Goal: Task Accomplishment & Management: Complete application form

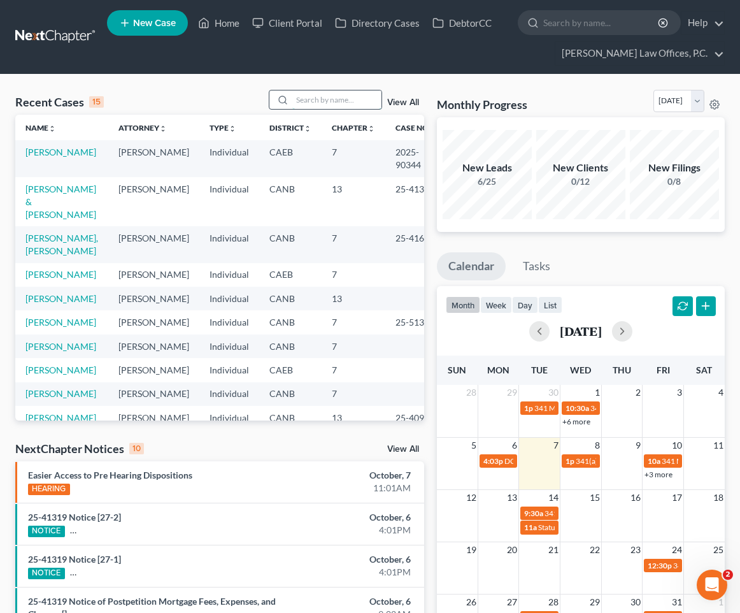
click at [323, 108] on input "search" at bounding box center [336, 99] width 89 height 18
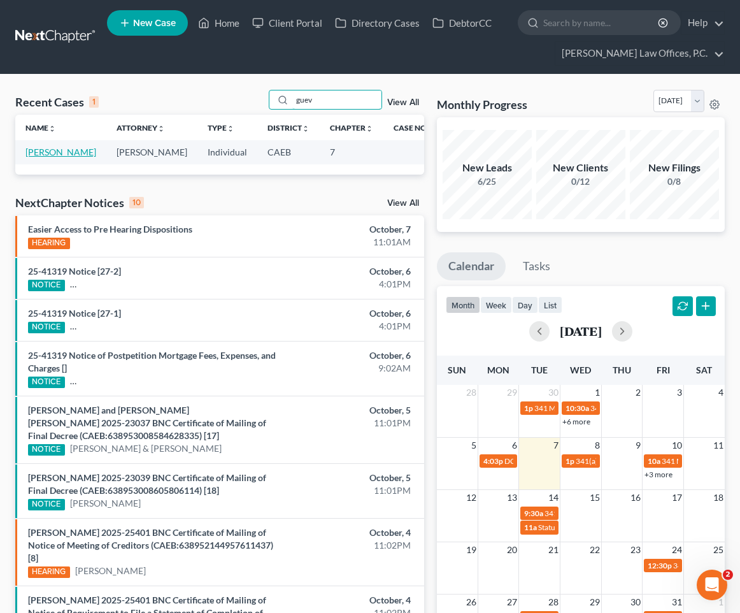
type input "guev"
click at [65, 152] on link "[PERSON_NAME]" at bounding box center [60, 152] width 71 height 11
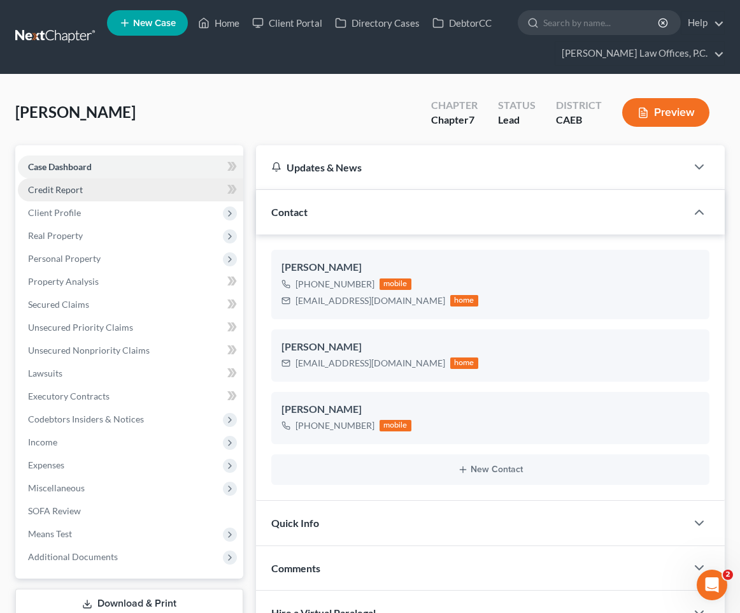
scroll to position [50, 0]
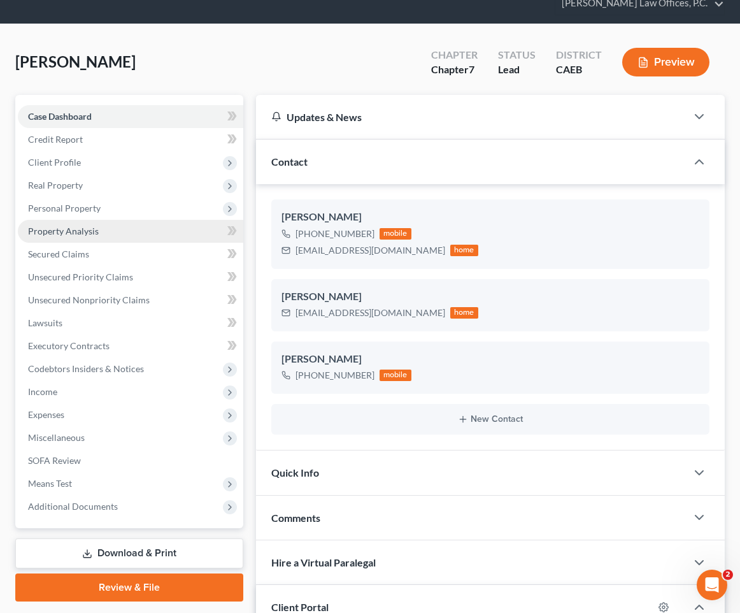
click at [122, 233] on link "Property Analysis" at bounding box center [131, 231] width 226 height 23
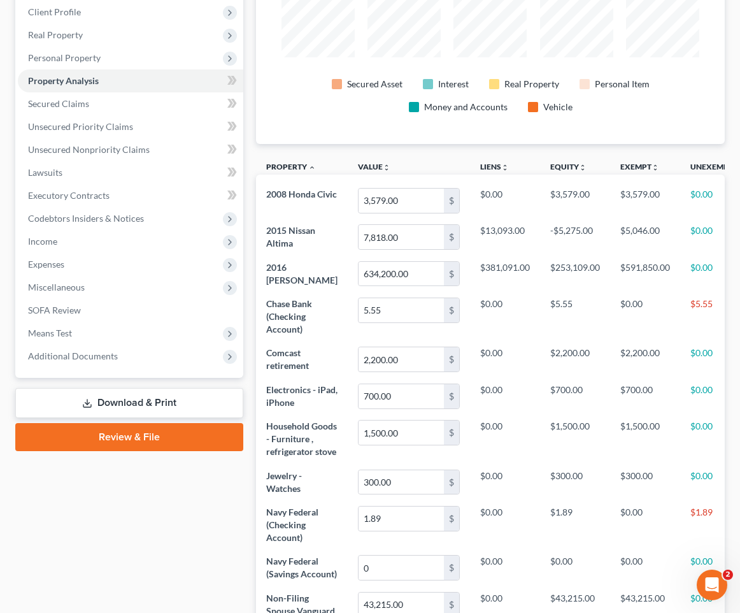
click at [143, 396] on link "Download & Print" at bounding box center [129, 403] width 228 height 30
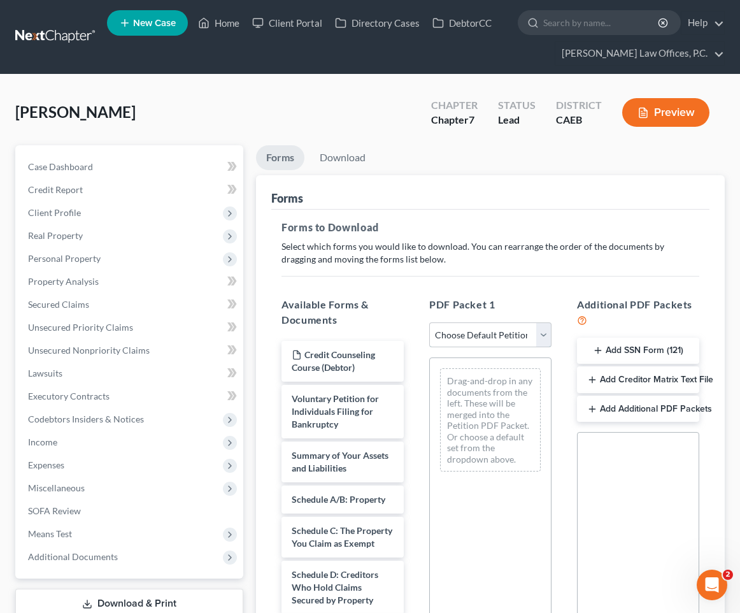
click at [480, 331] on select "Choose Default Petition PDF Packet Complete Bankruptcy Petition (all forms and …" at bounding box center [490, 334] width 122 height 25
select select "0"
click at [429, 322] on select "Choose Default Petition PDF Packet Complete Bankruptcy Petition (all forms and …" at bounding box center [490, 334] width 122 height 25
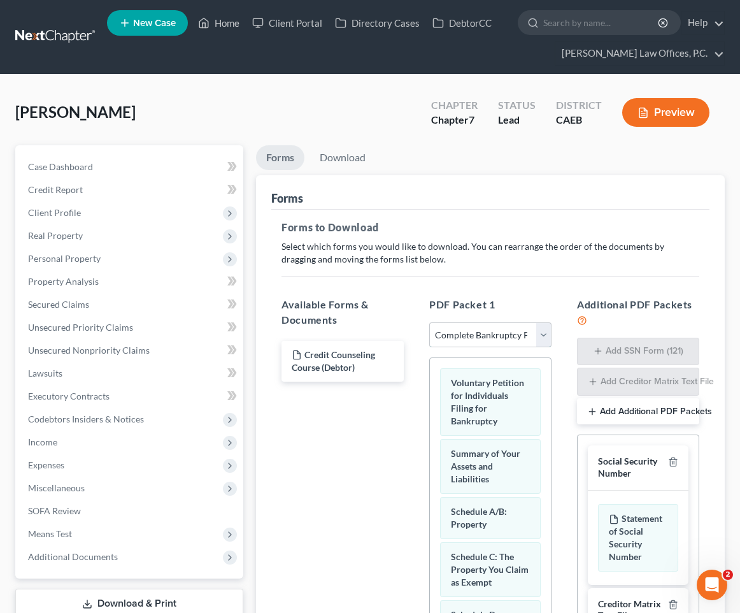
scroll to position [226, 0]
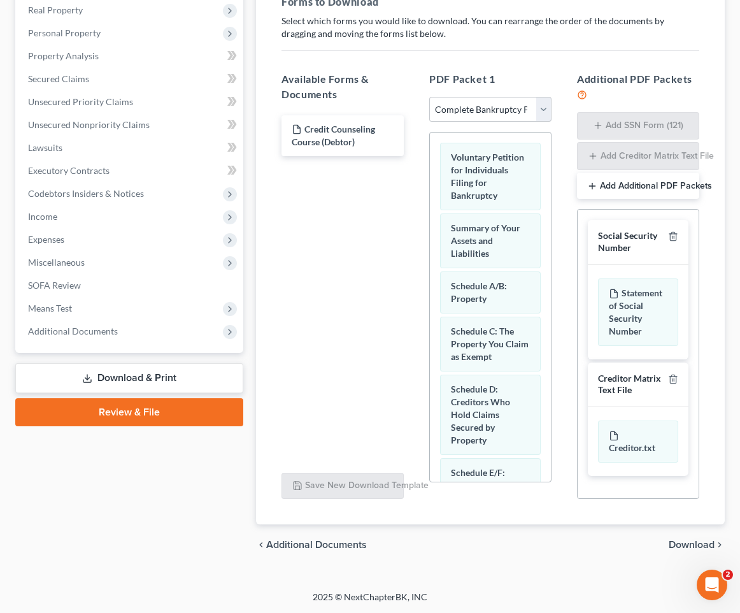
click at [714, 540] on span "Download" at bounding box center [692, 545] width 46 height 10
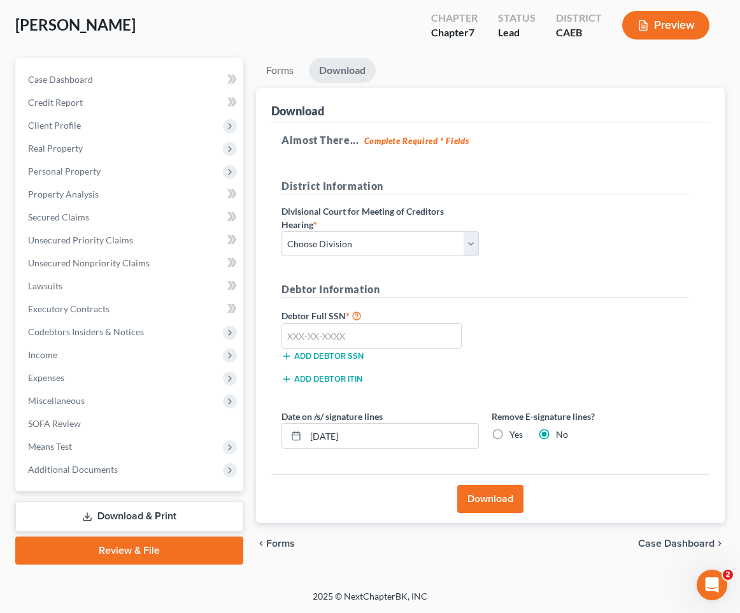
scroll to position [86, 0]
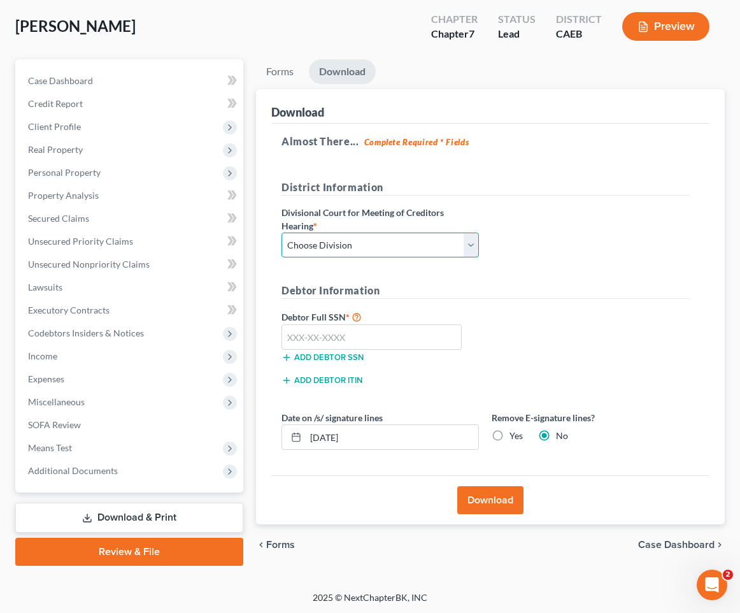
click at [466, 240] on select "Choose Division Fresno Modesto [GEOGRAPHIC_DATA]" at bounding box center [381, 245] width 198 height 25
select select "2"
click at [282, 233] on select "Choose Division Fresno Modesto [GEOGRAPHIC_DATA]" at bounding box center [381, 245] width 198 height 25
click at [335, 325] on input "text" at bounding box center [372, 336] width 180 height 25
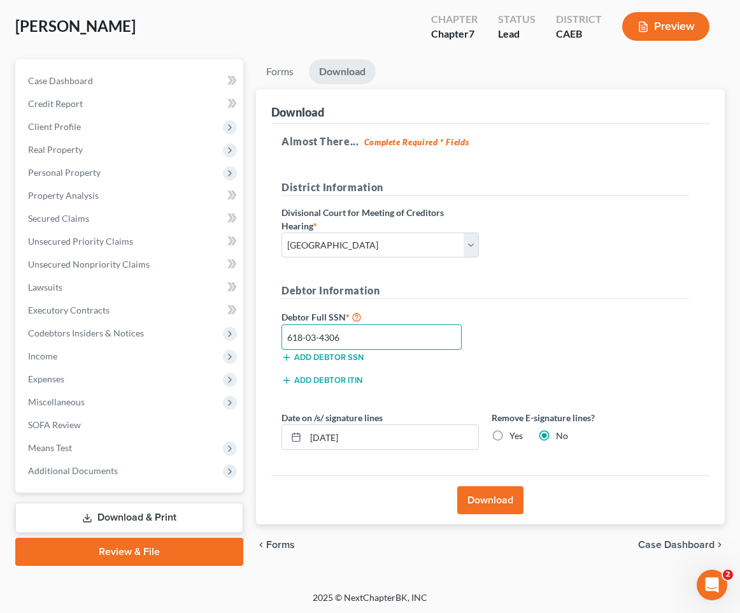
type input "618-03-4306"
click at [371, 451] on div "Date on /s/ signature lines [DATE] Remove E-signature lines? Yes No" at bounding box center [485, 435] width 421 height 49
click at [371, 442] on input "[DATE]" at bounding box center [392, 437] width 173 height 24
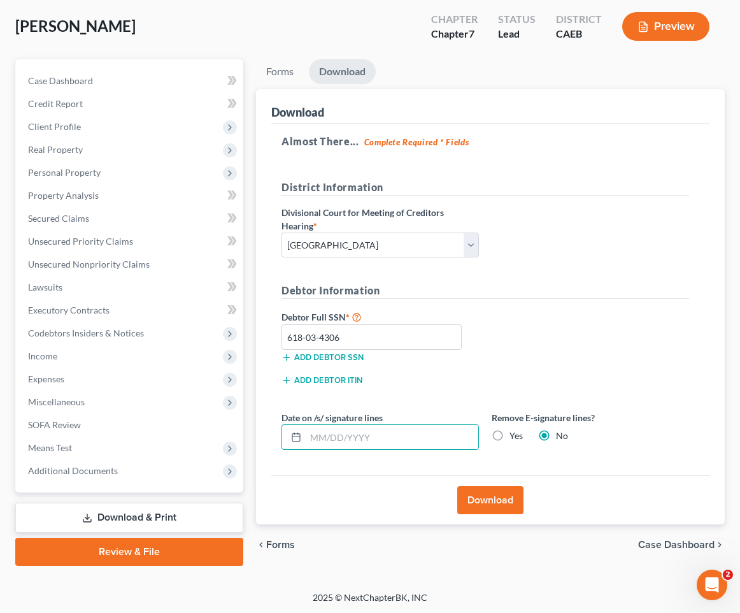
click at [510, 429] on label "Yes" at bounding box center [516, 435] width 13 height 13
click at [515, 429] on input "Yes" at bounding box center [519, 433] width 8 height 8
radio input "true"
radio input "false"
click at [484, 506] on button "Download" at bounding box center [491, 500] width 66 height 28
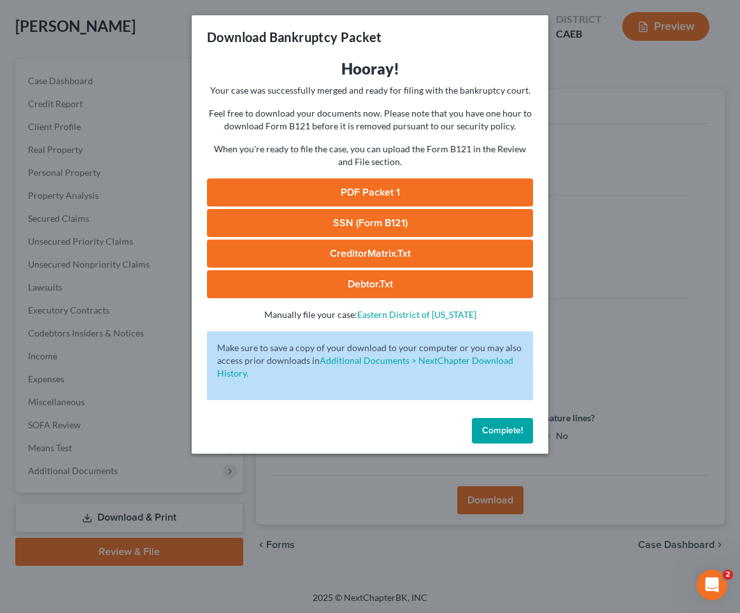
click at [442, 190] on link "PDF Packet 1" at bounding box center [370, 192] width 326 height 28
click at [308, 227] on link "SSN (Form B121)" at bounding box center [370, 223] width 326 height 28
click at [508, 429] on span "Complete!" at bounding box center [502, 430] width 41 height 11
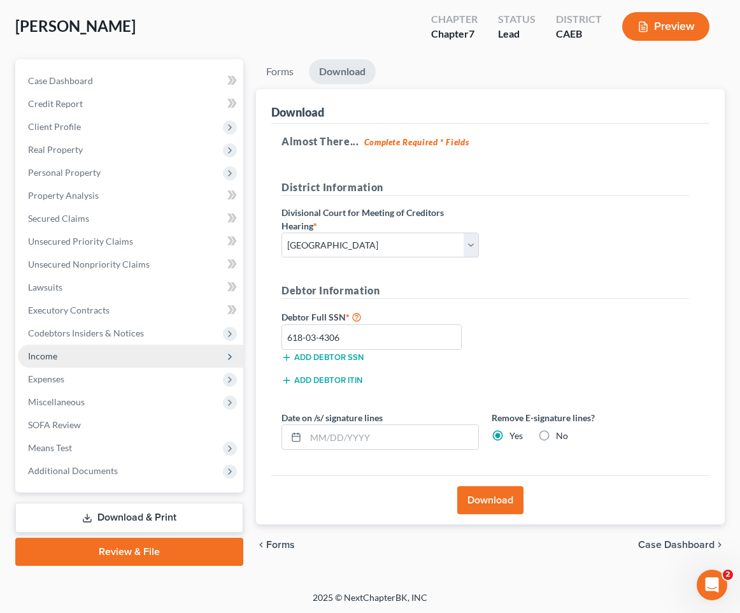
click at [105, 356] on span "Income" at bounding box center [131, 356] width 226 height 23
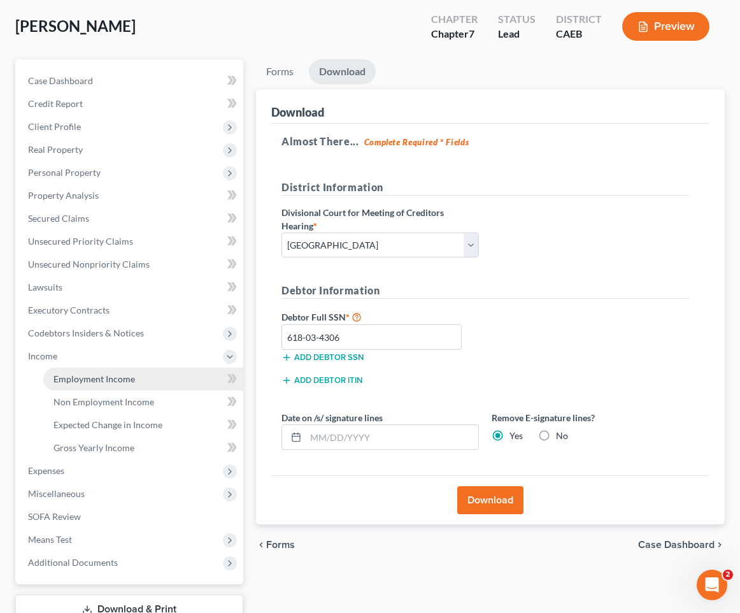
click at [101, 382] on span "Employment Income" at bounding box center [95, 378] width 82 height 11
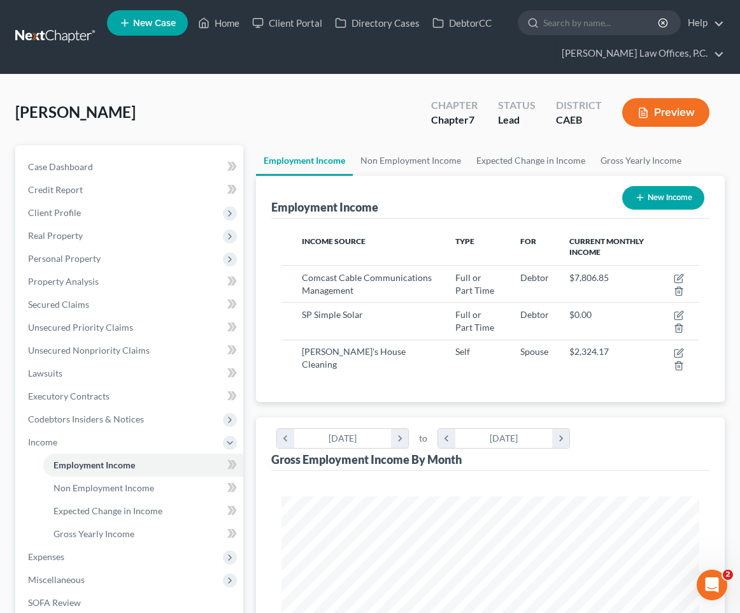
scroll to position [209, 444]
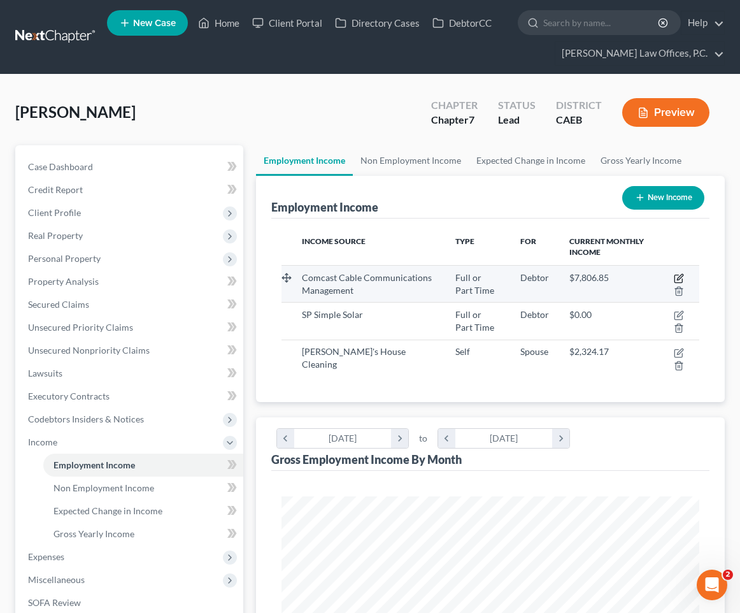
click at [681, 278] on icon "button" at bounding box center [680, 277] width 6 height 6
select select "0"
select select "39"
select select "2"
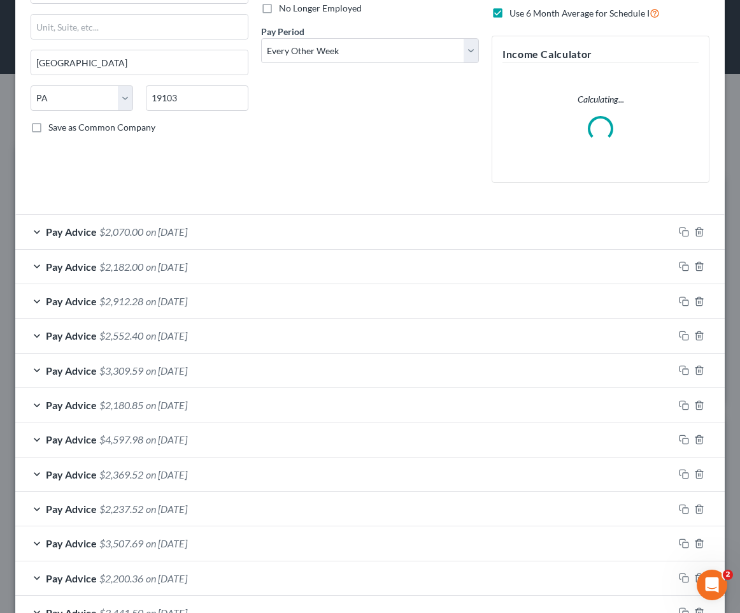
scroll to position [0, 0]
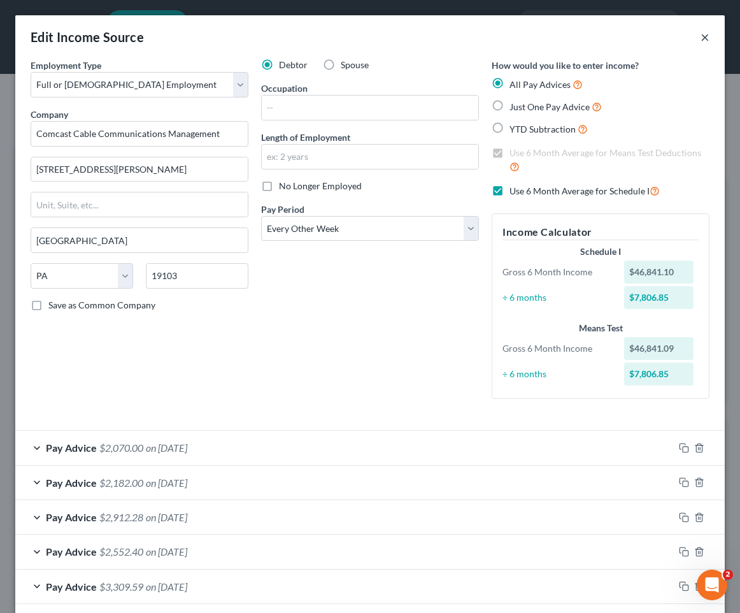
click at [702, 41] on button "×" at bounding box center [705, 36] width 9 height 15
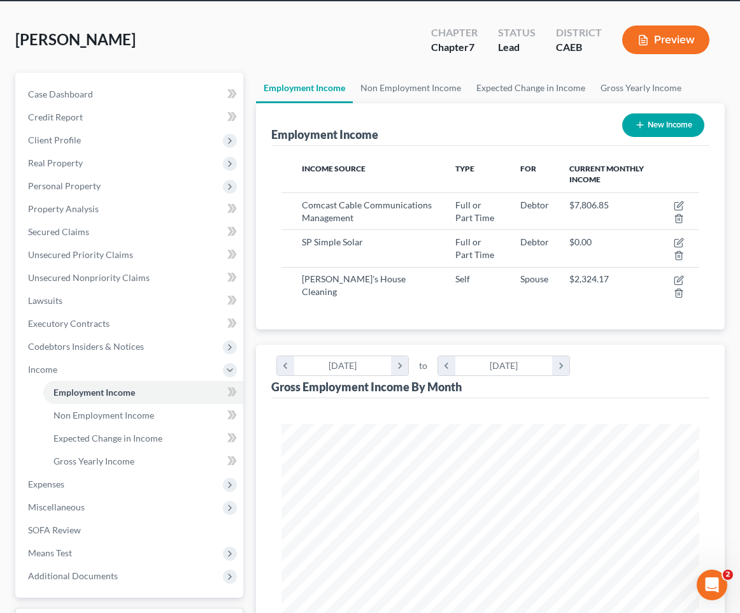
scroll to position [83, 0]
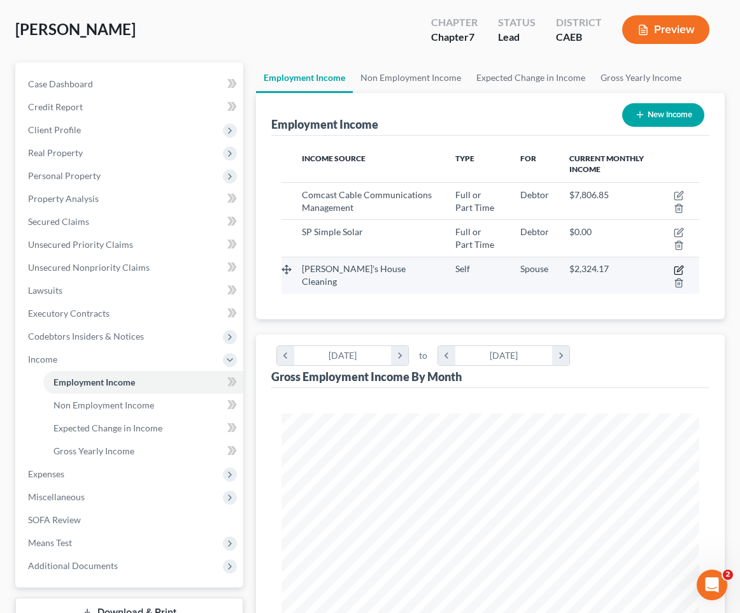
click at [680, 268] on icon "button" at bounding box center [679, 270] width 10 height 10
select select "1"
select select "4"
select select "0"
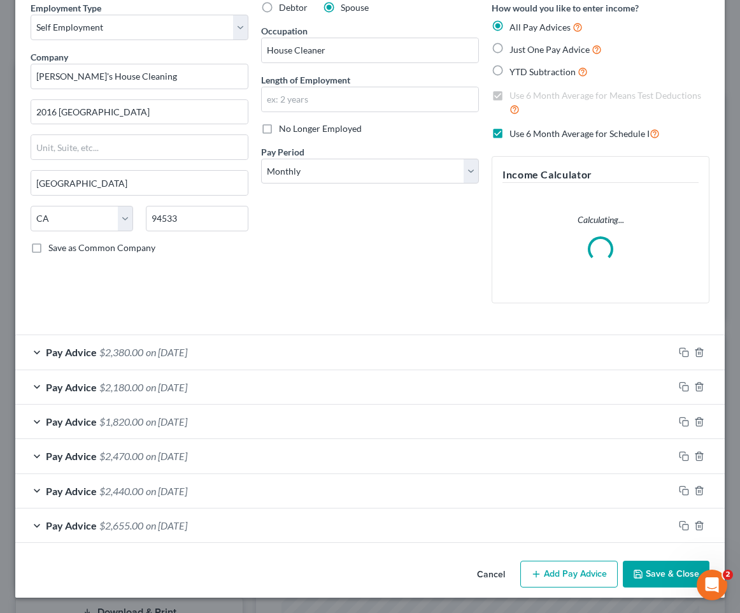
scroll to position [0, 0]
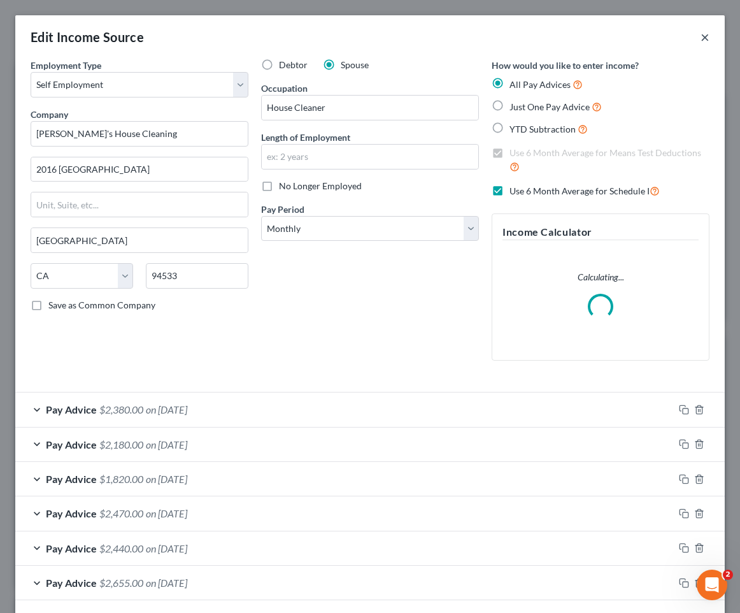
click at [706, 31] on button "×" at bounding box center [705, 36] width 9 height 15
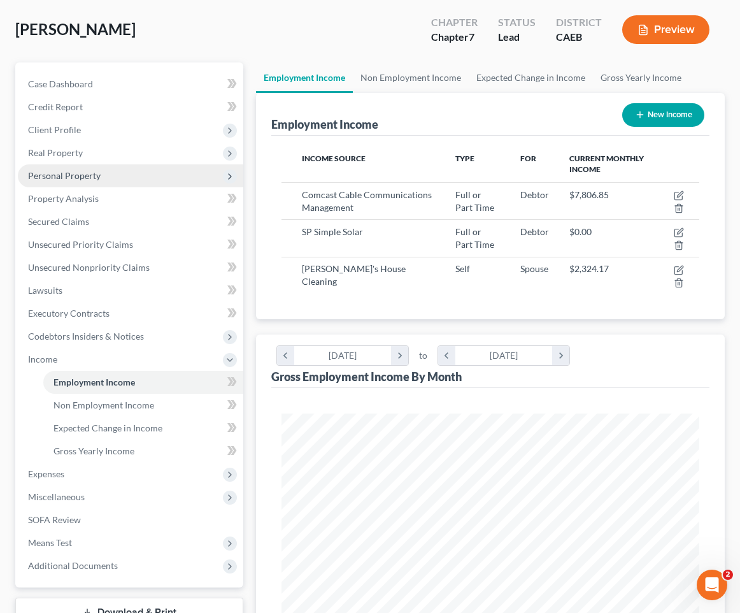
click at [93, 176] on span "Personal Property" at bounding box center [64, 175] width 73 height 11
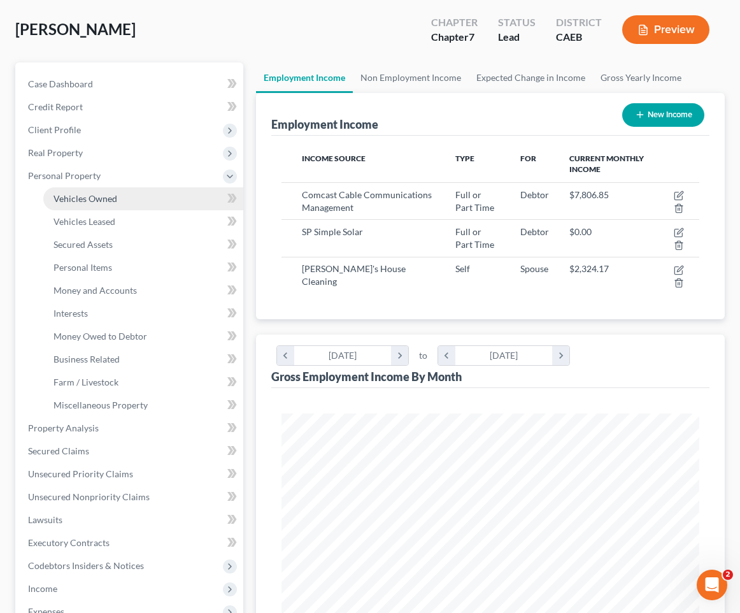
click at [131, 196] on link "Vehicles Owned" at bounding box center [143, 198] width 200 height 23
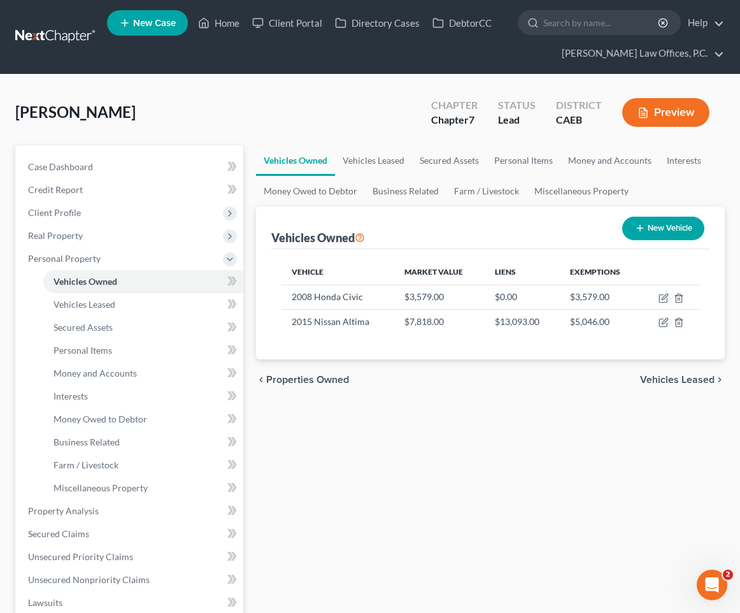
click at [653, 229] on button "New Vehicle" at bounding box center [664, 229] width 82 height 24
select select "0"
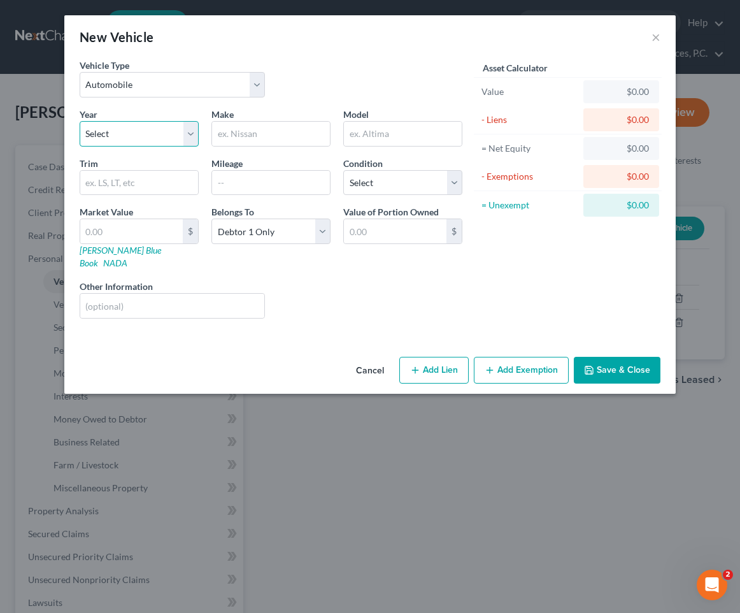
click at [129, 136] on select "Select 2026 2025 2024 2023 2022 2021 2020 2019 2018 2017 2016 2015 2014 2013 20…" at bounding box center [139, 133] width 119 height 25
select select "17"
click at [80, 121] on select "Select 2026 2025 2024 2023 2022 2021 2020 2019 2018 2017 2016 2015 2014 2013 20…" at bounding box center [139, 133] width 119 height 25
click at [289, 128] on input "text" at bounding box center [271, 134] width 118 height 24
type input "Maserati"
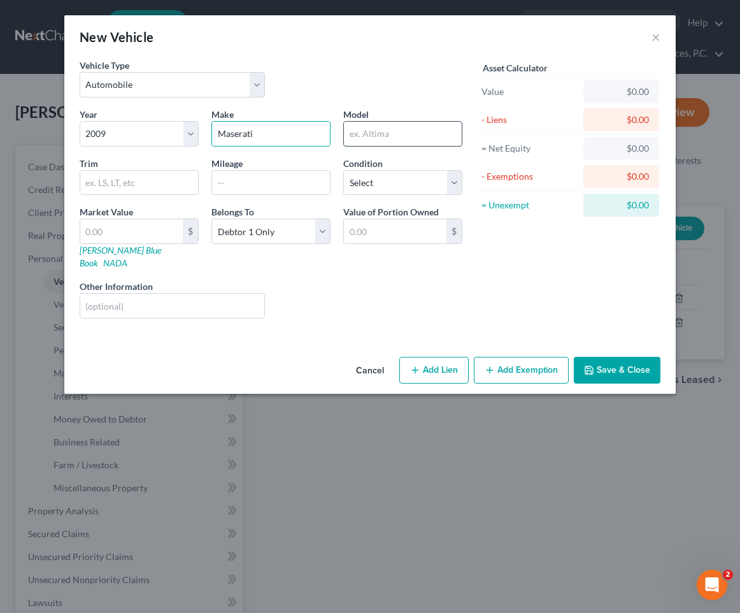
click at [400, 129] on input "text" at bounding box center [403, 134] width 118 height 24
type input "Quattroporte"
click at [252, 185] on input "text" at bounding box center [271, 183] width 118 height 24
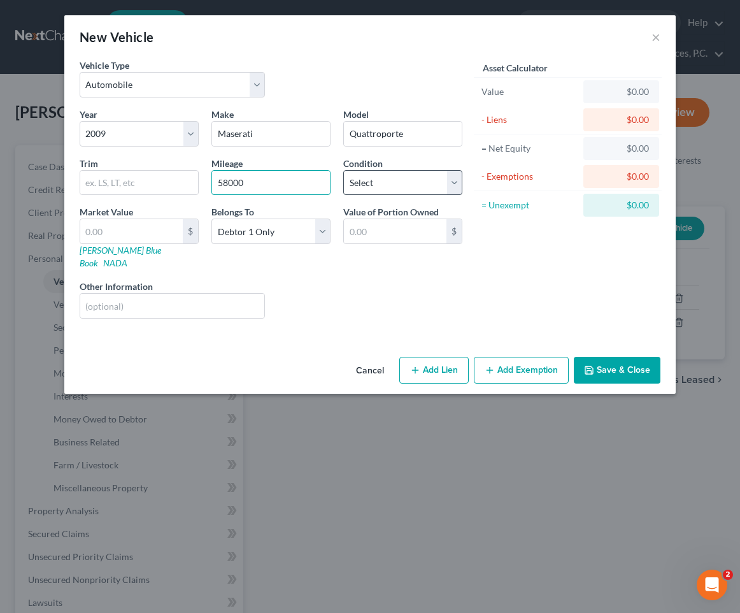
type input "58000"
click at [385, 183] on select "Select Excellent Very Good Good Fair Poor" at bounding box center [402, 182] width 119 height 25
select select "2"
click at [343, 170] on select "Select Excellent Very Good Good Fair Poor" at bounding box center [402, 182] width 119 height 25
click at [141, 294] on input "text" at bounding box center [172, 306] width 184 height 24
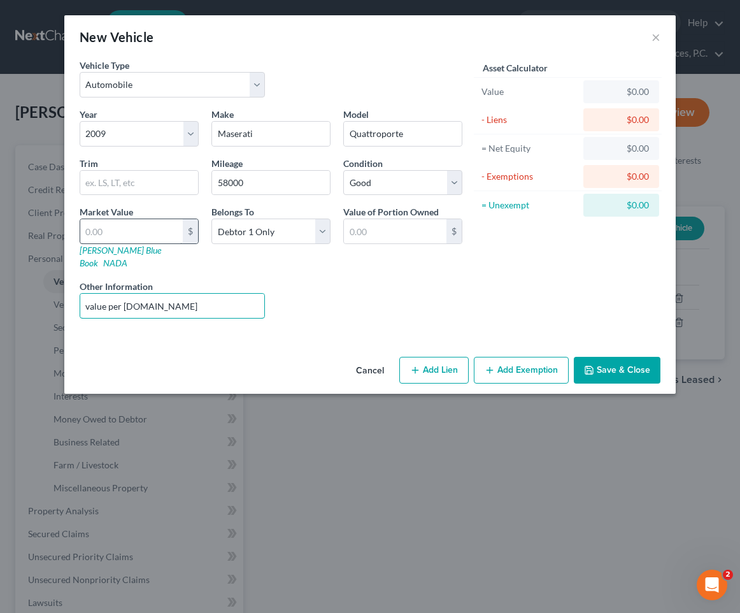
type input "value per [DOMAIN_NAME]"
click at [113, 225] on input "text" at bounding box center [131, 231] width 103 height 24
type input "1"
type input "1.00"
type input "11"
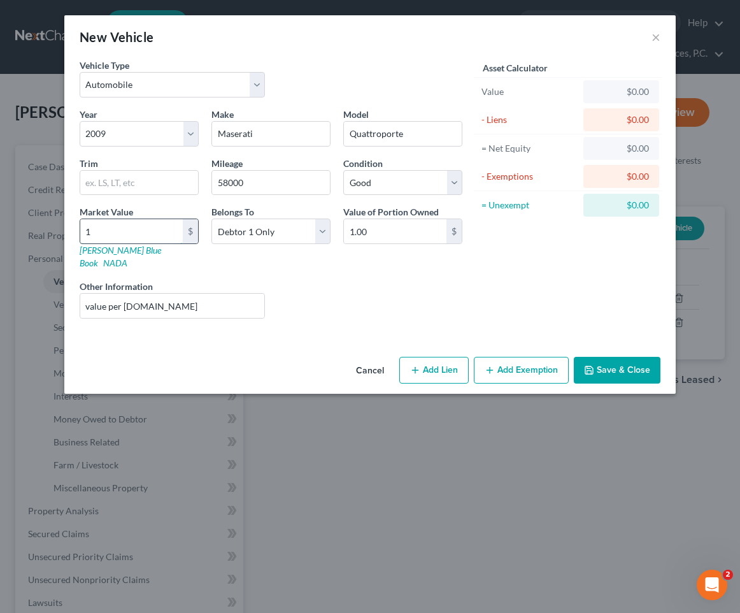
type input "11.00"
type input "111"
type input "111.00"
type input "1111"
type input "1,111.00"
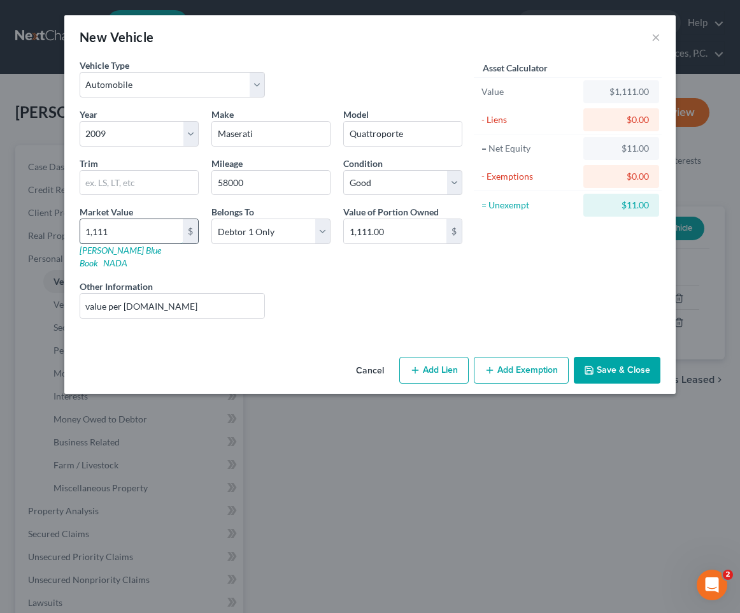
type input "1,11"
type input "111.00"
type input "11"
type input "11.00"
type input "114"
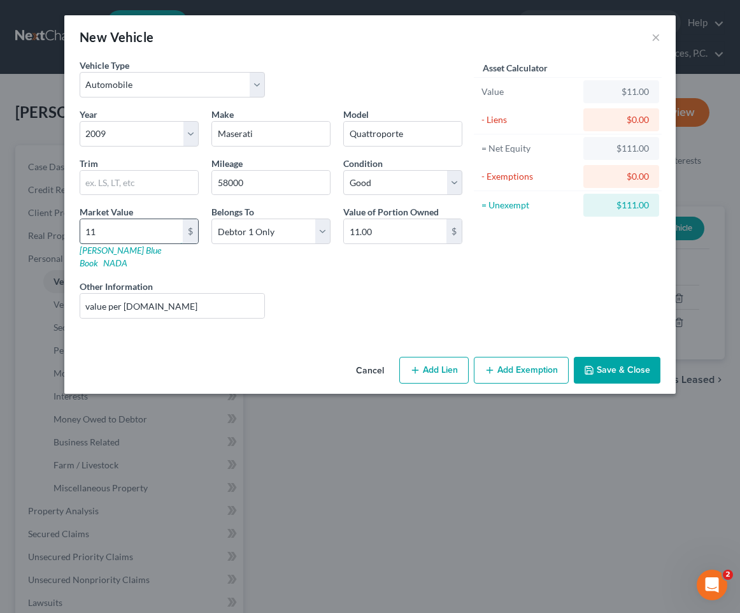
type input "114.00"
type input "1145"
type input "1,145.00"
type input "1,1145"
type input "11,145.00"
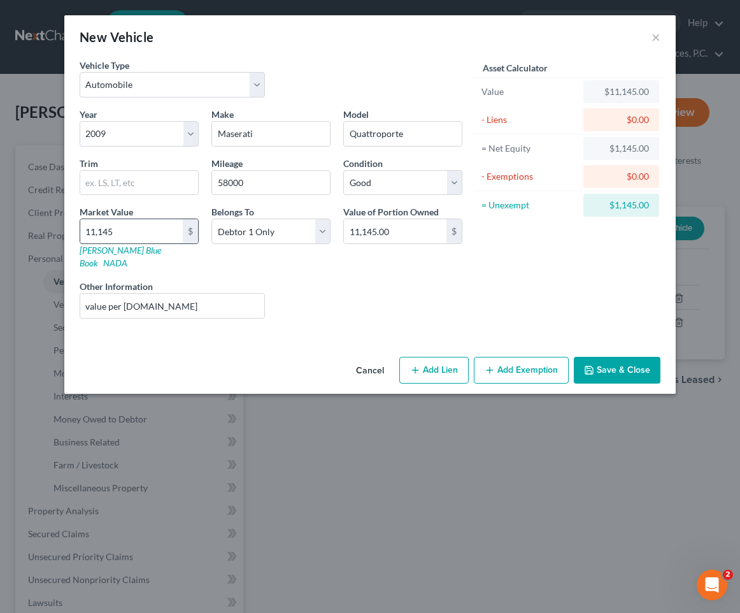
type input "11,145"
click at [617, 361] on button "Save & Close" at bounding box center [617, 370] width 87 height 27
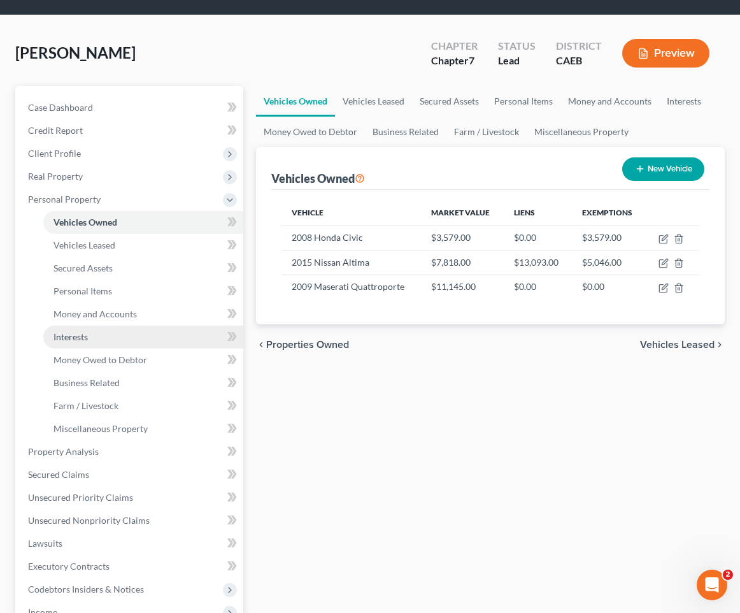
scroll to position [71, 0]
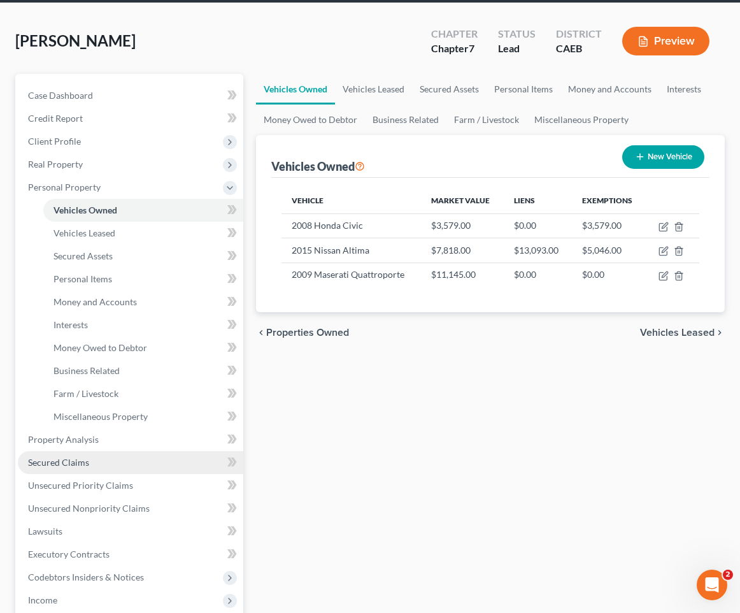
click at [142, 461] on link "Secured Claims" at bounding box center [131, 462] width 226 height 23
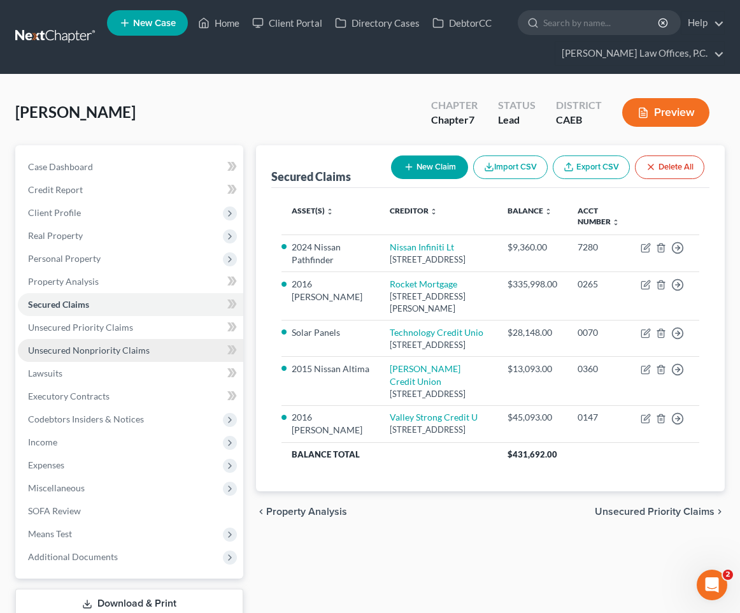
click at [147, 351] on link "Unsecured Nonpriority Claims" at bounding box center [131, 350] width 226 height 23
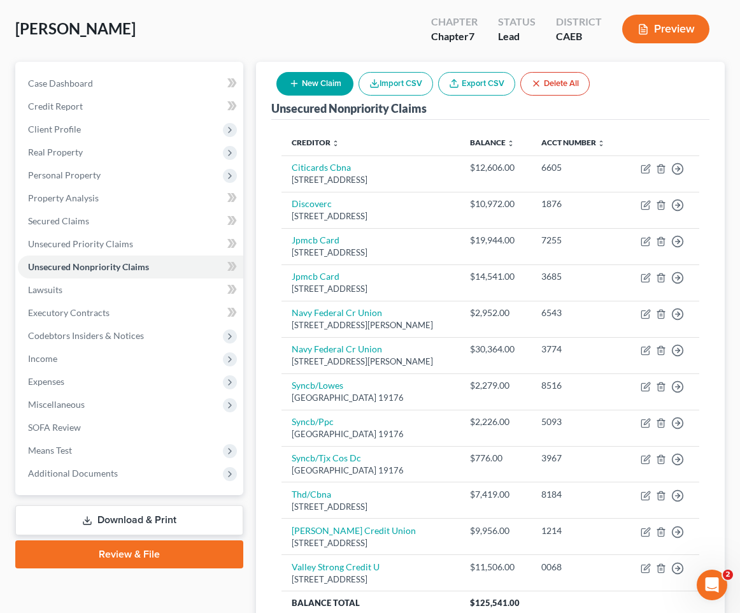
scroll to position [87, 0]
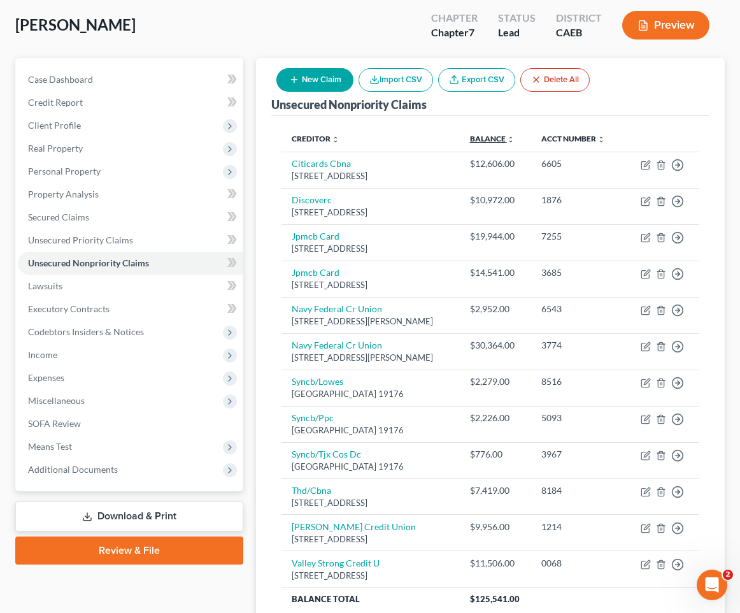
click at [496, 141] on link "Balance expand_more expand_less unfold_more" at bounding box center [492, 139] width 45 height 10
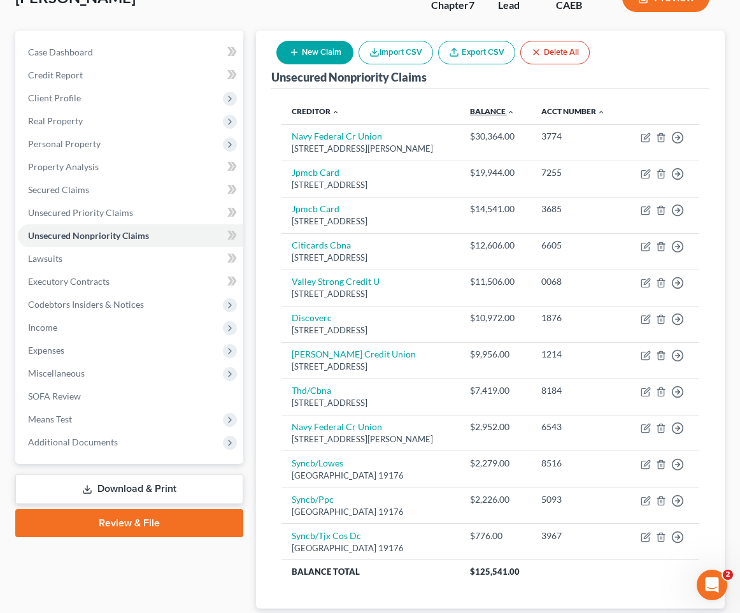
scroll to position [130, 0]
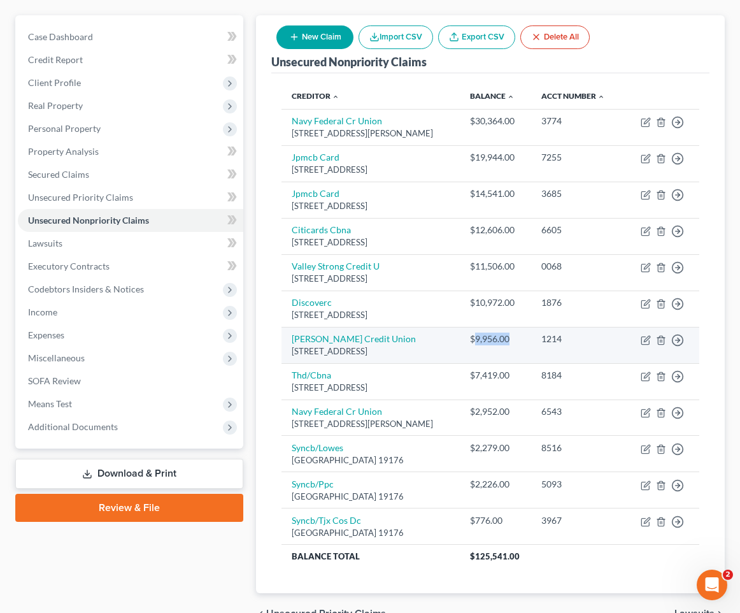
drag, startPoint x: 477, startPoint y: 338, endPoint x: 508, endPoint y: 338, distance: 31.2
click at [508, 338] on div "$9,956.00" at bounding box center [495, 339] width 51 height 13
click at [573, 336] on div "1214" at bounding box center [578, 339] width 72 height 13
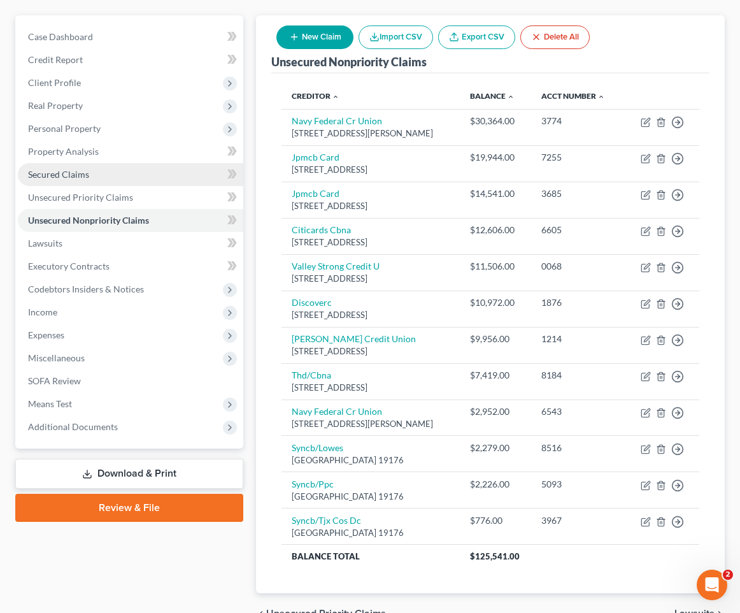
click at [148, 178] on link "Secured Claims" at bounding box center [131, 174] width 226 height 23
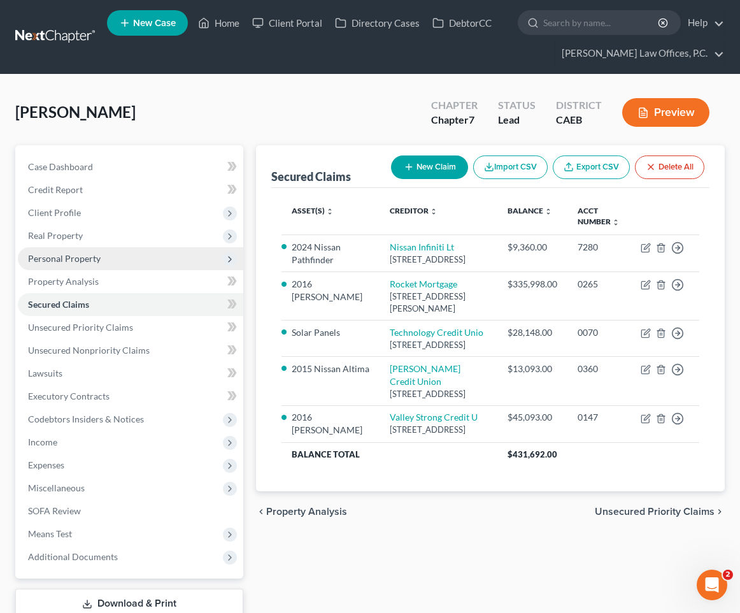
click at [144, 256] on span "Personal Property" at bounding box center [131, 258] width 226 height 23
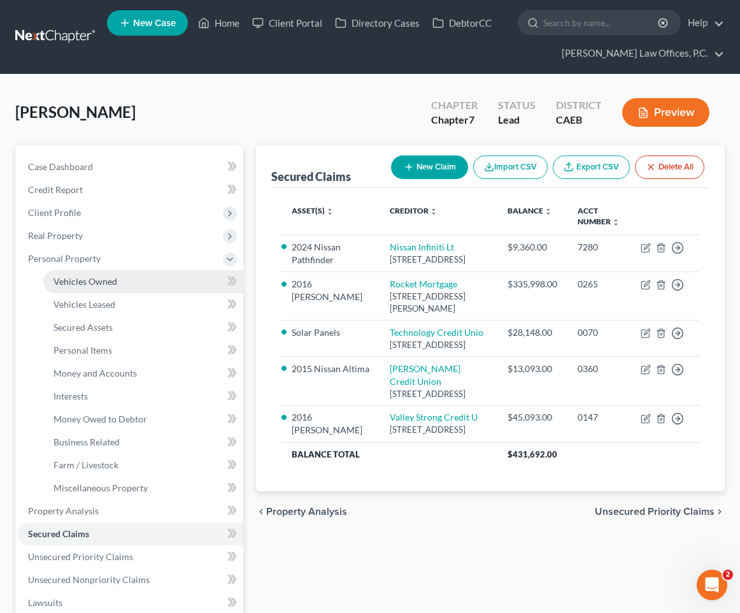
click at [133, 279] on link "Vehicles Owned" at bounding box center [143, 281] width 200 height 23
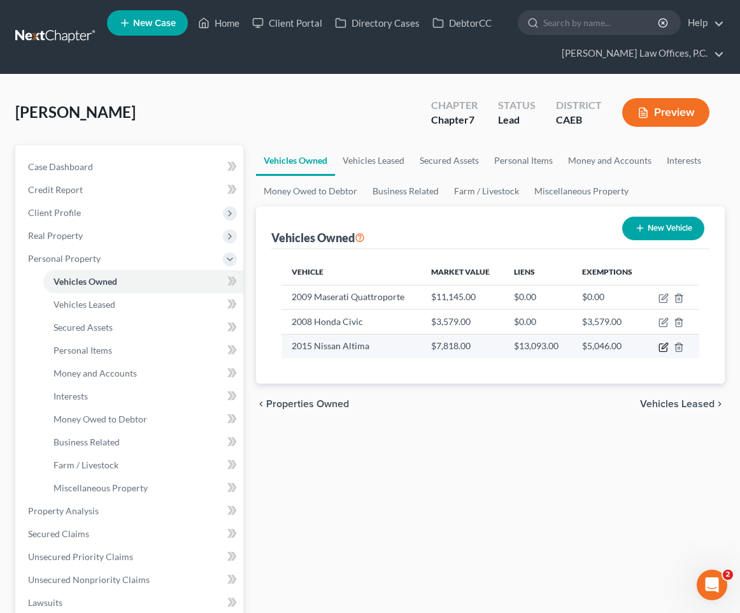
click at [664, 349] on icon "button" at bounding box center [664, 347] width 10 height 10
select select "0"
select select "11"
select select "2"
select select "0"
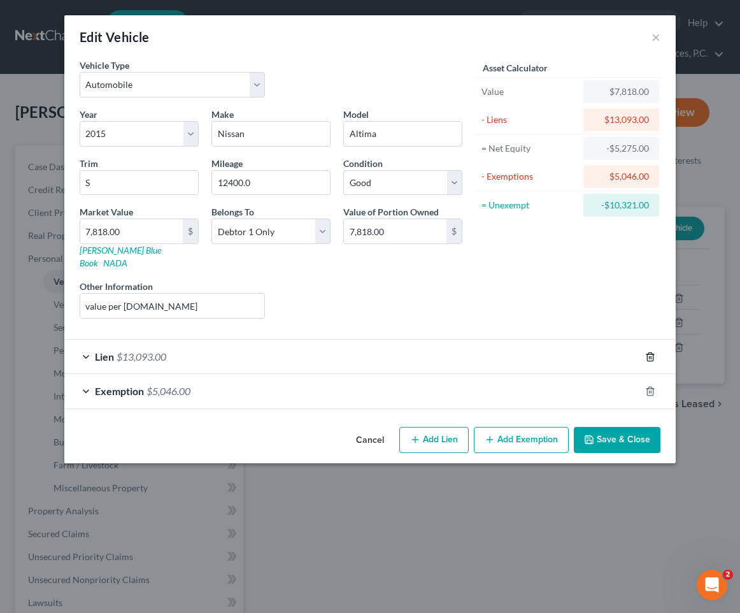
click at [650, 356] on line "button" at bounding box center [650, 357] width 0 height 3
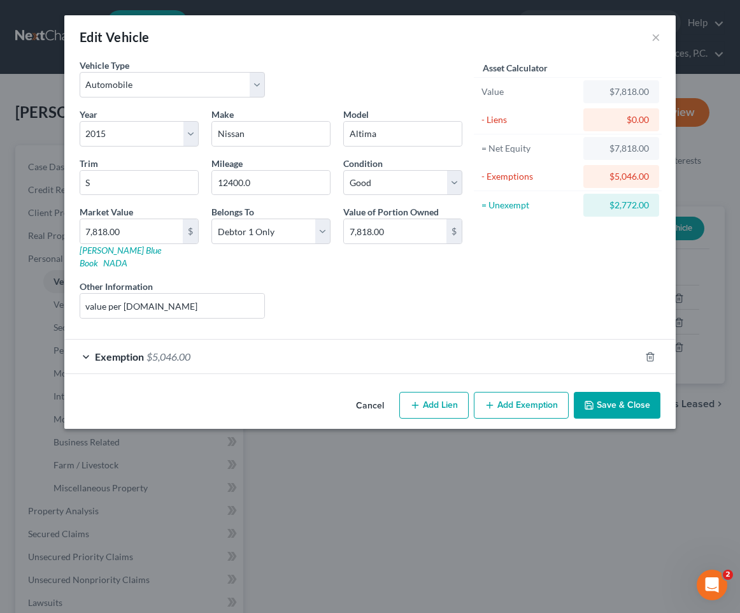
click at [616, 392] on button "Save & Close" at bounding box center [617, 405] width 87 height 27
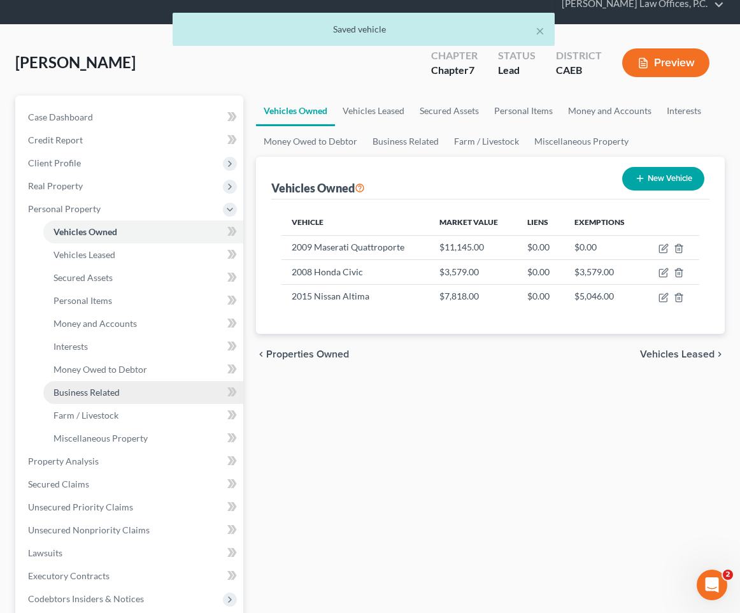
scroll to position [69, 0]
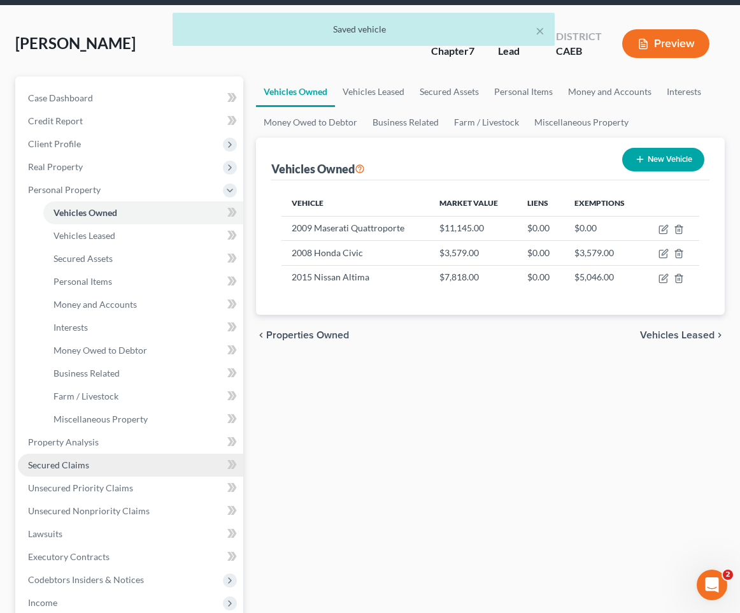
click at [142, 456] on link "Secured Claims" at bounding box center [131, 465] width 226 height 23
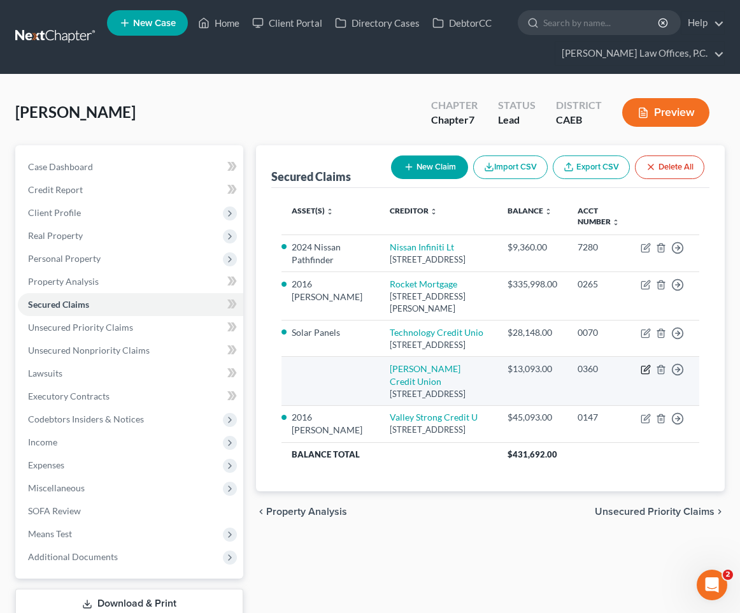
click at [643, 375] on icon "button" at bounding box center [646, 369] width 10 height 10
select select "4"
select select "0"
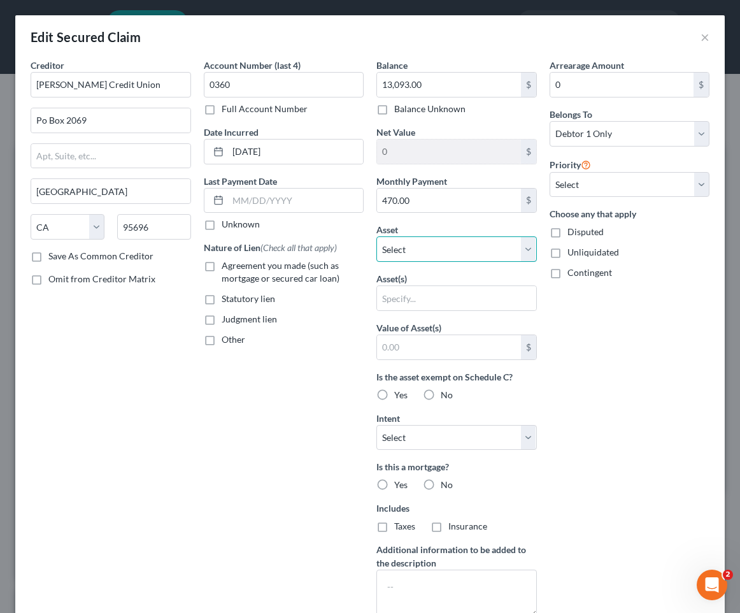
click at [445, 254] on select "Select Other Multiple Assets 2009 Maserati Quattroporte - $11145.0 Solar Panels…" at bounding box center [457, 248] width 161 height 25
select select "2"
click at [377, 236] on select "Select Other Multiple Assets 2009 Maserati Quattroporte - $11145.0 Solar Panels…" at bounding box center [457, 248] width 161 height 25
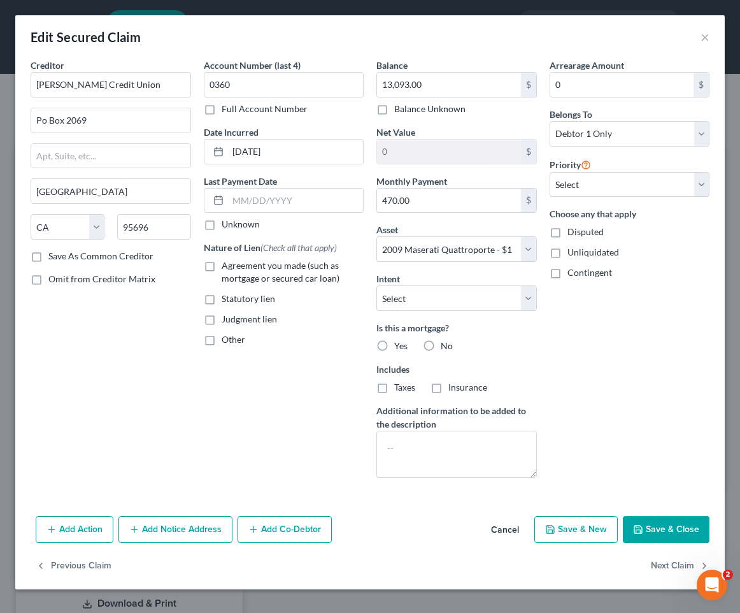
click at [441, 349] on label "No" at bounding box center [447, 346] width 12 height 13
click at [446, 348] on input "No" at bounding box center [450, 344] width 8 height 8
radio input "true"
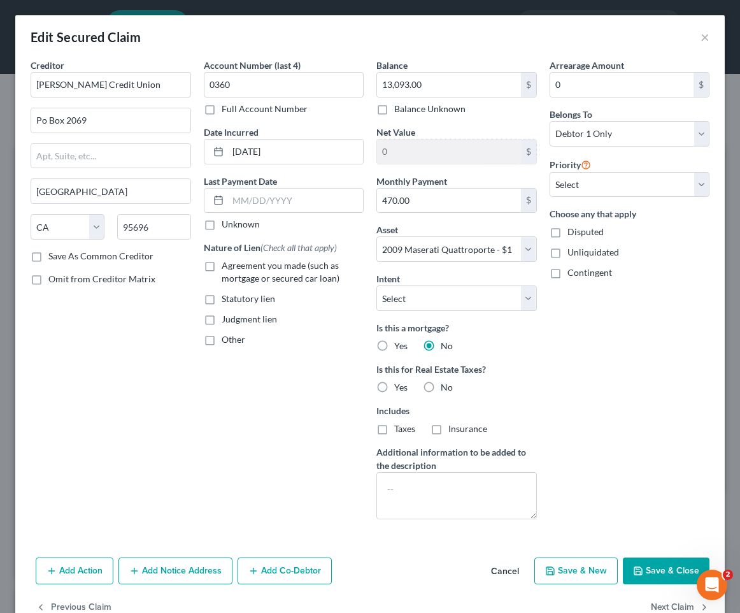
click at [261, 265] on span "Agreement you made (such as mortgage or secured car loan)" at bounding box center [281, 272] width 118 height 24
click at [235, 265] on input "Agreement you made (such as mortgage or secured car loan)" at bounding box center [231, 263] width 8 height 8
checkbox input "true"
click at [441, 387] on label "No" at bounding box center [447, 387] width 12 height 13
click at [446, 387] on input "No" at bounding box center [450, 385] width 8 height 8
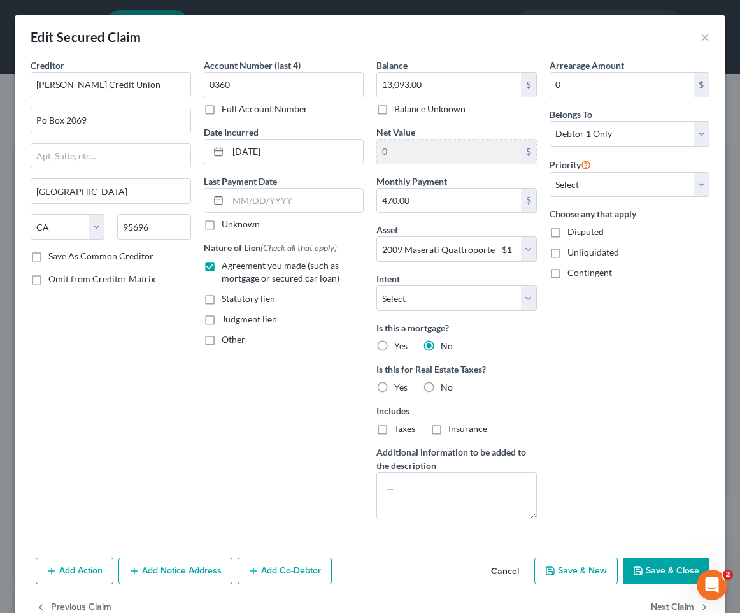
radio input "true"
click at [475, 293] on select "Select Surrender Redeem Reaffirm Avoid Other" at bounding box center [457, 297] width 161 height 25
select select "2"
click at [377, 285] on select "Select Surrender Redeem Reaffirm Avoid Other" at bounding box center [457, 297] width 161 height 25
click at [654, 563] on button "Save & Close" at bounding box center [666, 571] width 87 height 27
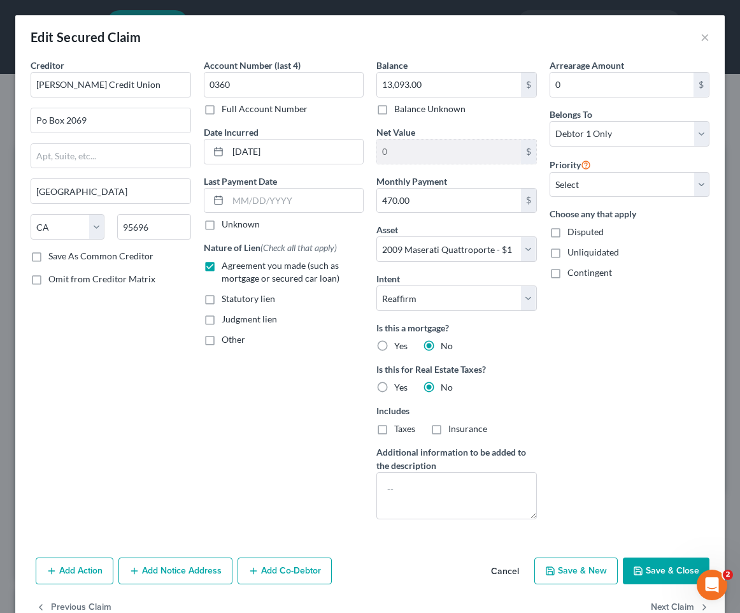
select select
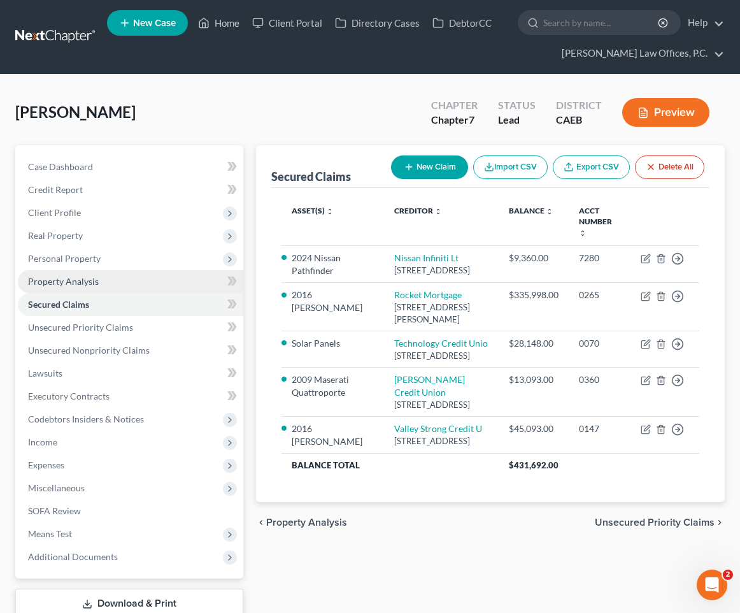
click at [117, 270] on link "Property Analysis" at bounding box center [131, 281] width 226 height 23
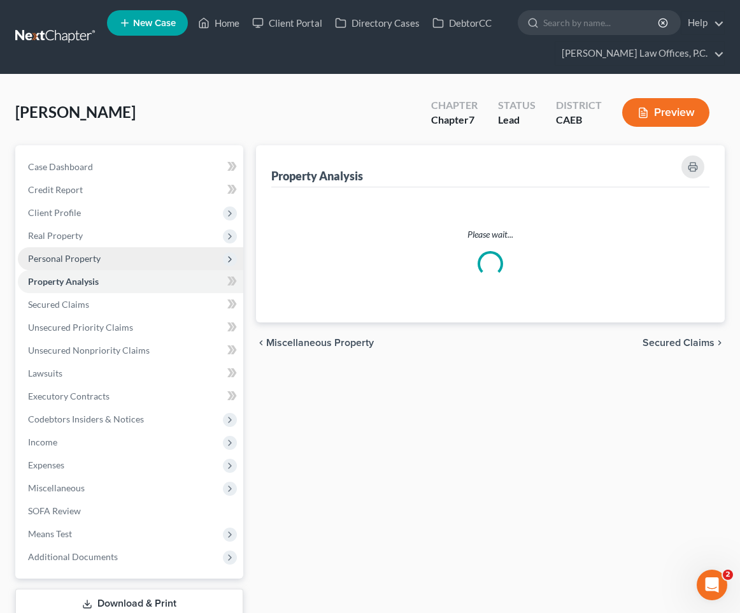
click at [127, 258] on span "Personal Property" at bounding box center [131, 258] width 226 height 23
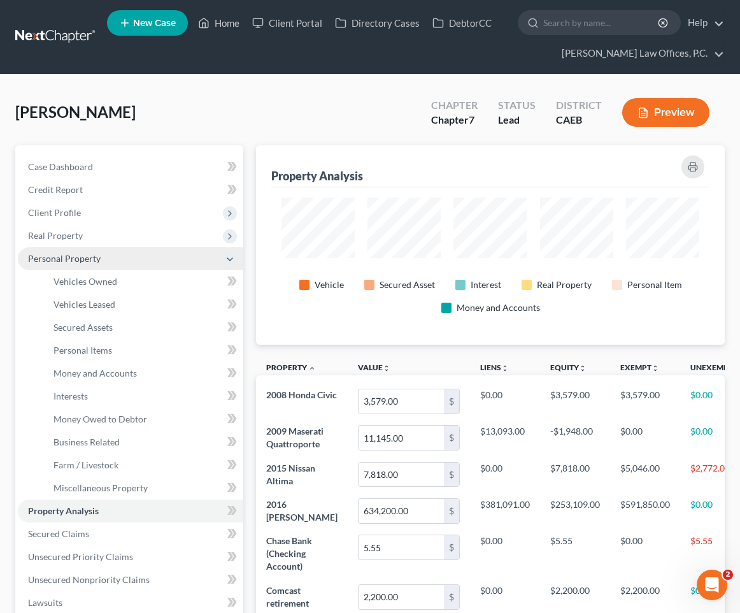
scroll to position [199, 469]
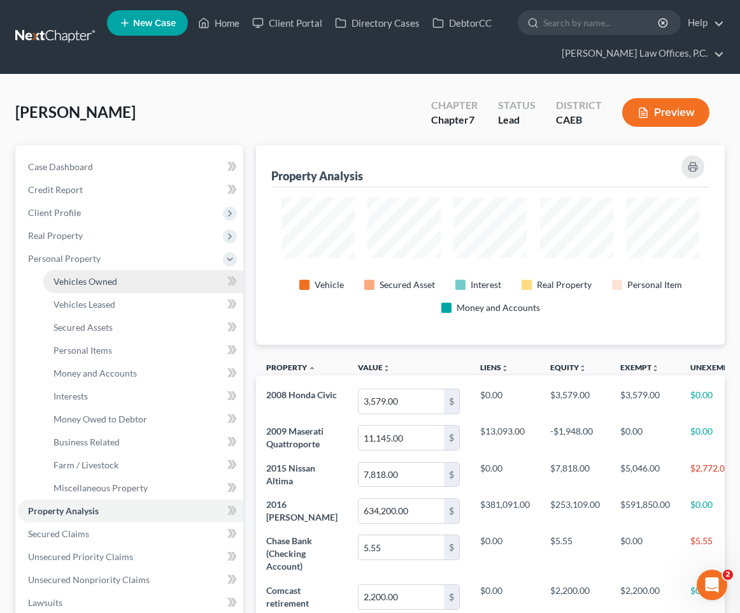
click at [115, 280] on span "Vehicles Owned" at bounding box center [86, 281] width 64 height 11
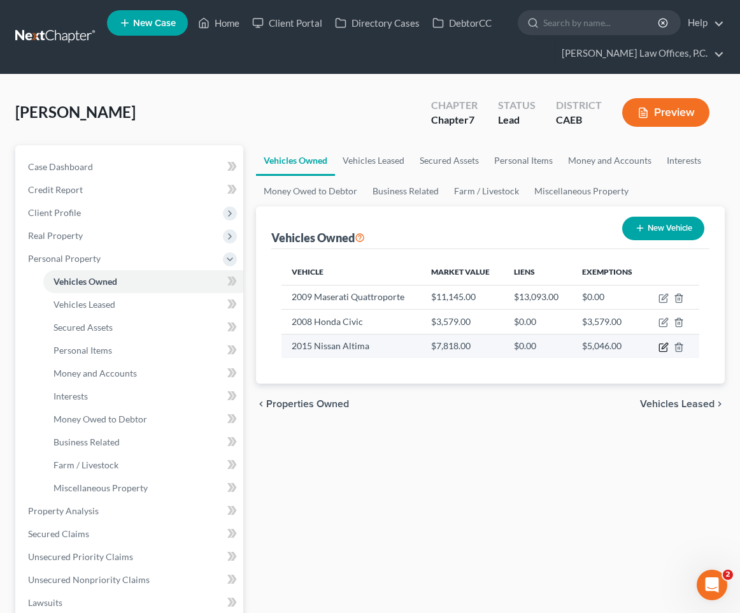
click at [660, 343] on icon "button" at bounding box center [664, 347] width 10 height 10
select select "0"
select select "11"
select select "2"
select select "0"
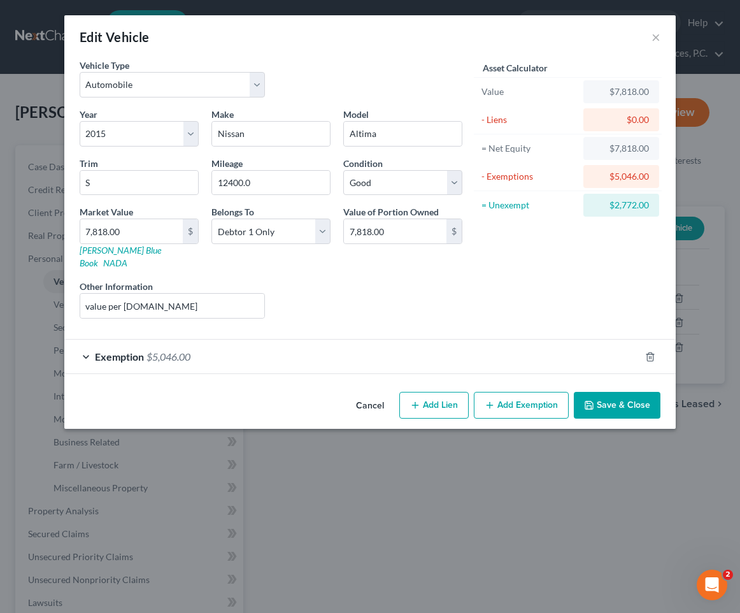
click at [659, 347] on div at bounding box center [658, 357] width 36 height 20
click at [653, 352] on icon "button" at bounding box center [651, 357] width 10 height 10
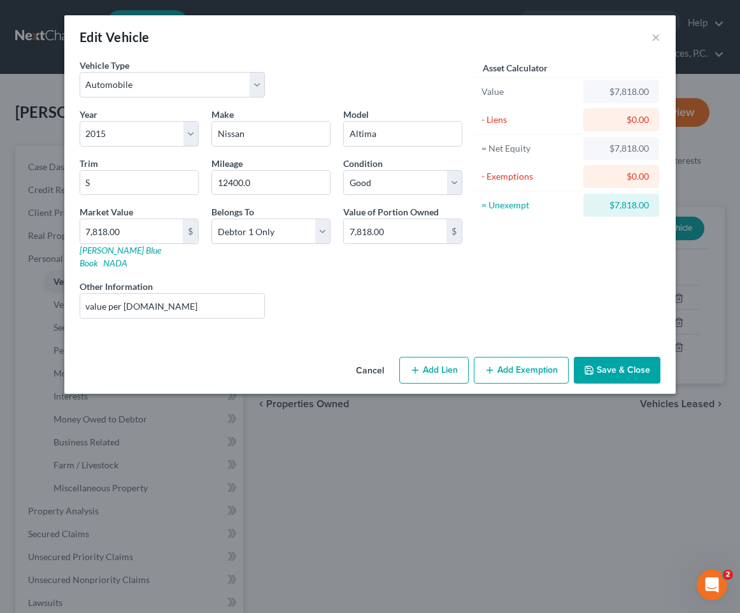
click at [519, 363] on button "Add Exemption" at bounding box center [521, 370] width 95 height 27
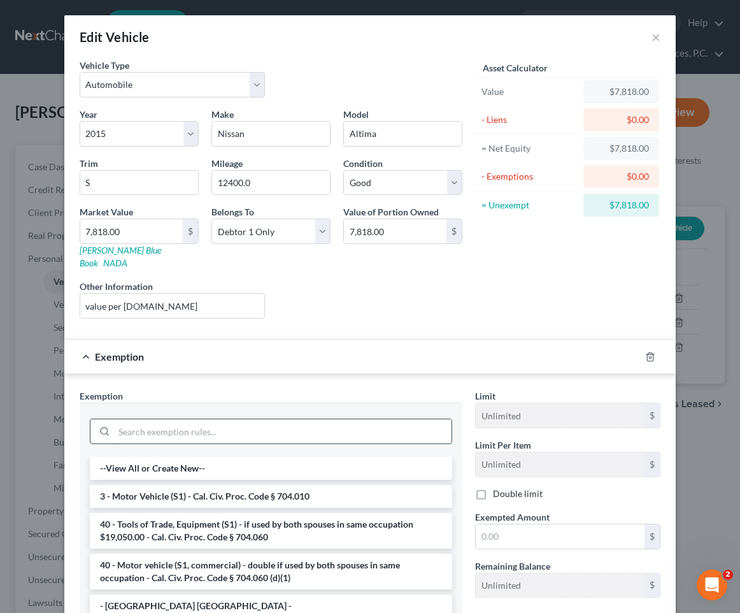
click at [298, 419] on input "search" at bounding box center [283, 431] width 338 height 24
click at [273, 485] on li "3 - Motor Vehicle (S1) - Cal. Civ. Proc. Code § 704.010" at bounding box center [271, 496] width 363 height 23
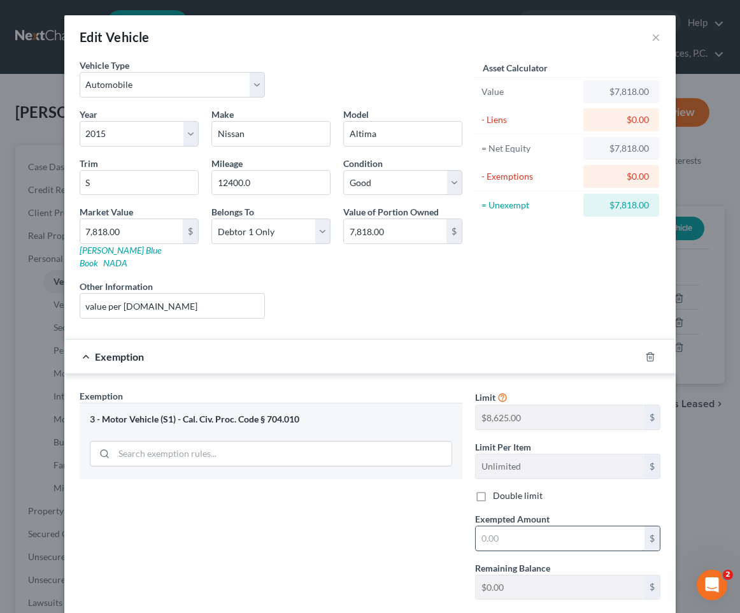
click at [520, 529] on input "text" at bounding box center [560, 538] width 169 height 24
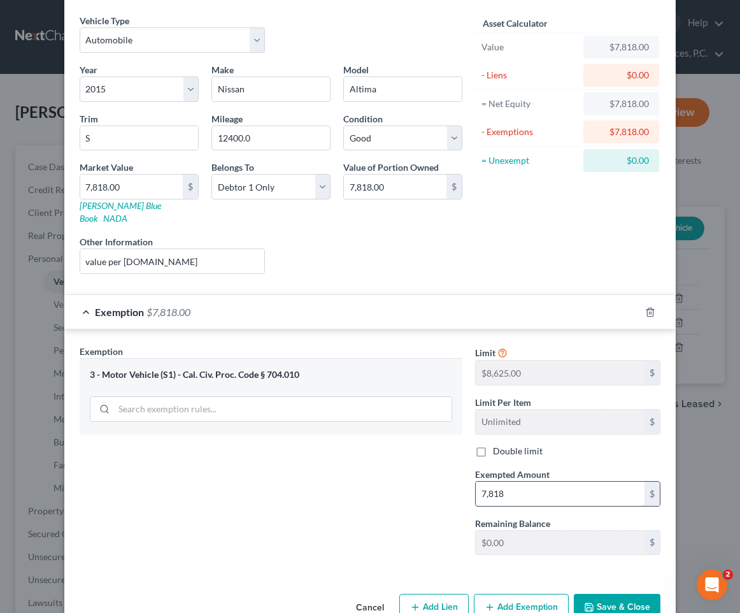
scroll to position [65, 0]
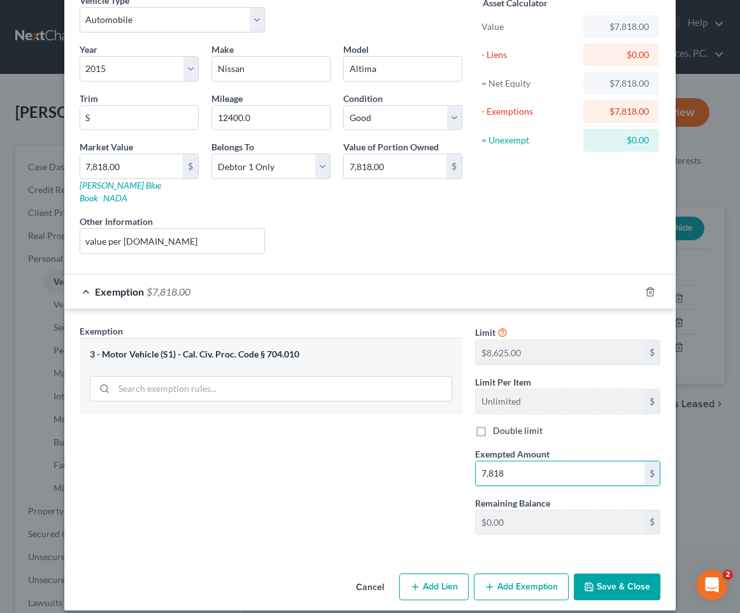
type input "7,818"
click at [635, 573] on button "Save & Close" at bounding box center [617, 586] width 87 height 27
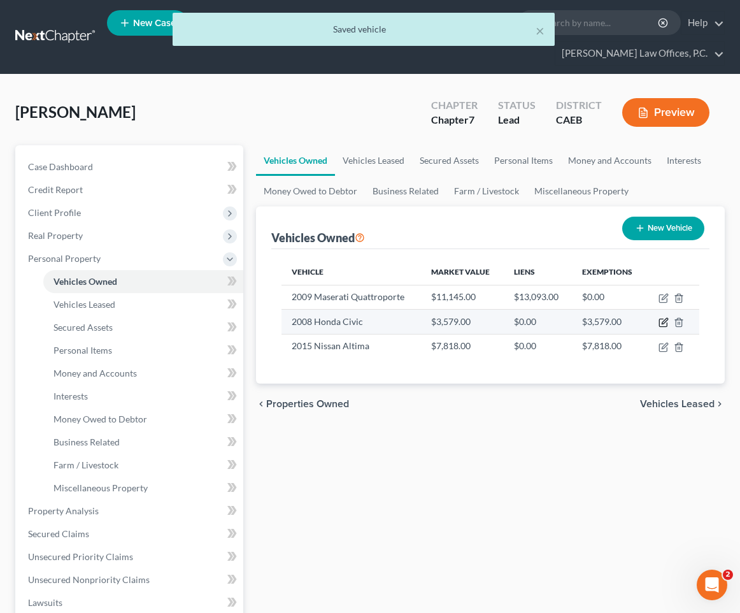
click at [661, 322] on icon "button" at bounding box center [664, 322] width 10 height 10
select select "0"
select select "18"
select select "2"
select select "0"
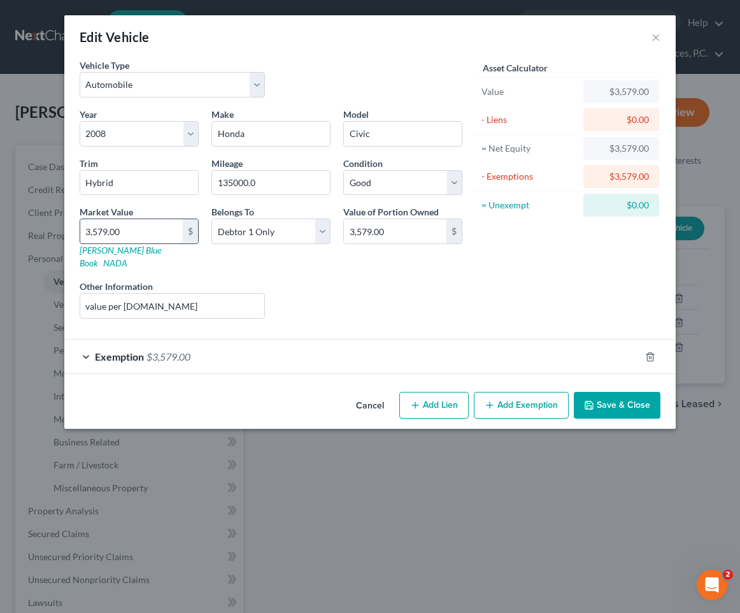
click at [158, 232] on input "3,579.00" at bounding box center [131, 231] width 103 height 24
type input "2"
type input "2.00"
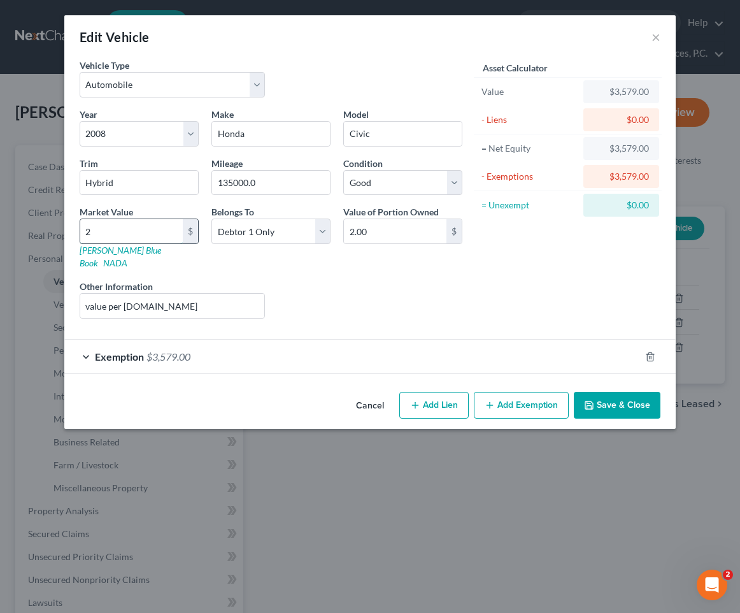
type input "29"
type input "29.00"
type input "291"
type input "291.00"
type input "2911"
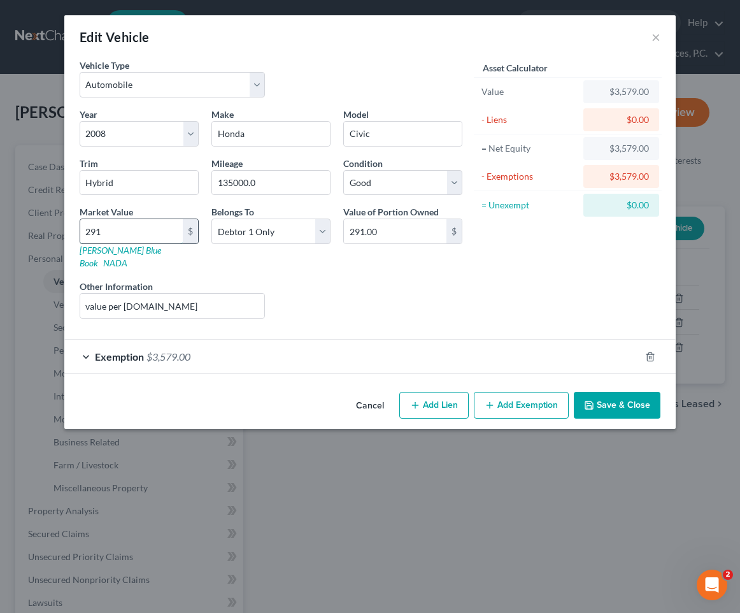
type input "2,911.00"
type input "2,911"
click at [639, 340] on div "Exemption $3,579.00" at bounding box center [352, 357] width 576 height 34
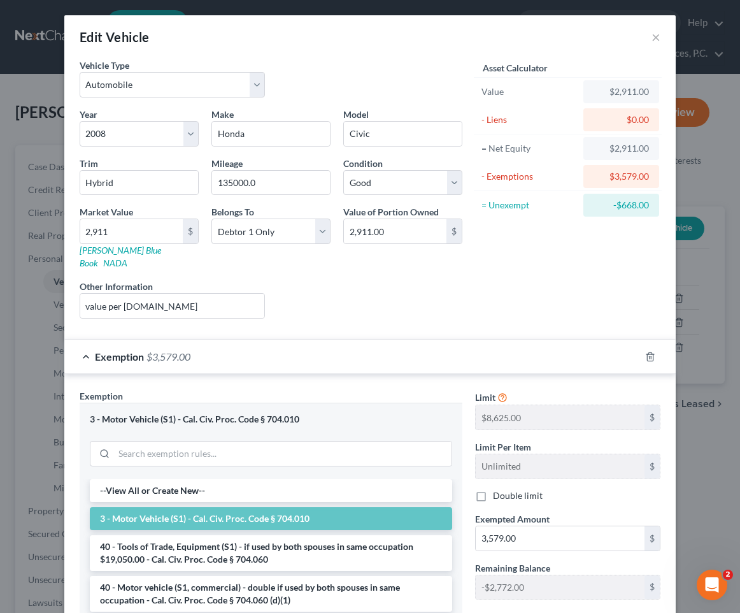
click at [642, 347] on div at bounding box center [658, 357] width 36 height 20
click at [649, 352] on icon "button" at bounding box center [651, 357] width 10 height 10
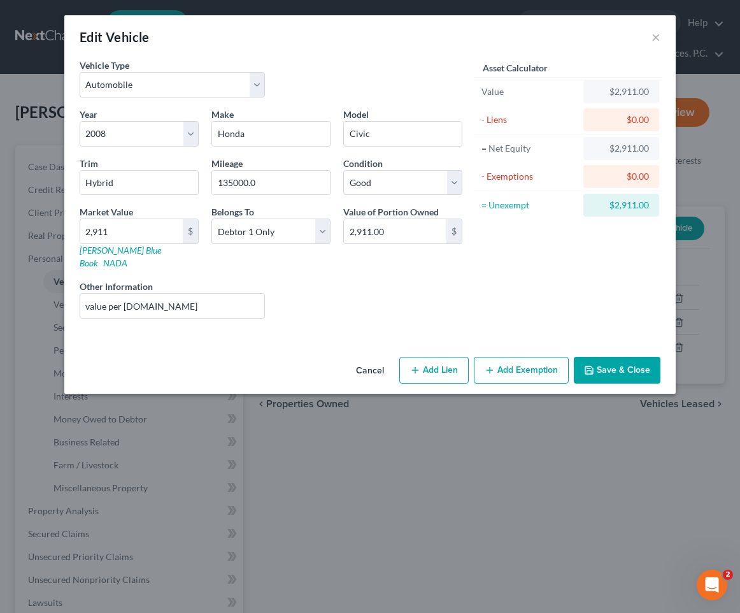
click at [625, 352] on div "Cancel Add Lien Add Lease Add Exemption Save & Close" at bounding box center [370, 373] width 612 height 42
click at [615, 357] on button "Save & Close" at bounding box center [617, 370] width 87 height 27
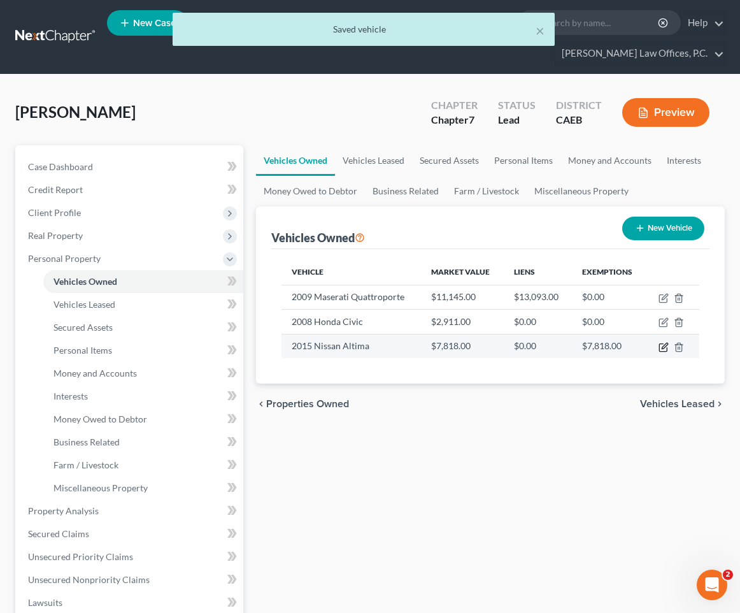
click at [662, 346] on icon "button" at bounding box center [664, 347] width 10 height 10
select select "0"
select select "11"
select select "2"
select select "0"
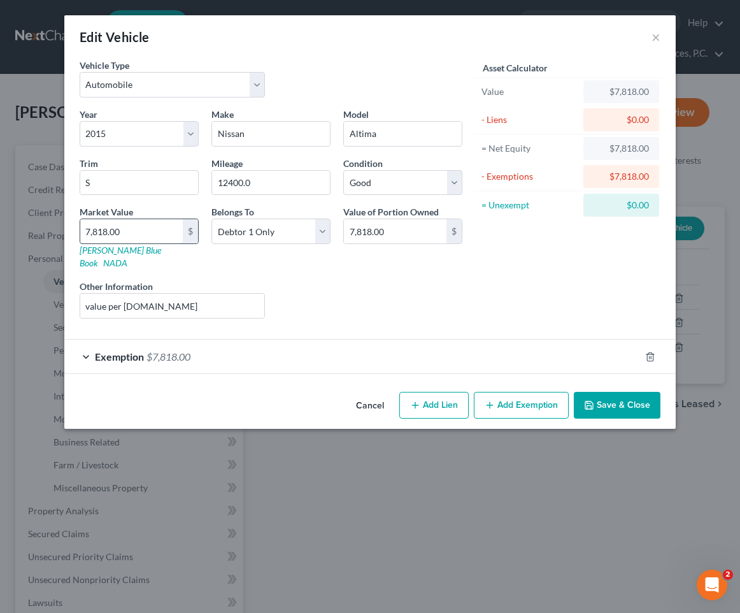
click at [160, 236] on input "7,818.00" at bounding box center [131, 231] width 103 height 24
click at [155, 233] on input "7,818.00" at bounding box center [131, 231] width 103 height 24
type input "5"
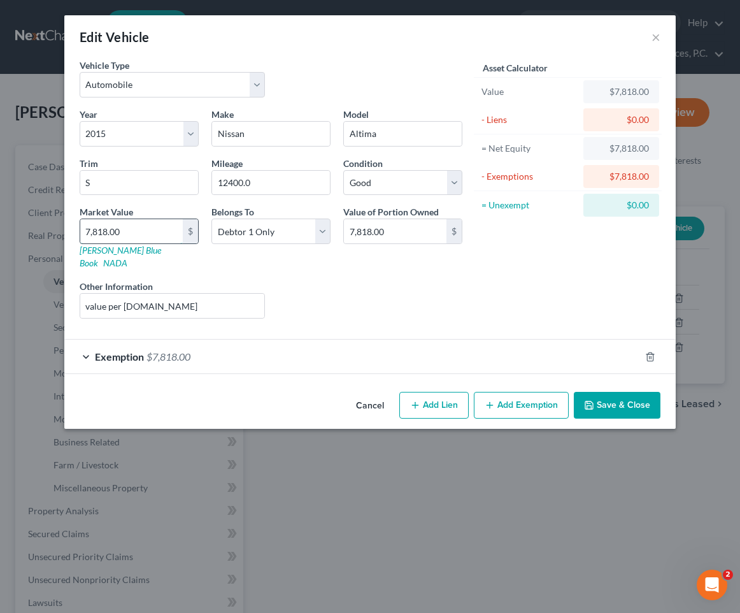
type input "5.00"
type input "55"
type input "55.00"
type input "5"
type input "5.00"
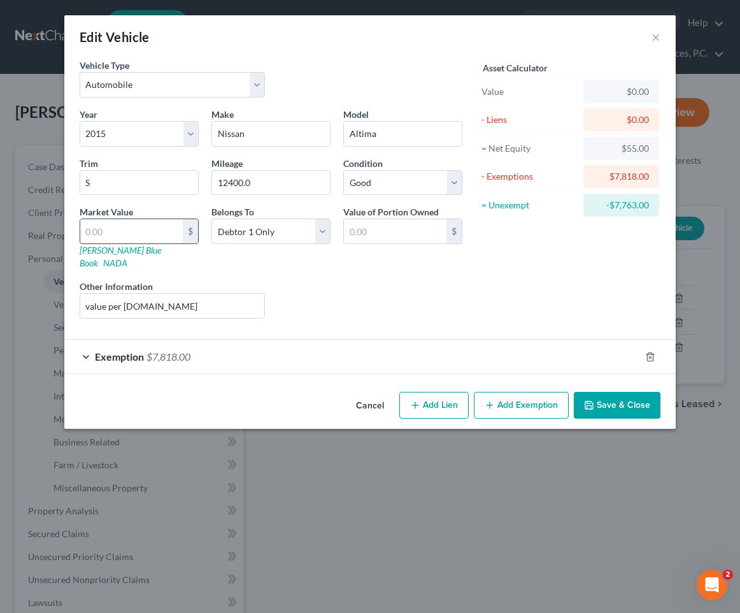
type input "6"
type input "6.00"
type input "66"
type input "66.00"
type input "665"
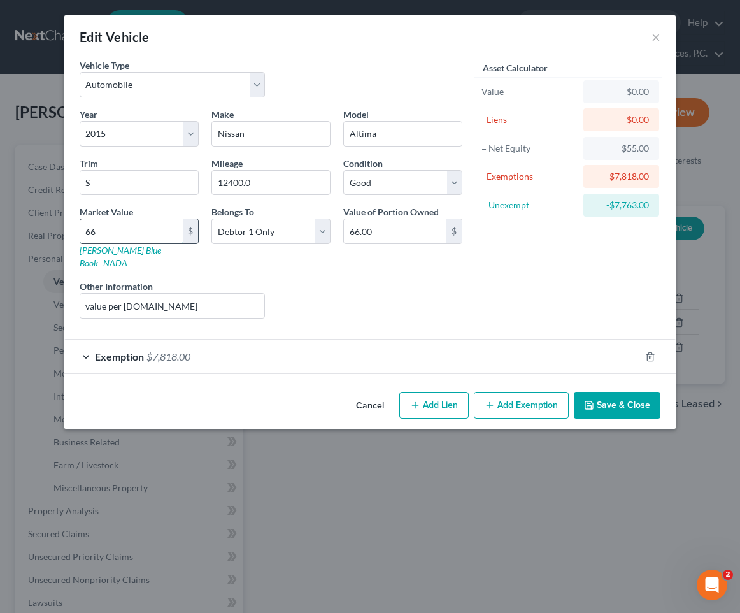
type input "665.00"
type input "6659"
type input "6,659.00"
type input "6,659"
click at [461, 347] on div "Exemption $7,818.00" at bounding box center [352, 357] width 576 height 34
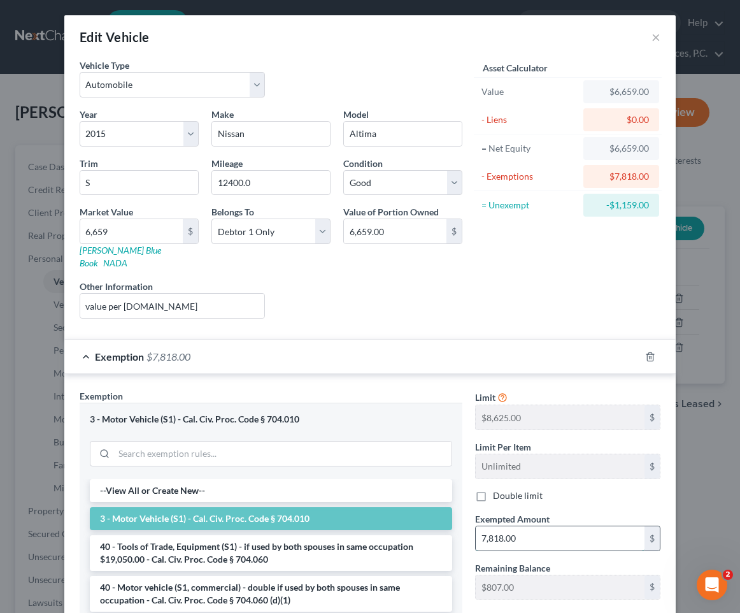
click at [533, 533] on input "7,818.00" at bounding box center [560, 538] width 169 height 24
type input "669"
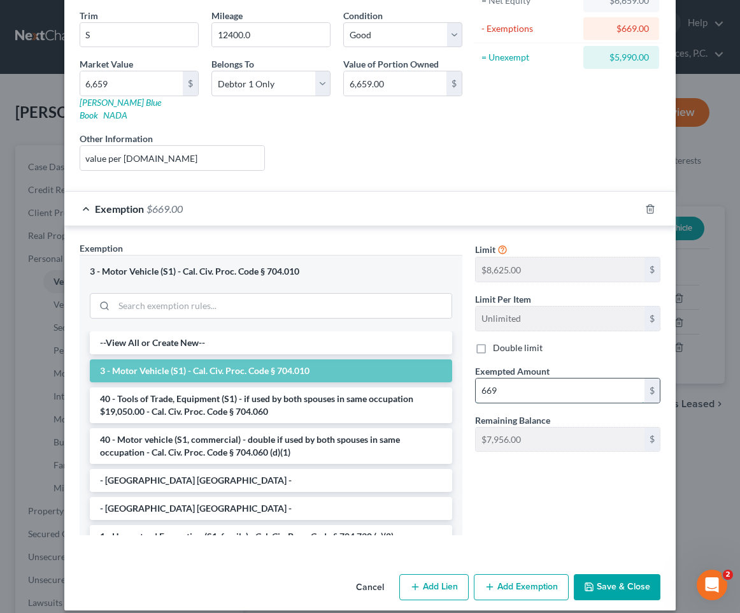
click at [487, 379] on input "669" at bounding box center [560, 391] width 169 height 24
type input "6,659"
click at [634, 574] on button "Save & Close" at bounding box center [617, 587] width 87 height 27
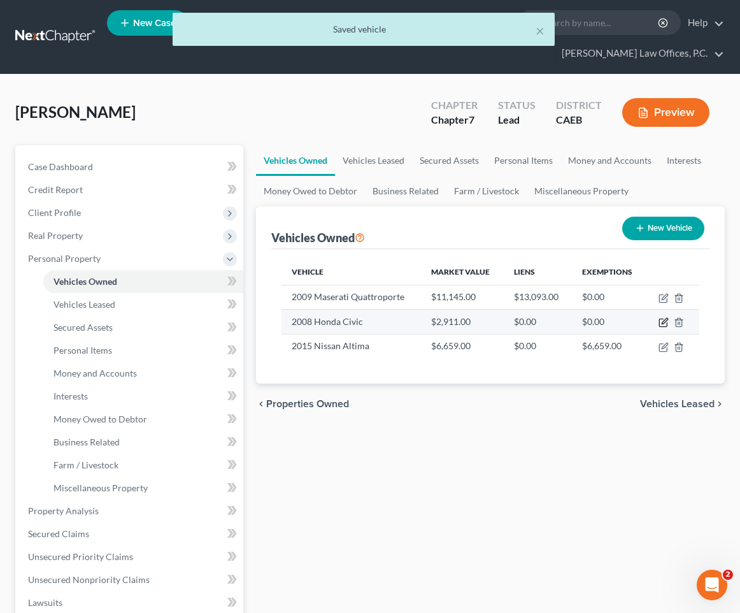
click at [661, 322] on icon "button" at bounding box center [664, 322] width 10 height 10
select select "0"
select select "18"
select select "2"
select select "0"
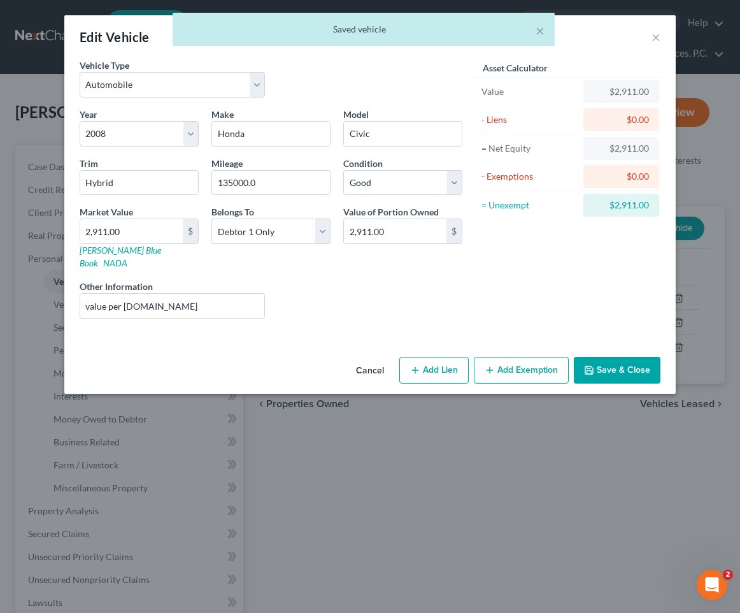
click at [509, 357] on button "Add Exemption" at bounding box center [521, 370] width 95 height 27
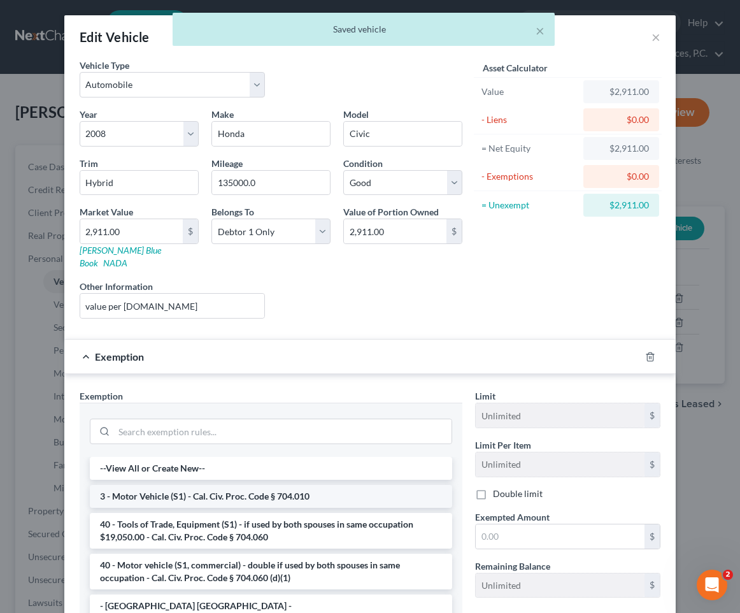
click at [340, 485] on li "3 - Motor Vehicle (S1) - Cal. Civ. Proc. Code § 704.010" at bounding box center [271, 496] width 363 height 23
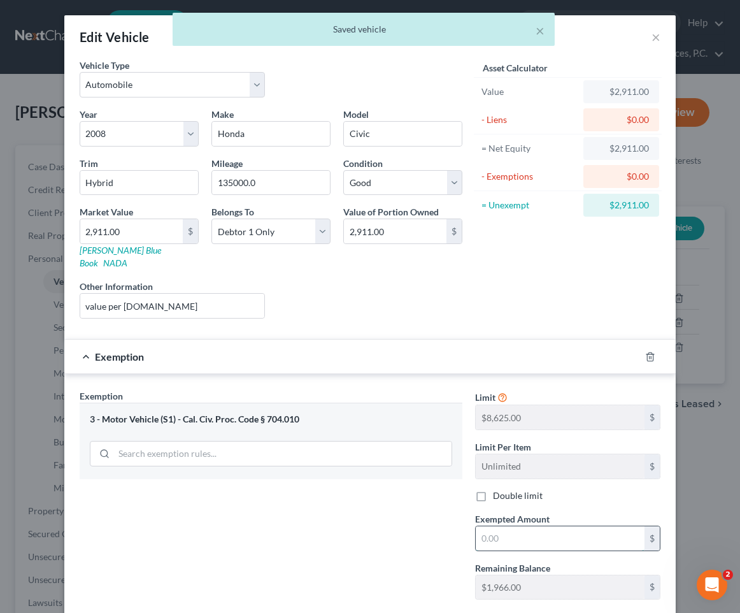
click at [510, 526] on input "text" at bounding box center [560, 538] width 169 height 24
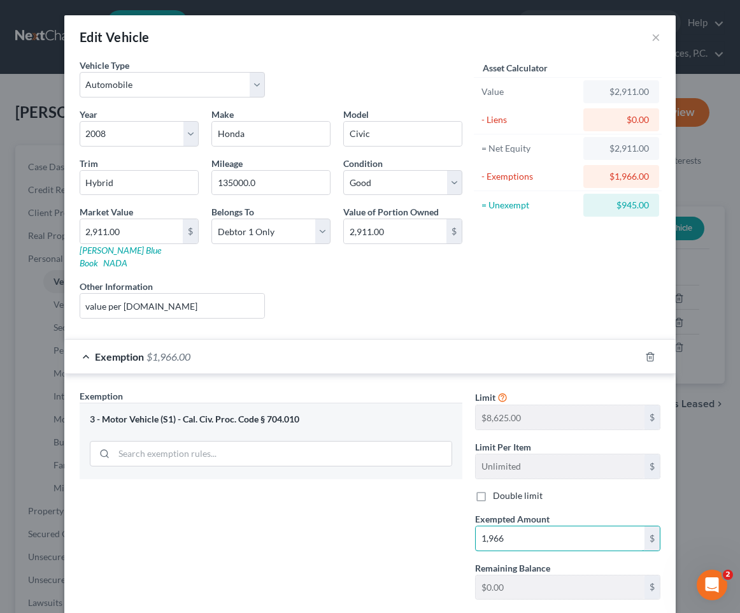
scroll to position [65, 0]
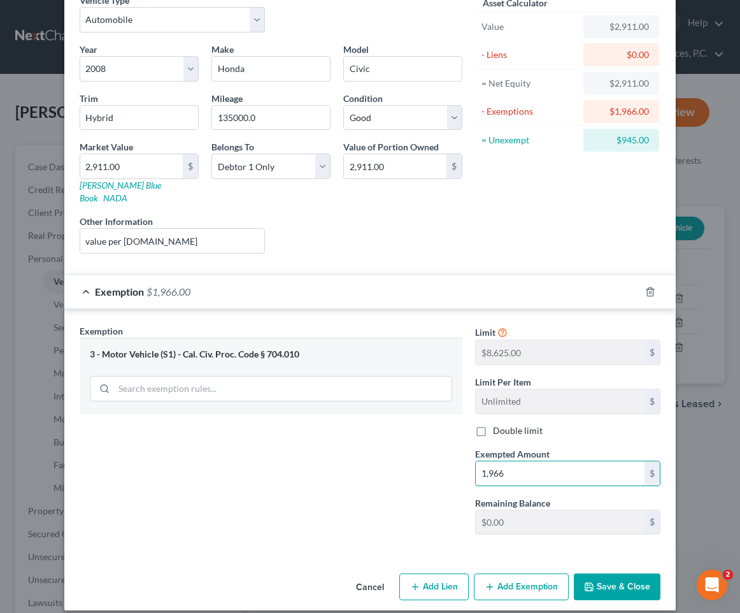
type input "1,966"
click at [611, 573] on button "Save & Close" at bounding box center [617, 586] width 87 height 27
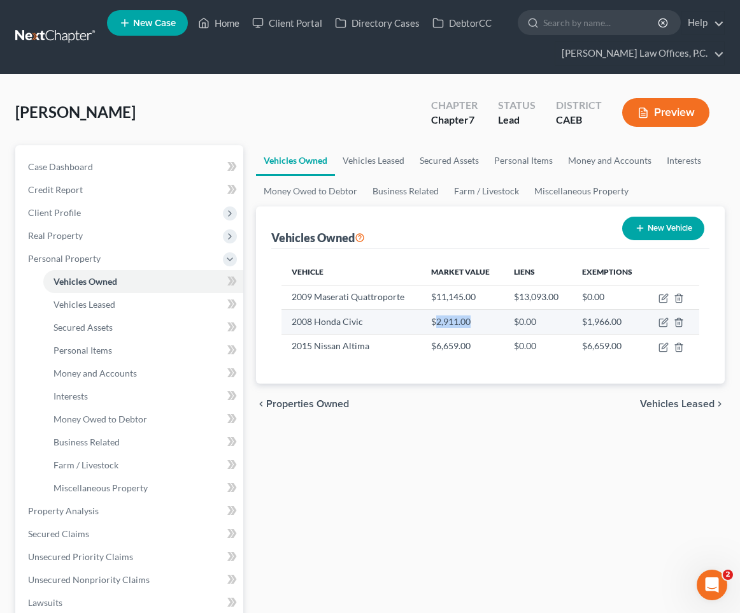
drag, startPoint x: 435, startPoint y: 319, endPoint x: 472, endPoint y: 324, distance: 37.4
click at [472, 324] on td "$2,911.00" at bounding box center [462, 322] width 83 height 24
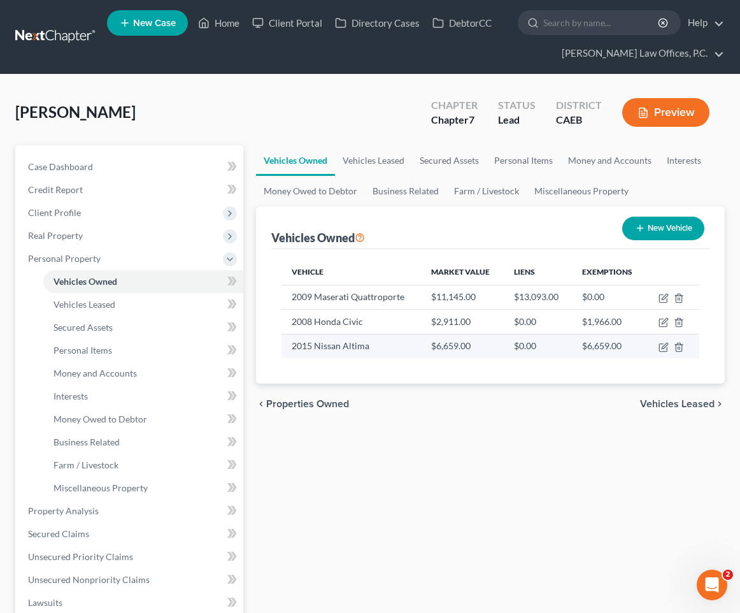
click at [458, 338] on td "$6,659.00" at bounding box center [462, 346] width 83 height 24
drag, startPoint x: 435, startPoint y: 322, endPoint x: 540, endPoint y: 346, distance: 108.4
click at [540, 346] on tbody "2009 Maserati Quattroporte $11,145.00 $13,093.00 $0.00 2008 Honda Civic $2,911.…" at bounding box center [491, 321] width 418 height 73
click at [578, 347] on td "$6,659.00" at bounding box center [609, 346] width 74 height 24
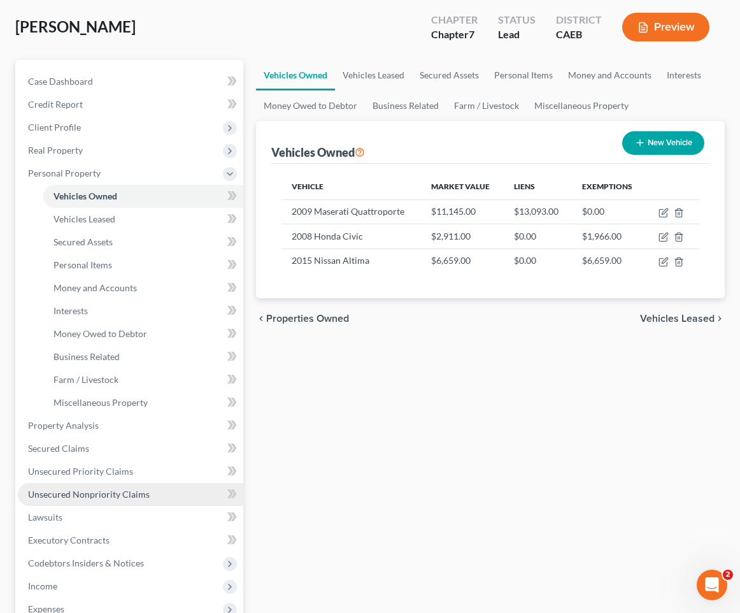
click at [119, 497] on span "Unsecured Nonpriority Claims" at bounding box center [89, 494] width 122 height 11
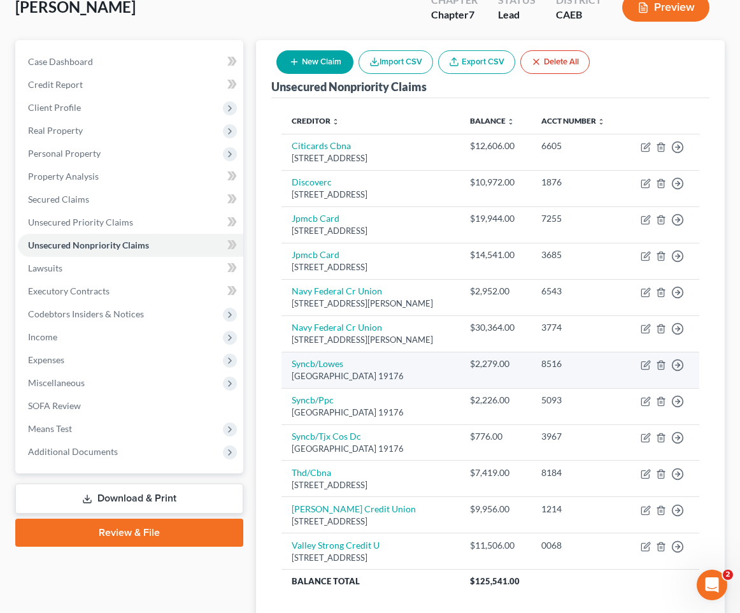
scroll to position [86, 0]
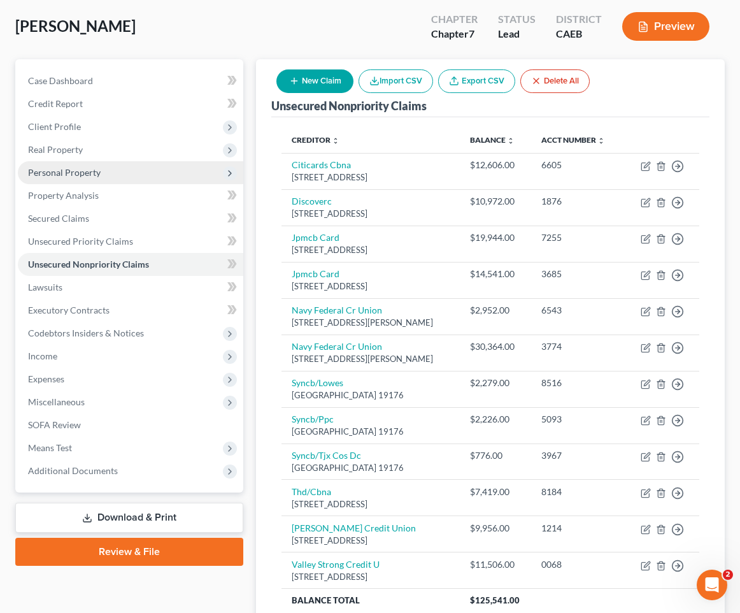
click at [136, 175] on span "Personal Property" at bounding box center [131, 172] width 226 height 23
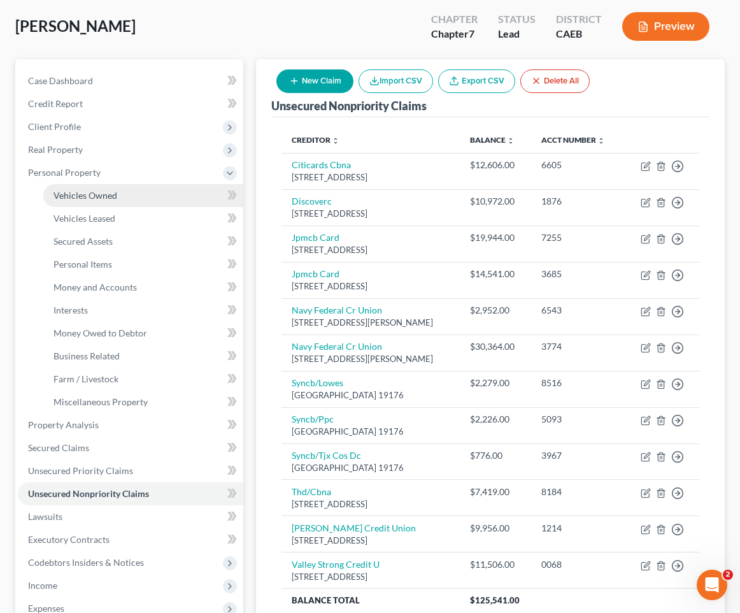
click at [129, 199] on link "Vehicles Owned" at bounding box center [143, 195] width 200 height 23
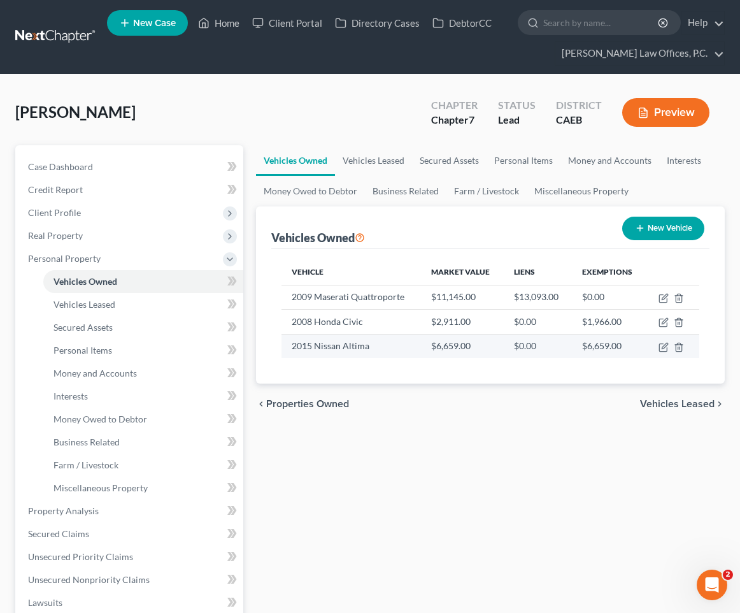
click at [466, 346] on td "$6,659.00" at bounding box center [462, 346] width 83 height 24
drag, startPoint x: 474, startPoint y: 347, endPoint x: 437, endPoint y: 347, distance: 37.0
click at [437, 347] on td "$6,659.00" at bounding box center [462, 346] width 83 height 24
click at [372, 99] on div "[PERSON_NAME] Upgraded Chapter Chapter 7 Status Lead District CAEB Preview" at bounding box center [370, 117] width 710 height 55
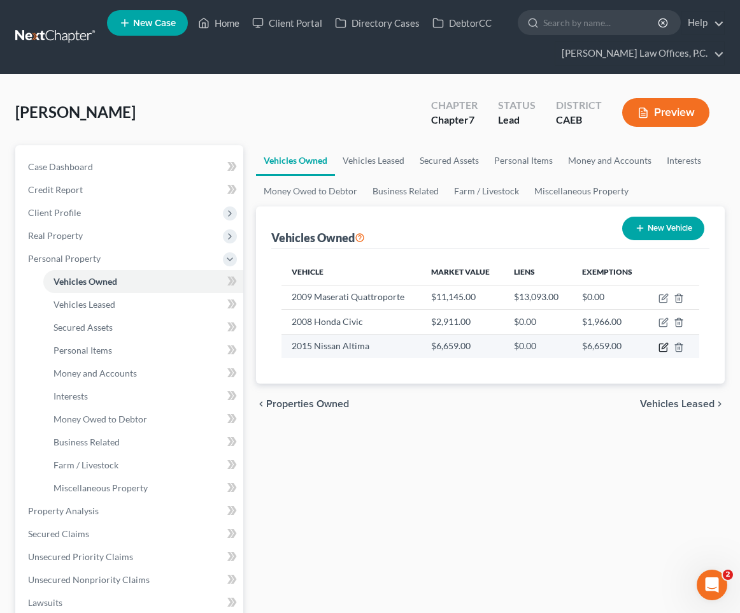
click at [664, 346] on icon "button" at bounding box center [664, 347] width 10 height 10
select select "0"
select select "11"
select select "2"
select select "0"
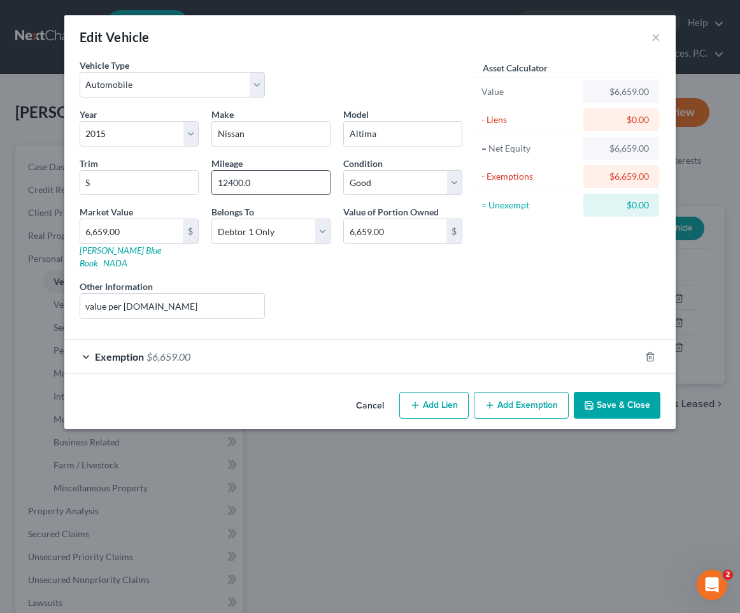
click at [231, 182] on input "12400.0" at bounding box center [271, 183] width 118 height 24
type input "125,000"
click at [152, 230] on input "6,659.00" at bounding box center [131, 231] width 103 height 24
type input "5"
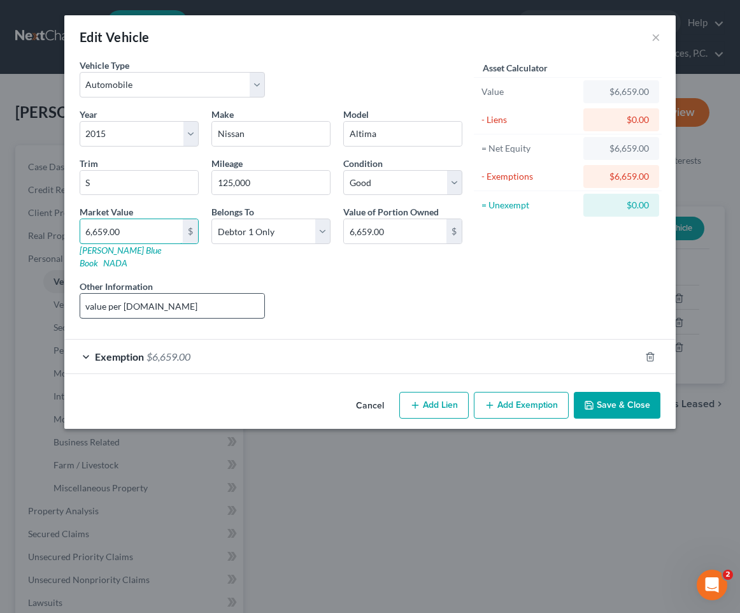
type input "5.00"
type input "52"
type input "52.00"
type input "520"
type input "520.00"
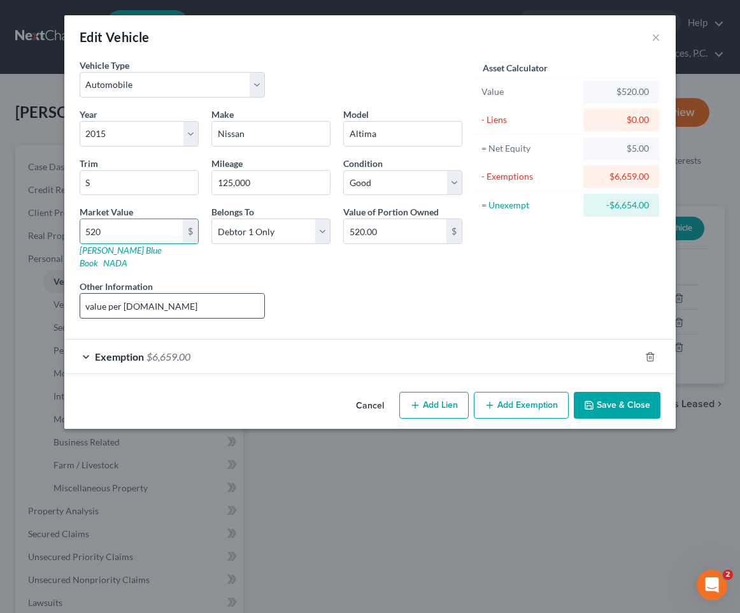
type input "5209"
type input "5,209.00"
type input "5,209"
click at [236, 349] on div "Exemption $6,659.00" at bounding box center [352, 357] width 576 height 34
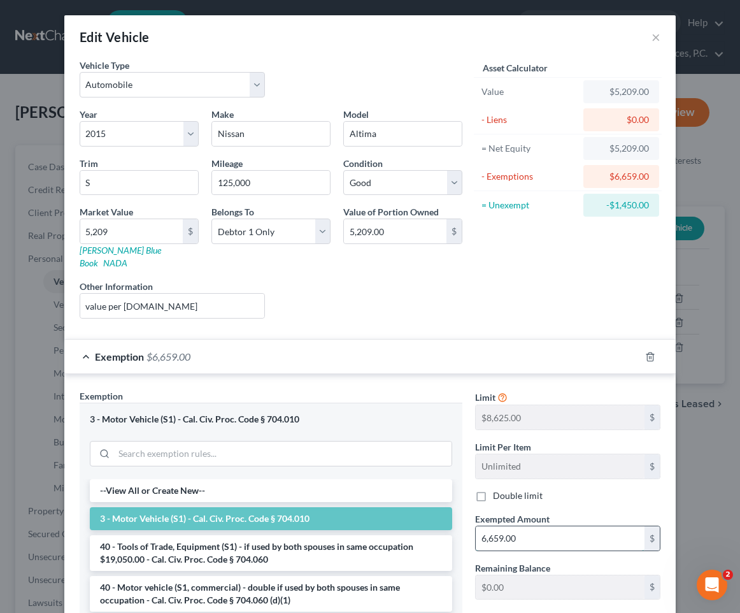
click at [575, 529] on input "6,659.00" at bounding box center [560, 538] width 169 height 24
type input "5,209"
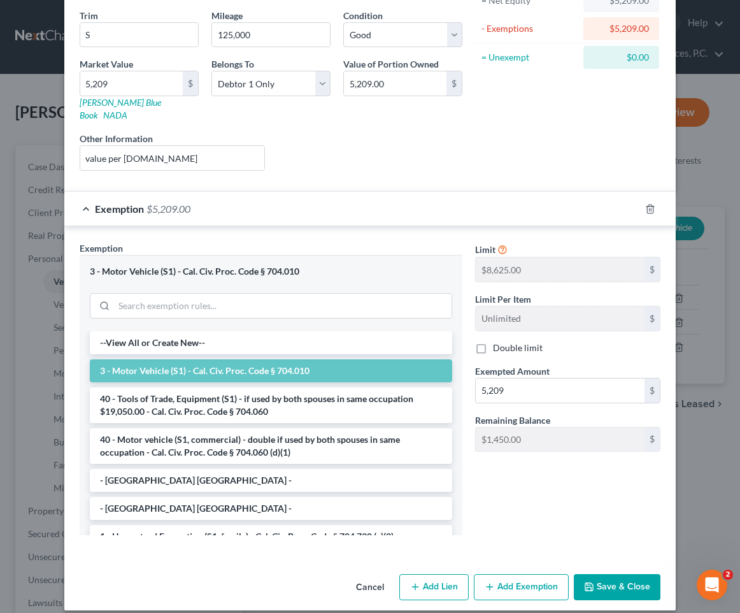
click at [626, 574] on button "Save & Close" at bounding box center [617, 587] width 87 height 27
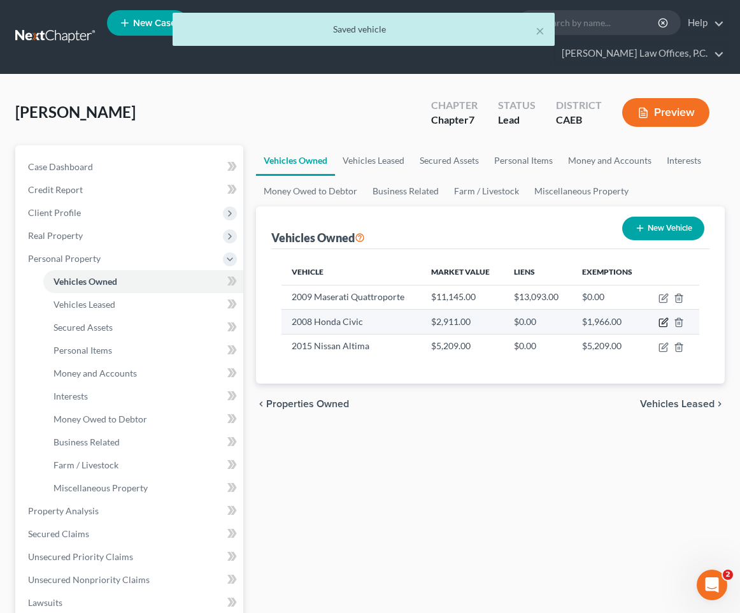
click at [662, 323] on icon "button" at bounding box center [665, 322] width 6 height 6
select select "0"
select select "18"
select select "2"
select select "0"
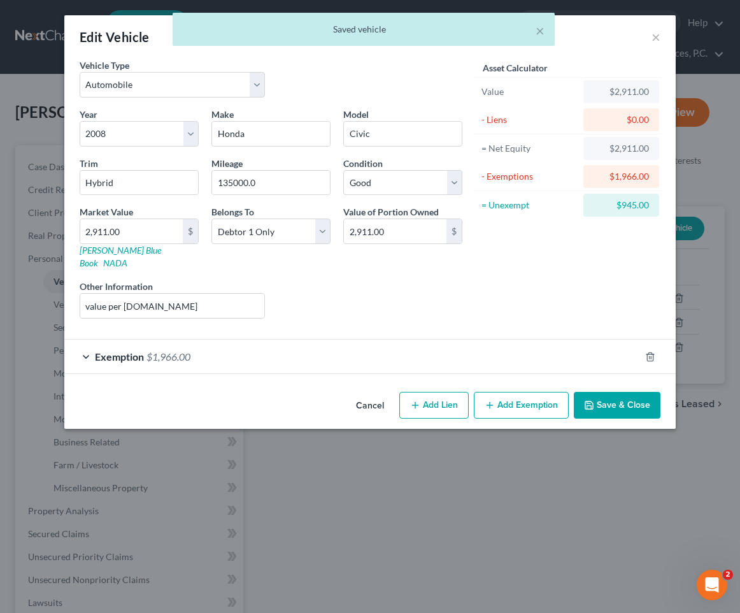
click at [535, 345] on div "Exemption $1,966.00" at bounding box center [352, 357] width 576 height 34
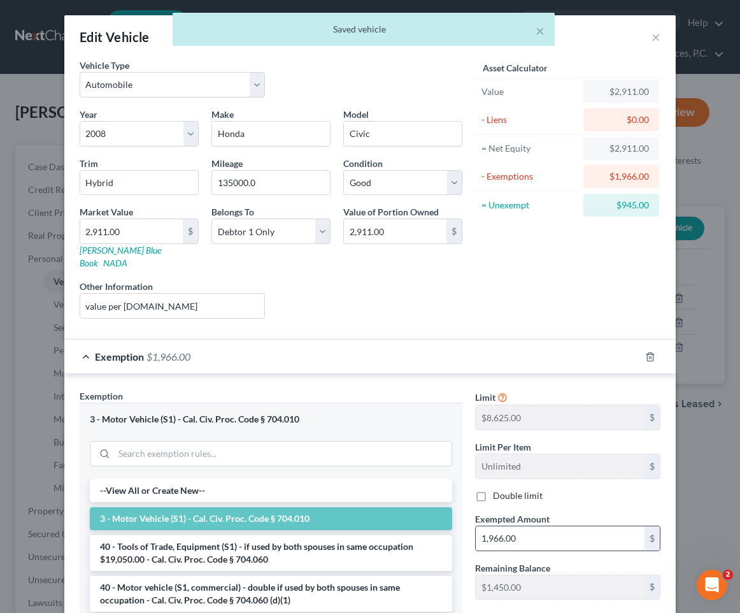
click at [547, 534] on input "1,966.00" at bounding box center [560, 538] width 169 height 24
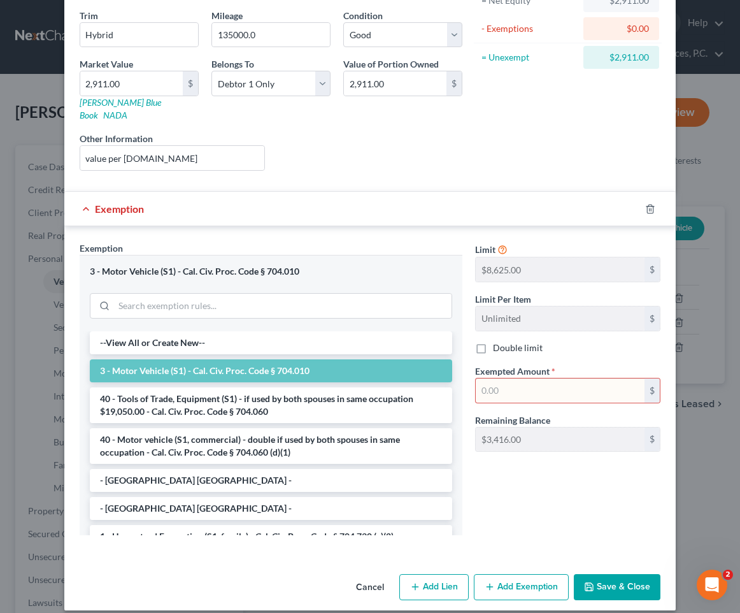
click at [539, 379] on input "text" at bounding box center [560, 391] width 169 height 24
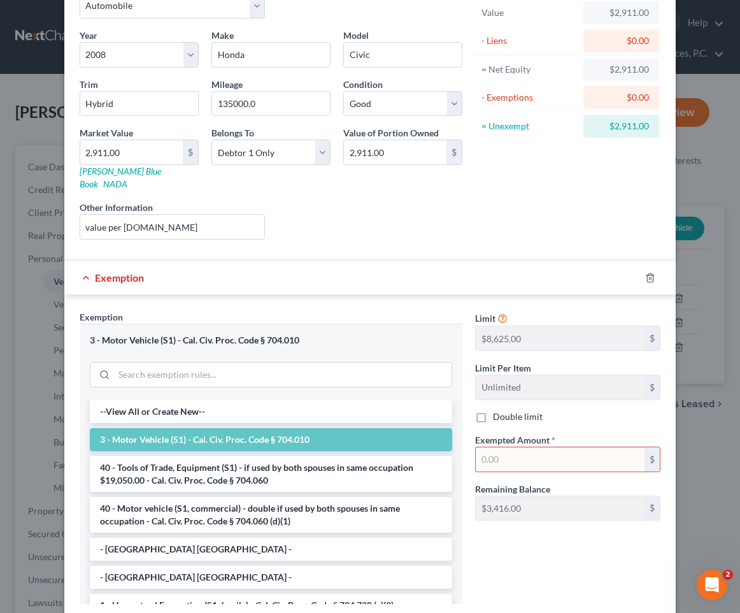
scroll to position [80, 0]
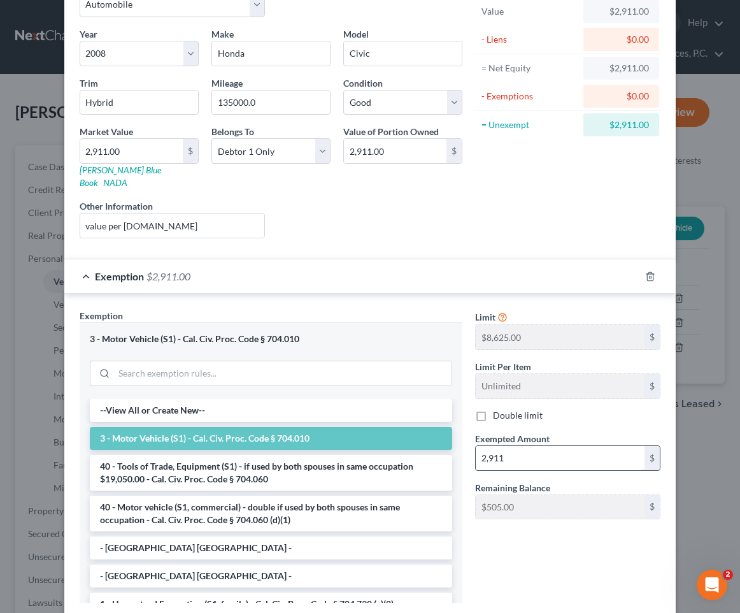
type input "2,911"
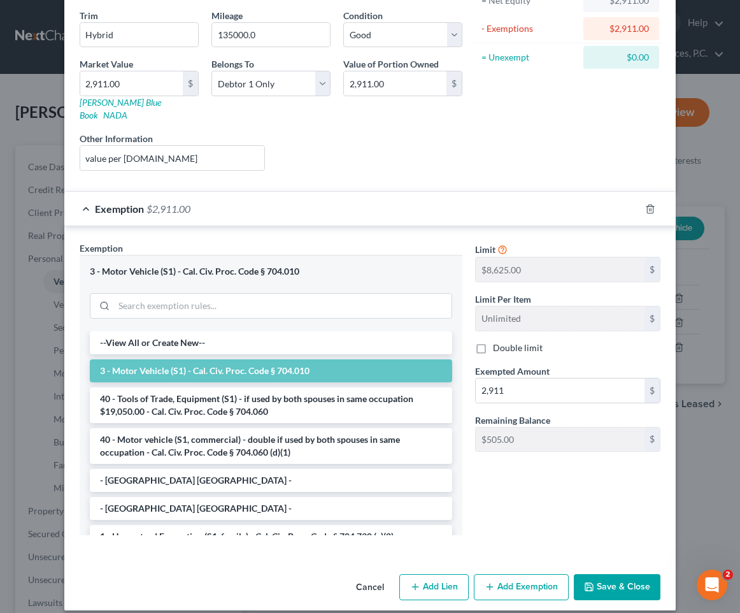
click at [619, 574] on button "Save & Close" at bounding box center [617, 587] width 87 height 27
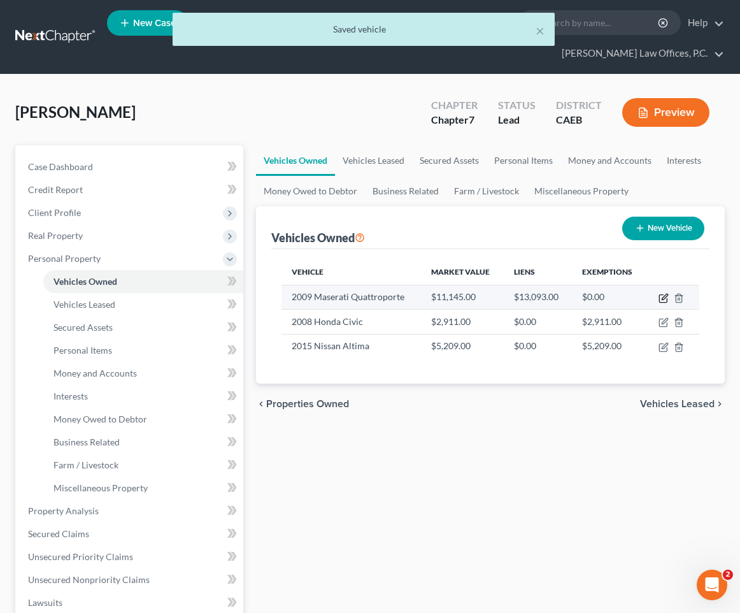
click at [664, 303] on icon "button" at bounding box center [664, 298] width 10 height 10
select select "0"
select select "17"
select select "2"
select select "0"
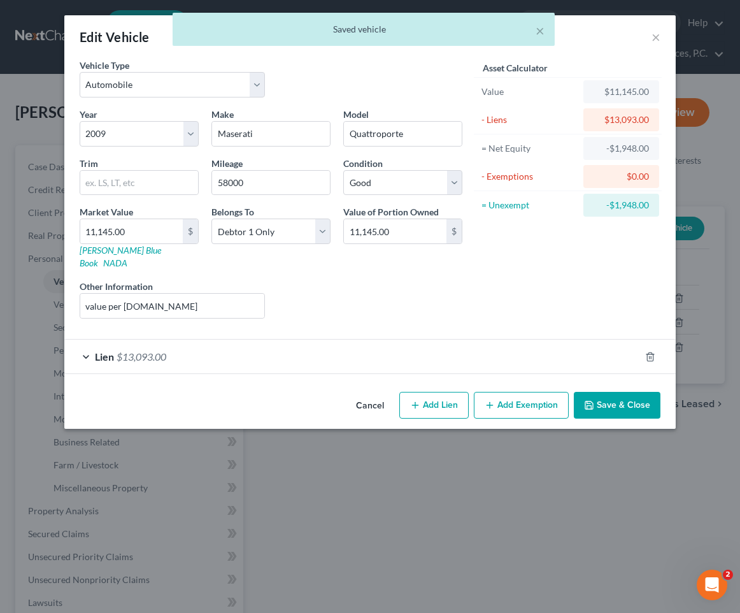
click at [521, 396] on button "Add Exemption" at bounding box center [521, 405] width 95 height 27
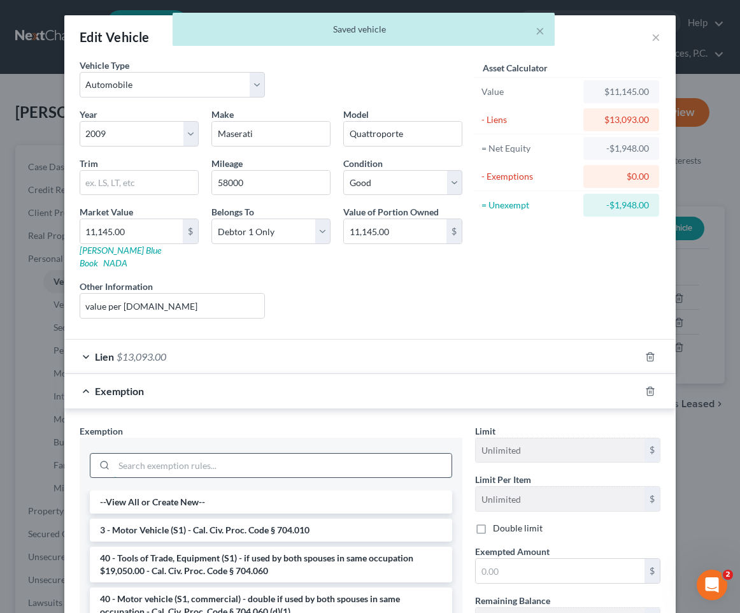
click at [407, 454] on input "search" at bounding box center [283, 466] width 338 height 24
click at [310, 526] on li "3 - Motor Vehicle (S1) - Cal. Civ. Proc. Code § 704.010" at bounding box center [271, 530] width 363 height 23
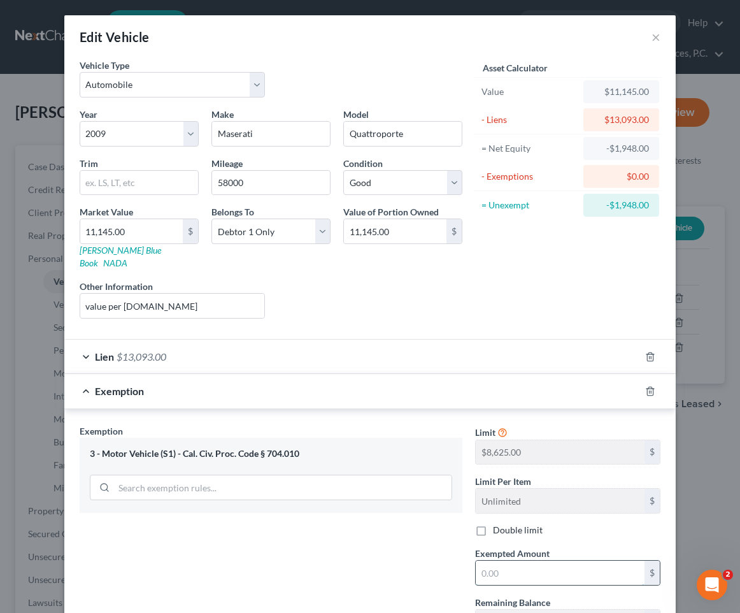
click at [537, 561] on input "text" at bounding box center [560, 573] width 169 height 24
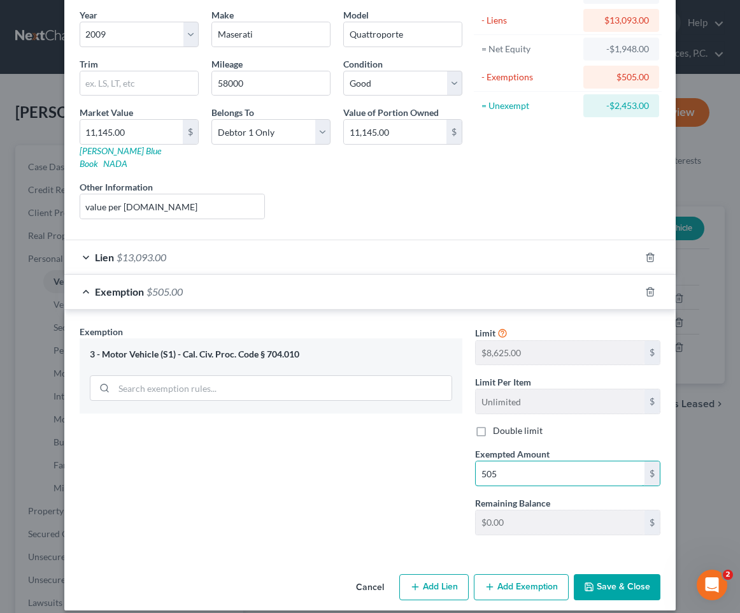
type input "505"
click at [611, 574] on button "Save & Close" at bounding box center [617, 587] width 87 height 27
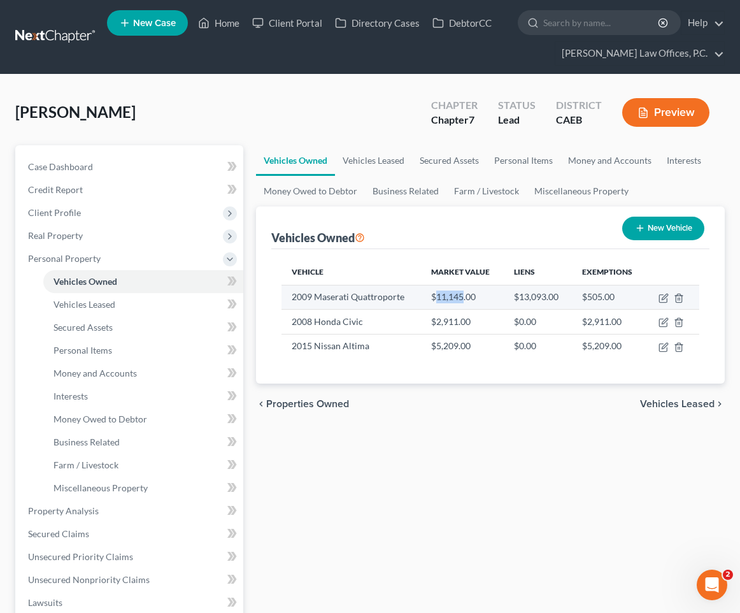
drag, startPoint x: 438, startPoint y: 296, endPoint x: 463, endPoint y: 297, distance: 24.9
click at [463, 296] on td "$11,145.00" at bounding box center [462, 297] width 83 height 24
click at [545, 158] on link "Personal Items" at bounding box center [524, 160] width 74 height 31
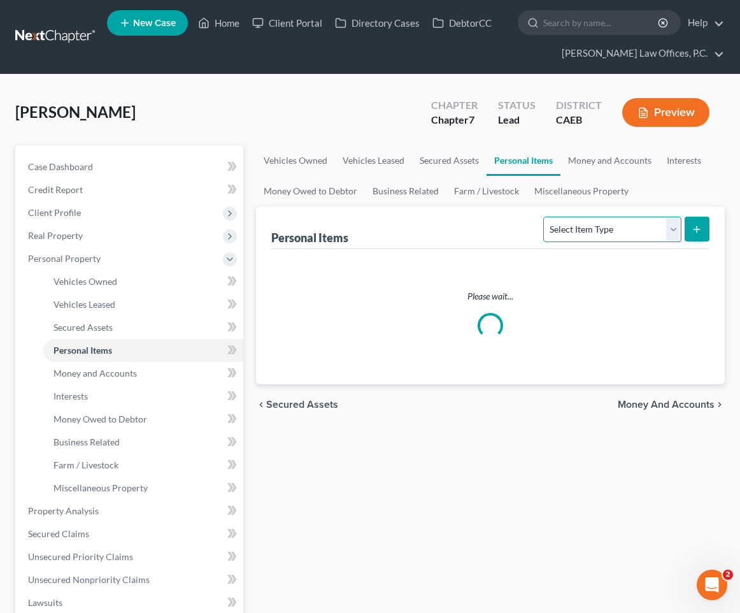
click at [607, 227] on select "Select Item Type Clothing Collectibles Of Value Electronics Firearms Household …" at bounding box center [613, 229] width 138 height 25
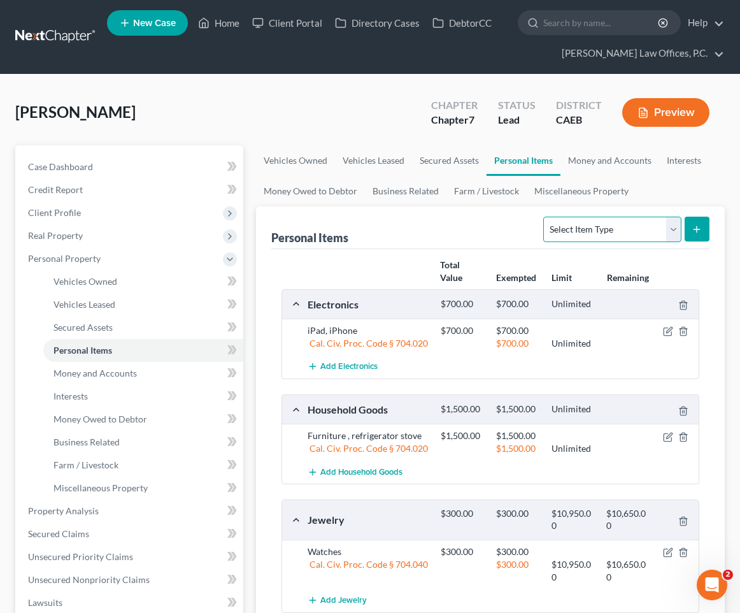
select select "clothing"
click at [545, 217] on select "Select Item Type Clothing Collectibles Of Value Electronics Firearms Household …" at bounding box center [613, 229] width 138 height 25
click at [710, 226] on div "Personal Items Select Item Type Clothing Collectibles Of Value Electronics Fire…" at bounding box center [490, 424] width 469 height 437
click at [702, 226] on button "submit" at bounding box center [697, 229] width 25 height 25
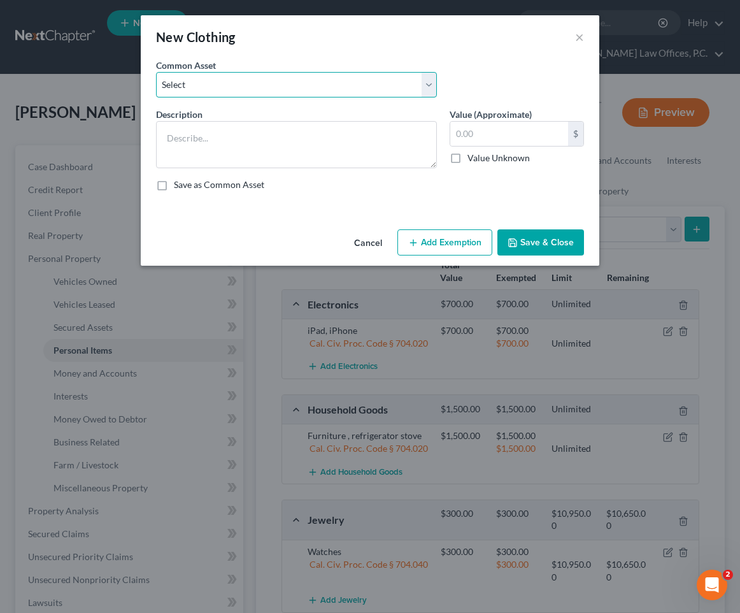
click at [386, 85] on select "Select Clothing" at bounding box center [296, 84] width 281 height 25
select select "0"
click at [156, 72] on select "Select Clothing" at bounding box center [296, 84] width 281 height 25
type textarea "Clothing"
click at [512, 136] on input "text" at bounding box center [510, 134] width 118 height 24
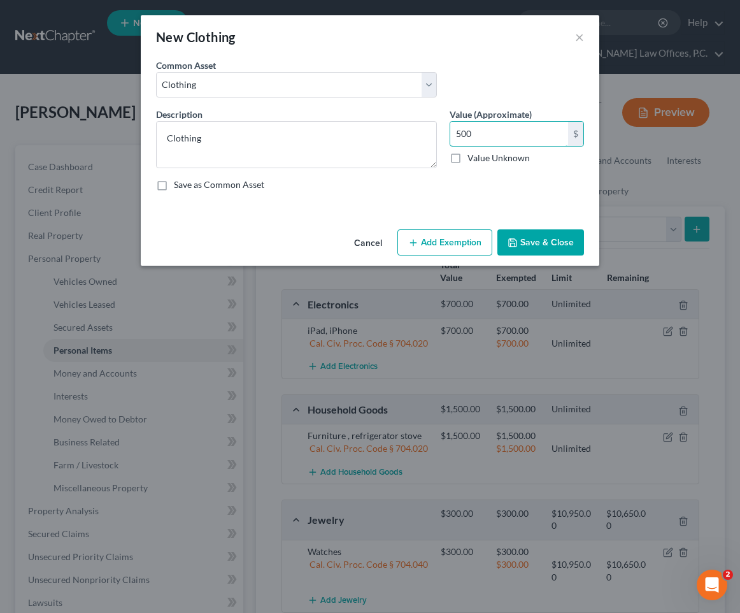
type input "500"
click at [452, 227] on div "Cancel Add Exemption Save & Close" at bounding box center [370, 245] width 459 height 42
click at [447, 238] on button "Add Exemption" at bounding box center [445, 242] width 95 height 27
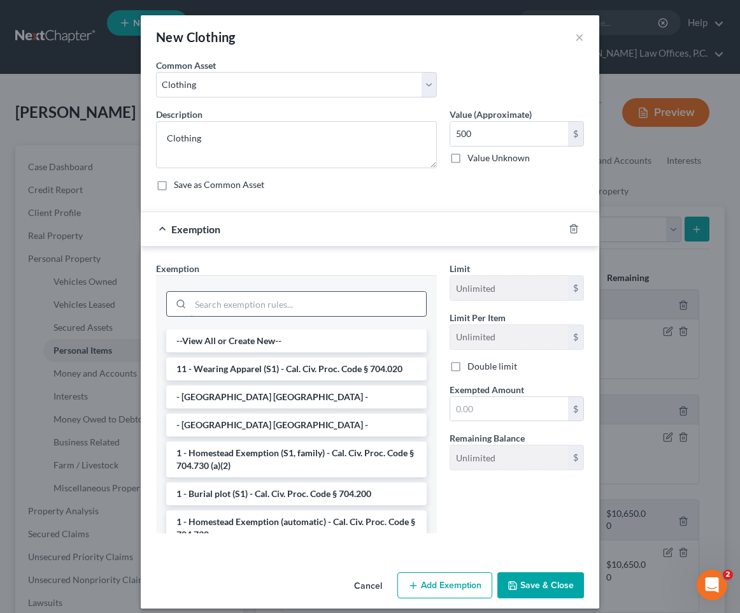
click at [301, 294] on input "search" at bounding box center [309, 304] width 236 height 24
click at [306, 365] on li "11 - Wearing Apparel (S1) - Cal. Civ. Proc. Code § 704.020" at bounding box center [296, 368] width 261 height 23
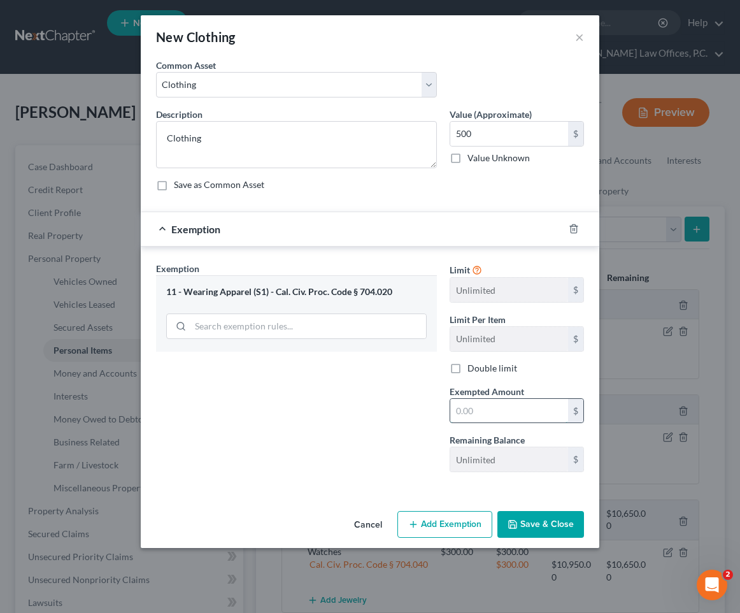
click at [473, 406] on input "text" at bounding box center [510, 411] width 118 height 24
type input "500"
click at [547, 521] on button "Save & Close" at bounding box center [541, 524] width 87 height 27
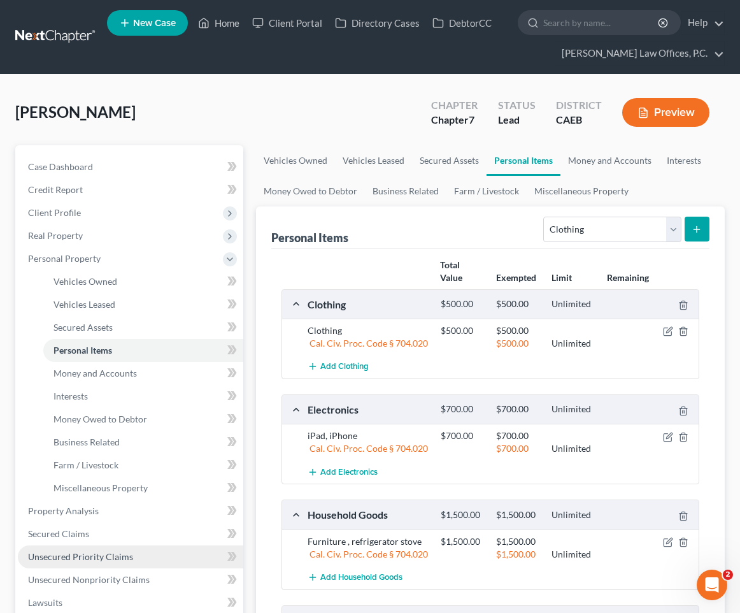
click at [171, 566] on link "Unsecured Priority Claims" at bounding box center [131, 556] width 226 height 23
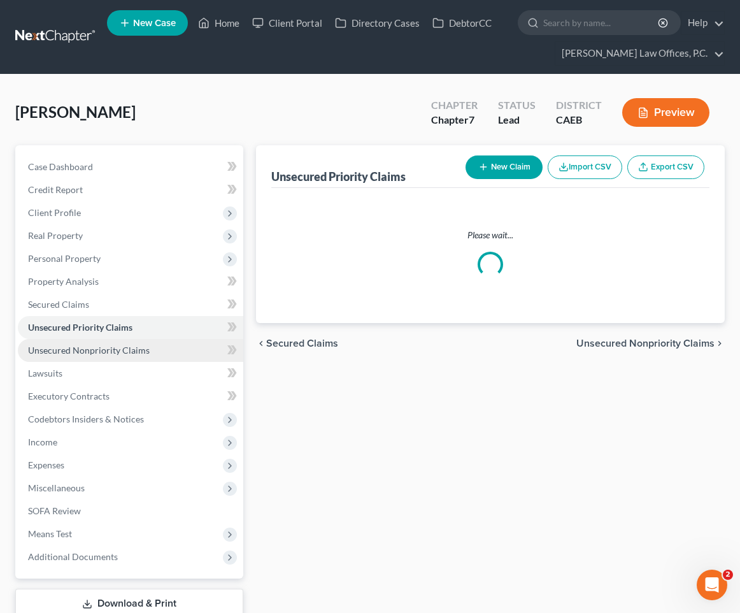
click at [145, 355] on span "Unsecured Nonpriority Claims" at bounding box center [89, 350] width 122 height 11
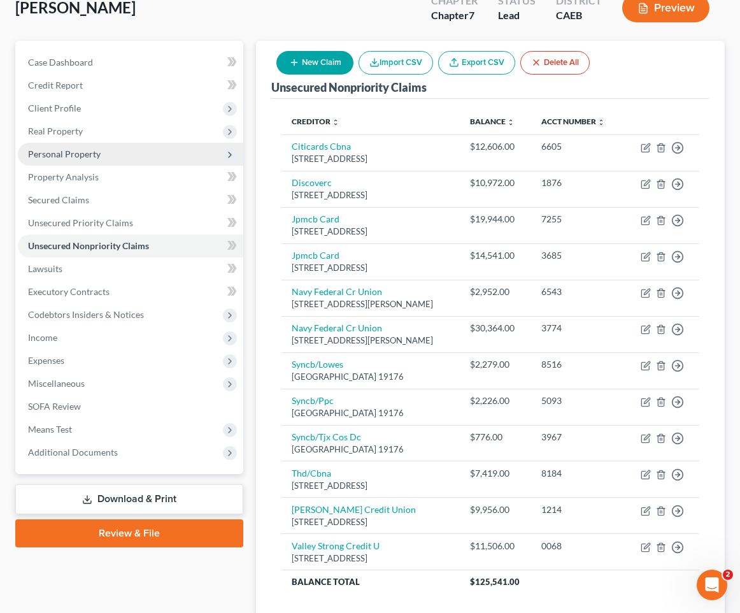
scroll to position [81, 0]
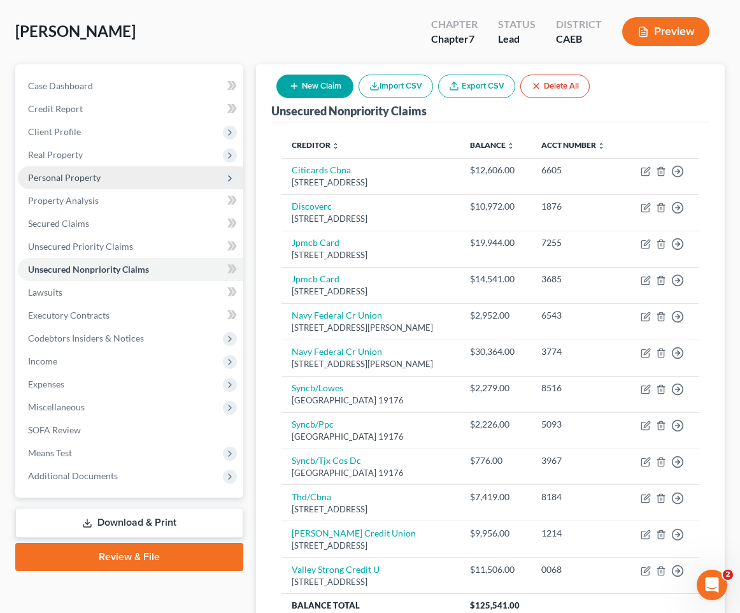
click at [134, 178] on span "Personal Property" at bounding box center [131, 177] width 226 height 23
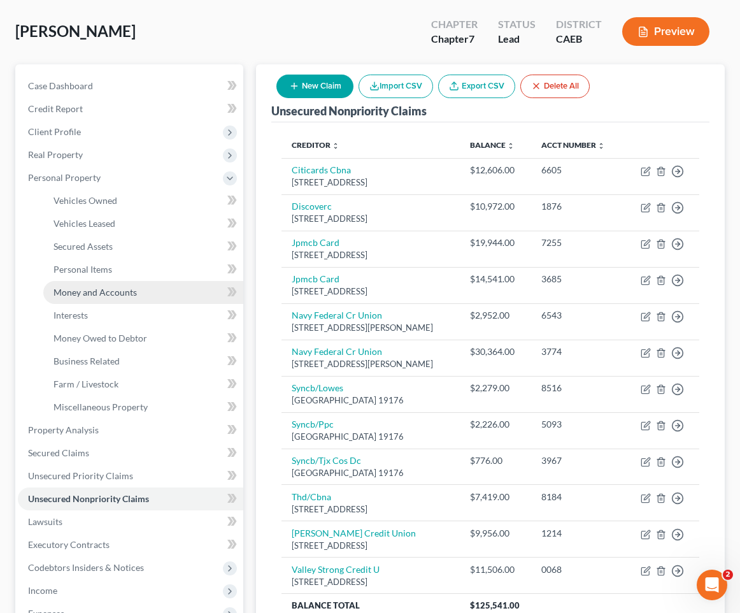
click at [134, 284] on link "Money and Accounts" at bounding box center [143, 292] width 200 height 23
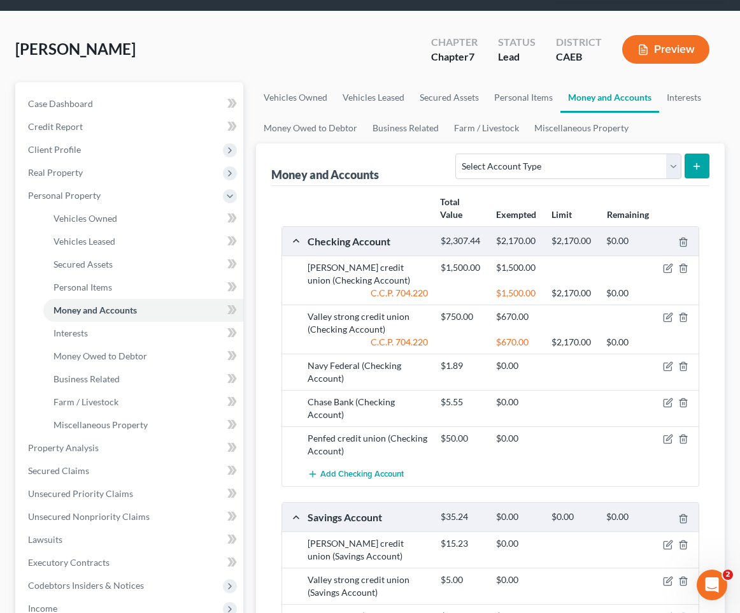
scroll to position [79, 0]
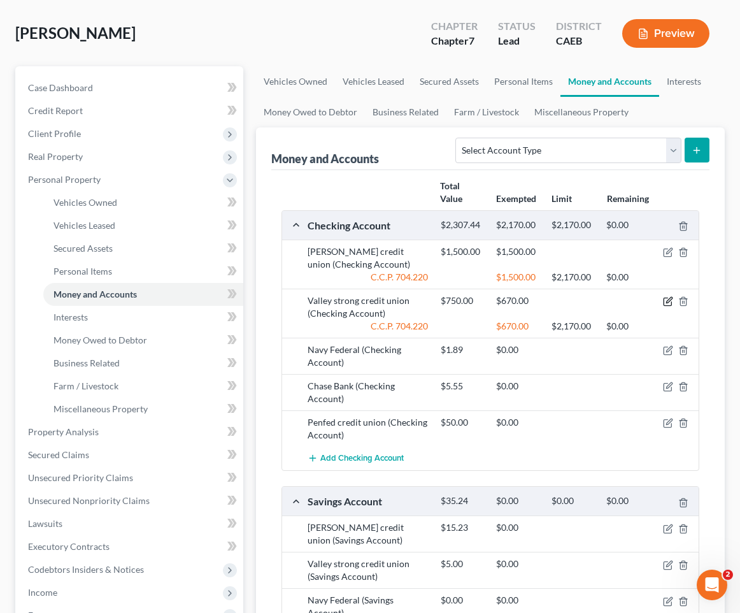
click at [667, 299] on icon "button" at bounding box center [668, 301] width 10 height 10
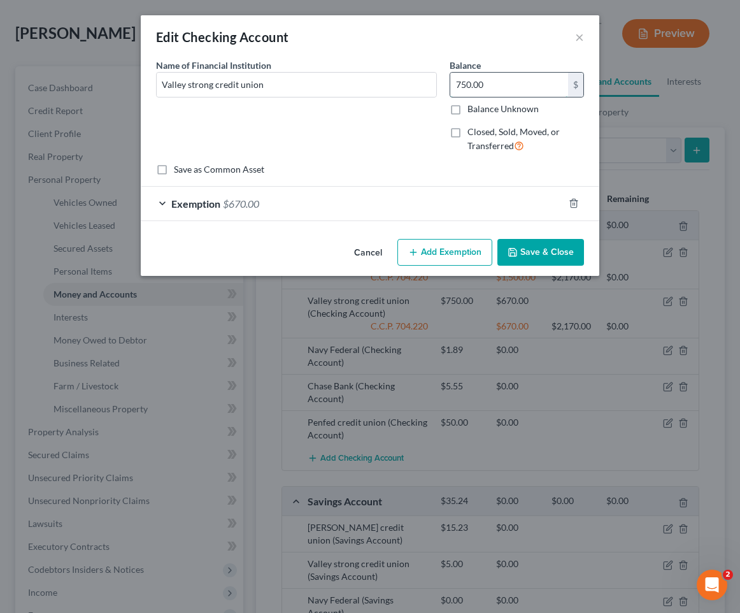
click at [501, 91] on input "750.00" at bounding box center [510, 85] width 118 height 24
type input "5"
click at [417, 202] on div "Exemption $670.00" at bounding box center [352, 204] width 423 height 34
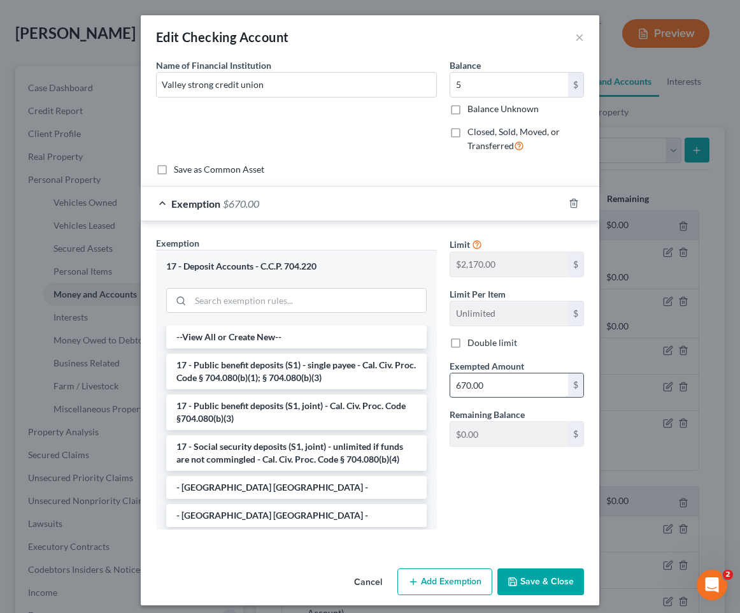
click at [480, 385] on input "670.00" at bounding box center [510, 385] width 118 height 24
type input "5"
click at [550, 577] on button "Save & Close" at bounding box center [541, 581] width 87 height 27
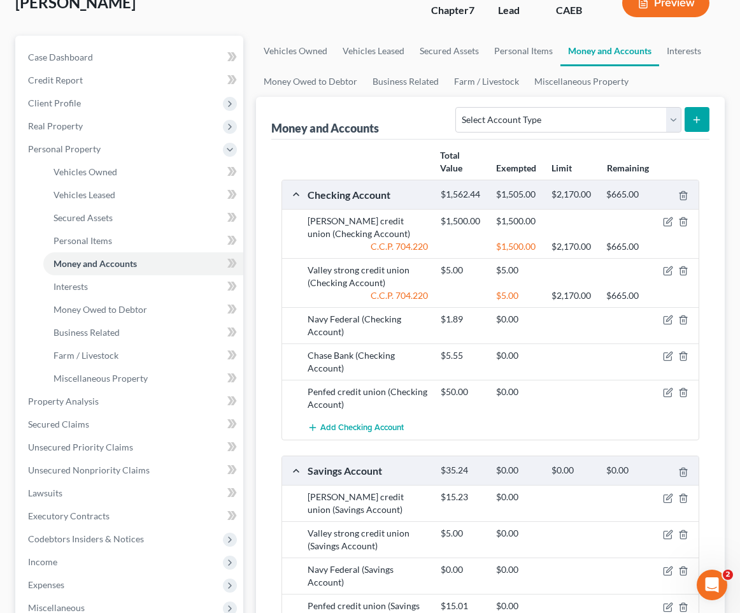
scroll to position [117, 0]
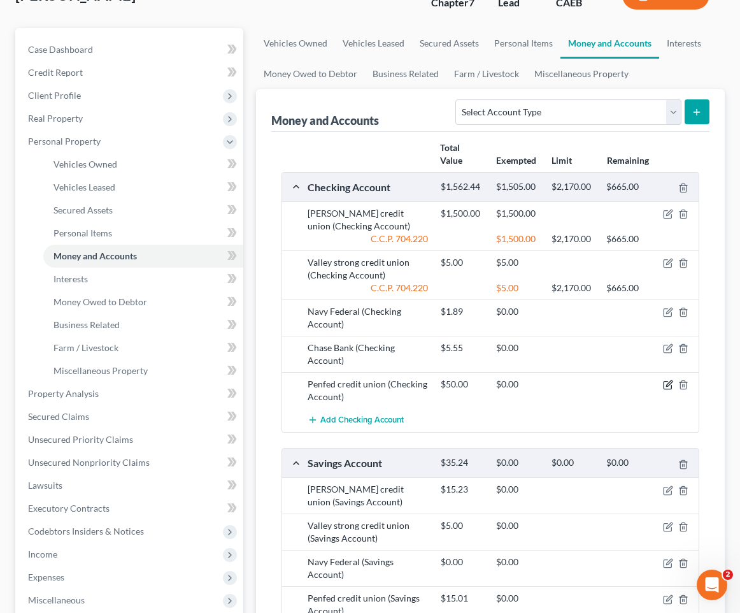
click at [663, 386] on icon "button" at bounding box center [668, 385] width 10 height 10
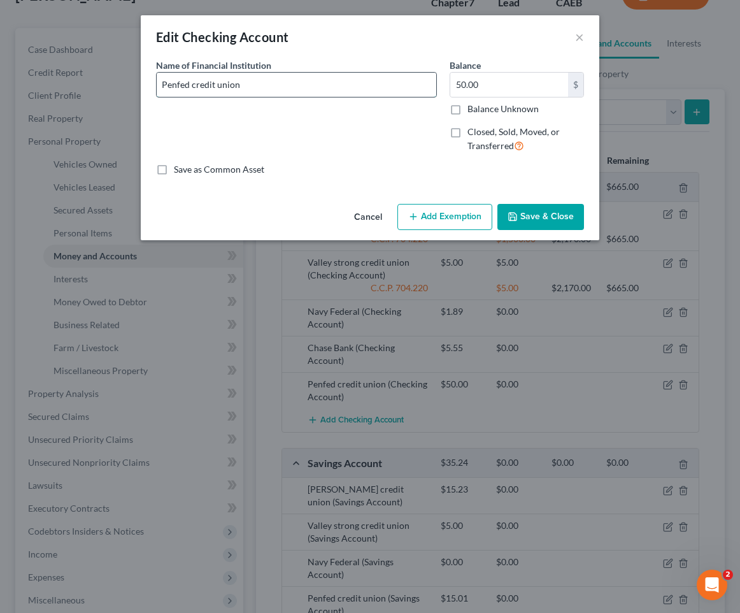
click at [195, 85] on input "Penfed credit union" at bounding box center [297, 85] width 280 height 24
click at [222, 85] on input "Penfed Credit union" at bounding box center [297, 85] width 280 height 24
type input "Penfed Credit Union"
click at [575, 210] on button "Save & Close" at bounding box center [541, 217] width 87 height 27
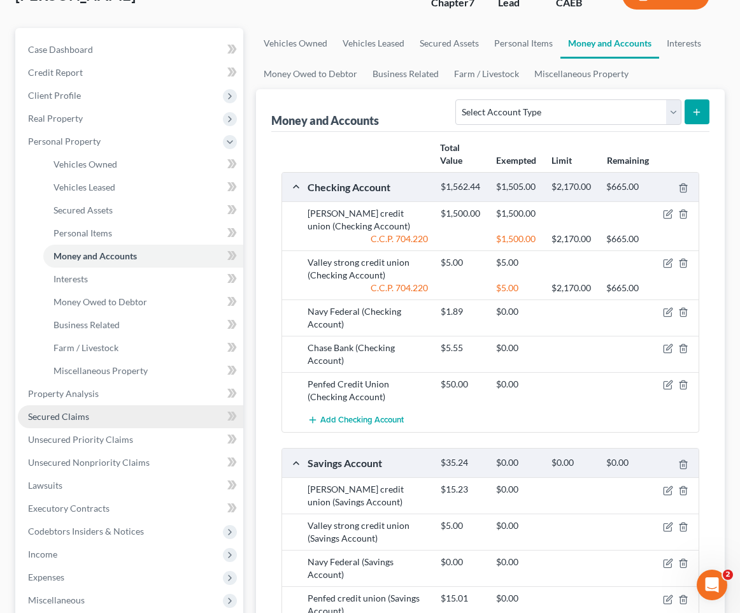
click at [131, 413] on link "Secured Claims" at bounding box center [131, 416] width 226 height 23
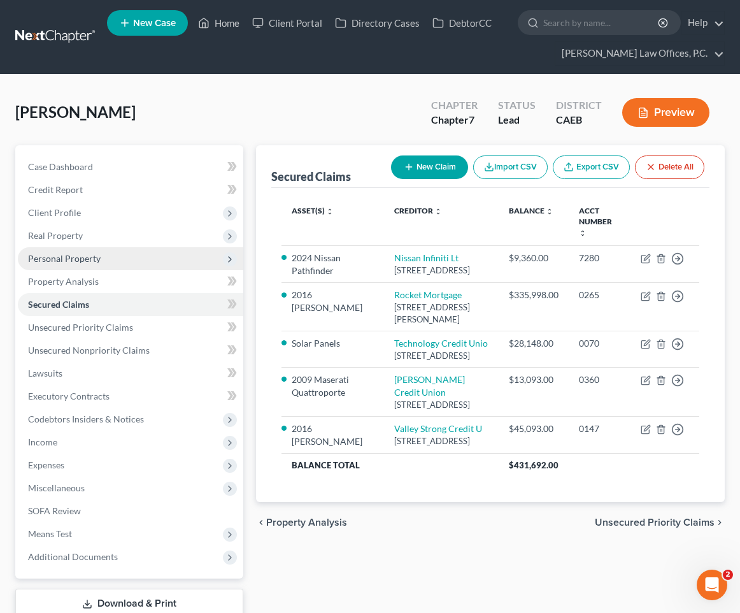
click at [114, 256] on span "Personal Property" at bounding box center [131, 258] width 226 height 23
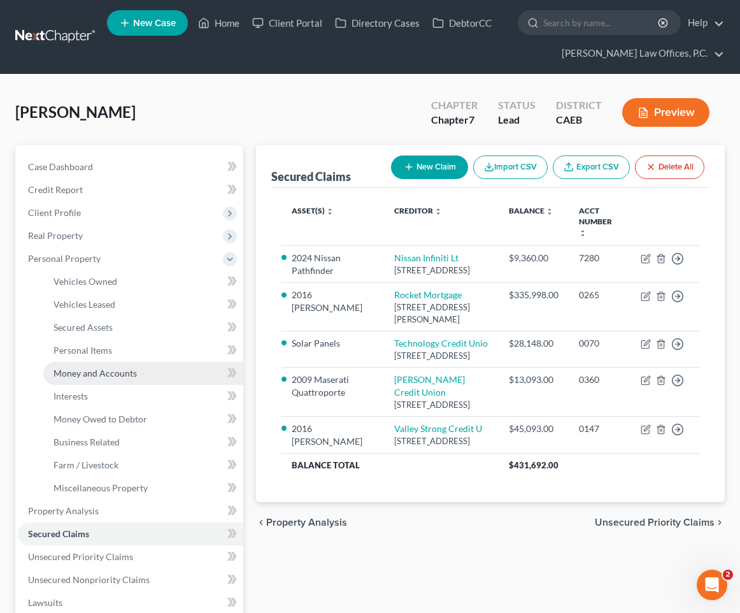
click at [102, 379] on link "Money and Accounts" at bounding box center [143, 373] width 200 height 23
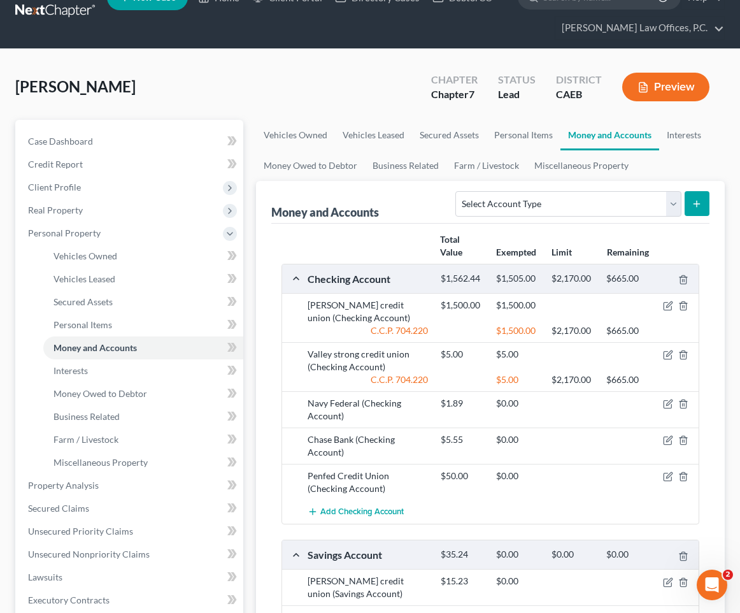
scroll to position [63, 0]
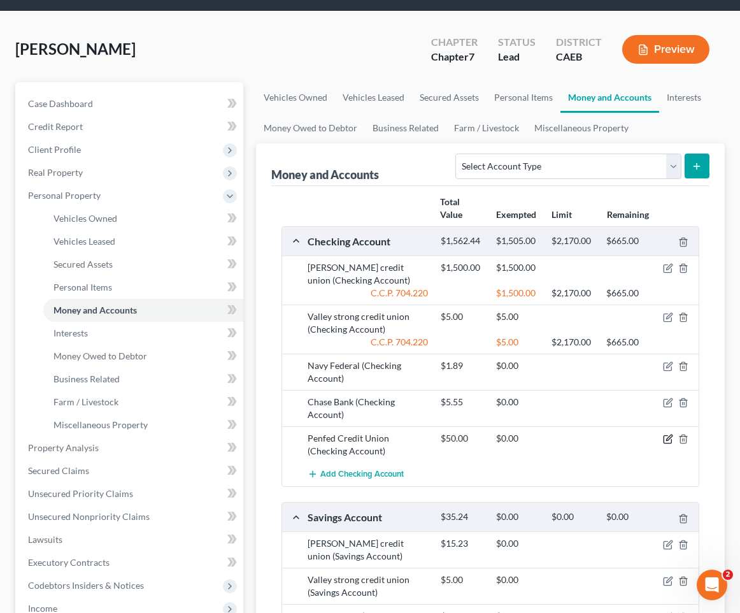
click at [667, 438] on icon "button" at bounding box center [668, 439] width 10 height 10
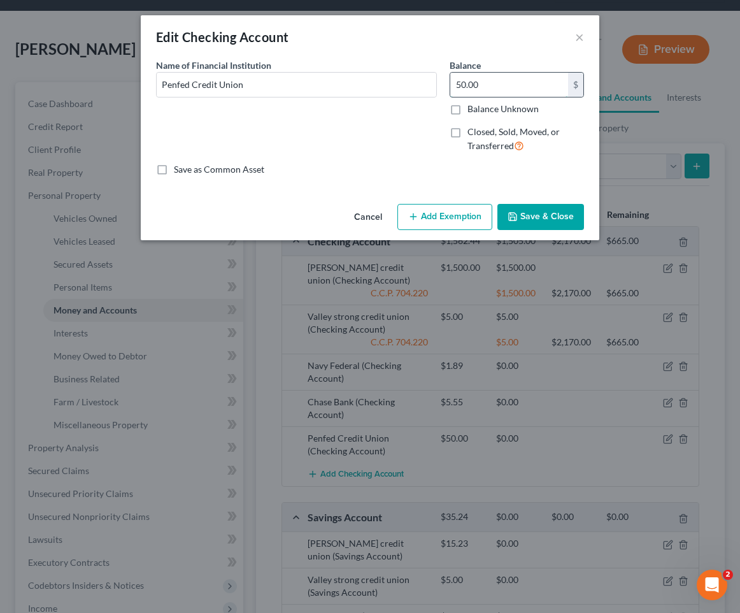
click at [498, 82] on input "50.00" at bounding box center [510, 85] width 118 height 24
type input "1,200"
click at [450, 213] on button "Add Exemption" at bounding box center [445, 217] width 95 height 27
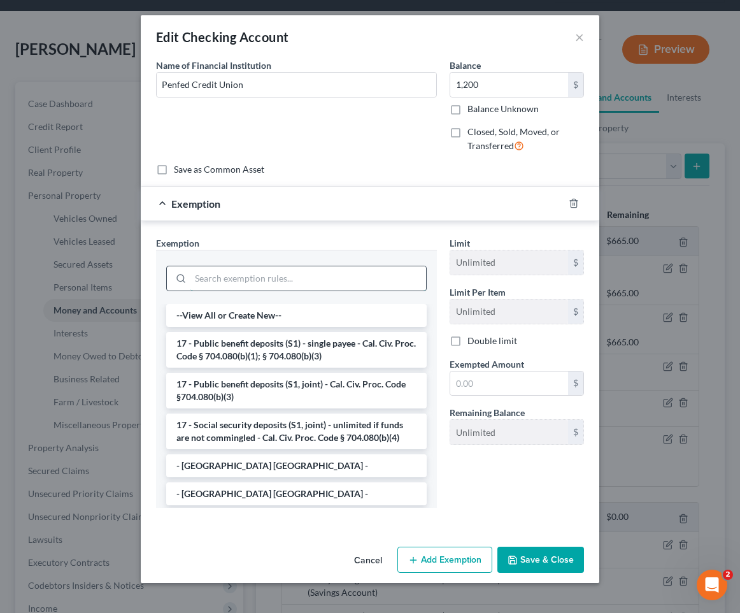
click at [380, 281] on input "search" at bounding box center [309, 278] width 236 height 24
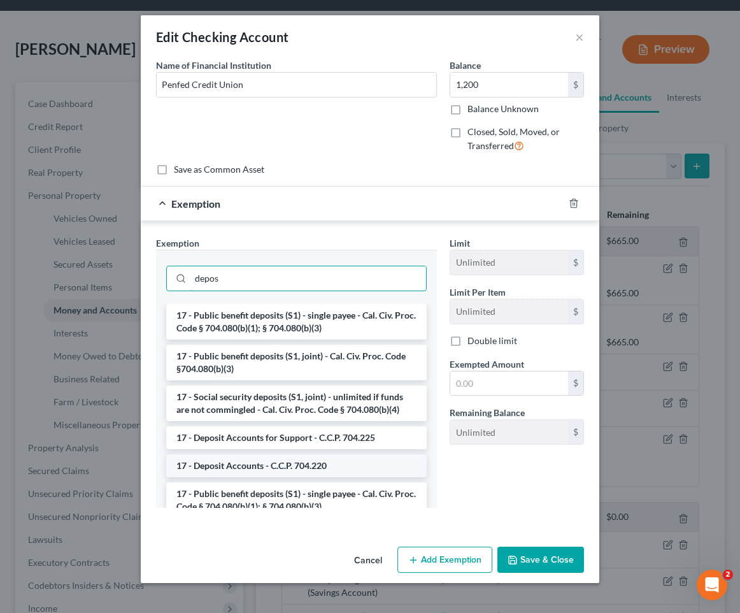
type input "depos"
click at [332, 466] on li "17 - Deposit Accounts - C.C.P. 704.220" at bounding box center [296, 465] width 261 height 23
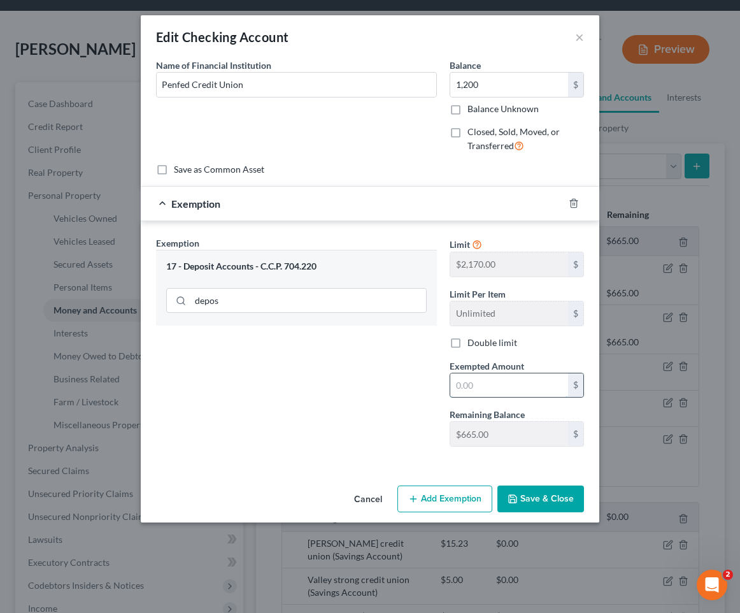
click at [487, 387] on input "text" at bounding box center [510, 385] width 118 height 24
type input "1,200"
click at [547, 498] on button "Save & Close" at bounding box center [541, 499] width 87 height 27
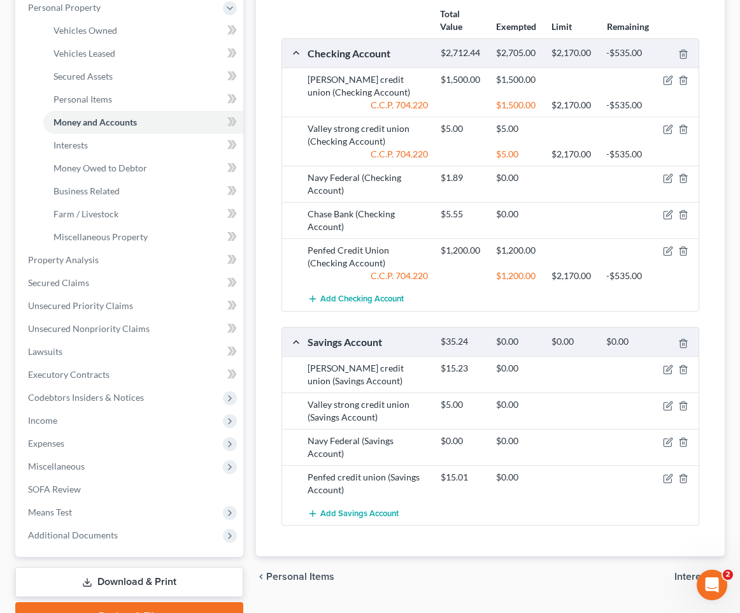
scroll to position [242, 0]
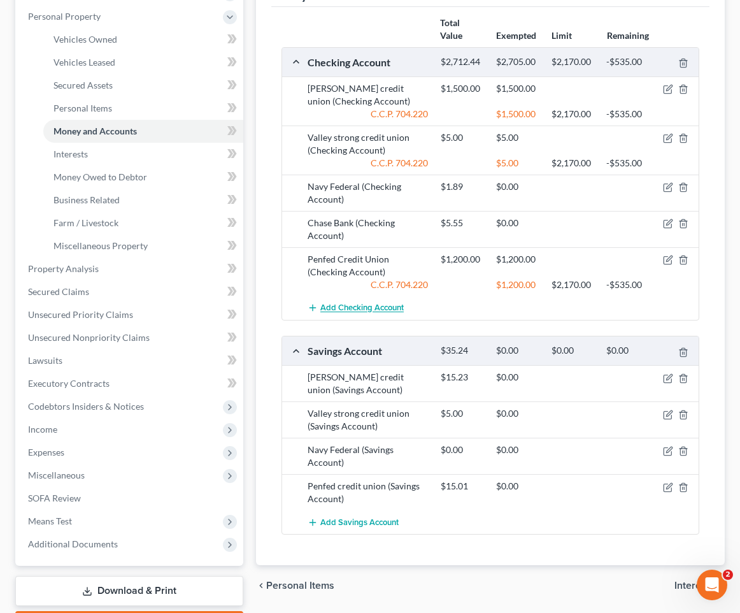
click at [352, 308] on span "Add Checking Account" at bounding box center [362, 308] width 83 height 10
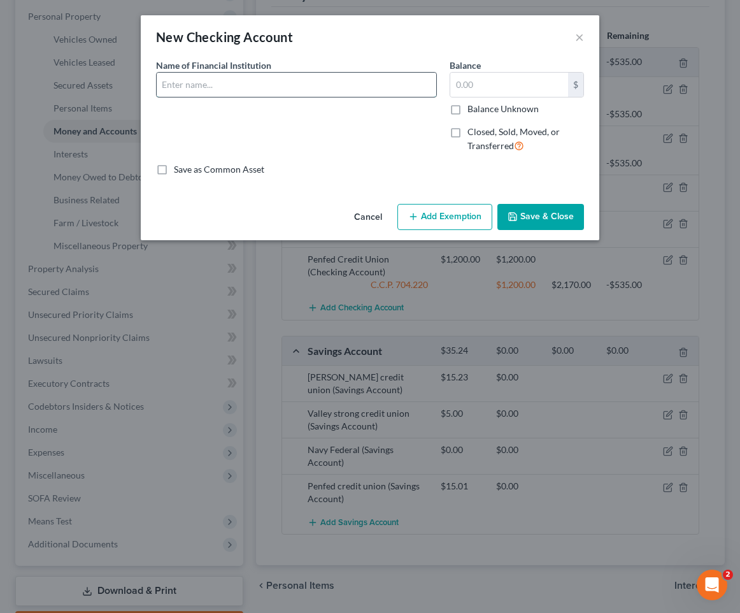
click at [320, 87] on input "text" at bounding box center [297, 85] width 280 height 24
type input "[PERSON_NAME] Credit Union - Business Account"
click at [535, 216] on button "Save & Close" at bounding box center [541, 217] width 87 height 27
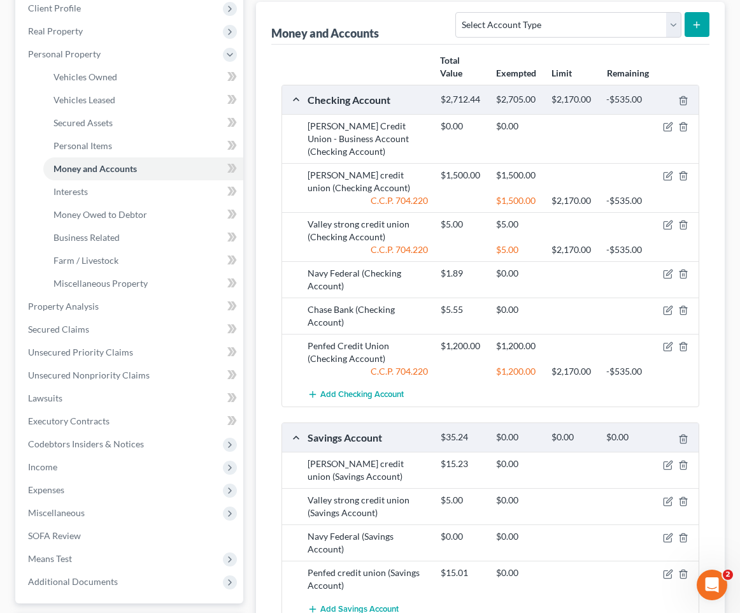
scroll to position [191, 0]
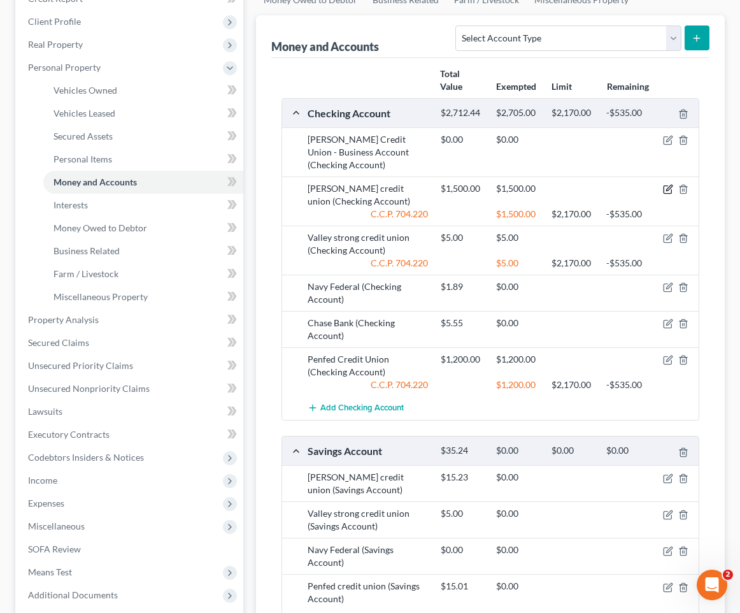
click at [665, 184] on icon "button" at bounding box center [668, 189] width 10 height 10
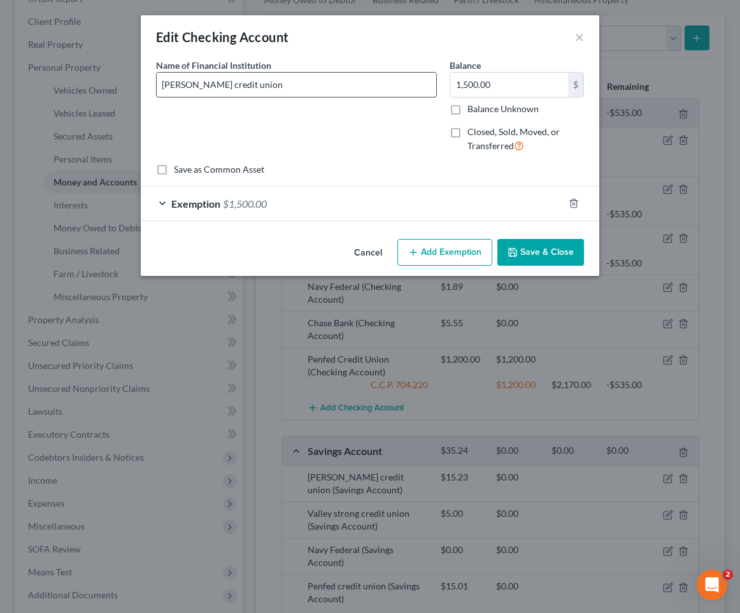
click at [193, 84] on input "[PERSON_NAME] credit union" at bounding box center [297, 85] width 280 height 24
type input "[PERSON_NAME] Credit Union"
click at [551, 262] on button "Save & Close" at bounding box center [541, 252] width 87 height 27
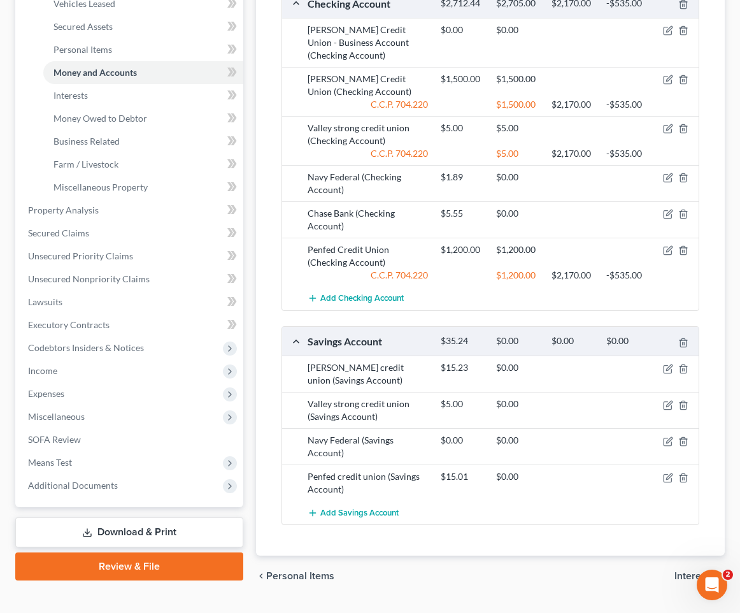
scroll to position [305, 0]
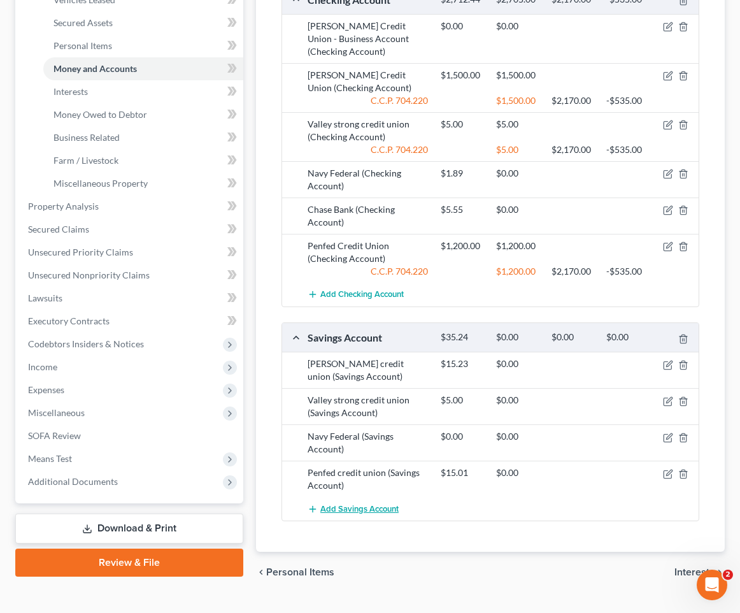
click at [351, 504] on span "Add Savings Account" at bounding box center [360, 509] width 78 height 10
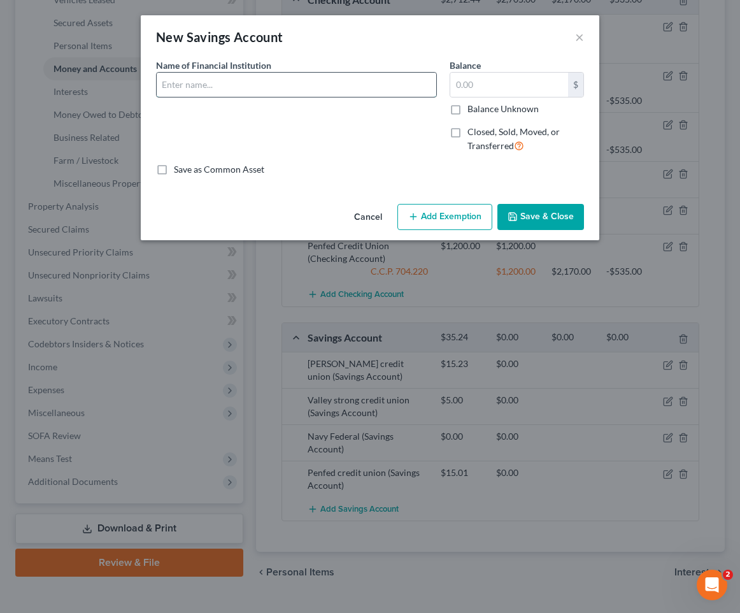
click at [283, 84] on input "text" at bounding box center [297, 85] width 280 height 24
click at [297, 89] on input "[PERSON_NAME] Credit Union Business Checking" at bounding box center [297, 85] width 280 height 24
type input "[PERSON_NAME] Credit Union Business Savings"
click at [490, 81] on input "text" at bounding box center [510, 85] width 118 height 24
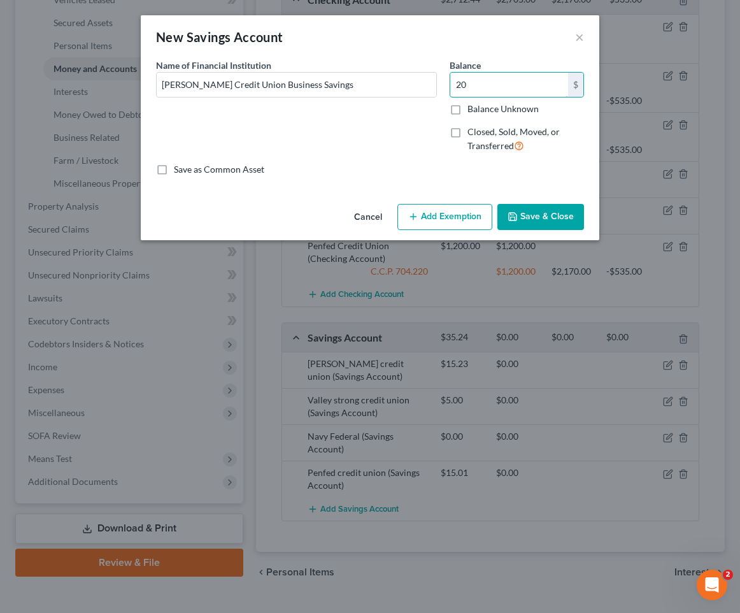
type input "20"
click at [558, 219] on button "Save & Close" at bounding box center [541, 217] width 87 height 27
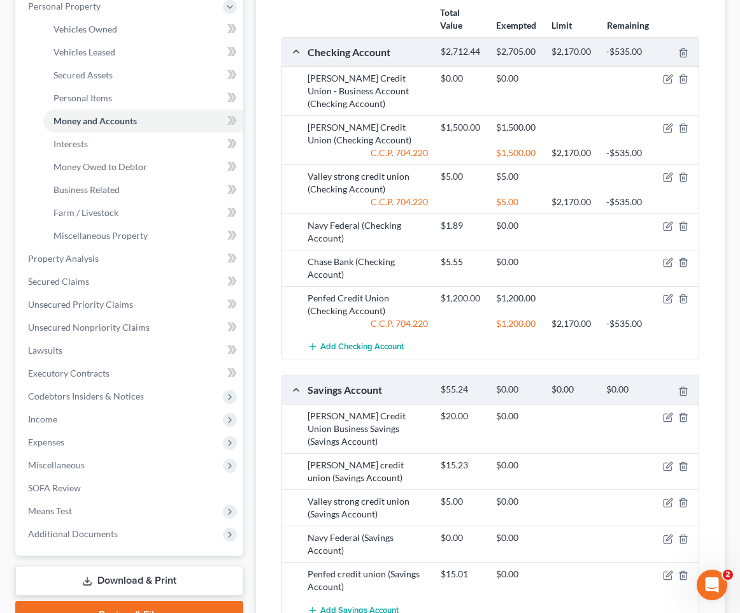
scroll to position [240, 0]
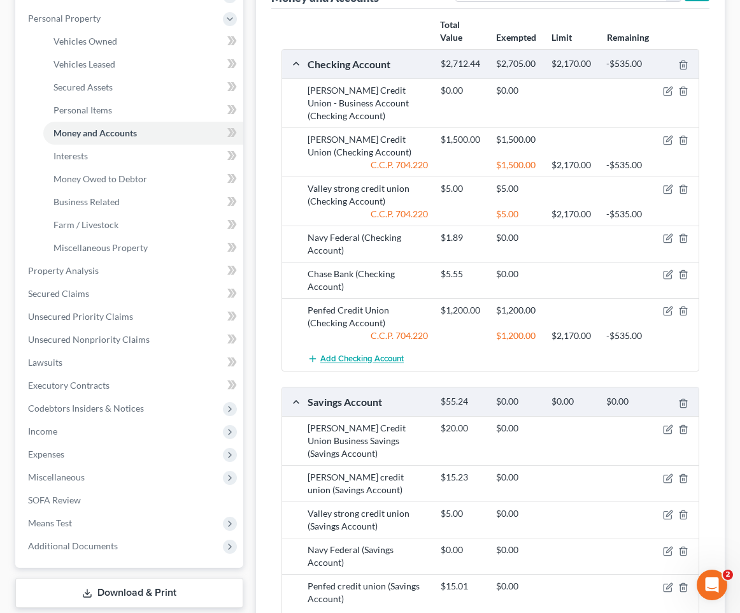
click at [355, 354] on span "Add Checking Account" at bounding box center [362, 359] width 83 height 10
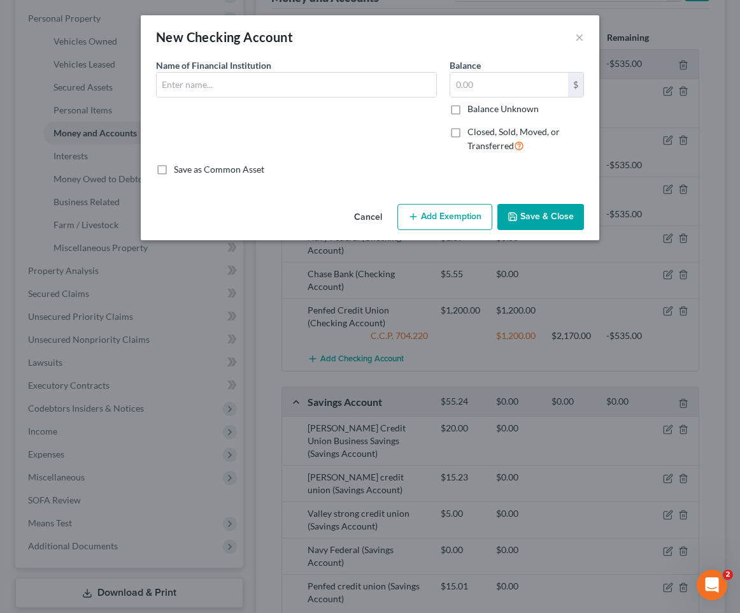
click at [349, 97] on div "Name of Financial Institution *" at bounding box center [297, 111] width 294 height 105
click at [331, 82] on input "text" at bounding box center [297, 85] width 280 height 24
type input "[PERSON_NAME] Credit Union - non-filing spouse's account"
click at [550, 215] on button "Save & Close" at bounding box center [541, 217] width 87 height 27
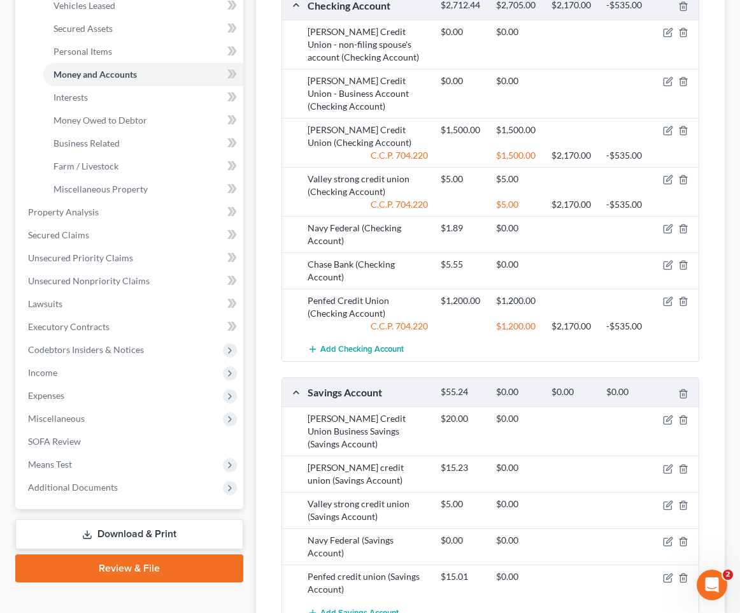
scroll to position [342, 0]
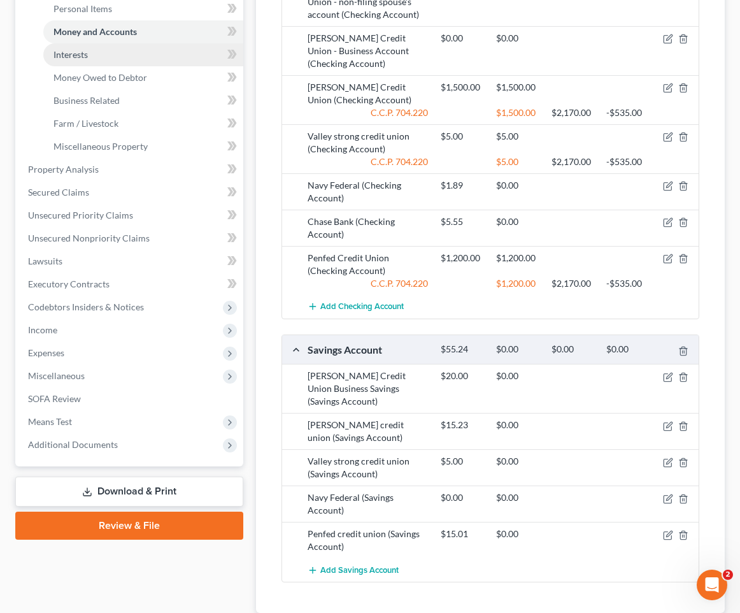
click at [144, 58] on link "Interests" at bounding box center [143, 54] width 200 height 23
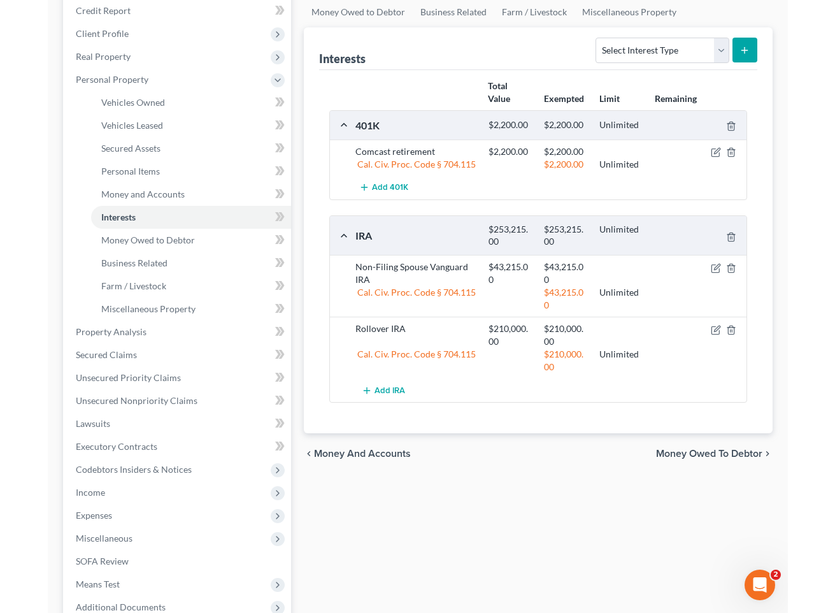
scroll to position [206, 0]
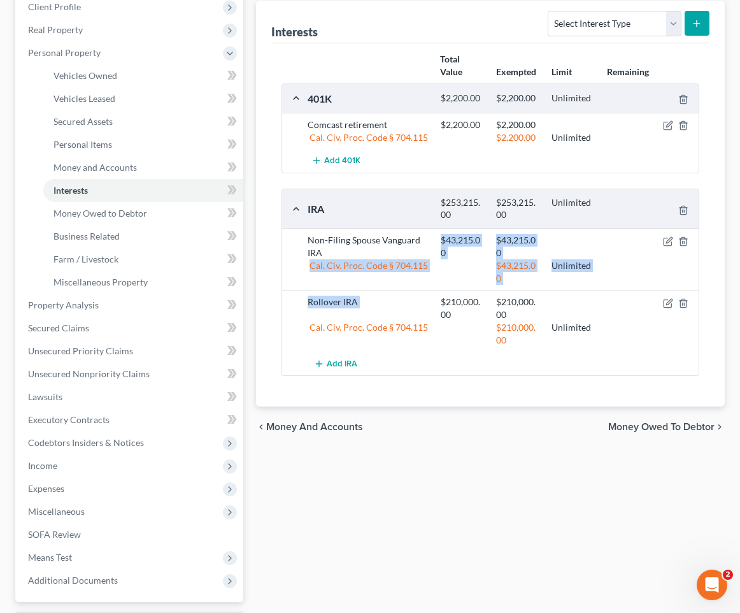
drag, startPoint x: 320, startPoint y: 254, endPoint x: 440, endPoint y: 300, distance: 128.5
click at [440, 300] on div "Non-Filing Spouse Vanguard IRA $43,215.00 $43,215.00 Cal. Civ. Proc. Code § 704…" at bounding box center [490, 301] width 417 height 147
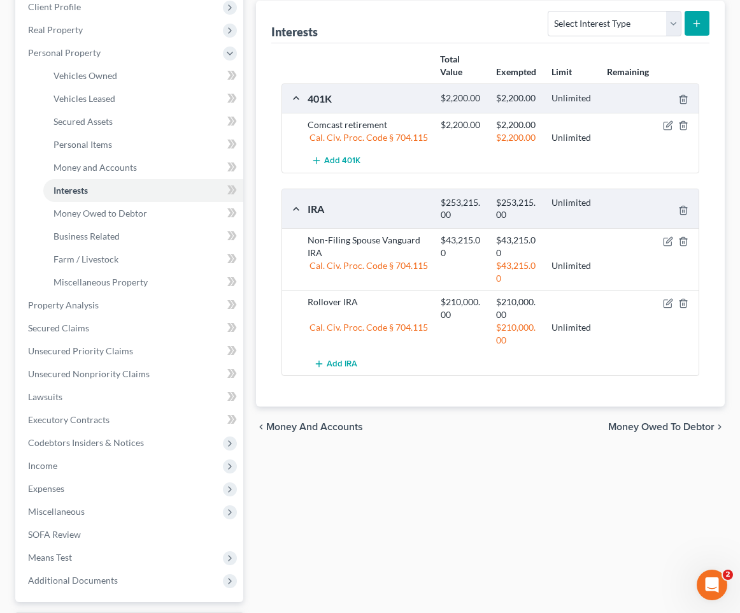
click at [478, 302] on div "$210,000.00" at bounding box center [462, 308] width 55 height 25
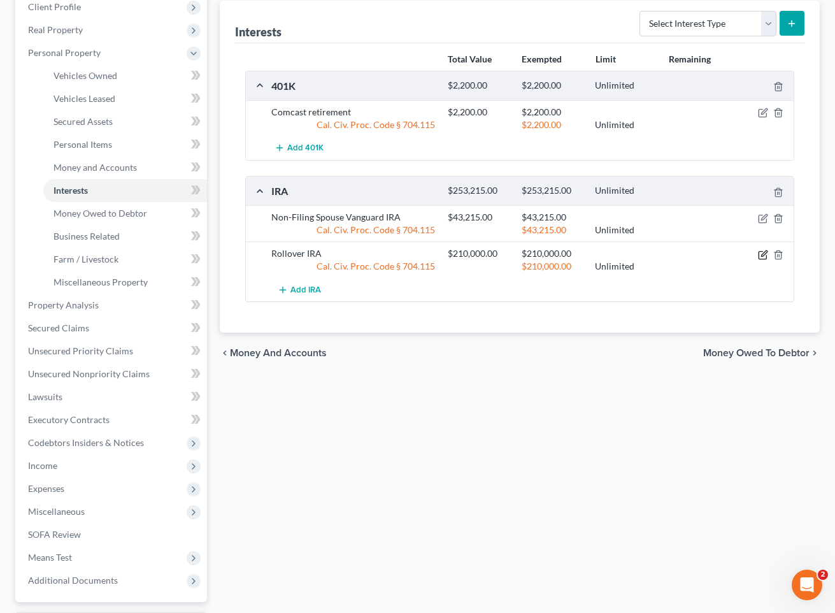
click at [740, 250] on icon "button" at bounding box center [763, 255] width 10 height 10
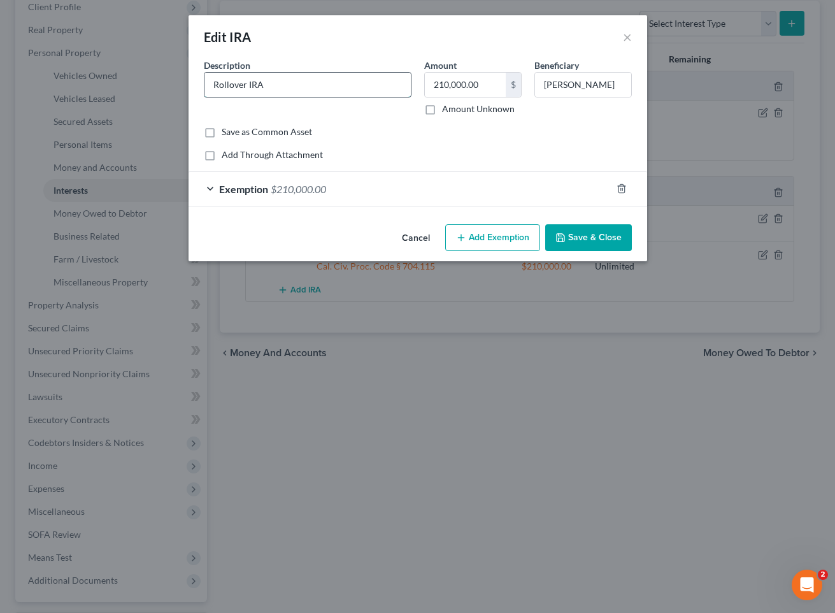
click at [214, 82] on input "Rollover IRA" at bounding box center [308, 85] width 206 height 24
type input "Fidelity Rollover IRA"
click at [596, 236] on button "Save & Close" at bounding box center [588, 237] width 87 height 27
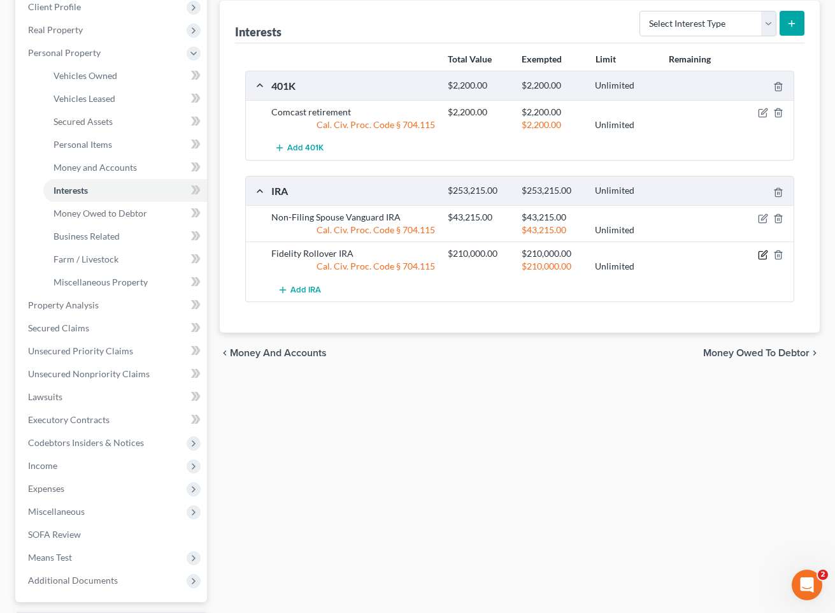
click at [740, 253] on icon "button" at bounding box center [763, 255] width 10 height 10
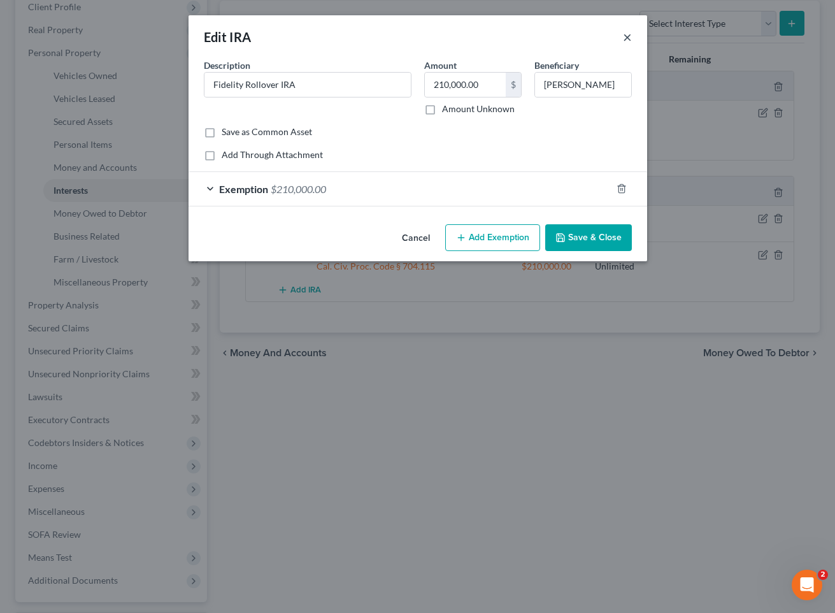
click at [626, 37] on button "×" at bounding box center [627, 36] width 9 height 15
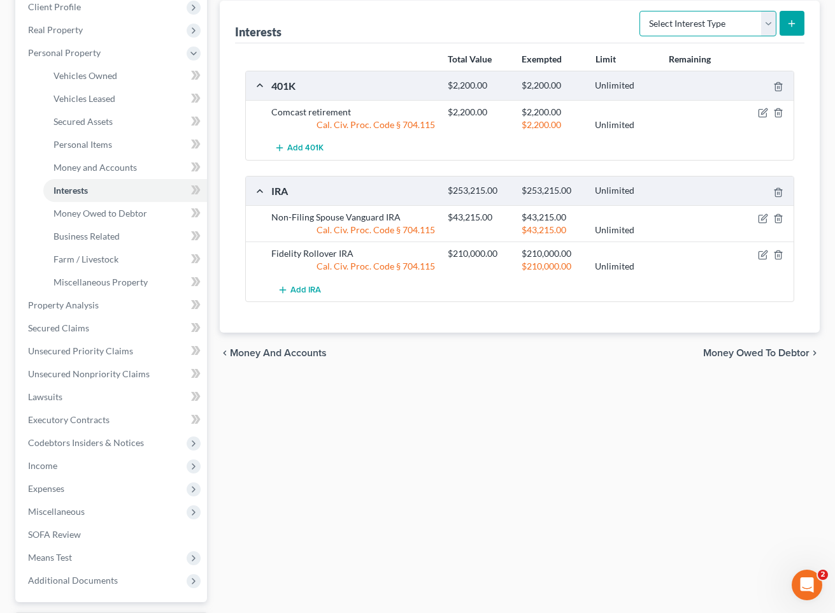
click at [698, 31] on select "Select Interest Type 401K Annuity Bond Education IRA Government Bond Government…" at bounding box center [708, 23] width 137 height 25
select select "other_retirement_plan"
click at [641, 11] on select "Select Interest Type 401K Annuity Bond Education IRA Government Bond Government…" at bounding box center [708, 23] width 137 height 25
drag, startPoint x: 349, startPoint y: 251, endPoint x: 271, endPoint y: 250, distance: 77.7
click at [271, 250] on div "Fidelity Rollover IRA" at bounding box center [353, 253] width 177 height 13
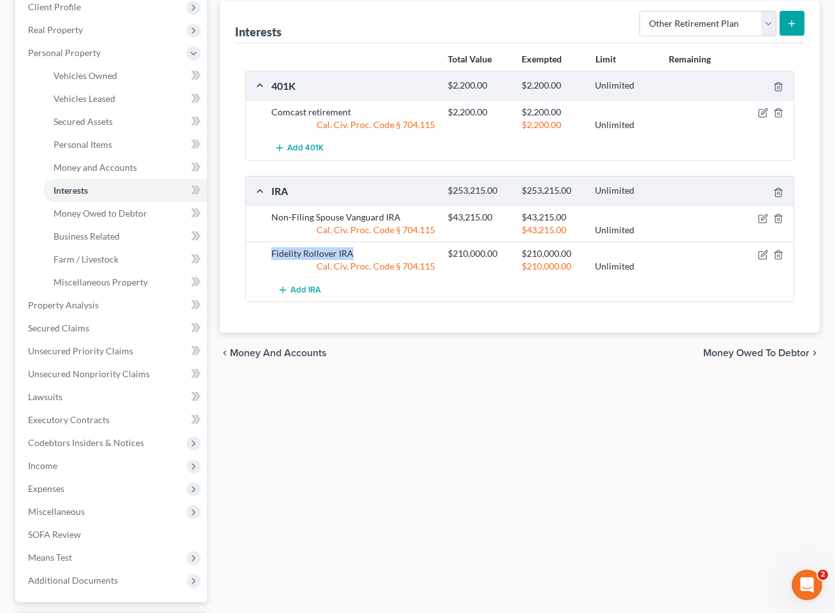
copy div "Fidelity Rollover IRA"
click at [740, 25] on form "Select Interest Type 401K Annuity Bond Education IRA Government Bond Government…" at bounding box center [722, 24] width 165 height 26
click at [740, 25] on icon "submit" at bounding box center [792, 23] width 10 height 10
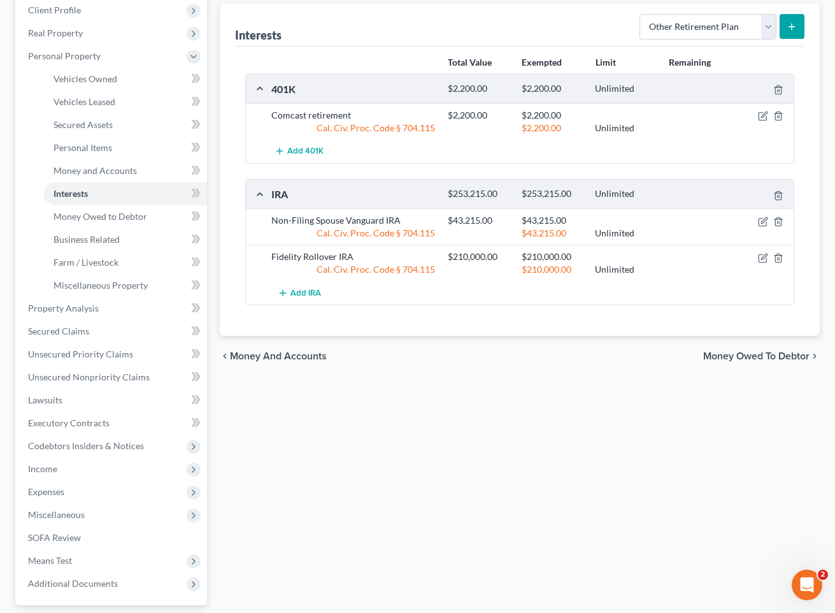
click at [277, 357] on span "Money and Accounts" at bounding box center [278, 356] width 97 height 10
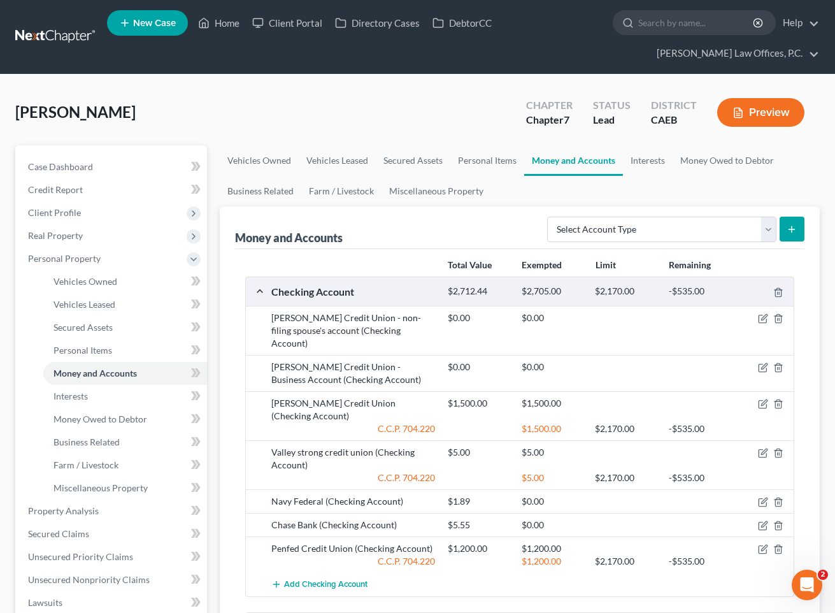
scroll to position [315, 0]
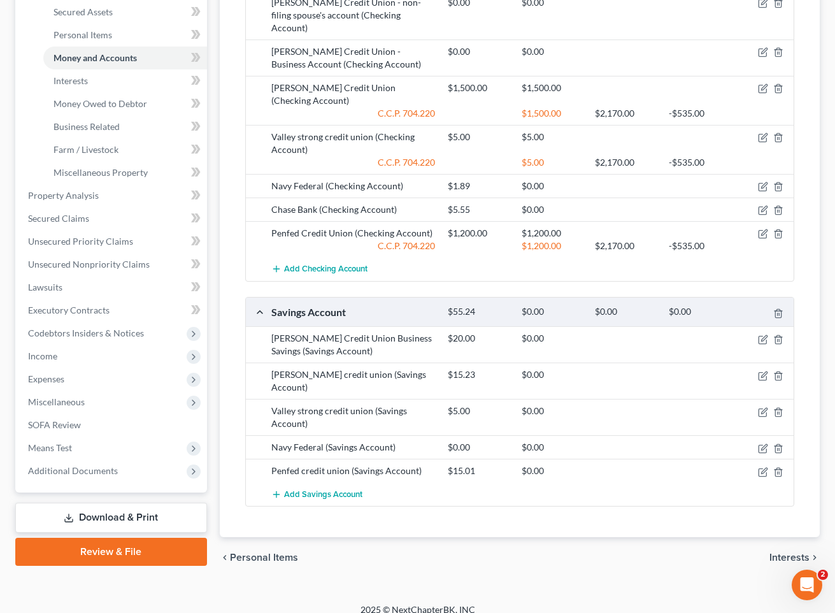
click at [740, 552] on span "Interests" at bounding box center [790, 557] width 40 height 10
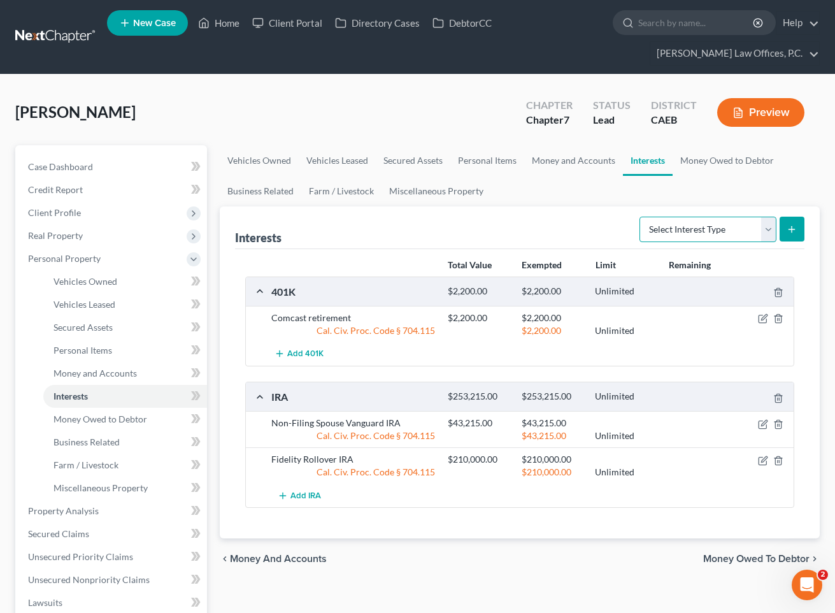
click at [732, 226] on select "Select Interest Type 401K Annuity Bond Education IRA Government Bond Government…" at bounding box center [708, 229] width 137 height 25
select select "other_retirement_plan"
click at [641, 217] on select "Select Interest Type 401K Annuity Bond Education IRA Government Bond Government…" at bounding box center [708, 229] width 137 height 25
click at [740, 229] on icon "submit" at bounding box center [792, 229] width 10 height 10
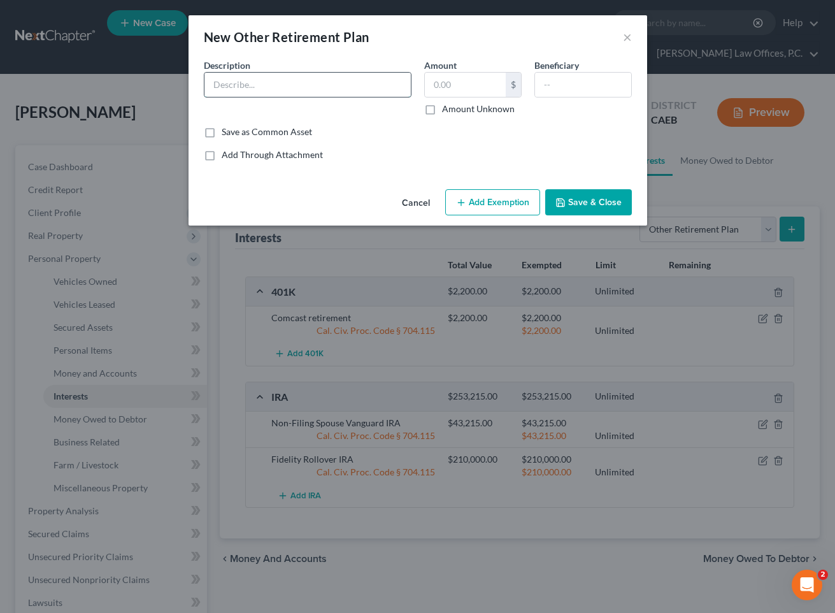
click at [362, 91] on input "text" at bounding box center [308, 85] width 206 height 24
paste input "Fidelity Rollover IRA"
type input "Fidelity Rollover IRA"
click at [467, 88] on input "text" at bounding box center [465, 85] width 81 height 24
type input "1"
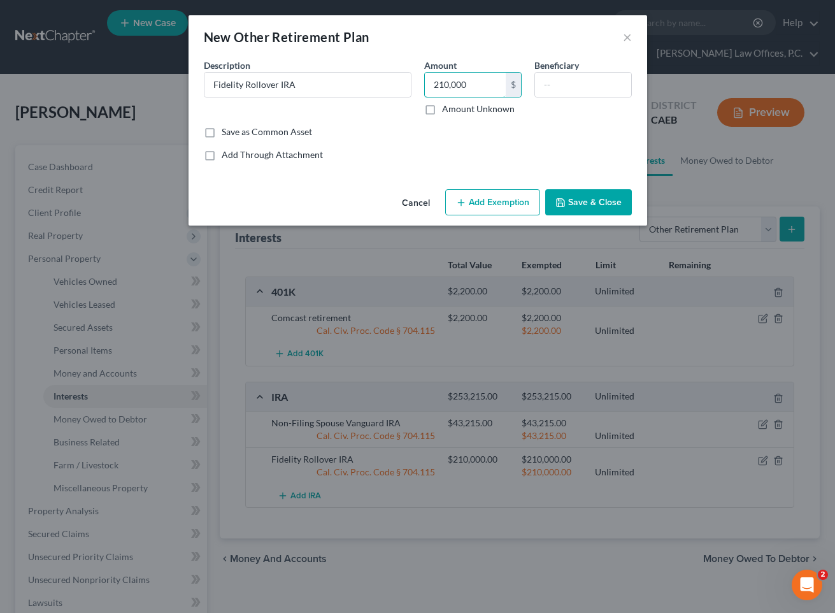
type input "210,000"
click at [482, 200] on button "Add Exemption" at bounding box center [492, 202] width 95 height 27
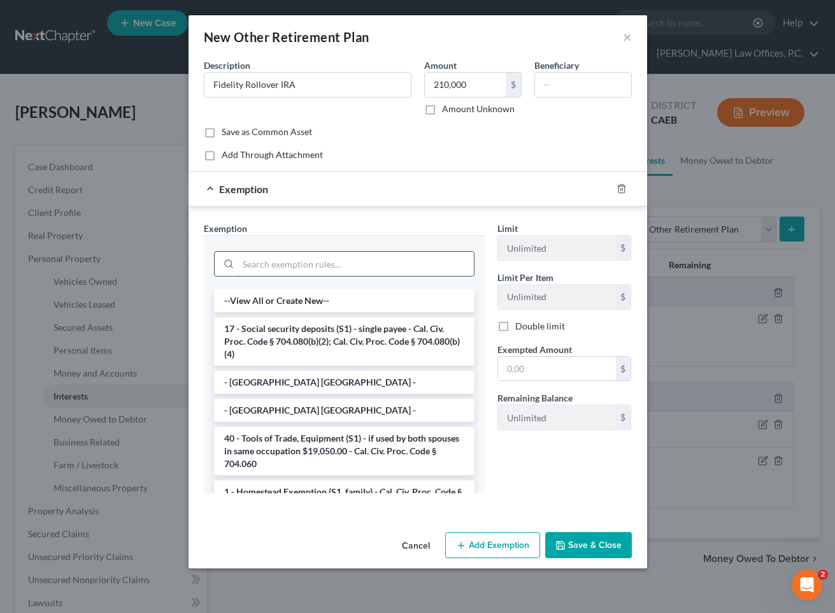
click at [371, 272] on input "search" at bounding box center [356, 264] width 236 height 24
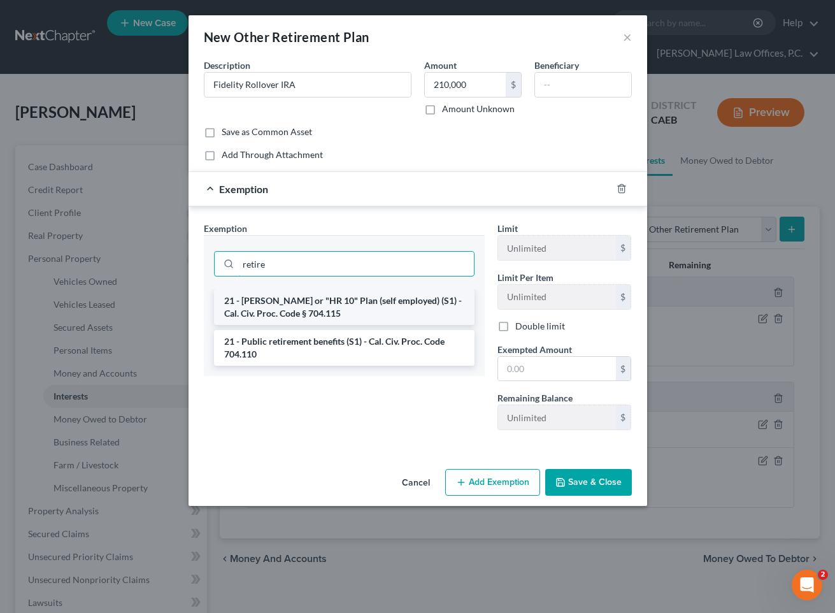
type input "retire"
click at [376, 310] on li "21 - [PERSON_NAME] or "HR 10" Plan (self employed) (S1) - Cal. Civ. Proc. Code …" at bounding box center [344, 307] width 261 height 36
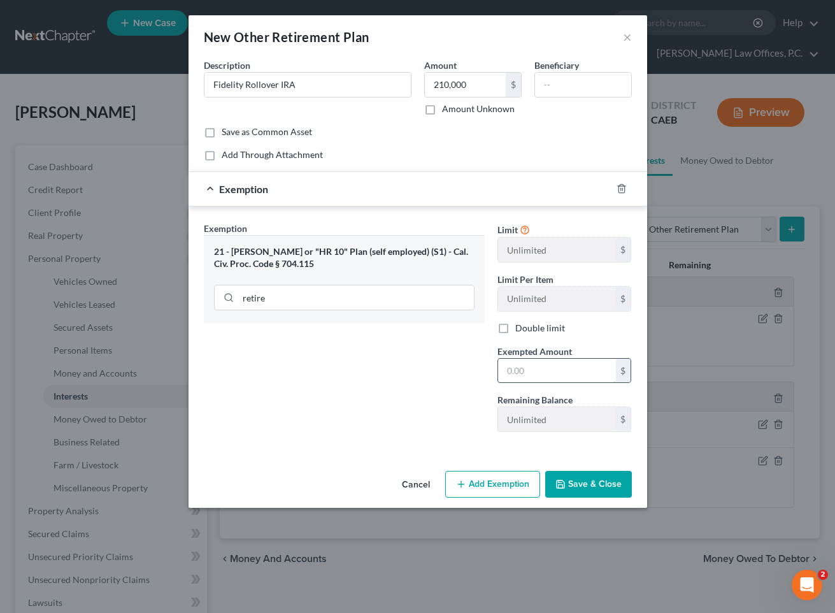
click at [577, 371] on input "text" at bounding box center [557, 371] width 118 height 24
type input "210,000"
click at [612, 477] on button "Save & Close" at bounding box center [588, 484] width 87 height 27
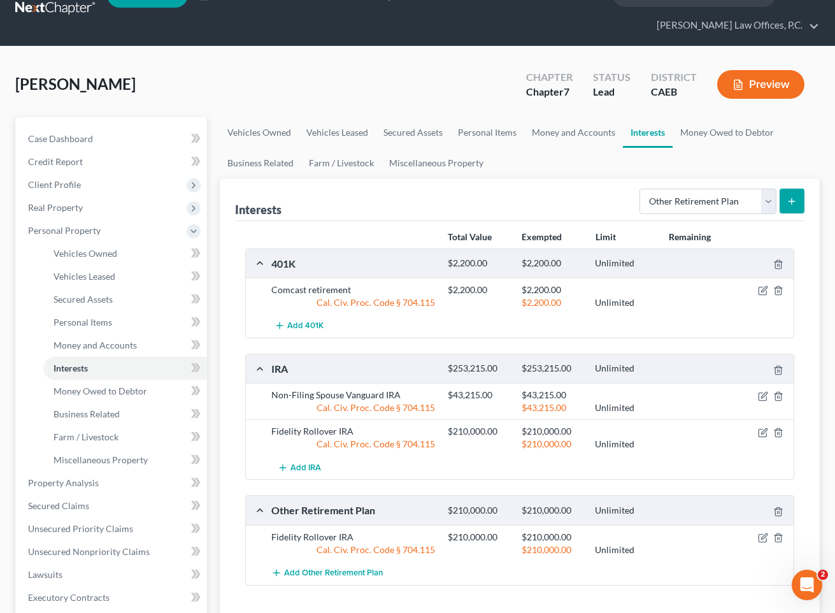
scroll to position [42, 0]
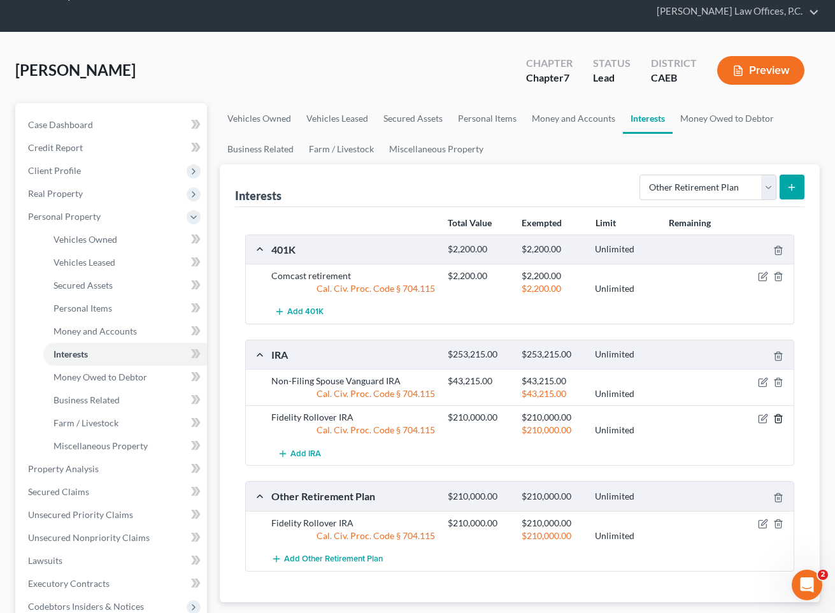
click at [740, 419] on icon "button" at bounding box center [779, 419] width 10 height 10
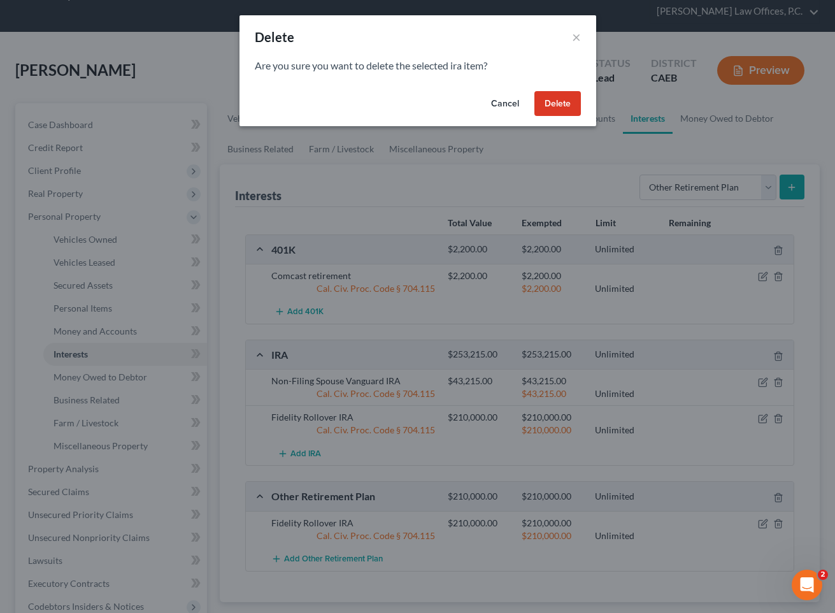
click at [544, 99] on button "Delete" at bounding box center [558, 103] width 47 height 25
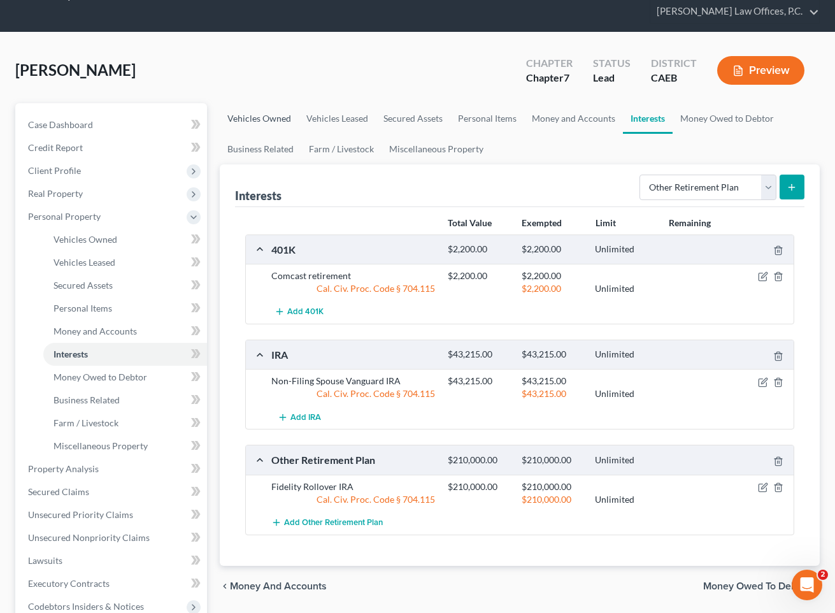
click at [264, 117] on link "Vehicles Owned" at bounding box center [259, 118] width 79 height 31
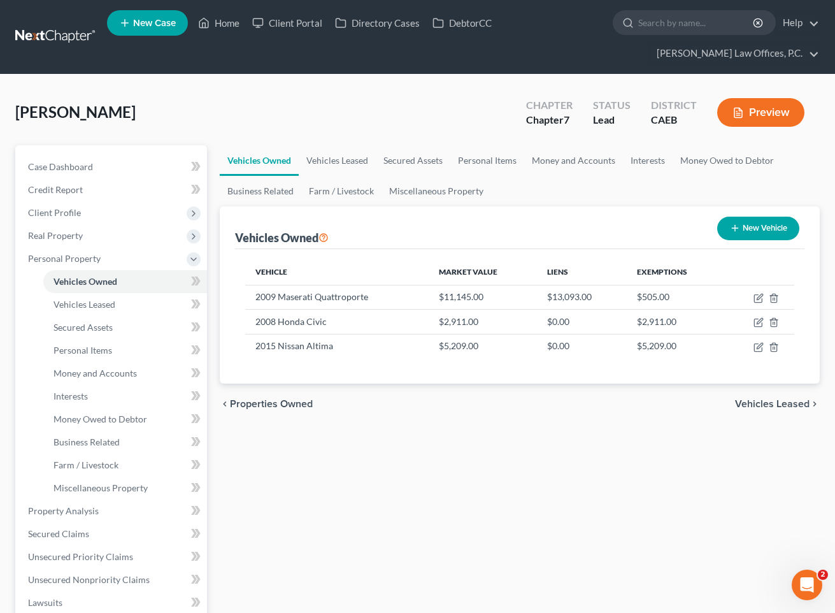
scroll to position [24, 0]
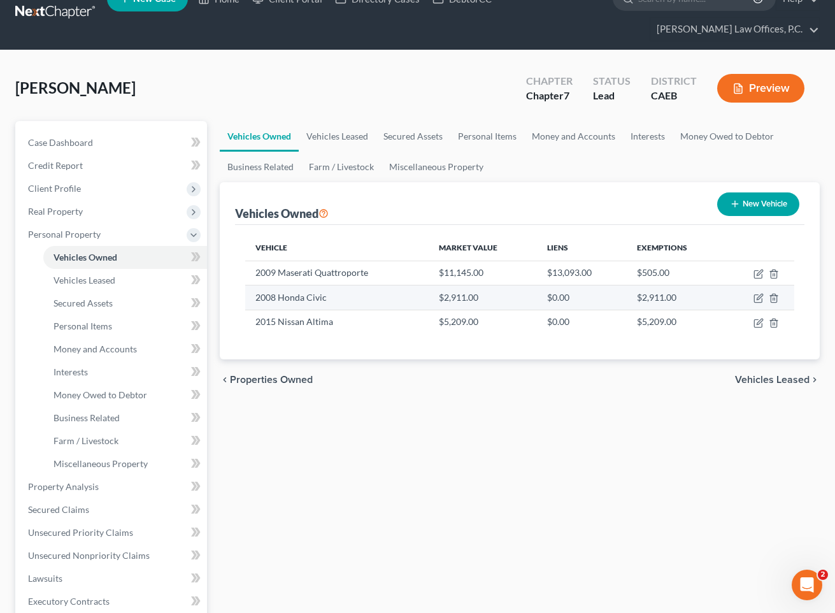
click at [482, 296] on td "$2,911.00" at bounding box center [483, 297] width 109 height 24
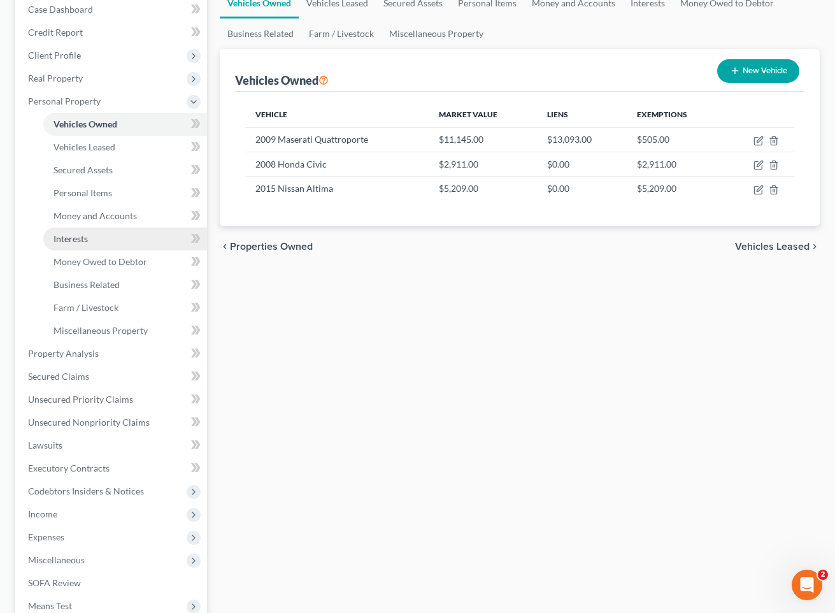
scroll to position [172, 0]
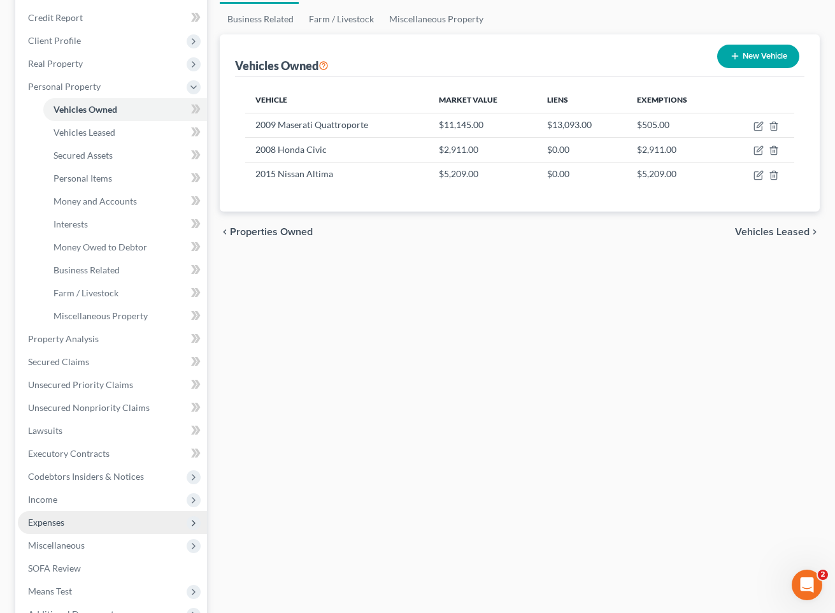
click at [98, 518] on span "Expenses" at bounding box center [112, 522] width 189 height 23
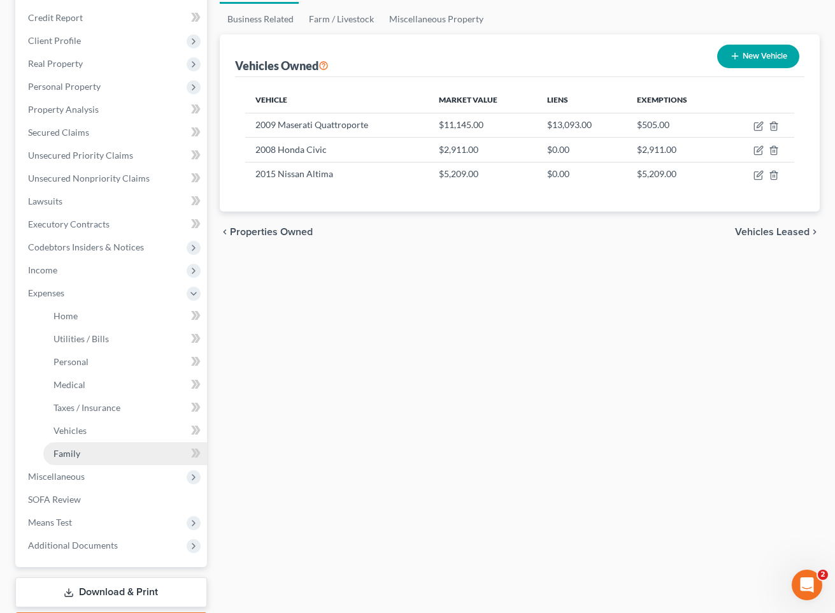
click at [136, 446] on link "Family" at bounding box center [125, 453] width 164 height 23
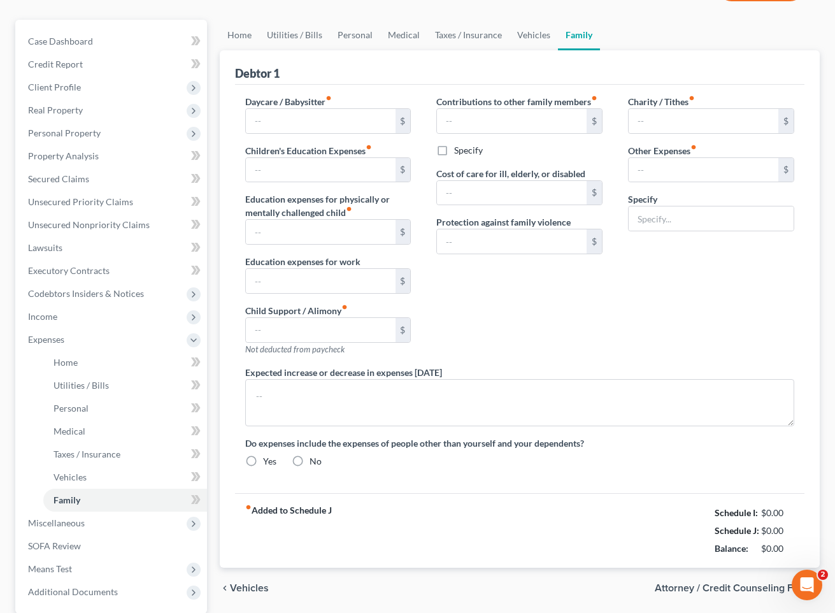
scroll to position [4, 0]
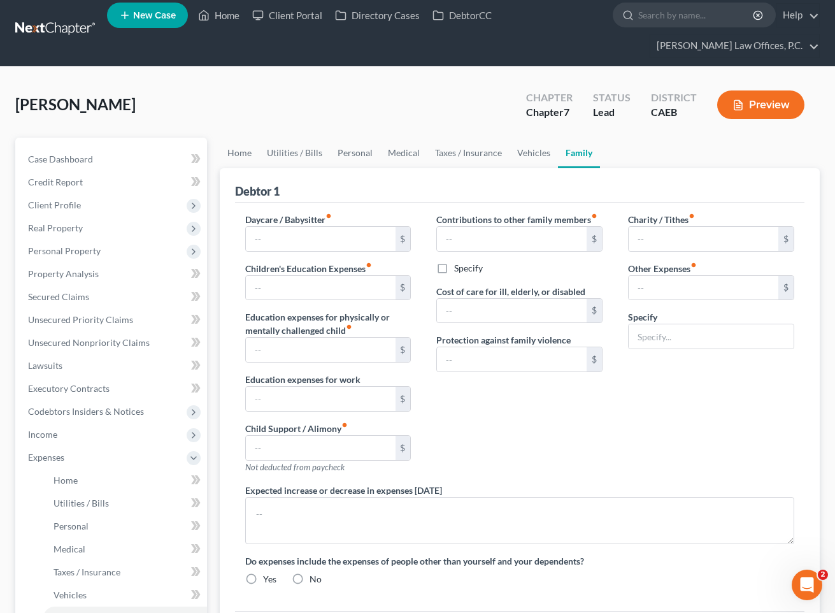
radio input "true"
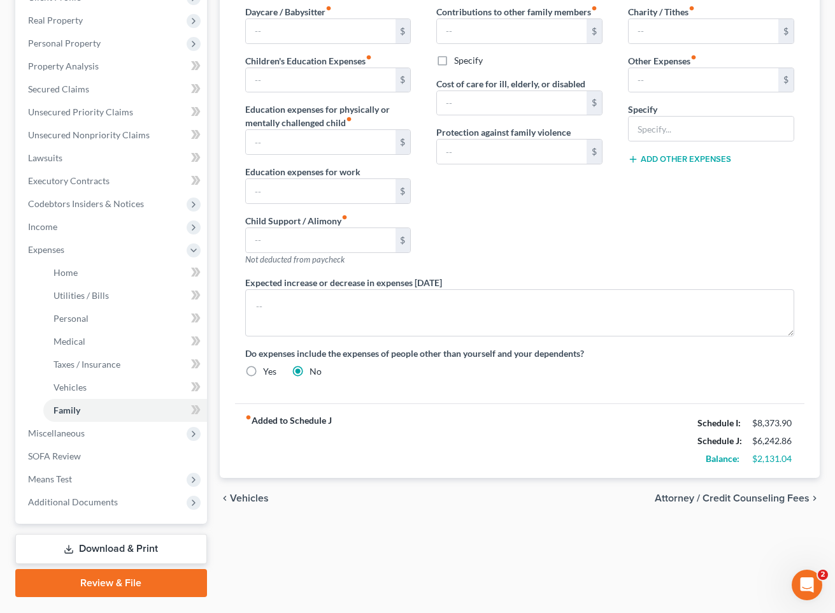
scroll to position [224, 0]
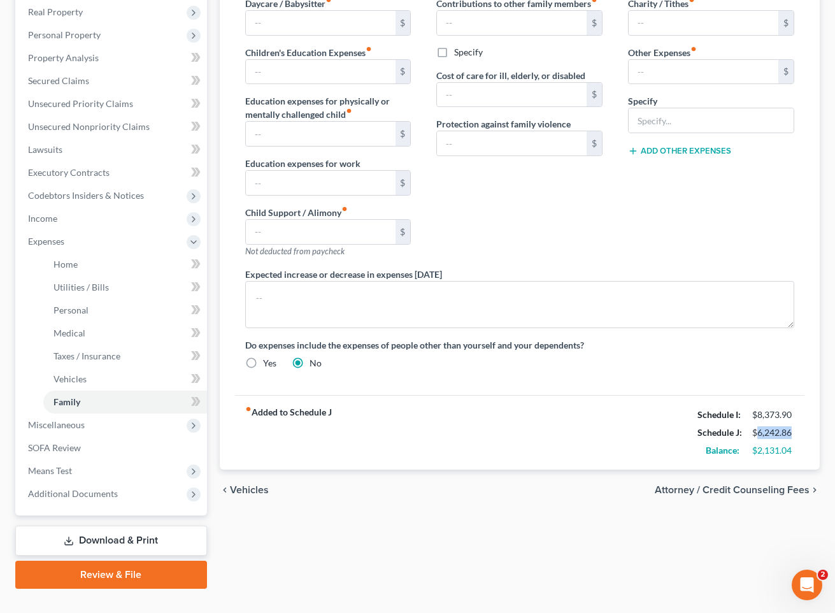
drag, startPoint x: 795, startPoint y: 431, endPoint x: 758, endPoint y: 433, distance: 37.0
click at [740, 433] on div "$6,242.86" at bounding box center [773, 432] width 55 height 13
click at [110, 100] on span "Unsecured Priority Claims" at bounding box center [80, 103] width 105 height 11
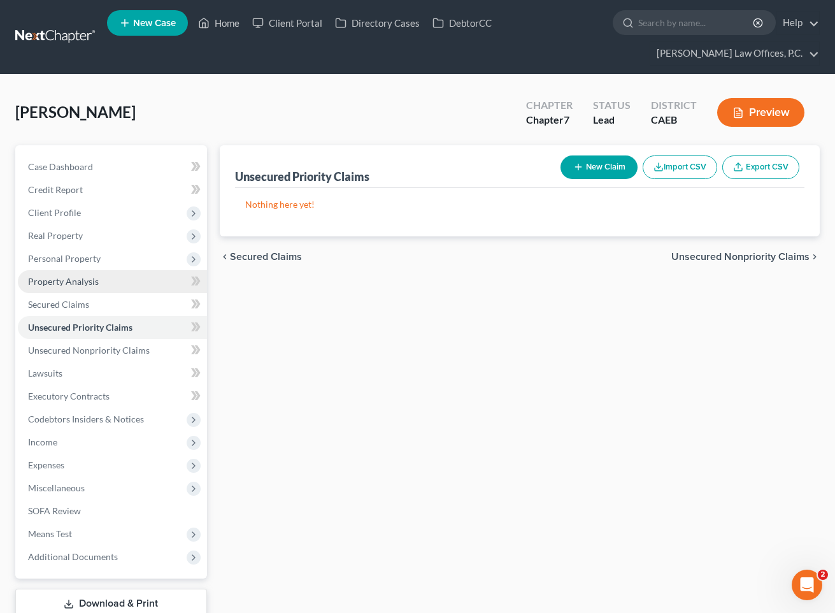
click at [115, 289] on link "Property Analysis" at bounding box center [112, 281] width 189 height 23
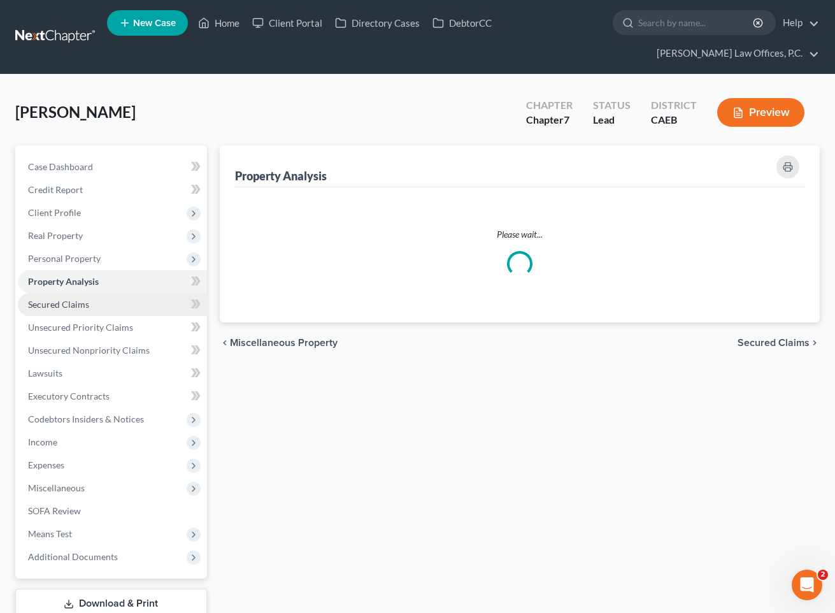
click at [112, 298] on link "Secured Claims" at bounding box center [112, 304] width 189 height 23
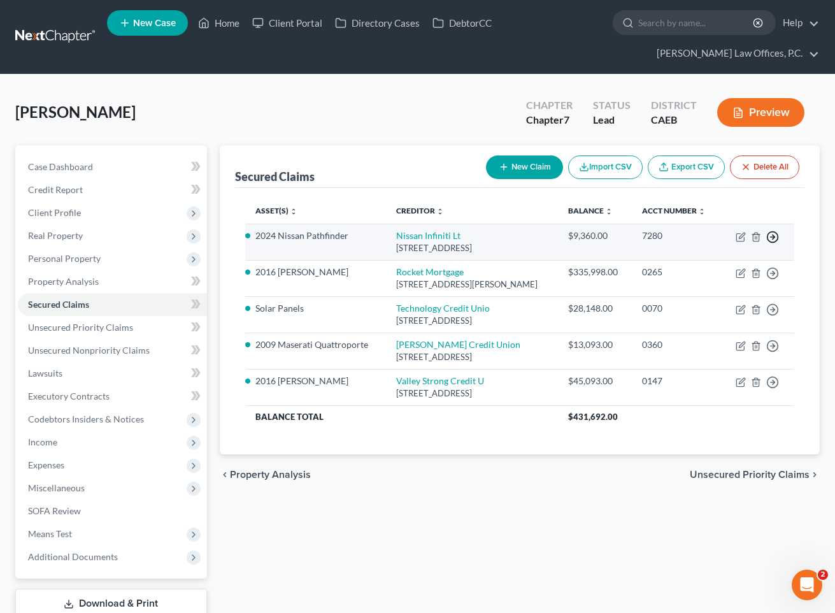
click at [740, 235] on icon "button" at bounding box center [773, 237] width 13 height 13
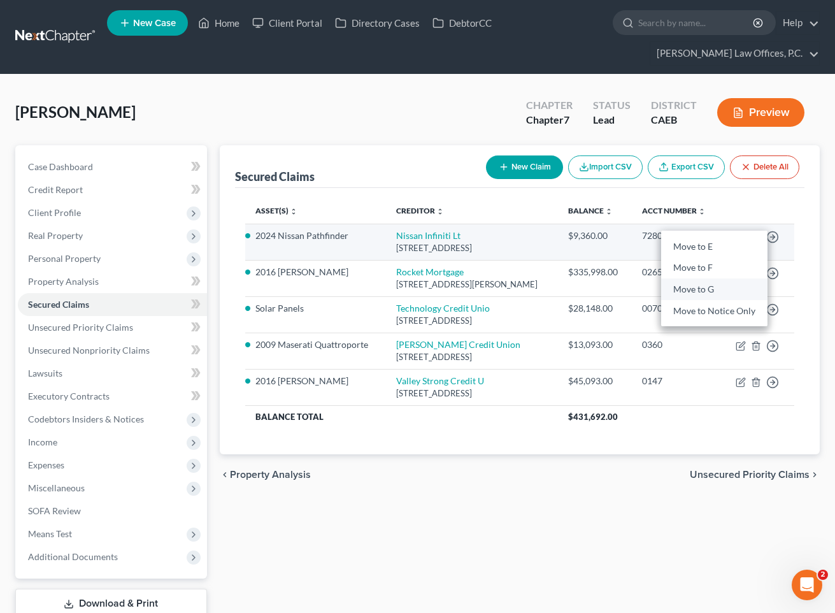
click at [721, 291] on link "Move to G" at bounding box center [714, 290] width 106 height 22
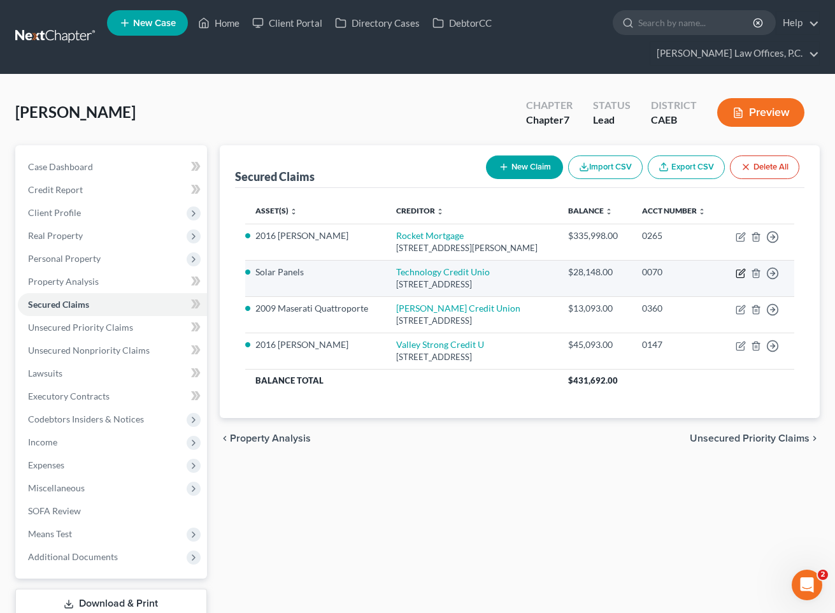
click at [740, 273] on icon "button" at bounding box center [742, 272] width 6 height 6
select select "4"
select select "2"
select select "0"
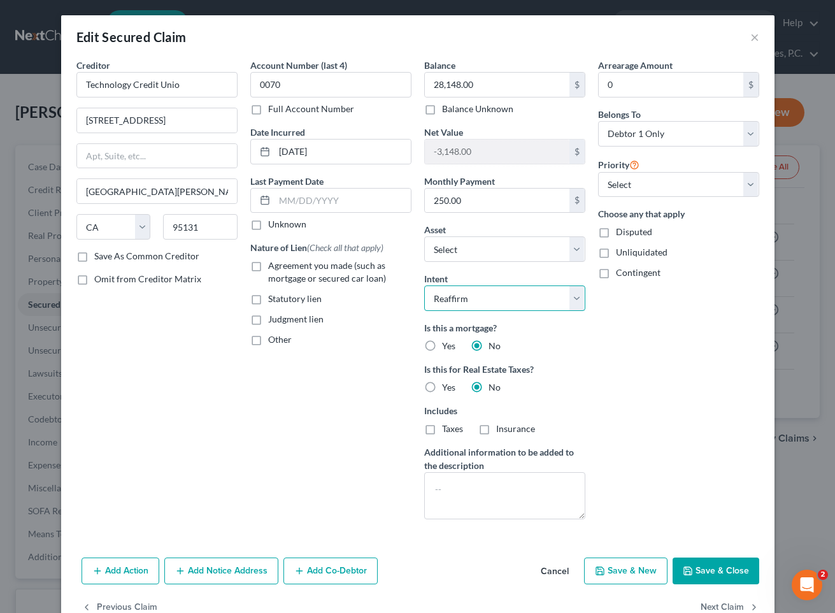
click at [493, 307] on select "Select Surrender Redeem Reaffirm Avoid Other" at bounding box center [504, 297] width 161 height 25
select select "0"
click at [424, 285] on select "Select Surrender Redeem Reaffirm Avoid Other" at bounding box center [504, 297] width 161 height 25
click at [370, 265] on span "Agreement you made (such as mortgage or secured car loan)" at bounding box center [327, 272] width 118 height 24
click at [282, 265] on input "Agreement you made (such as mortgage or secured car loan)" at bounding box center [277, 263] width 8 height 8
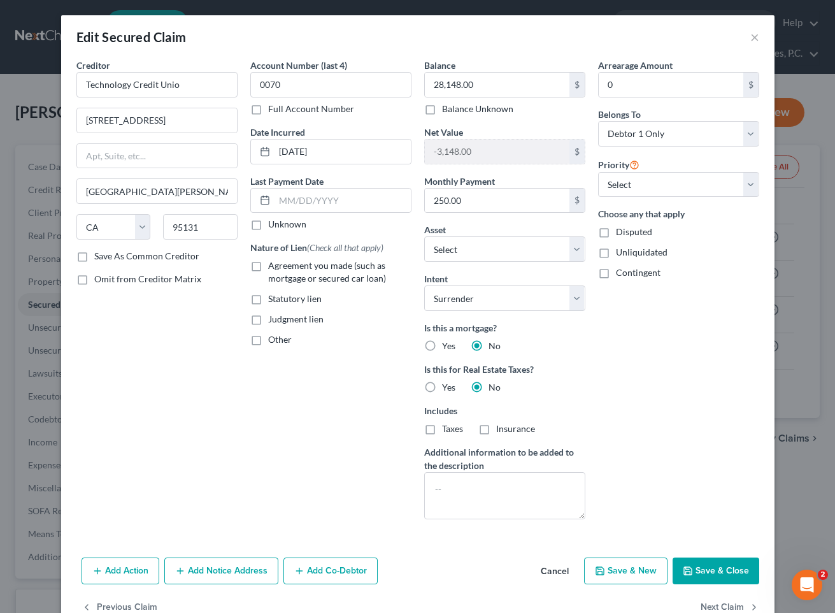
checkbox input "true"
click at [705, 577] on button "Save & Close" at bounding box center [716, 571] width 87 height 27
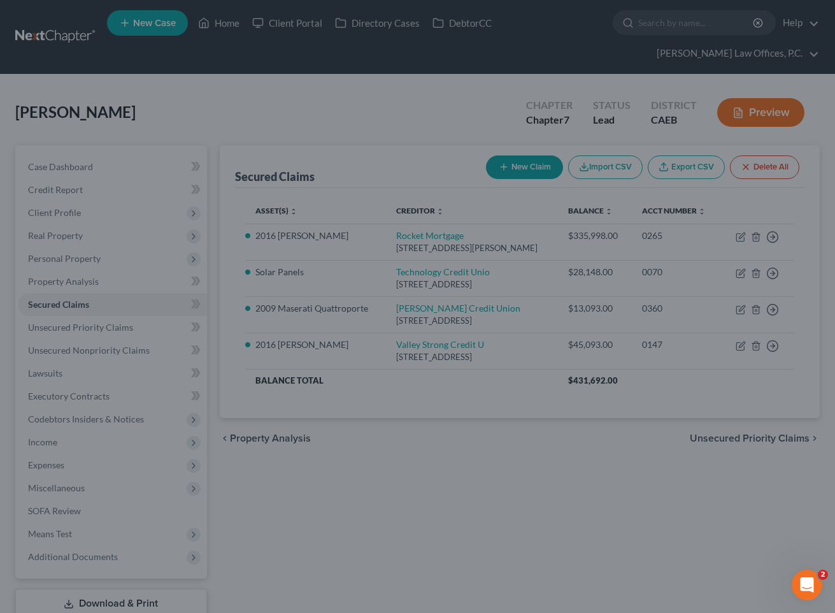
select select "4"
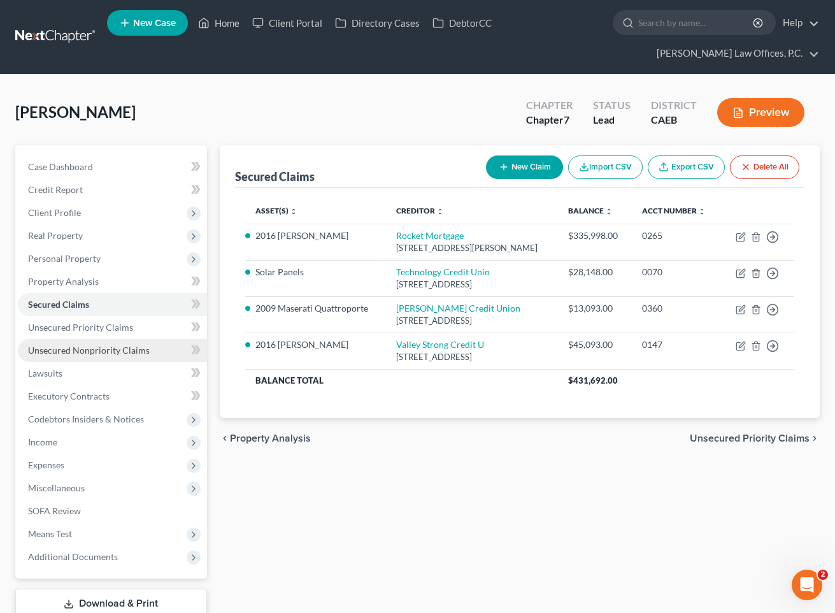
click at [155, 354] on link "Unsecured Nonpriority Claims" at bounding box center [112, 350] width 189 height 23
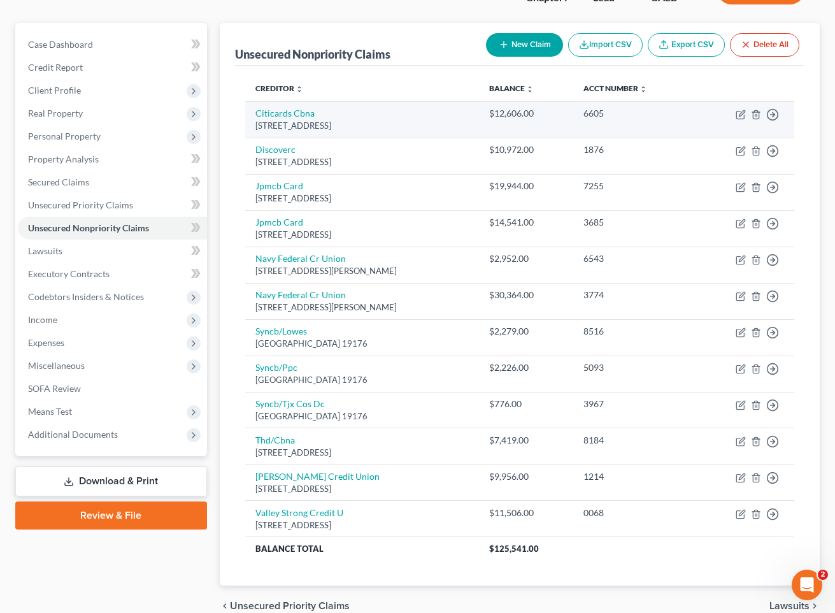
scroll to position [131, 0]
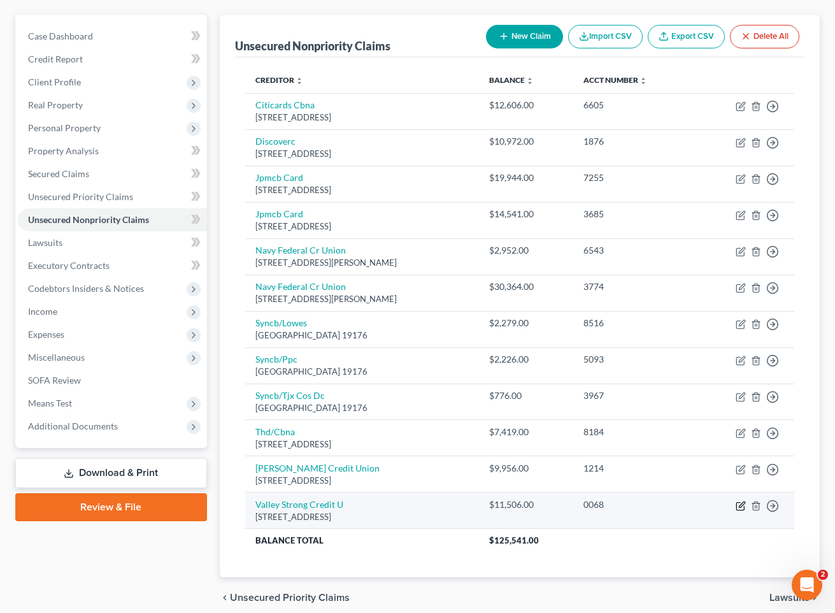
click at [740, 506] on icon "button" at bounding box center [741, 506] width 10 height 10
select select "4"
select select "2"
select select "0"
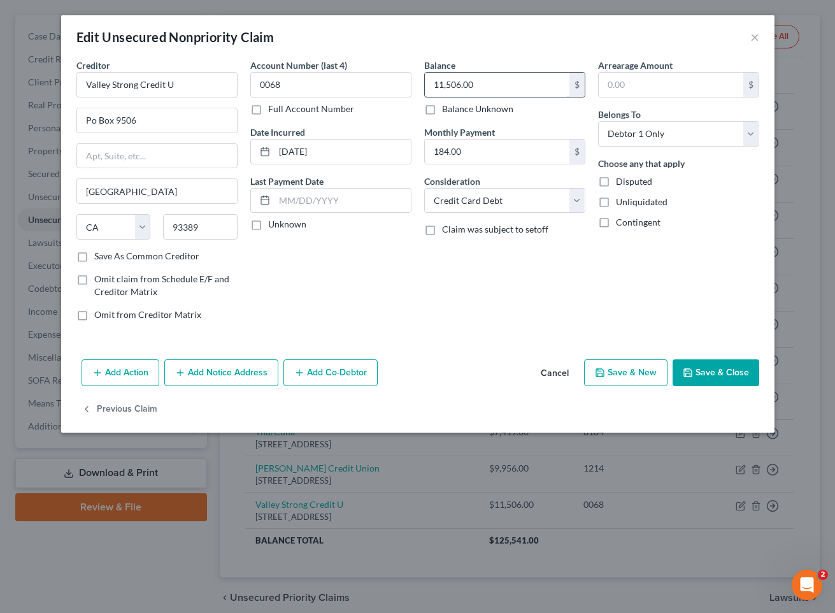
click at [479, 89] on input "11,506.00" at bounding box center [497, 85] width 145 height 24
click at [721, 376] on button "Save & Close" at bounding box center [716, 372] width 87 height 27
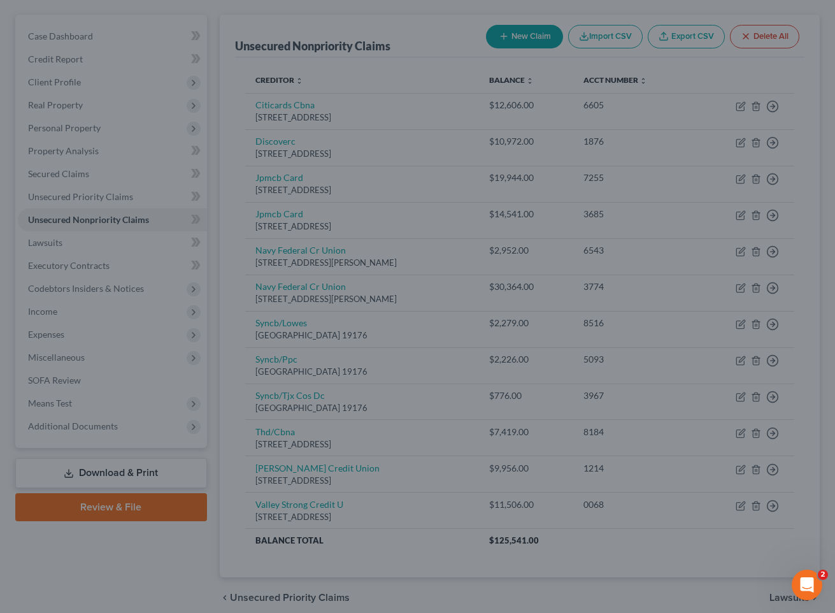
type input "12,000.00"
type input "0"
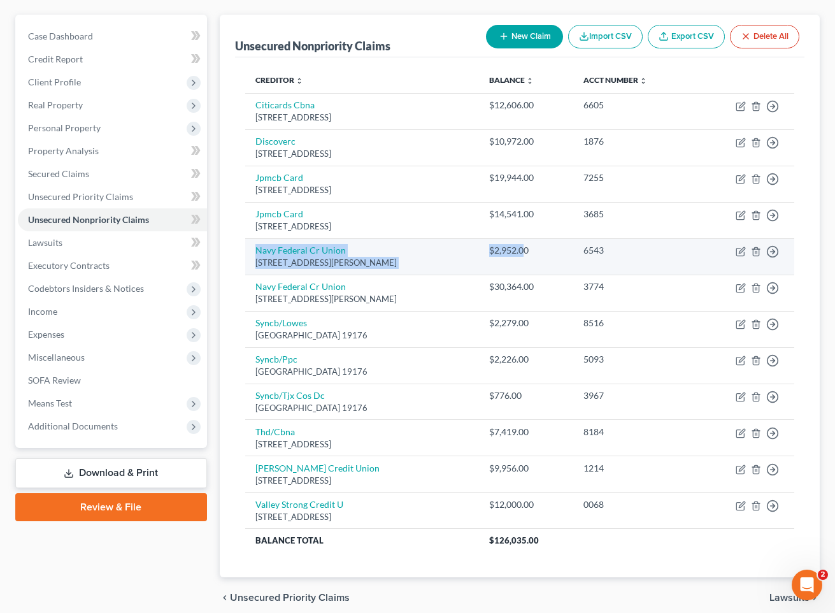
drag, startPoint x: 250, startPoint y: 249, endPoint x: 524, endPoint y: 249, distance: 274.0
click at [524, 249] on tr "Navy Federal [GEOGRAPHIC_DATA][STREET_ADDRESS][PERSON_NAME] $2,952.00 6543 Move…" at bounding box center [519, 256] width 549 height 36
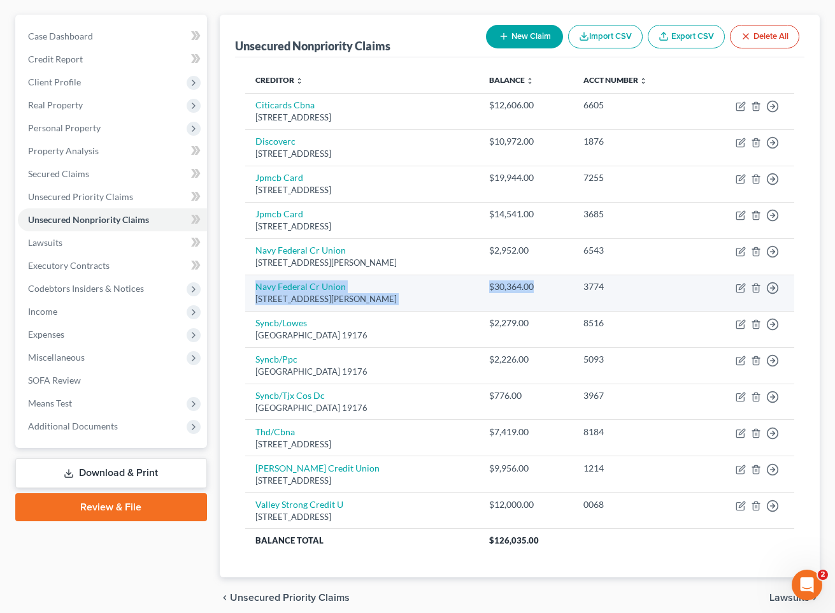
drag, startPoint x: 538, startPoint y: 286, endPoint x: 246, endPoint y: 280, distance: 291.9
click at [246, 280] on tr "Navy Federal [GEOGRAPHIC_DATA][STREET_ADDRESS][PERSON_NAME] $30,364.00 3774 Mov…" at bounding box center [519, 293] width 549 height 36
click at [521, 278] on td "$30,364.00" at bounding box center [526, 293] width 94 height 36
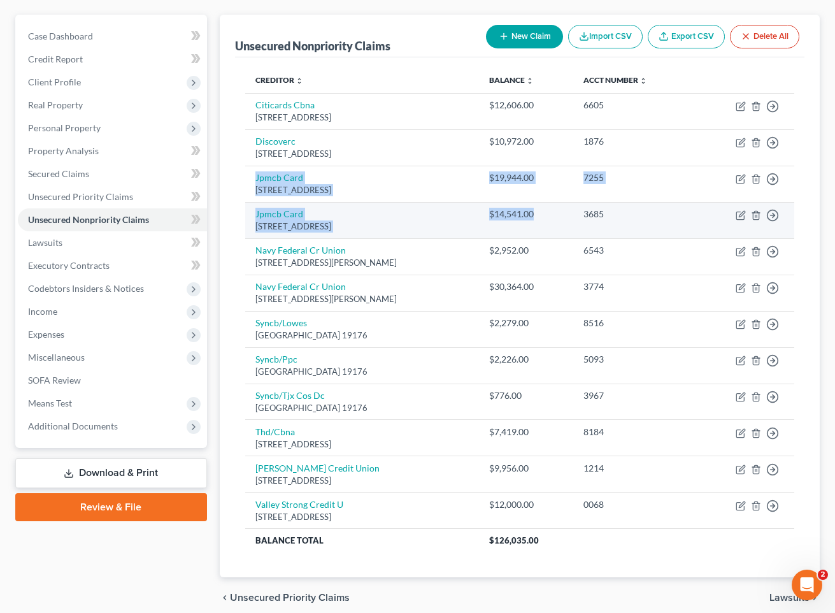
drag, startPoint x: 247, startPoint y: 175, endPoint x: 553, endPoint y: 210, distance: 307.9
click at [553, 210] on tbody "Citicards [GEOGRAPHIC_DATA] $12,606.00 6605 Move to D Move to E Move to G Move …" at bounding box center [519, 322] width 549 height 459
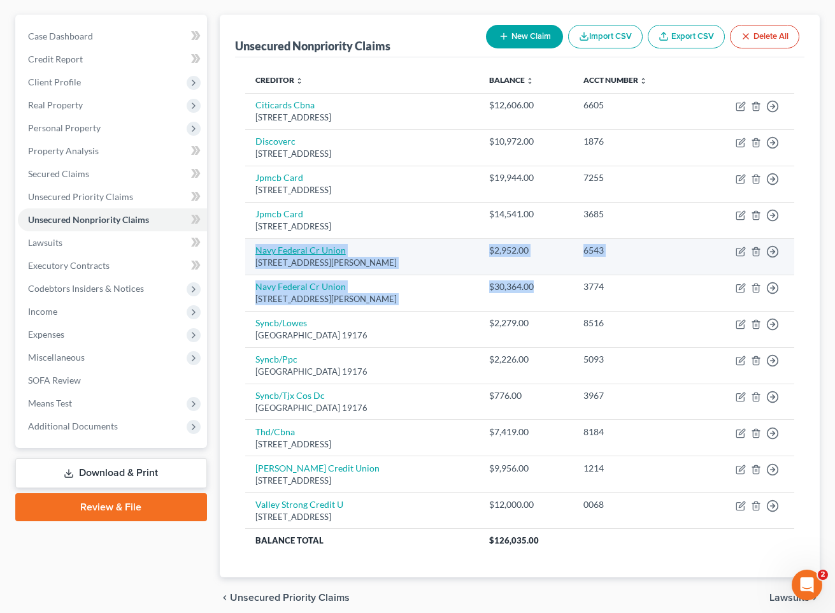
drag, startPoint x: 539, startPoint y: 291, endPoint x: 257, endPoint y: 253, distance: 284.9
click at [257, 252] on tbody "Citicards [GEOGRAPHIC_DATA] $12,606.00 6605 Move to D Move to E Move to G Move …" at bounding box center [519, 322] width 549 height 459
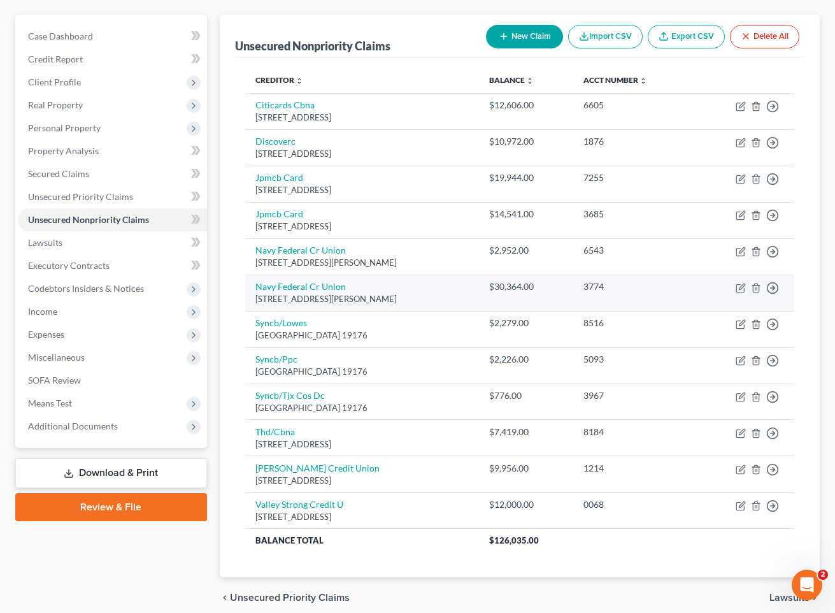
click at [587, 296] on td "3774" at bounding box center [634, 293] width 122 height 36
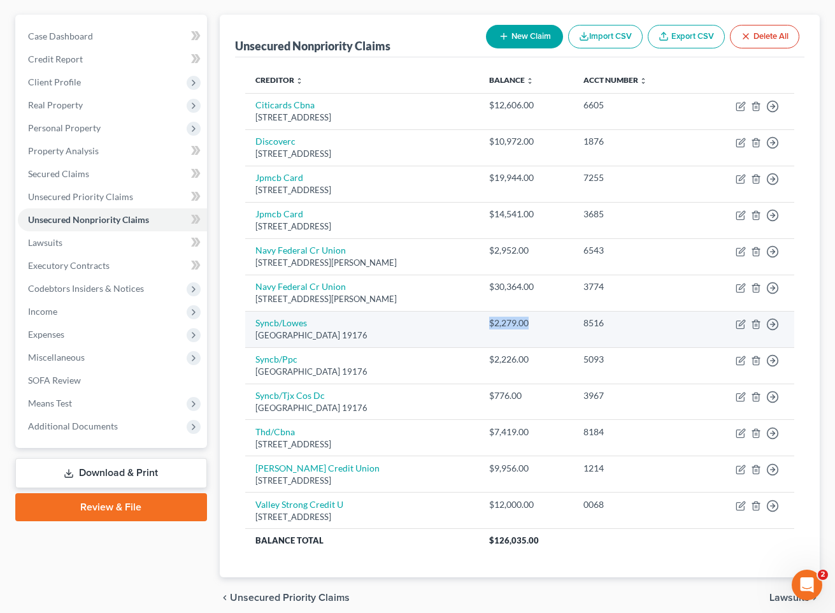
drag, startPoint x: 530, startPoint y: 323, endPoint x: 484, endPoint y: 323, distance: 46.5
click at [484, 323] on td "$2,279.00" at bounding box center [526, 329] width 94 height 36
drag, startPoint x: 368, startPoint y: 322, endPoint x: 485, endPoint y: 314, distance: 117.5
click at [485, 314] on tr "Syncb/Lowes [GEOGRAPHIC_DATA] 19176 $2,279.00 8516 Move to D Move to E Move to …" at bounding box center [519, 329] width 549 height 36
click at [523, 312] on td "$2,279.00" at bounding box center [526, 329] width 94 height 36
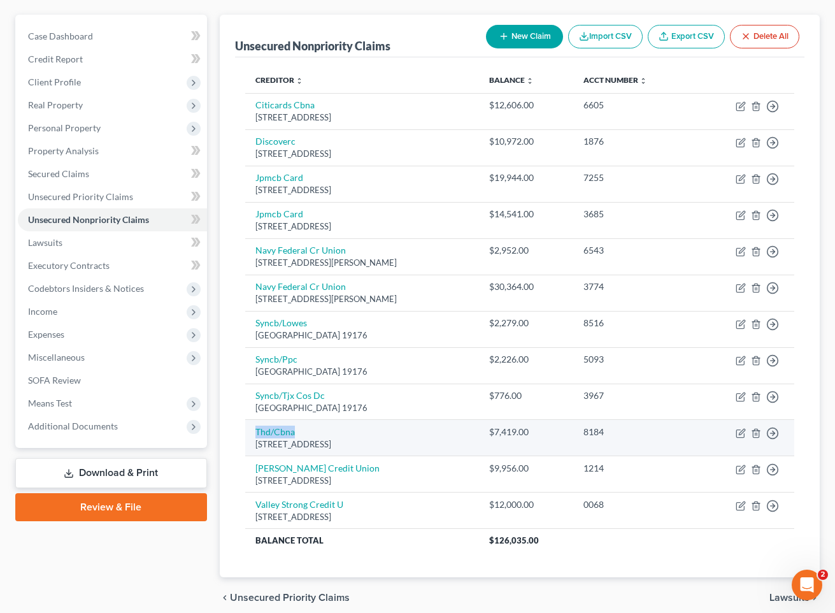
drag, startPoint x: 338, startPoint y: 432, endPoint x: 254, endPoint y: 435, distance: 84.2
click at [254, 435] on td "Thd/[STREET_ADDRESS]" at bounding box center [362, 438] width 234 height 36
click at [521, 433] on div "$7,419.00" at bounding box center [526, 432] width 74 height 13
drag, startPoint x: 537, startPoint y: 433, endPoint x: 496, endPoint y: 433, distance: 40.8
click at [496, 433] on div "$7,419.00" at bounding box center [526, 432] width 74 height 13
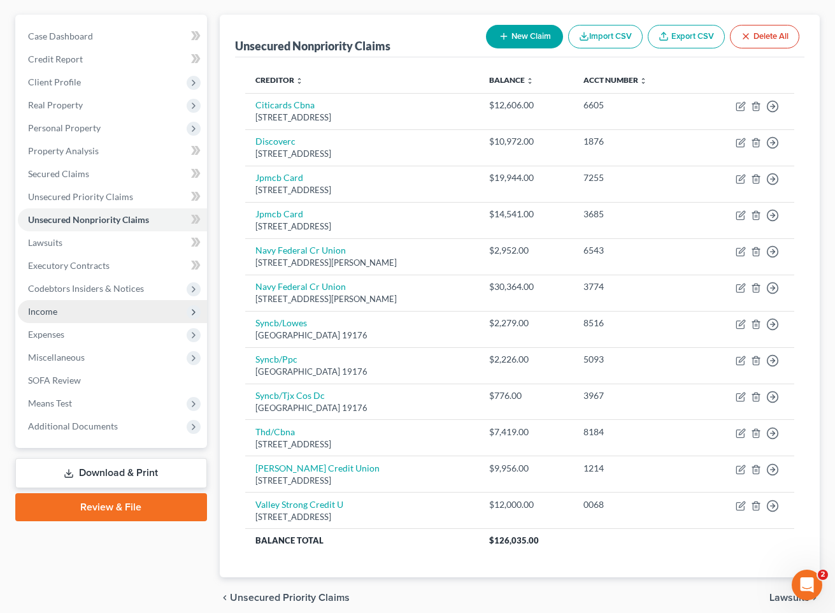
click at [97, 308] on span "Income" at bounding box center [112, 311] width 189 height 23
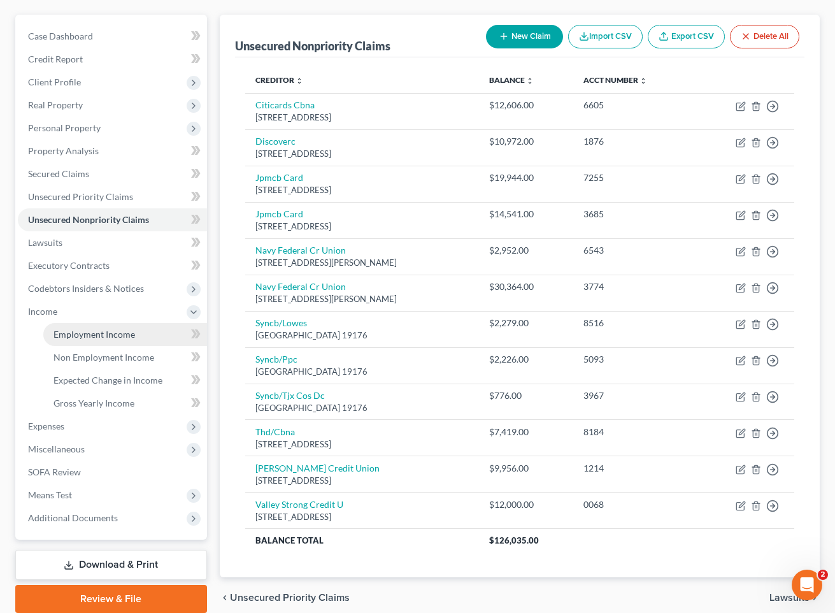
click at [106, 334] on span "Employment Income" at bounding box center [95, 334] width 82 height 11
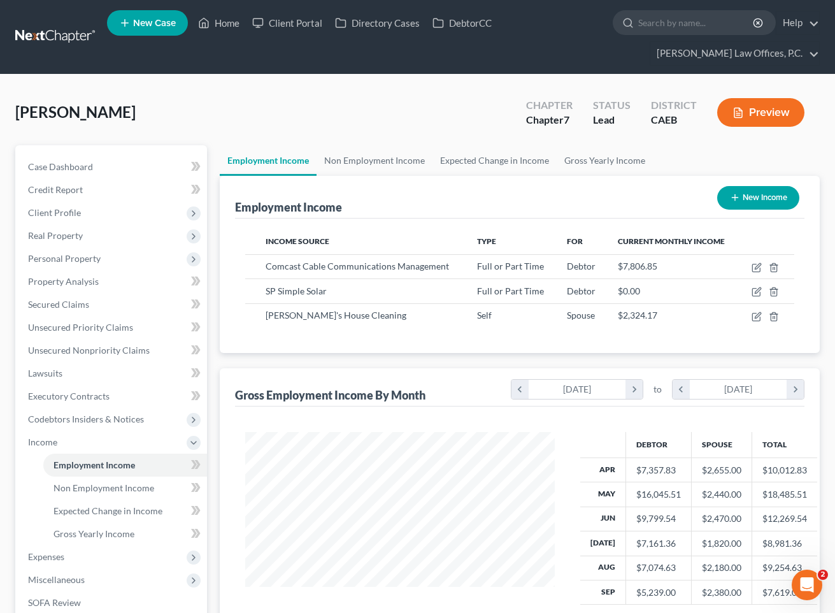
scroll to position [228, 335]
click at [740, 266] on icon "button" at bounding box center [757, 268] width 10 height 10
select select "0"
select select "39"
select select "2"
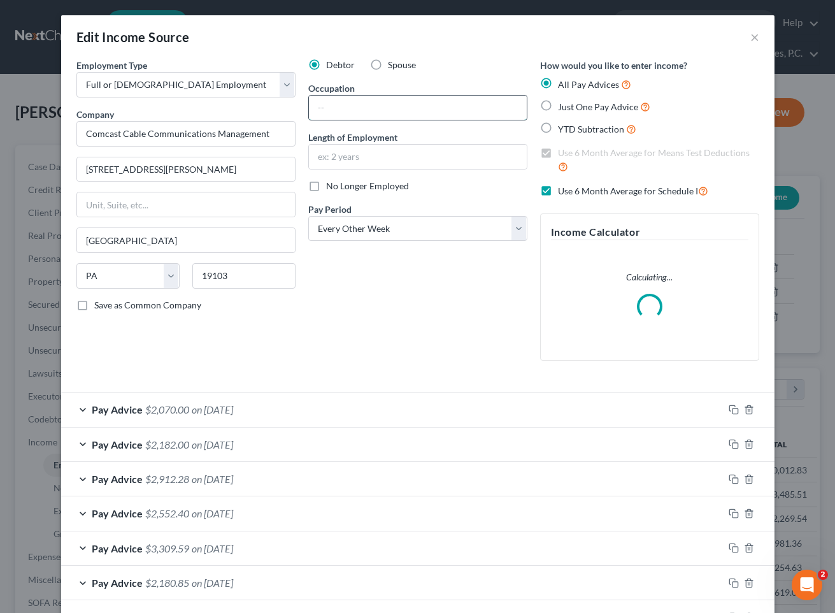
click at [354, 109] on input "text" at bounding box center [418, 108] width 218 height 24
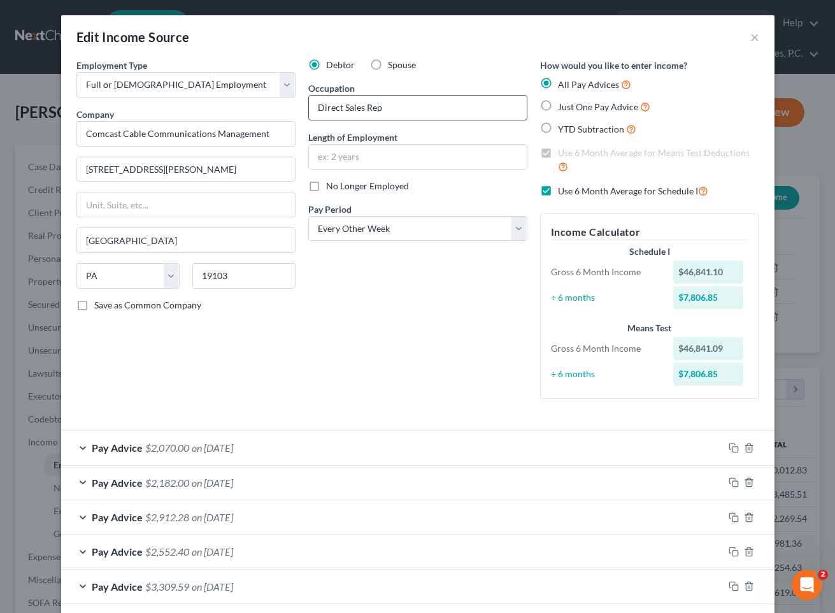
type input "Direct Sales Rep"
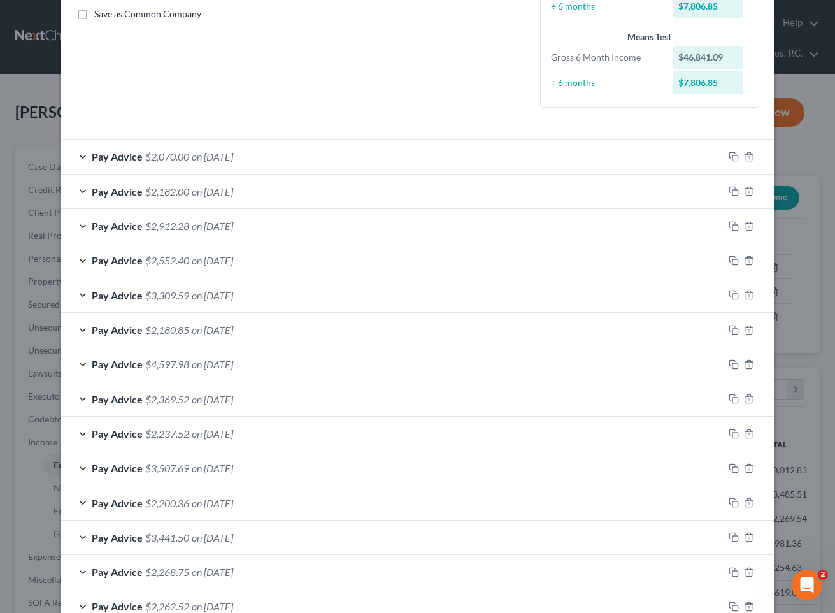
scroll to position [407, 0]
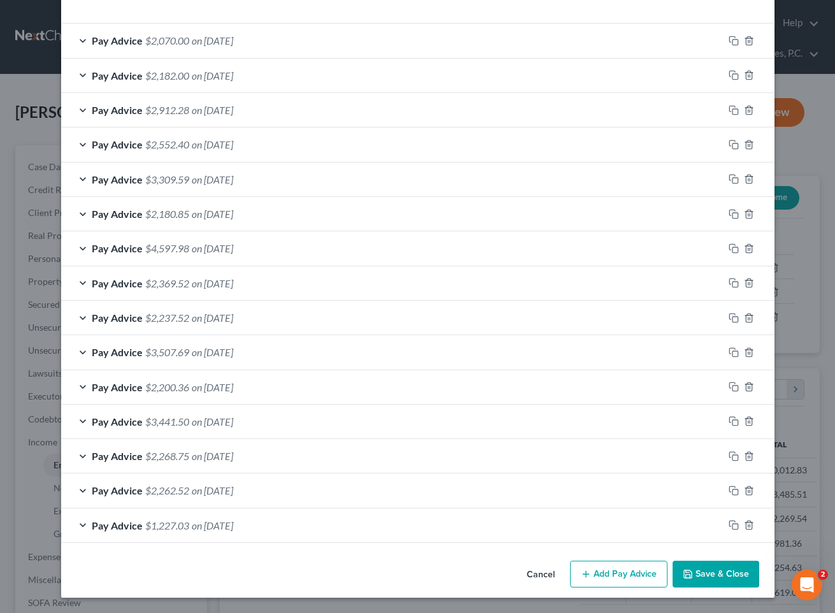
click at [254, 507] on div "Pay Advice $2,262.52 on [DATE]" at bounding box center [392, 490] width 663 height 34
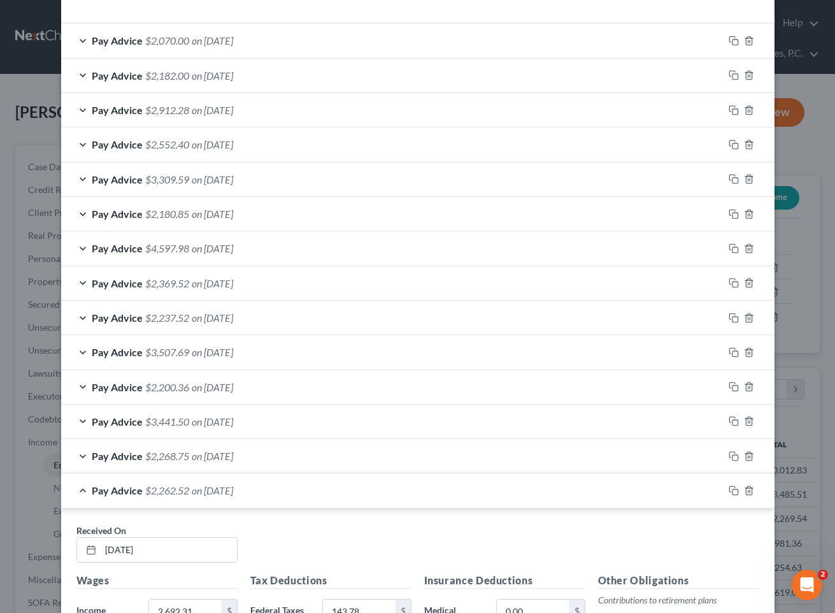
scroll to position [0, 0]
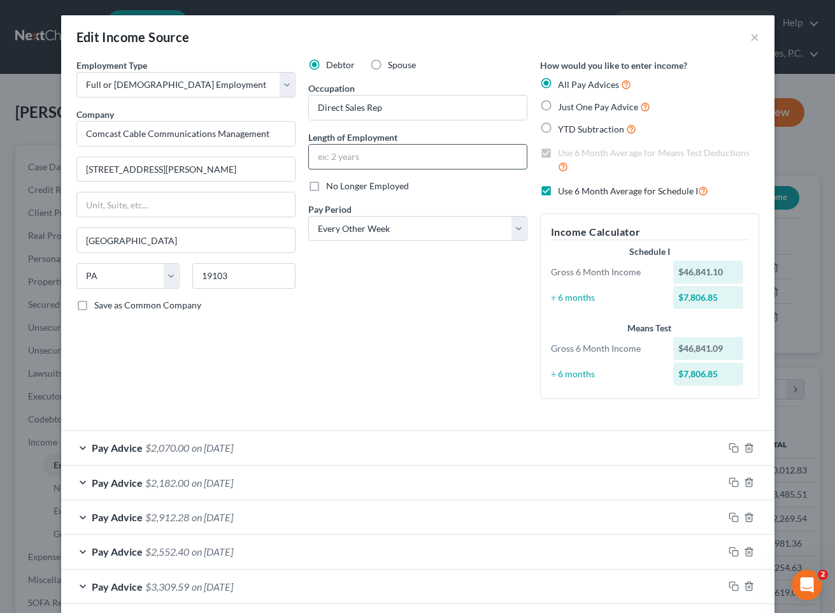
click at [378, 152] on input "text" at bounding box center [418, 157] width 218 height 24
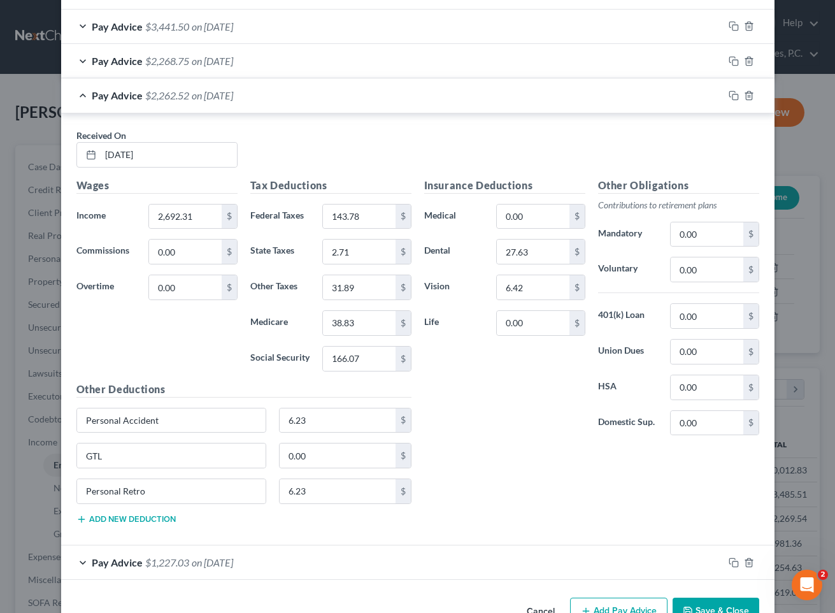
scroll to position [839, 0]
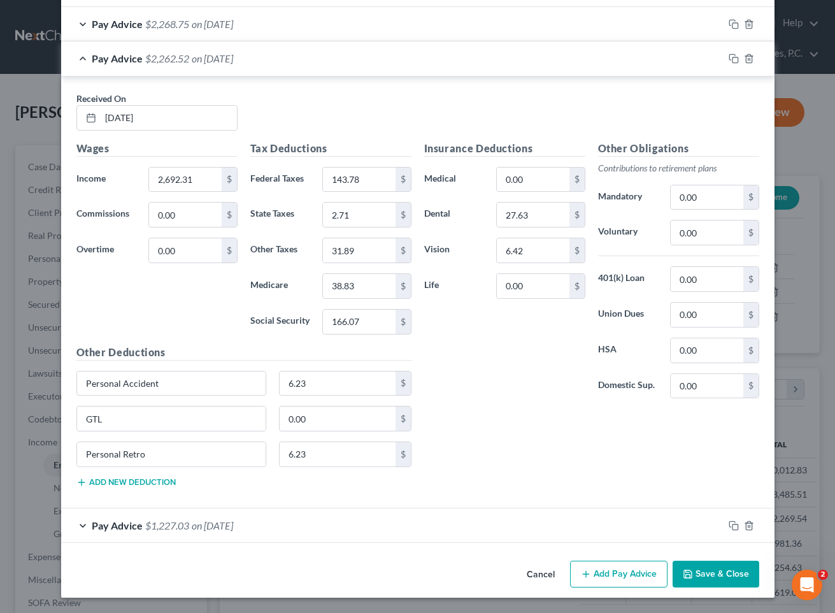
type input "Since [DATE]"
click at [712, 561] on button "Save & Close" at bounding box center [716, 574] width 87 height 27
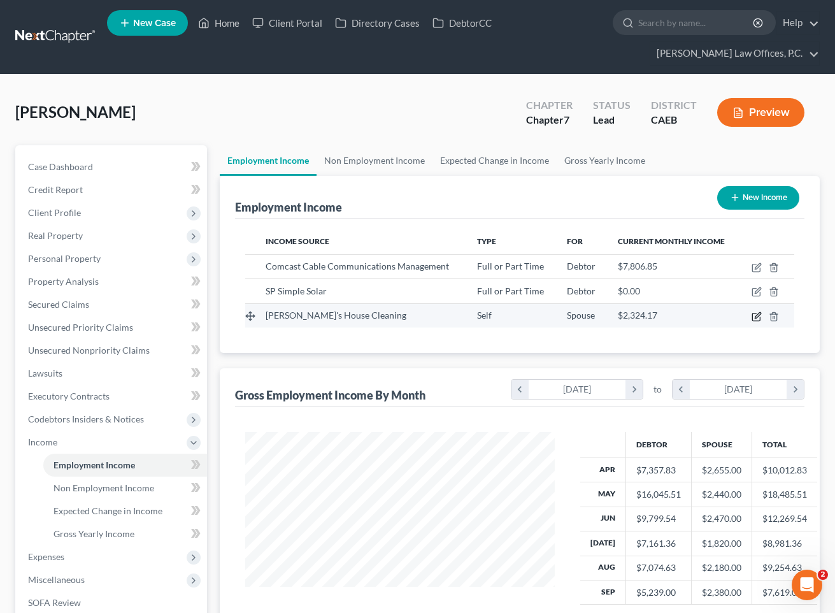
click at [740, 313] on icon "button" at bounding box center [757, 317] width 10 height 10
select select "1"
select select "4"
select select "0"
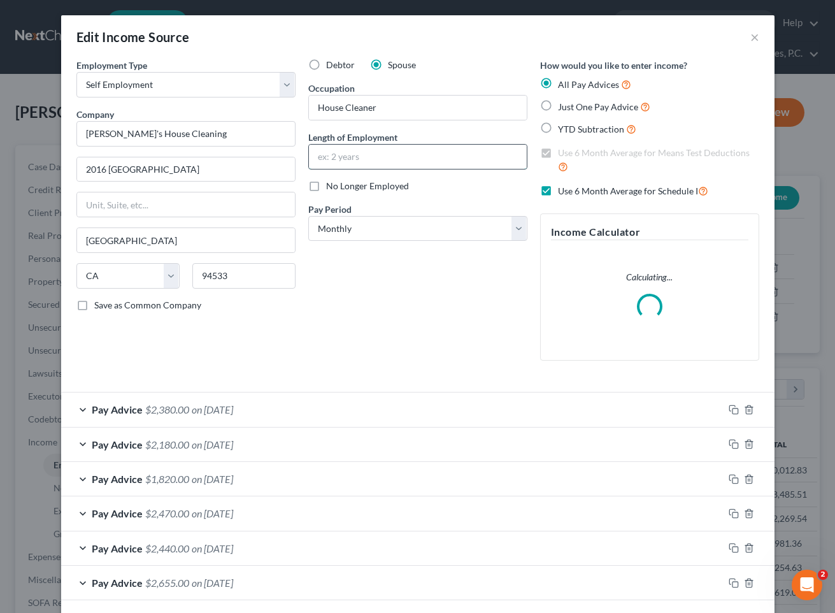
click at [352, 157] on input "text" at bounding box center [418, 157] width 218 height 24
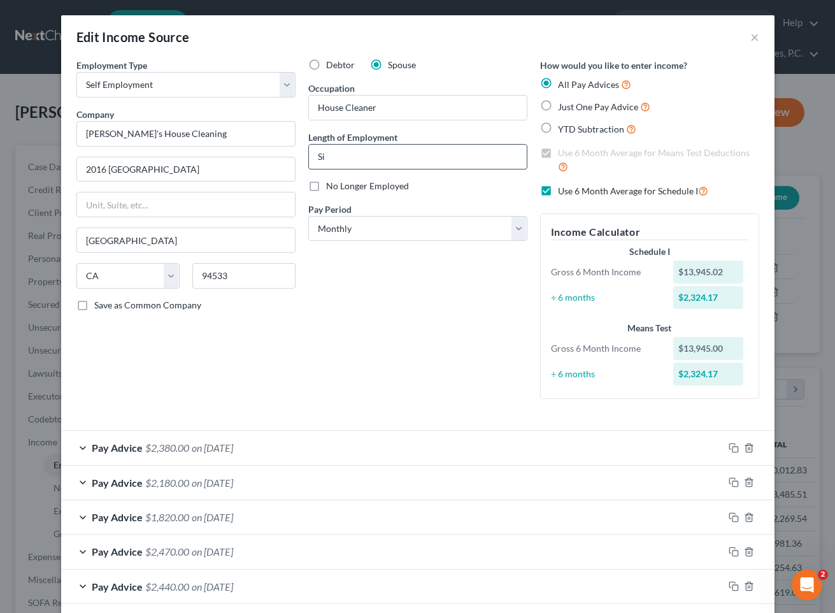
type input "S"
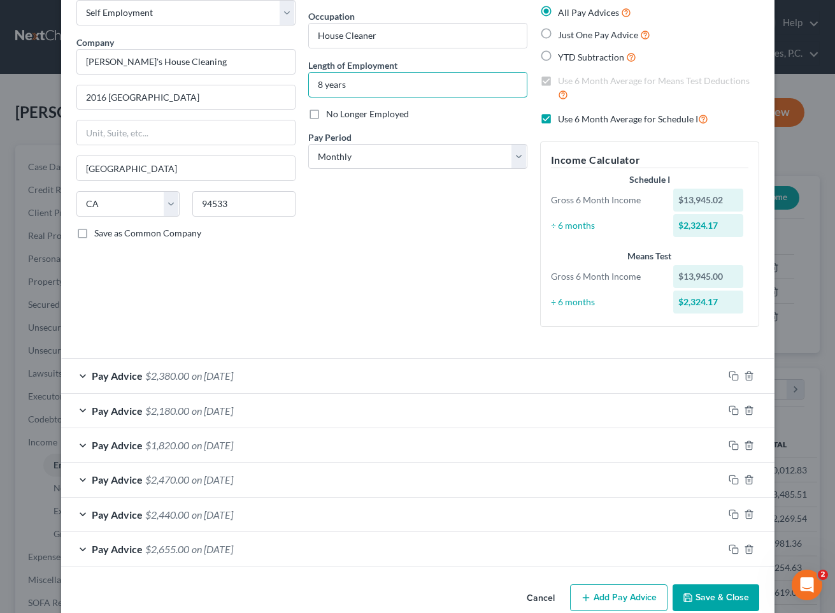
scroll to position [96, 0]
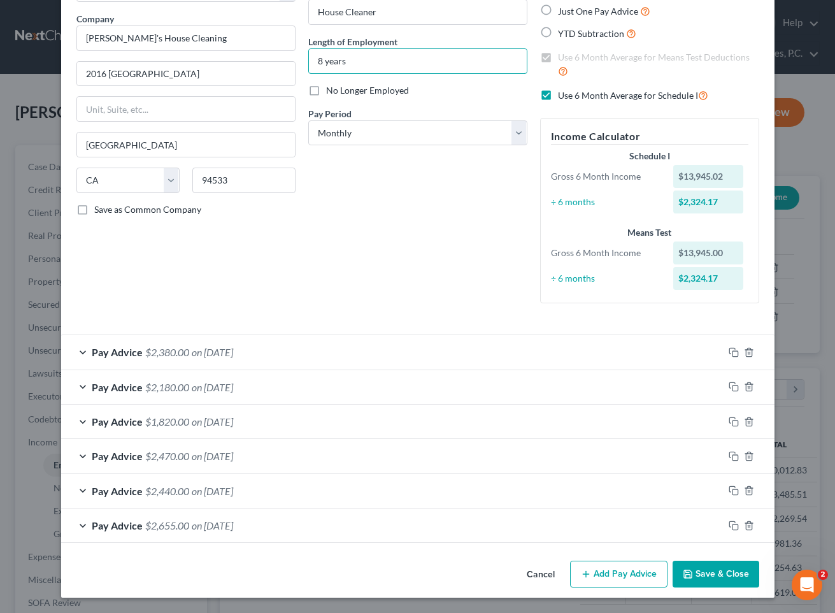
type input "8 years"
click at [705, 586] on button "Save & Close" at bounding box center [716, 574] width 87 height 27
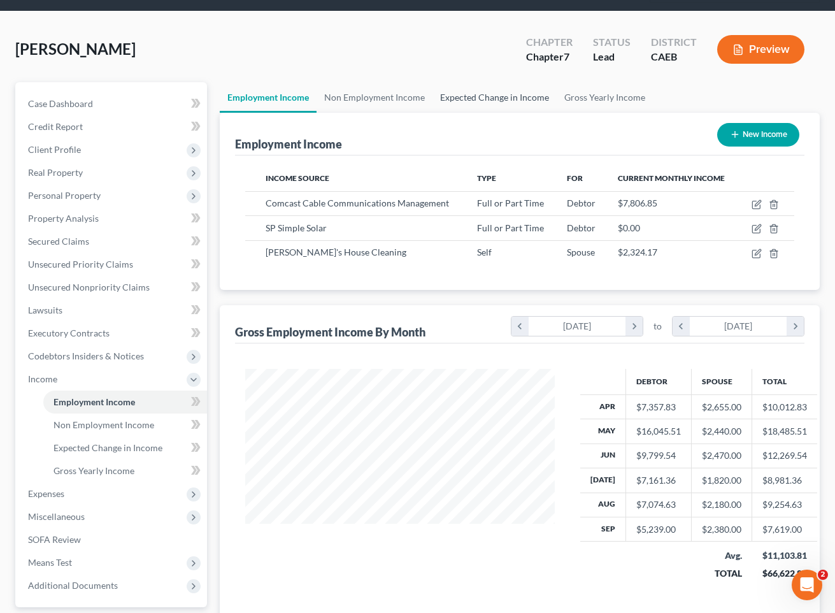
scroll to position [100, 0]
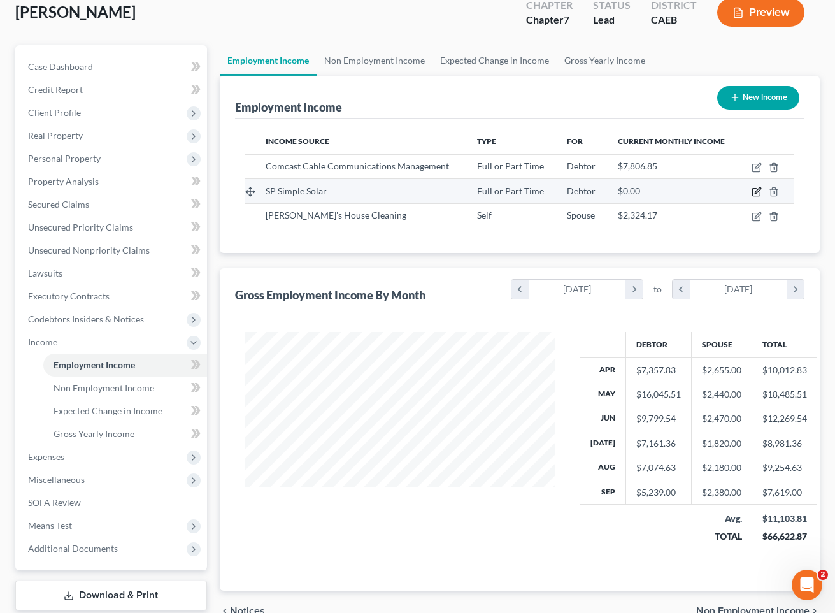
click at [740, 190] on icon "button" at bounding box center [757, 192] width 10 height 10
select select "0"
select select "4"
select select "0"
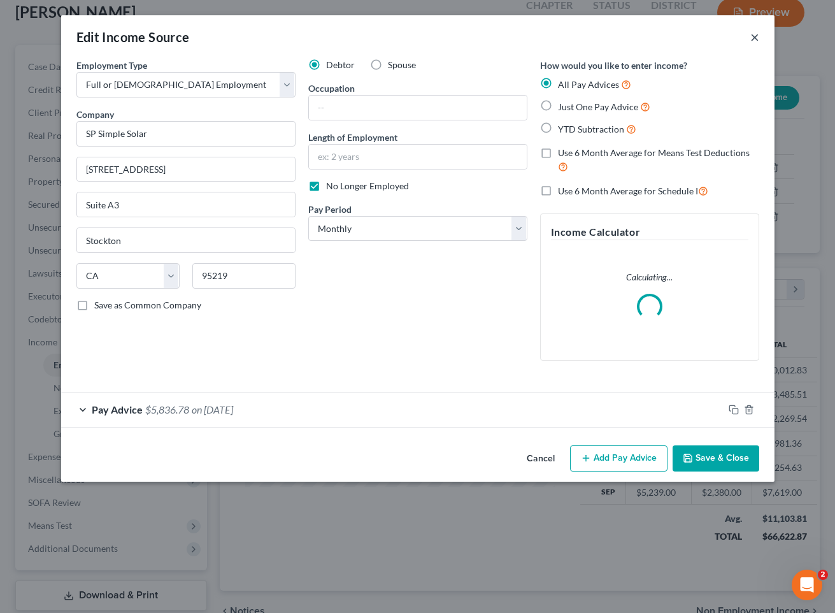
click at [740, 38] on button "×" at bounding box center [755, 36] width 9 height 15
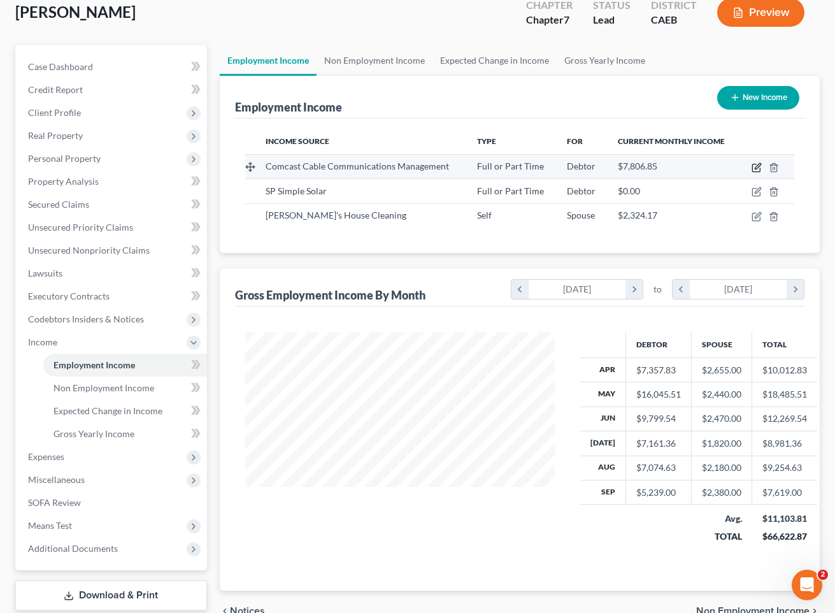
click at [740, 164] on icon "button" at bounding box center [757, 167] width 10 height 10
select select "0"
select select "39"
select select "2"
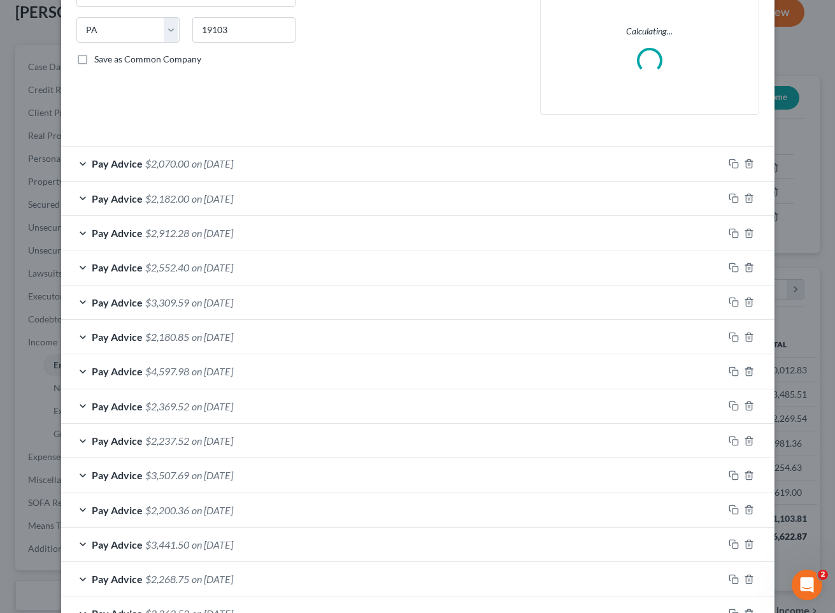
scroll to position [313, 0]
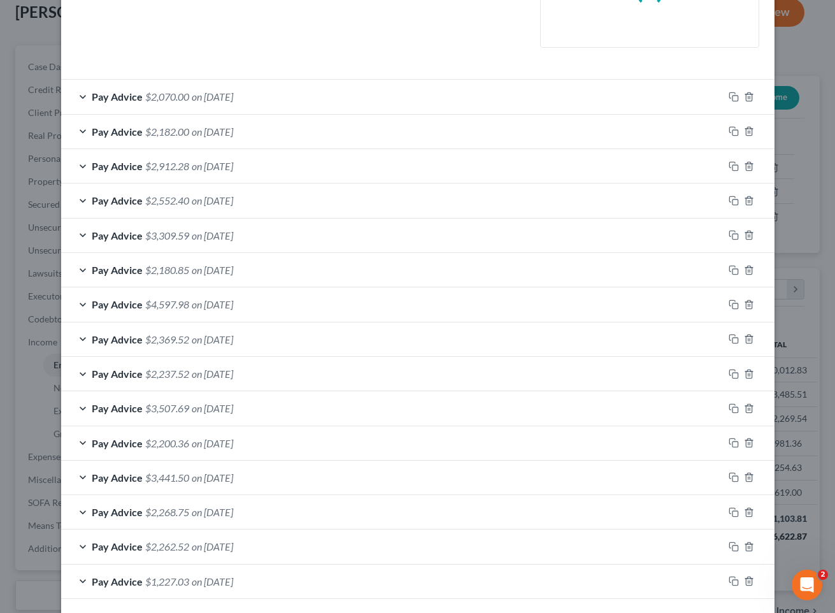
click at [361, 112] on div "Pay Advice $2,070.00 on [DATE]" at bounding box center [392, 97] width 663 height 34
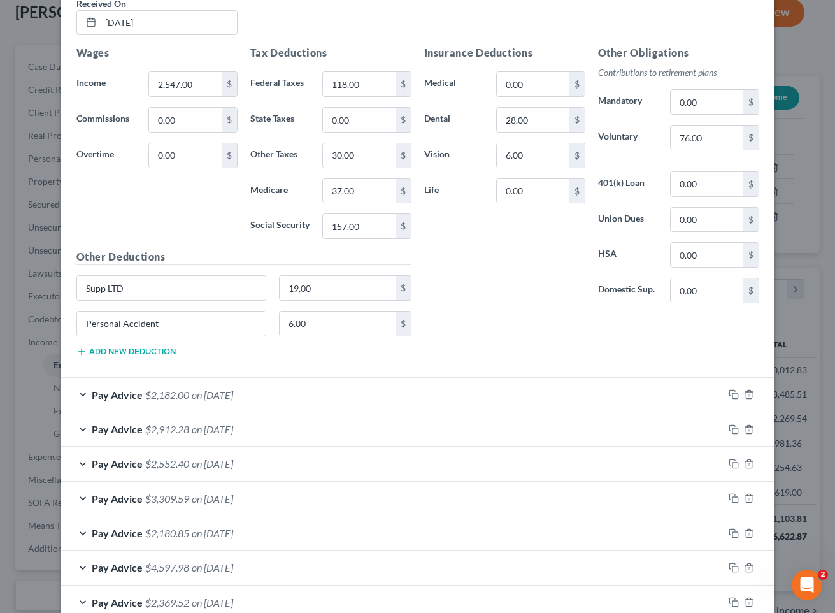
scroll to position [552, 0]
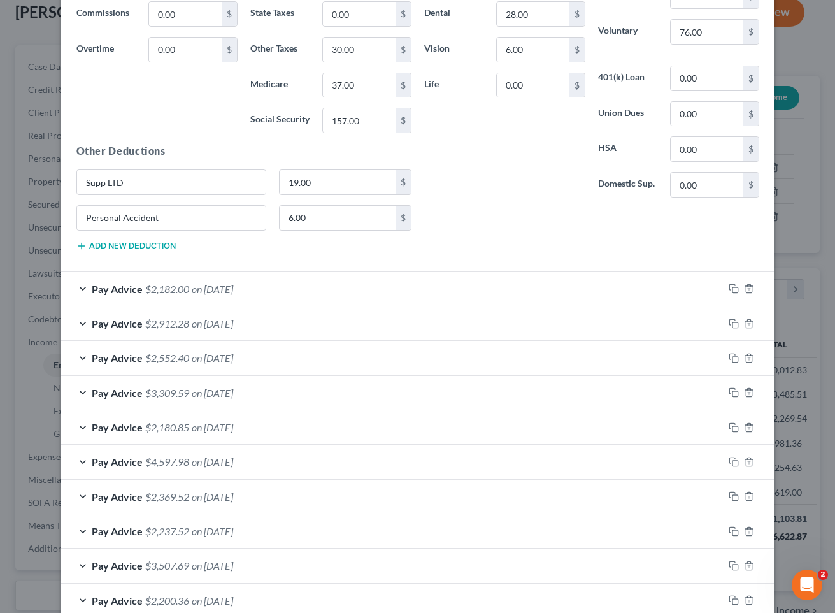
click at [340, 298] on div "Pay Advice $2,182.00 on [DATE]" at bounding box center [392, 289] width 663 height 34
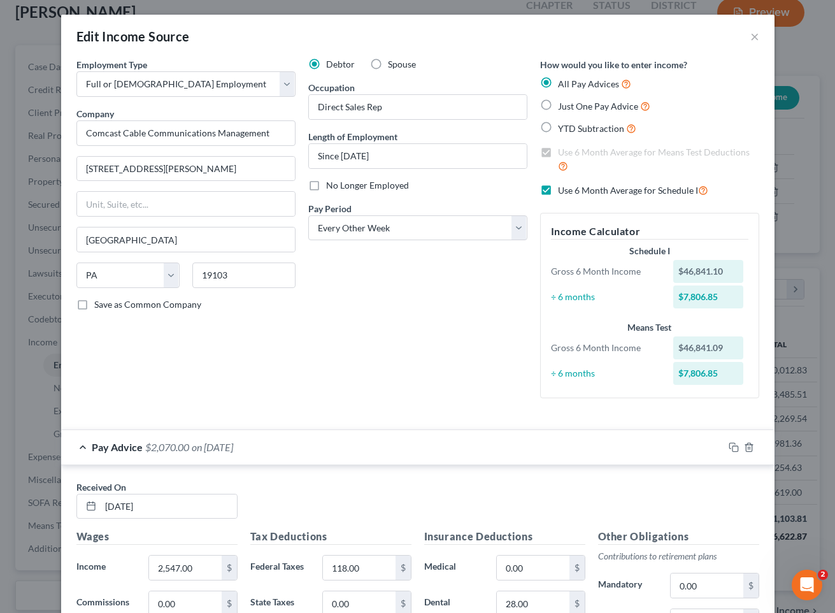
scroll to position [0, 0]
click at [419, 444] on div "Pay Advice $2,070.00 on [DATE]" at bounding box center [392, 448] width 663 height 34
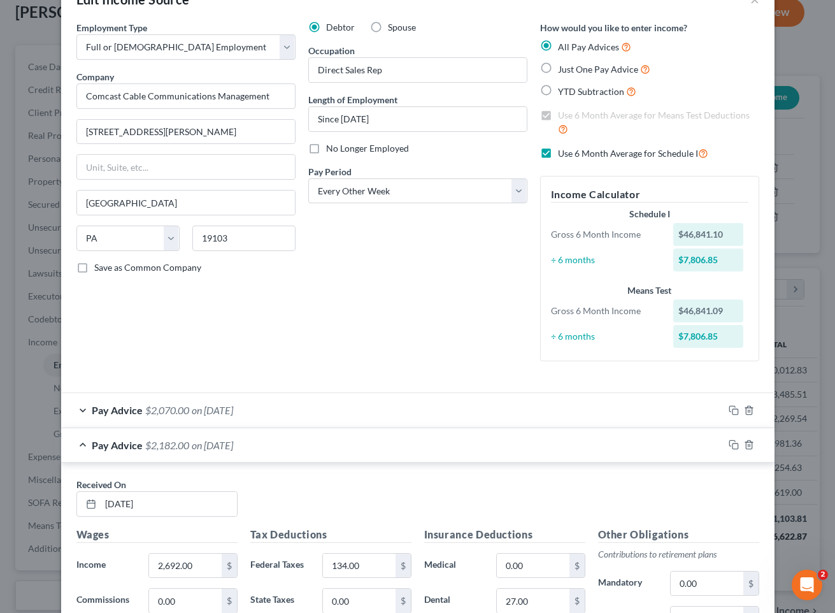
click at [401, 451] on div "Pay Advice $2,182.00 on [DATE]" at bounding box center [392, 445] width 663 height 34
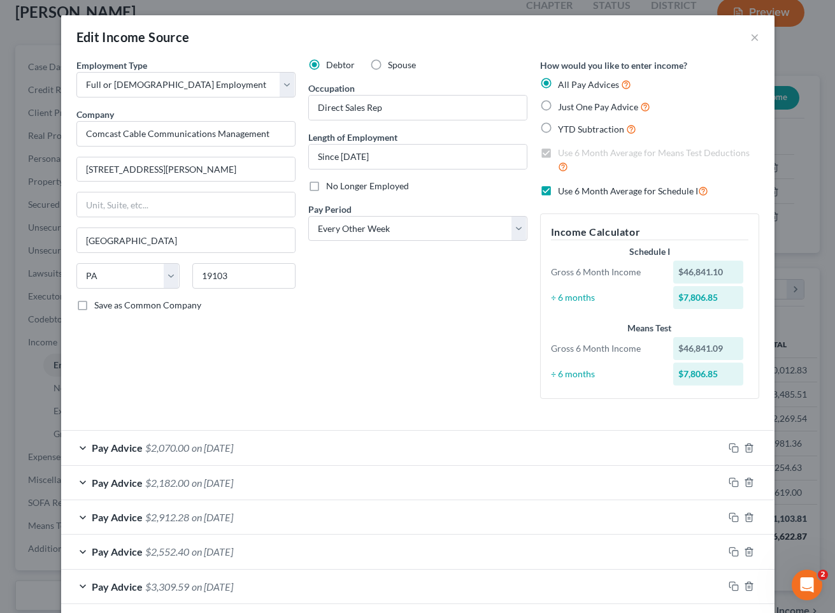
click at [372, 445] on div "Pay Advice $2,070.00 on [DATE]" at bounding box center [392, 448] width 663 height 34
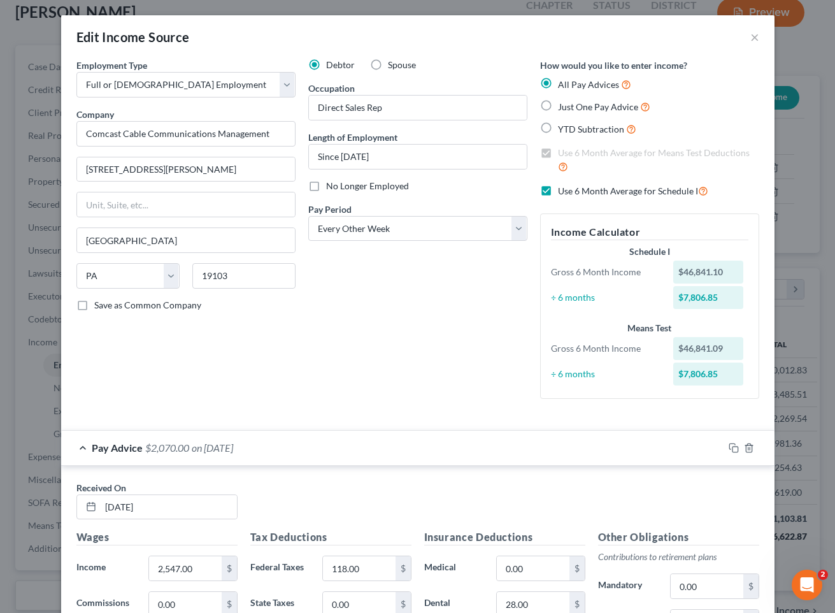
click at [366, 443] on div "Pay Advice $2,070.00 on [DATE]" at bounding box center [392, 448] width 663 height 34
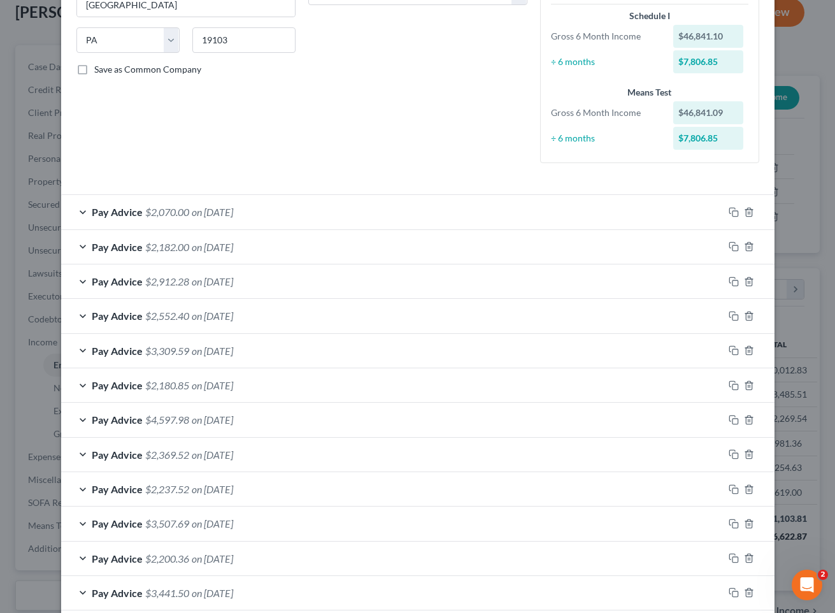
scroll to position [229, 0]
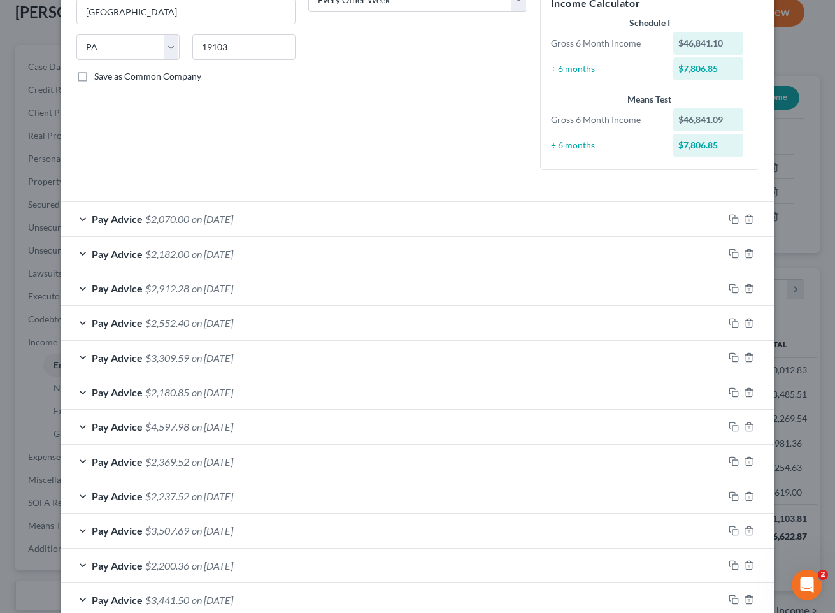
click at [415, 225] on div "Pay Advice $2,070.00 on [DATE]" at bounding box center [392, 219] width 663 height 34
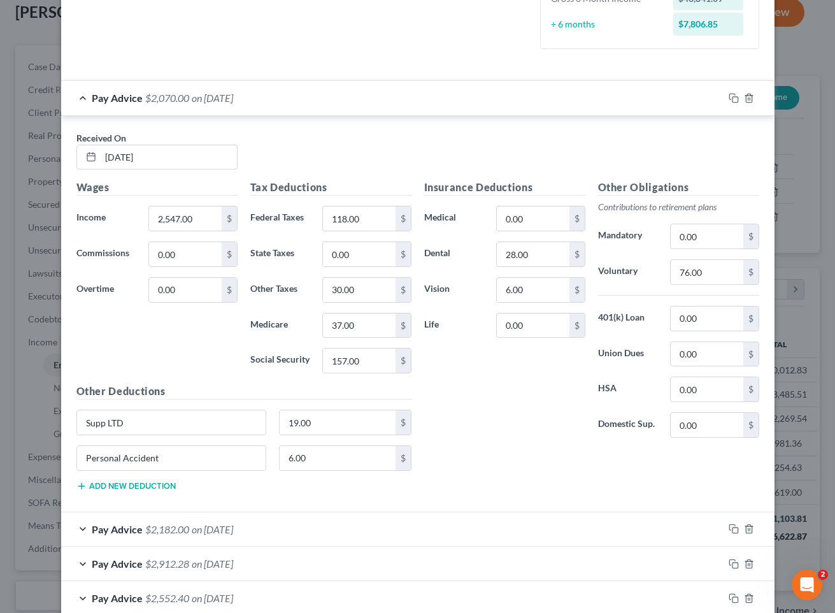
scroll to position [323, 0]
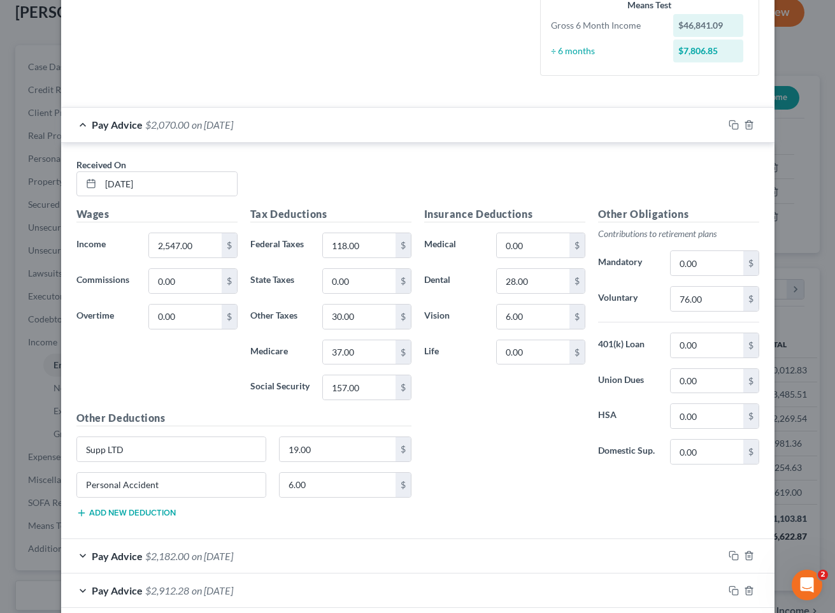
click at [347, 133] on div "Pay Advice $2,070.00 on [DATE]" at bounding box center [392, 125] width 663 height 34
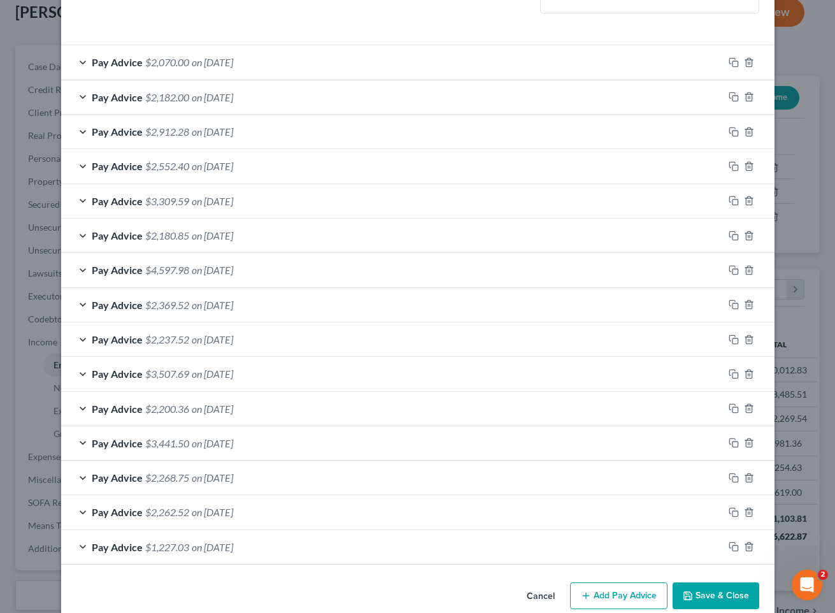
scroll to position [375, 0]
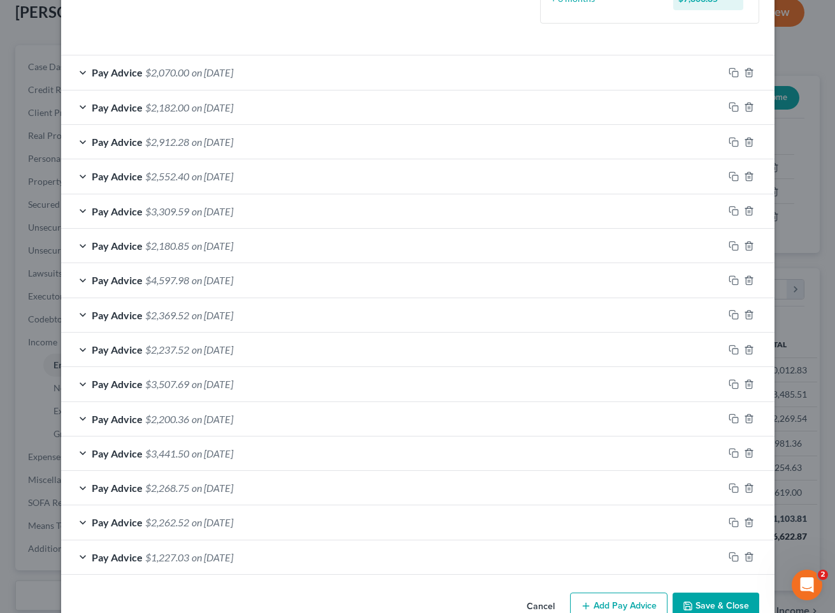
click at [329, 176] on div "Pay Advice $2,552.40 on [DATE]" at bounding box center [392, 176] width 663 height 34
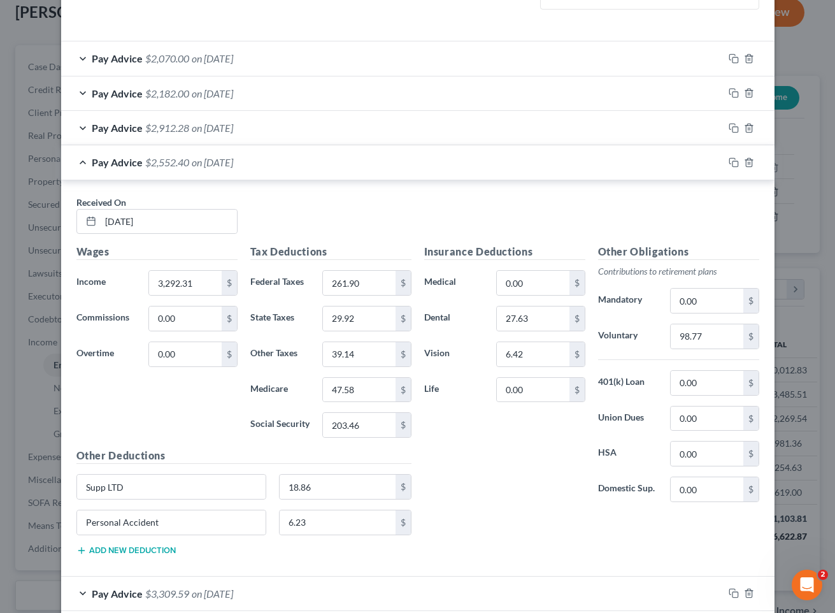
scroll to position [380, 0]
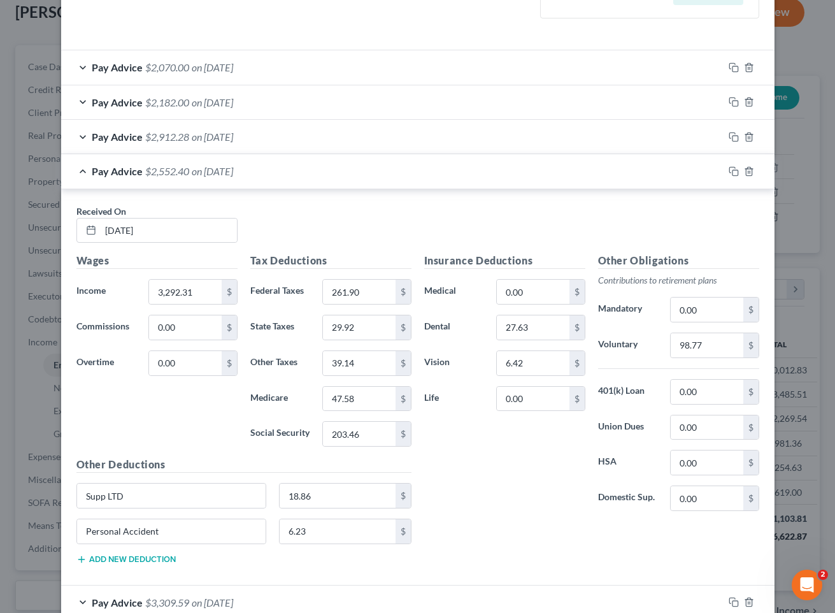
click at [343, 180] on div "Pay Advice $2,552.40 on [DATE]" at bounding box center [392, 171] width 663 height 34
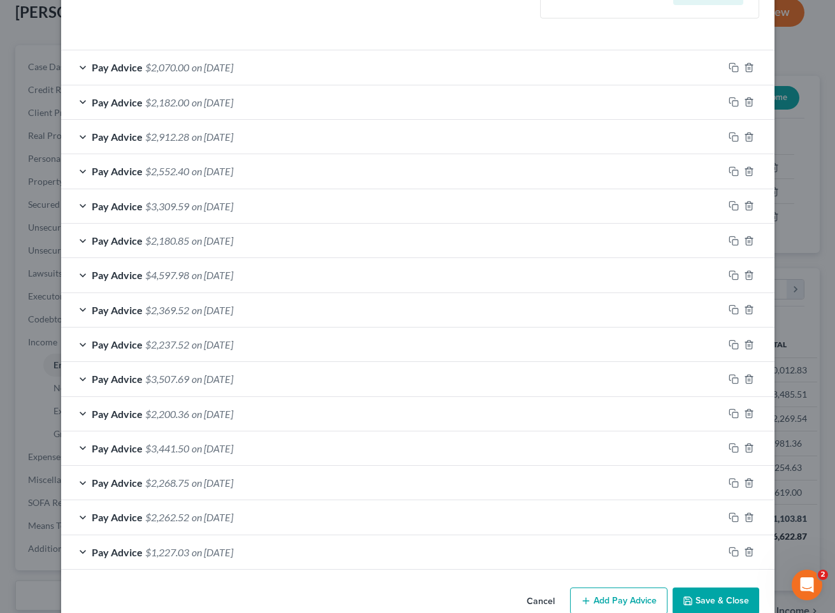
click at [326, 185] on div "Pay Advice $2,552.40 on [DATE]" at bounding box center [392, 171] width 663 height 34
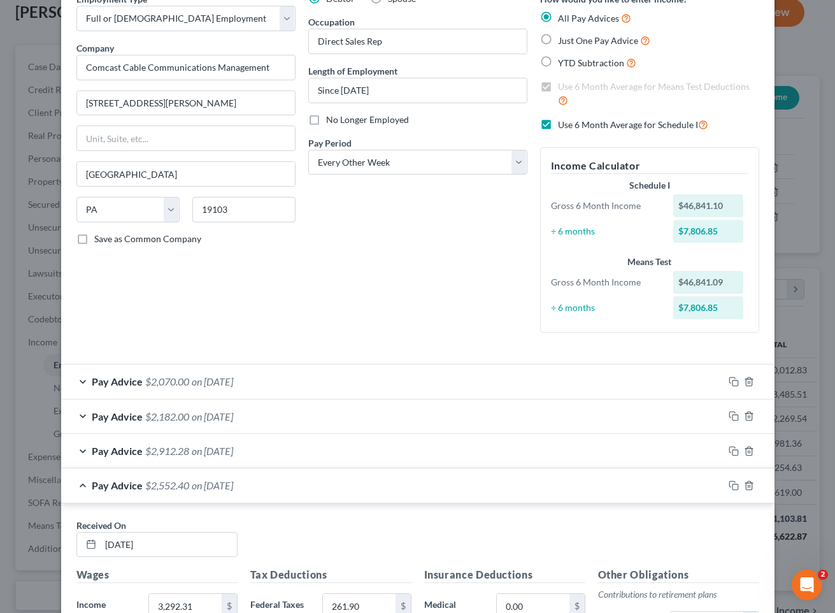
scroll to position [0, 0]
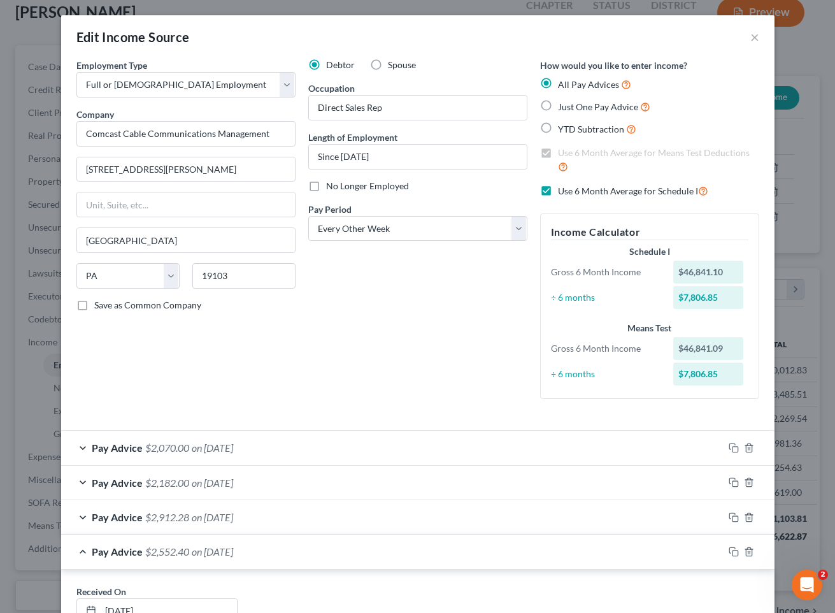
click at [558, 188] on label "Use 6 Month Average for Schedule I" at bounding box center [633, 191] width 150 height 15
click at [563, 188] on input "Use 6 Month Average for Schedule I" at bounding box center [567, 188] width 8 height 8
checkbox input "false"
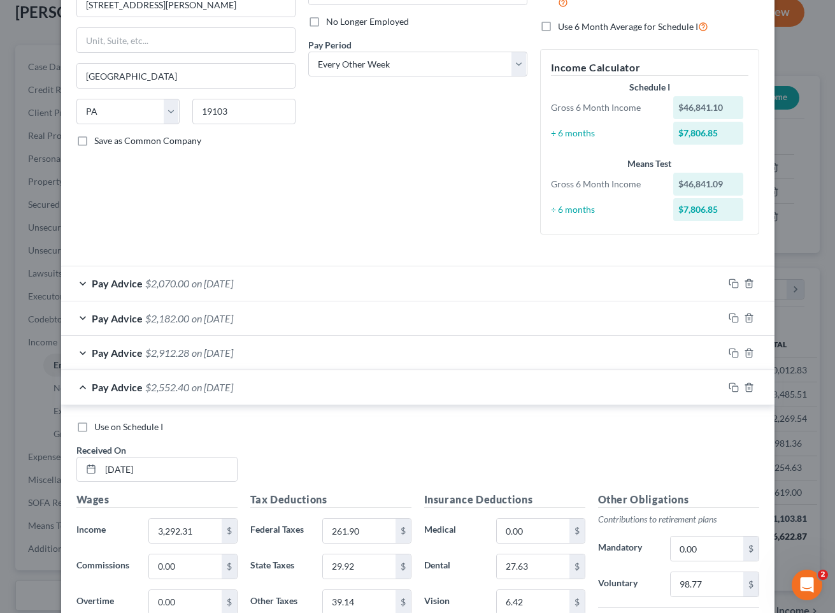
scroll to position [410, 0]
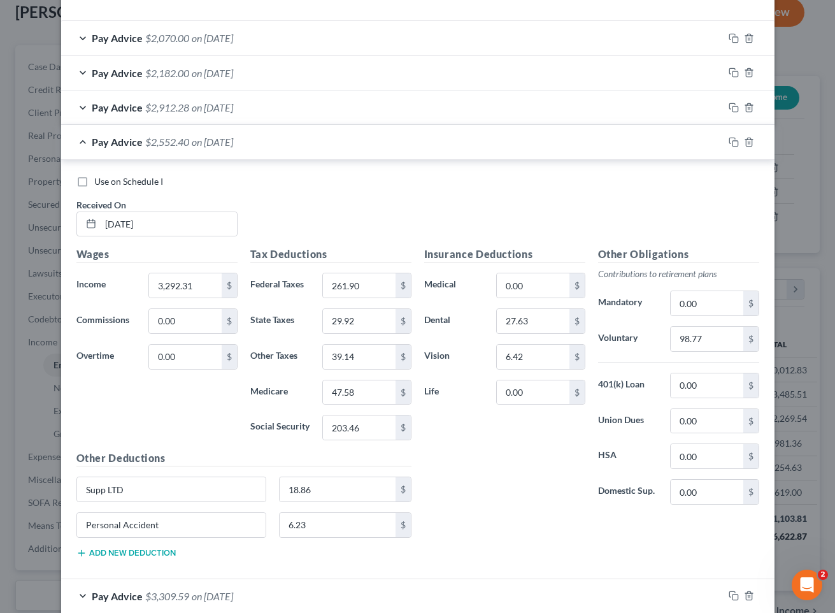
click at [134, 173] on div "Use on Schedule I Received On * [DATE] Wages Income * 3,292.31 $ Commissions 0.…" at bounding box center [418, 369] width 714 height 419
click at [131, 180] on span "Use on Schedule I" at bounding box center [128, 181] width 69 height 11
click at [108, 180] on input "Use on Schedule I" at bounding box center [103, 179] width 8 height 8
checkbox input "true"
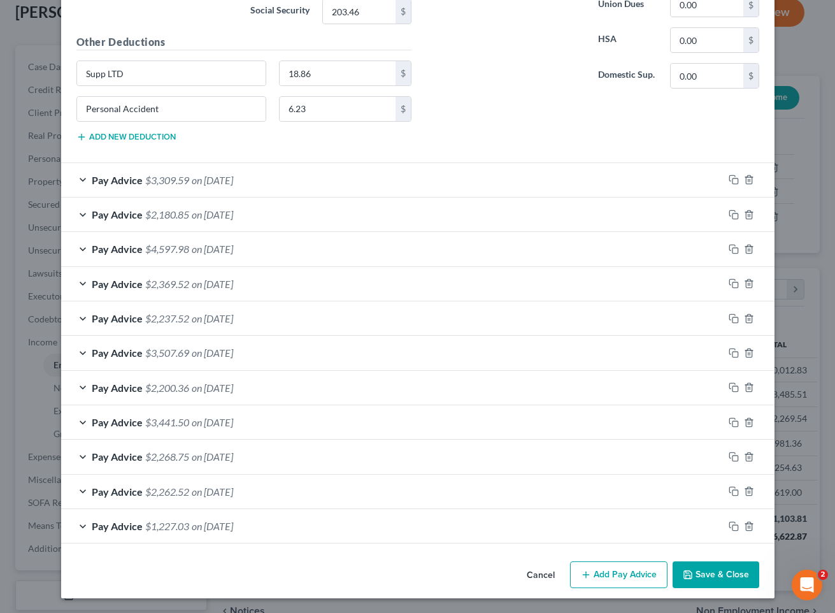
scroll to position [826, 0]
click at [711, 576] on button "Save & Close" at bounding box center [716, 574] width 87 height 27
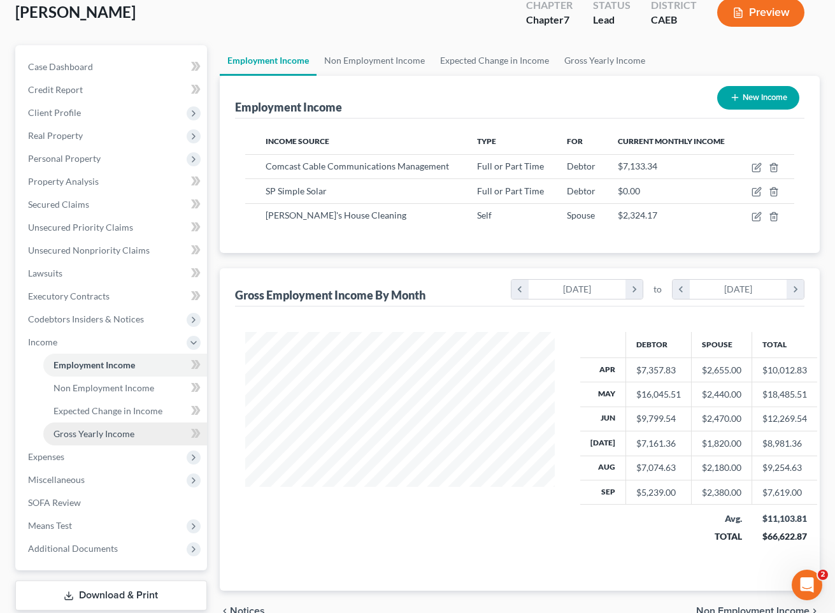
click at [127, 431] on span "Gross Yearly Income" at bounding box center [94, 433] width 81 height 11
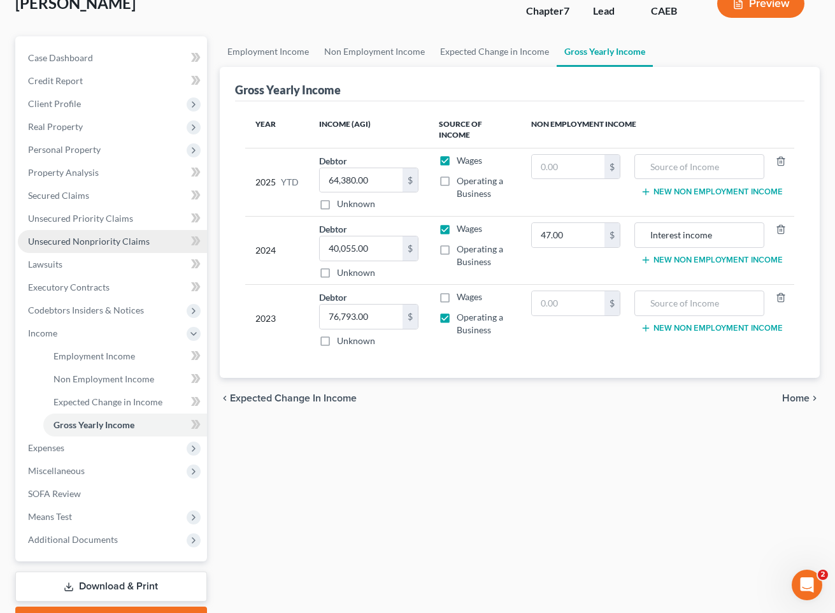
scroll to position [178, 0]
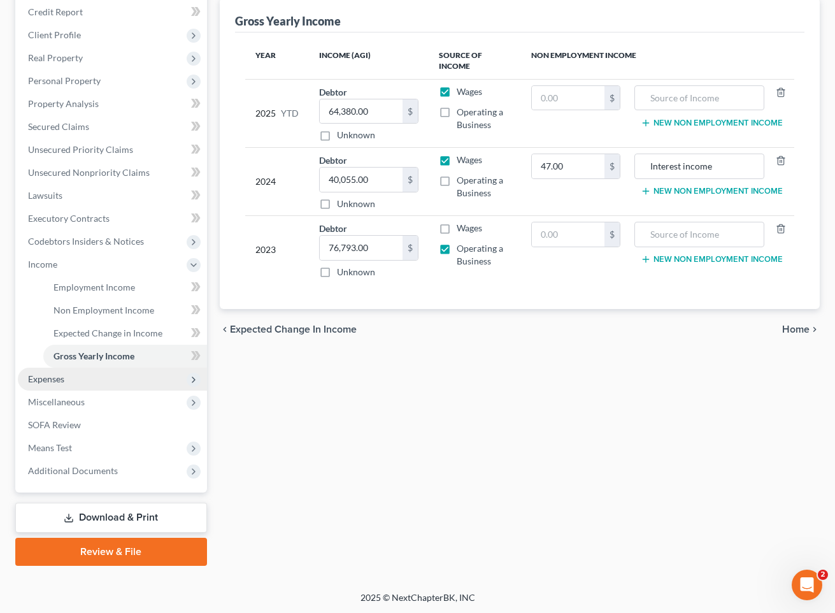
click at [101, 373] on span "Expenses" at bounding box center [112, 379] width 189 height 23
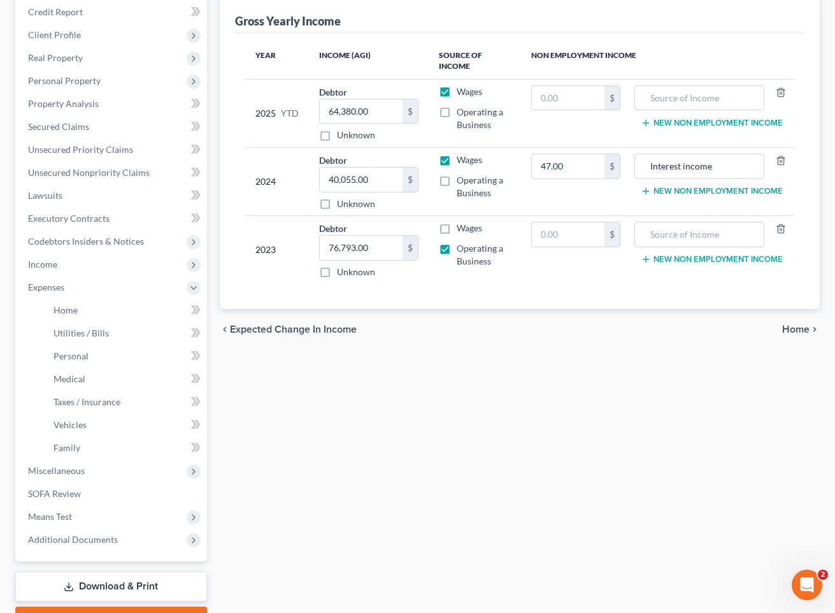
click at [457, 188] on label "Operating a Business" at bounding box center [484, 186] width 54 height 25
click at [462, 182] on input "Operating a Business" at bounding box center [466, 178] width 8 height 8
checkbox input "true"
click at [121, 303] on link "Home" at bounding box center [125, 310] width 164 height 23
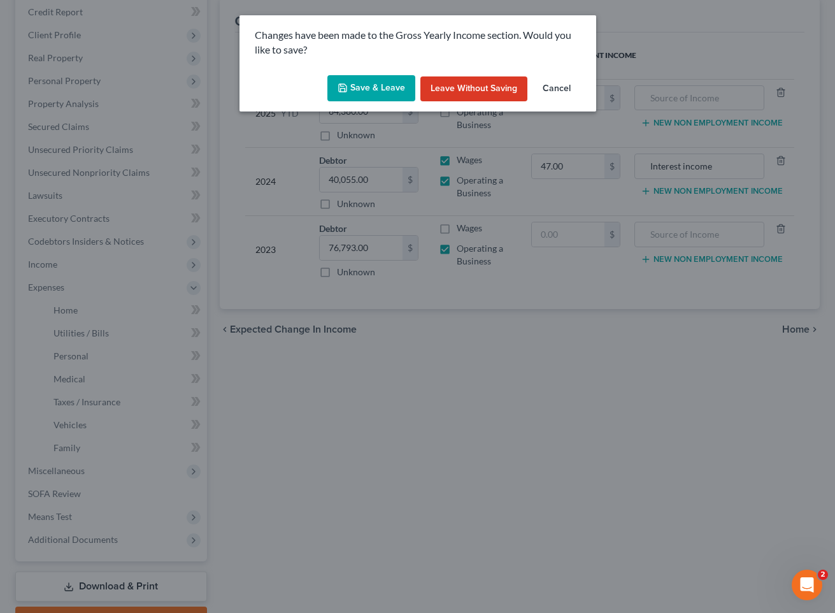
click at [358, 89] on button "Save & Leave" at bounding box center [372, 88] width 88 height 27
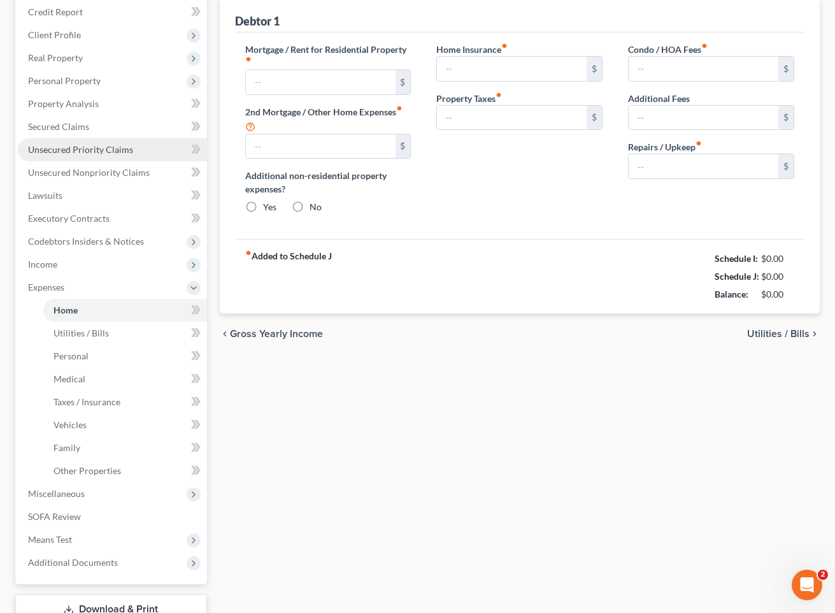
type input "2,823.64"
type input "358.22"
radio input "true"
type input "0.00"
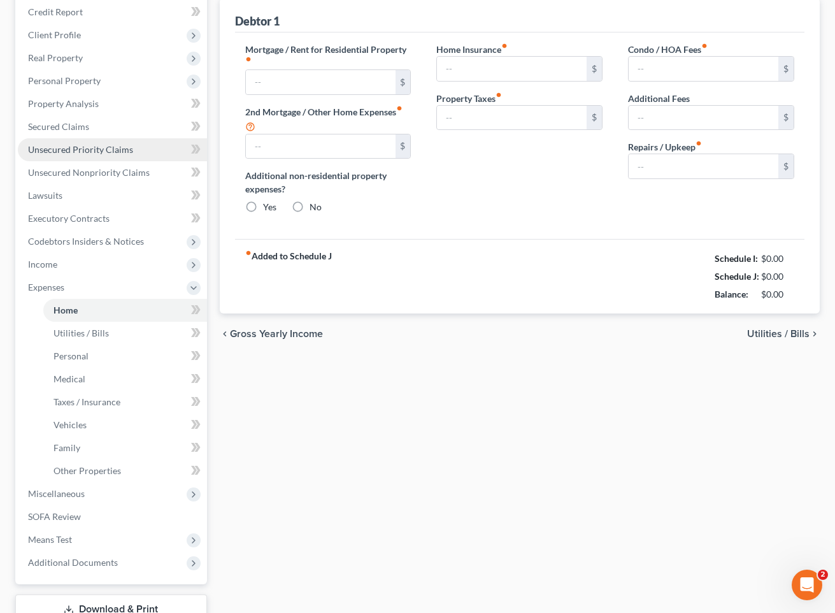
type input "0.00"
type input "100.00"
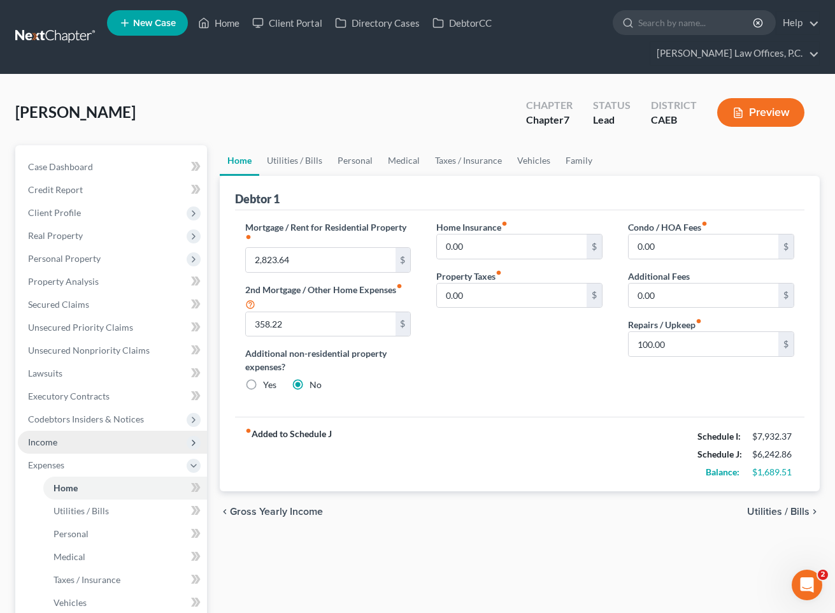
click at [129, 444] on span "Income" at bounding box center [112, 442] width 189 height 23
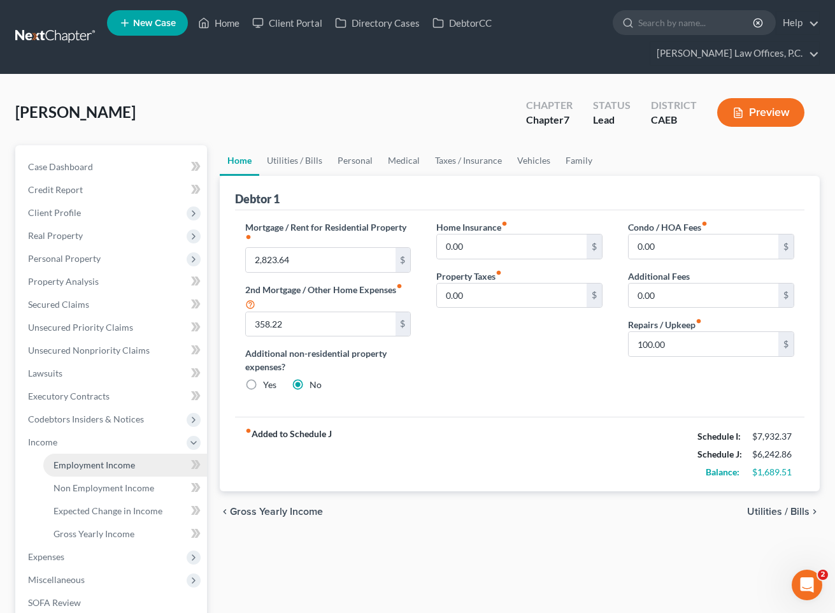
click at [107, 474] on link "Employment Income" at bounding box center [125, 465] width 164 height 23
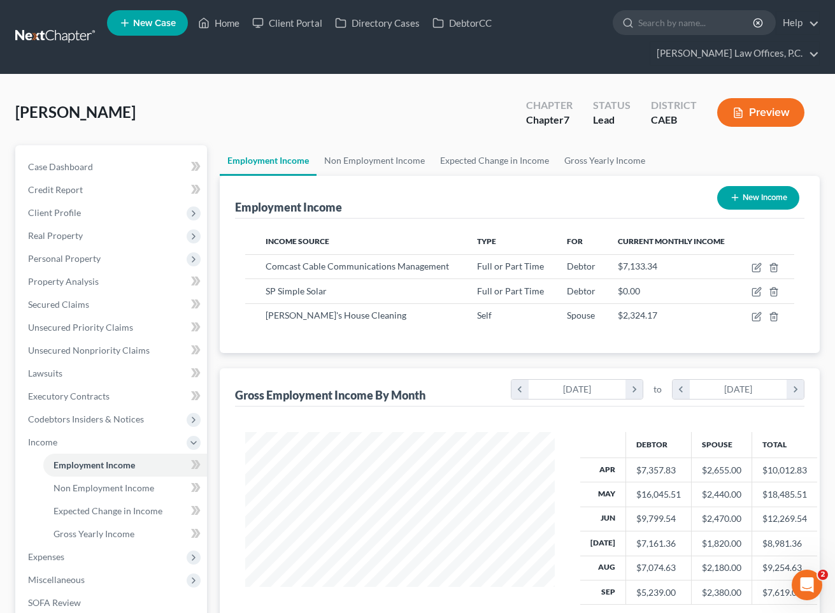
scroll to position [228, 335]
click at [401, 163] on link "Non Employment Income" at bounding box center [375, 160] width 116 height 31
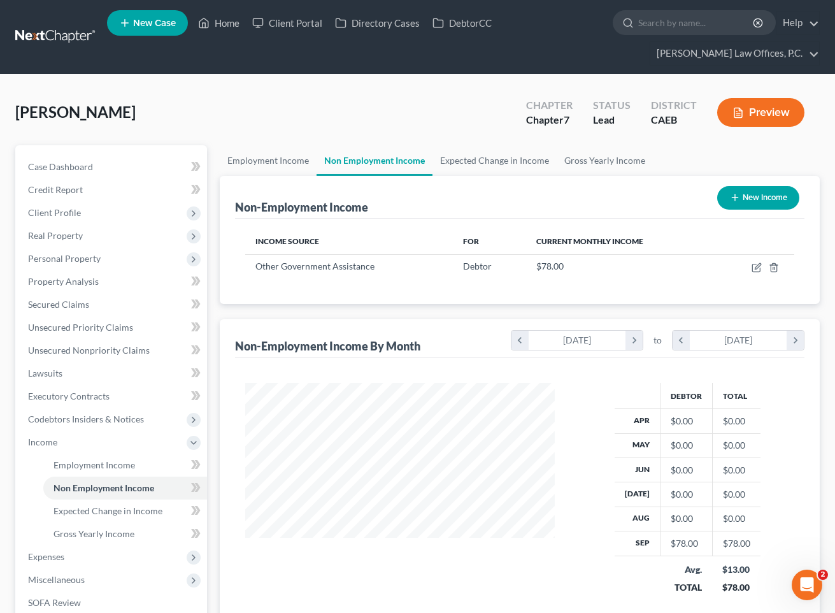
scroll to position [228, 335]
click at [740, 267] on icon "button" at bounding box center [757, 268] width 10 height 10
select select "5"
select select "0"
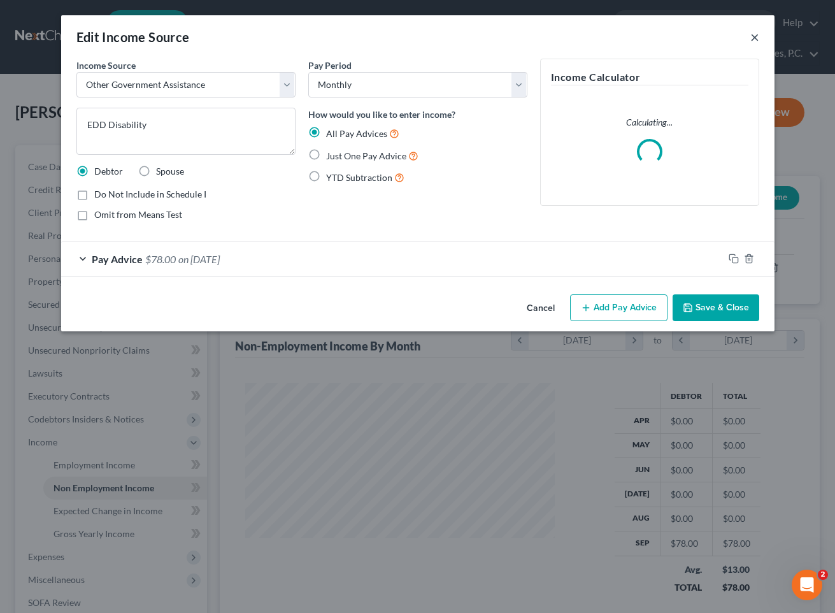
click at [740, 35] on button "×" at bounding box center [755, 36] width 9 height 15
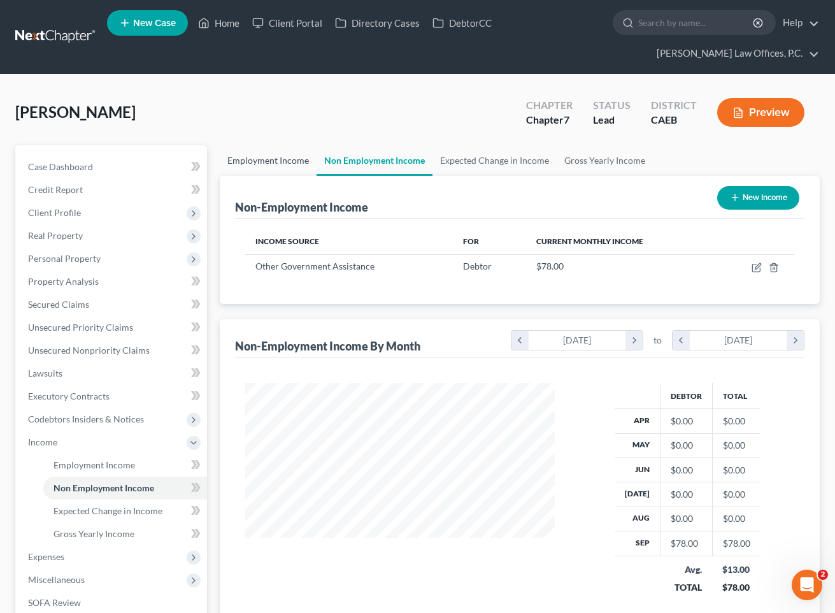
click at [285, 164] on link "Employment Income" at bounding box center [268, 160] width 97 height 31
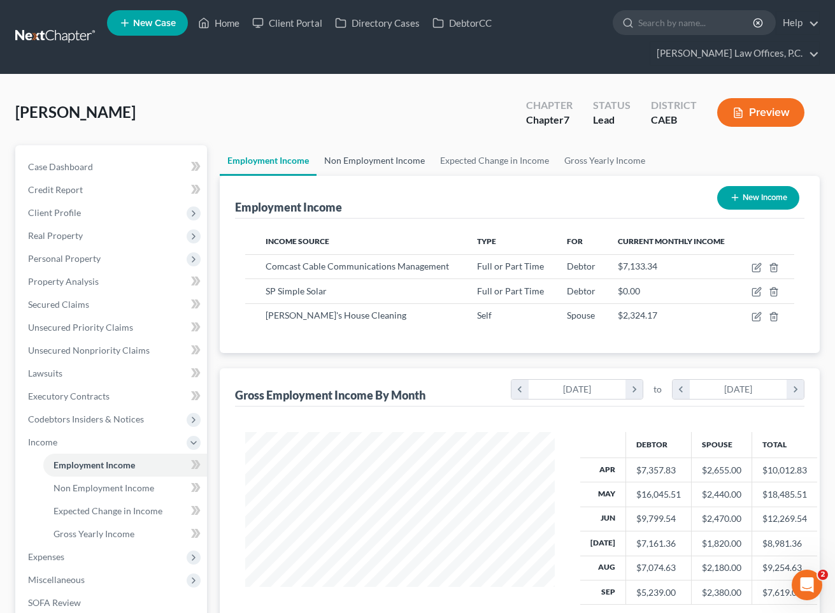
scroll to position [228, 335]
click at [347, 154] on link "Non Employment Income" at bounding box center [375, 160] width 116 height 31
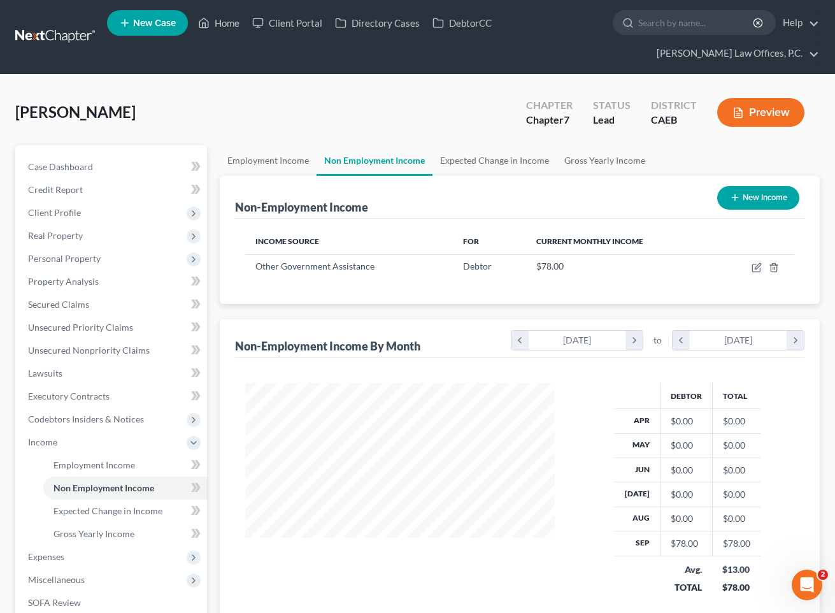
scroll to position [228, 335]
click at [740, 270] on icon "button" at bounding box center [757, 268] width 10 height 10
select select "5"
select select "0"
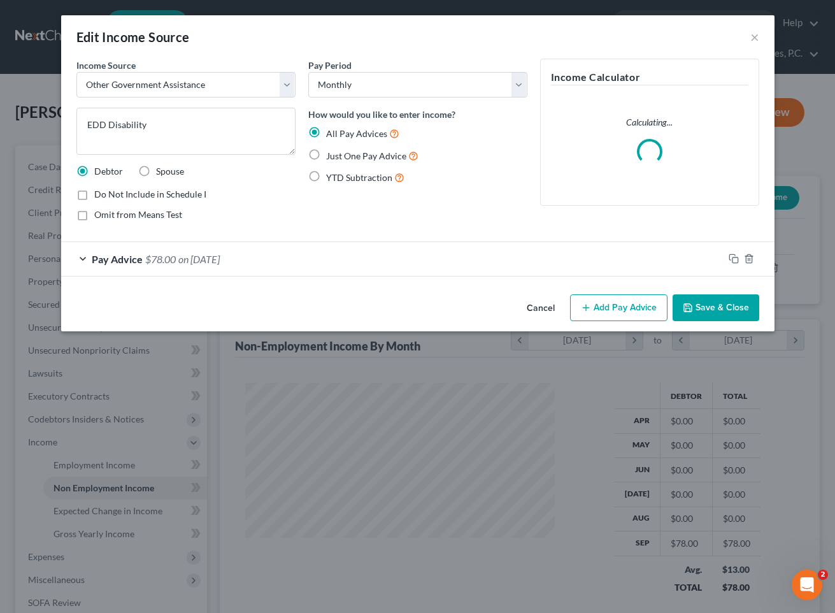
click at [146, 197] on span "Do Not Include in Schedule I" at bounding box center [150, 194] width 112 height 11
click at [108, 196] on input "Do Not Include in Schedule I" at bounding box center [103, 192] width 8 height 8
checkbox input "true"
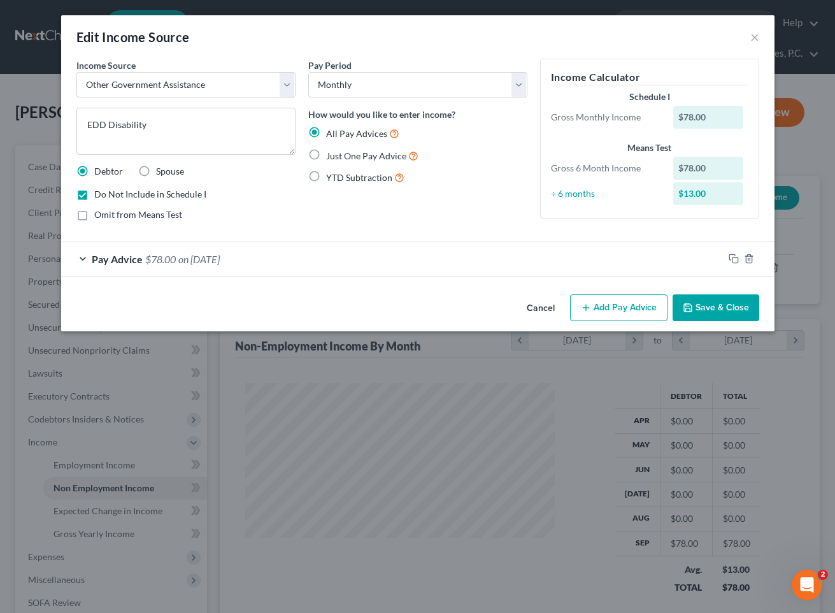
click at [739, 306] on button "Save & Close" at bounding box center [716, 307] width 87 height 27
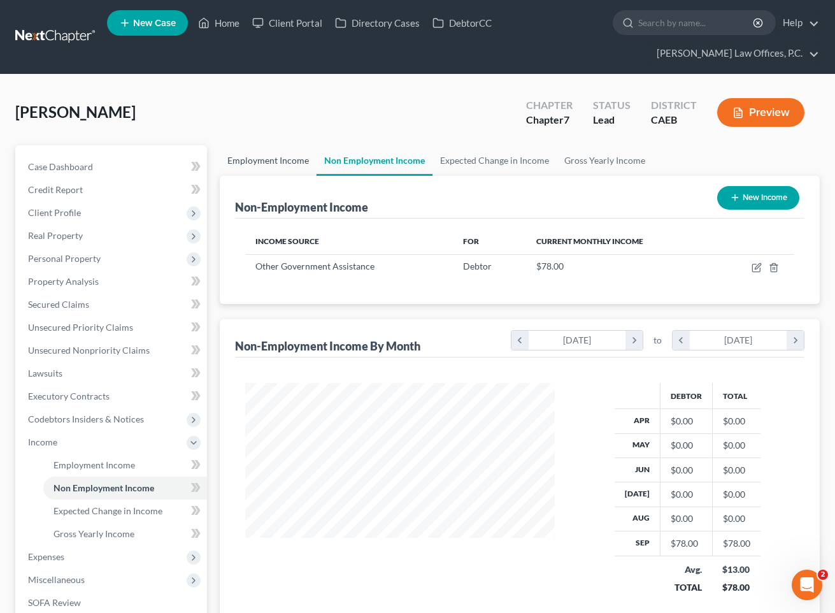
click at [259, 161] on link "Employment Income" at bounding box center [268, 160] width 97 height 31
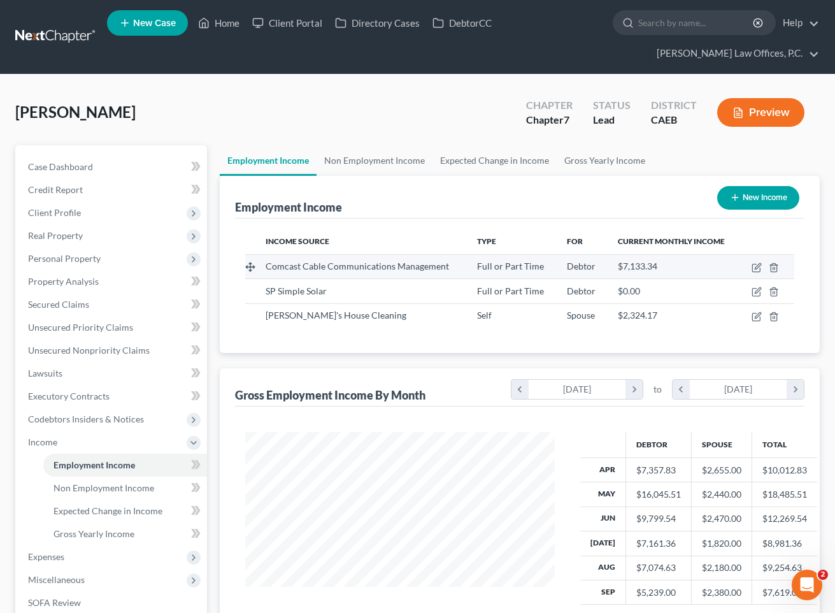
scroll to position [228, 335]
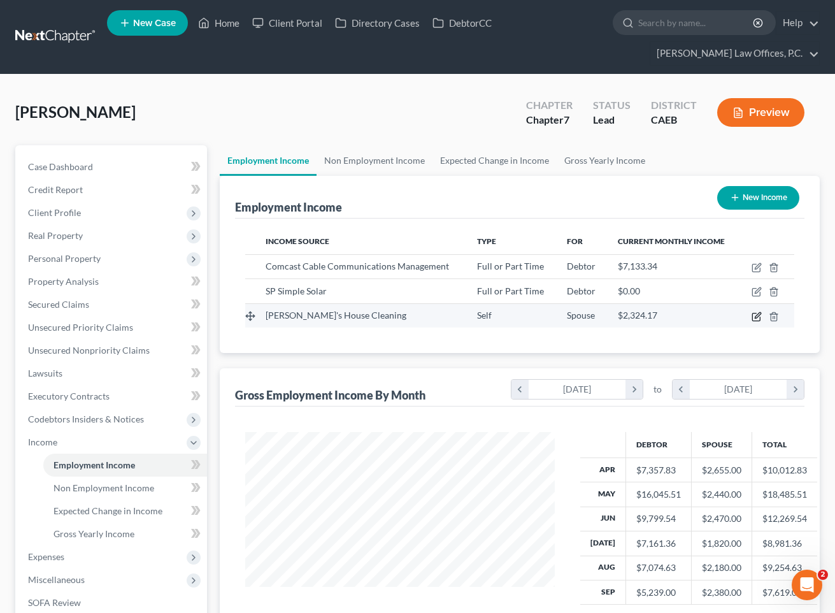
click at [740, 315] on icon "button" at bounding box center [757, 317] width 10 height 10
select select "1"
select select "4"
select select "0"
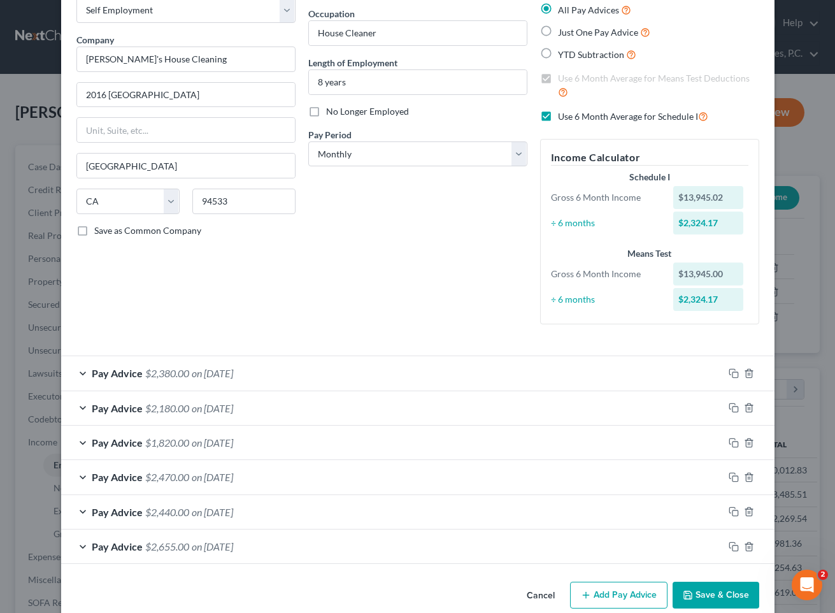
scroll to position [85, 0]
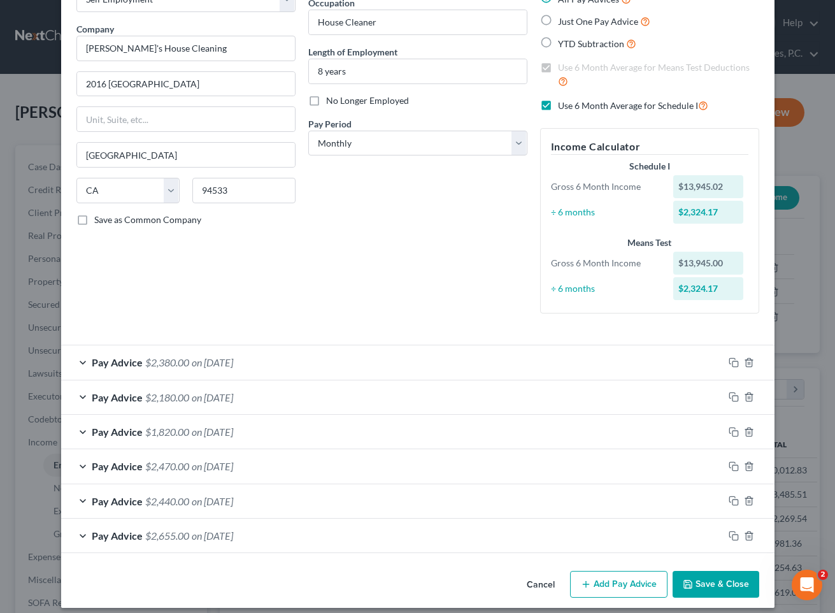
click at [446, 361] on div "Pay Advice $2,380.00 on [DATE]" at bounding box center [392, 362] width 663 height 34
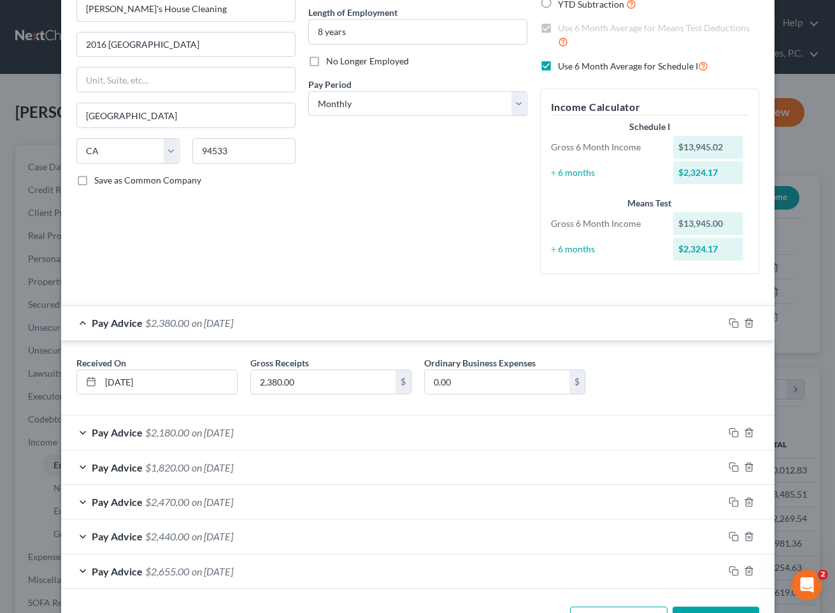
scroll to position [152, 0]
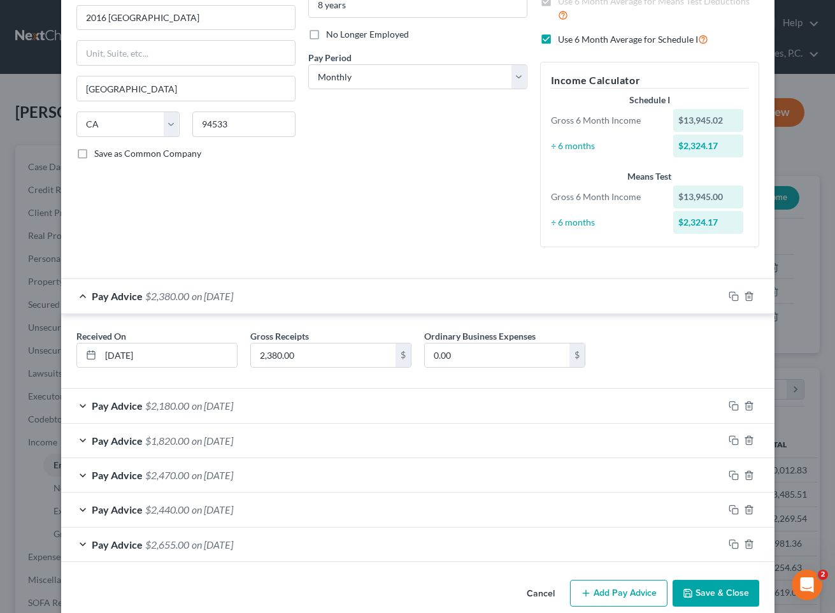
click at [439, 396] on div "Pay Advice $2,180.00 on [DATE]" at bounding box center [392, 406] width 663 height 34
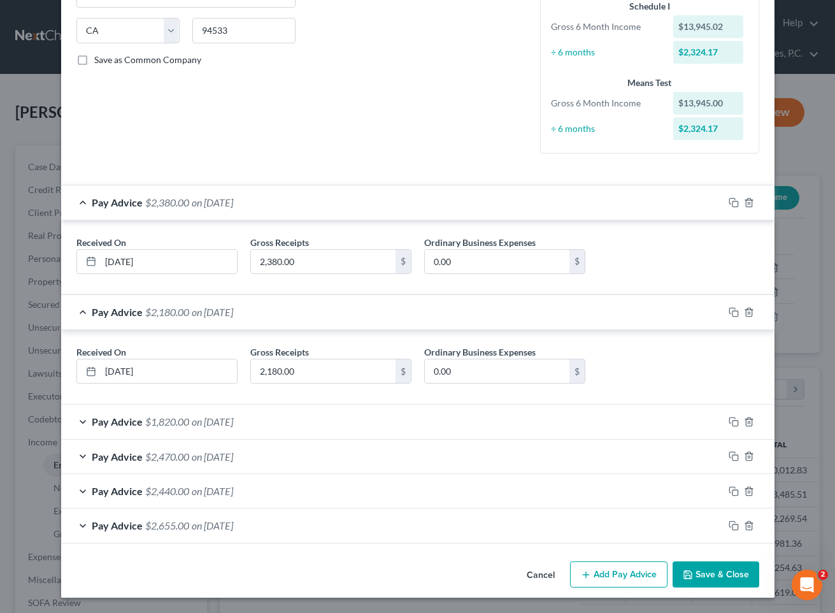
click at [409, 415] on div "Pay Advice $1,820.00 on [DATE]" at bounding box center [392, 422] width 663 height 34
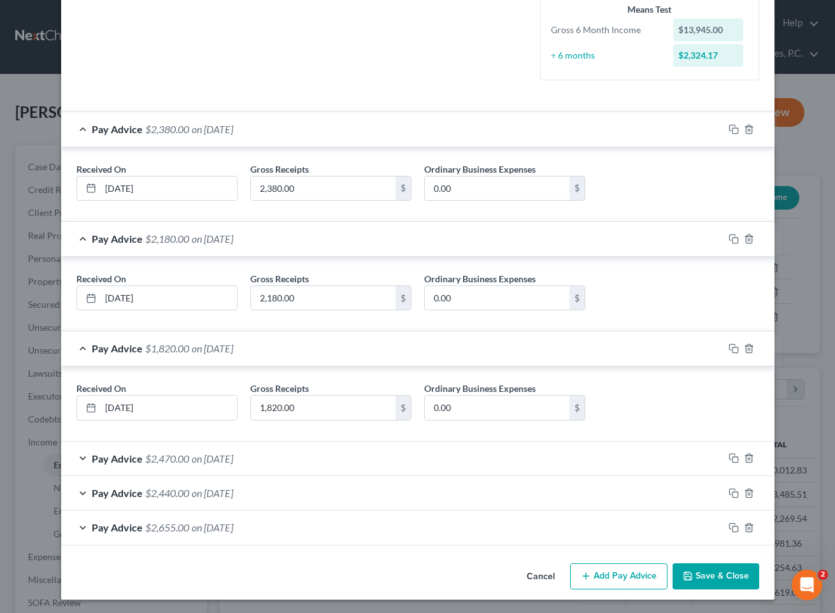
scroll to position [321, 0]
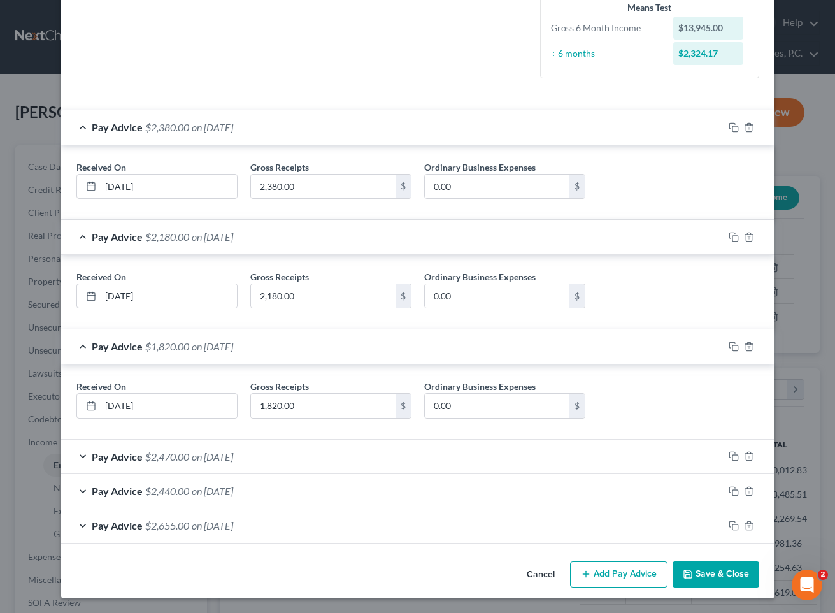
click at [393, 455] on div "Pay Advice $2,470.00 on [DATE]" at bounding box center [392, 457] width 663 height 34
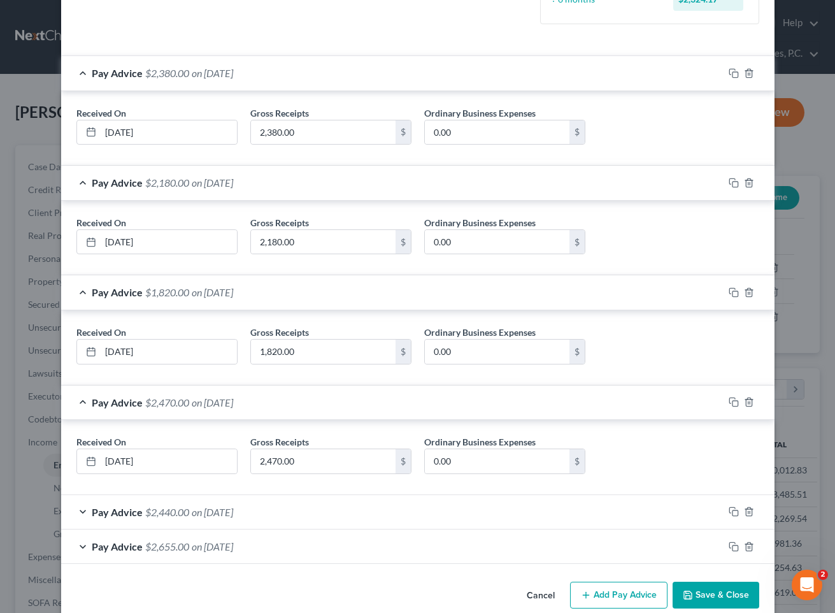
scroll to position [396, 0]
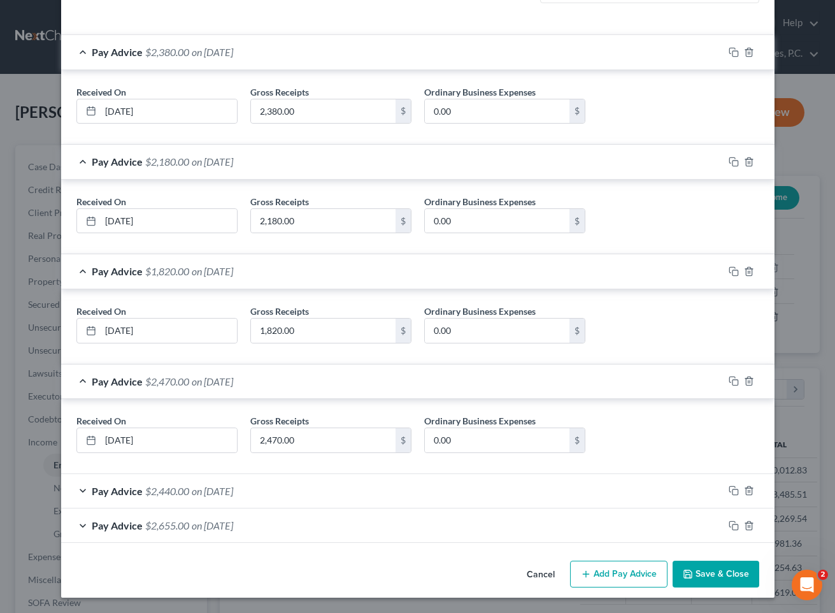
click at [375, 494] on div "Pay Advice $2,440.00 on [DATE]" at bounding box center [392, 491] width 663 height 34
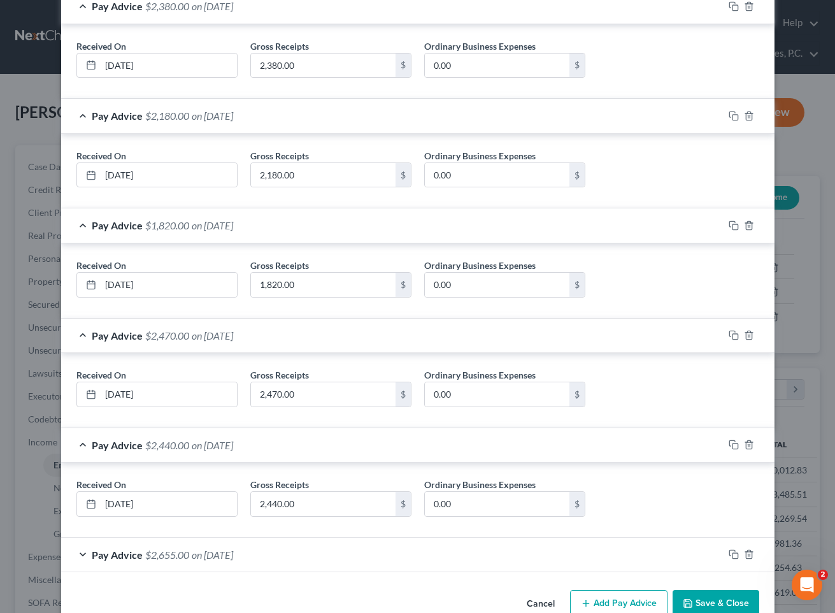
scroll to position [471, 0]
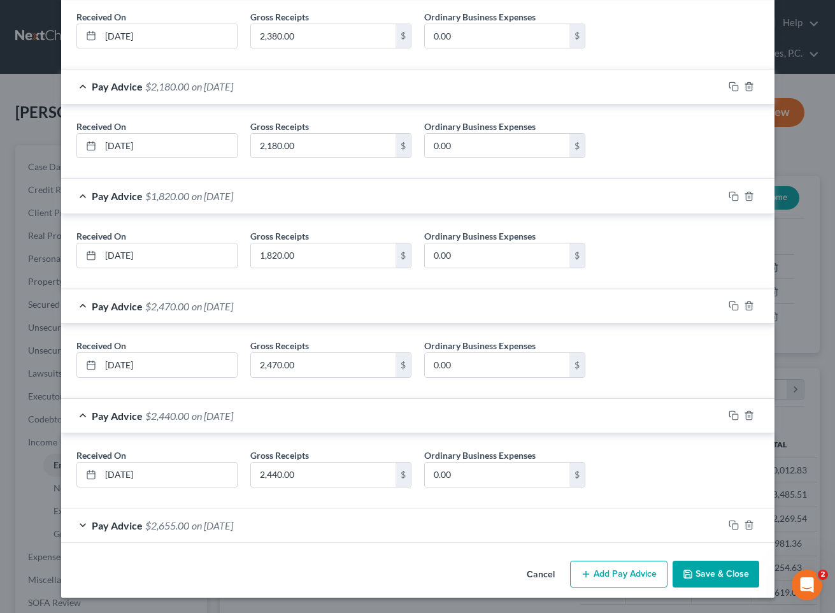
click at [362, 530] on div "Pay Advice $2,655.00 on [DATE]" at bounding box center [392, 526] width 663 height 34
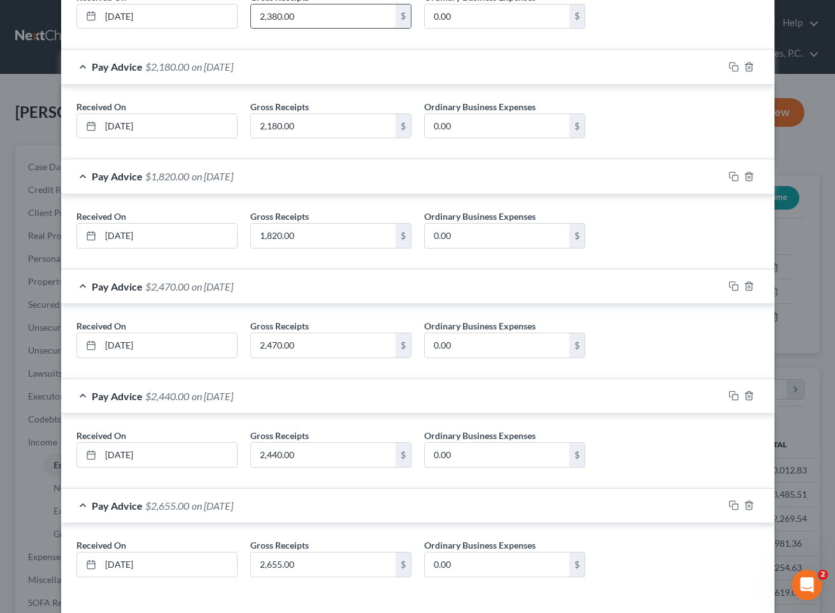
scroll to position [545, 0]
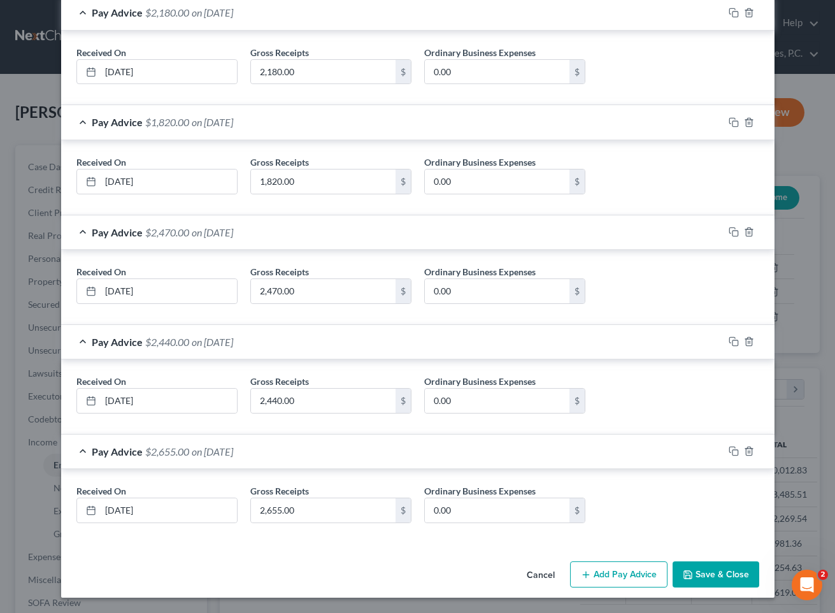
click at [723, 566] on button "Save & Close" at bounding box center [716, 574] width 87 height 27
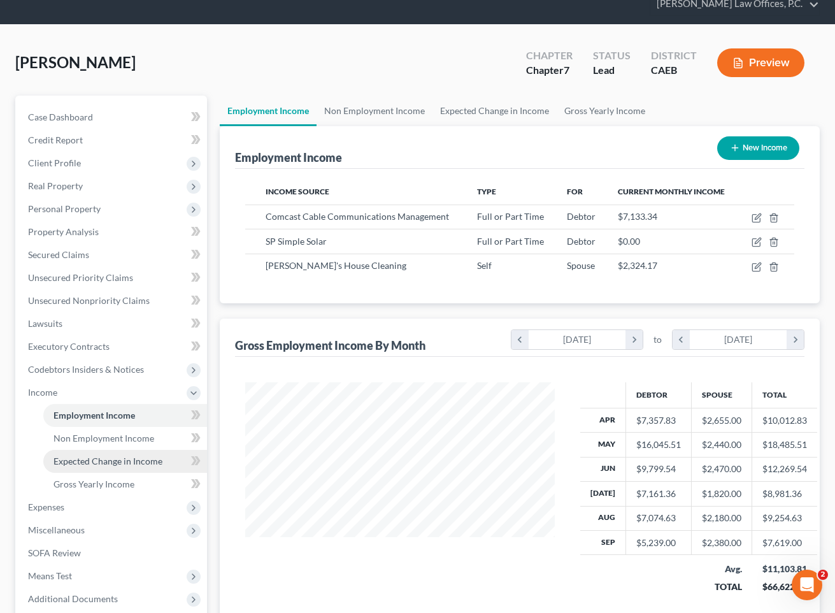
scroll to position [68, 0]
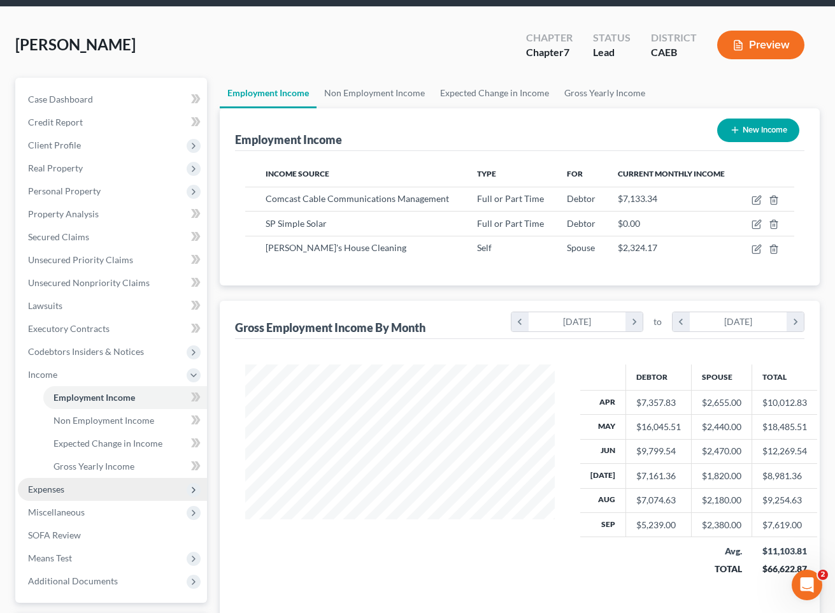
click at [97, 484] on span "Expenses" at bounding box center [112, 489] width 189 height 23
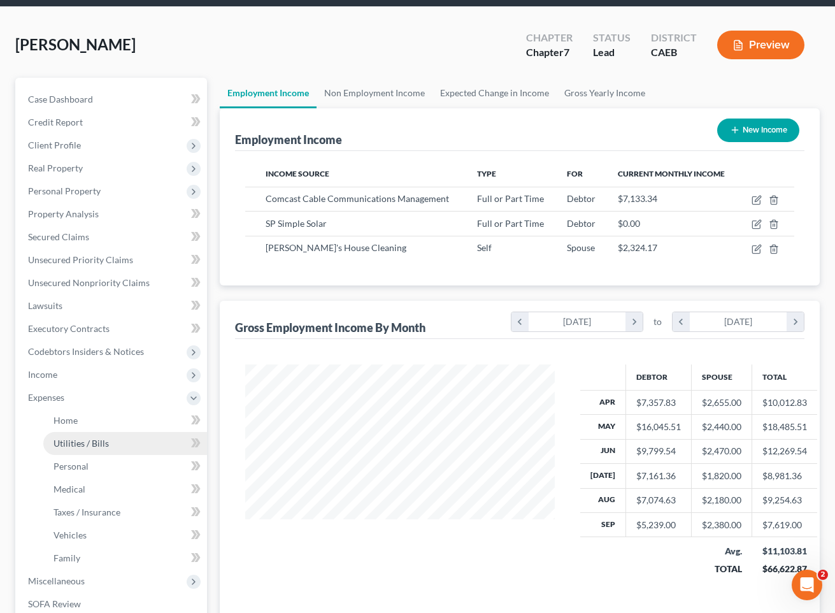
click at [108, 447] on link "Utilities / Bills" at bounding box center [125, 443] width 164 height 23
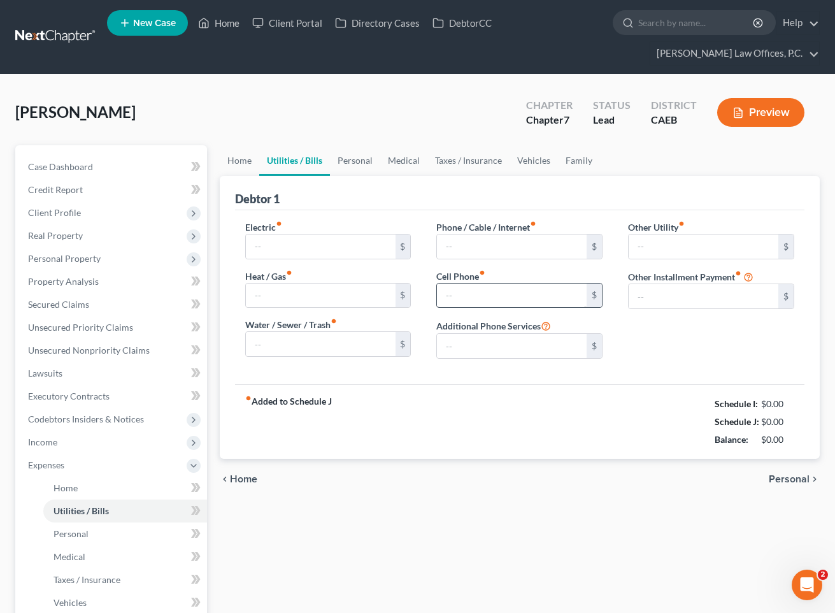
type input "275.00"
type input "125.00"
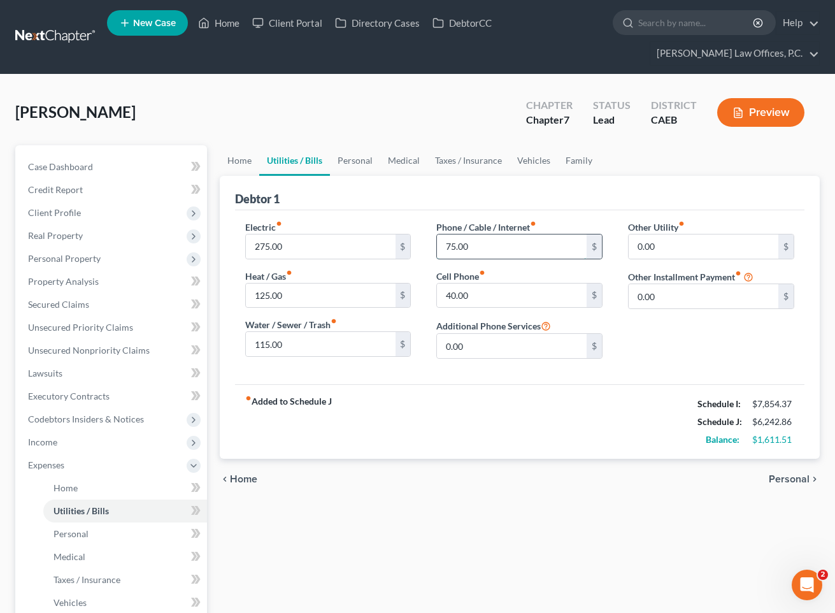
click at [533, 249] on input "75.00" at bounding box center [512, 246] width 150 height 24
click at [543, 292] on input "40.00" at bounding box center [512, 296] width 150 height 24
click at [495, 241] on input "100" at bounding box center [512, 246] width 150 height 24
click at [363, 160] on link "Personal" at bounding box center [355, 160] width 50 height 31
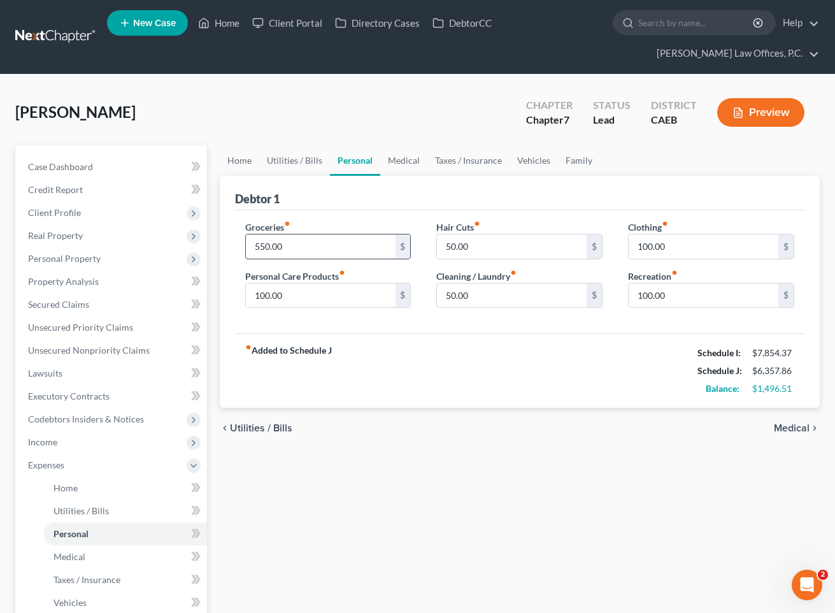
click at [332, 245] on input "550.00" at bounding box center [321, 246] width 150 height 24
click at [451, 160] on link "Taxes / Insurance" at bounding box center [469, 160] width 82 height 31
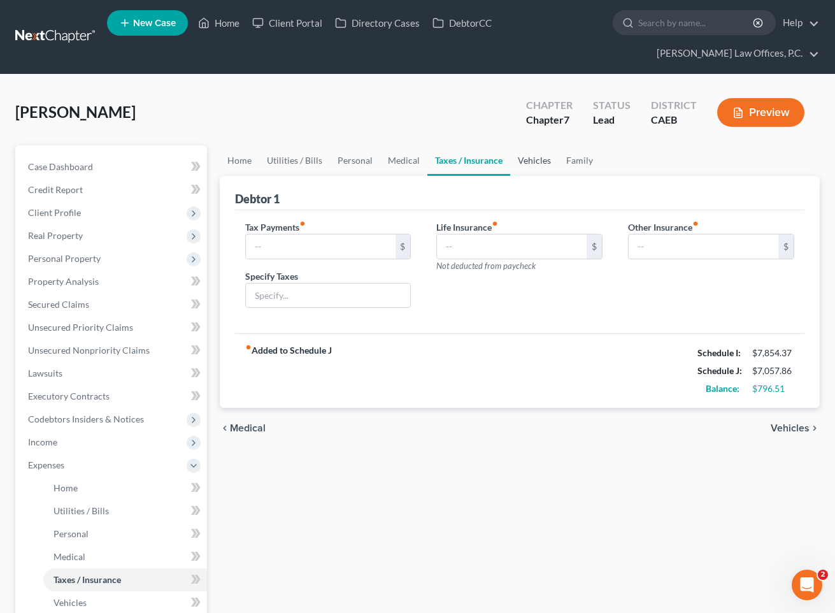
click at [544, 166] on link "Vehicles" at bounding box center [534, 160] width 48 height 31
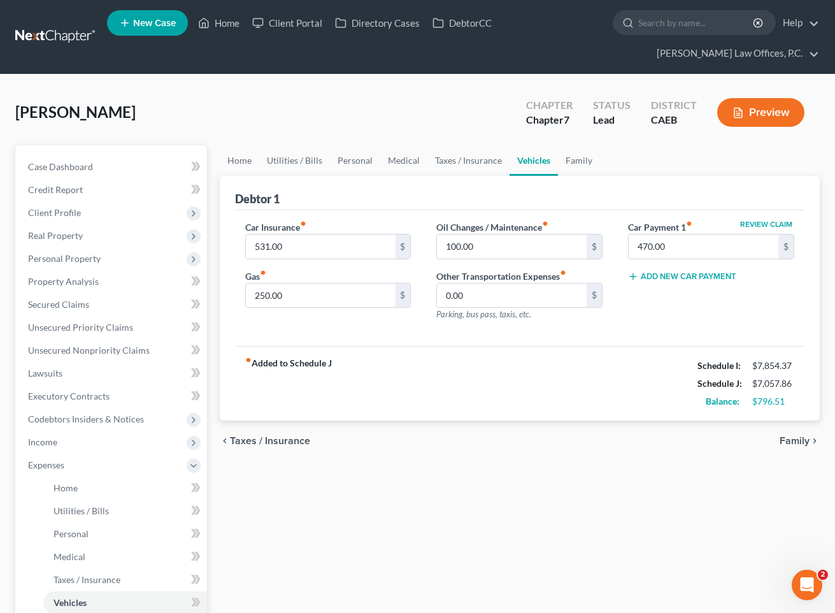
click at [350, 258] on div "Car Insurance fiber_manual_record 531.00 $ Gas fiber_manual_record 250.00 $" at bounding box center [329, 275] width 192 height 111
click at [333, 303] on input "250.00" at bounding box center [321, 296] width 150 height 24
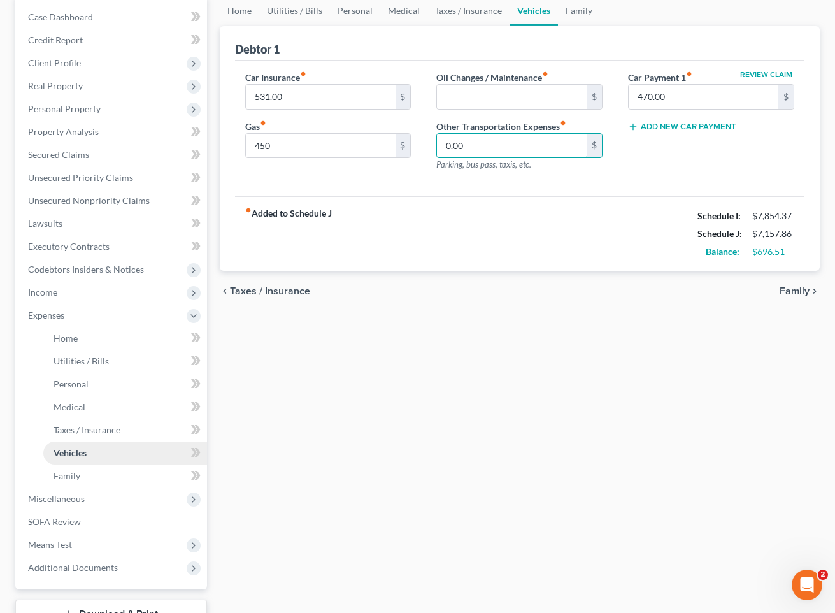
scroll to position [65, 0]
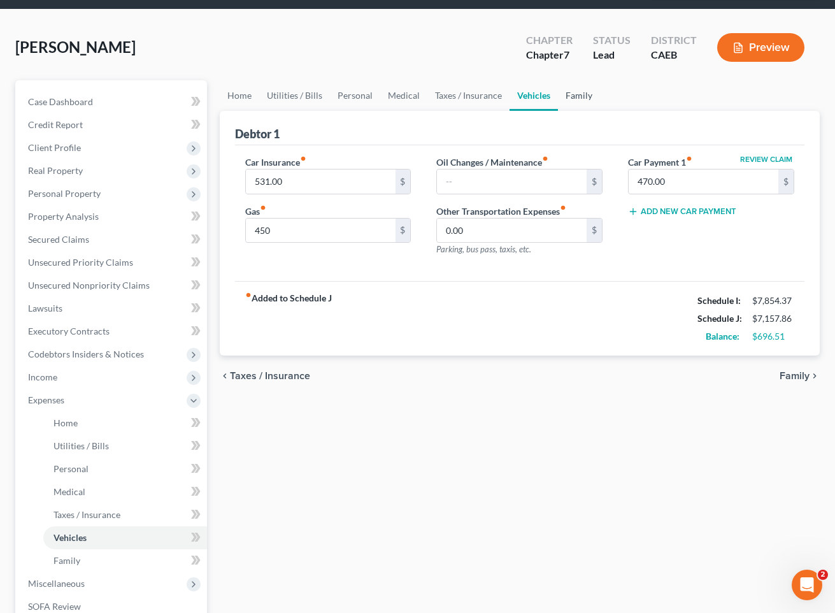
click at [582, 99] on link "Family" at bounding box center [579, 95] width 42 height 31
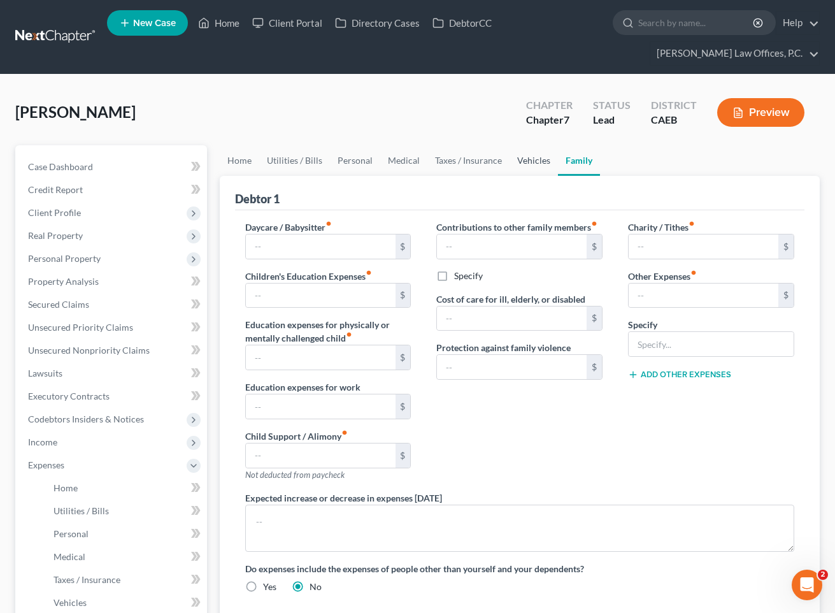
click at [523, 164] on link "Vehicles" at bounding box center [534, 160] width 48 height 31
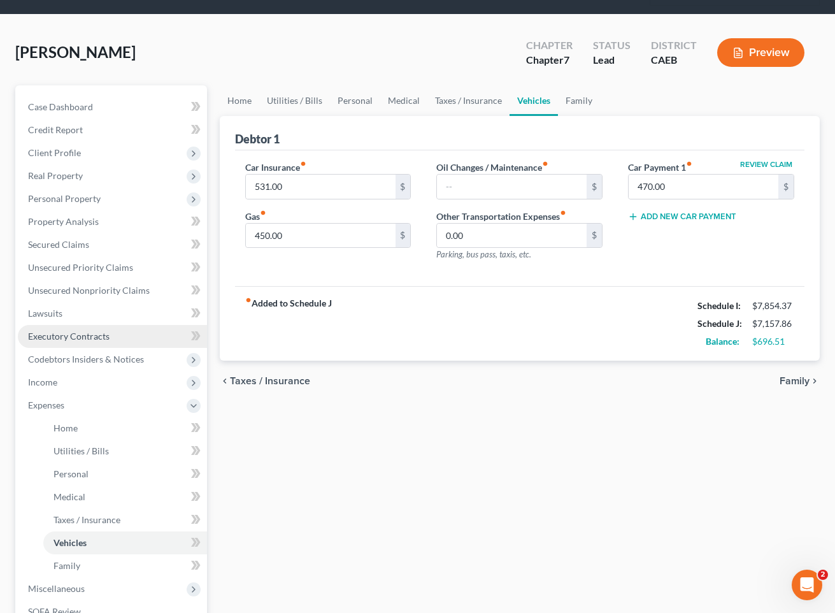
scroll to position [75, 0]
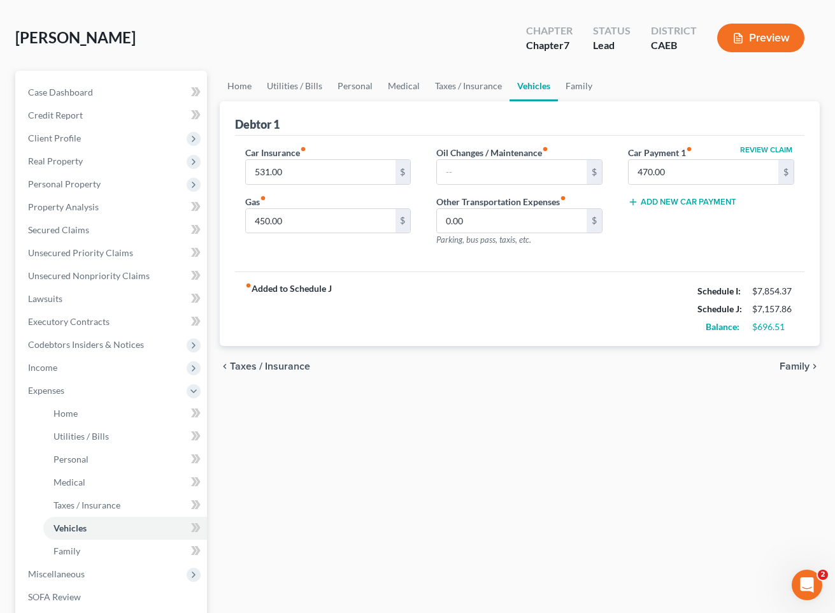
click at [693, 203] on button "Add New Car Payment" at bounding box center [682, 202] width 108 height 10
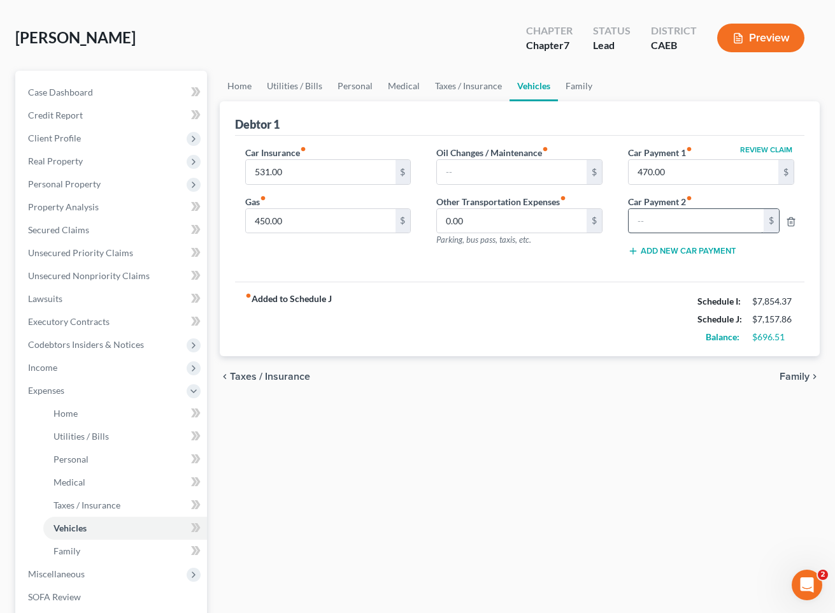
click at [661, 233] on div "Review Claim Car Payment 1 fiber_manual_record 470.00 $ Car Payment 2 fiber_man…" at bounding box center [712, 206] width 192 height 121
click at [661, 225] on input "text" at bounding box center [696, 221] width 134 height 24
click at [123, 234] on link "Secured Claims" at bounding box center [112, 230] width 189 height 23
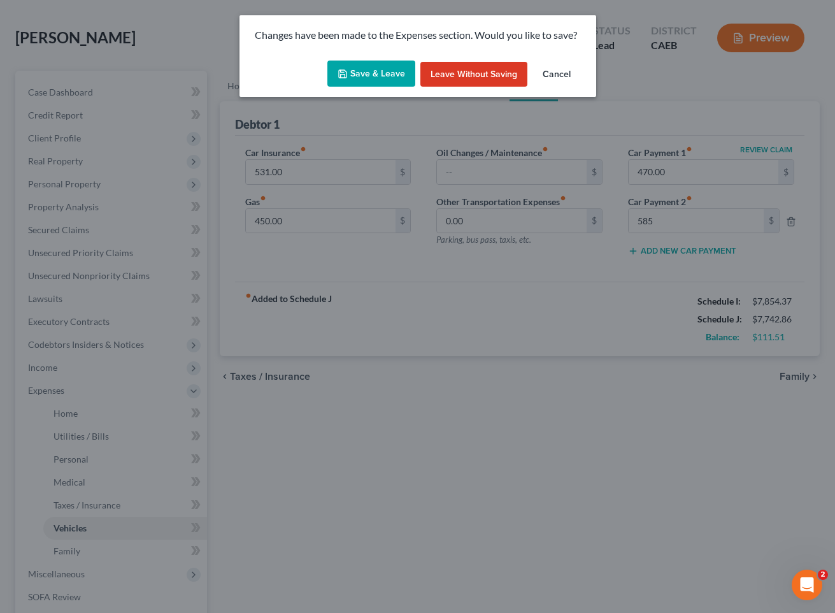
click at [370, 75] on button "Save & Leave" at bounding box center [372, 74] width 88 height 27
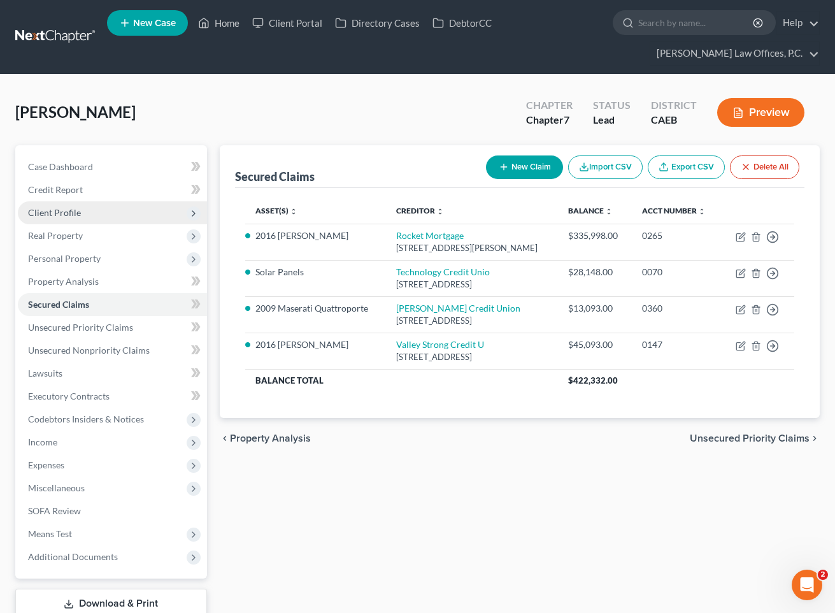
click at [80, 210] on span "Client Profile" at bounding box center [112, 212] width 189 height 23
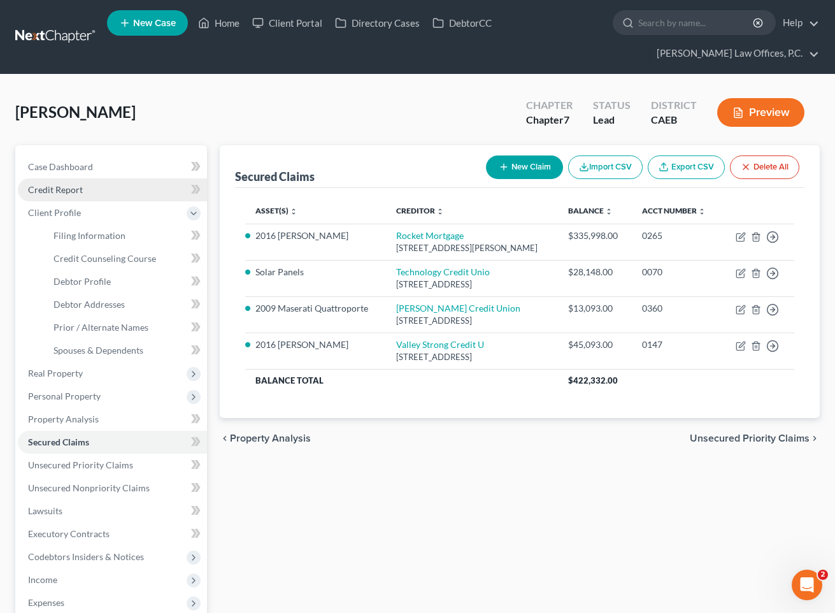
click at [89, 186] on link "Credit Report" at bounding box center [112, 189] width 189 height 23
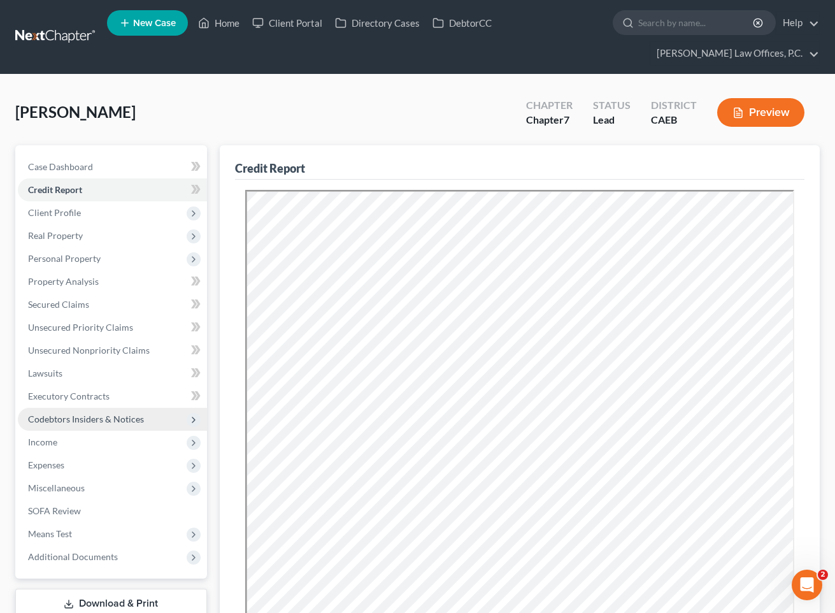
click at [99, 420] on span "Codebtors Insiders & Notices" at bounding box center [86, 419] width 116 height 11
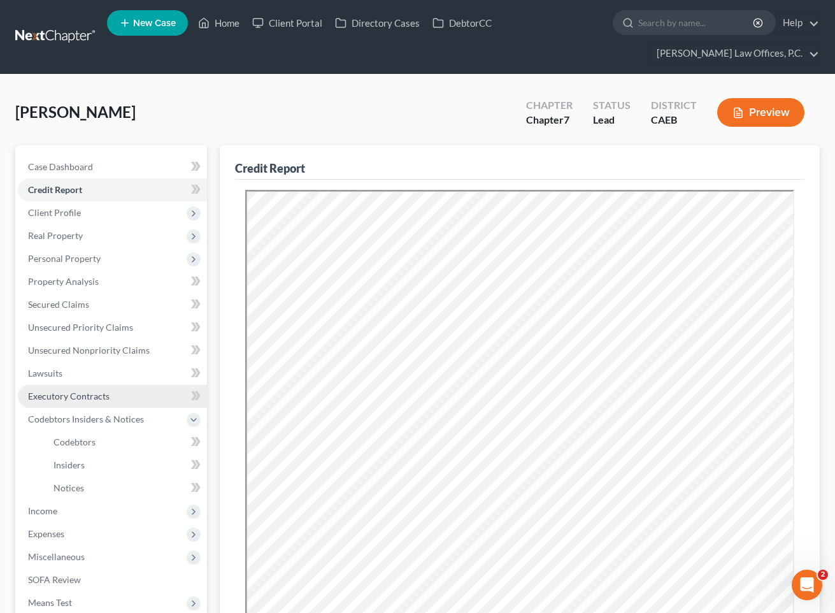
click at [109, 393] on link "Executory Contracts" at bounding box center [112, 396] width 189 height 23
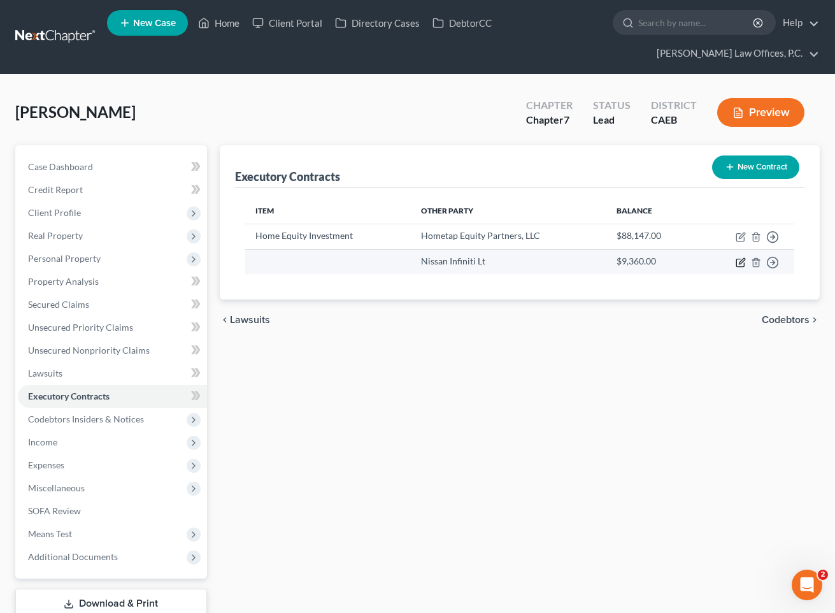
click at [740, 263] on icon "button" at bounding box center [741, 262] width 10 height 10
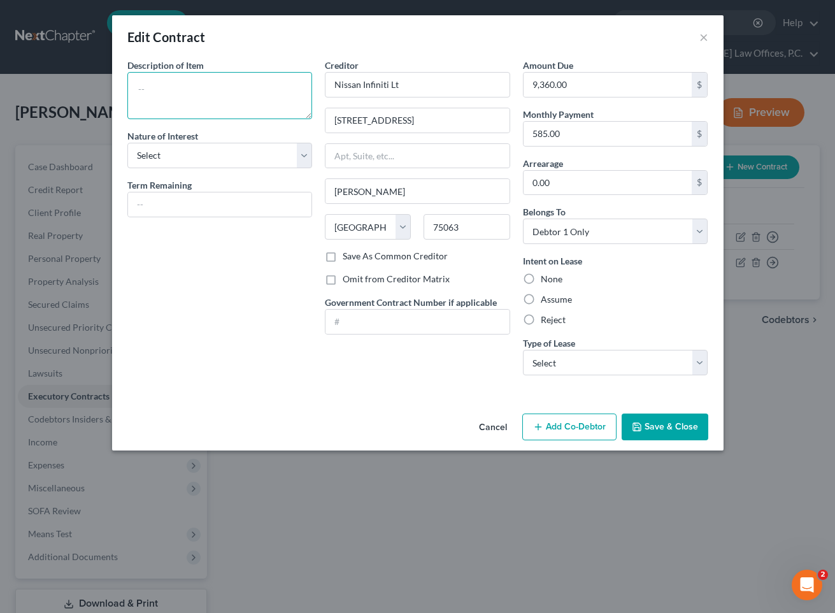
click at [226, 104] on textarea at bounding box center [219, 95] width 185 height 47
click at [541, 299] on label "Assume" at bounding box center [556, 299] width 31 height 13
click at [546, 299] on input "Assume" at bounding box center [550, 297] width 8 height 8
click at [577, 350] on select "Select Real Estate Car Other" at bounding box center [615, 362] width 185 height 25
click at [523, 350] on select "Select Real Estate Car Other" at bounding box center [615, 362] width 185 height 25
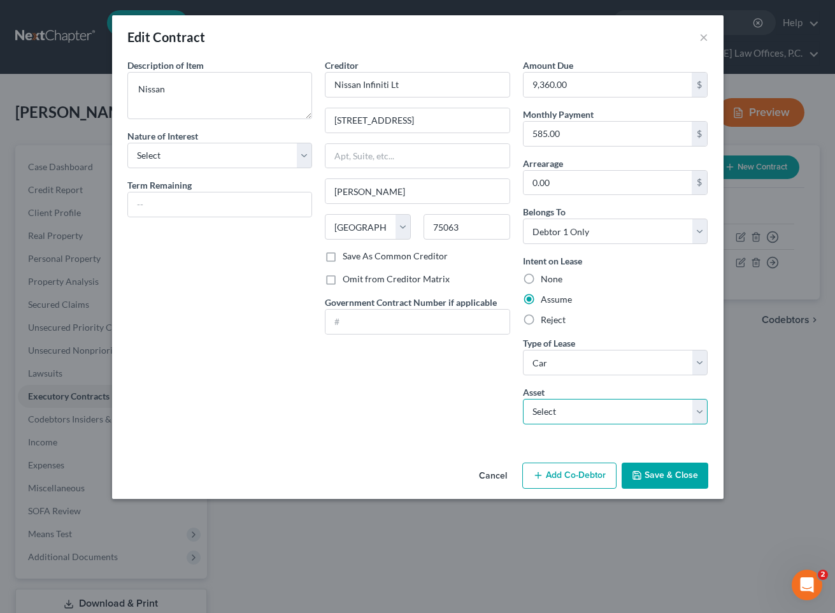
click at [561, 419] on select "Select 2024 Nissan Pathfinder - $38000.0" at bounding box center [615, 411] width 185 height 25
click at [523, 399] on select "Select 2024 Nissan Pathfinder - $38000.0" at bounding box center [615, 411] width 185 height 25
click at [226, 178] on div "Term Remaining" at bounding box center [219, 197] width 185 height 39
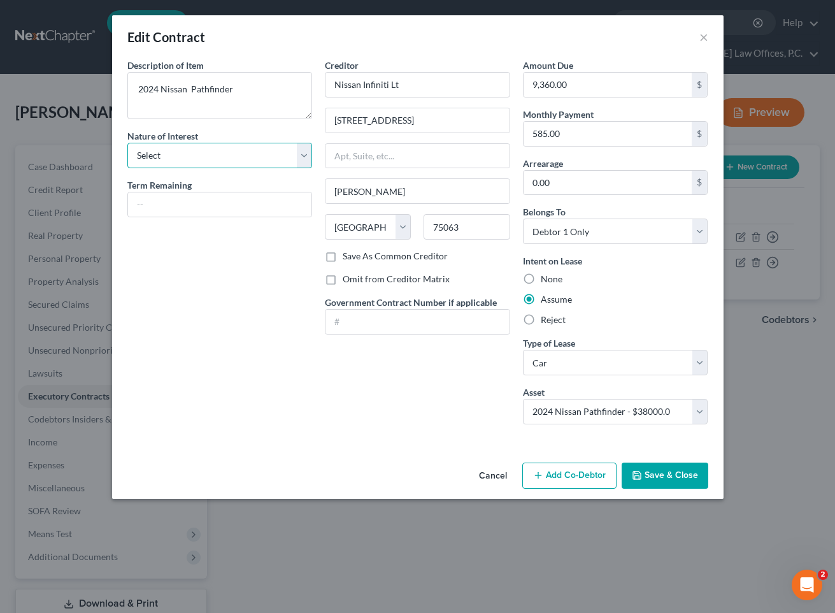
click at [212, 162] on select "Select Purchaser Agent Lessor Lessee" at bounding box center [219, 155] width 185 height 25
click at [127, 143] on select "Select Purchaser Agent Lessor Lessee" at bounding box center [219, 155] width 185 height 25
click at [194, 206] on input "text" at bounding box center [220, 204] width 184 height 24
click at [677, 475] on button "Save & Close" at bounding box center [665, 476] width 87 height 27
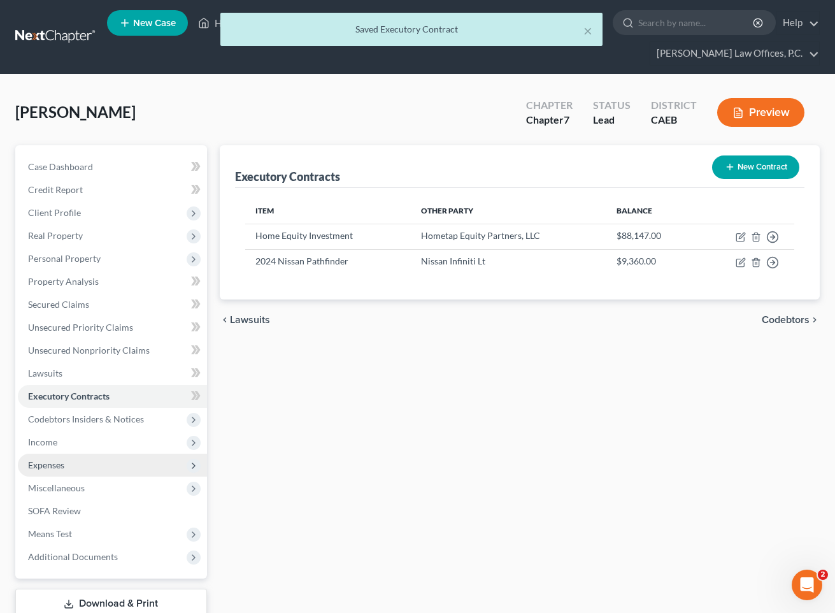
click at [92, 468] on span "Expenses" at bounding box center [112, 465] width 189 height 23
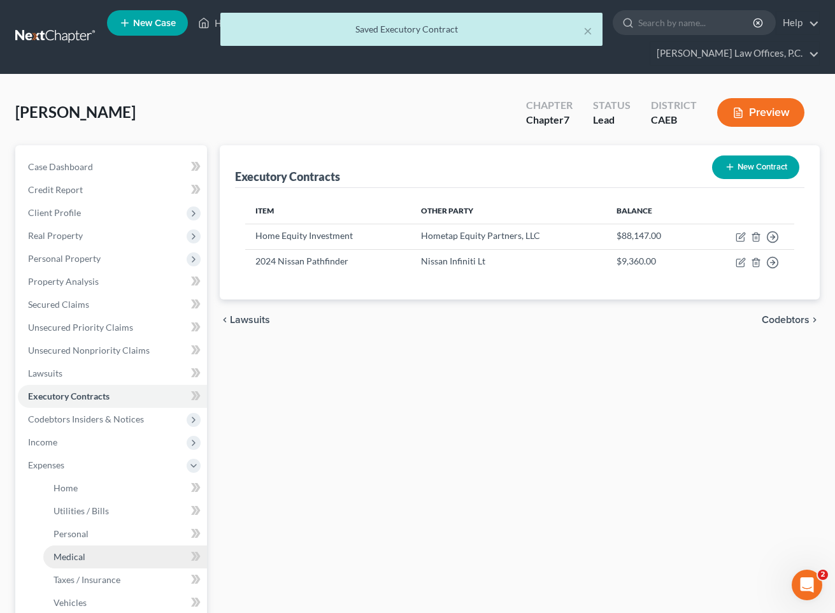
click at [115, 552] on link "Medical" at bounding box center [125, 556] width 164 height 23
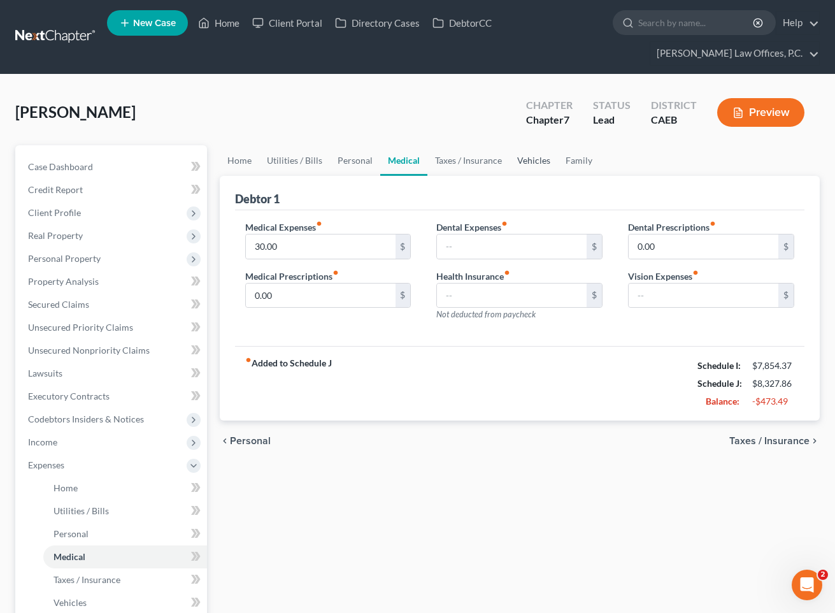
click at [530, 159] on link "Vehicles" at bounding box center [534, 160] width 48 height 31
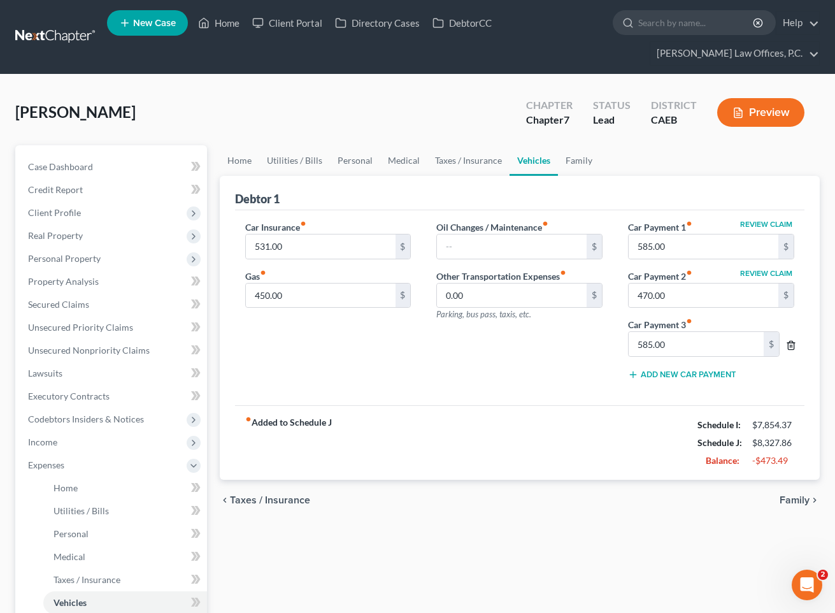
click at [740, 345] on icon "button" at bounding box center [791, 345] width 10 height 10
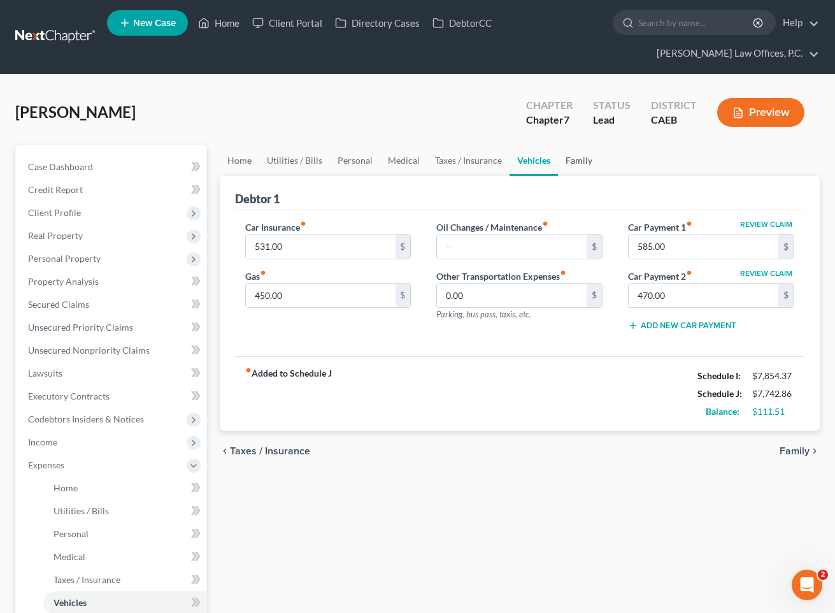
click at [570, 162] on link "Family" at bounding box center [579, 160] width 42 height 31
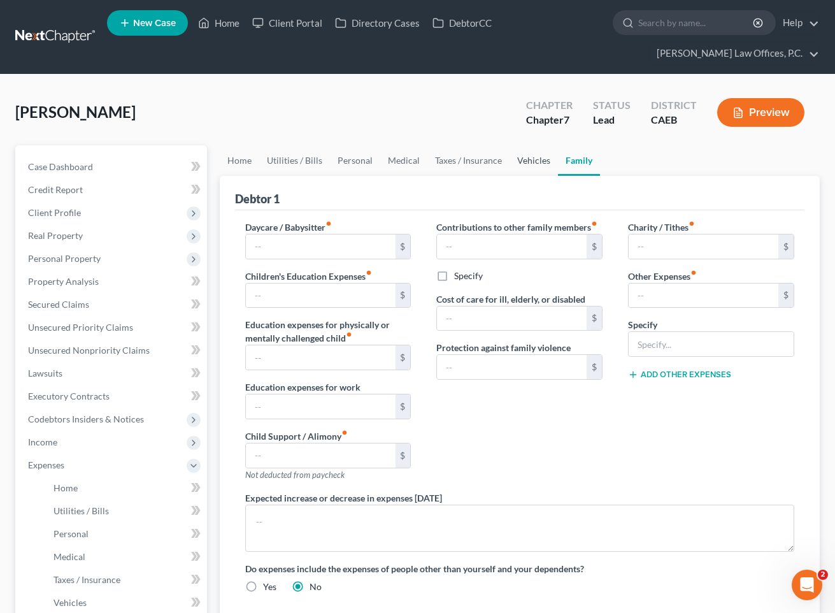
click at [530, 164] on link "Vehicles" at bounding box center [534, 160] width 48 height 31
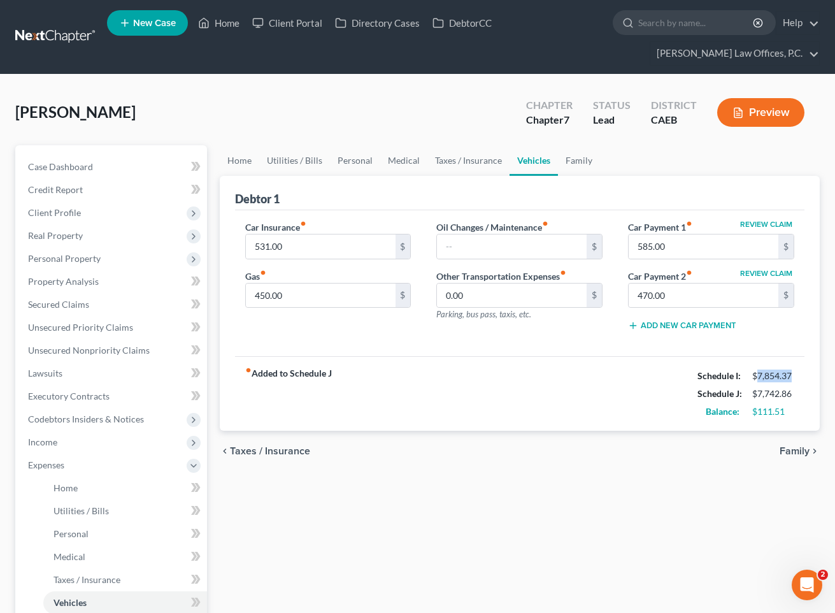
drag, startPoint x: 756, startPoint y: 376, endPoint x: 792, endPoint y: 375, distance: 36.3
click at [740, 375] on div "$7,854.37" at bounding box center [774, 376] width 42 height 13
drag, startPoint x: 759, startPoint y: 393, endPoint x: 793, endPoint y: 392, distance: 33.8
click at [740, 392] on div "$7,742.86" at bounding box center [774, 393] width 42 height 13
drag, startPoint x: 758, startPoint y: 411, endPoint x: 781, endPoint y: 410, distance: 23.0
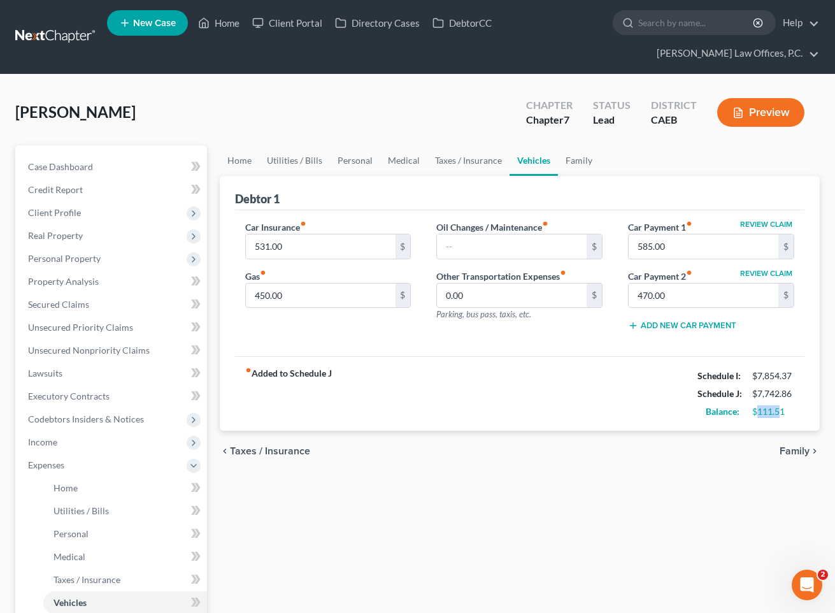
click at [740, 410] on div "$111.51" at bounding box center [774, 411] width 42 height 13
click at [629, 386] on div "fiber_manual_record Added to Schedule J Schedule I: $7,854.37 Schedule J: $7,74…" at bounding box center [520, 393] width 570 height 75
click at [451, 165] on link "Taxes / Insurance" at bounding box center [469, 160] width 82 height 31
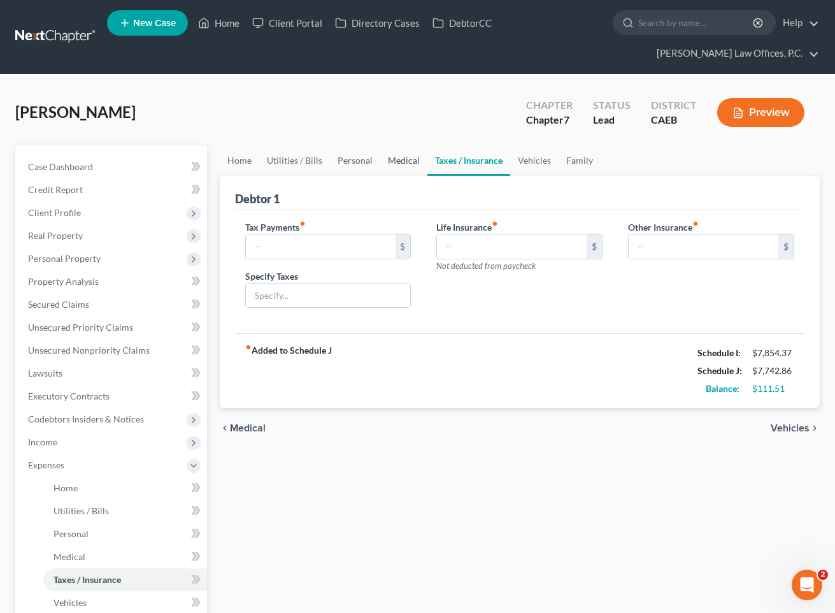
click at [402, 162] on link "Medical" at bounding box center [403, 160] width 47 height 31
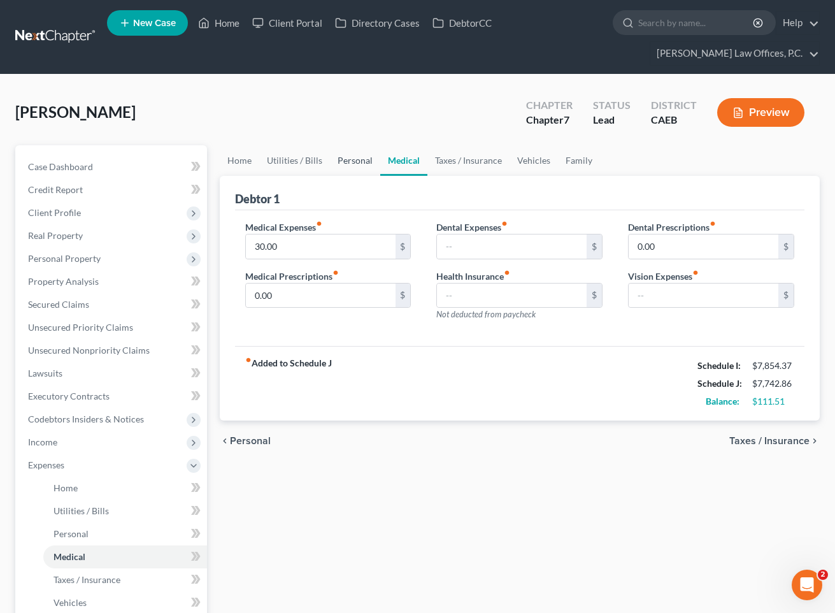
click at [359, 166] on link "Personal" at bounding box center [355, 160] width 50 height 31
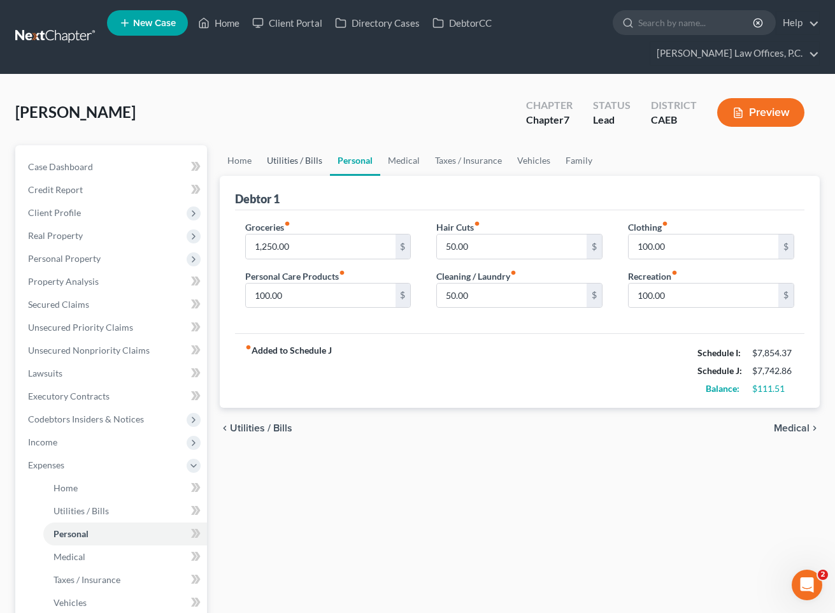
click at [302, 166] on link "Utilities / Bills" at bounding box center [294, 160] width 71 height 31
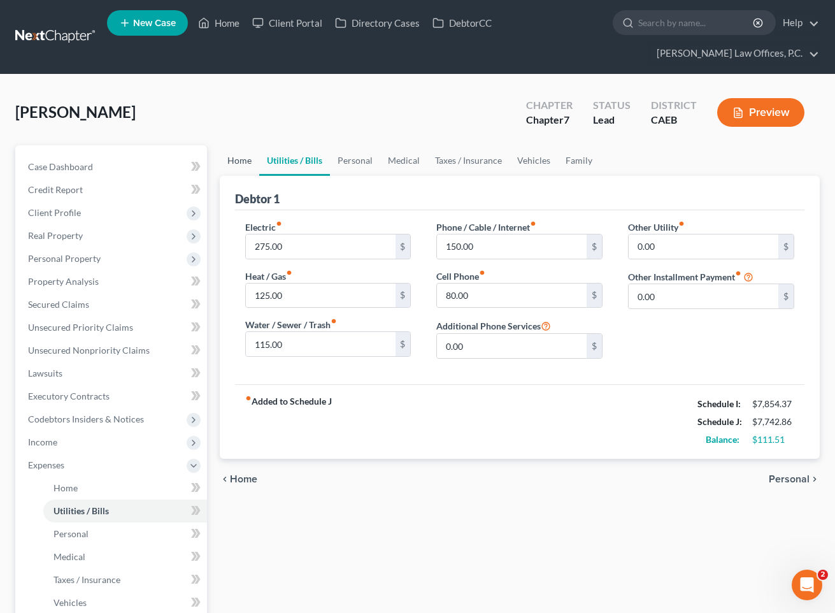
click at [234, 170] on link "Home" at bounding box center [240, 160] width 40 height 31
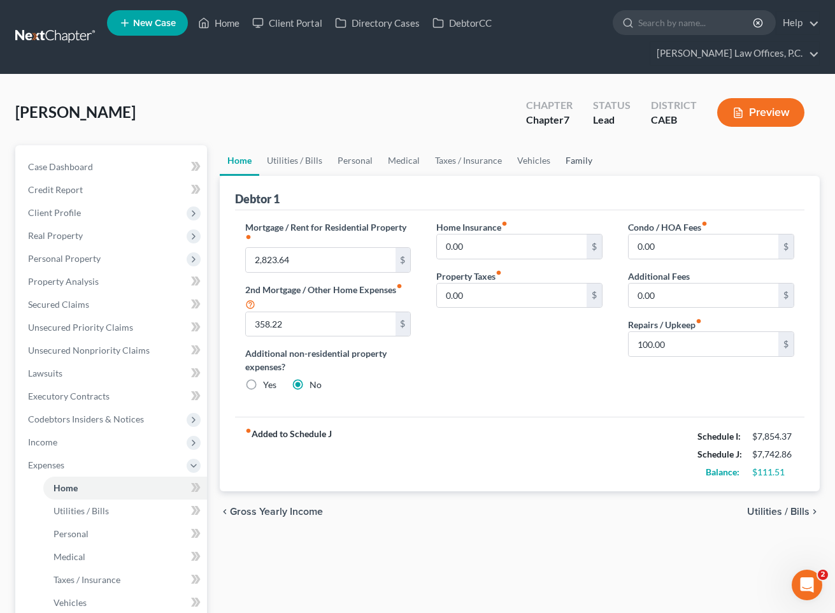
click at [566, 162] on link "Family" at bounding box center [579, 160] width 42 height 31
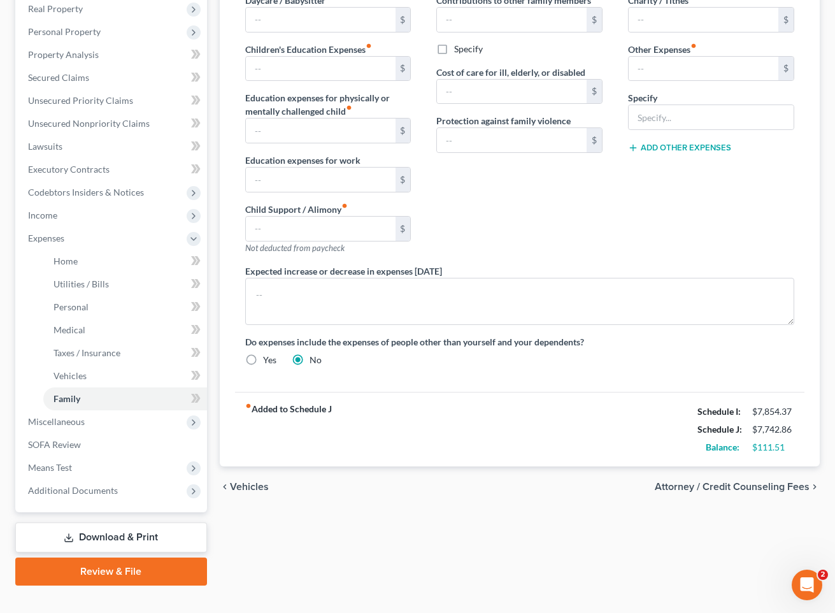
scroll to position [247, 0]
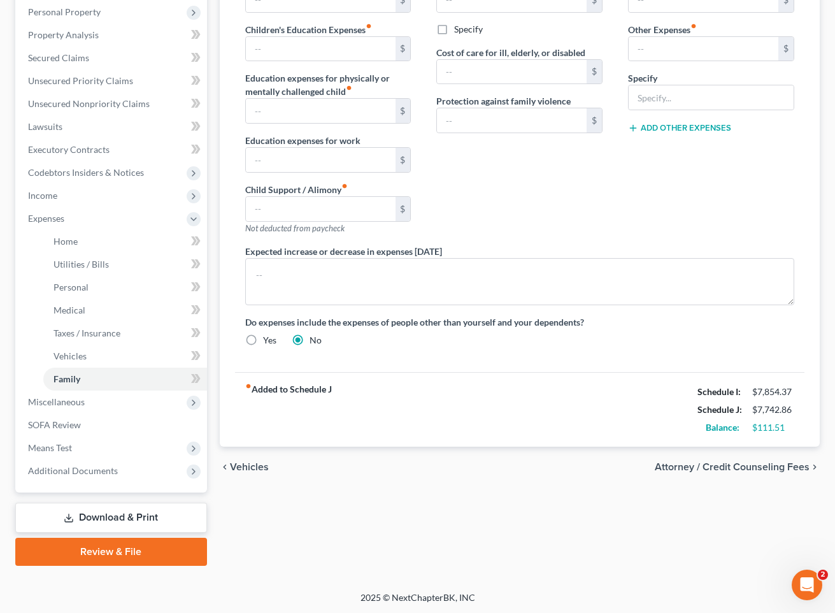
click at [724, 466] on span "Attorney / Credit Counseling Fees" at bounding box center [732, 467] width 155 height 10
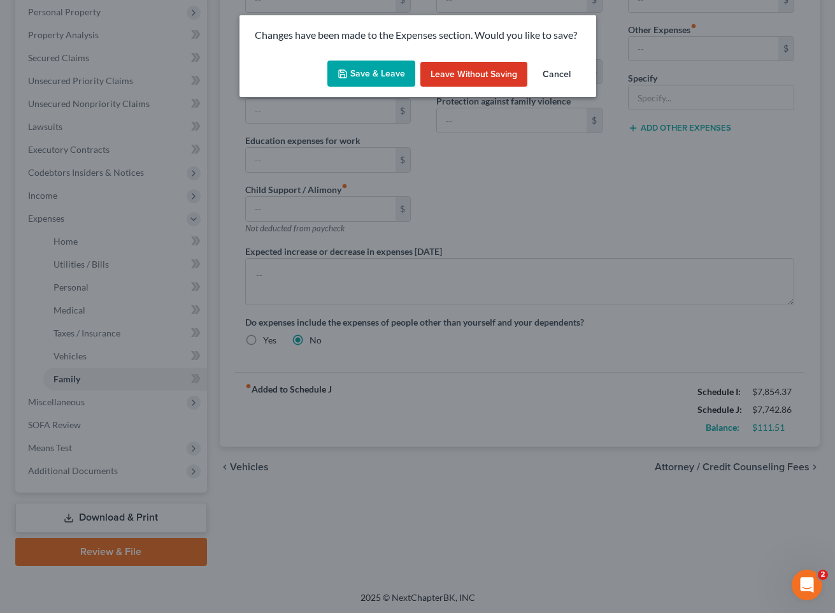
click at [556, 69] on button "Cancel" at bounding box center [557, 74] width 48 height 25
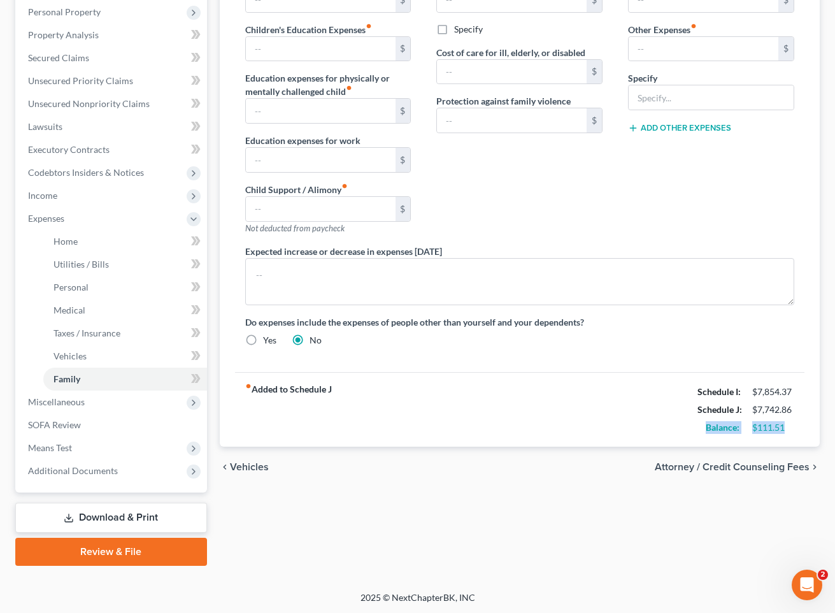
drag, startPoint x: 788, startPoint y: 428, endPoint x: 707, endPoint y: 426, distance: 80.9
click at [707, 426] on div "Balance: $111.51" at bounding box center [746, 428] width 110 height 18
click at [696, 463] on span "Attorney / Credit Counseling Fees" at bounding box center [732, 467] width 155 height 10
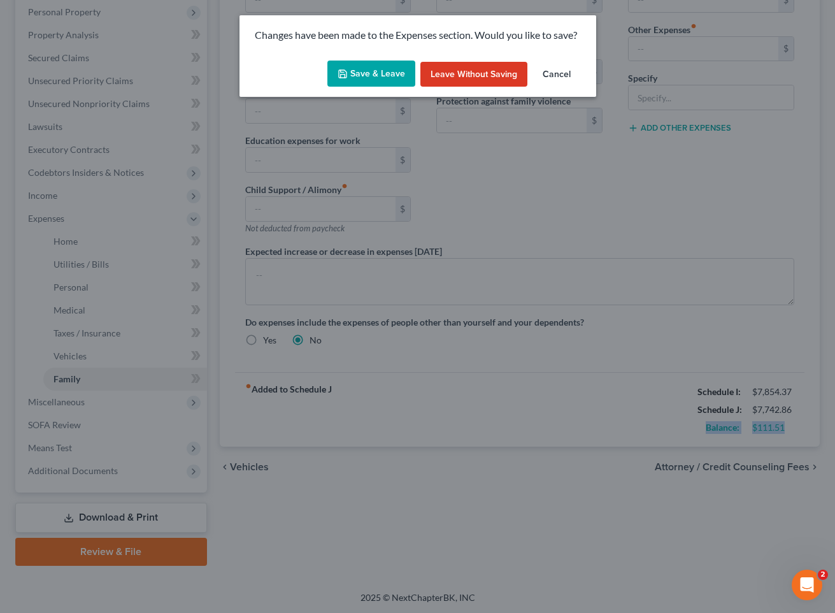
click at [371, 75] on button "Save & Leave" at bounding box center [372, 74] width 88 height 27
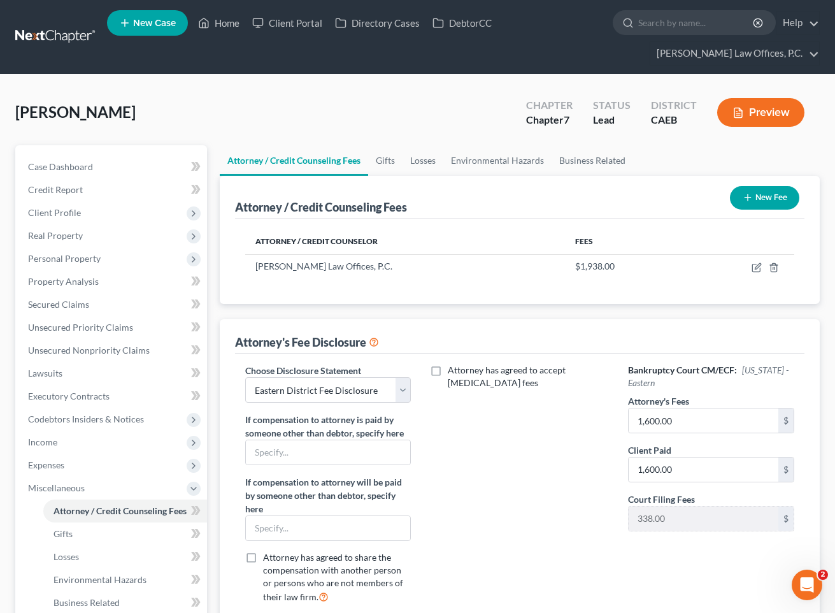
click at [740, 114] on button "Preview" at bounding box center [761, 112] width 87 height 29
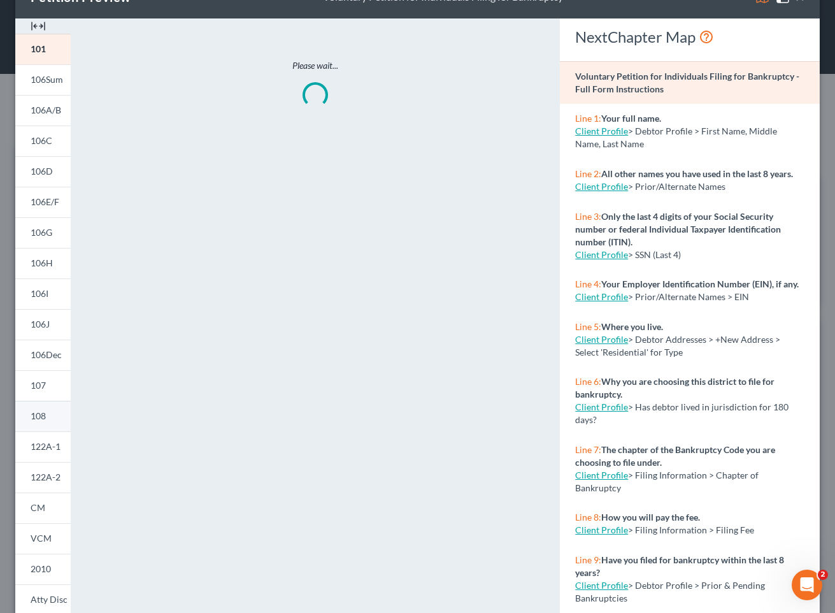
scroll to position [49, 0]
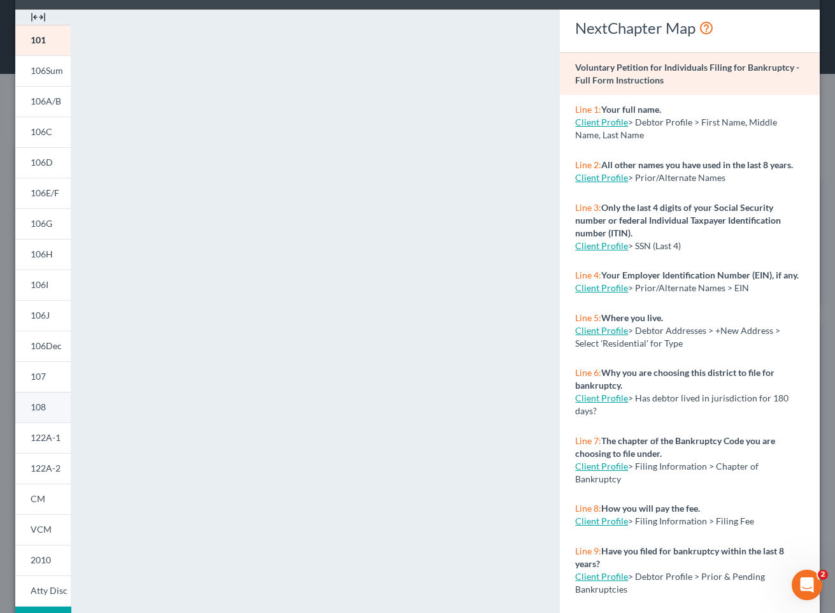
click at [41, 403] on span "108" at bounding box center [38, 406] width 15 height 11
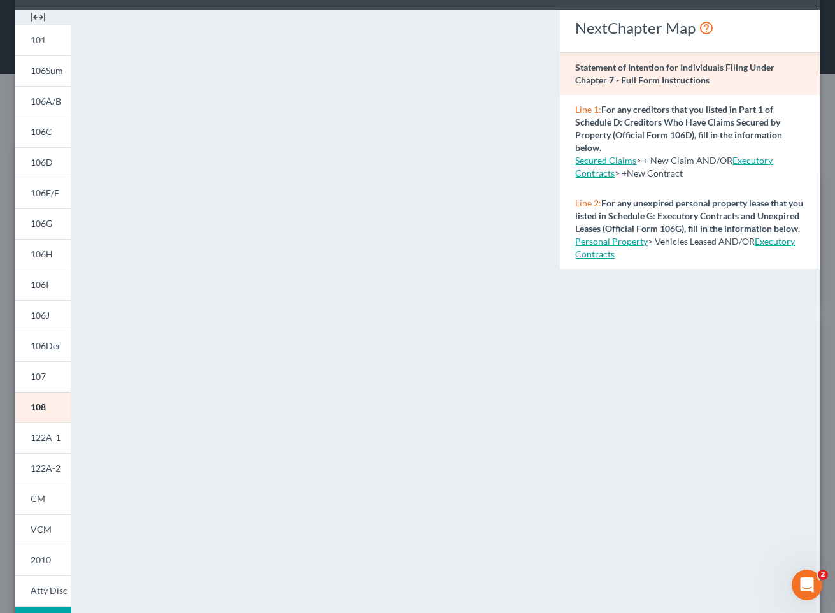
scroll to position [0, 0]
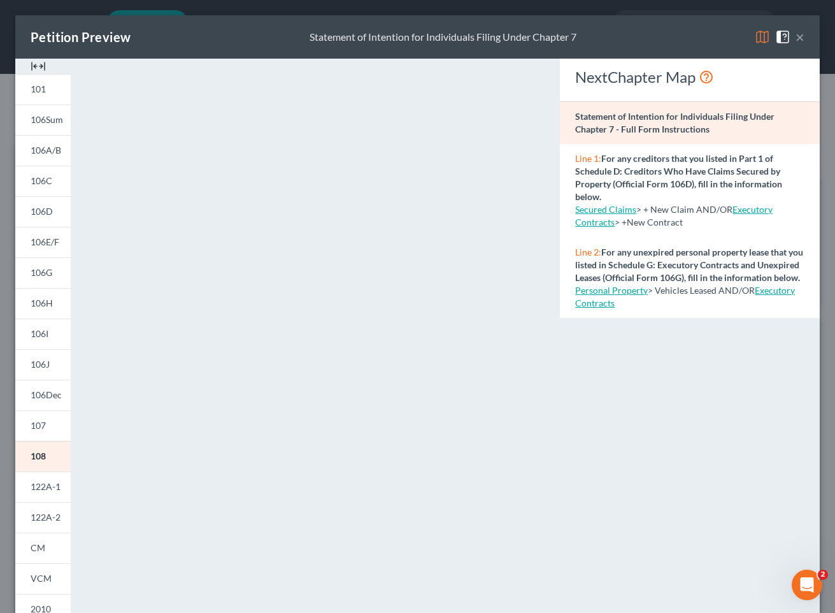
click at [740, 33] on button "×" at bounding box center [800, 36] width 9 height 15
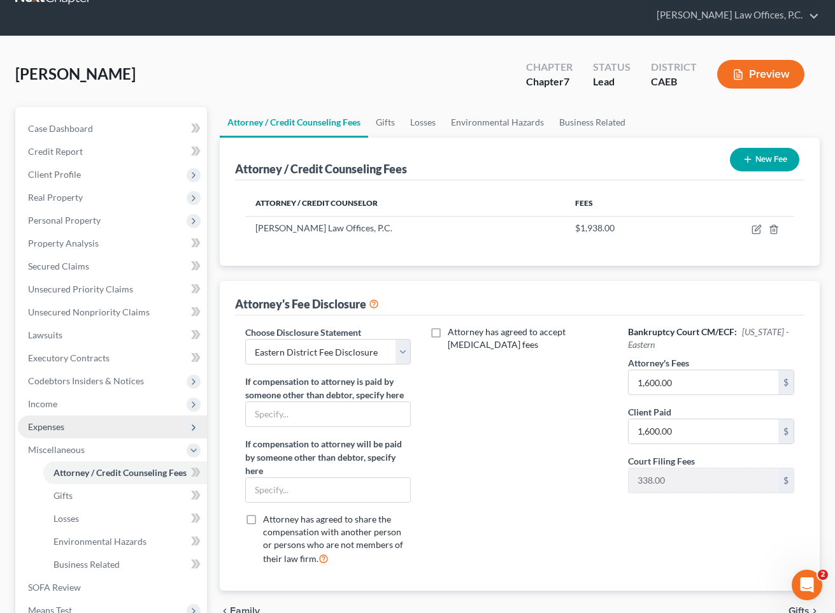
scroll to position [49, 0]
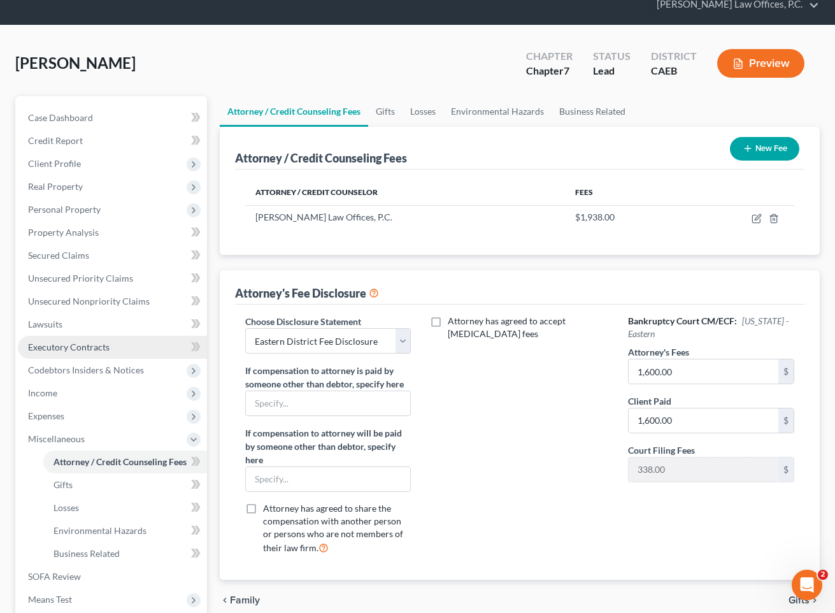
click at [124, 352] on link "Executory Contracts" at bounding box center [112, 347] width 189 height 23
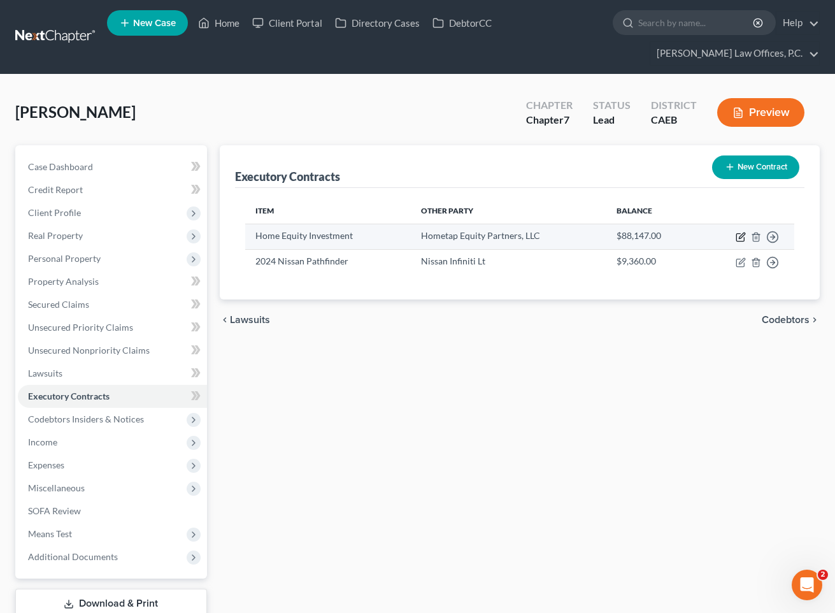
click at [740, 234] on icon "button" at bounding box center [741, 237] width 10 height 10
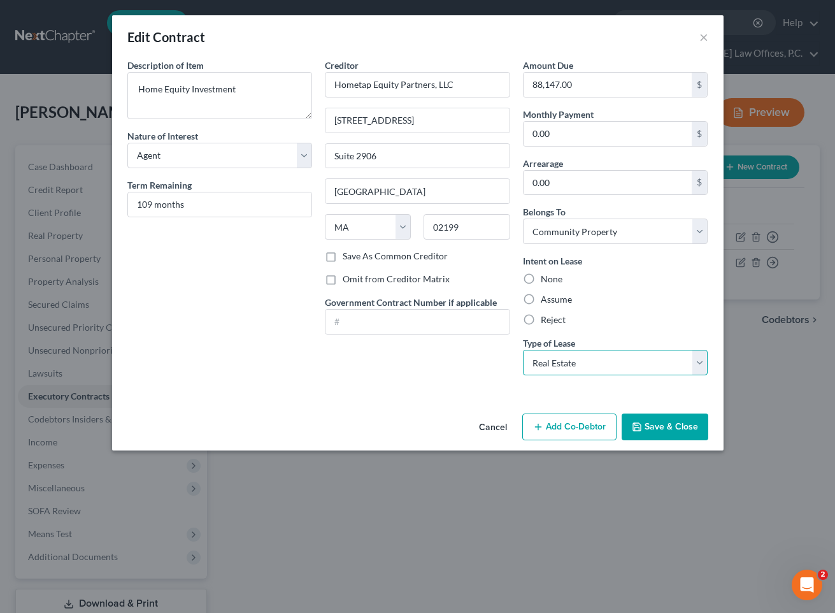
click at [588, 362] on select "Select Real Estate Car Other" at bounding box center [615, 362] width 185 height 25
click at [523, 350] on select "Select Real Estate Car Other" at bounding box center [615, 362] width 185 height 25
click at [656, 424] on button "Save & Close" at bounding box center [665, 427] width 87 height 27
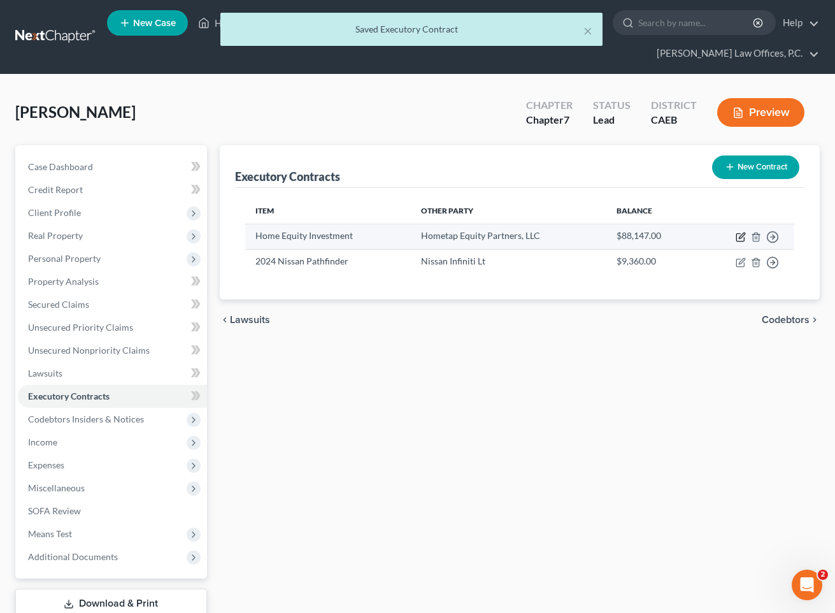
click at [740, 239] on icon "button" at bounding box center [741, 237] width 10 height 10
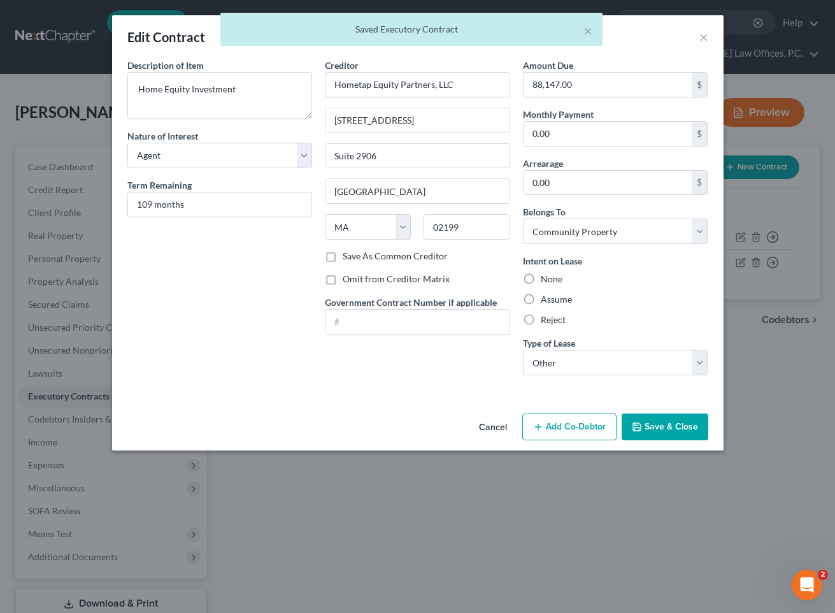
click at [541, 315] on label "Reject" at bounding box center [553, 320] width 25 height 13
click at [546, 315] on input "Reject" at bounding box center [550, 318] width 8 height 8
click at [658, 426] on button "Save & Close" at bounding box center [665, 427] width 87 height 27
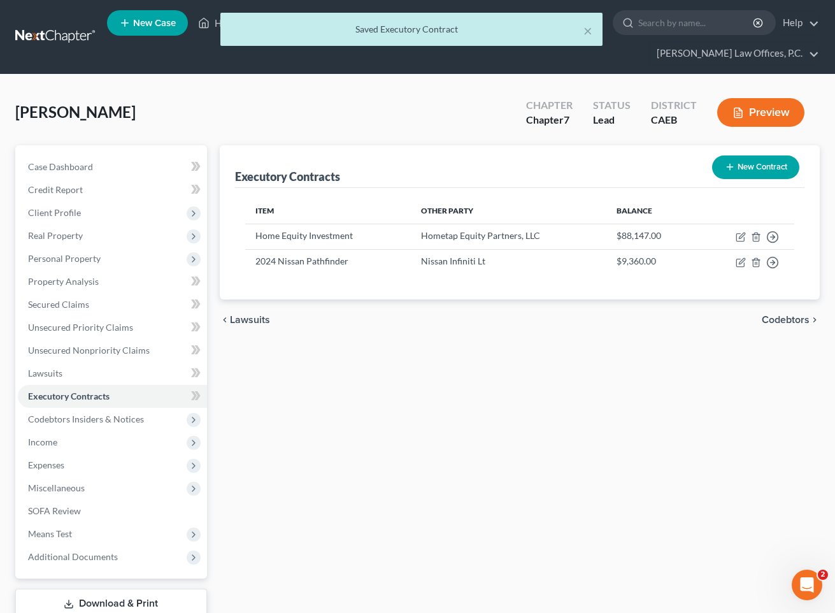
click at [740, 114] on button "Preview" at bounding box center [761, 112] width 87 height 29
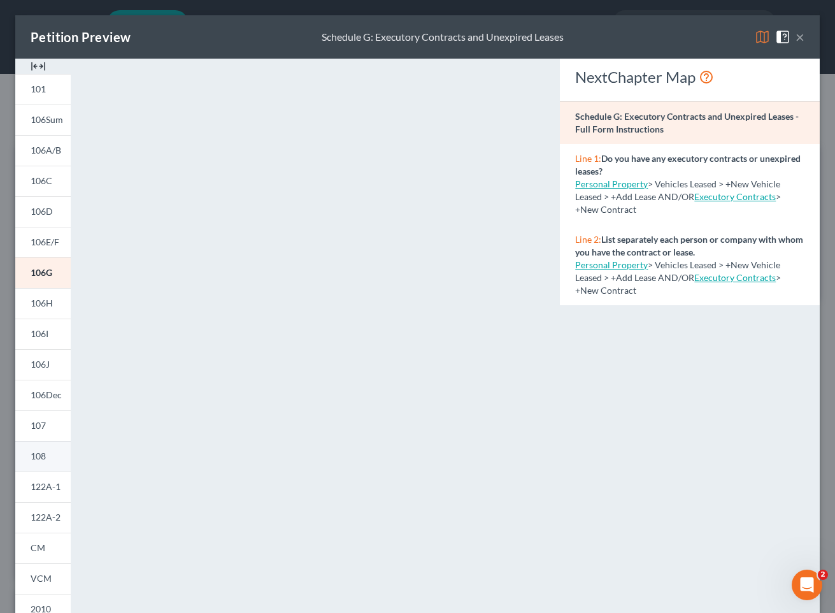
click at [49, 450] on link "108" at bounding box center [42, 456] width 55 height 31
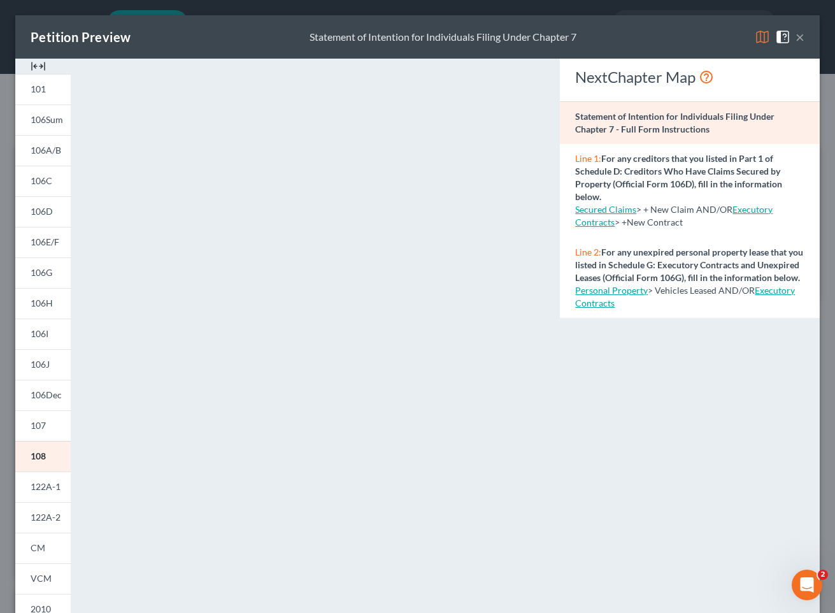
click at [740, 36] on button "×" at bounding box center [800, 36] width 9 height 15
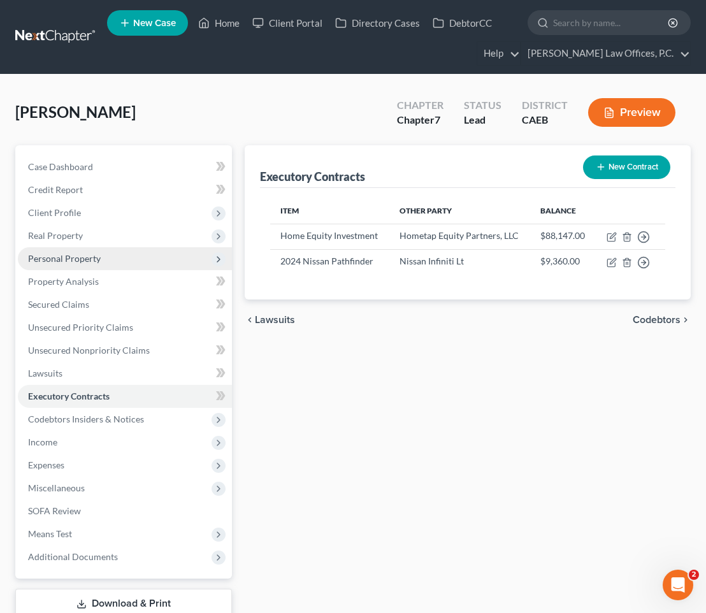
click at [148, 262] on span "Personal Property" at bounding box center [125, 258] width 214 height 23
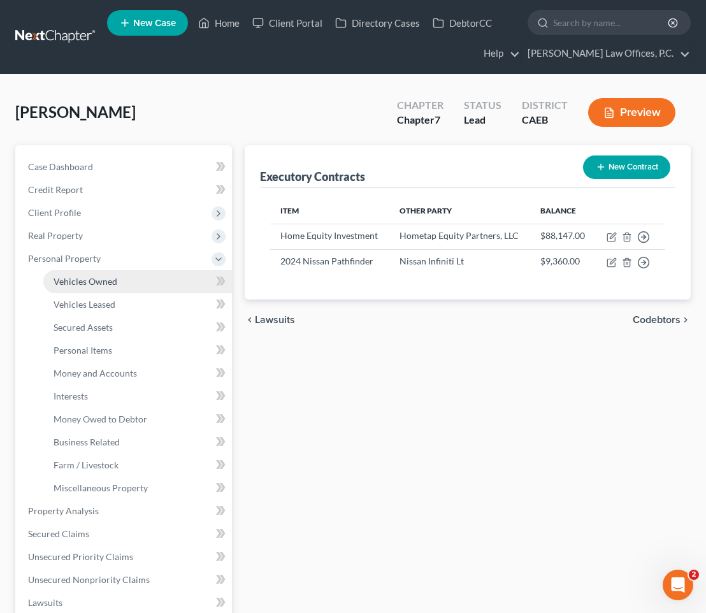
click at [137, 282] on link "Vehicles Owned" at bounding box center [137, 281] width 189 height 23
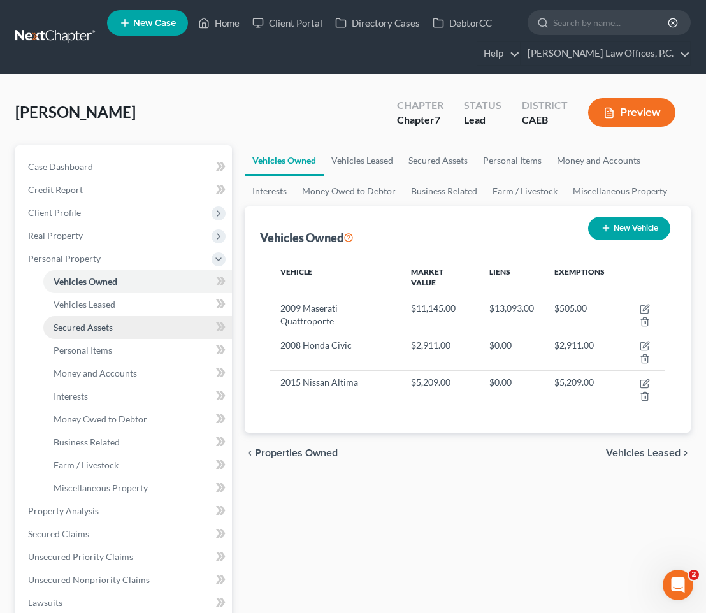
click at [131, 326] on link "Secured Assets" at bounding box center [137, 327] width 189 height 23
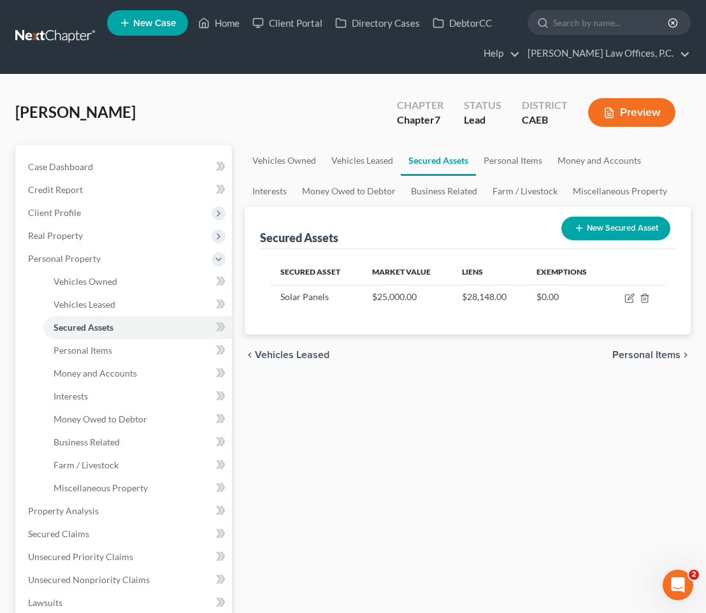
click at [419, 352] on div "chevron_left Vehicles Leased Personal Items chevron_right" at bounding box center [468, 355] width 446 height 41
click at [593, 187] on link "Miscellaneous Property" at bounding box center [620, 191] width 110 height 31
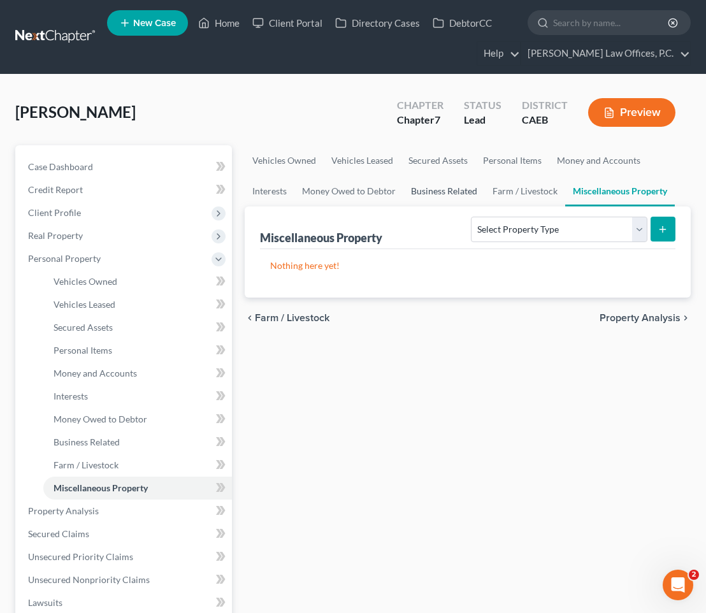
click at [478, 188] on link "Business Related" at bounding box center [444, 191] width 82 height 31
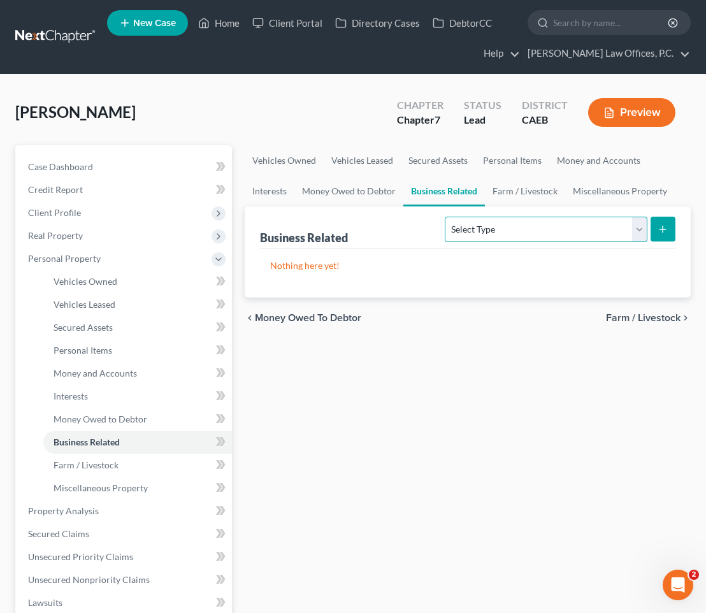
click at [552, 233] on select "Select Type Customer Lists Franchises Inventory Licenses Machinery Office Equip…" at bounding box center [546, 229] width 202 height 25
click at [446, 217] on select "Select Type Customer Lists Franchises Inventory Licenses Machinery Office Equip…" at bounding box center [546, 229] width 202 height 25
click at [523, 236] on select "Select Type Customer Lists Franchises Inventory Licenses Machinery Office Equip…" at bounding box center [546, 229] width 202 height 25
click at [663, 227] on line "submit" at bounding box center [663, 229] width 0 height 6
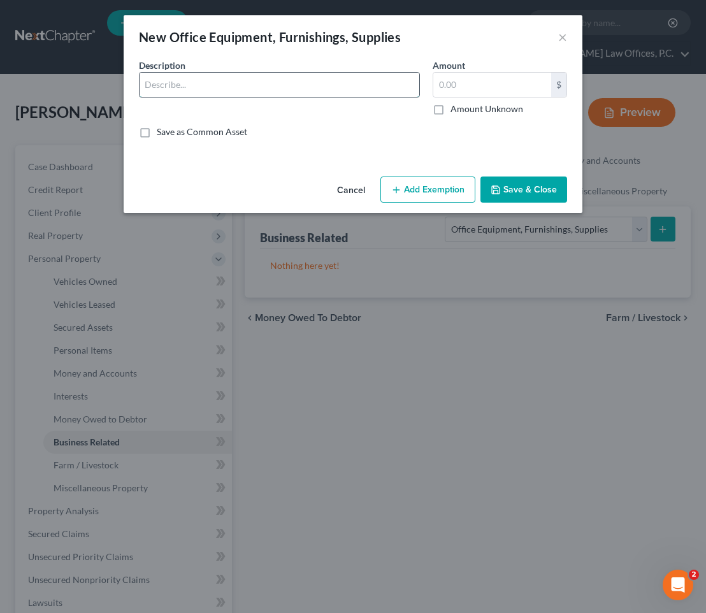
click at [212, 80] on input "text" at bounding box center [280, 85] width 280 height 24
click at [423, 174] on div "Cancel Add Exemption Save & Close" at bounding box center [353, 192] width 459 height 42
click at [421, 191] on button "Add Exemption" at bounding box center [427, 190] width 95 height 27
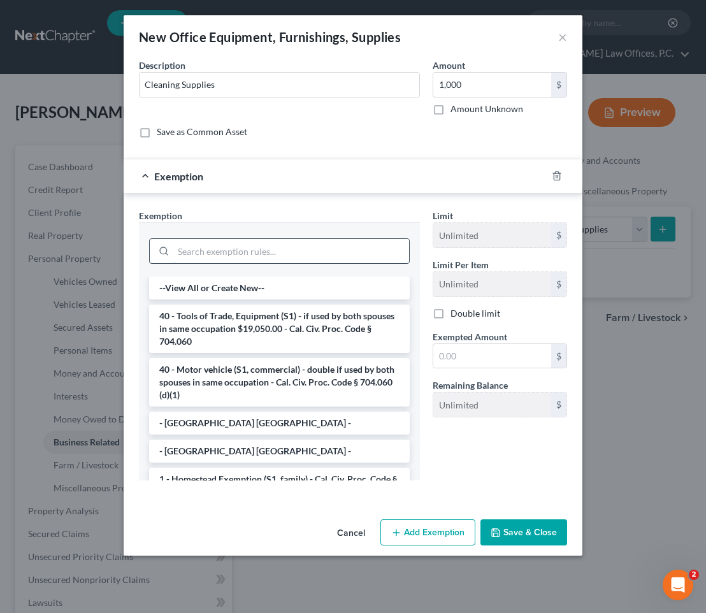
click at [308, 250] on input "search" at bounding box center [291, 251] width 236 height 24
click at [269, 319] on li "40 - Tools of Trade, Equipment (S1) - if used by both spouses in same occupatio…" at bounding box center [279, 329] width 261 height 48
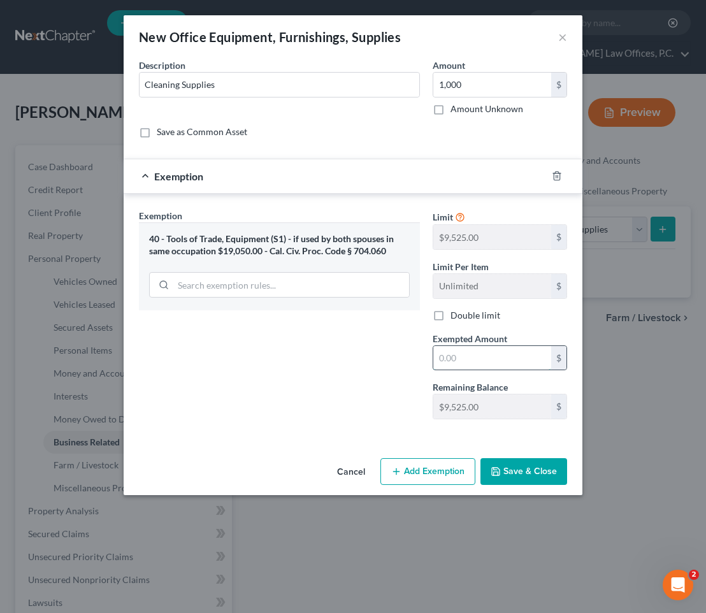
click at [501, 360] on input "text" at bounding box center [492, 358] width 118 height 24
click at [540, 487] on div "Cancel Add Exemption Save & Close" at bounding box center [353, 474] width 459 height 42
click at [544, 472] on button "Save & Close" at bounding box center [523, 471] width 87 height 27
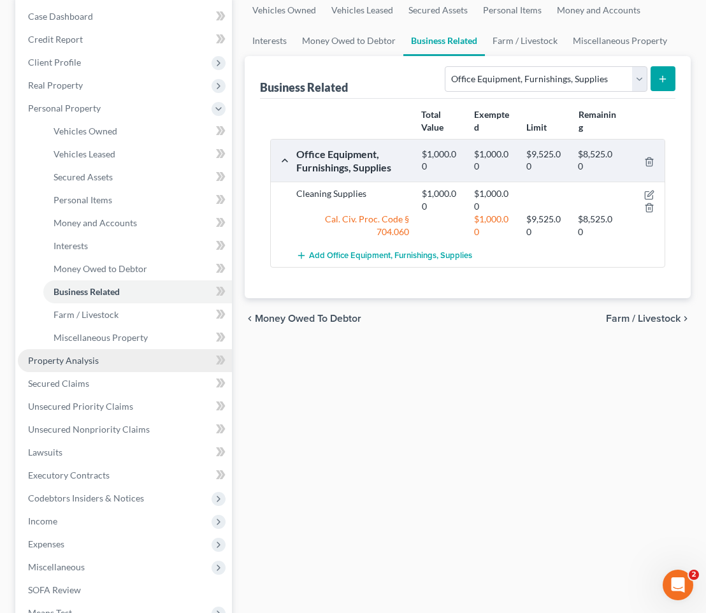
scroll to position [215, 0]
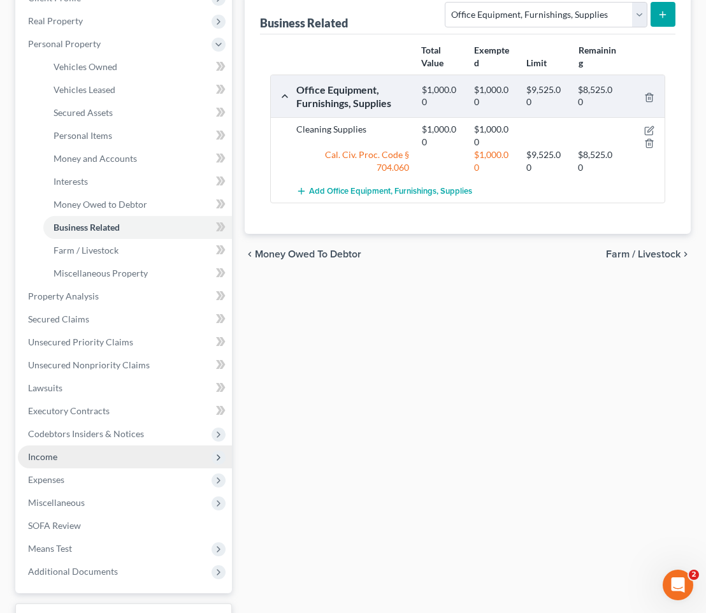
click at [110, 451] on span "Income" at bounding box center [125, 456] width 214 height 23
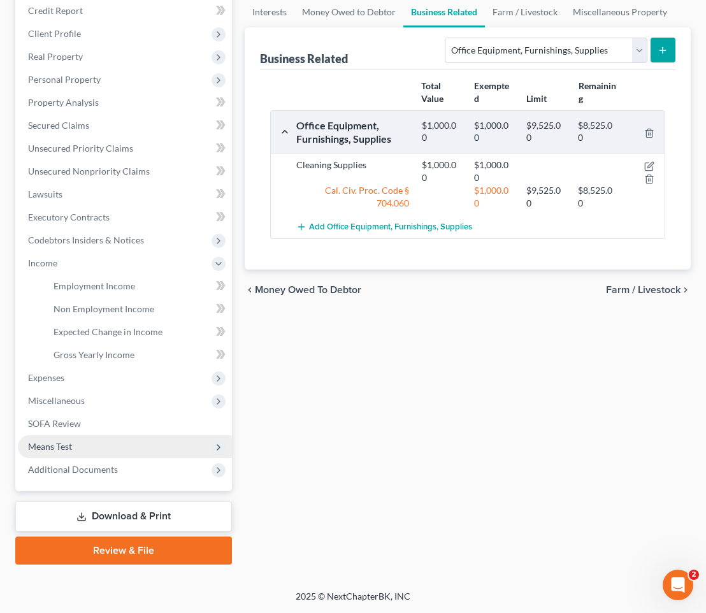
scroll to position [178, 0]
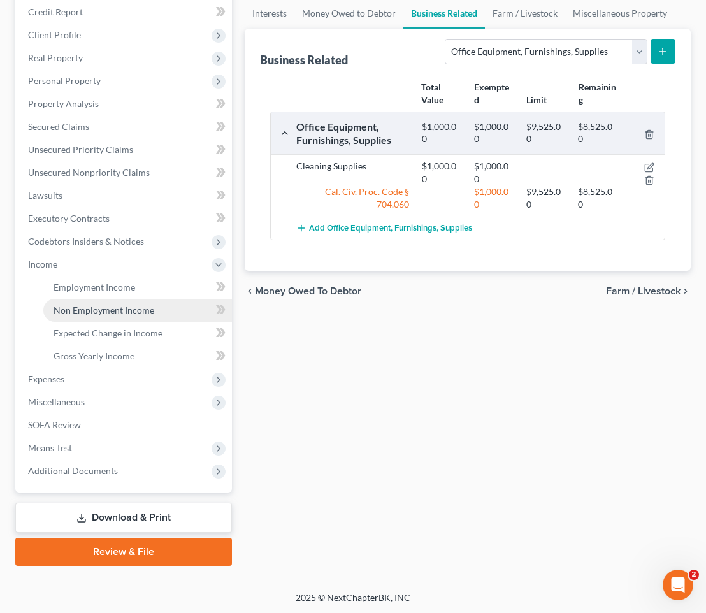
click at [127, 299] on link "Non Employment Income" at bounding box center [137, 310] width 189 height 23
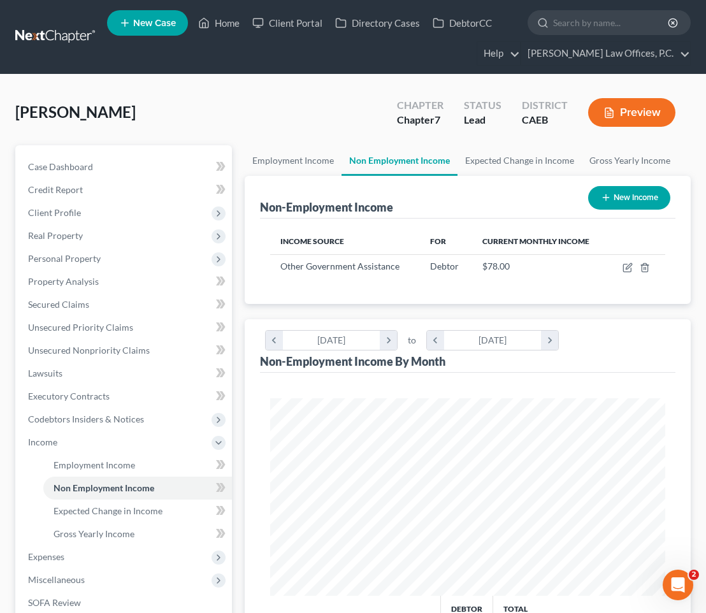
scroll to position [198, 421]
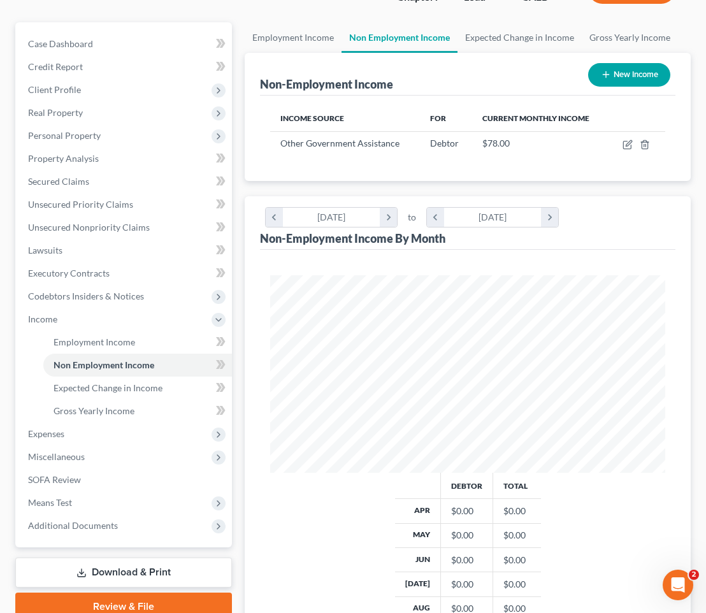
click at [133, 422] on li "Expenses Home Utilities / Bills Personal Medical" at bounding box center [125, 433] width 214 height 23
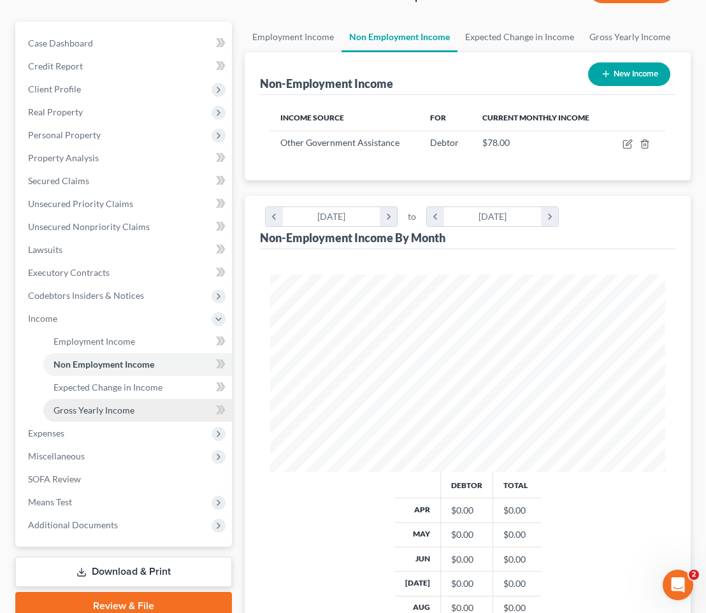
click at [136, 413] on link "Gross Yearly Income" at bounding box center [137, 410] width 189 height 23
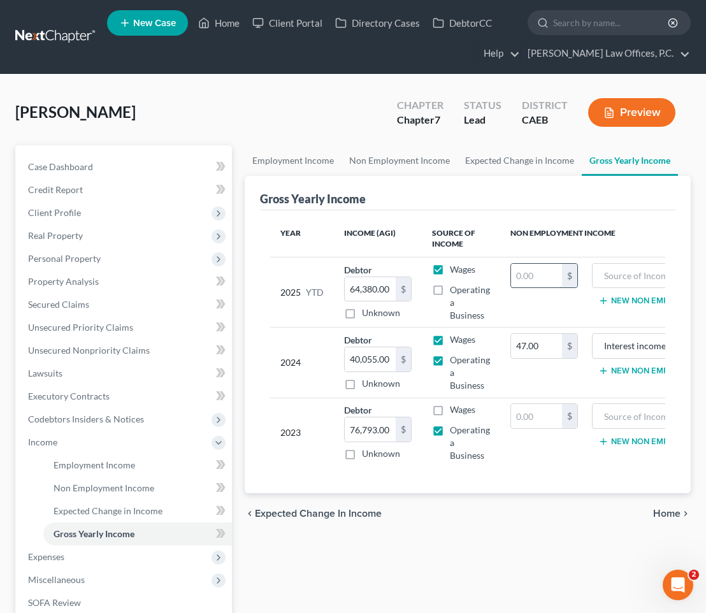
click at [553, 267] on input "text" at bounding box center [536, 276] width 51 height 24
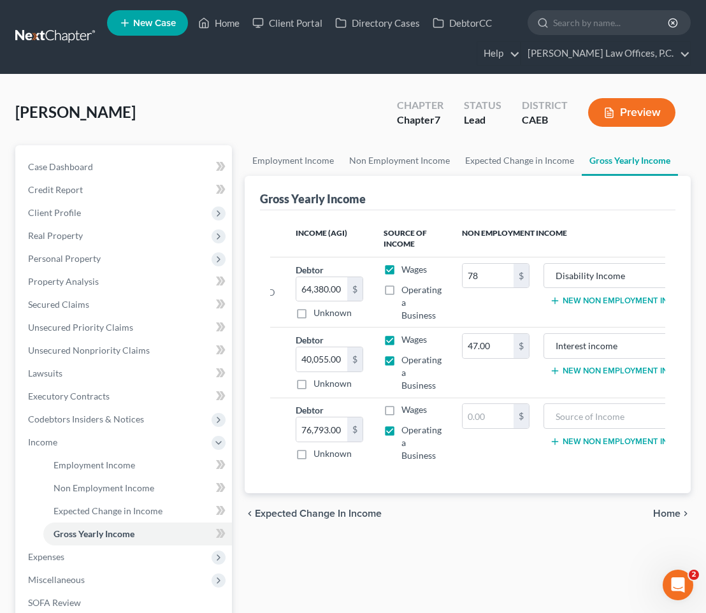
click at [665, 512] on span "Home" at bounding box center [666, 514] width 27 height 10
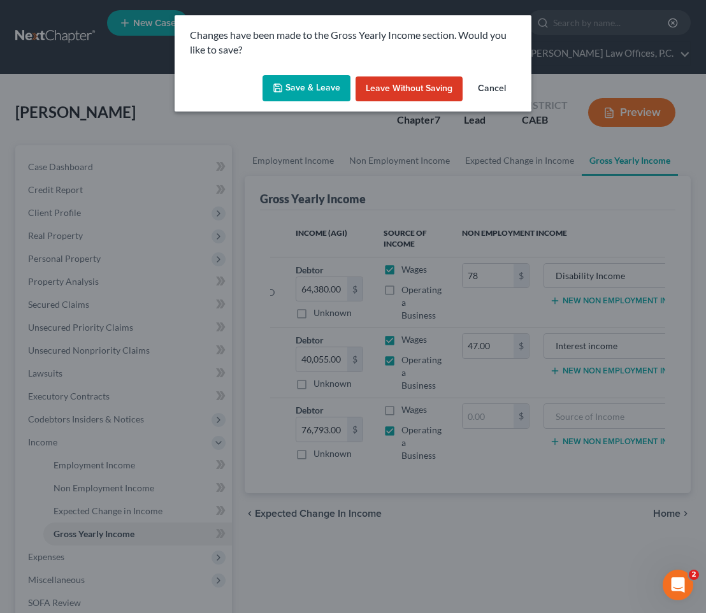
click at [338, 94] on button "Save & Leave" at bounding box center [307, 88] width 88 height 27
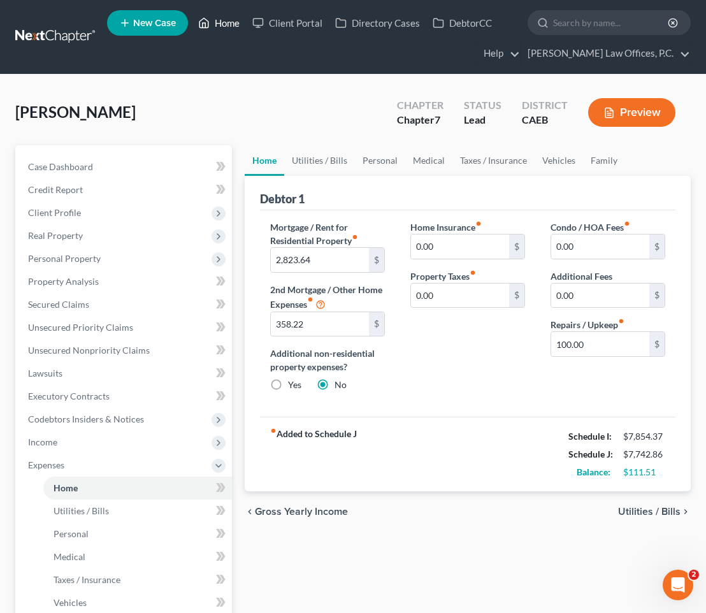
click at [213, 23] on link "Home" at bounding box center [219, 22] width 54 height 23
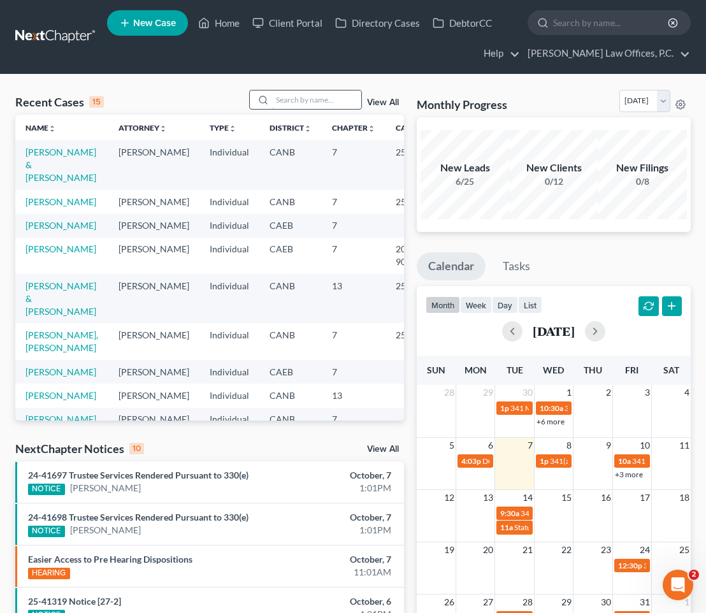
click at [339, 101] on input "search" at bounding box center [316, 99] width 89 height 18
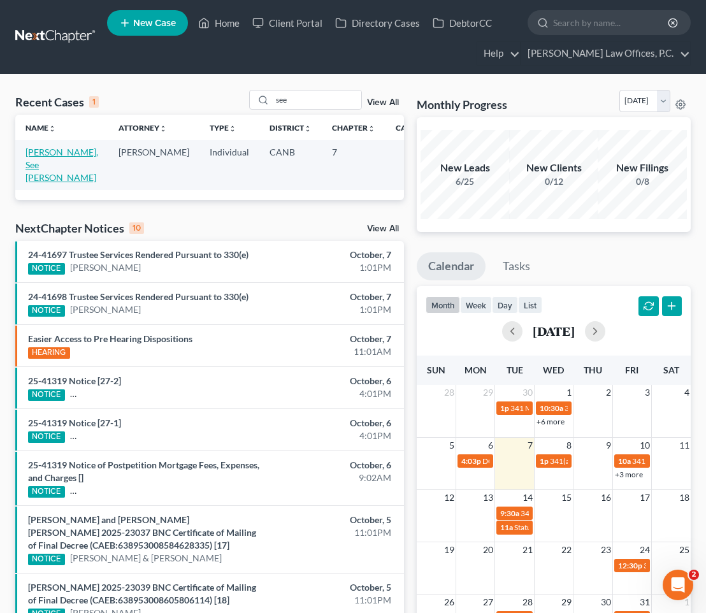
click at [34, 157] on link "[PERSON_NAME], See [PERSON_NAME]" at bounding box center [61, 165] width 73 height 36
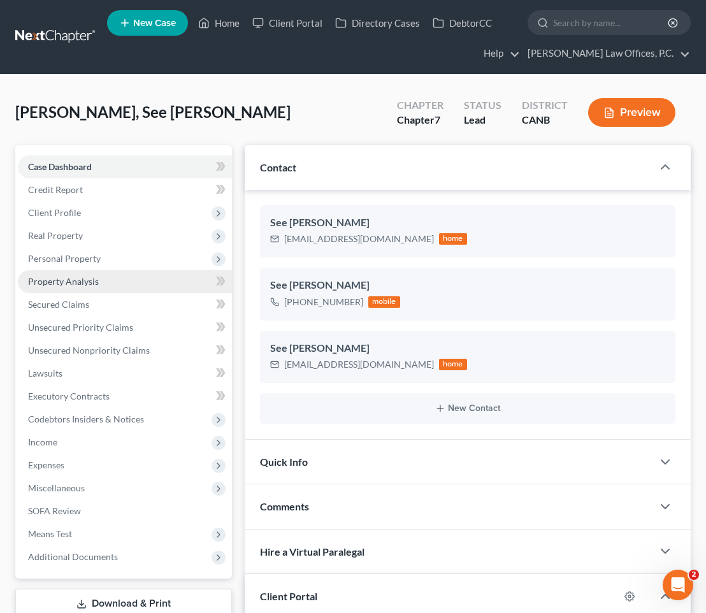
click at [110, 281] on link "Property Analysis" at bounding box center [125, 281] width 214 height 23
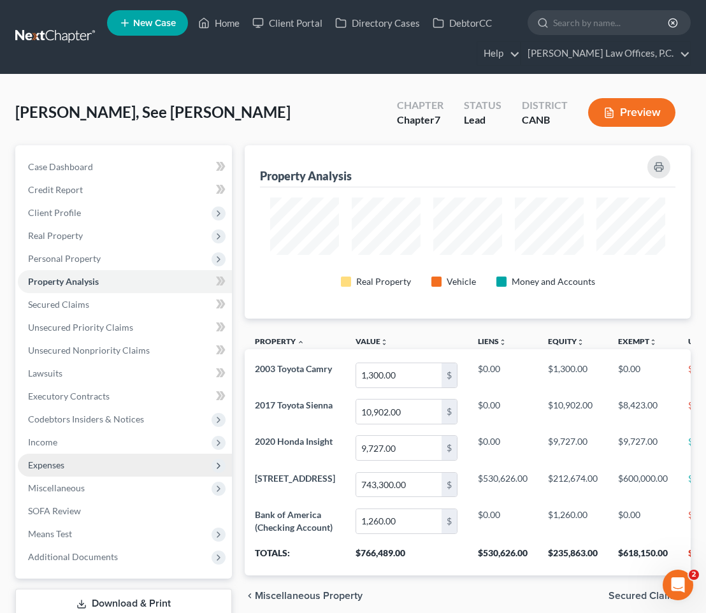
click at [90, 466] on span "Expenses" at bounding box center [125, 465] width 214 height 23
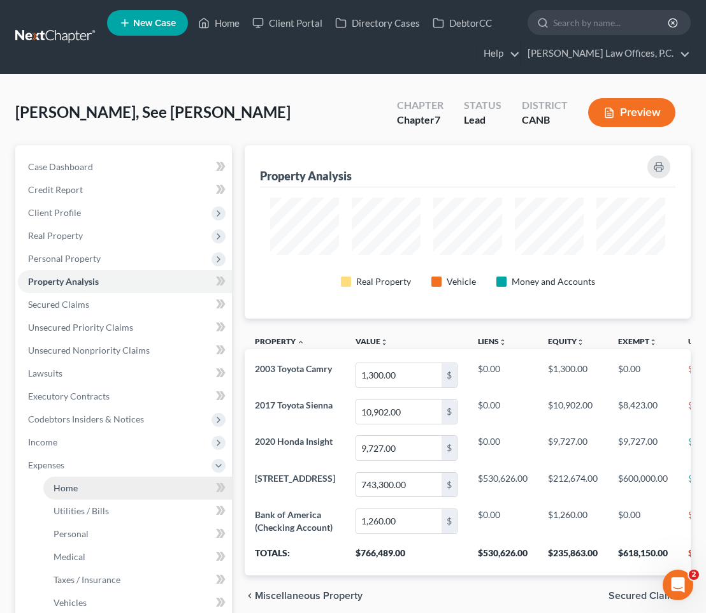
click at [92, 484] on link "Home" at bounding box center [137, 488] width 189 height 23
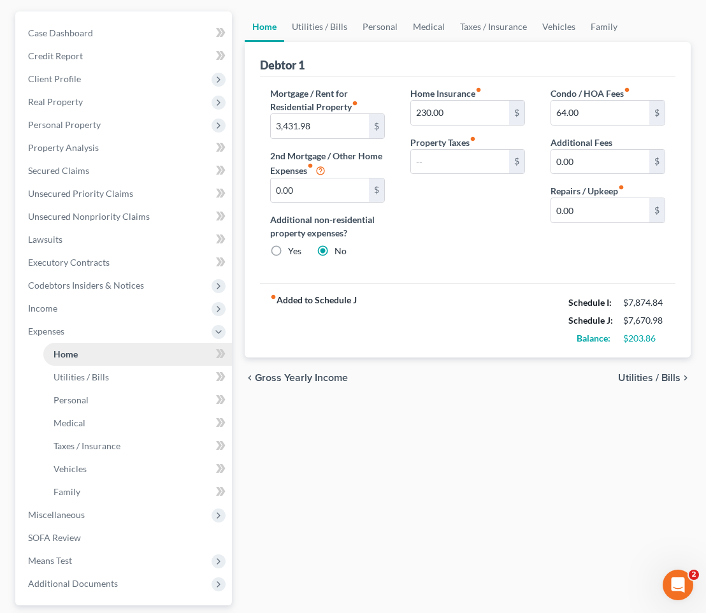
scroll to position [203, 0]
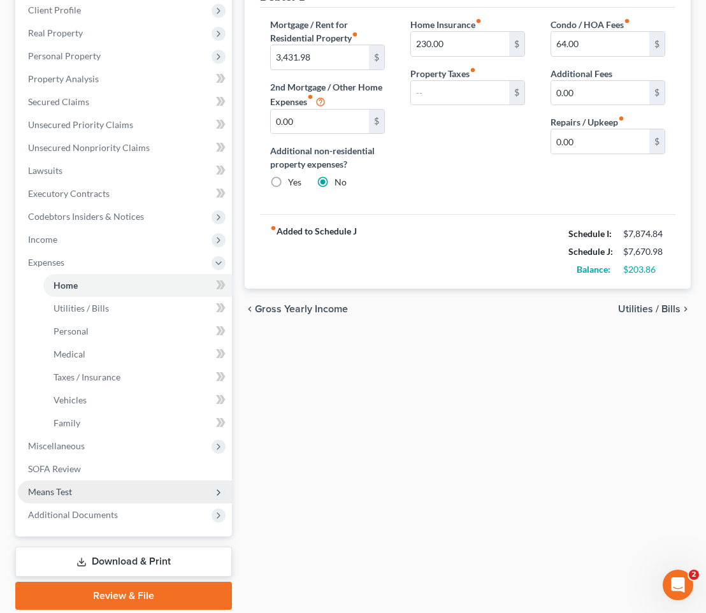
click at [84, 493] on span "Means Test" at bounding box center [125, 491] width 214 height 23
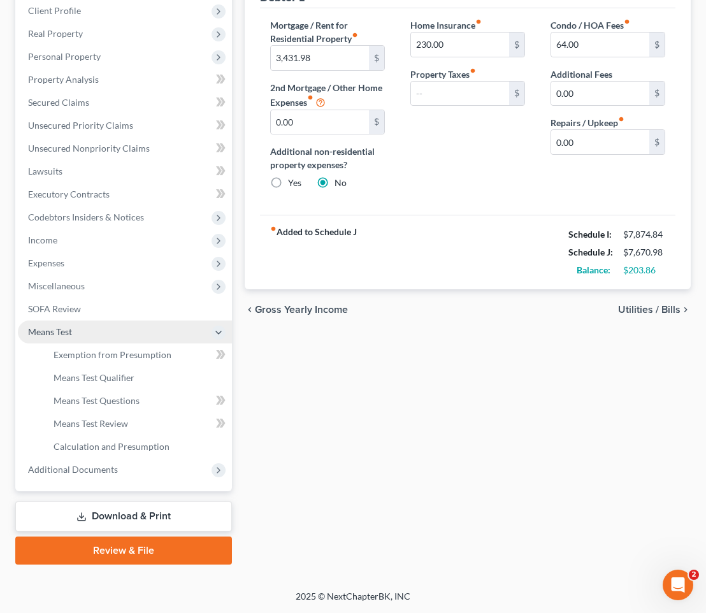
scroll to position [201, 0]
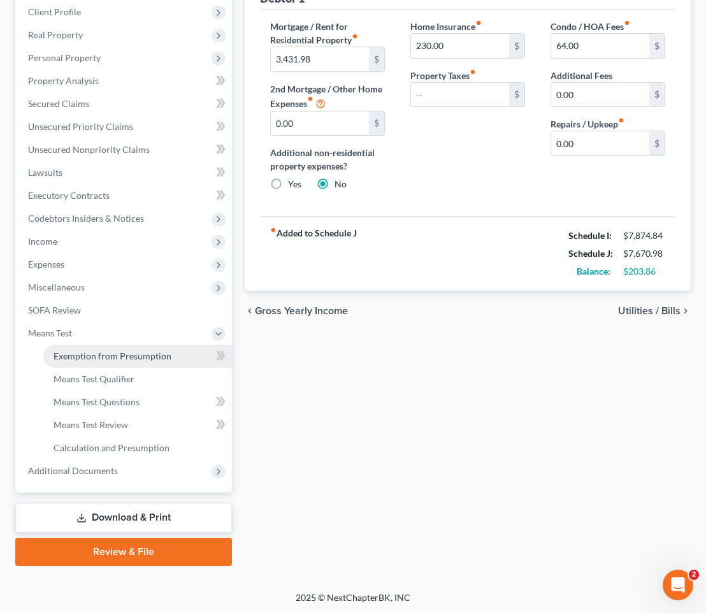
click at [106, 364] on link "Exemption from Presumption" at bounding box center [137, 356] width 189 height 23
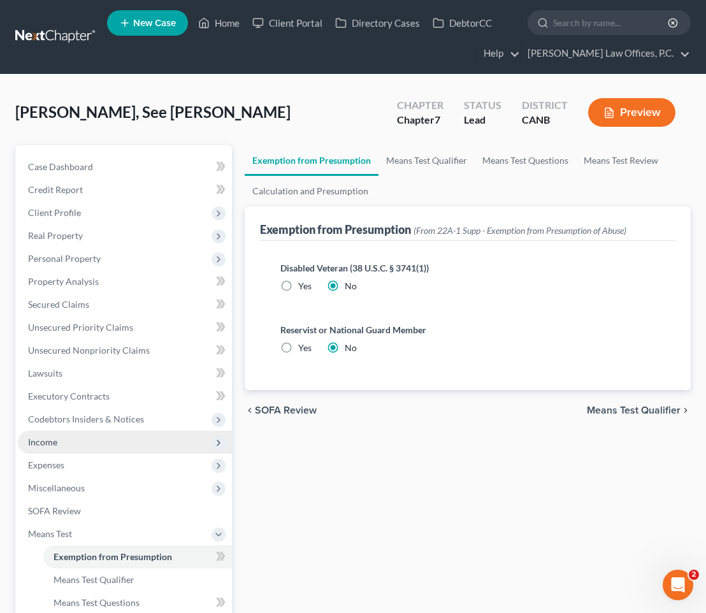
click at [87, 448] on span "Income" at bounding box center [125, 442] width 214 height 23
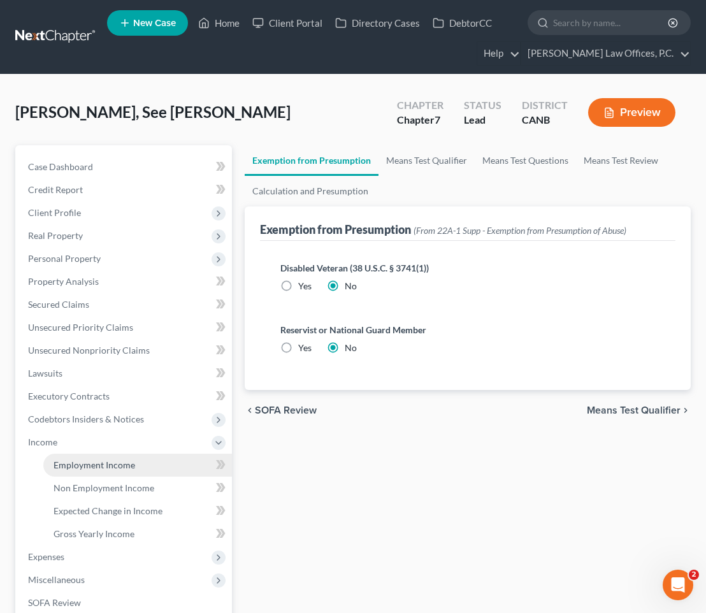
click at [90, 468] on span "Employment Income" at bounding box center [95, 464] width 82 height 11
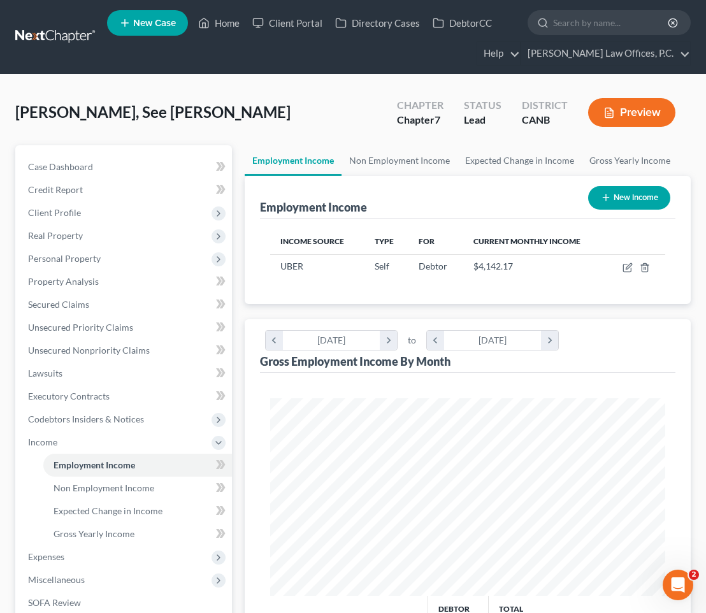
scroll to position [198, 421]
click at [627, 268] on icon "button" at bounding box center [628, 268] width 10 height 10
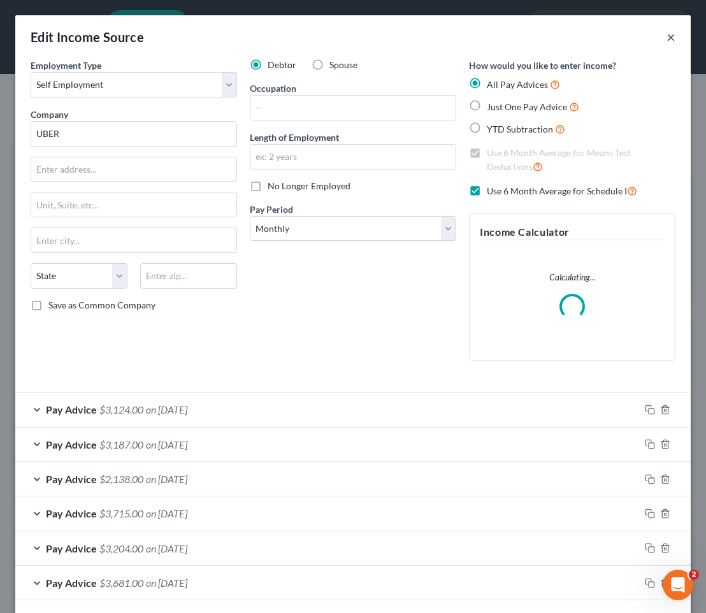
click at [672, 37] on button "×" at bounding box center [671, 36] width 9 height 15
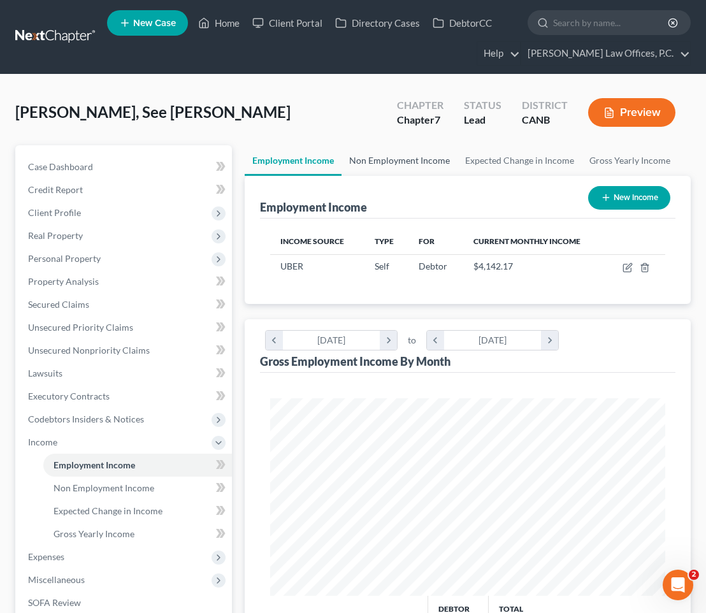
click at [408, 166] on link "Non Employment Income" at bounding box center [400, 160] width 116 height 31
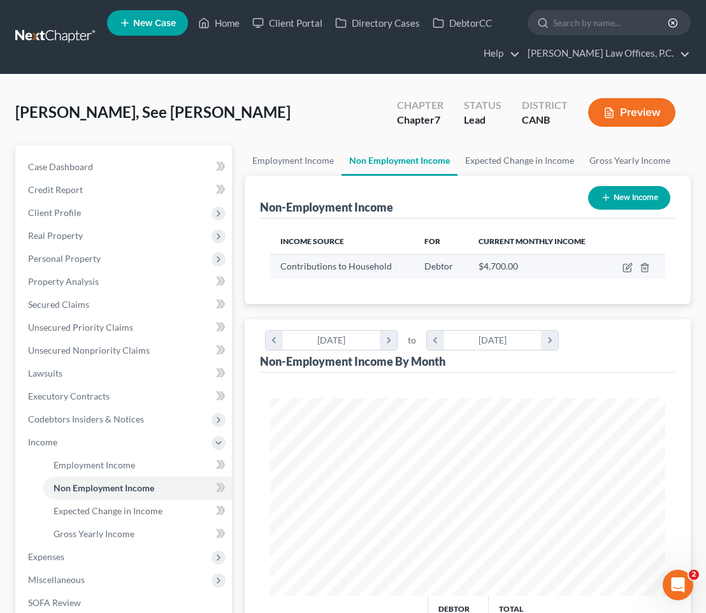
scroll to position [198, 421]
click at [627, 265] on icon "button" at bounding box center [628, 268] width 10 height 10
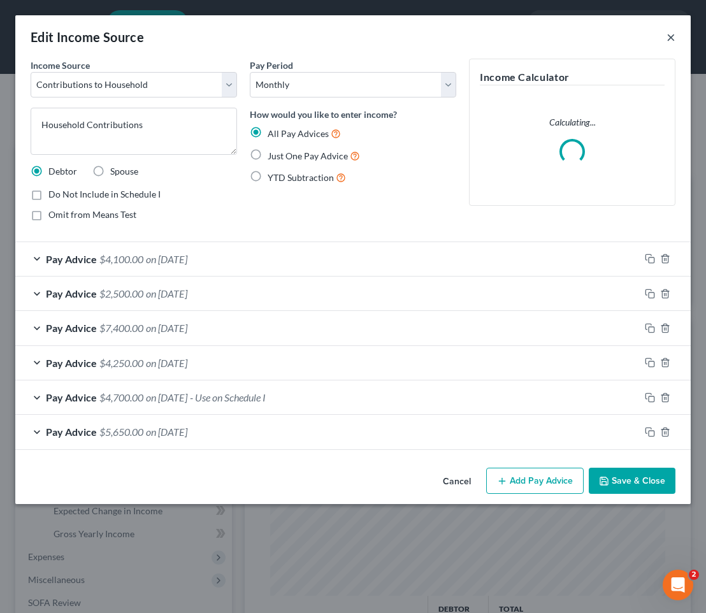
click at [671, 31] on button "×" at bounding box center [671, 36] width 9 height 15
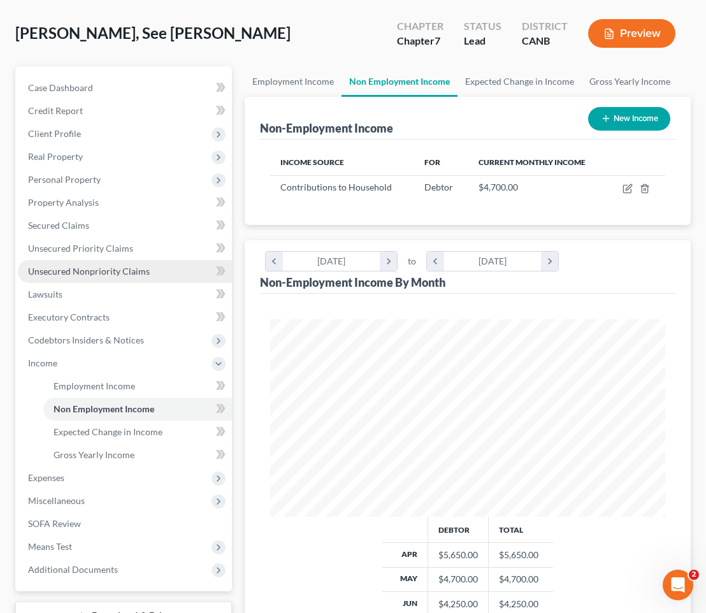
scroll to position [162, 0]
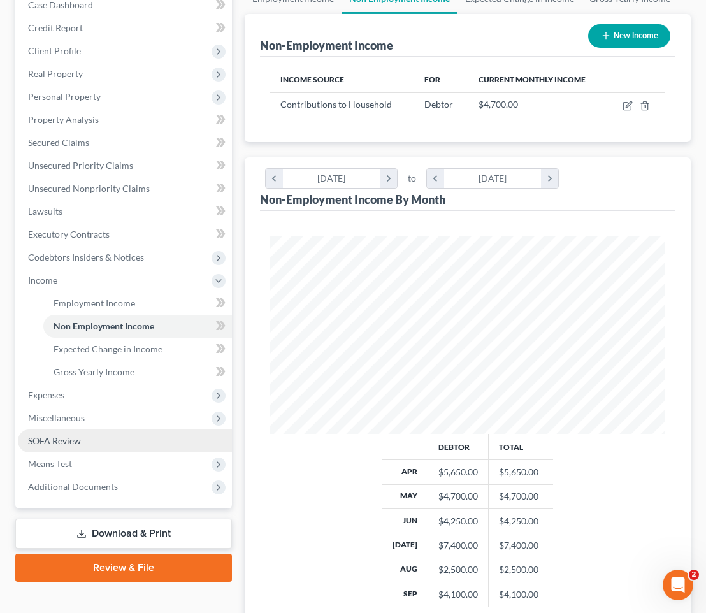
click at [115, 442] on link "SOFA Review" at bounding box center [125, 440] width 214 height 23
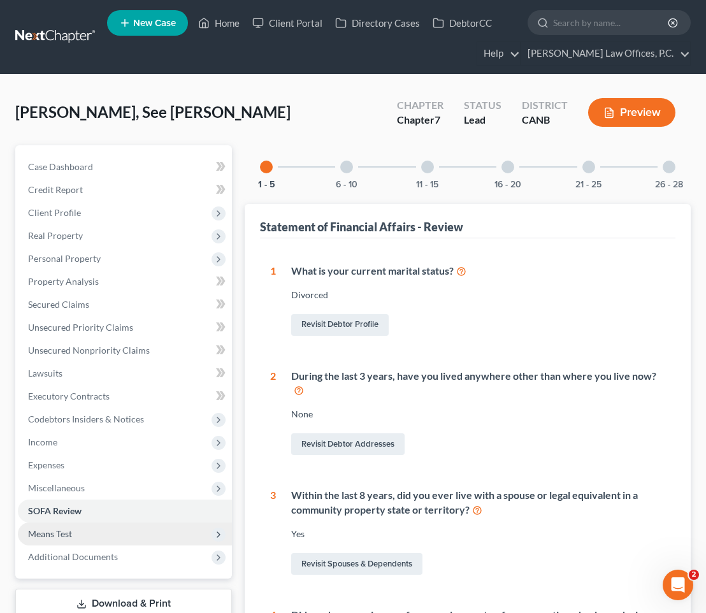
click at [96, 534] on span "Means Test" at bounding box center [125, 534] width 214 height 23
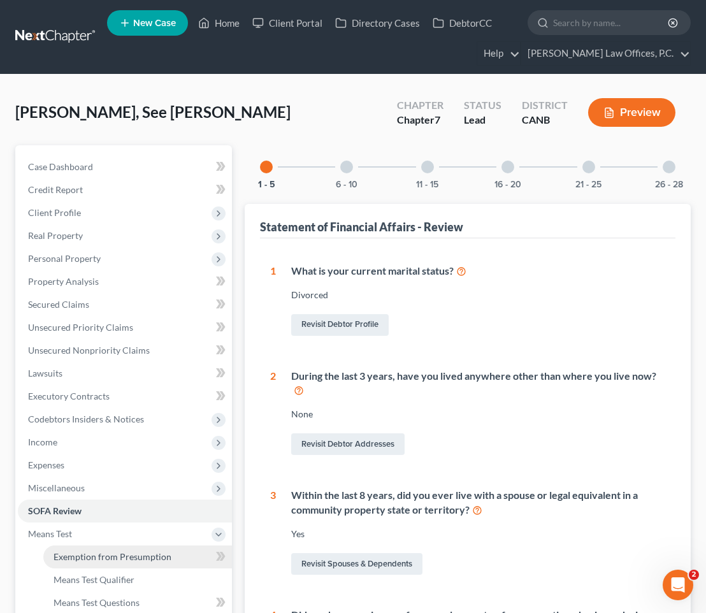
click at [113, 552] on span "Exemption from Presumption" at bounding box center [113, 556] width 118 height 11
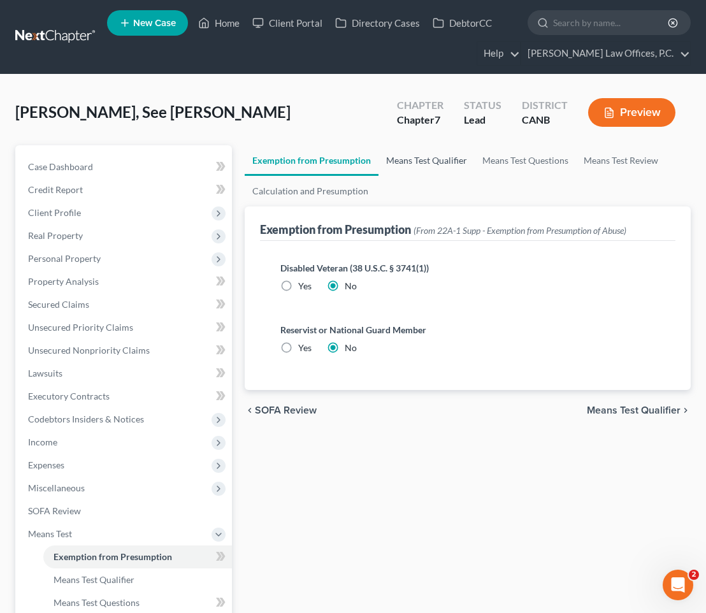
click at [413, 166] on link "Means Test Qualifier" at bounding box center [427, 160] width 96 height 31
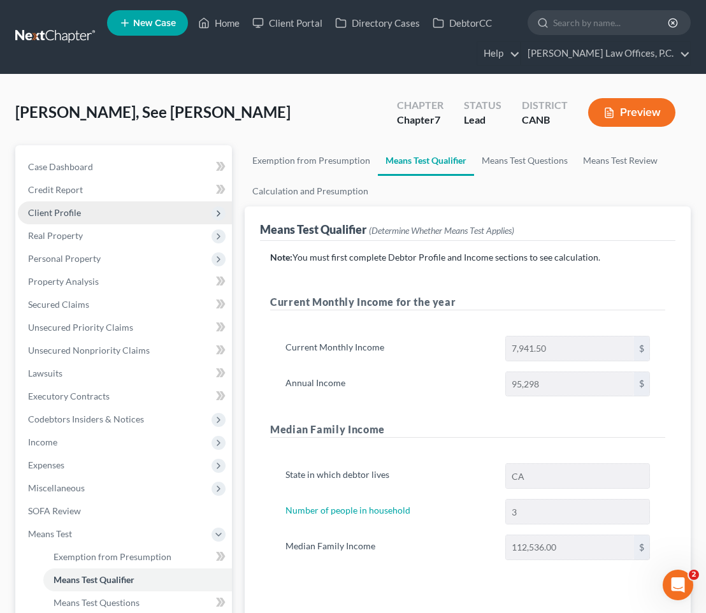
click at [109, 208] on span "Client Profile" at bounding box center [125, 212] width 214 height 23
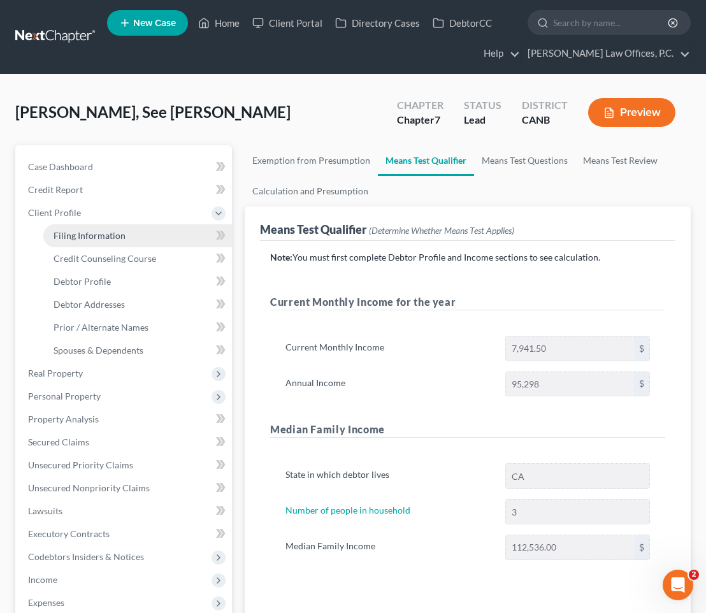
click at [95, 231] on span "Filing Information" at bounding box center [90, 235] width 72 height 11
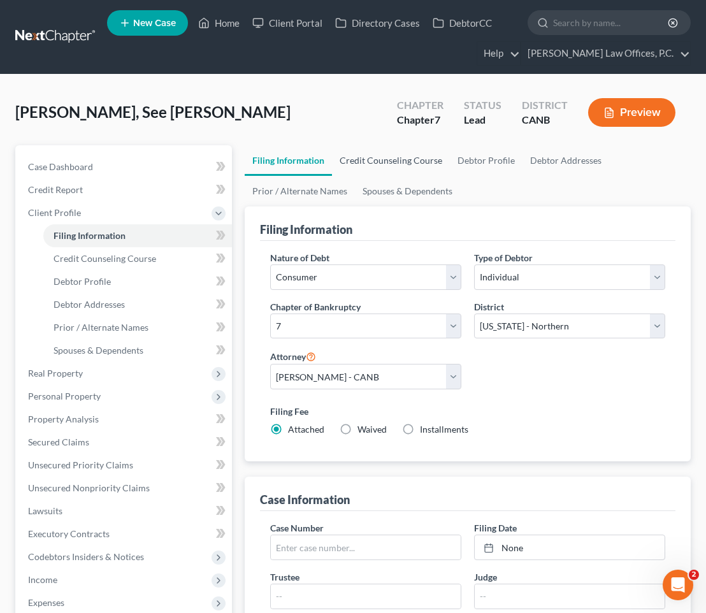
click at [390, 159] on link "Credit Counseling Course" at bounding box center [391, 160] width 118 height 31
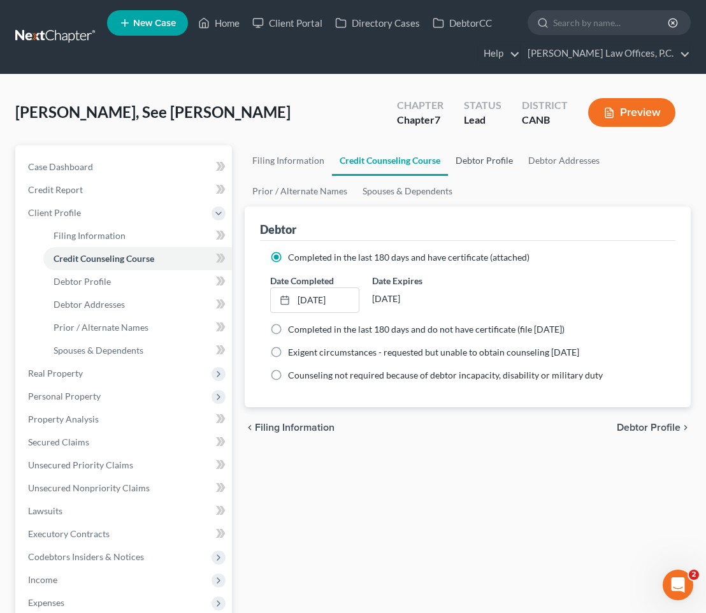
click at [487, 157] on link "Debtor Profile" at bounding box center [484, 160] width 73 height 31
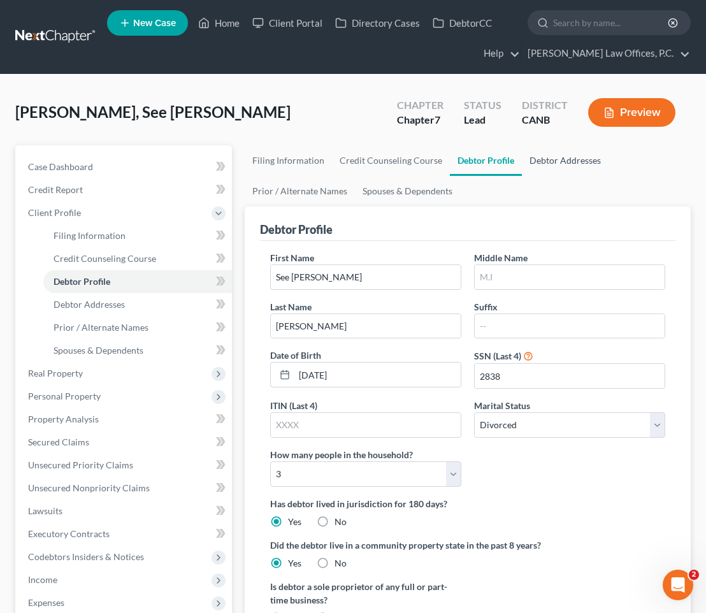
click at [562, 153] on link "Debtor Addresses" at bounding box center [565, 160] width 87 height 31
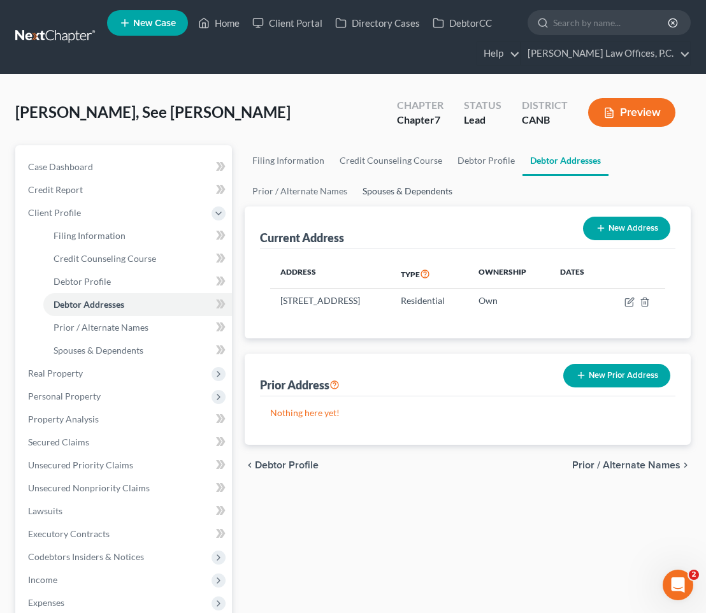
click at [431, 189] on link "Spouses & Dependents" at bounding box center [407, 191] width 105 height 31
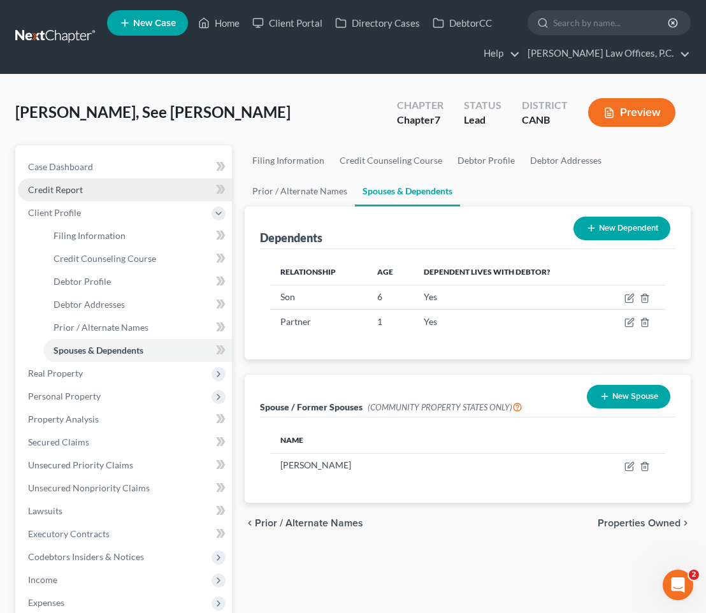
click at [76, 192] on span "Credit Report" at bounding box center [55, 189] width 55 height 11
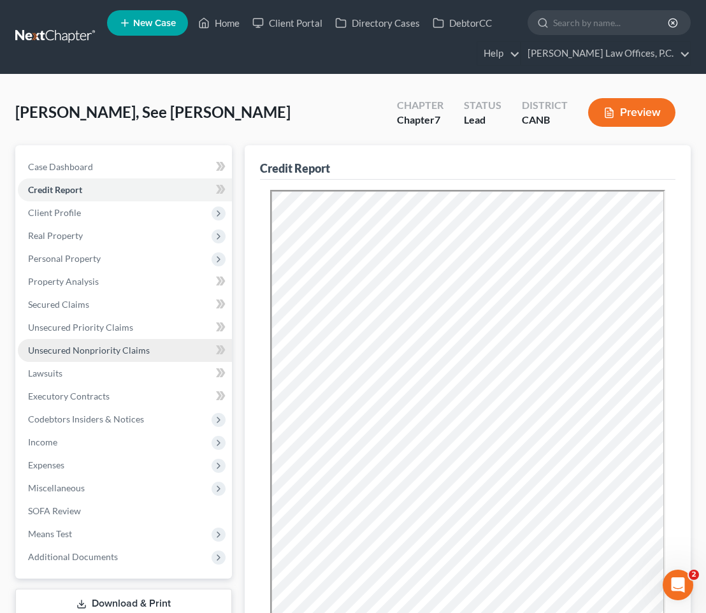
click at [137, 347] on span "Unsecured Nonpriority Claims" at bounding box center [89, 350] width 122 height 11
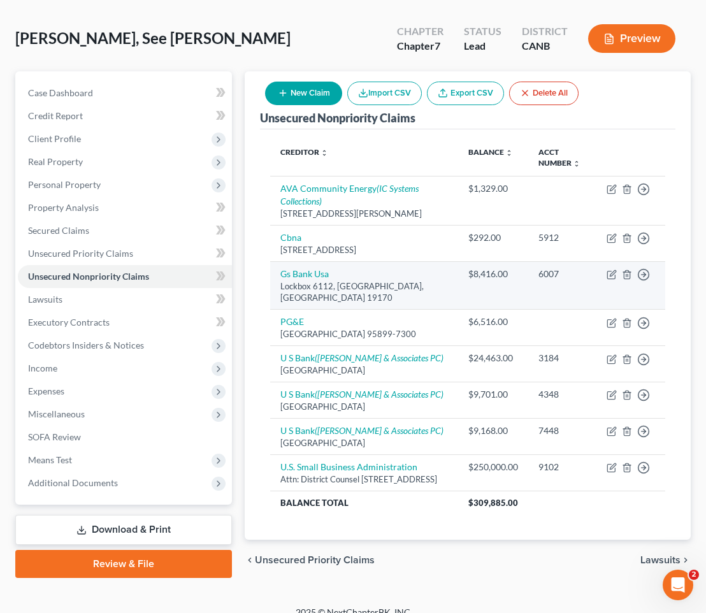
scroll to position [66, 0]
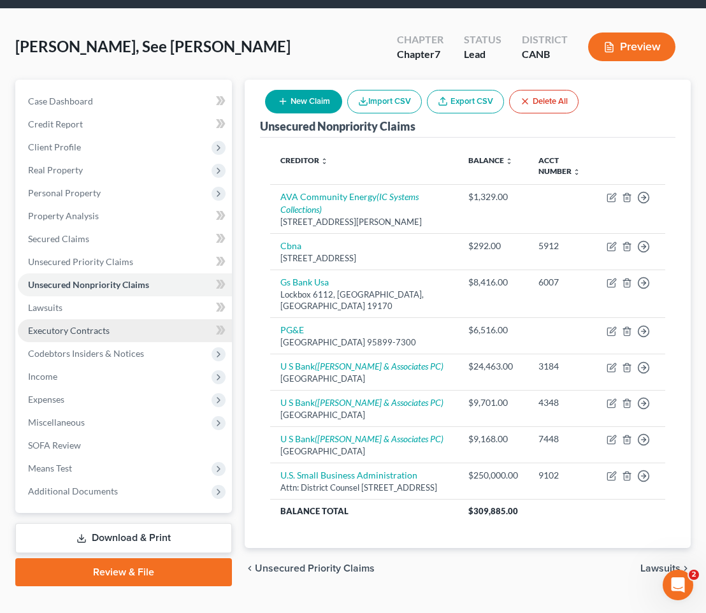
click at [161, 321] on link "Executory Contracts" at bounding box center [125, 330] width 214 height 23
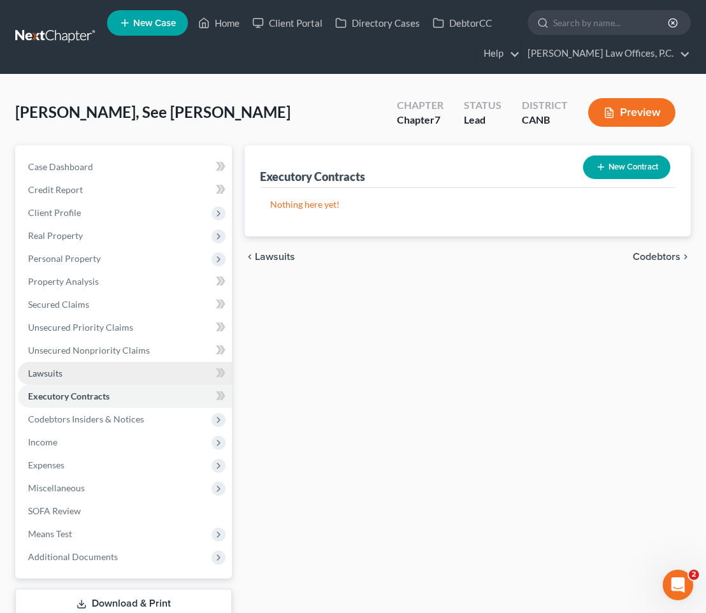
click at [138, 368] on link "Lawsuits" at bounding box center [125, 373] width 214 height 23
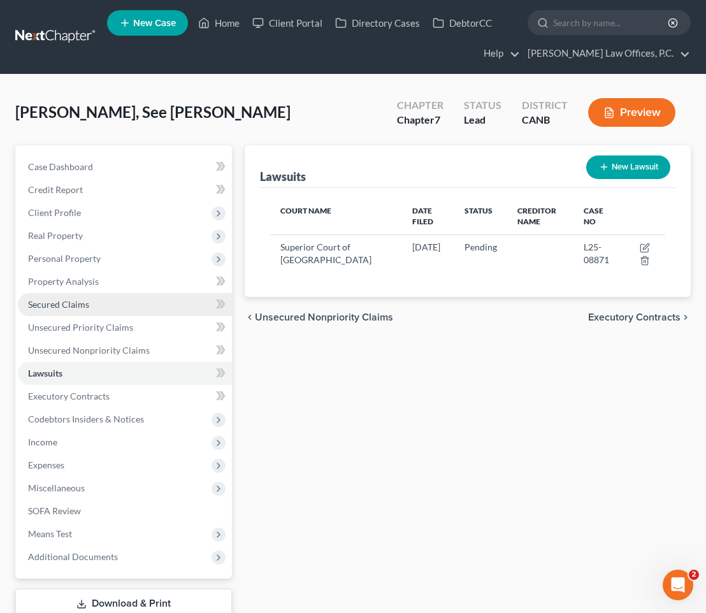
click at [125, 300] on link "Secured Claims" at bounding box center [125, 304] width 214 height 23
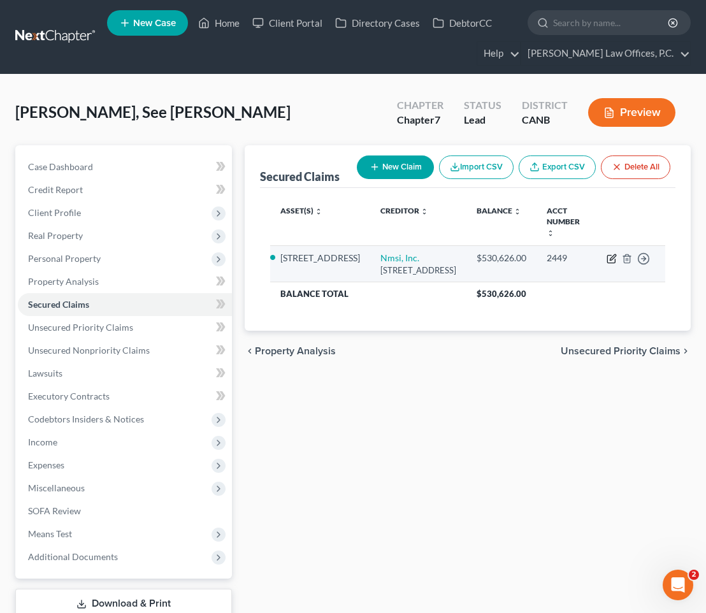
click at [612, 254] on icon "button" at bounding box center [613, 257] width 6 height 6
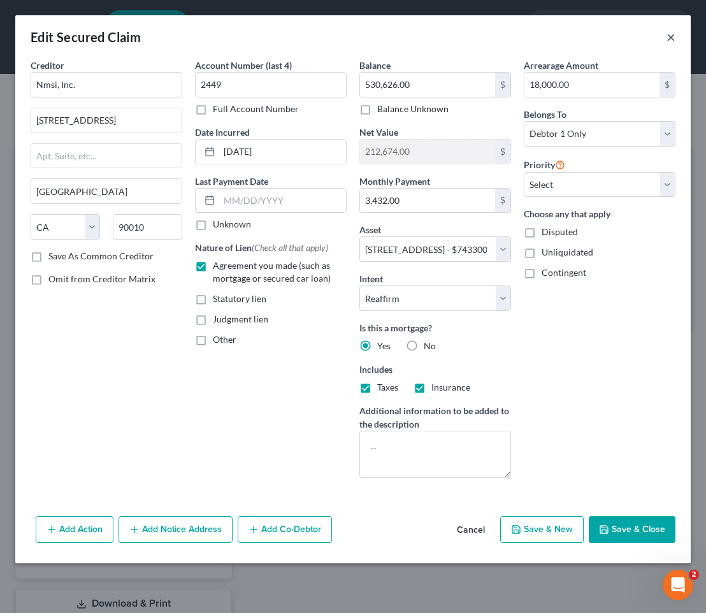
click at [672, 37] on button "×" at bounding box center [671, 36] width 9 height 15
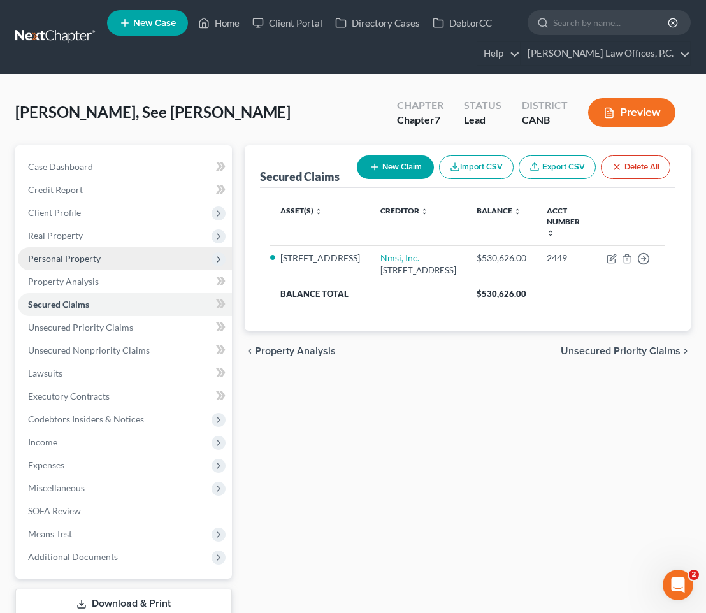
click at [143, 263] on span "Personal Property" at bounding box center [125, 258] width 214 height 23
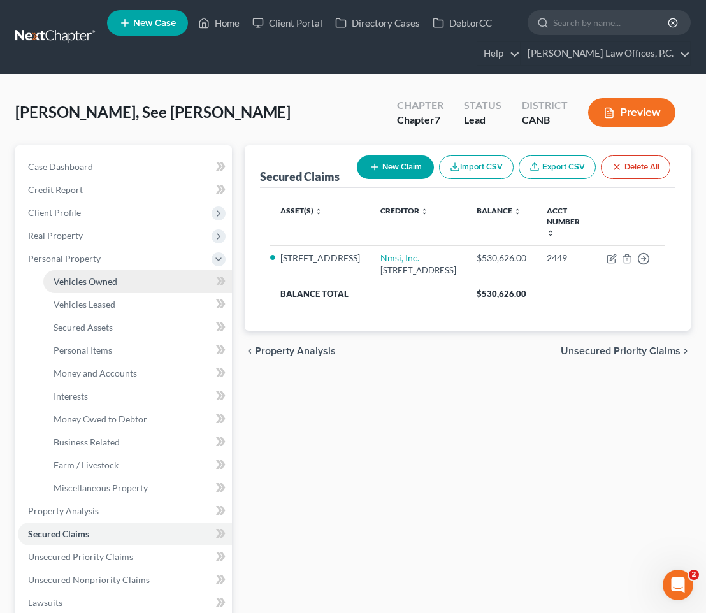
click at [112, 277] on span "Vehicles Owned" at bounding box center [86, 281] width 64 height 11
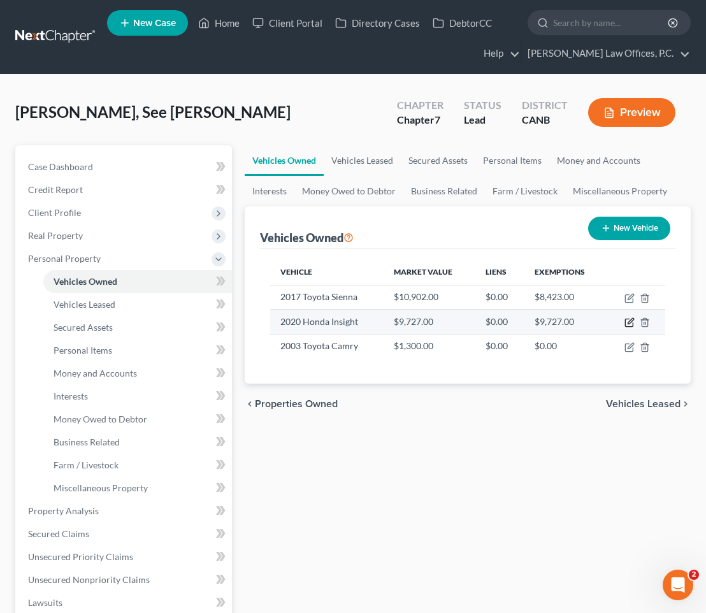
click at [630, 320] on icon "button" at bounding box center [631, 322] width 6 height 6
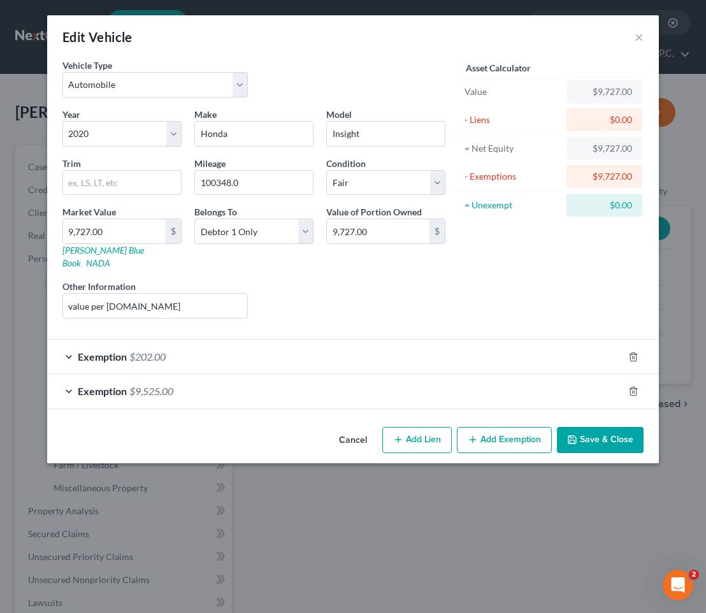
click at [361, 374] on div "Exemption $9,525.00" at bounding box center [335, 391] width 576 height 34
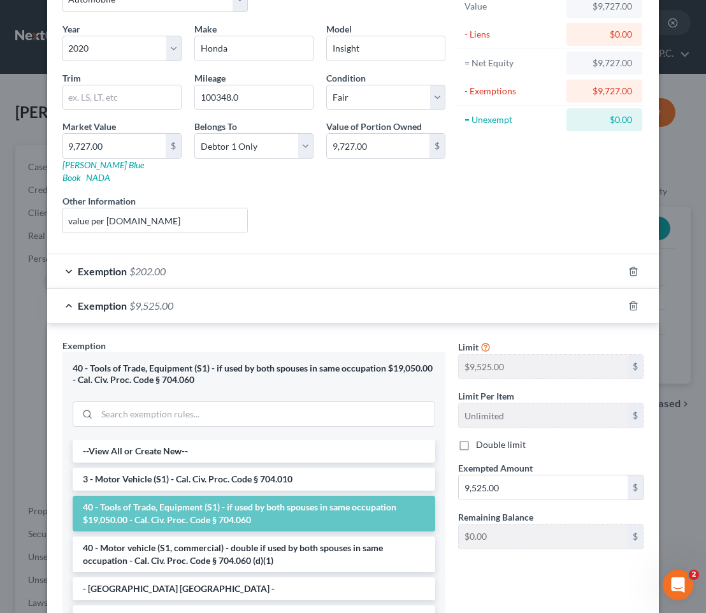
scroll to position [194, 0]
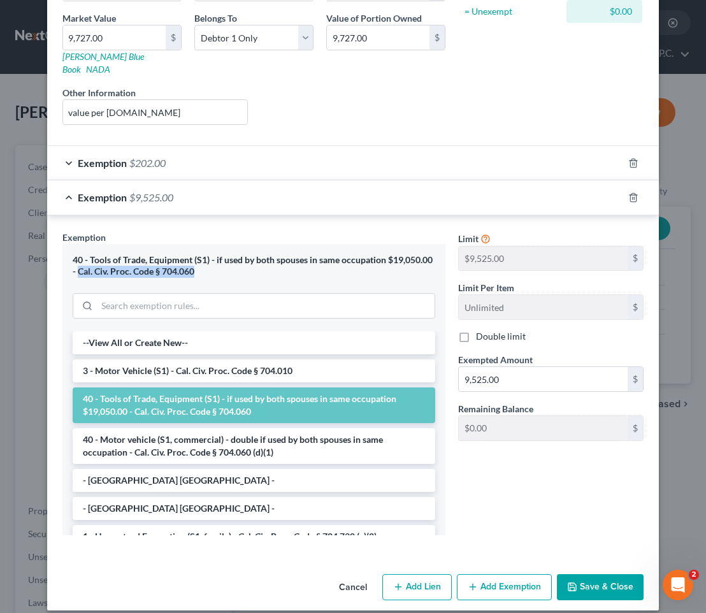
drag, startPoint x: 203, startPoint y: 259, endPoint x: 78, endPoint y: 262, distance: 124.9
click at [78, 262] on div "40 - Tools of Trade, Equipment (S1) - if used by both spouses in same occupatio…" at bounding box center [254, 266] width 363 height 24
copy div "Cal. Civ. Proc. Code § 704.060"
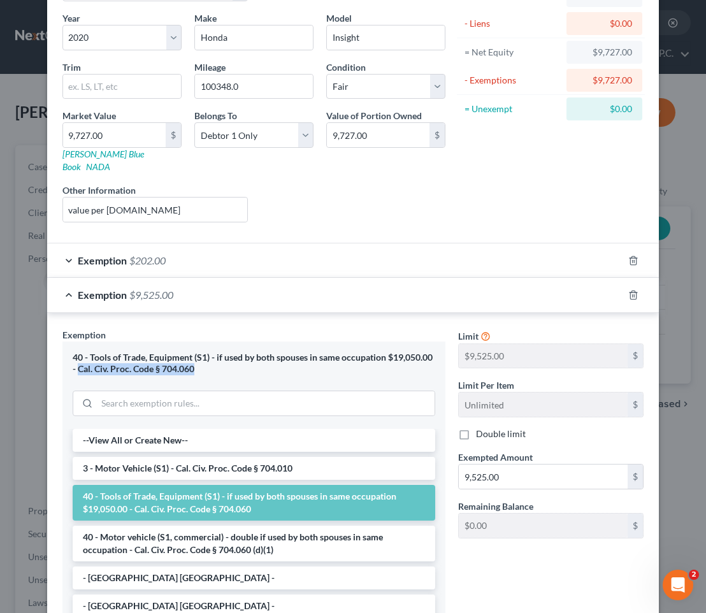
scroll to position [126, 0]
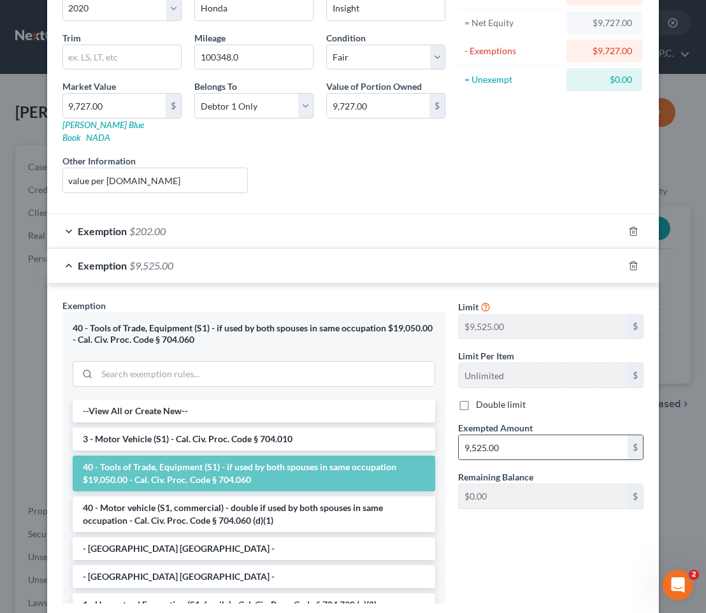
click at [507, 435] on input "9,525.00" at bounding box center [543, 447] width 169 height 24
paste input "4,85"
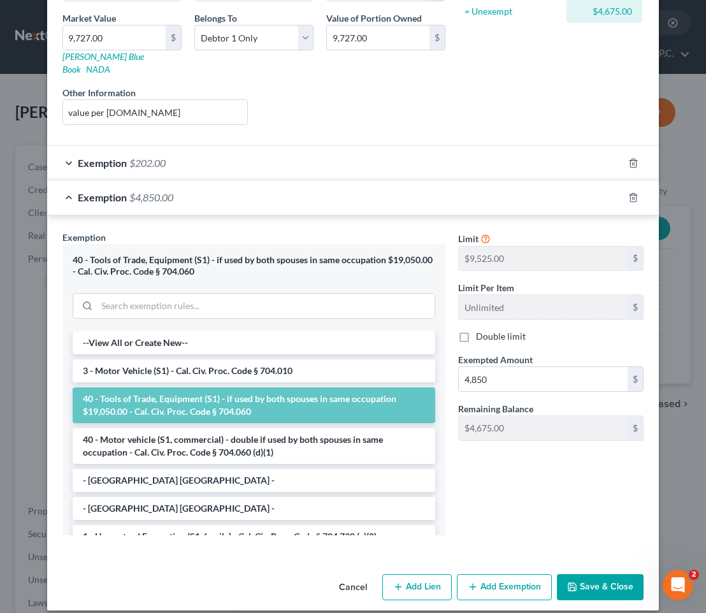
click at [594, 574] on button "Save & Close" at bounding box center [600, 587] width 87 height 27
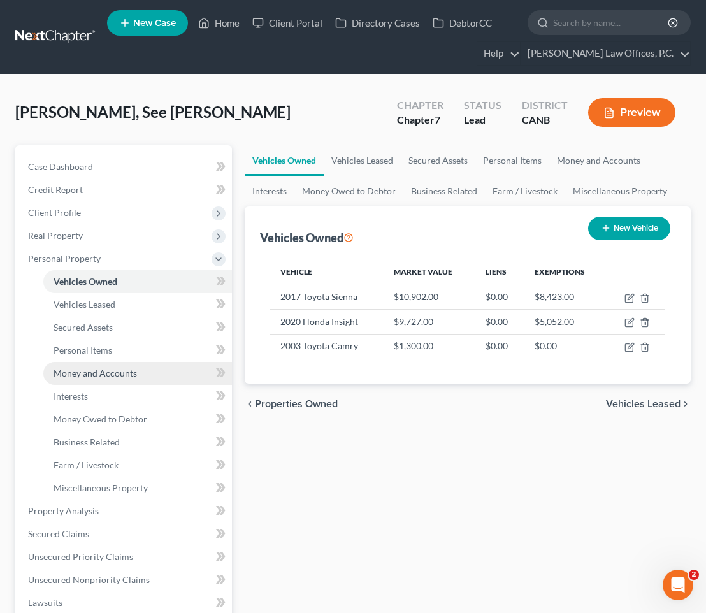
click at [152, 372] on link "Money and Accounts" at bounding box center [137, 373] width 189 height 23
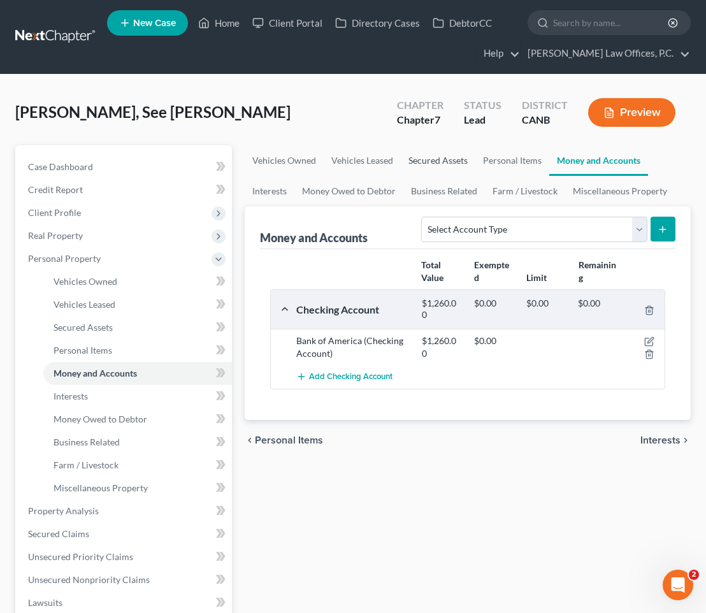
click at [442, 161] on link "Secured Assets" at bounding box center [438, 160] width 75 height 31
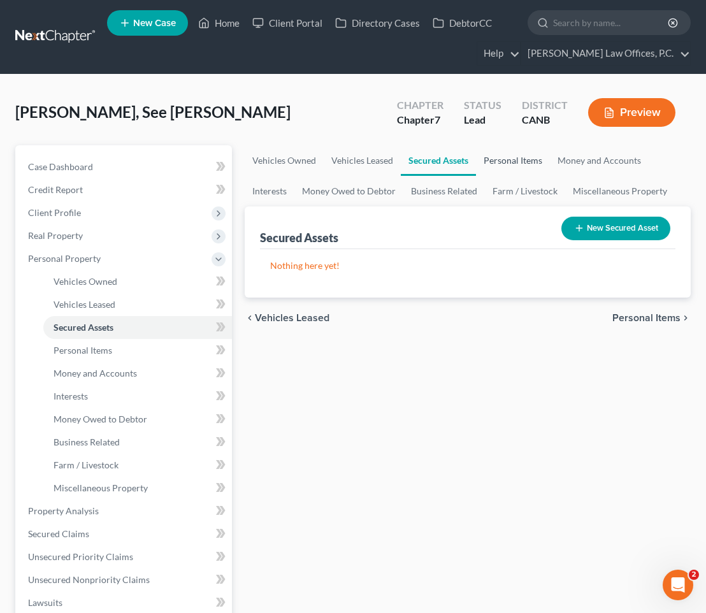
click at [510, 161] on link "Personal Items" at bounding box center [513, 160] width 74 height 31
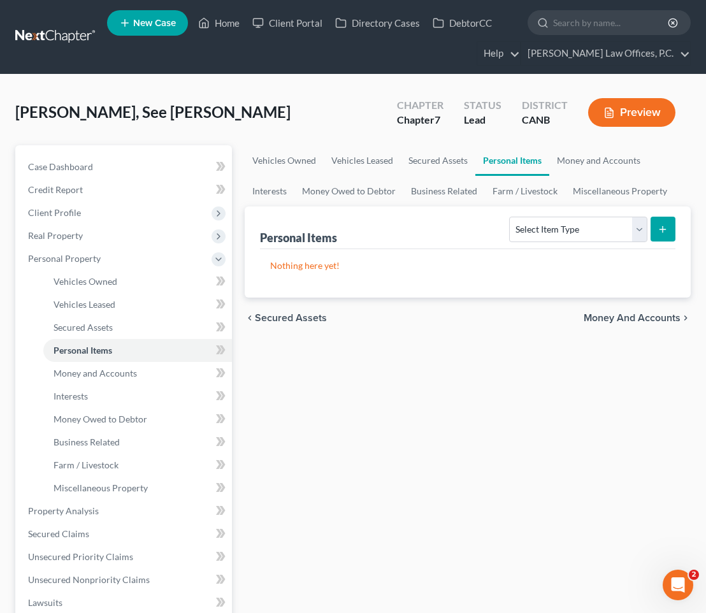
click at [395, 446] on div "Vehicles Owned Vehicles Leased Secured Assets Personal Items Money and Accounts…" at bounding box center [467, 513] width 459 height 736
click at [603, 229] on select "Select Item Type Clothing Collectibles Of Value Electronics Firearms Household …" at bounding box center [578, 229] width 138 height 25
click at [511, 217] on select "Select Item Type Clothing Collectibles Of Value Electronics Firearms Household …" at bounding box center [578, 229] width 138 height 25
click at [668, 228] on button "submit" at bounding box center [663, 229] width 25 height 25
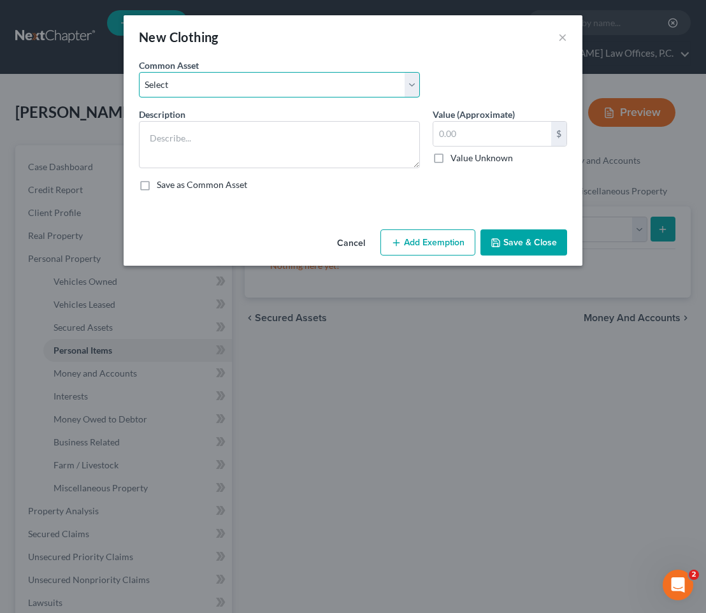
click at [248, 76] on select "Select Clothing" at bounding box center [279, 84] width 281 height 25
click at [139, 72] on select "Select Clothing" at bounding box center [279, 84] width 281 height 25
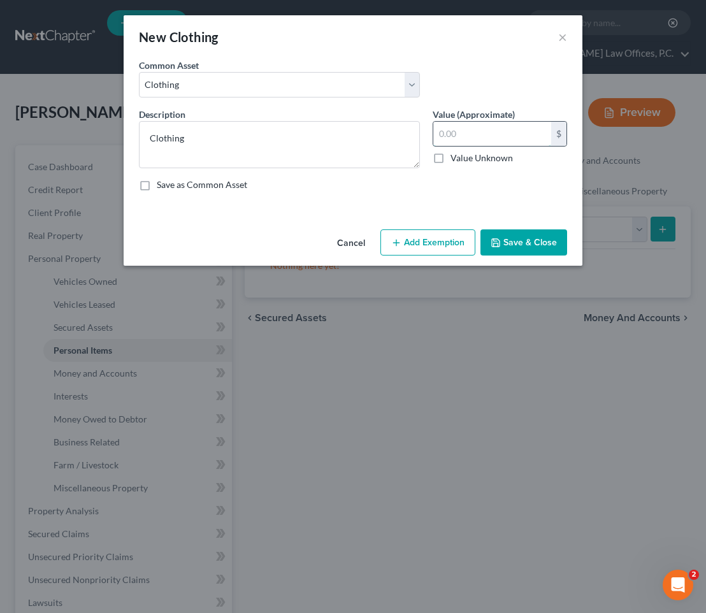
click at [499, 134] on input "text" at bounding box center [492, 134] width 118 height 24
click at [433, 226] on div "Cancel Add Exemption Save & Close" at bounding box center [353, 245] width 459 height 42
click at [429, 234] on button "Add Exemption" at bounding box center [427, 242] width 95 height 27
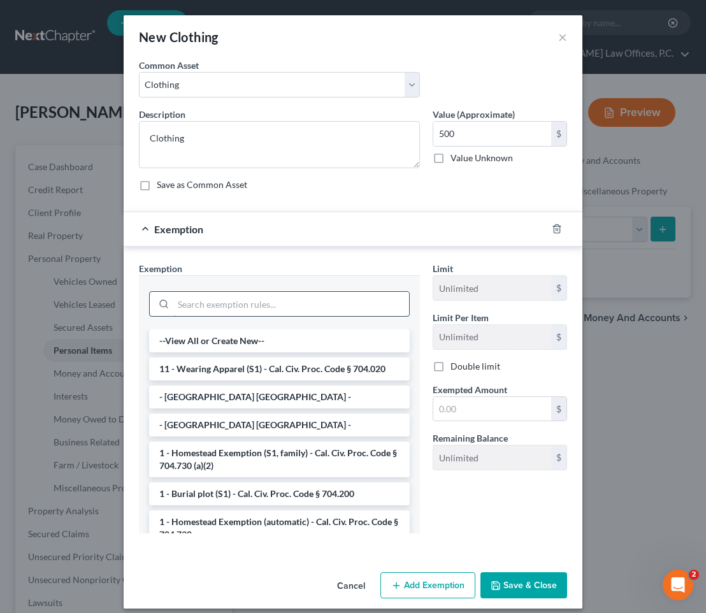
click at [310, 304] on input "search" at bounding box center [291, 304] width 236 height 24
click at [285, 375] on li "11 - Wearing Apparel (S1) - Cal. Civ. Proc. Code § 704.020" at bounding box center [279, 368] width 261 height 23
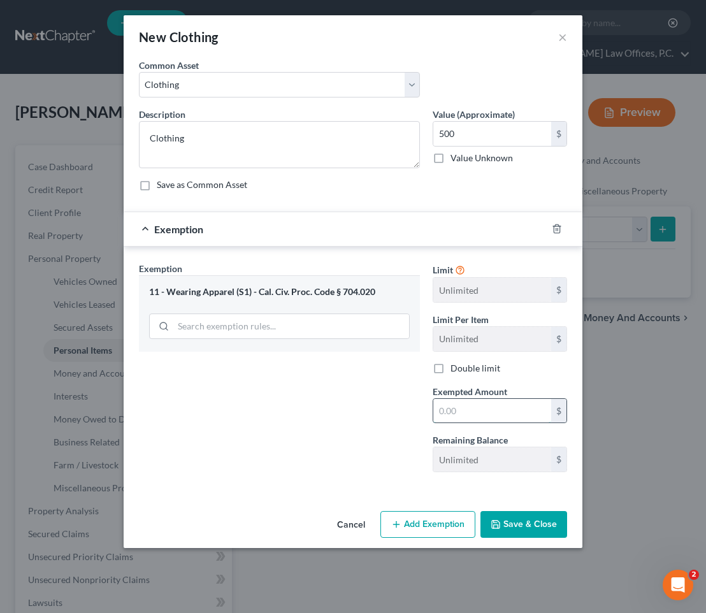
click at [463, 414] on input "text" at bounding box center [492, 411] width 118 height 24
click at [516, 517] on button "Save & Close" at bounding box center [523, 524] width 87 height 27
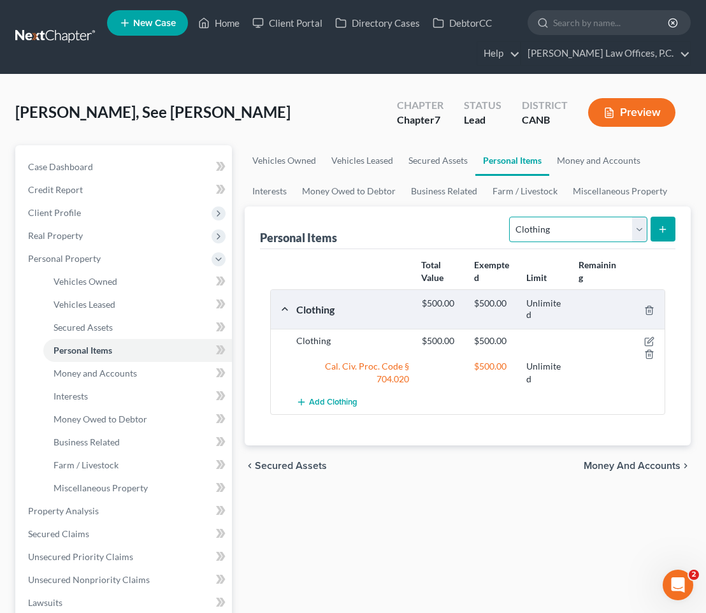
click at [617, 224] on select "Select Item Type Clothing Collectibles Of Value Electronics Firearms Household …" at bounding box center [578, 229] width 138 height 25
click at [511, 217] on select "Select Item Type Clothing Collectibles Of Value Electronics Firearms Household …" at bounding box center [578, 229] width 138 height 25
click at [661, 224] on icon "submit" at bounding box center [663, 229] width 10 height 10
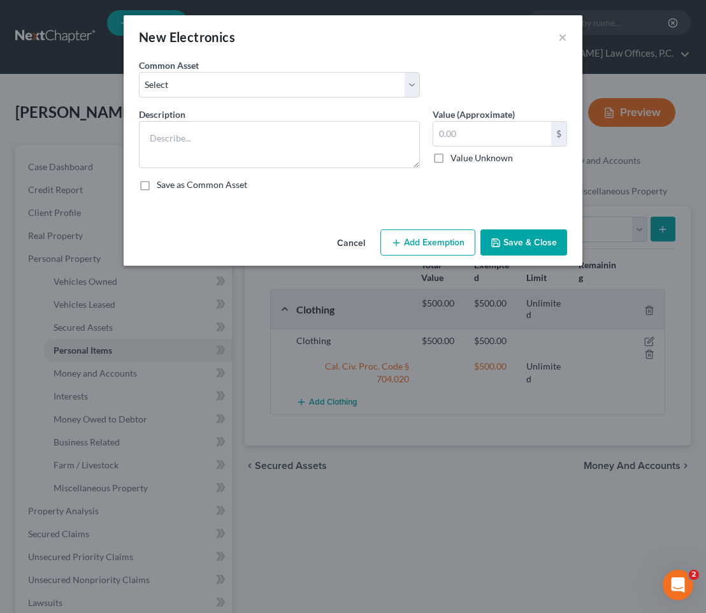
click at [324, 97] on div "Common Asset Select Electronics" at bounding box center [353, 83] width 441 height 49
click at [312, 85] on select "Select Electronics" at bounding box center [279, 84] width 281 height 25
click at [139, 72] on select "Select Electronics" at bounding box center [279, 84] width 281 height 25
click at [451, 129] on input "text" at bounding box center [492, 134] width 118 height 24
click at [519, 244] on button "Save & Close" at bounding box center [523, 242] width 87 height 27
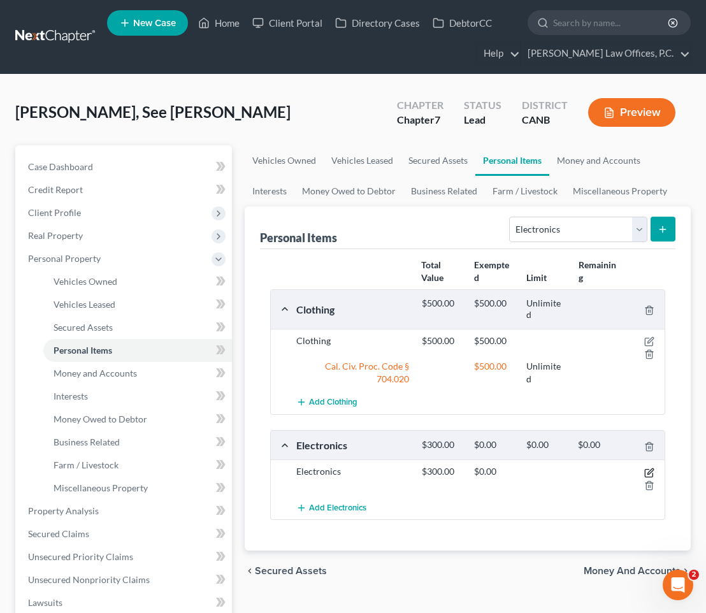
click at [651, 468] on icon "button" at bounding box center [649, 473] width 10 height 10
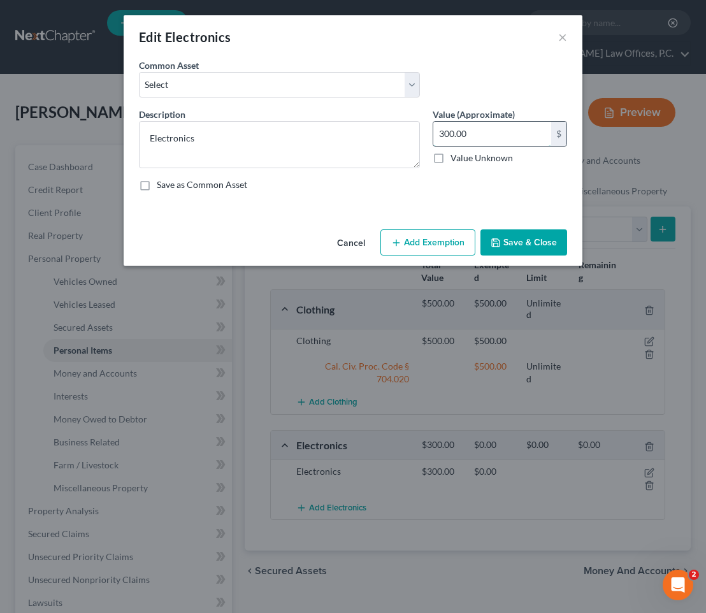
click at [462, 127] on input "300.00" at bounding box center [492, 134] width 118 height 24
click at [435, 252] on button "Add Exemption" at bounding box center [427, 242] width 95 height 27
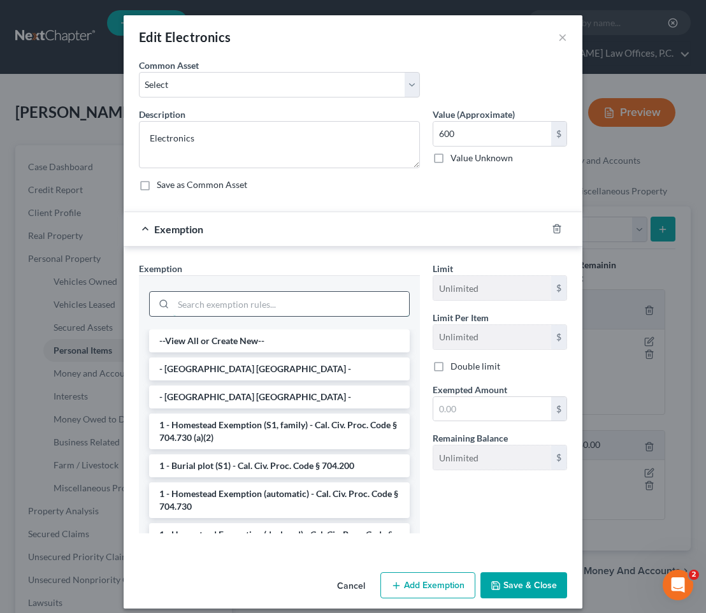
click at [319, 308] on input "search" at bounding box center [291, 304] width 236 height 24
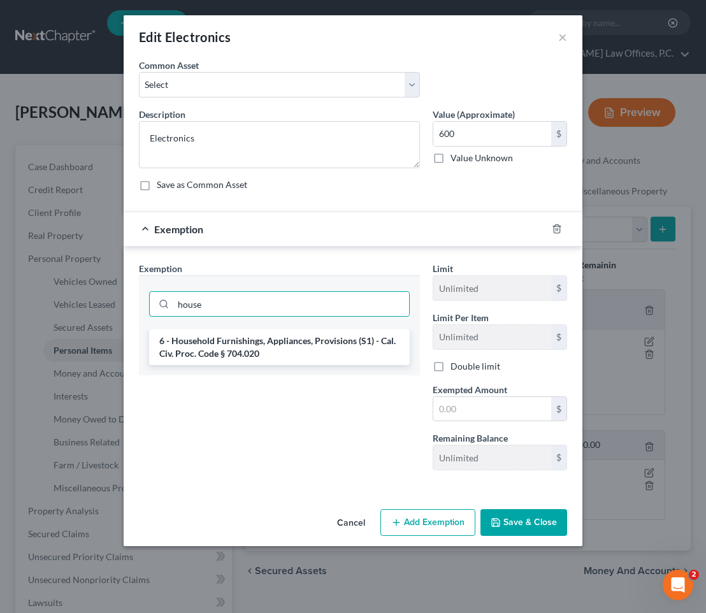
click at [344, 354] on li "6 - Household Furnishings, Appliances, Provisions (S1) - Cal. Civ. Proc. Code §…" at bounding box center [279, 347] width 261 height 36
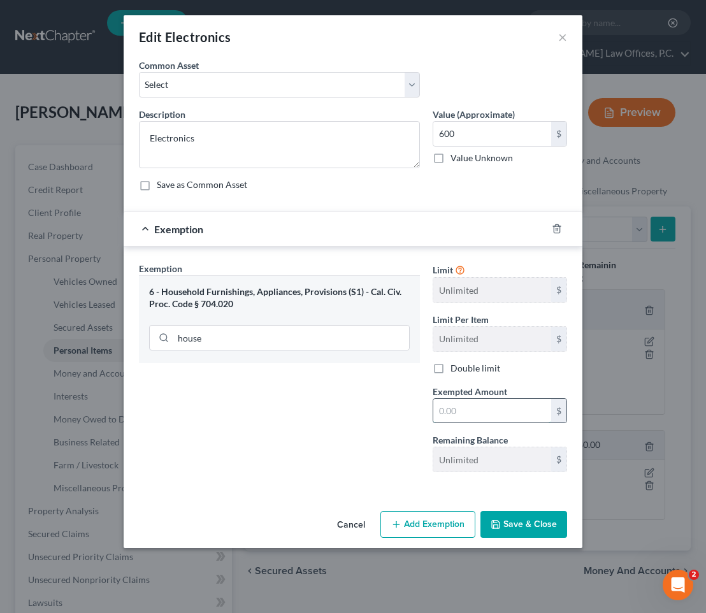
click at [466, 401] on input "text" at bounding box center [492, 411] width 118 height 24
click at [510, 526] on button "Save & Close" at bounding box center [523, 524] width 87 height 27
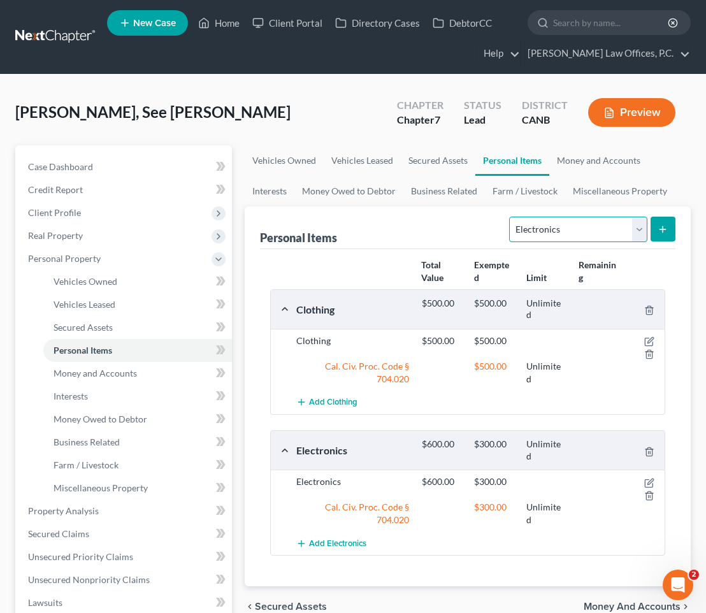
click at [537, 234] on select "Select Item Type Clothing Collectibles Of Value Electronics Firearms Household …" at bounding box center [578, 229] width 138 height 25
click at [511, 217] on select "Select Item Type Clothing Collectibles Of Value Electronics Firearms Household …" at bounding box center [578, 229] width 138 height 25
click at [659, 235] on button "submit" at bounding box center [663, 229] width 25 height 25
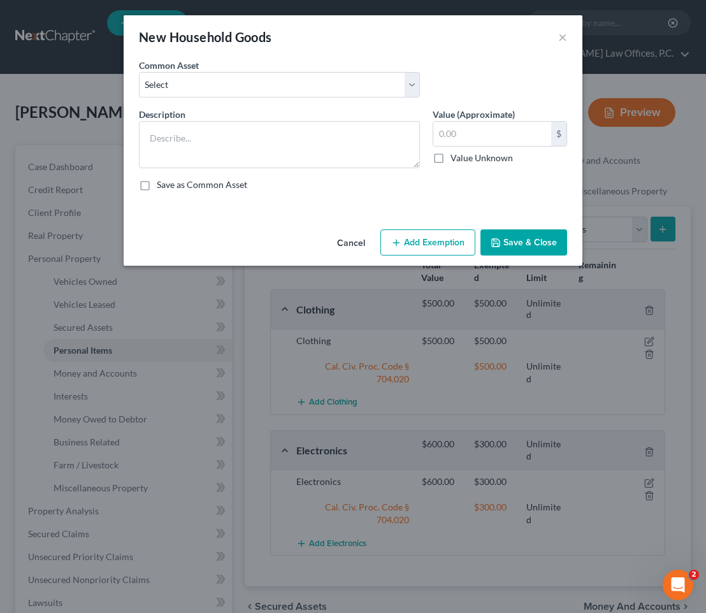
click at [355, 247] on button "Cancel" at bounding box center [351, 243] width 48 height 25
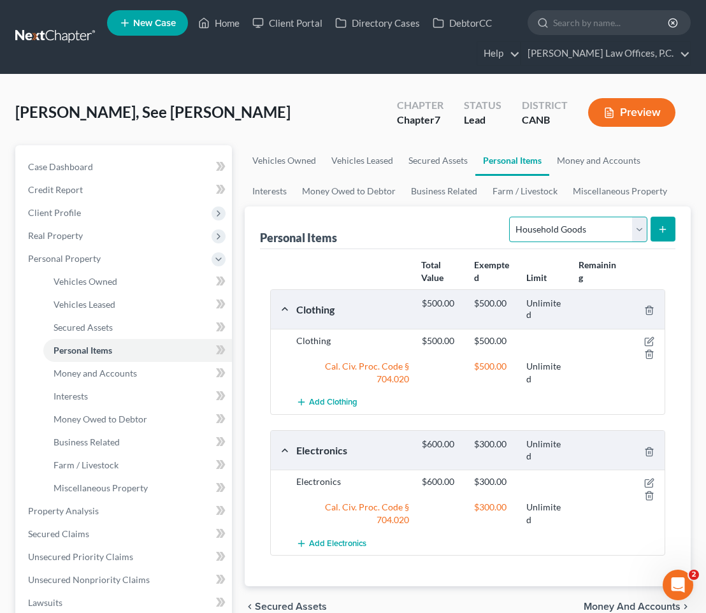
click at [573, 232] on select "Select Item Type Clothing Collectibles Of Value Electronics Firearms Household …" at bounding box center [578, 229] width 138 height 25
click at [511, 217] on select "Select Item Type Clothing Collectibles Of Value Electronics Firearms Household …" at bounding box center [578, 229] width 138 height 25
click at [566, 224] on select "Select Item Type Clothing Collectibles Of Value Electronics Firearms Household …" at bounding box center [578, 229] width 138 height 25
click at [511, 217] on select "Select Item Type Clothing Collectibles Of Value Electronics Firearms Household …" at bounding box center [578, 229] width 138 height 25
click at [662, 218] on button "submit" at bounding box center [663, 229] width 25 height 25
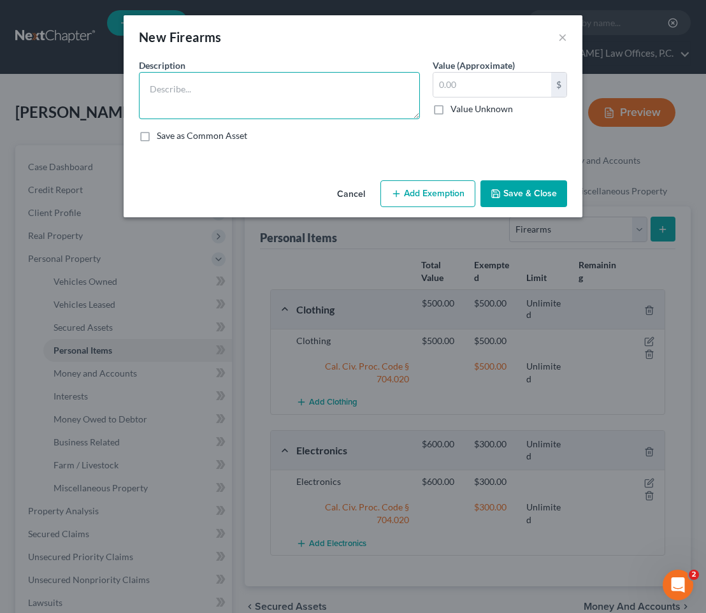
click at [310, 107] on textarea at bounding box center [279, 95] width 281 height 47
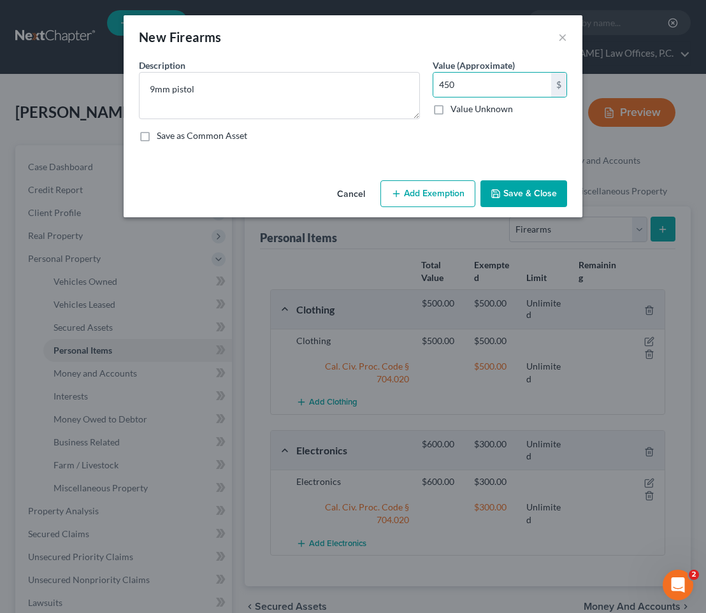
click at [428, 197] on button "Add Exemption" at bounding box center [427, 193] width 95 height 27
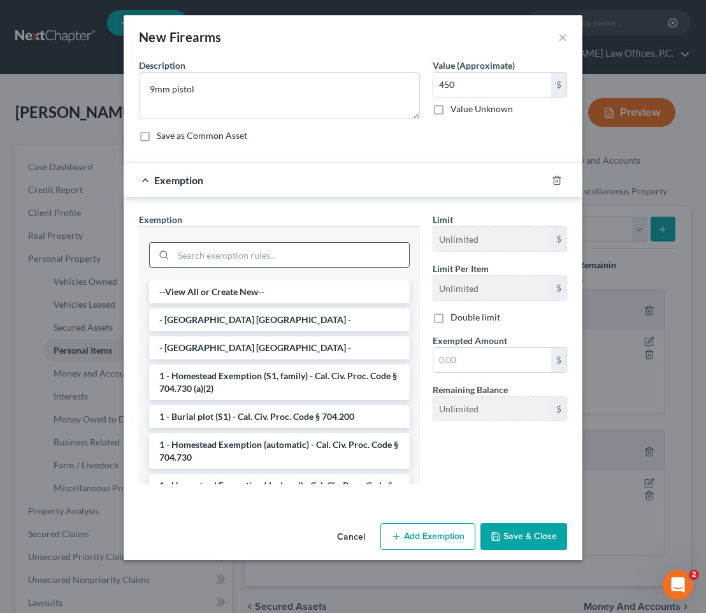
click at [289, 249] on input "search" at bounding box center [291, 255] width 236 height 24
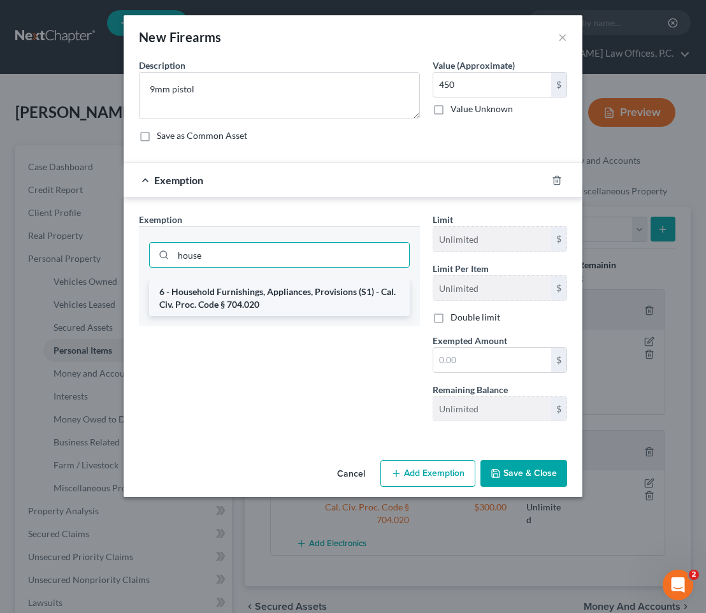
click at [294, 287] on li "6 - Household Furnishings, Appliances, Provisions (S1) - Cal. Civ. Proc. Code §…" at bounding box center [279, 298] width 261 height 36
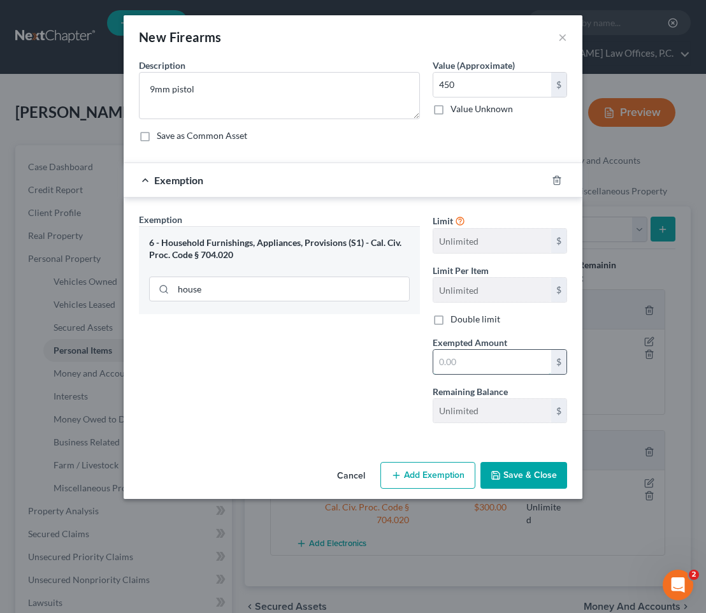
click at [459, 373] on input "text" at bounding box center [492, 362] width 118 height 24
click at [521, 493] on div "Cancel Add Exemption Save & Close" at bounding box center [353, 478] width 459 height 42
click at [528, 477] on button "Save & Close" at bounding box center [523, 475] width 87 height 27
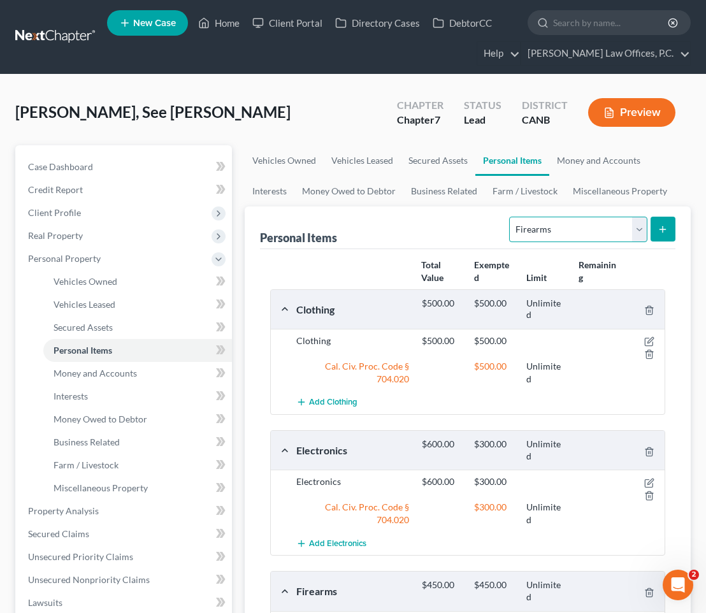
click at [614, 226] on select "Select Item Type Clothing Collectibles Of Value Electronics Firearms Household …" at bounding box center [578, 229] width 138 height 25
click at [511, 217] on select "Select Item Type Clothing Collectibles Of Value Electronics Firearms Household …" at bounding box center [578, 229] width 138 height 25
click at [663, 223] on button "submit" at bounding box center [663, 229] width 25 height 25
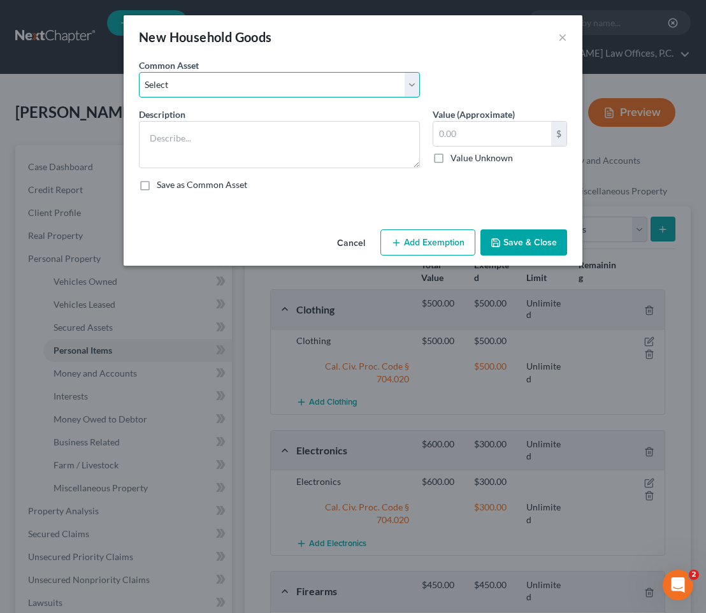
click at [302, 96] on select "Select Household Goods and Furniture" at bounding box center [279, 84] width 281 height 25
click at [139, 72] on select "Select Household Goods and Furniture" at bounding box center [279, 84] width 281 height 25
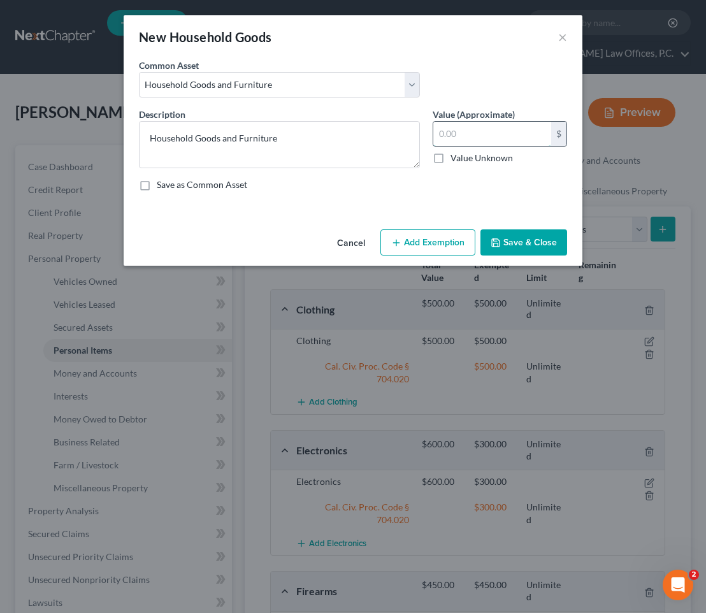
click at [475, 129] on input "text" at bounding box center [492, 134] width 118 height 24
click at [449, 243] on button "Add Exemption" at bounding box center [427, 242] width 95 height 27
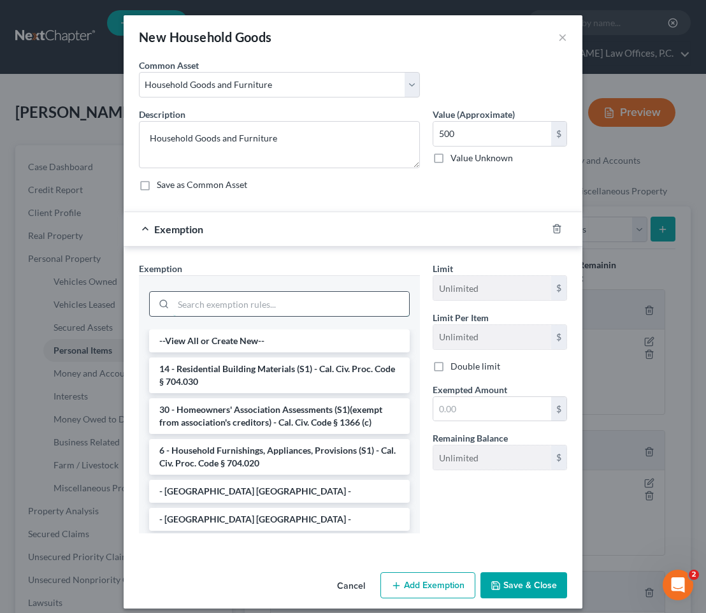
click at [369, 299] on input "search" at bounding box center [291, 304] width 236 height 24
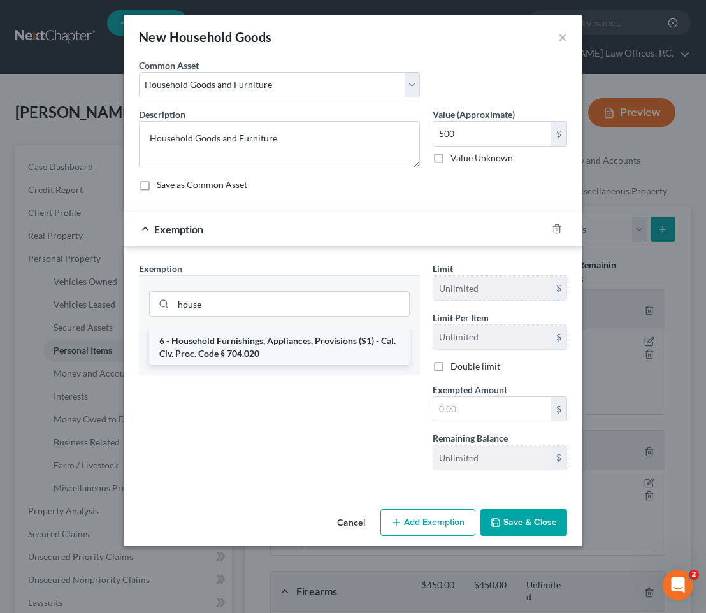
click at [391, 349] on li "6 - Household Furnishings, Appliances, Provisions (S1) - Cal. Civ. Proc. Code §…" at bounding box center [279, 347] width 261 height 36
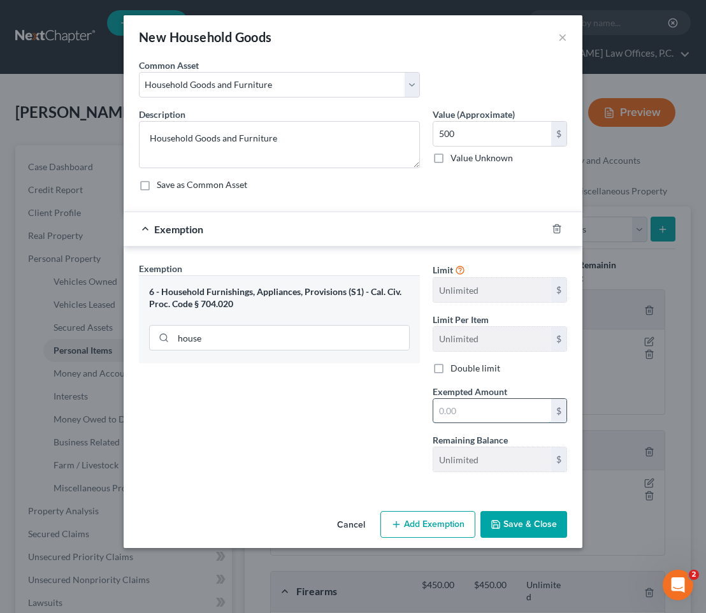
click at [493, 418] on input "text" at bounding box center [492, 411] width 118 height 24
click at [535, 519] on button "Save & Close" at bounding box center [523, 524] width 87 height 27
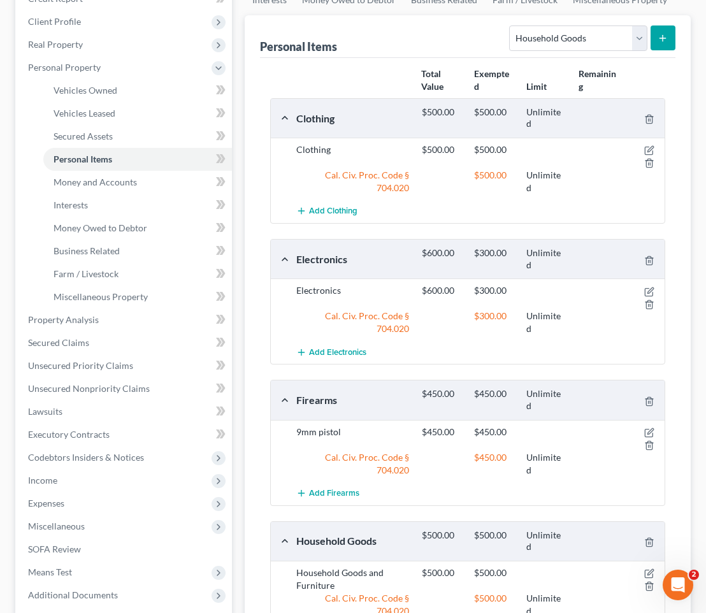
scroll to position [198, 0]
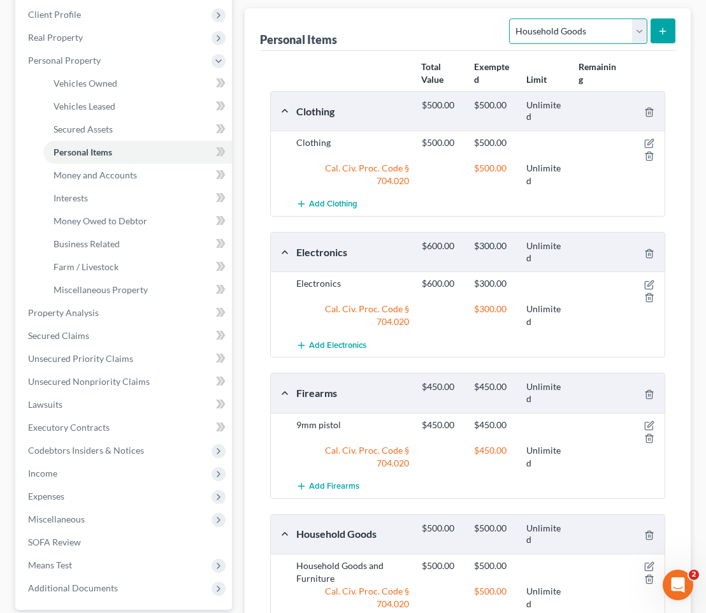
click at [575, 37] on select "Select Item Type Clothing Collectibles Of Value Electronics Firearms Household …" at bounding box center [578, 30] width 138 height 25
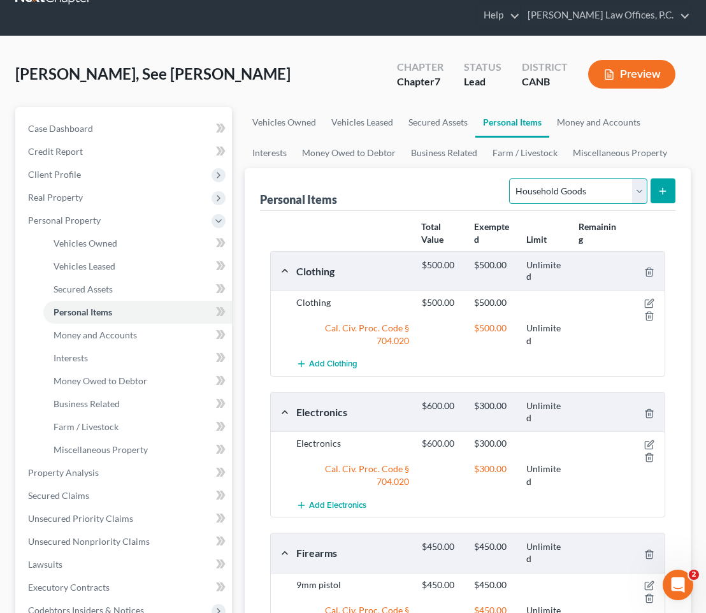
scroll to position [0, 0]
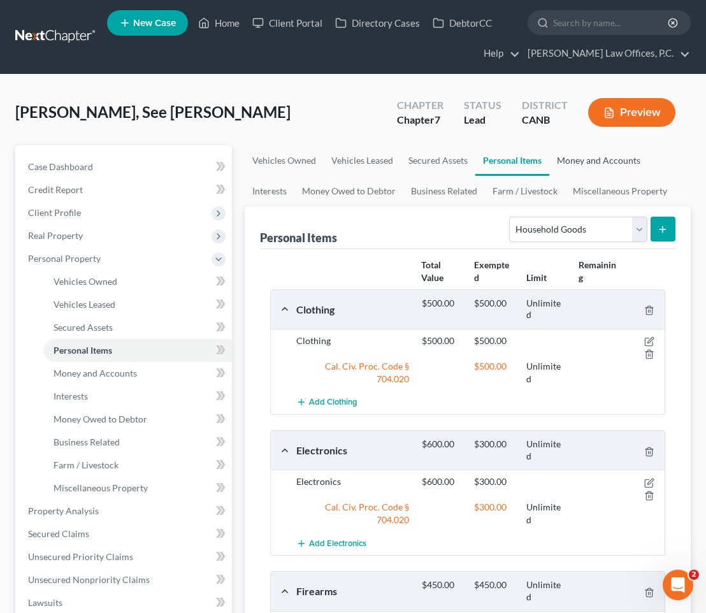
click at [580, 161] on link "Money and Accounts" at bounding box center [598, 160] width 99 height 31
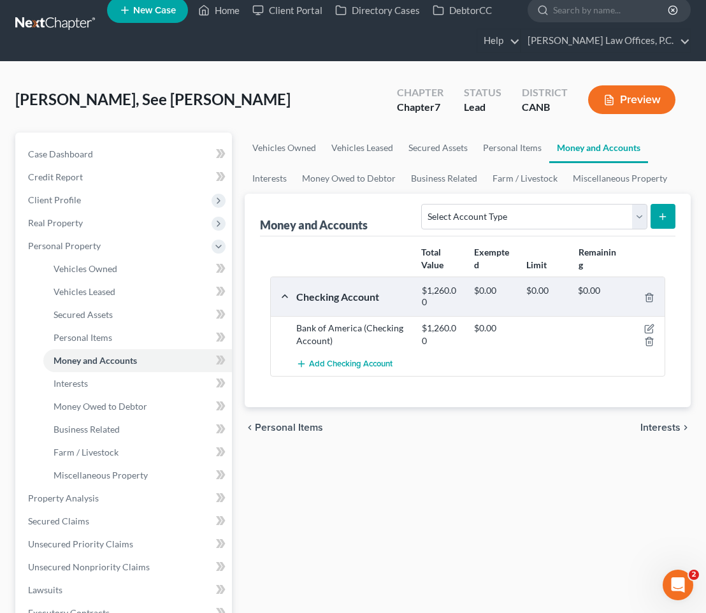
scroll to position [27, 0]
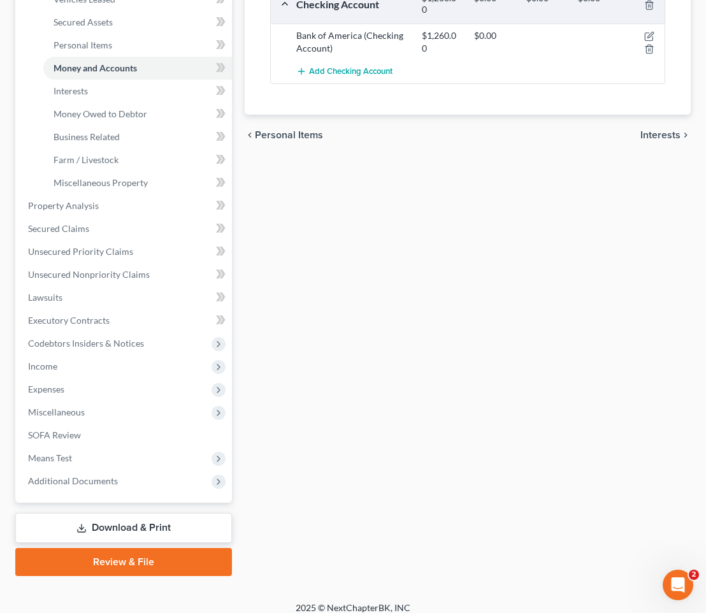
click at [142, 521] on link "Download & Print" at bounding box center [123, 528] width 217 height 30
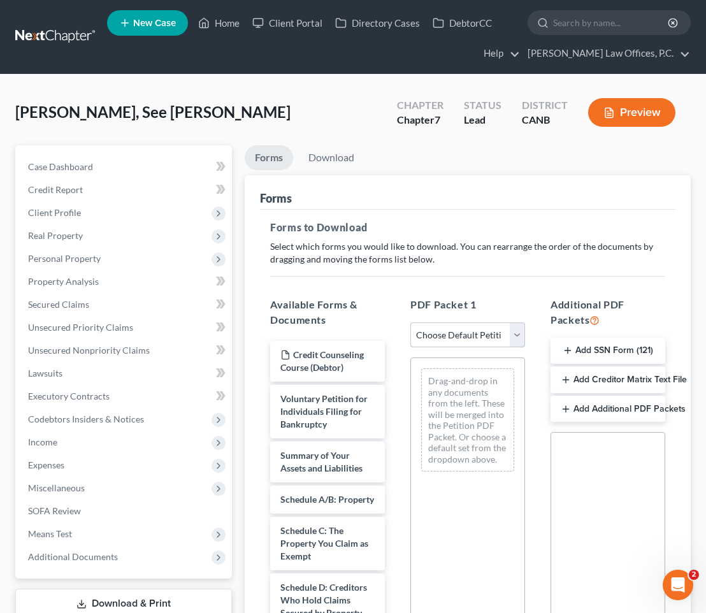
click at [485, 331] on select "Choose Default Petition PDF Packet Complete Bankruptcy Petition (all forms and …" at bounding box center [467, 334] width 115 height 25
click at [410, 322] on select "Choose Default Petition PDF Packet Complete Bankruptcy Petition (all forms and …" at bounding box center [467, 334] width 115 height 25
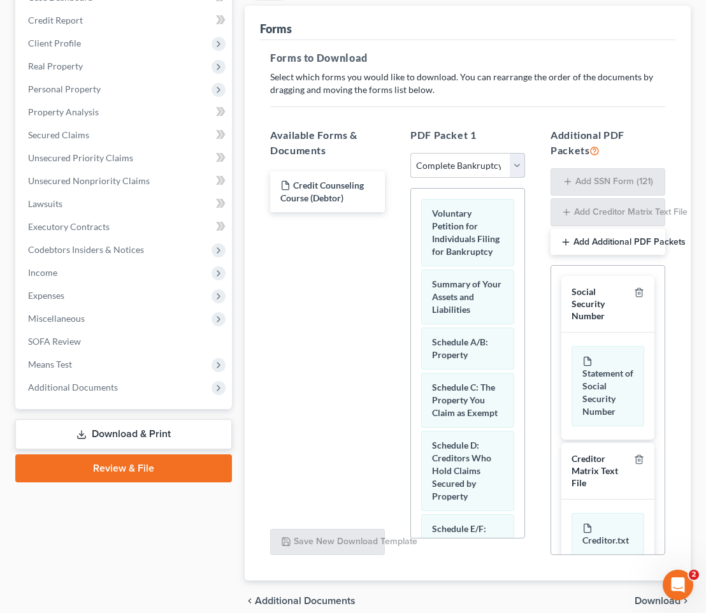
scroll to position [226, 0]
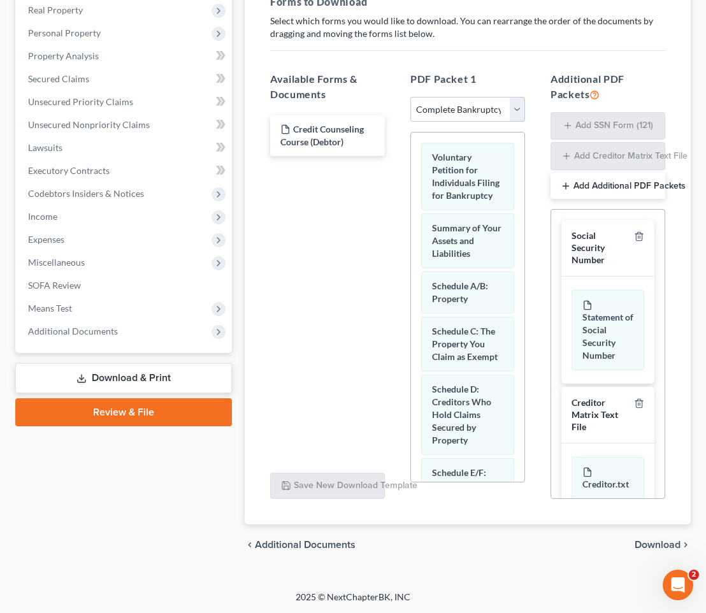
click at [643, 545] on span "Download" at bounding box center [658, 545] width 46 height 10
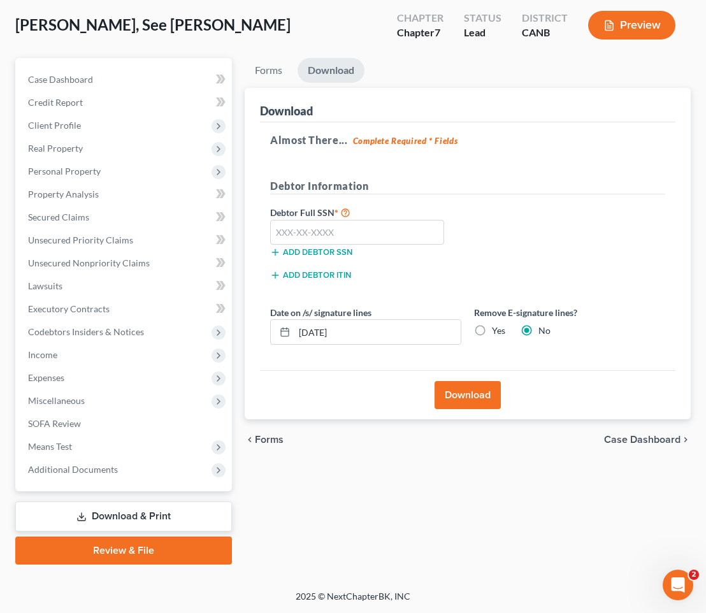
scroll to position [86, 0]
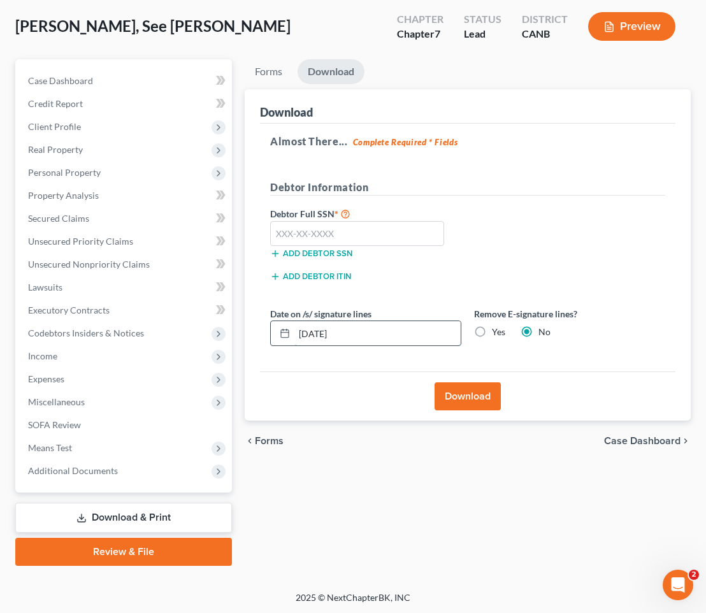
click at [399, 327] on input "[DATE]" at bounding box center [377, 333] width 166 height 24
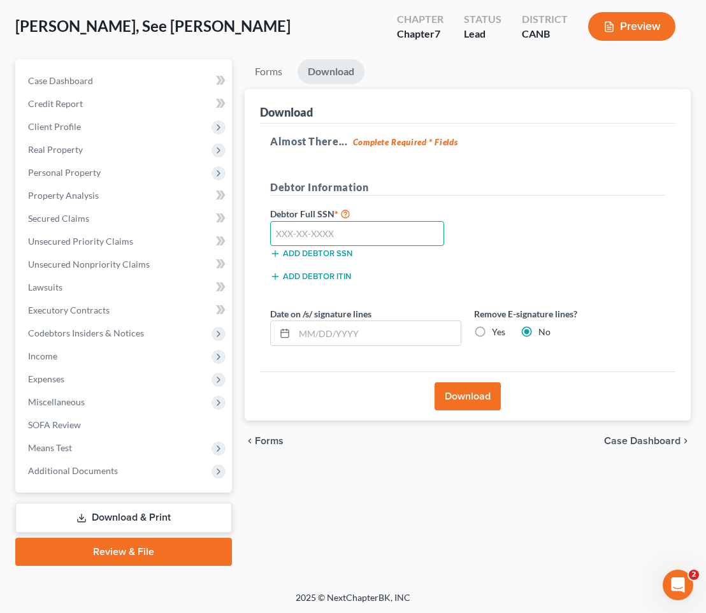
click at [339, 230] on input "text" at bounding box center [357, 233] width 174 height 25
click at [492, 328] on label "Yes" at bounding box center [498, 332] width 13 height 13
click at [497, 328] on input "Yes" at bounding box center [501, 330] width 8 height 8
click at [470, 405] on button "Download" at bounding box center [468, 396] width 66 height 28
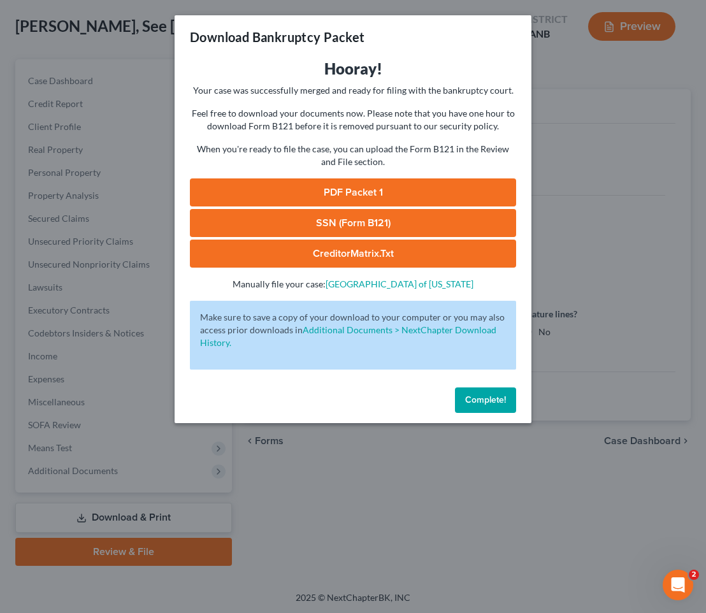
click at [426, 189] on link "PDF Packet 1" at bounding box center [353, 192] width 326 height 28
click at [307, 226] on link "SSN (Form B121)" at bounding box center [353, 223] width 326 height 28
click at [496, 400] on span "Complete!" at bounding box center [485, 399] width 41 height 11
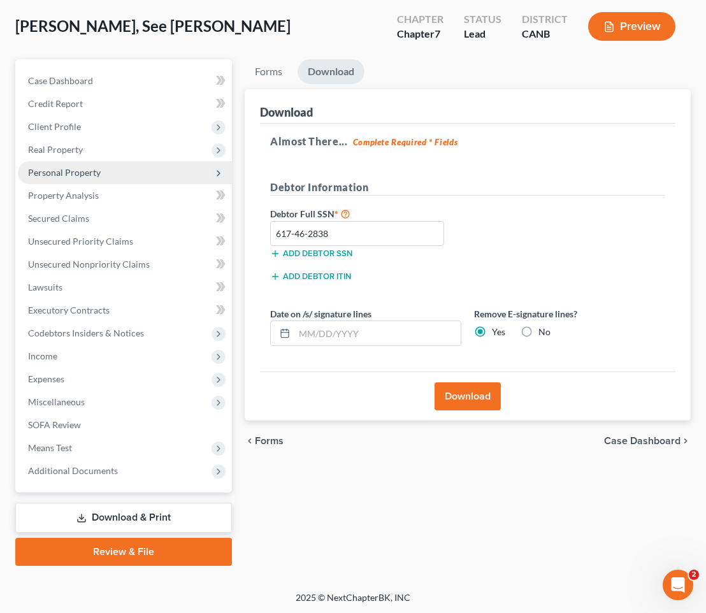
click at [147, 173] on span "Personal Property" at bounding box center [125, 172] width 214 height 23
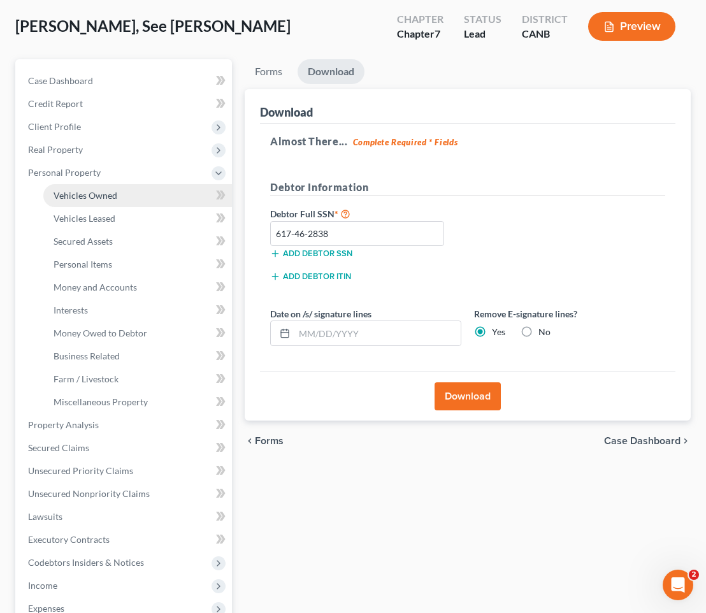
click at [136, 198] on link "Vehicles Owned" at bounding box center [137, 195] width 189 height 23
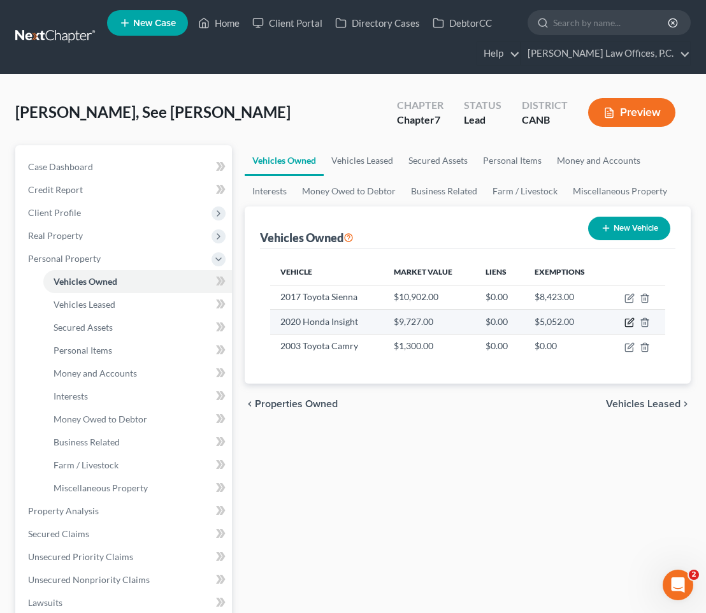
click at [626, 320] on icon "button" at bounding box center [629, 322] width 10 height 10
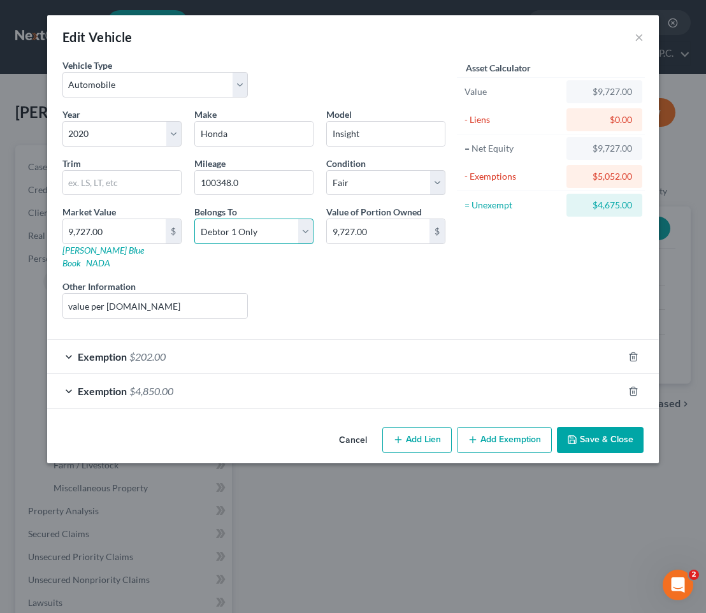
click at [293, 231] on select "Select Debtor 1 Only Debtor 2 Only Debtor 1 And Debtor 2 Only At Least One Of T…" at bounding box center [253, 231] width 119 height 25
click at [194, 219] on select "Select Debtor 1 Only Debtor 2 Only Debtor 1 And Debtor 2 Only At Least One Of T…" at bounding box center [253, 231] width 119 height 25
click at [383, 237] on input "9,727.00" at bounding box center [378, 231] width 103 height 24
click at [489, 347] on div "Exemption $202.00" at bounding box center [335, 357] width 576 height 34
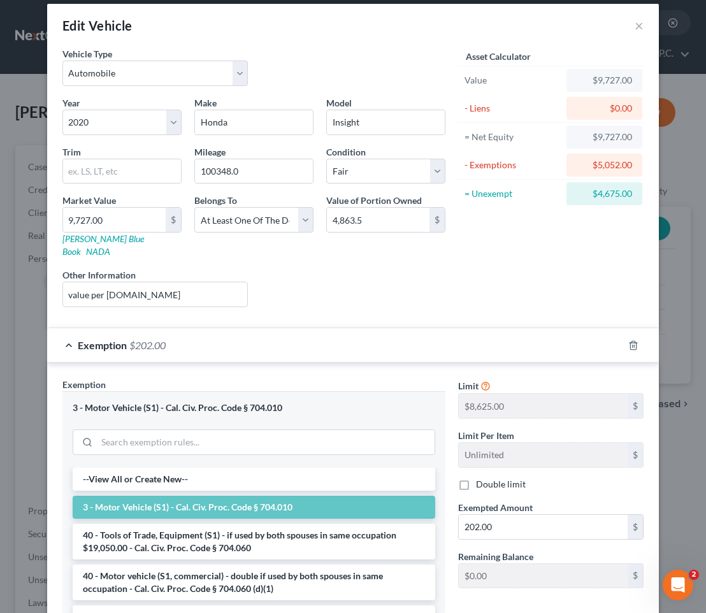
scroll to position [183, 0]
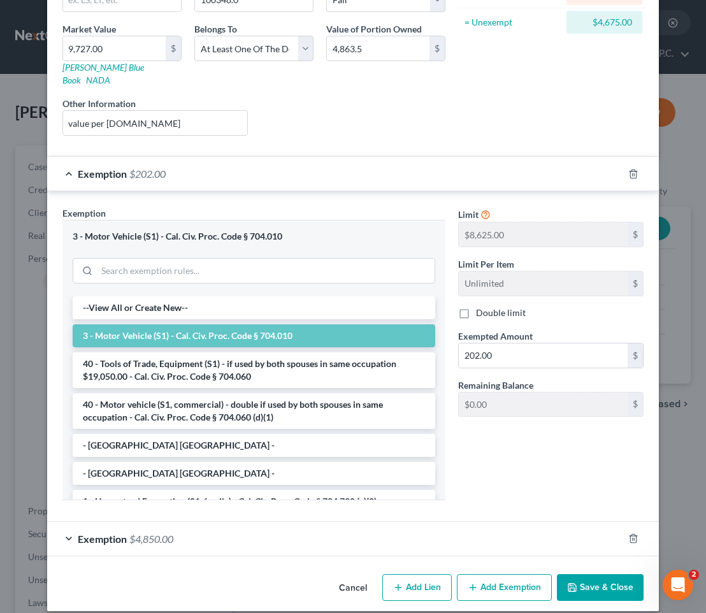
click at [607, 574] on button "Save & Close" at bounding box center [600, 587] width 87 height 27
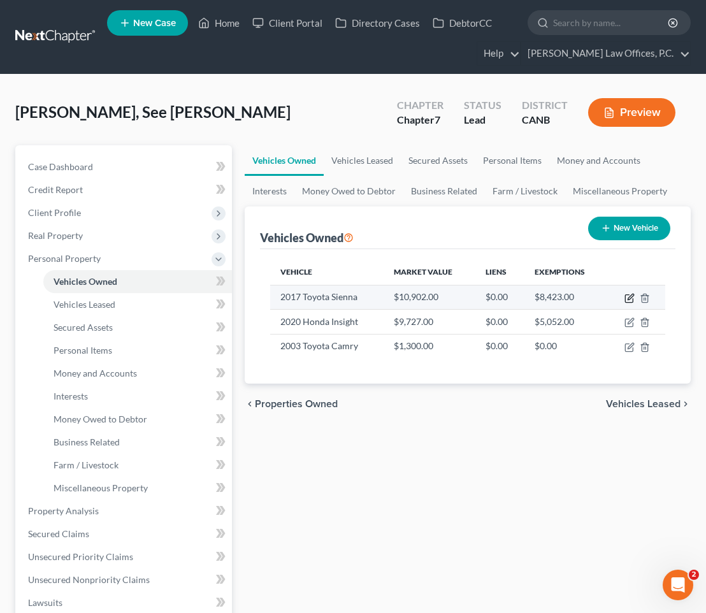
click at [628, 298] on icon "button" at bounding box center [631, 297] width 6 height 6
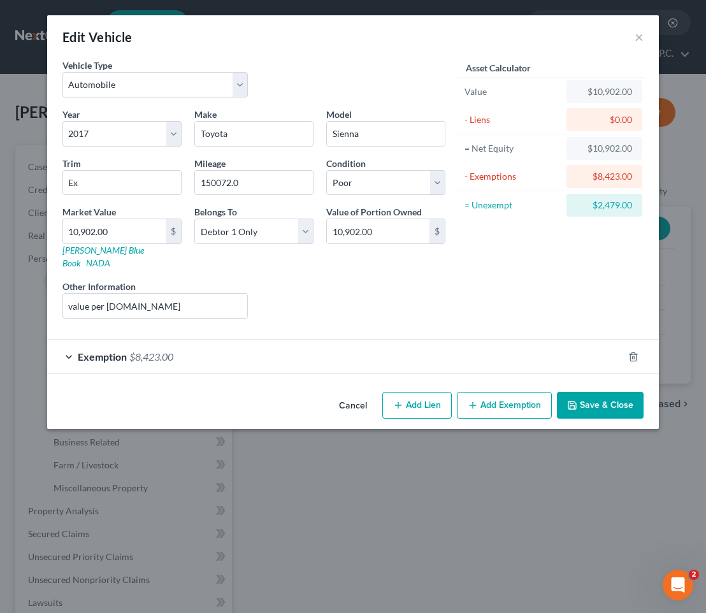
click at [563, 351] on div "Exemption $8,423.00" at bounding box center [335, 357] width 576 height 34
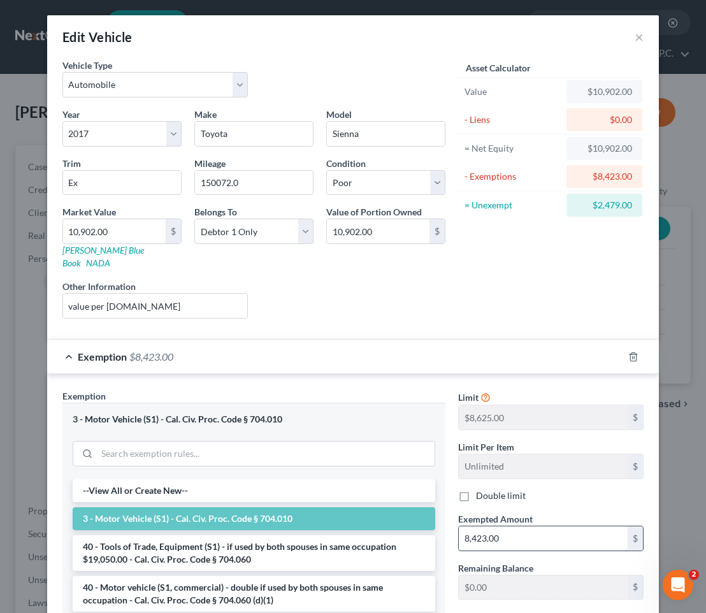
click at [528, 531] on input "8,423.00" at bounding box center [543, 538] width 169 height 24
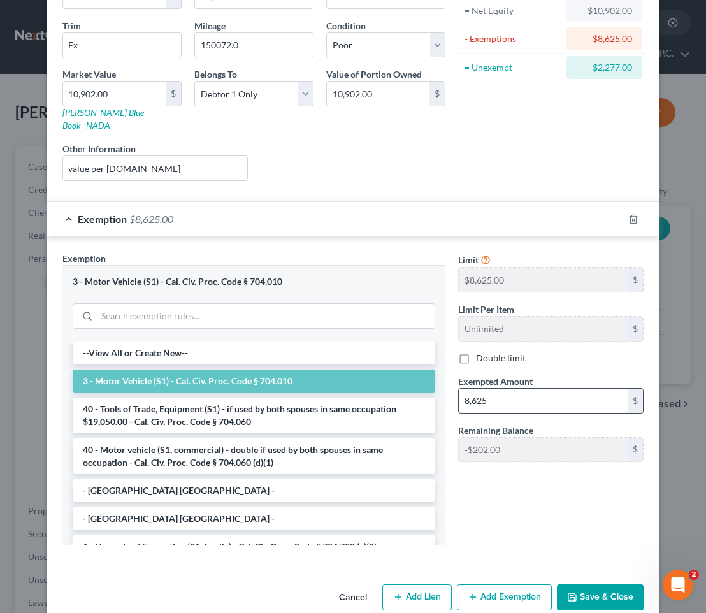
scroll to position [148, 0]
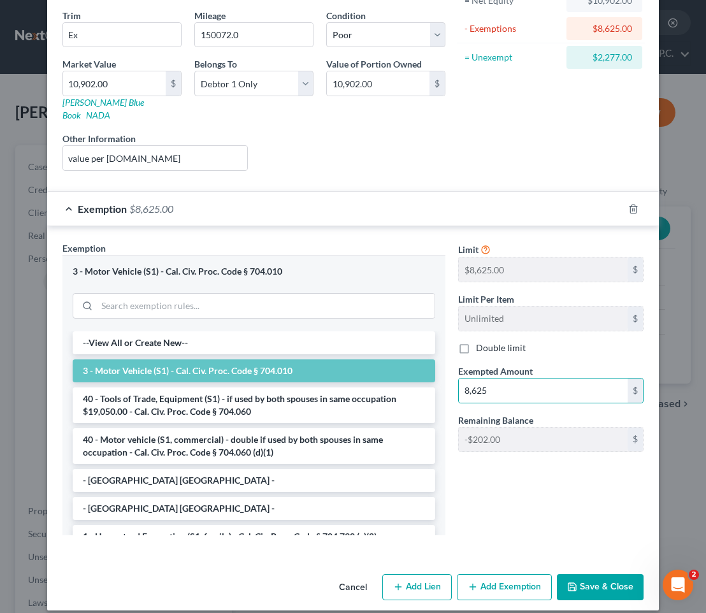
drag, startPoint x: 592, startPoint y: 581, endPoint x: 596, endPoint y: 554, distance: 27.0
click at [592, 581] on button "Save & Close" at bounding box center [600, 587] width 87 height 27
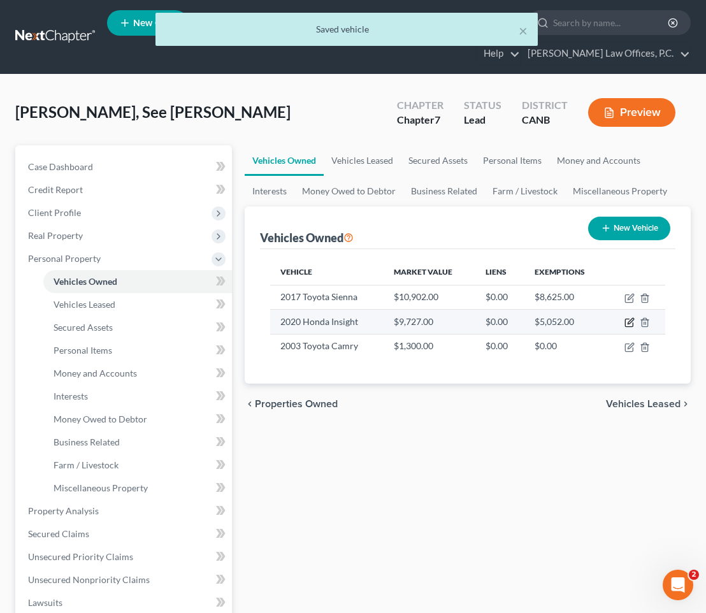
click at [628, 326] on icon "button" at bounding box center [629, 323] width 8 height 8
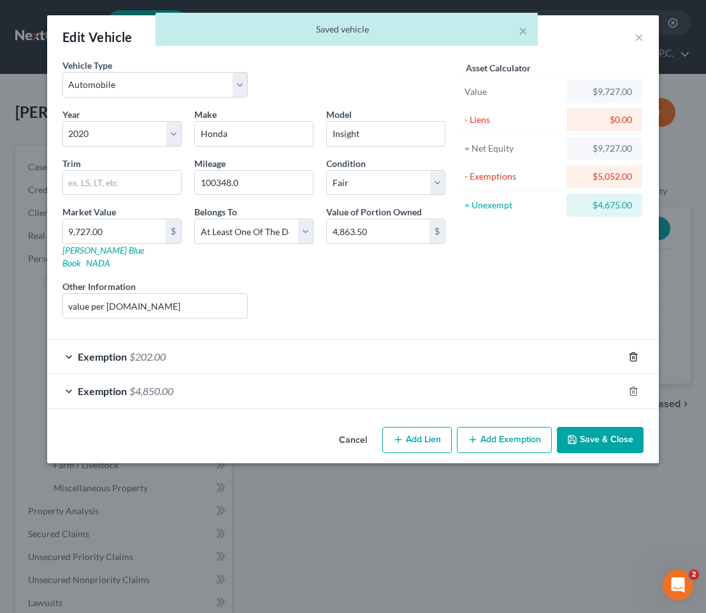
click at [630, 352] on icon "button" at bounding box center [633, 357] width 10 height 10
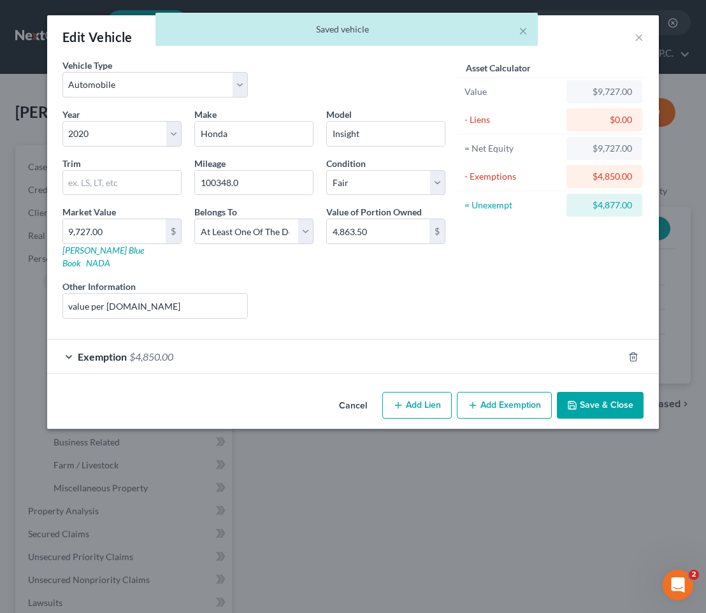
click at [603, 392] on button "Save & Close" at bounding box center [600, 405] width 87 height 27
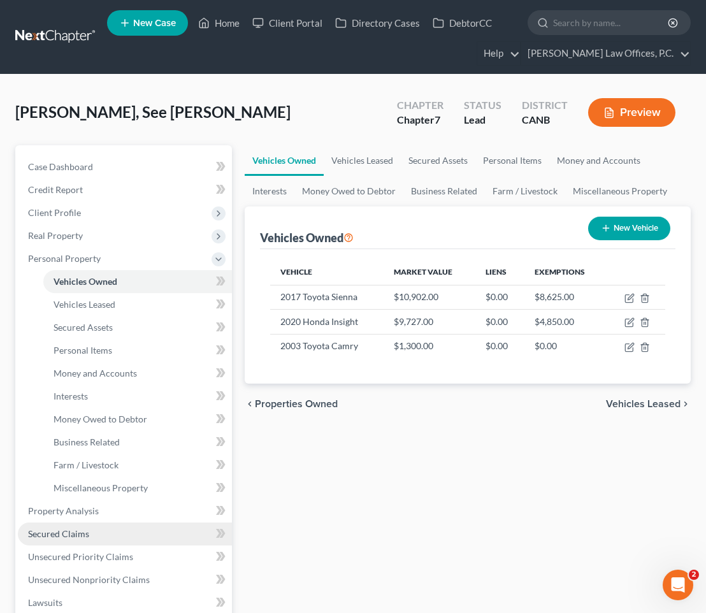
click at [124, 540] on link "Secured Claims" at bounding box center [125, 534] width 214 height 23
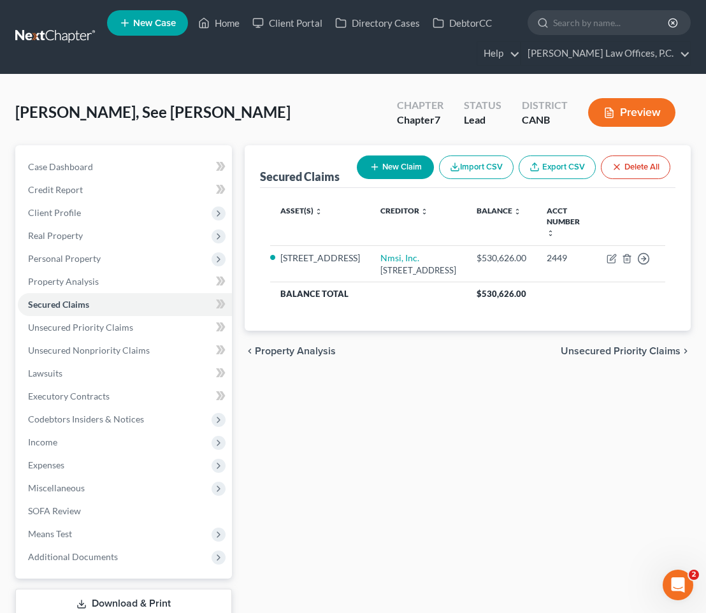
click at [655, 112] on button "Preview" at bounding box center [631, 112] width 87 height 29
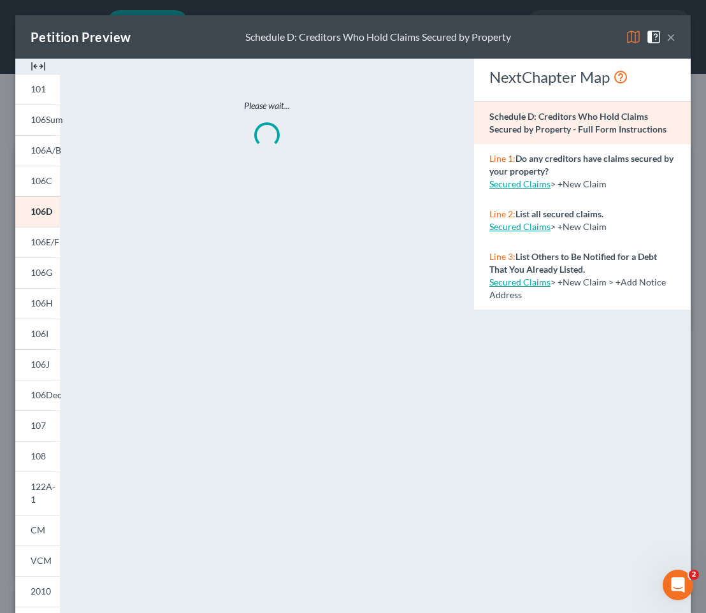
click at [49, 184] on span "106C" at bounding box center [42, 180] width 22 height 11
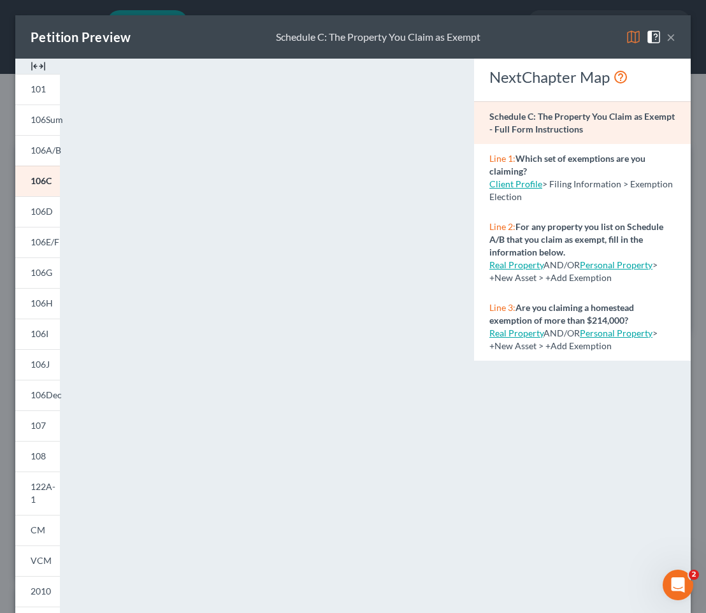
click at [670, 36] on button "×" at bounding box center [671, 36] width 9 height 15
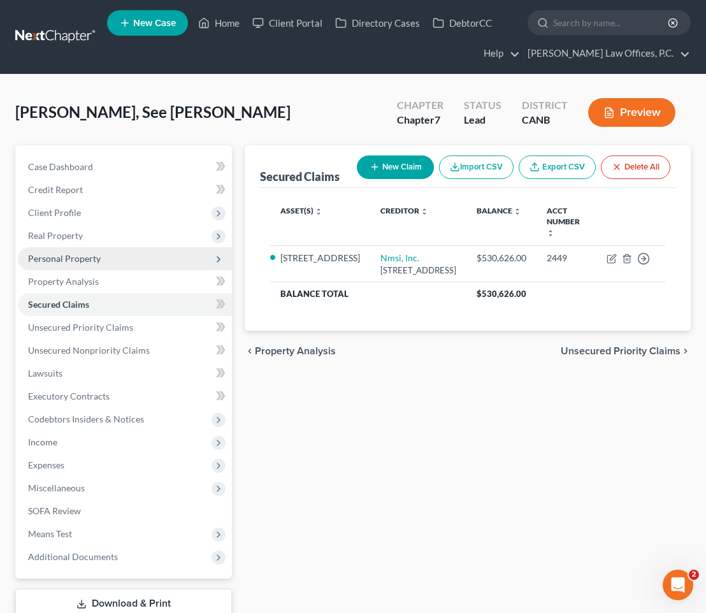
click at [103, 264] on span "Personal Property" at bounding box center [125, 258] width 214 height 23
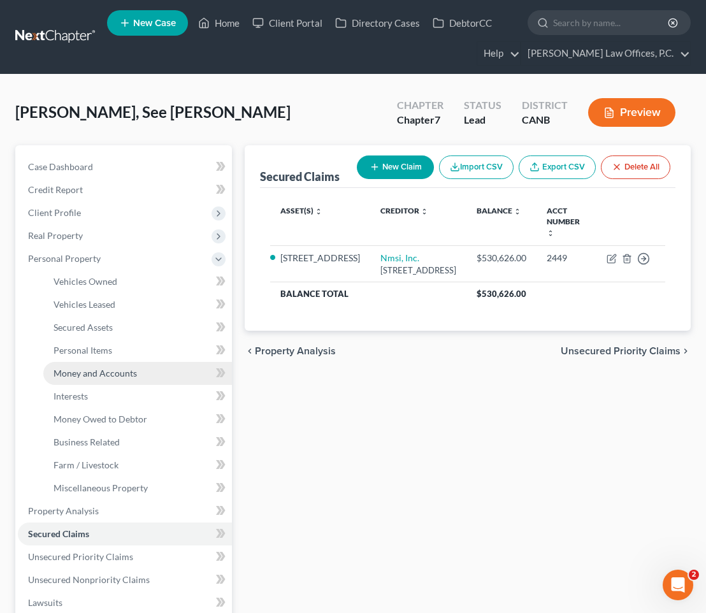
click at [99, 366] on link "Money and Accounts" at bounding box center [137, 373] width 189 height 23
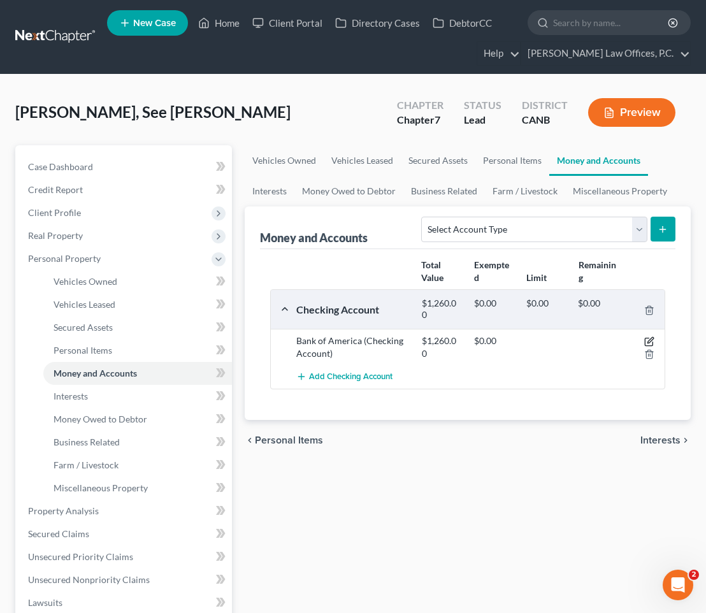
click at [649, 340] on icon "button" at bounding box center [650, 341] width 6 height 6
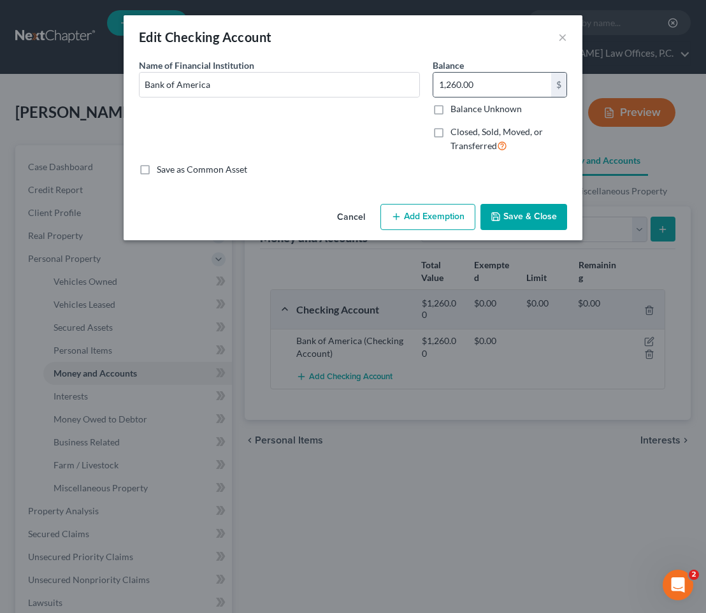
click at [473, 72] on div "1,260.00 $" at bounding box center [500, 84] width 134 height 25
click at [472, 75] on input "1,260.00" at bounding box center [492, 85] width 118 height 24
click at [422, 199] on div "Cancel Add Exemption Save & Close" at bounding box center [353, 220] width 459 height 42
click at [411, 220] on button "Add Exemption" at bounding box center [427, 217] width 95 height 27
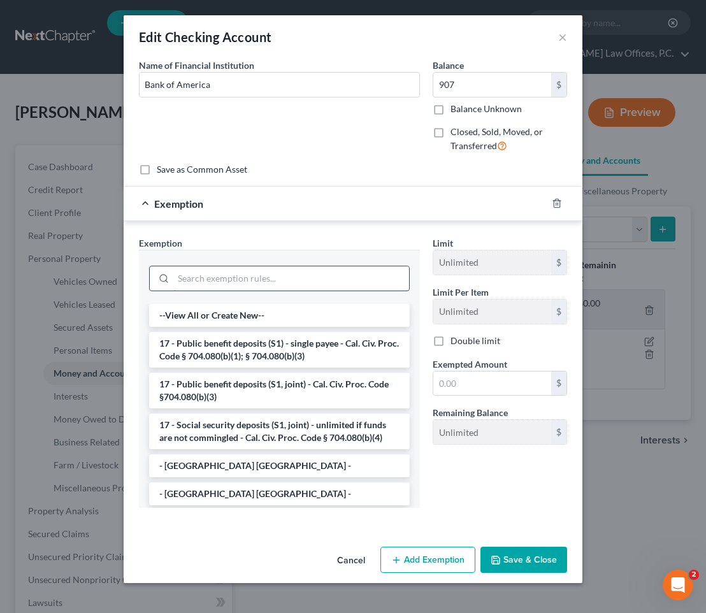
click at [291, 282] on input "search" at bounding box center [291, 278] width 236 height 24
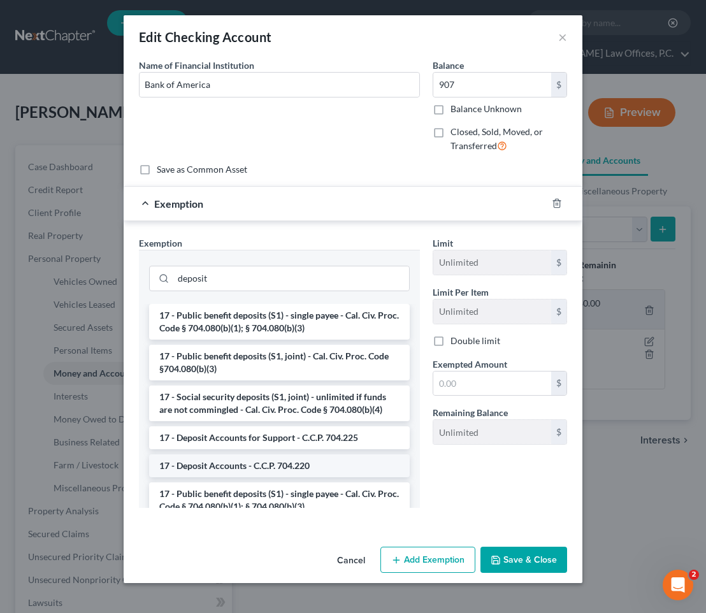
click at [291, 471] on li "17 - Deposit Accounts - C.C.P. 704.220" at bounding box center [279, 465] width 261 height 23
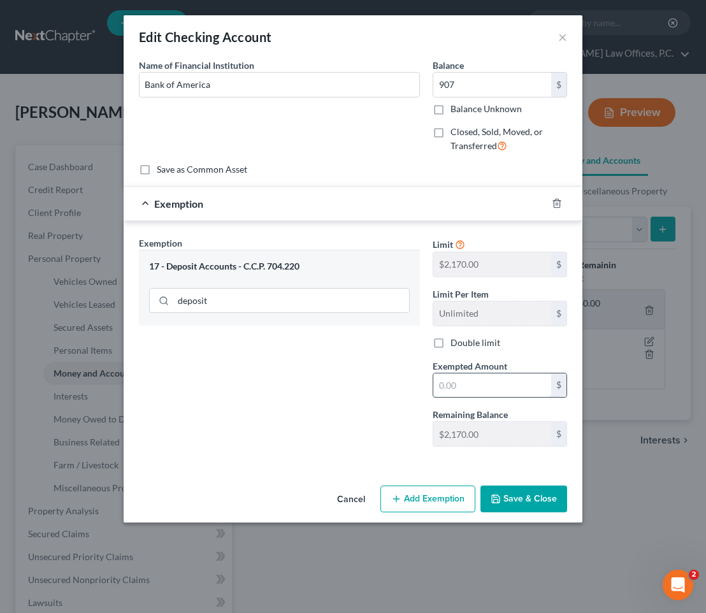
click at [502, 383] on input "text" at bounding box center [492, 385] width 118 height 24
click at [517, 499] on button "Save & Close" at bounding box center [523, 499] width 87 height 27
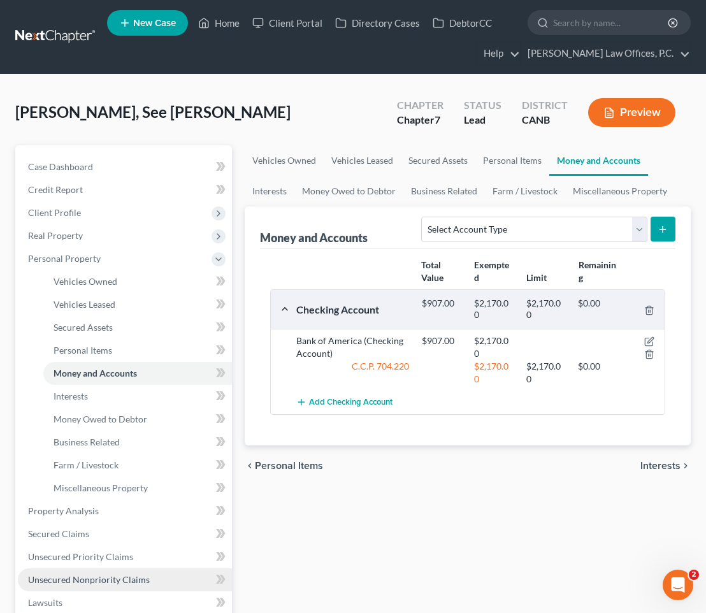
click at [130, 570] on link "Unsecured Nonpriority Claims" at bounding box center [125, 579] width 214 height 23
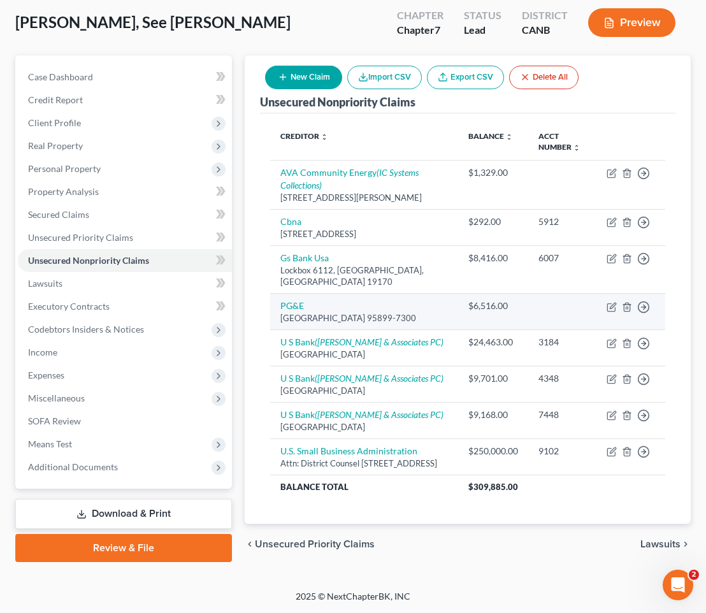
scroll to position [101, 0]
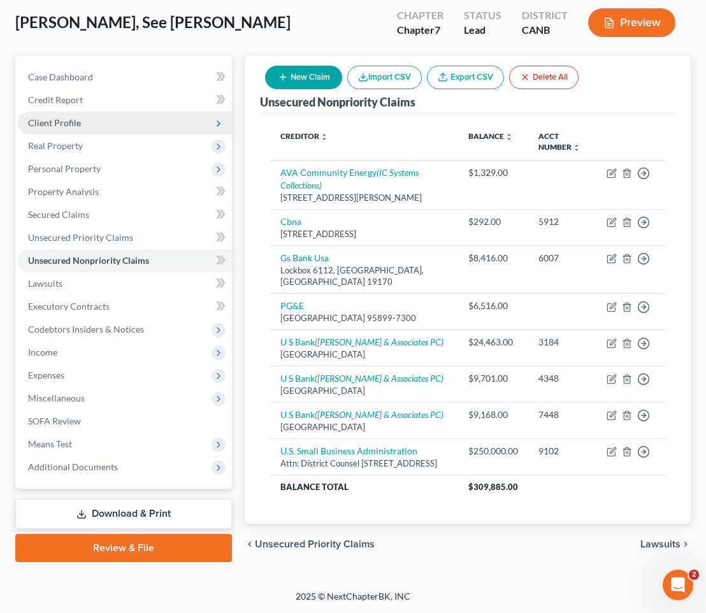
click at [134, 112] on span "Client Profile" at bounding box center [125, 123] width 214 height 23
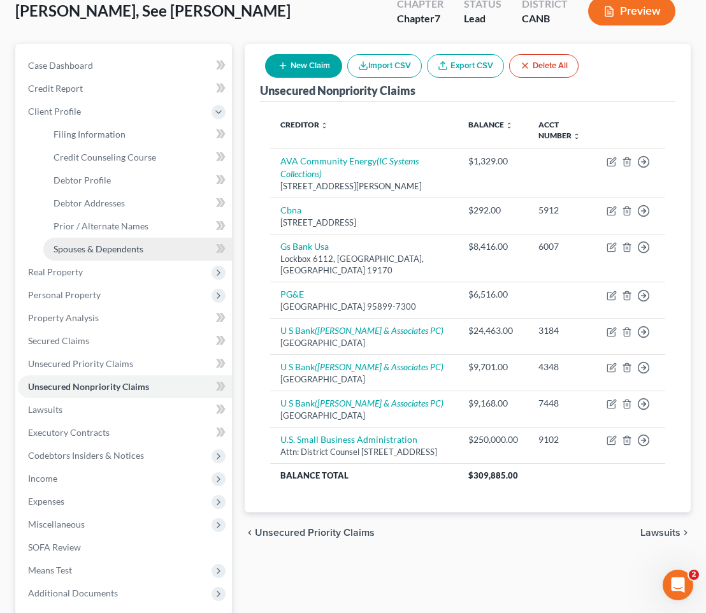
click at [119, 247] on span "Spouses & Dependents" at bounding box center [99, 248] width 90 height 11
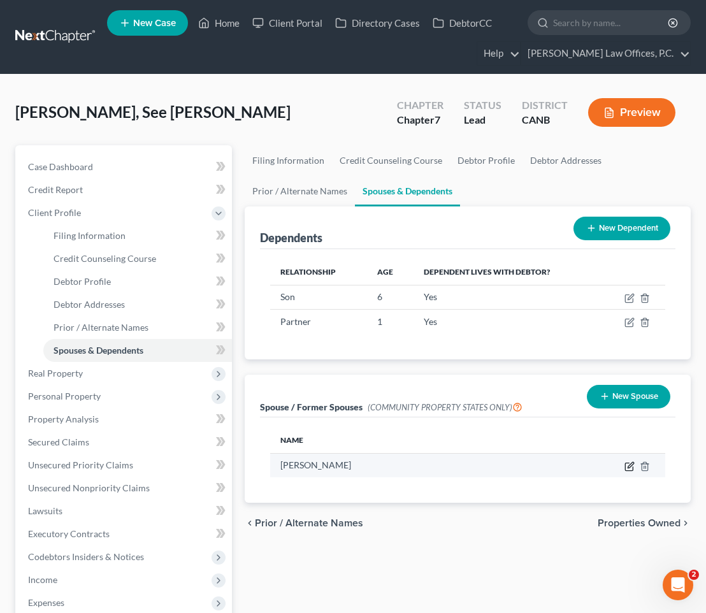
click at [626, 466] on icon "button" at bounding box center [629, 466] width 10 height 10
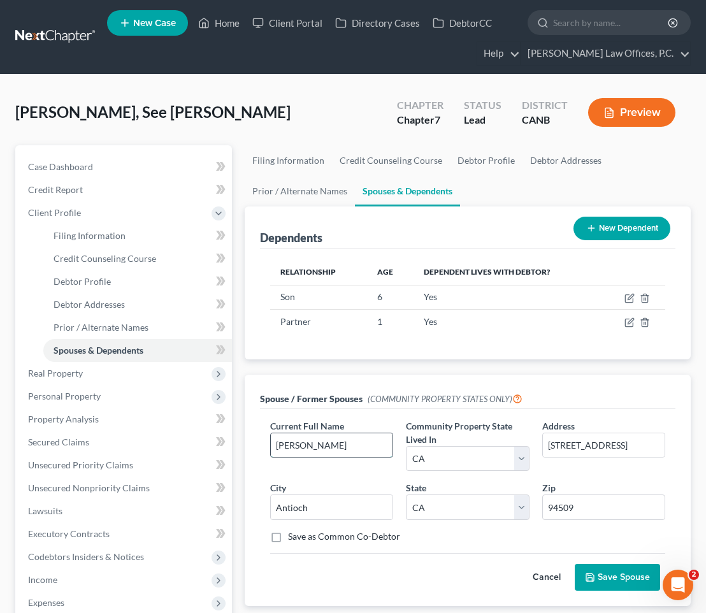
click at [292, 442] on input "[PERSON_NAME]" at bounding box center [332, 445] width 122 height 24
click at [612, 582] on button "Save Spouse" at bounding box center [617, 577] width 85 height 27
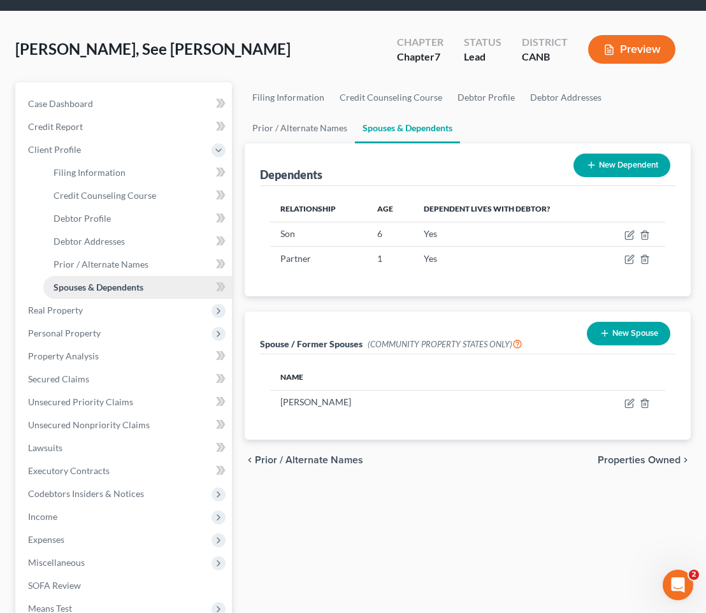
scroll to position [72, 0]
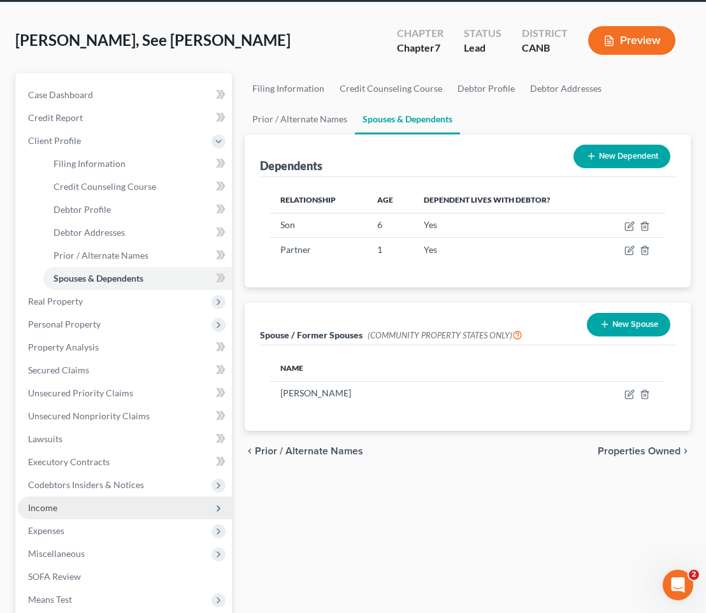
click at [122, 499] on span "Income" at bounding box center [125, 507] width 214 height 23
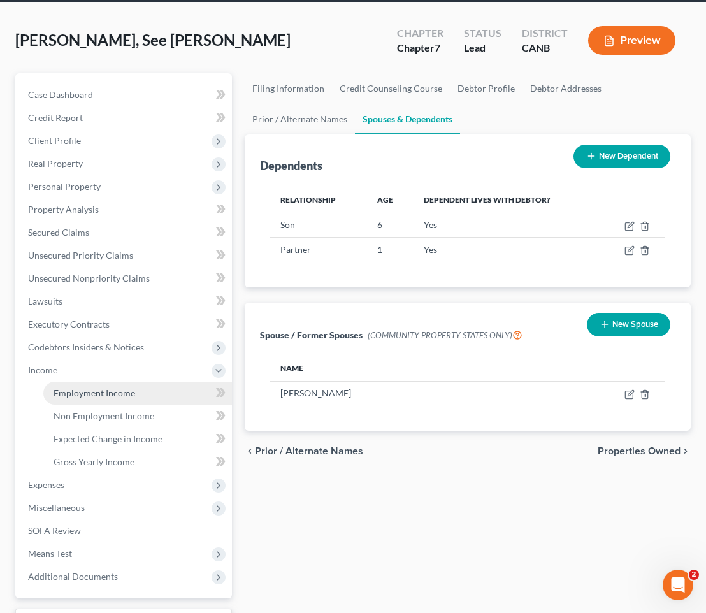
click at [154, 389] on link "Employment Income" at bounding box center [137, 393] width 189 height 23
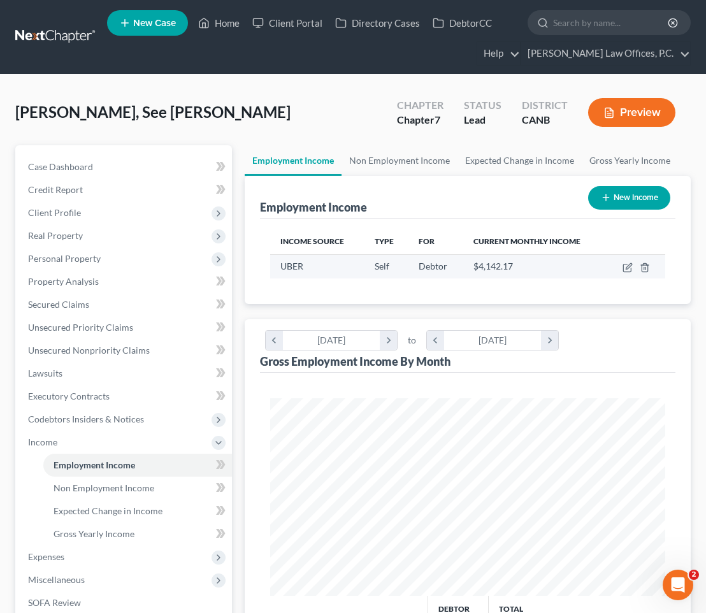
scroll to position [198, 421]
click at [624, 264] on icon "button" at bounding box center [627, 268] width 8 height 8
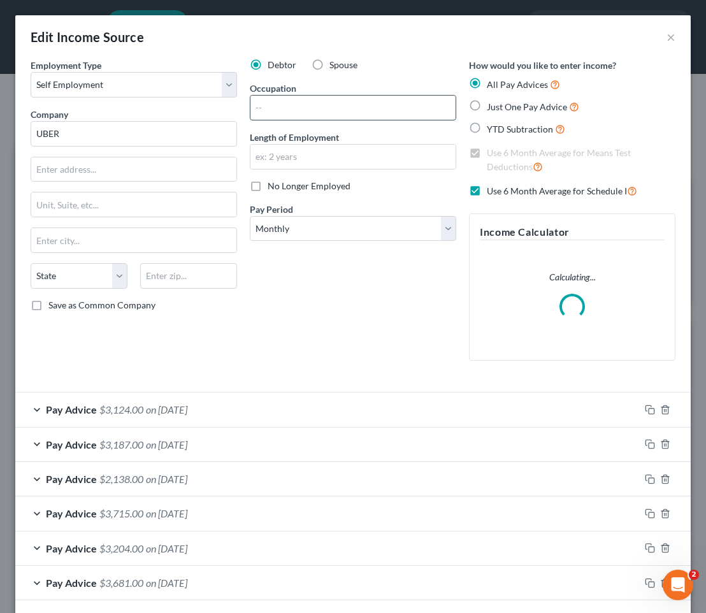
click at [318, 104] on input "text" at bounding box center [352, 108] width 205 height 24
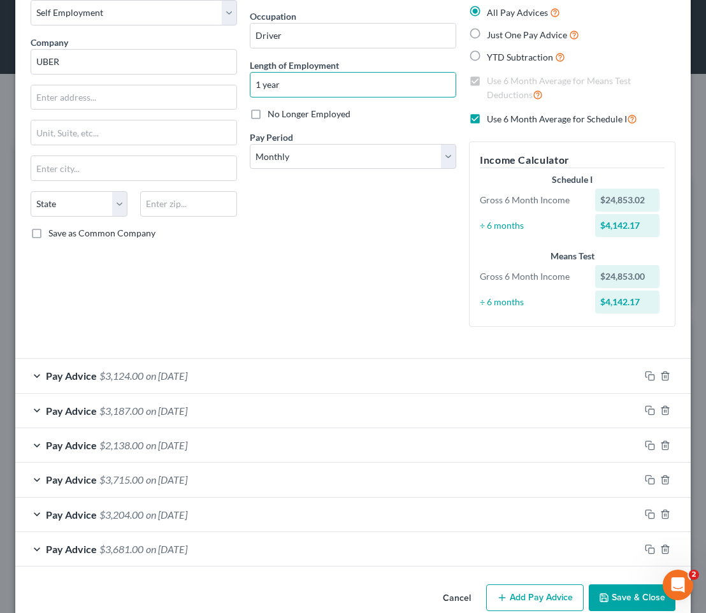
scroll to position [96, 0]
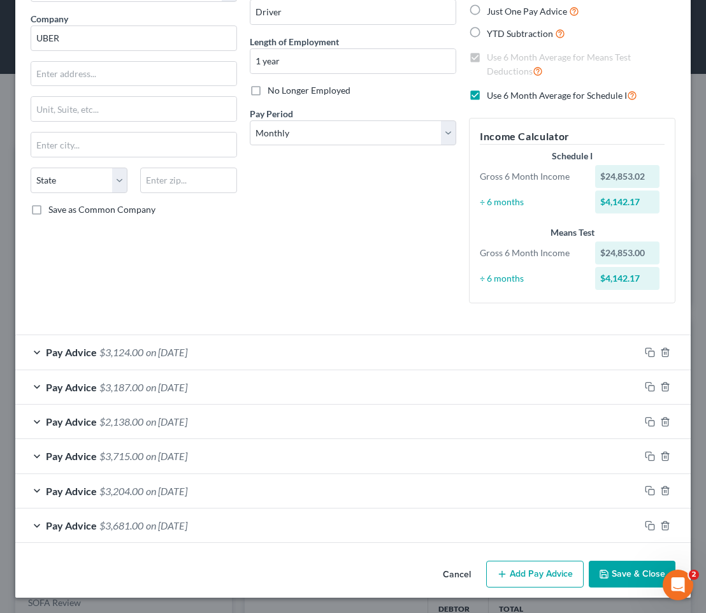
click at [627, 578] on button "Save & Close" at bounding box center [632, 574] width 87 height 27
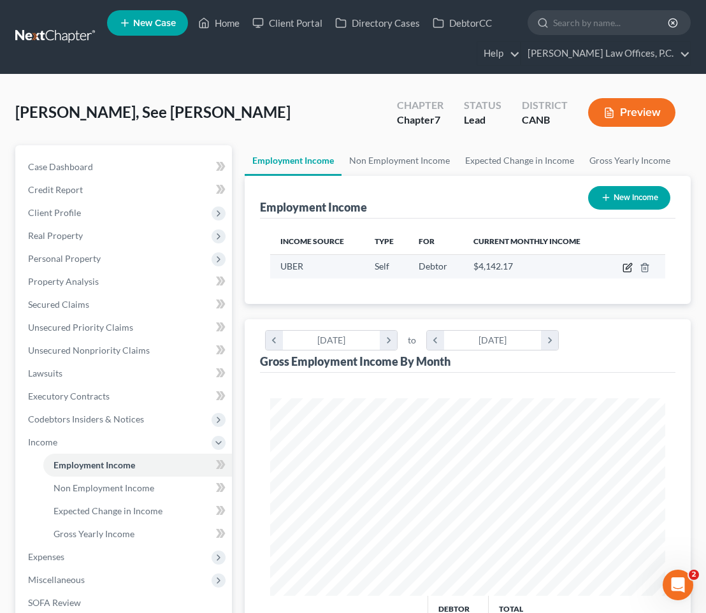
click at [628, 265] on icon "button" at bounding box center [629, 266] width 6 height 6
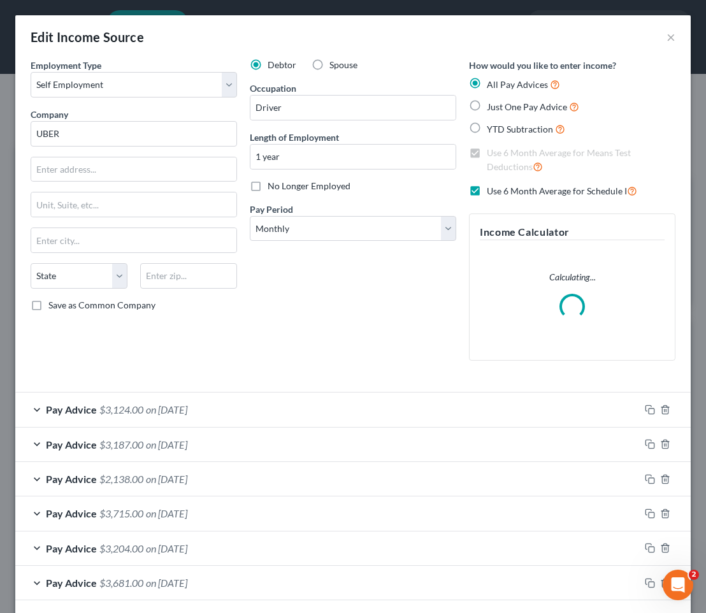
scroll to position [57, 0]
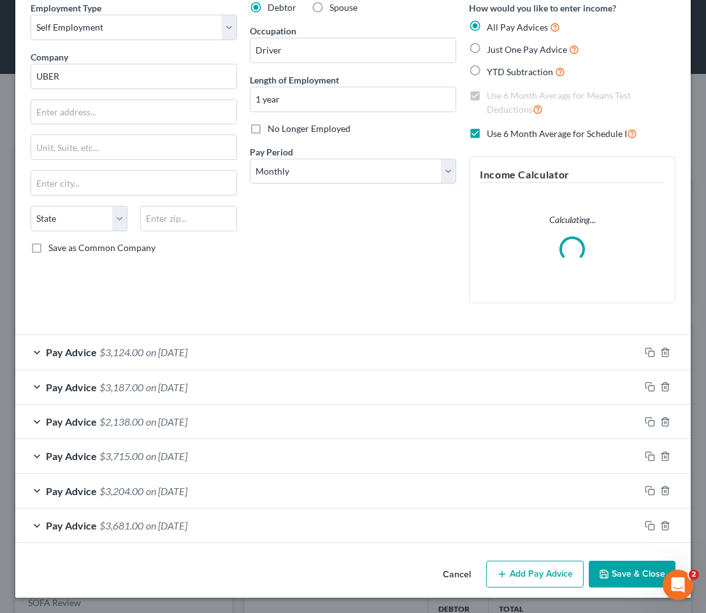
click at [352, 350] on div "Pay Advice $3,124.00 on [DATE]" at bounding box center [327, 352] width 624 height 34
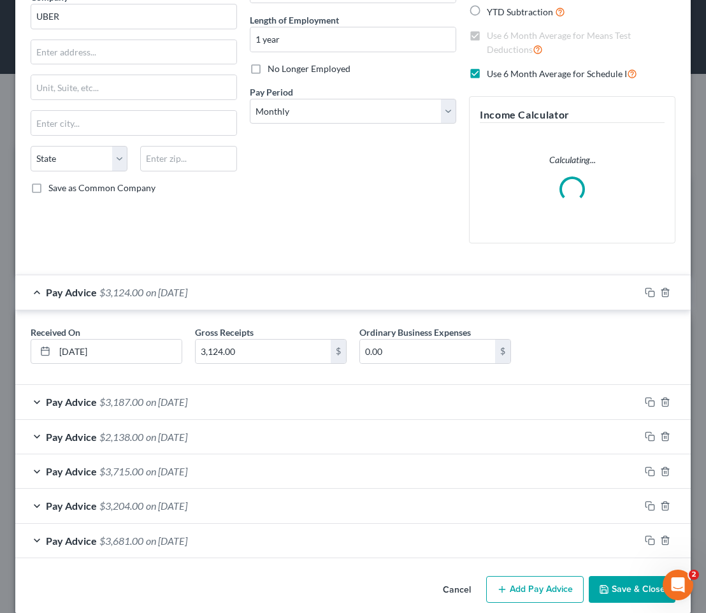
scroll to position [132, 0]
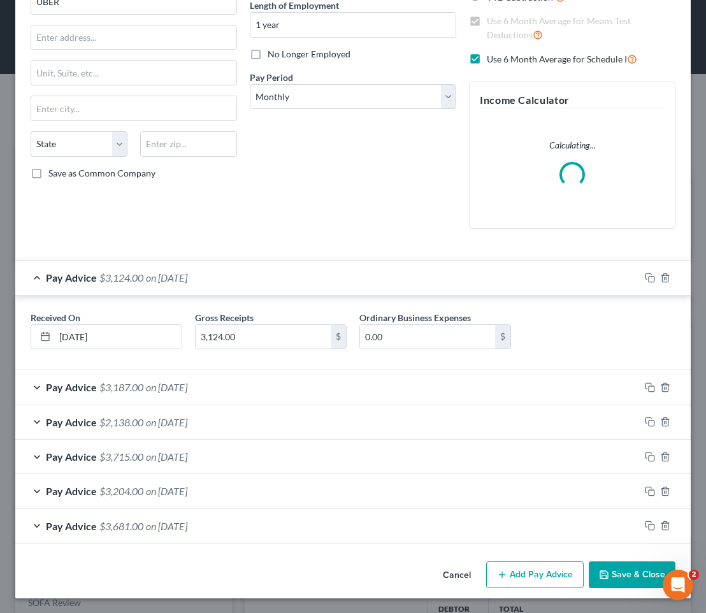
click at [278, 379] on div "Pay Advice $3,187.00 on [DATE]" at bounding box center [327, 387] width 624 height 34
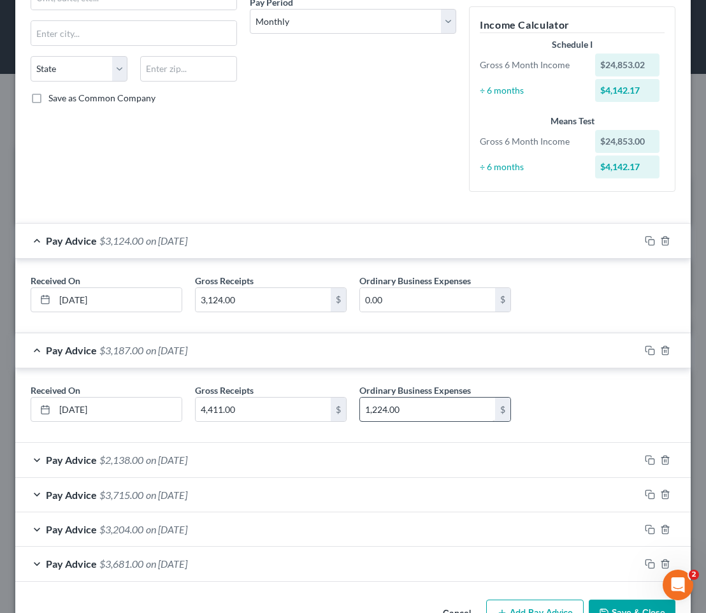
scroll to position [245, 0]
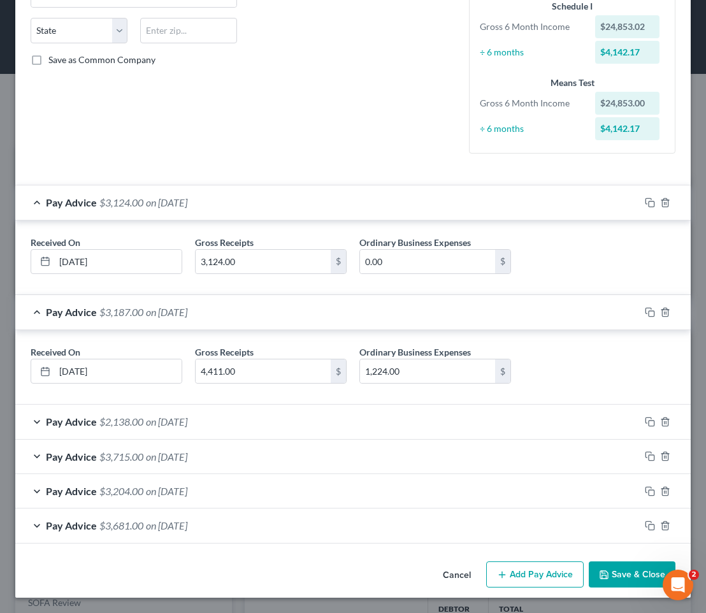
click at [357, 419] on div "Pay Advice $2,138.00 on [DATE]" at bounding box center [327, 422] width 624 height 34
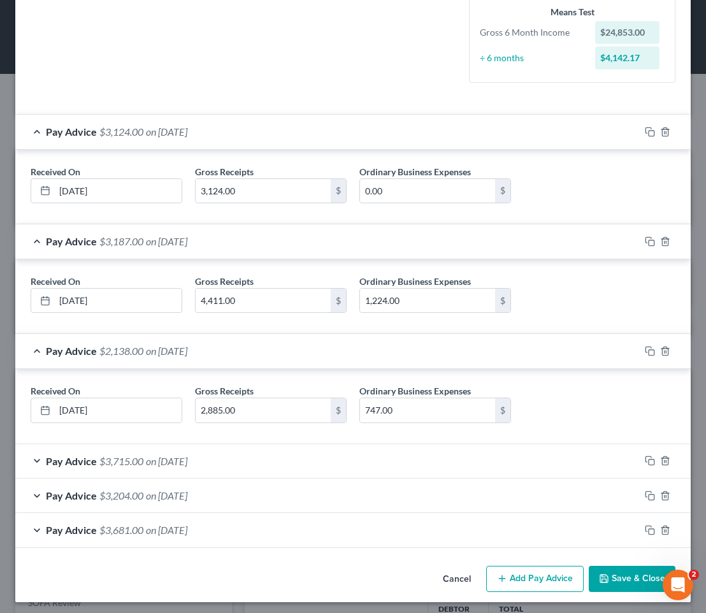
scroll to position [321, 0]
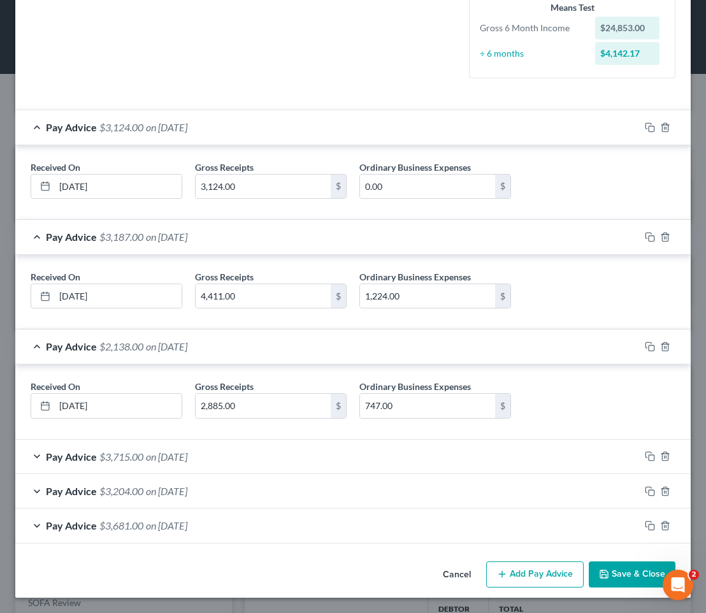
click at [344, 445] on div "Pay Advice $3,715.00 on [DATE]" at bounding box center [327, 457] width 624 height 34
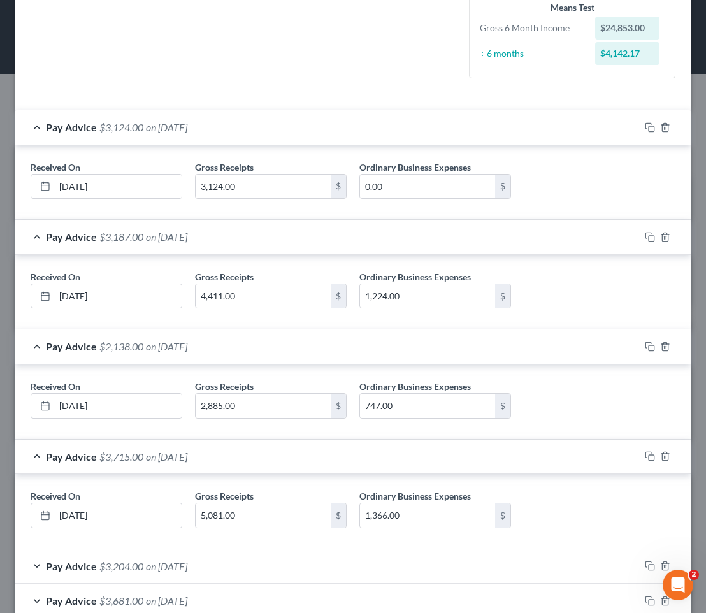
scroll to position [396, 0]
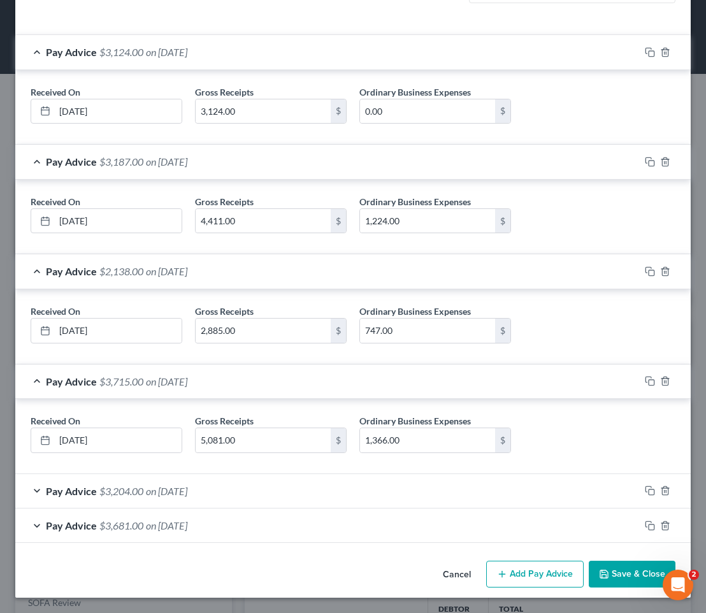
click at [327, 498] on div "Pay Advice $3,204.00 on [DATE]" at bounding box center [327, 491] width 624 height 34
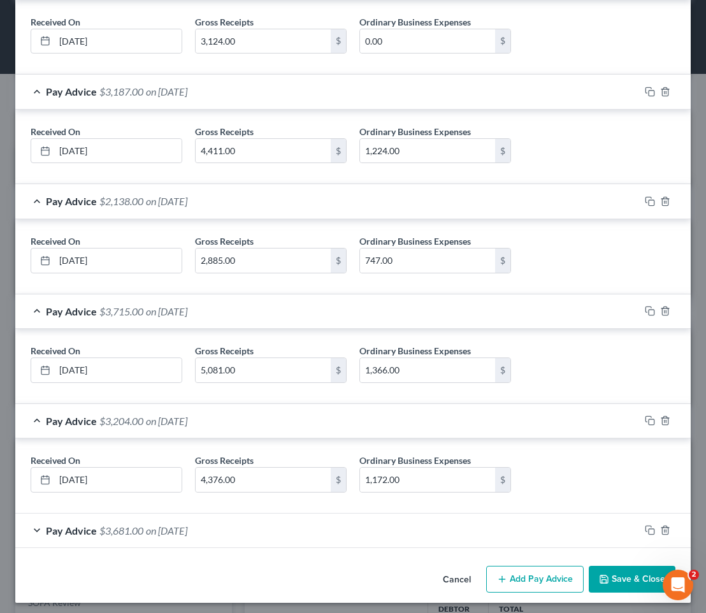
scroll to position [471, 0]
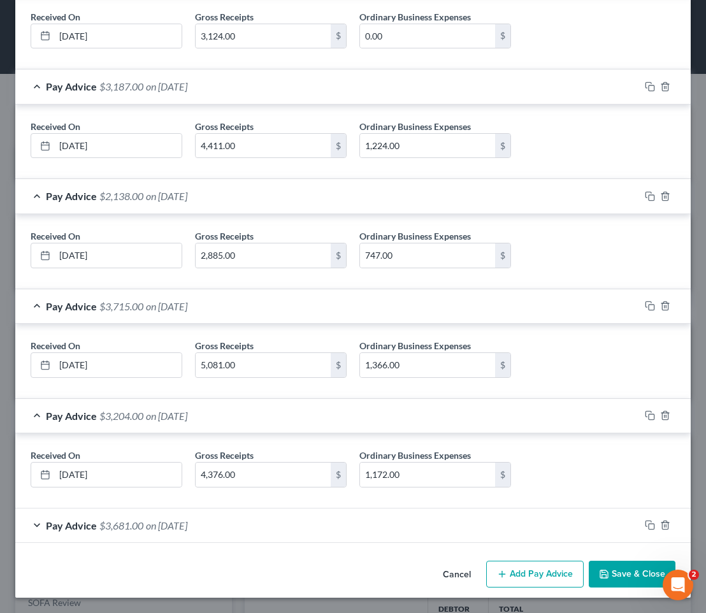
click at [313, 532] on div "Pay Advice $3,681.00 on [DATE]" at bounding box center [327, 526] width 624 height 34
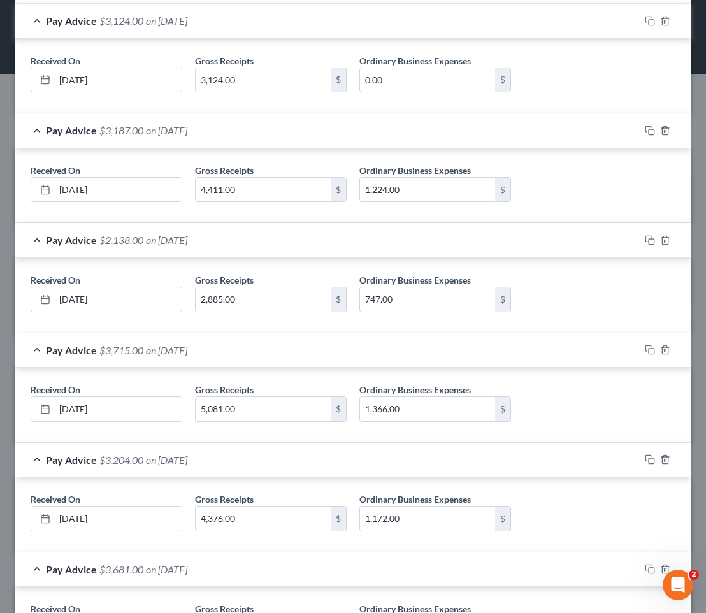
scroll to position [545, 0]
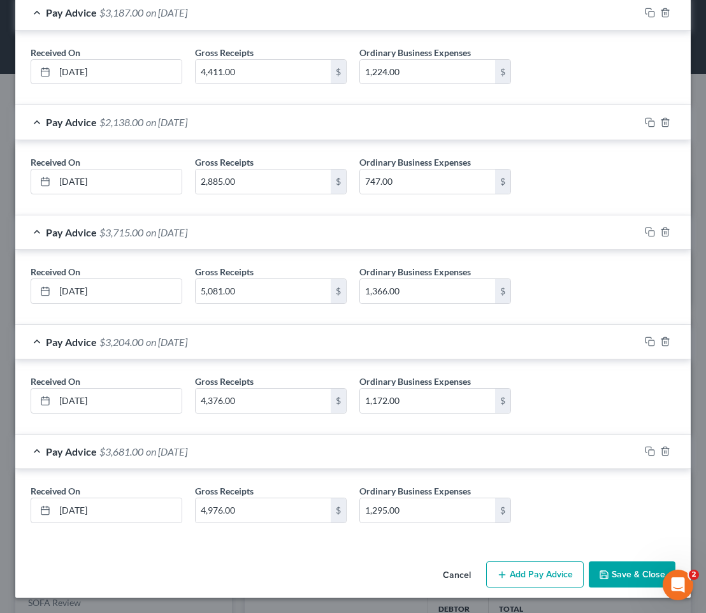
click at [620, 568] on button "Save & Close" at bounding box center [632, 574] width 87 height 27
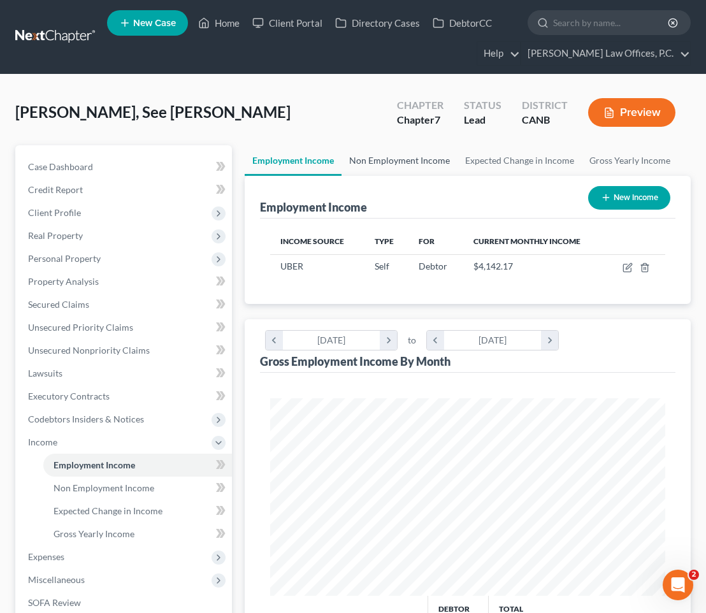
click at [395, 161] on link "Non Employment Income" at bounding box center [400, 160] width 116 height 31
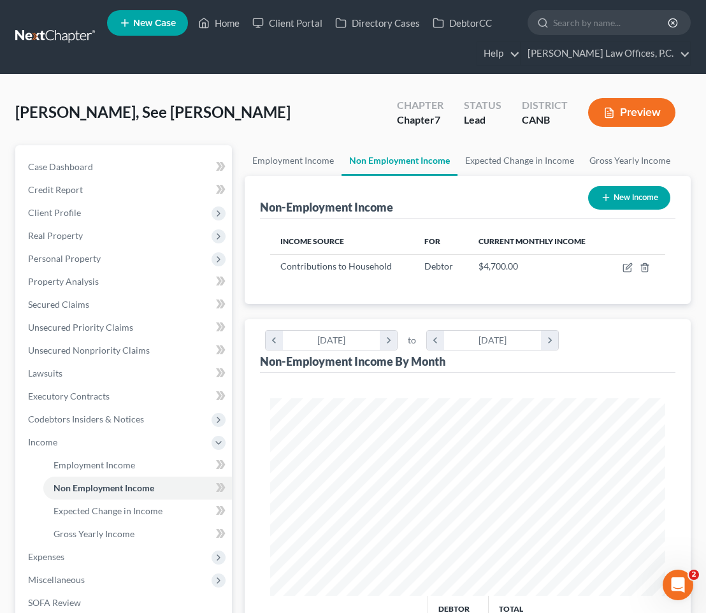
scroll to position [198, 421]
click at [630, 268] on icon "button" at bounding box center [628, 268] width 10 height 10
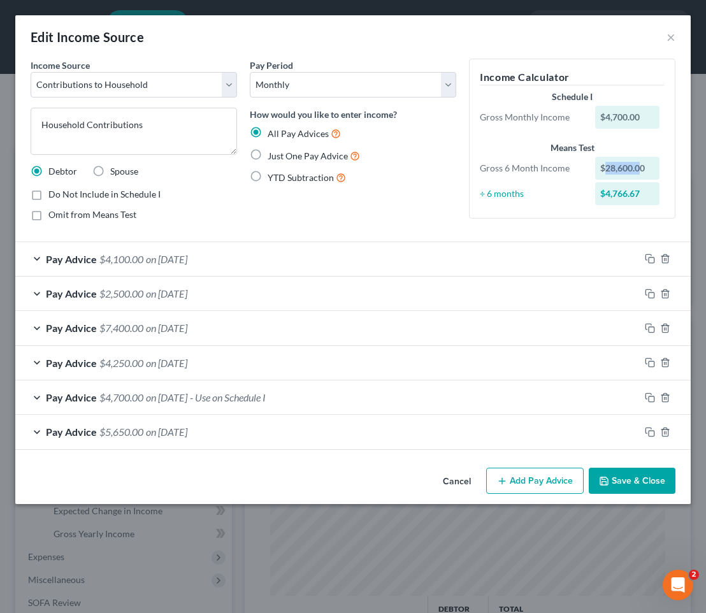
drag, startPoint x: 604, startPoint y: 168, endPoint x: 642, endPoint y: 166, distance: 37.6
click at [642, 166] on div "$28,600.00" at bounding box center [627, 168] width 64 height 23
drag, startPoint x: 606, startPoint y: 196, endPoint x: 631, endPoint y: 196, distance: 24.9
click at [631, 196] on div "$4,766.67" at bounding box center [627, 193] width 64 height 23
click at [176, 400] on span "on [DATE]" at bounding box center [166, 397] width 41 height 12
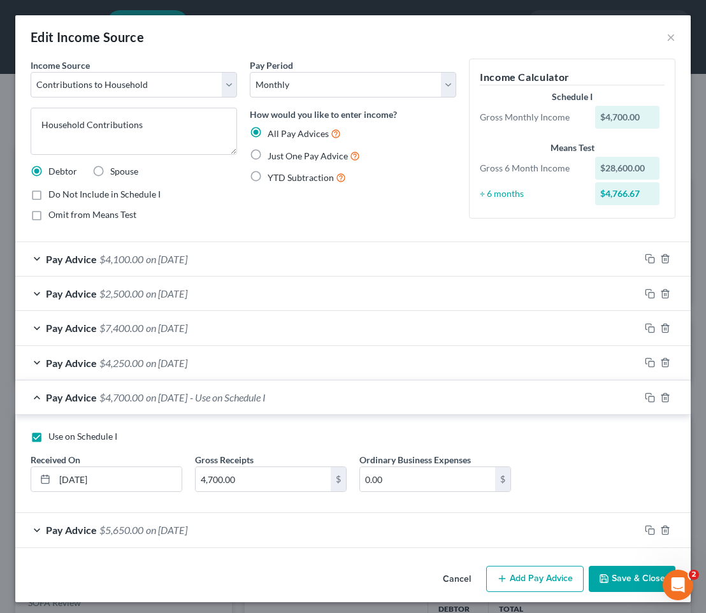
click at [614, 568] on button "Save & Close" at bounding box center [632, 579] width 87 height 27
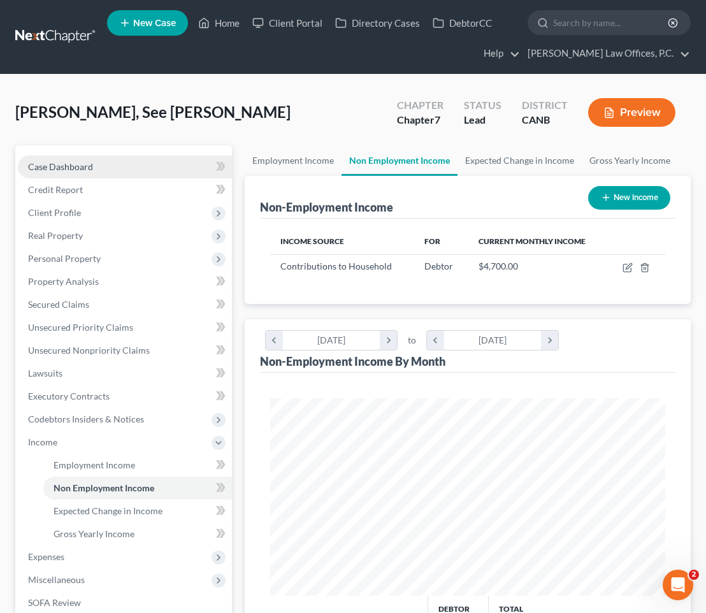
click at [124, 162] on link "Case Dashboard" at bounding box center [125, 166] width 214 height 23
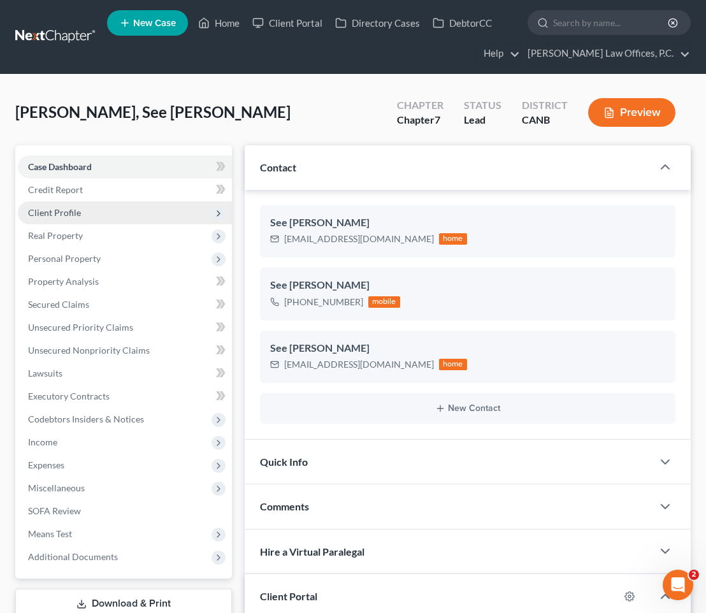
click at [141, 217] on span "Client Profile" at bounding box center [125, 212] width 214 height 23
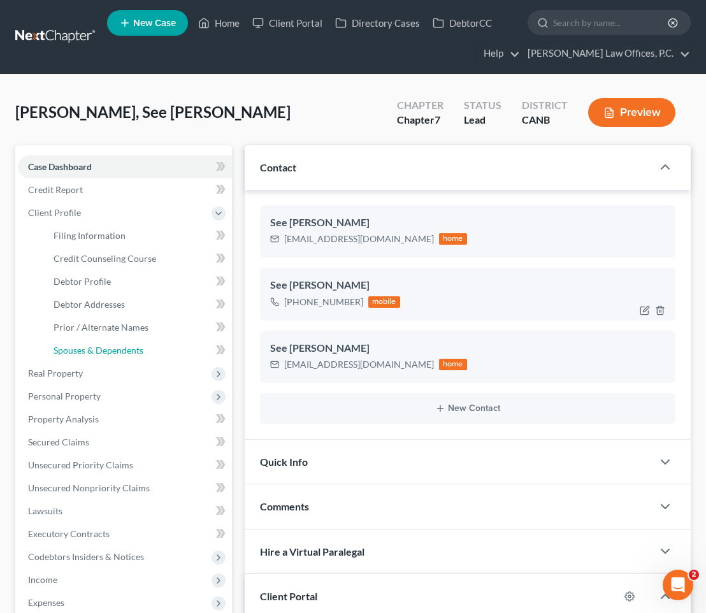
click at [120, 350] on span "Spouses & Dependents" at bounding box center [99, 350] width 90 height 11
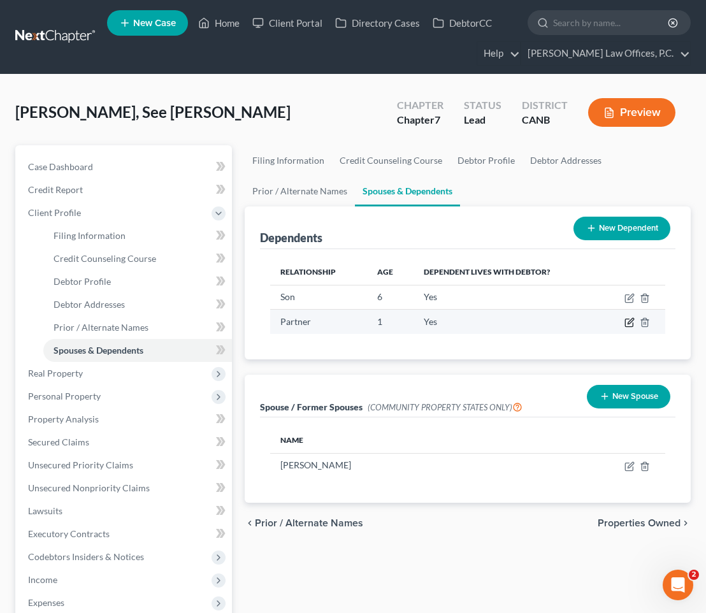
click at [629, 318] on icon "button" at bounding box center [629, 322] width 10 height 10
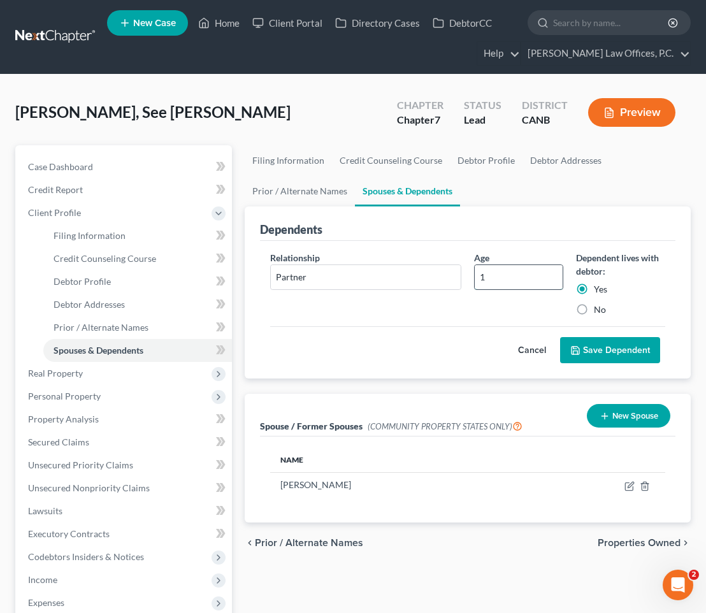
click at [494, 285] on input "1" at bounding box center [519, 277] width 88 height 24
click at [596, 354] on button "Save Dependent" at bounding box center [610, 350] width 100 height 27
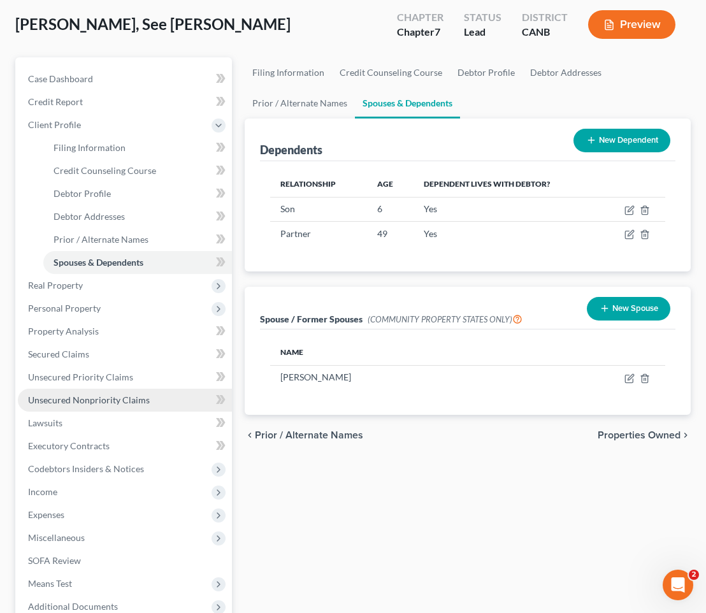
scroll to position [103, 0]
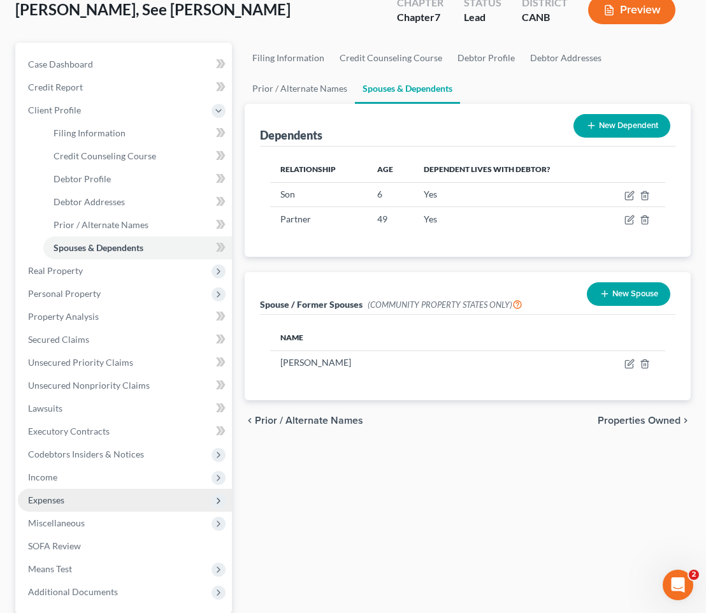
click at [95, 491] on span "Expenses" at bounding box center [125, 500] width 214 height 23
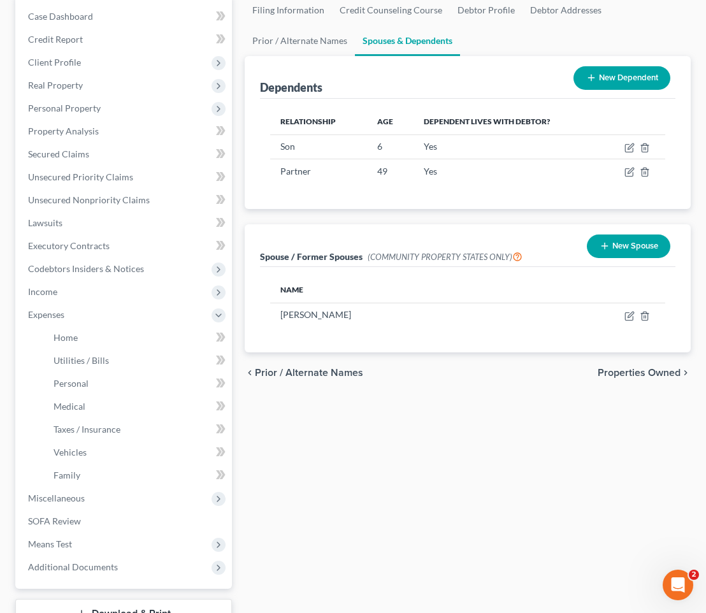
scroll to position [160, 0]
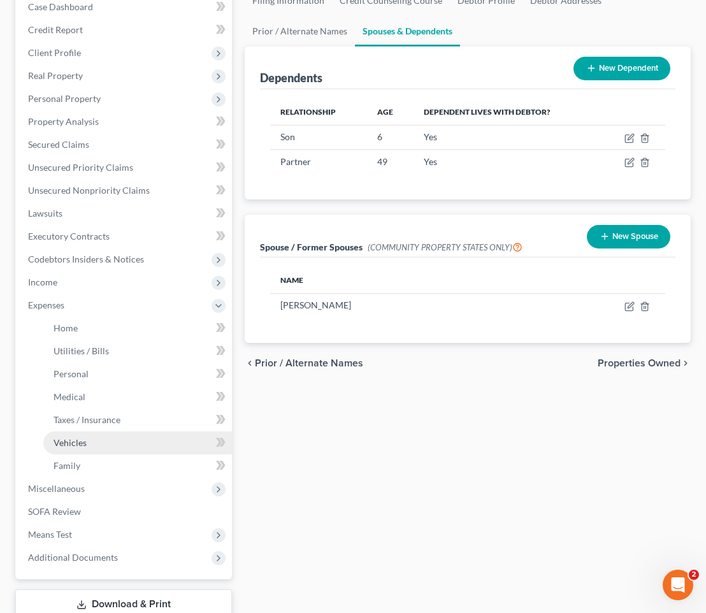
click at [115, 439] on link "Vehicles" at bounding box center [137, 442] width 189 height 23
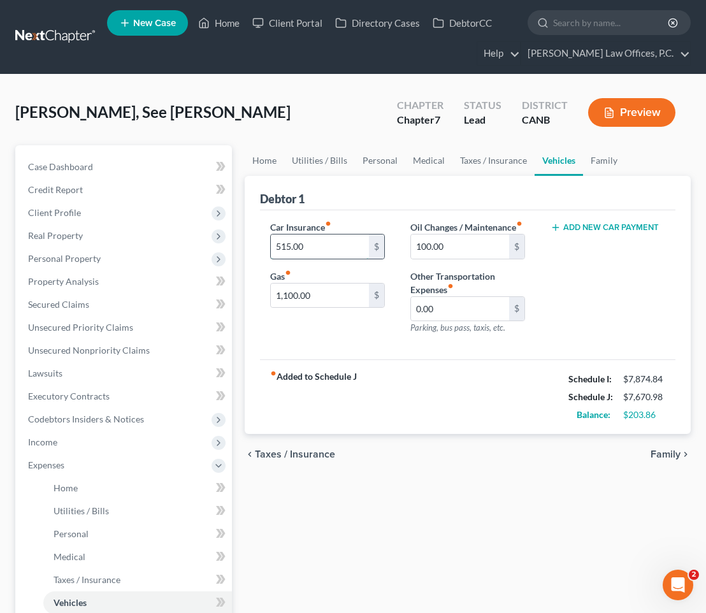
click at [334, 242] on input "515.00" at bounding box center [320, 246] width 98 height 24
click at [495, 167] on link "Taxes / Insurance" at bounding box center [493, 160] width 82 height 31
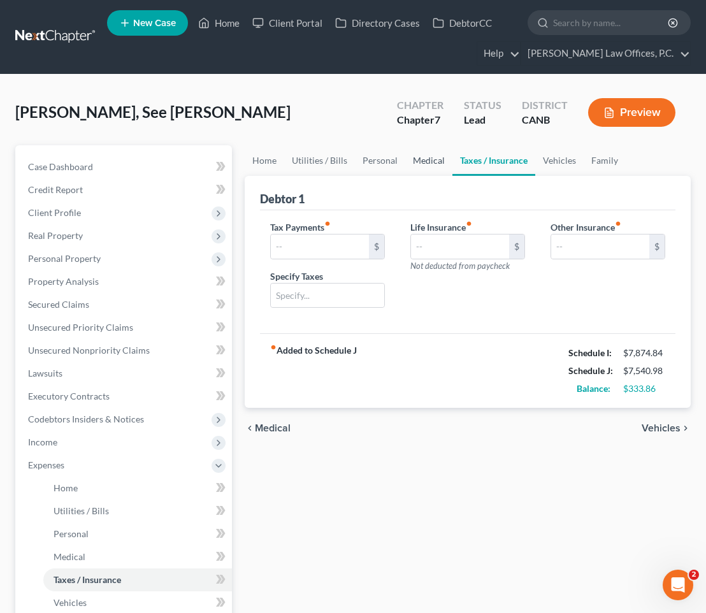
click at [421, 162] on link "Medical" at bounding box center [428, 160] width 47 height 31
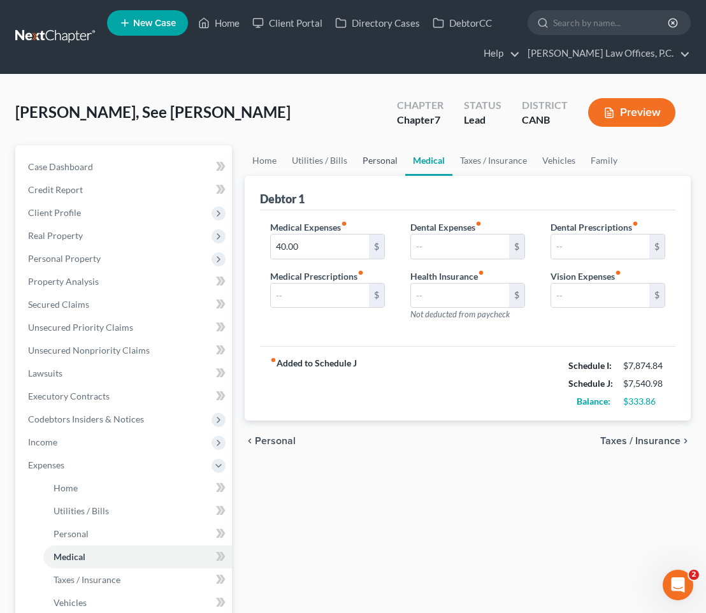
click at [366, 162] on link "Personal" at bounding box center [380, 160] width 50 height 31
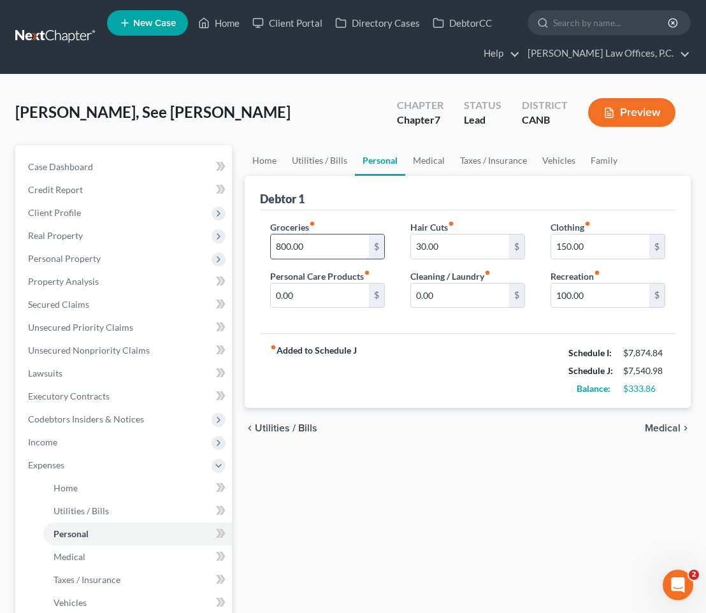
click at [328, 234] on input "800.00" at bounding box center [320, 246] width 98 height 24
click at [493, 159] on link "Taxes / Insurance" at bounding box center [493, 160] width 82 height 31
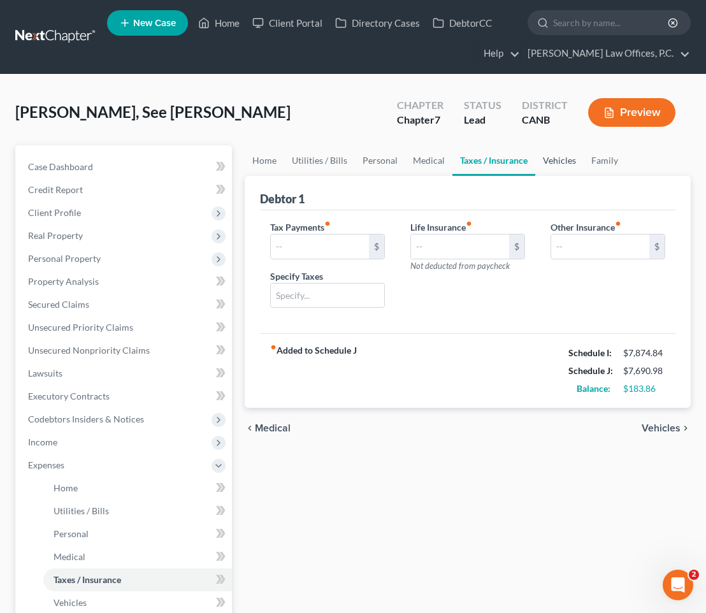
click at [548, 162] on link "Vehicles" at bounding box center [559, 160] width 48 height 31
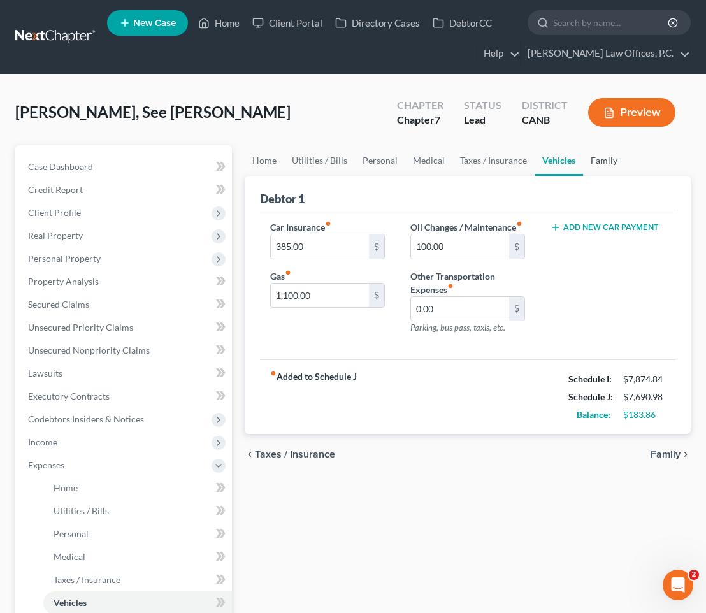
click at [603, 167] on link "Family" at bounding box center [604, 160] width 42 height 31
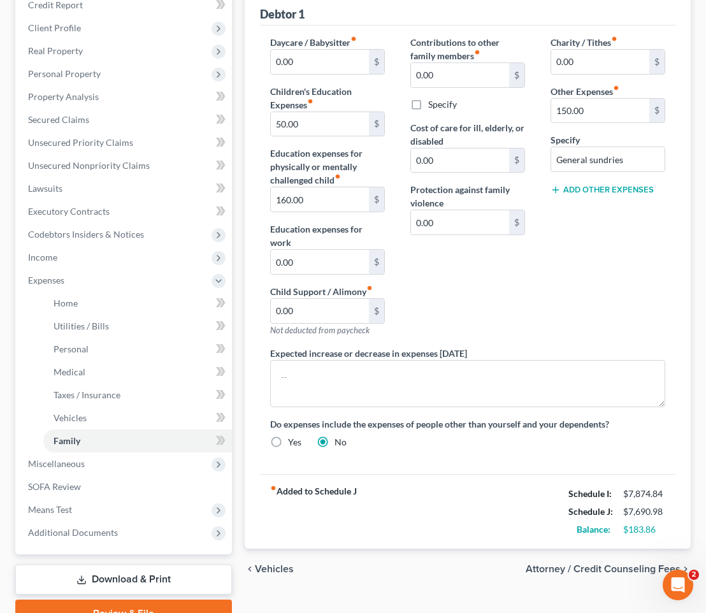
scroll to position [186, 0]
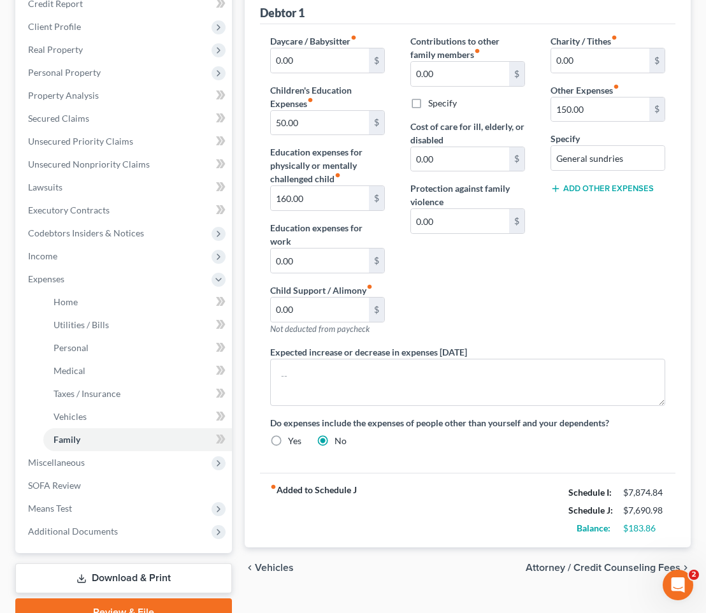
click at [571, 563] on span "Attorney / Credit Counseling Fees" at bounding box center [603, 568] width 155 height 10
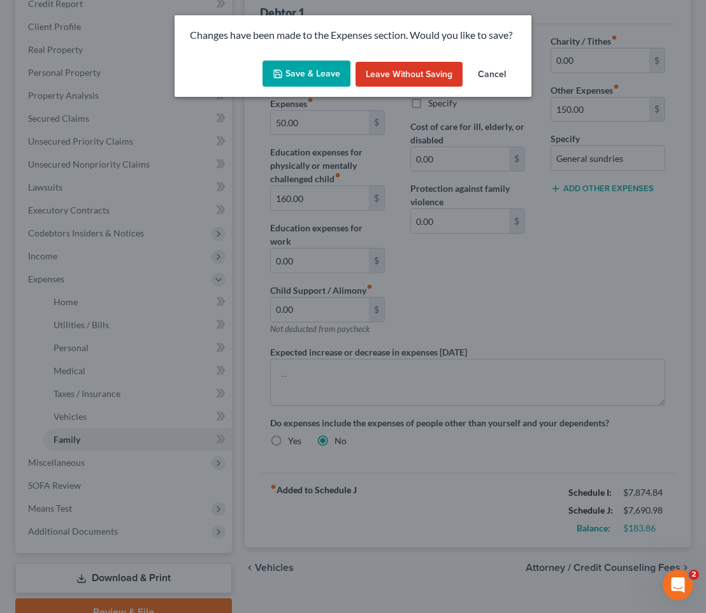
click at [303, 75] on button "Save & Leave" at bounding box center [307, 74] width 88 height 27
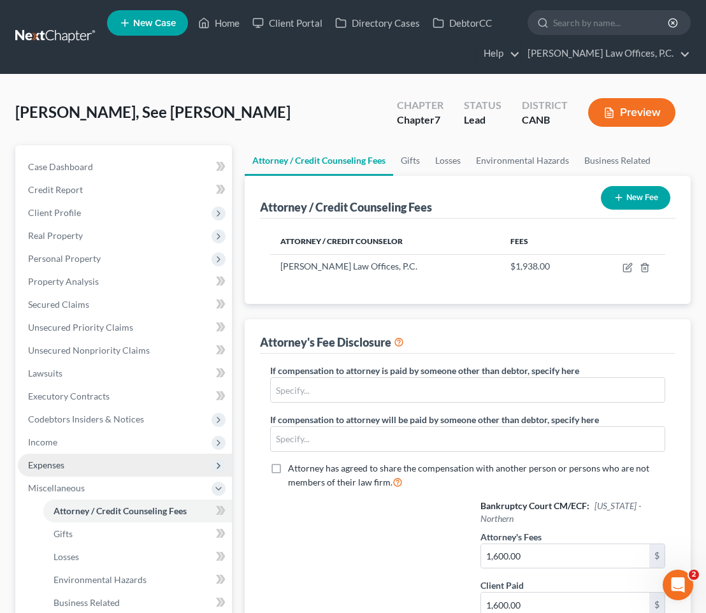
click at [109, 467] on span "Expenses" at bounding box center [125, 465] width 214 height 23
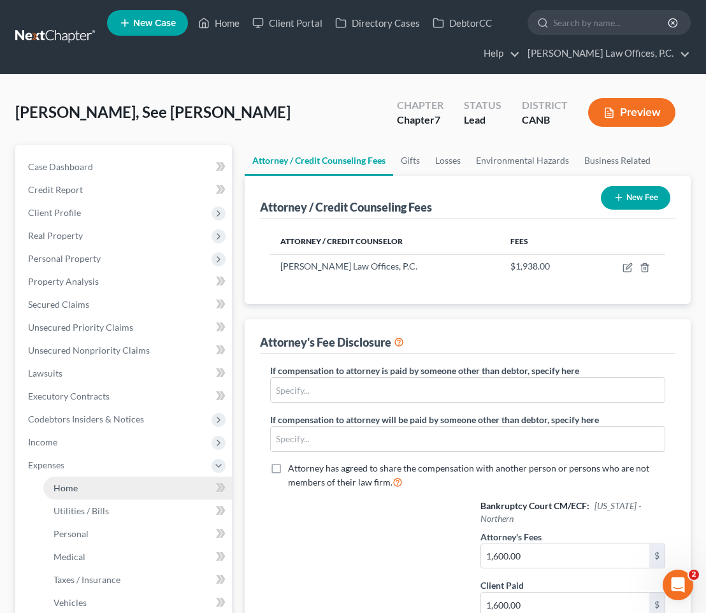
click at [103, 492] on link "Home" at bounding box center [137, 488] width 189 height 23
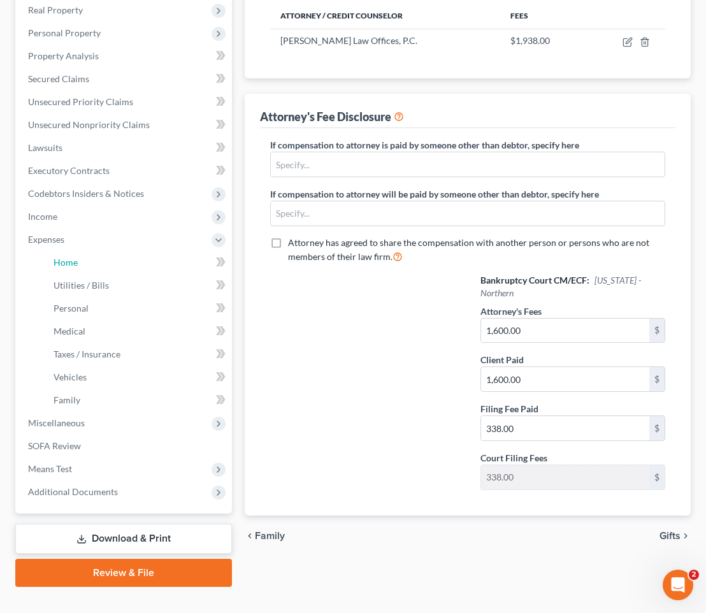
scroll to position [247, 0]
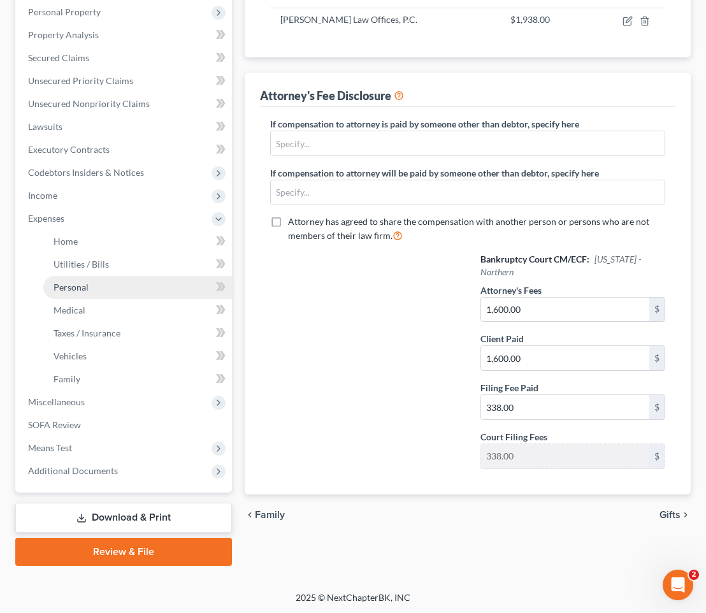
click at [115, 295] on link "Personal" at bounding box center [137, 287] width 189 height 23
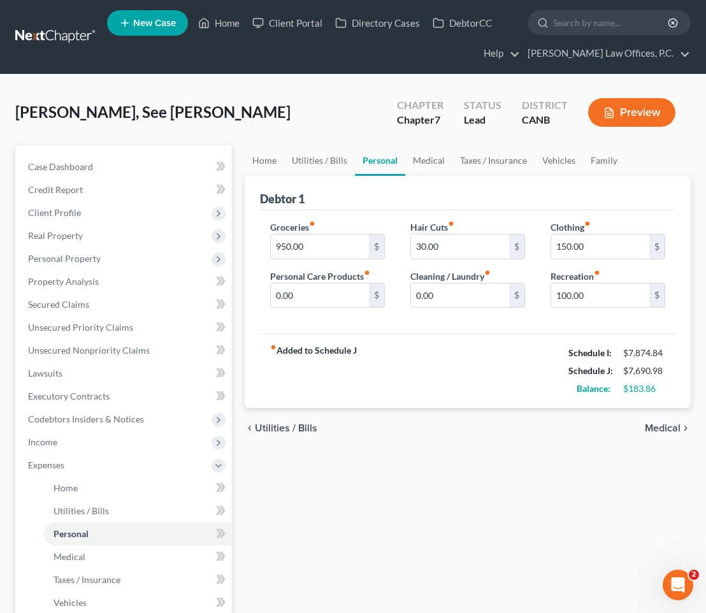
scroll to position [6, 0]
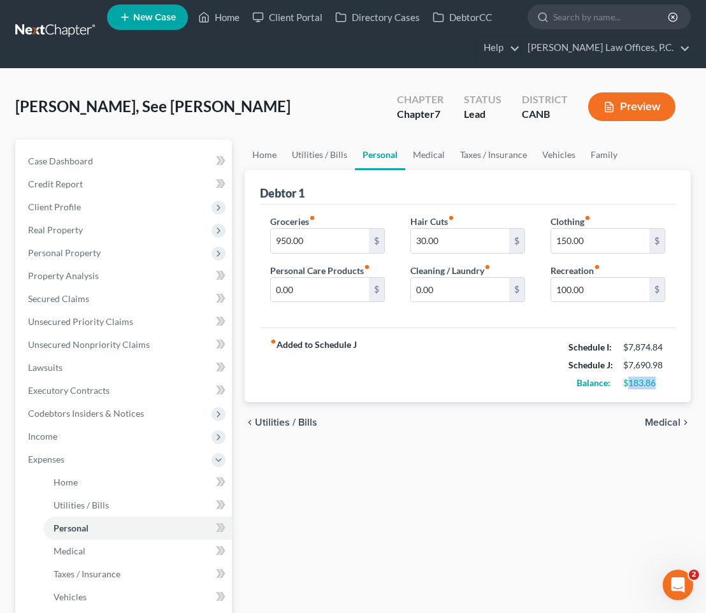
drag, startPoint x: 658, startPoint y: 384, endPoint x: 626, endPoint y: 385, distance: 32.5
click at [626, 385] on div "$183.86" at bounding box center [644, 383] width 42 height 13
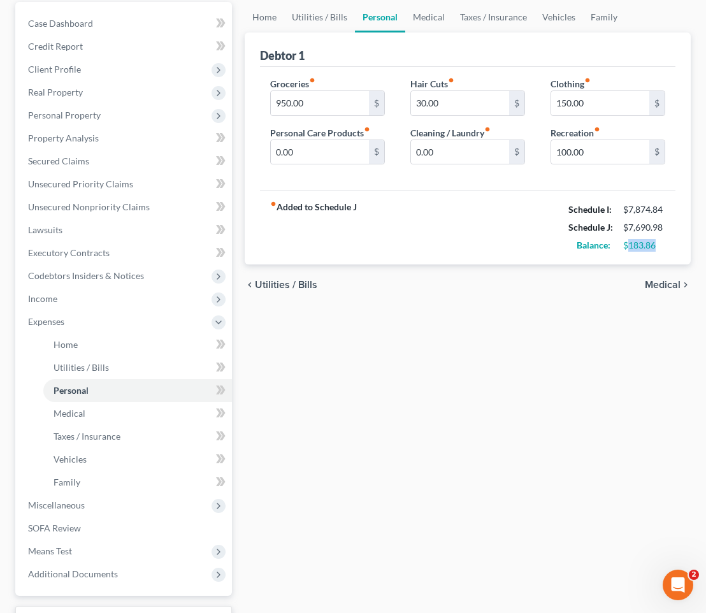
scroll to position [145, 0]
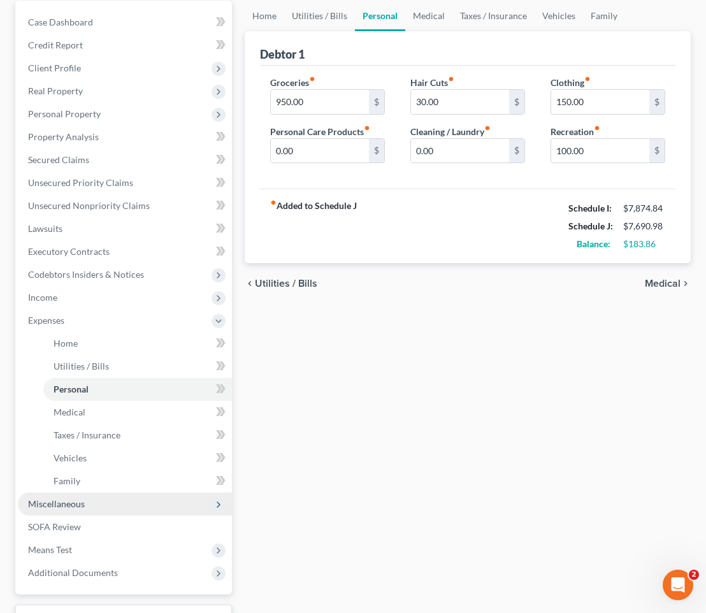
click at [136, 498] on span "Miscellaneous" at bounding box center [125, 504] width 214 height 23
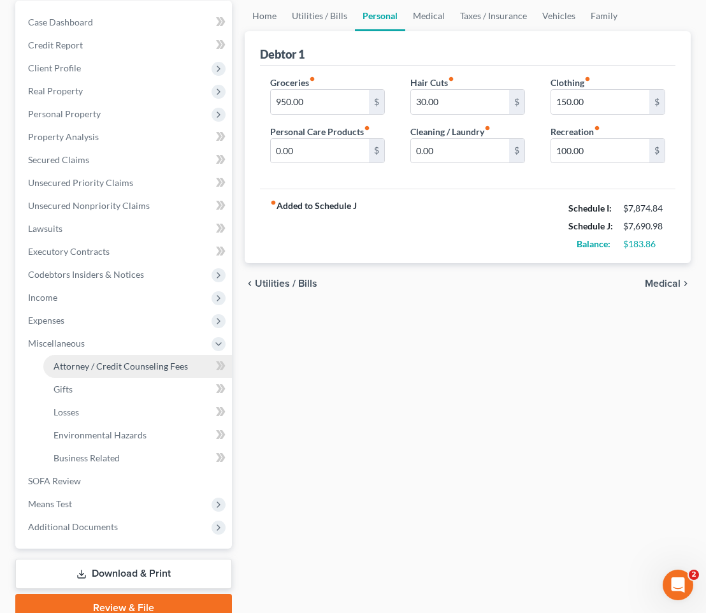
click at [145, 375] on link "Attorney / Credit Counseling Fees" at bounding box center [137, 366] width 189 height 23
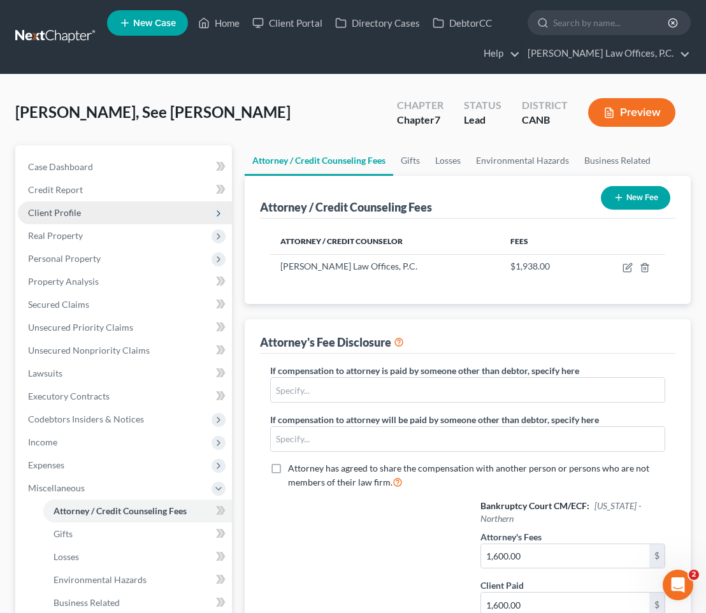
click at [103, 219] on span "Client Profile" at bounding box center [125, 212] width 214 height 23
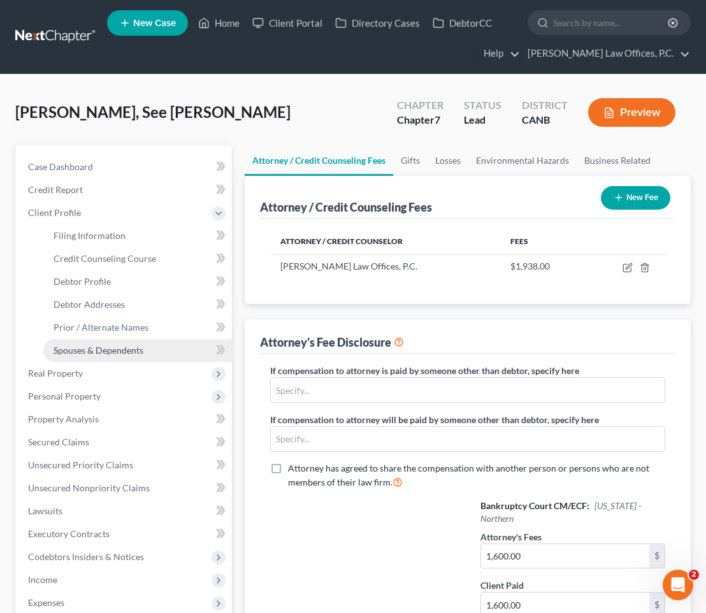
click at [162, 345] on link "Spouses & Dependents" at bounding box center [137, 350] width 189 height 23
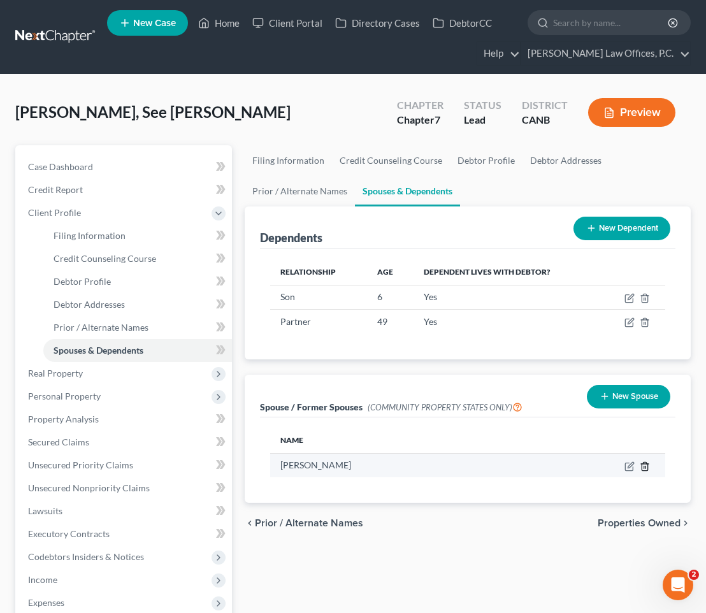
click at [648, 465] on icon "button" at bounding box center [645, 466] width 10 height 10
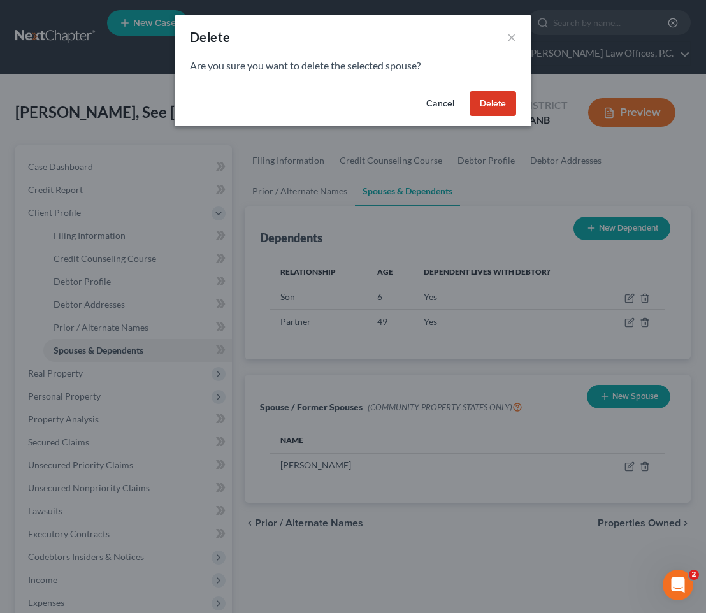
click at [502, 117] on div "Cancel Delete" at bounding box center [353, 106] width 357 height 41
click at [500, 110] on button "Delete" at bounding box center [493, 103] width 47 height 25
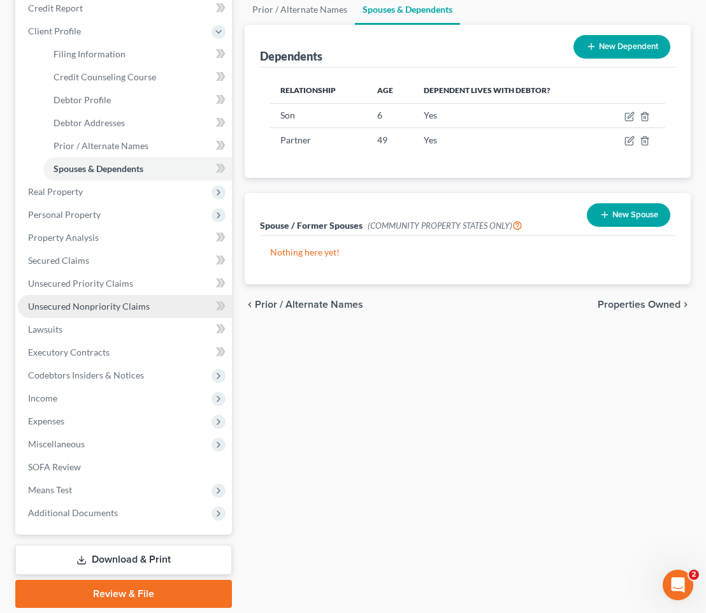
scroll to position [224, 0]
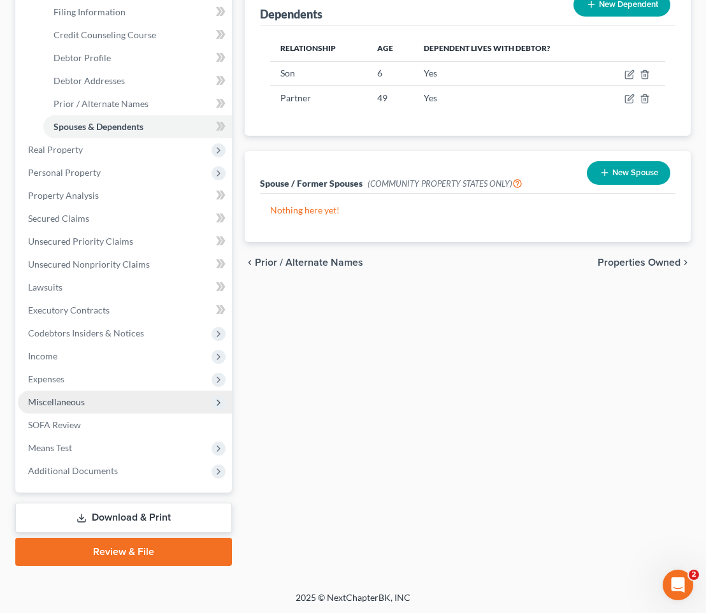
click at [122, 402] on span "Miscellaneous" at bounding box center [125, 402] width 214 height 23
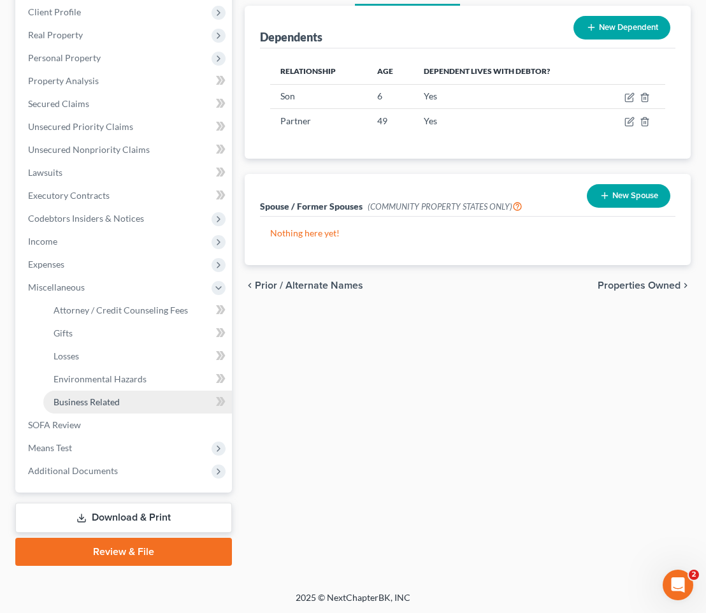
click at [125, 403] on link "Business Related" at bounding box center [137, 402] width 189 height 23
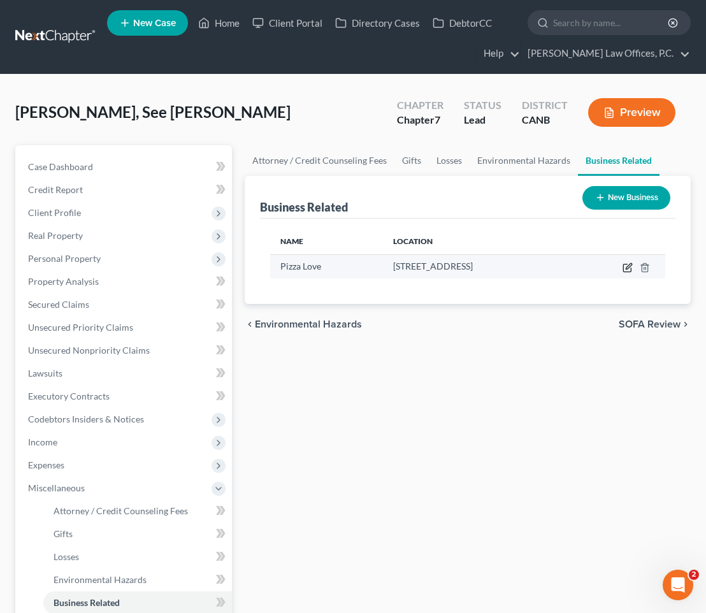
click at [623, 269] on icon "button" at bounding box center [628, 268] width 10 height 10
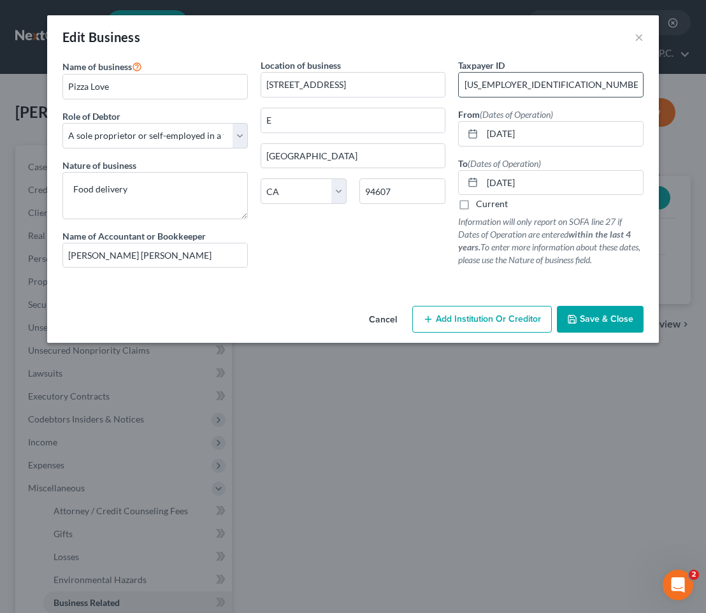
click at [549, 86] on input "[US_EMPLOYER_IDENTIFICATION_NUMBER]" at bounding box center [551, 85] width 184 height 24
click at [595, 314] on span "Save & Close" at bounding box center [607, 319] width 54 height 11
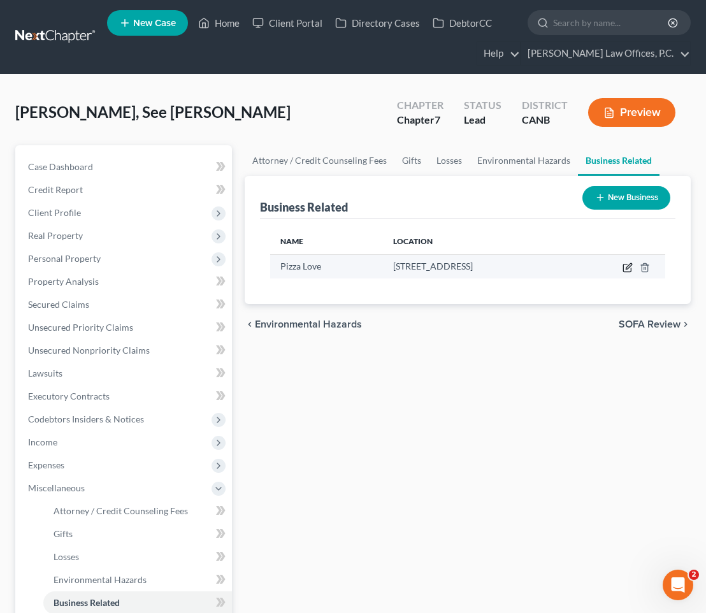
click at [625, 268] on icon "button" at bounding box center [628, 268] width 10 height 10
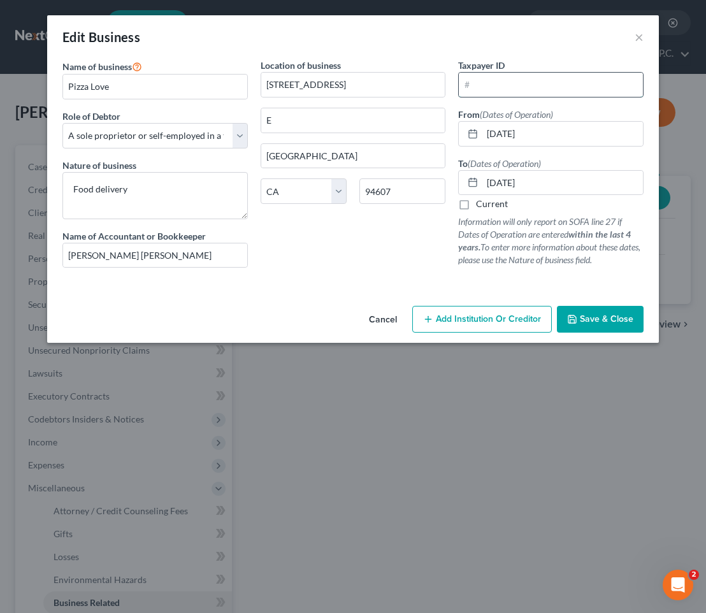
click at [502, 80] on input "text" at bounding box center [551, 85] width 184 height 24
paste input "[US_EMPLOYER_IDENTIFICATION_NUMBER]"
click at [600, 319] on span "Save & Close" at bounding box center [607, 319] width 54 height 11
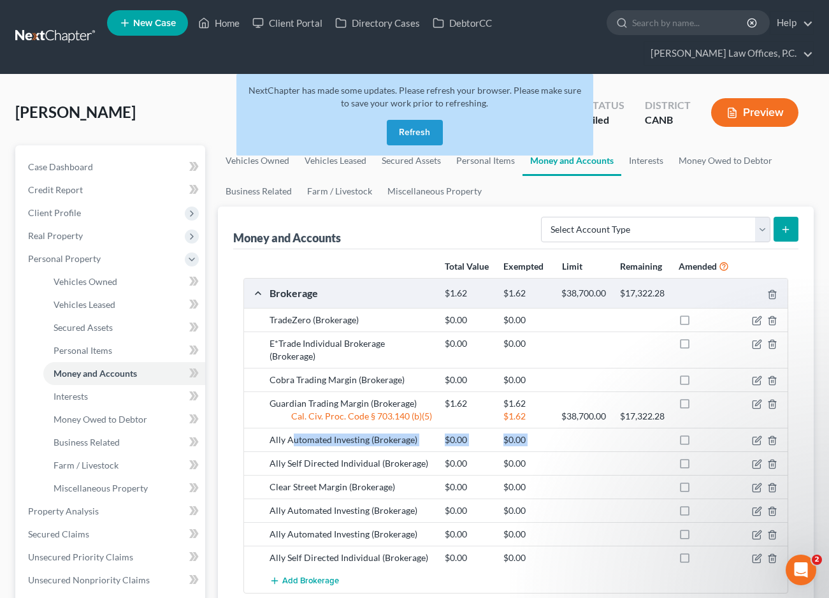
click at [433, 133] on button "Refresh" at bounding box center [415, 132] width 56 height 25
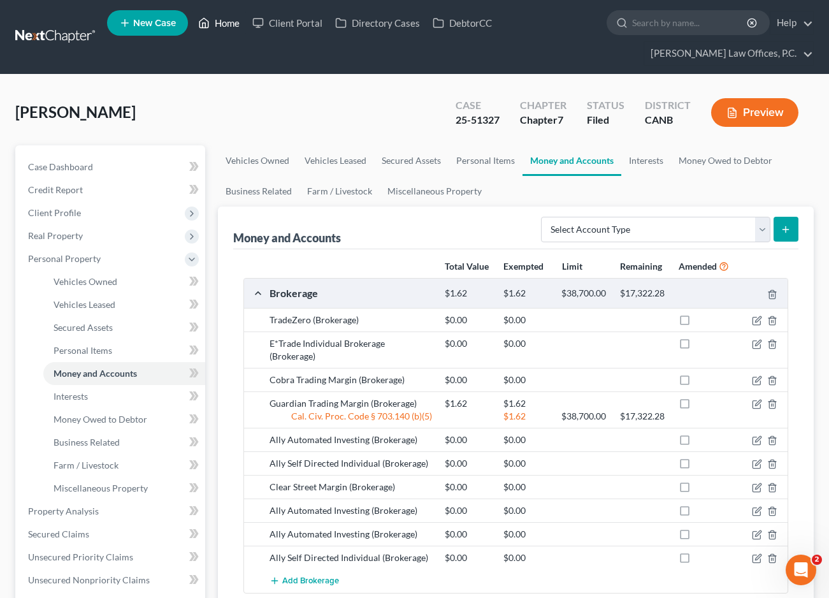
click at [230, 21] on link "Home" at bounding box center [219, 22] width 54 height 23
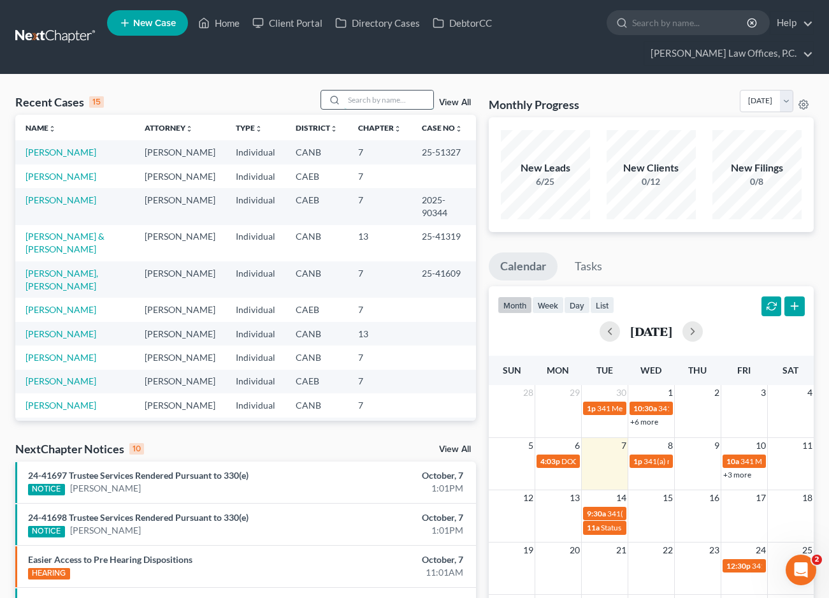
click at [407, 102] on input "search" at bounding box center [388, 99] width 89 height 18
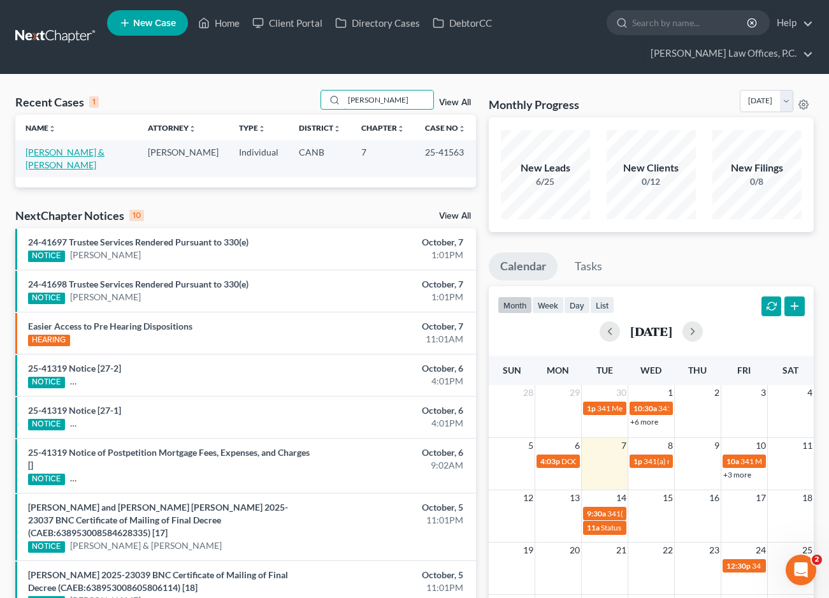
type input "paradis"
click at [105, 152] on link "[PERSON_NAME] & [PERSON_NAME]" at bounding box center [64, 159] width 79 height 24
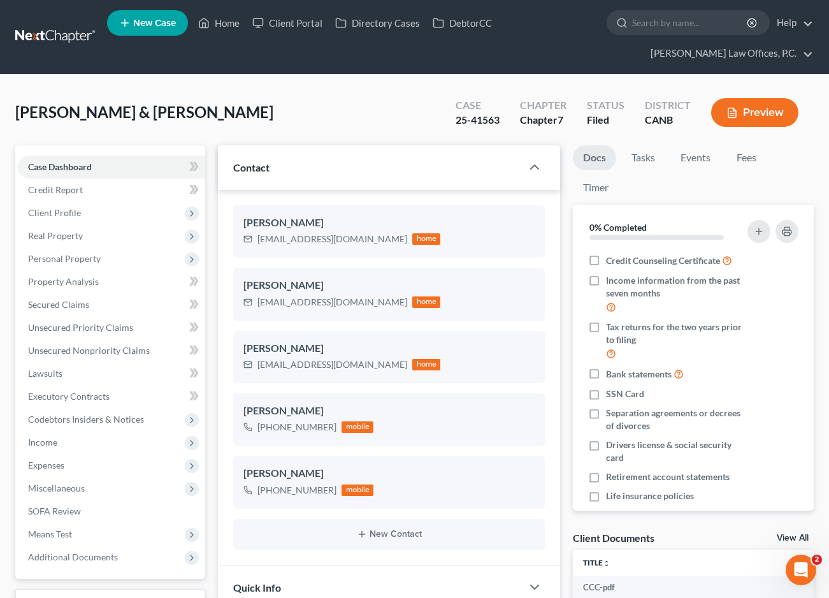
scroll to position [227, 0]
click at [119, 340] on link "Unsecured Nonpriority Claims" at bounding box center [111, 350] width 187 height 23
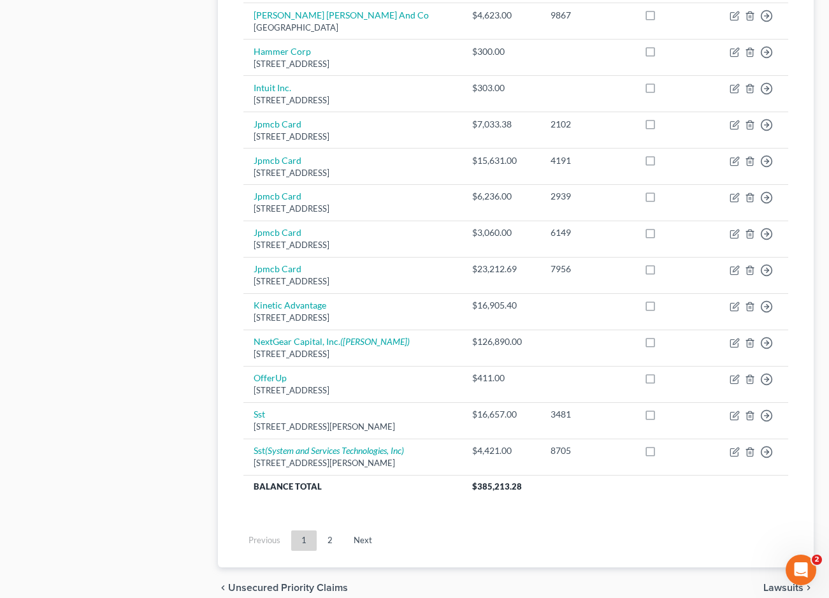
scroll to position [841, 0]
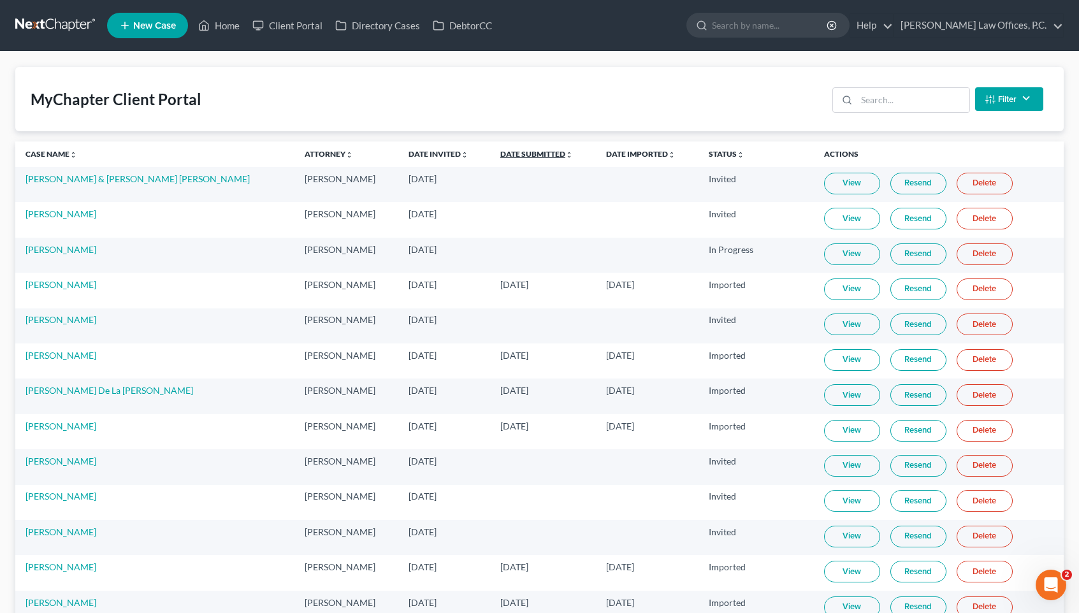
click at [500, 153] on link "Date Submitted unfold_more expand_more expand_less" at bounding box center [536, 154] width 73 height 10
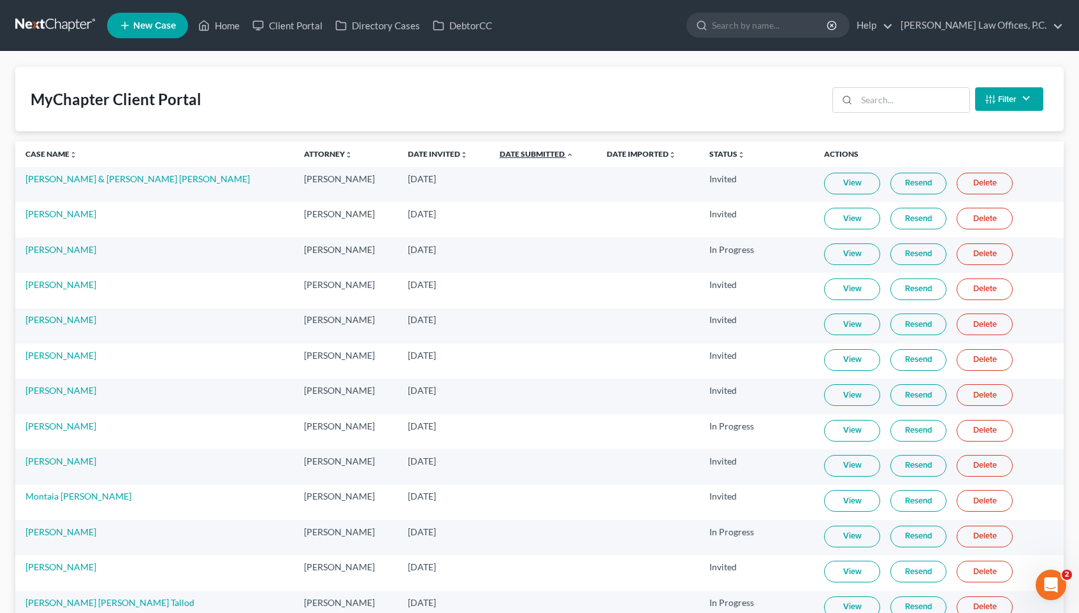
click at [500, 153] on link "Date Submitted unfold_more expand_more expand_less" at bounding box center [537, 154] width 74 height 10
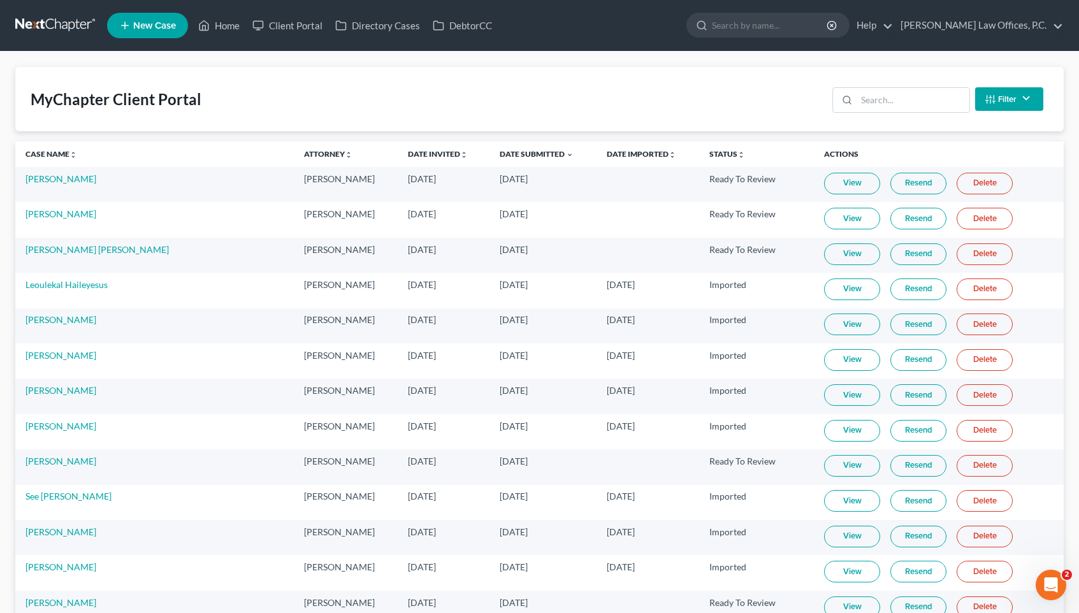
click at [505, 244] on span "Sep 29, 2025" at bounding box center [514, 249] width 28 height 11
click at [505, 247] on span "Sep 29, 2025" at bounding box center [514, 249] width 28 height 11
drag, startPoint x: 753, startPoint y: 246, endPoint x: 480, endPoint y: 186, distance: 279.2
click at [445, 199] on td "Aug 6, 2025" at bounding box center [444, 184] width 92 height 35
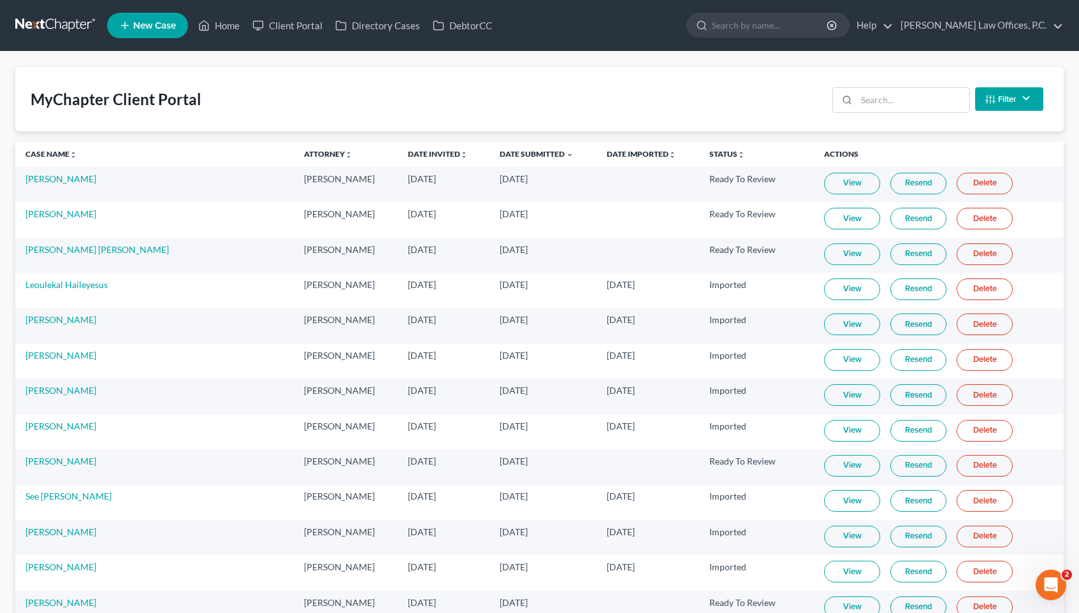
drag, startPoint x: 277, startPoint y: 177, endPoint x: 534, endPoint y: 283, distance: 278.0
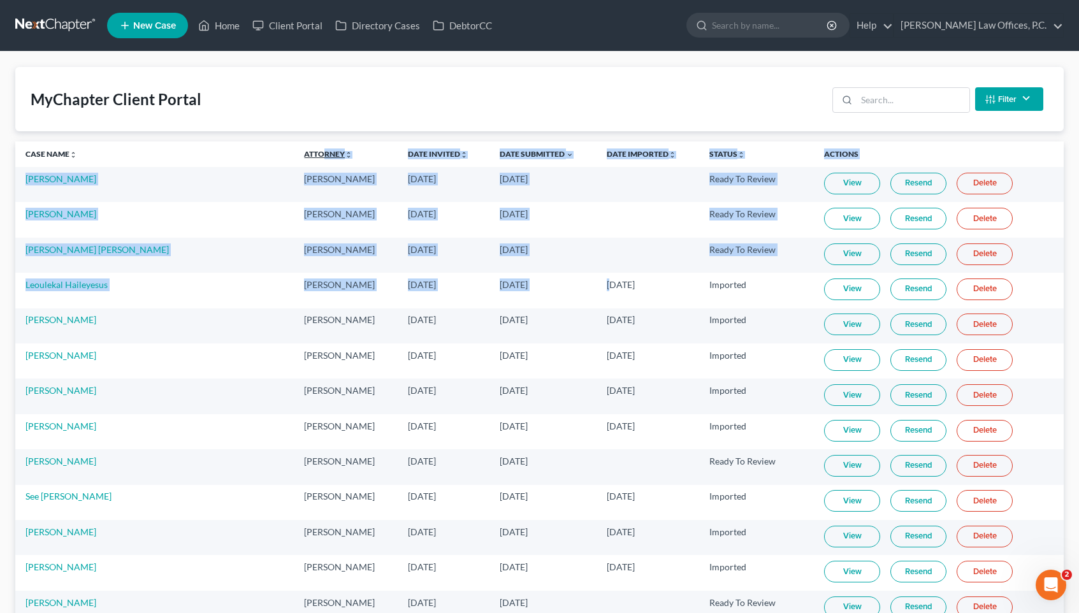
drag, startPoint x: 583, startPoint y: 290, endPoint x: 286, endPoint y: 157, distance: 325.2
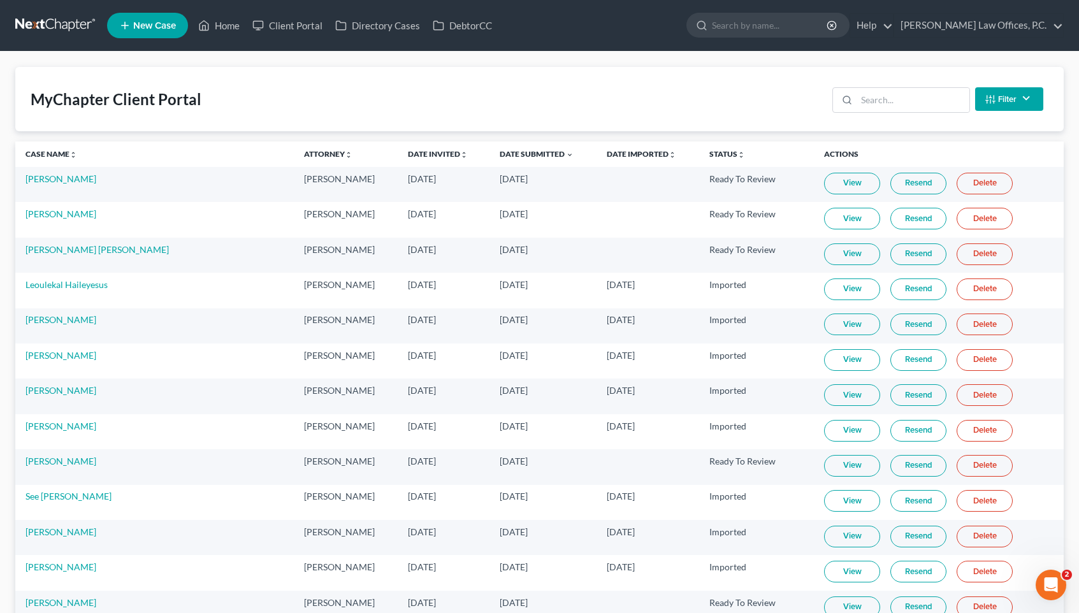
click at [586, 127] on div "MyChapter Client Portal Filter Status Filter... Invited In Progress Ready To Re…" at bounding box center [539, 99] width 1048 height 64
drag, startPoint x: 716, startPoint y: 218, endPoint x: 647, endPoint y: 181, distance: 77.6
click at [422, 188] on td "Aug 6, 2025" at bounding box center [444, 184] width 92 height 35
drag, startPoint x: 736, startPoint y: 219, endPoint x: 503, endPoint y: 219, distance: 232.6
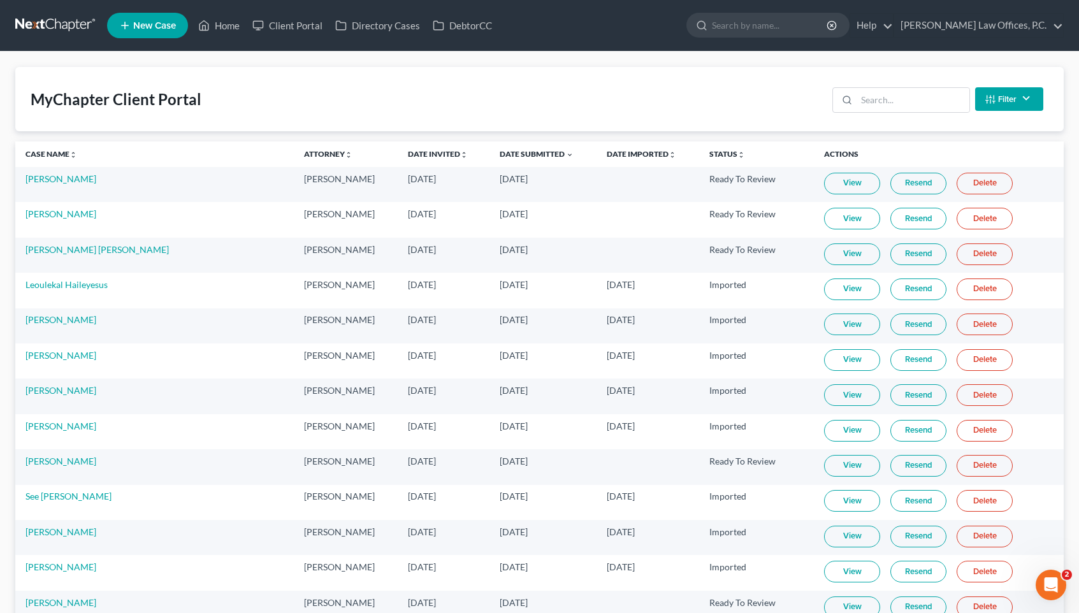
click at [503, 219] on tr "Nicole Vaughns Ryan Keenan Oct 2, 2025 Oct 2, 2025 Ready To Review View Resend …" at bounding box center [539, 219] width 1048 height 35
click at [431, 214] on td "Oct 2, 2025" at bounding box center [444, 219] width 92 height 35
drag, startPoint x: 283, startPoint y: 177, endPoint x: 466, endPoint y: 213, distance: 186.5
click at [507, 214] on span "Oct 2, 2025" at bounding box center [514, 213] width 28 height 11
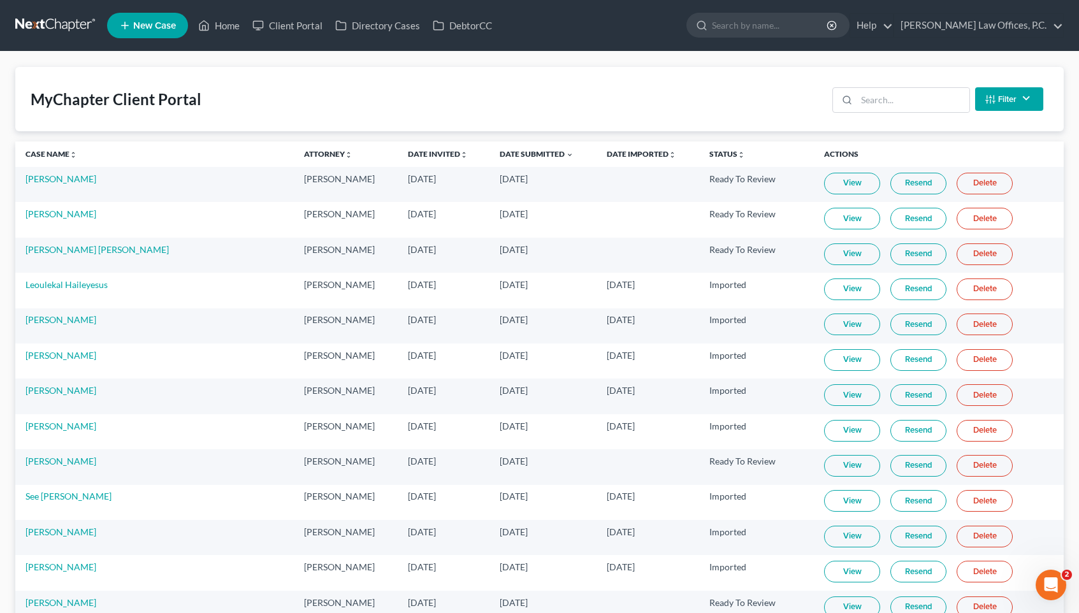
drag, startPoint x: 743, startPoint y: 227, endPoint x: 359, endPoint y: 195, distance: 385.0
click at [398, 195] on td "Aug 6, 2025" at bounding box center [444, 184] width 92 height 35
click at [623, 220] on td at bounding box center [647, 219] width 103 height 35
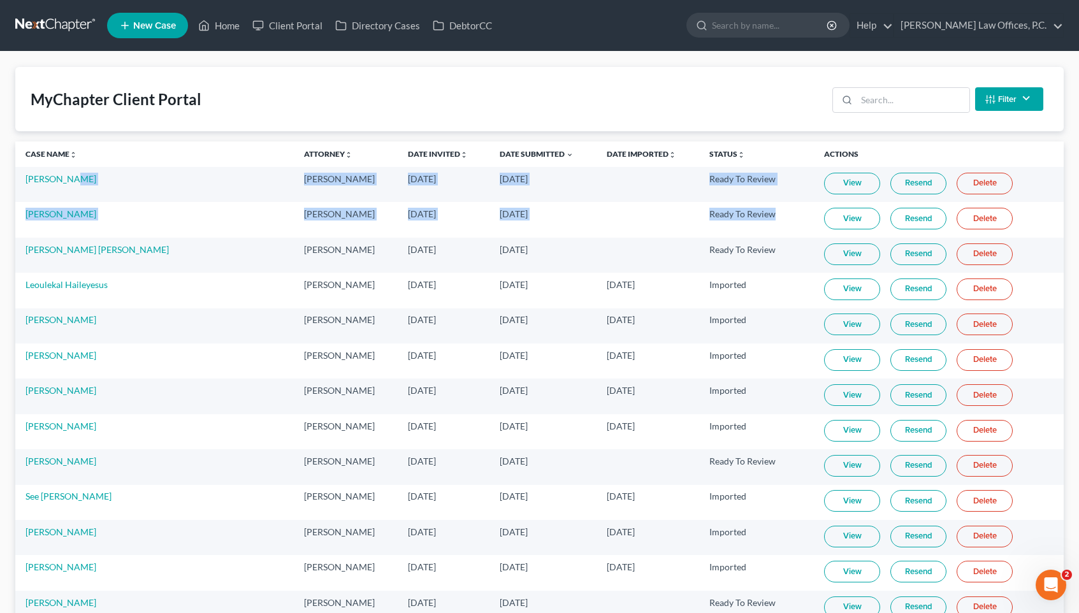
drag, startPoint x: 735, startPoint y: 222, endPoint x: 266, endPoint y: 176, distance: 471.3
click at [266, 176] on td "David Eash" at bounding box center [154, 184] width 278 height 35
drag, startPoint x: 756, startPoint y: 218, endPoint x: 368, endPoint y: 217, distance: 387.4
click at [368, 217] on tr "Nicole Vaughns Ryan Keenan Oct 2, 2025 Oct 2, 2025 Ready To Review View Resend …" at bounding box center [539, 219] width 1048 height 35
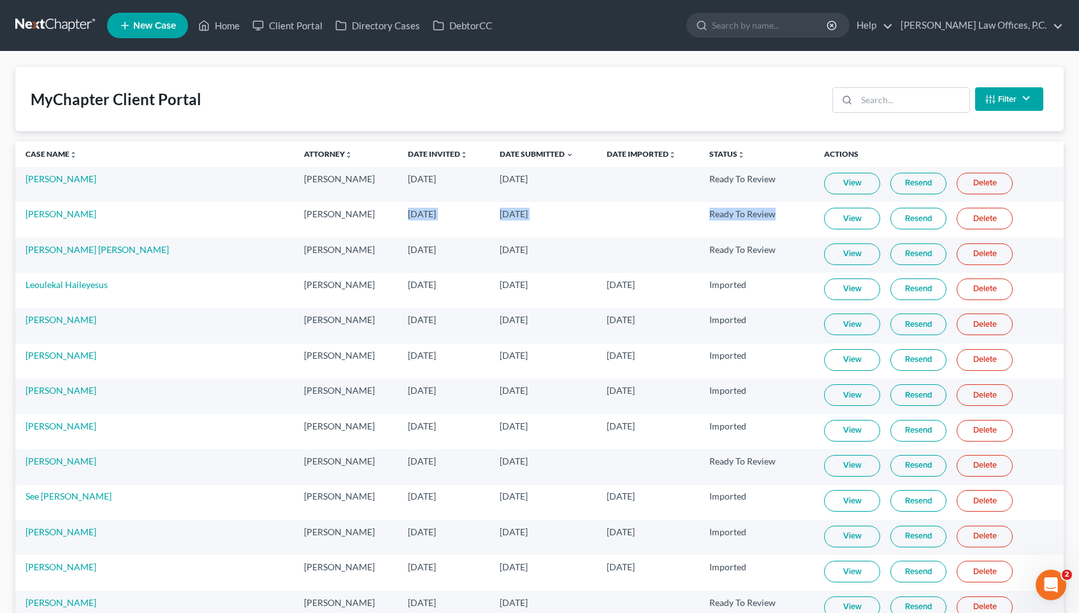
click at [747, 217] on td "Ready To Review" at bounding box center [756, 219] width 115 height 35
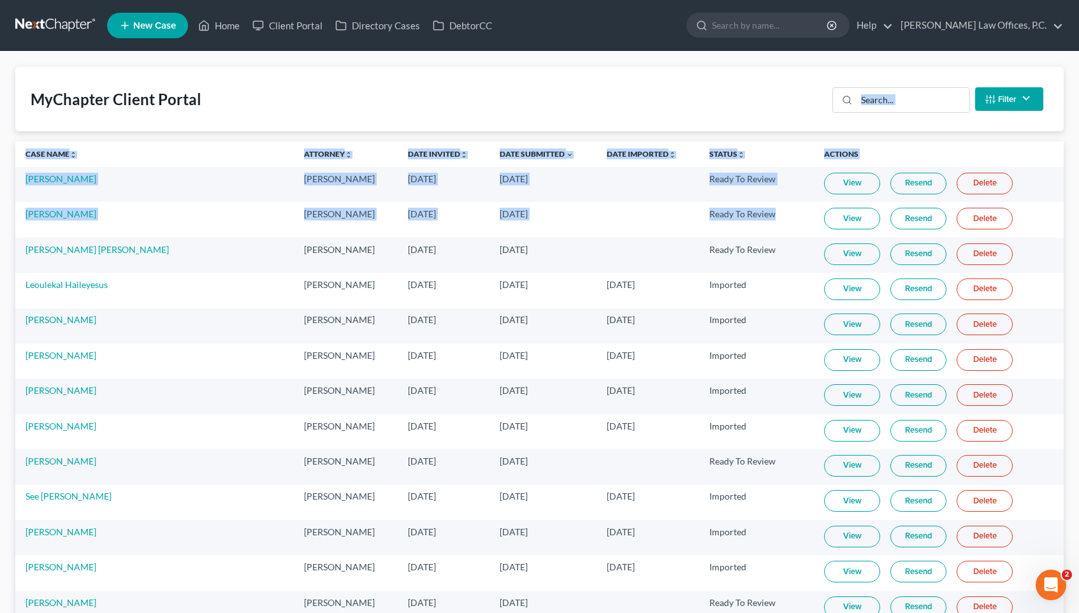
drag, startPoint x: 765, startPoint y: 218, endPoint x: 43, endPoint y: 124, distance: 728.1
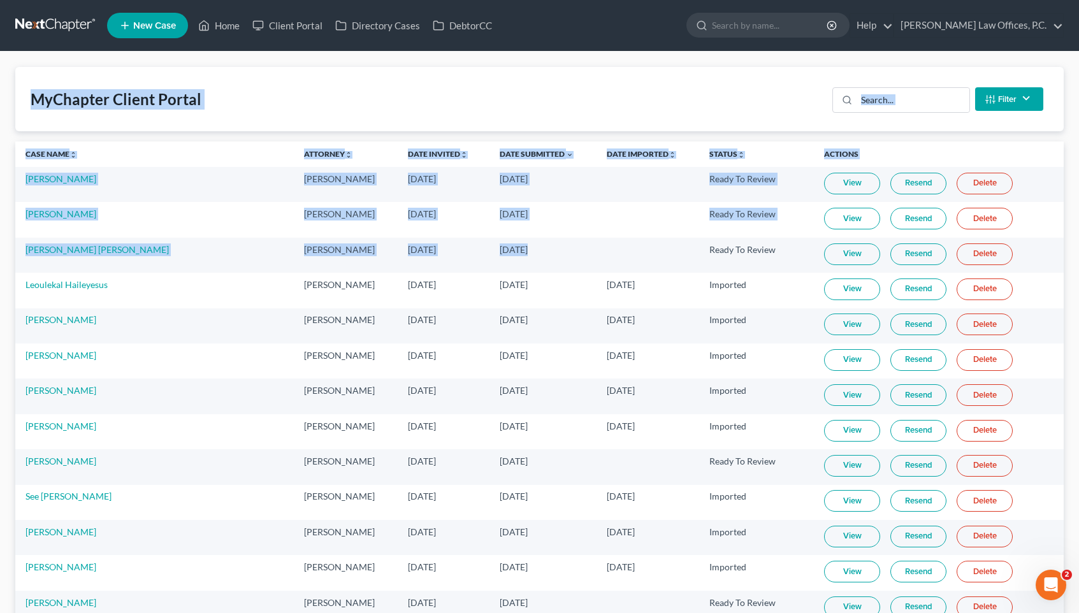
drag, startPoint x: 29, startPoint y: 85, endPoint x: 579, endPoint y: 252, distance: 574.7
drag, startPoint x: 751, startPoint y: 249, endPoint x: 117, endPoint y: 129, distance: 644.6
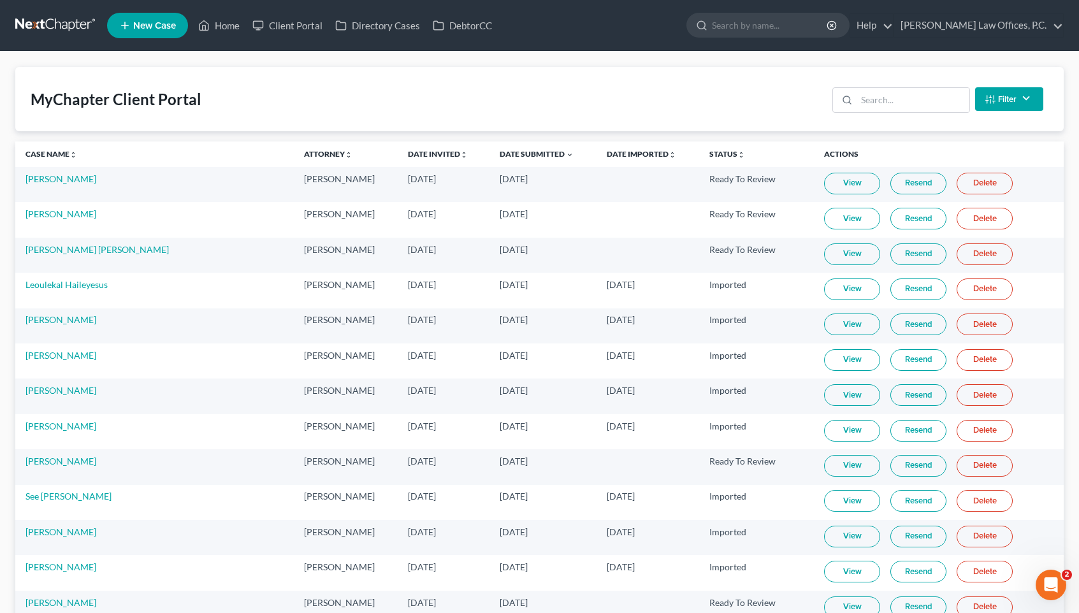
click at [532, 283] on td "Sep 24, 2025" at bounding box center [543, 290] width 108 height 35
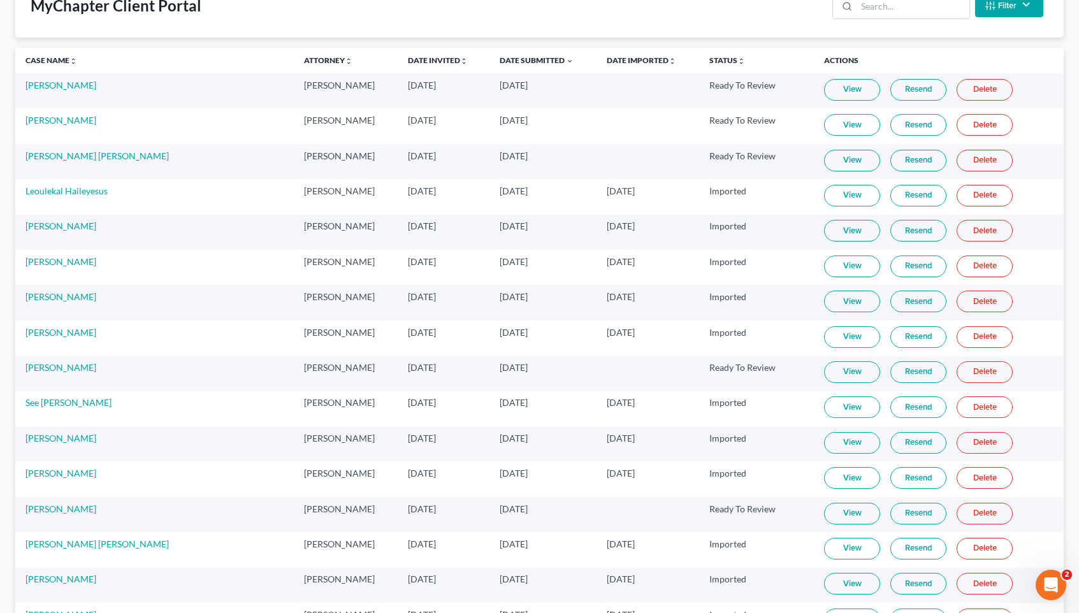
scroll to position [89, 0]
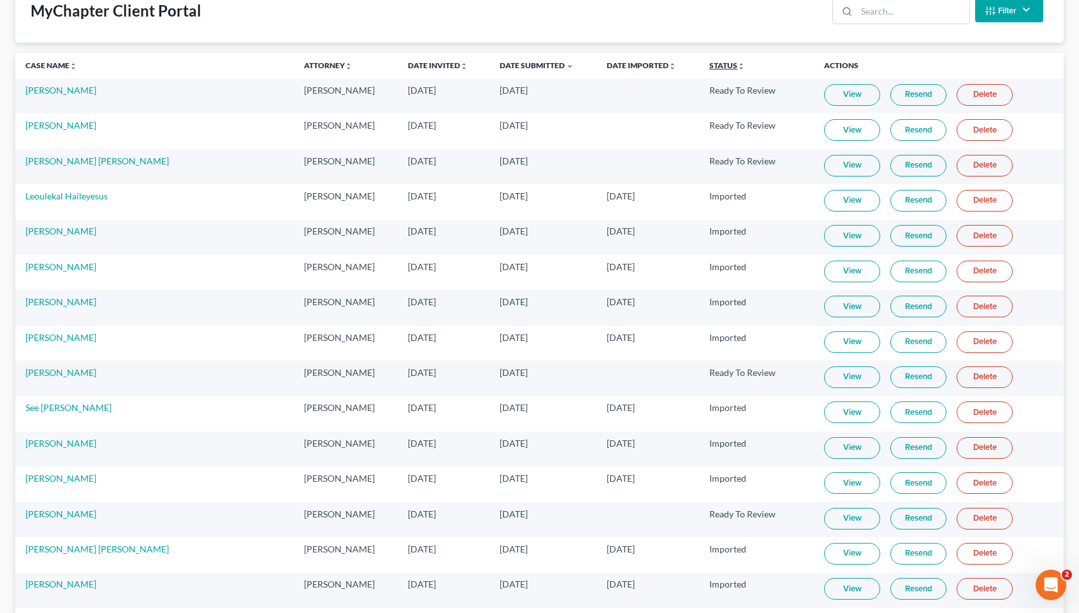
click at [709, 63] on link "Status unfold_more expand_more expand_less" at bounding box center [727, 66] width 36 height 10
click at [709, 62] on link "Status unfold_more expand_more expand_less" at bounding box center [727, 66] width 37 height 10
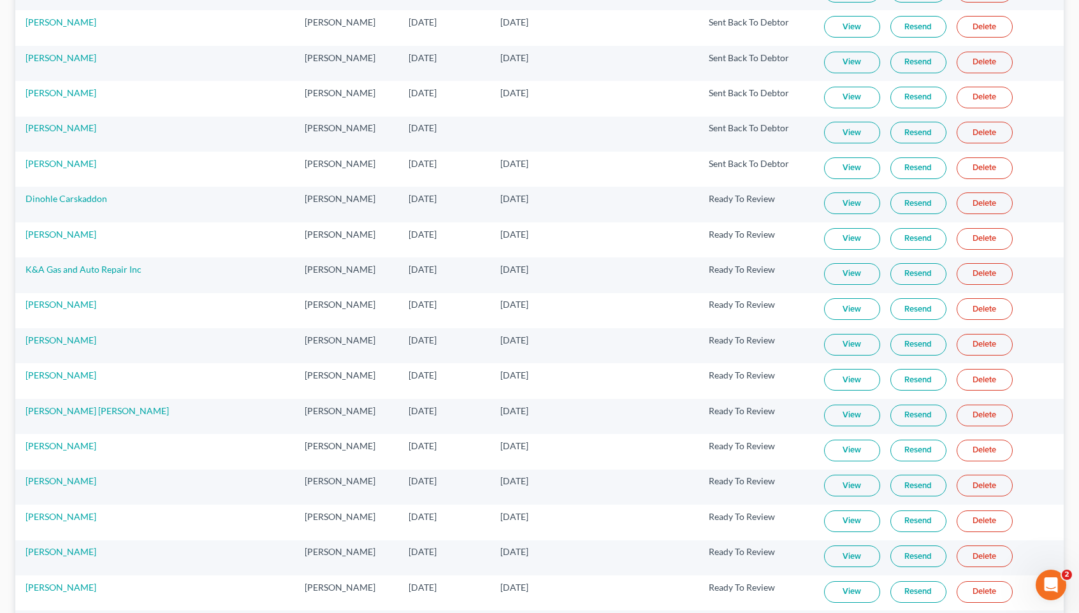
scroll to position [0, 0]
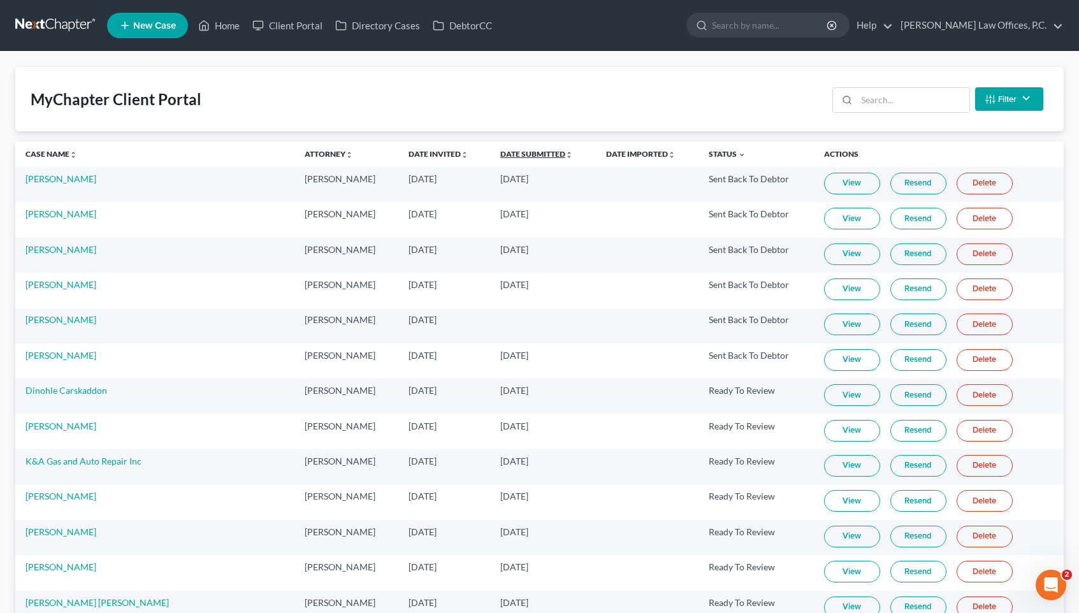
click at [500, 154] on link "Date Submitted unfold_more expand_more expand_less" at bounding box center [536, 154] width 73 height 10
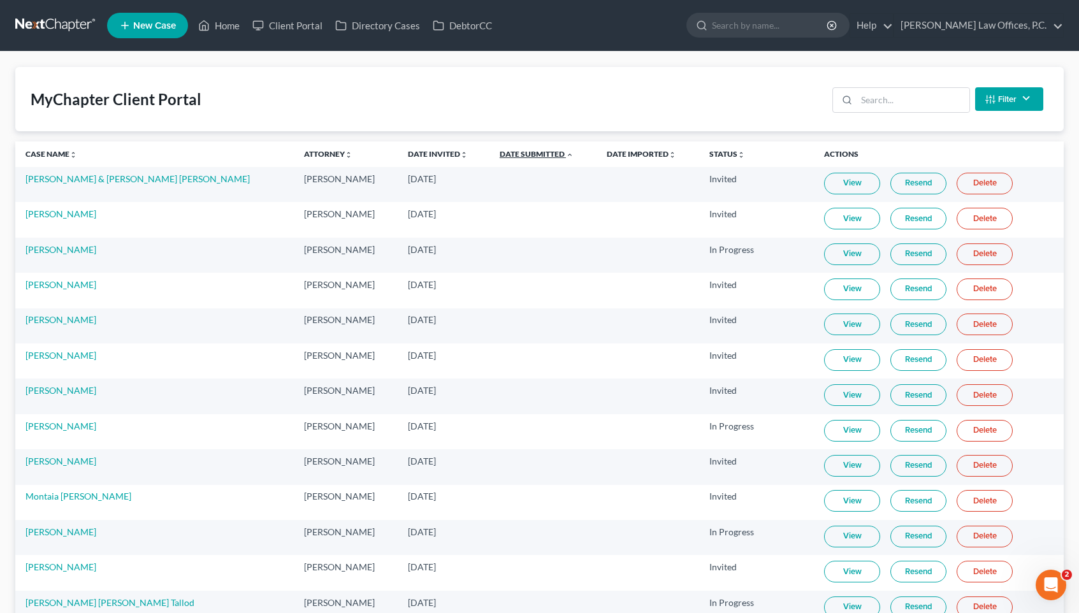
click at [500, 154] on link "Date Submitted unfold_more expand_more expand_less" at bounding box center [537, 154] width 74 height 10
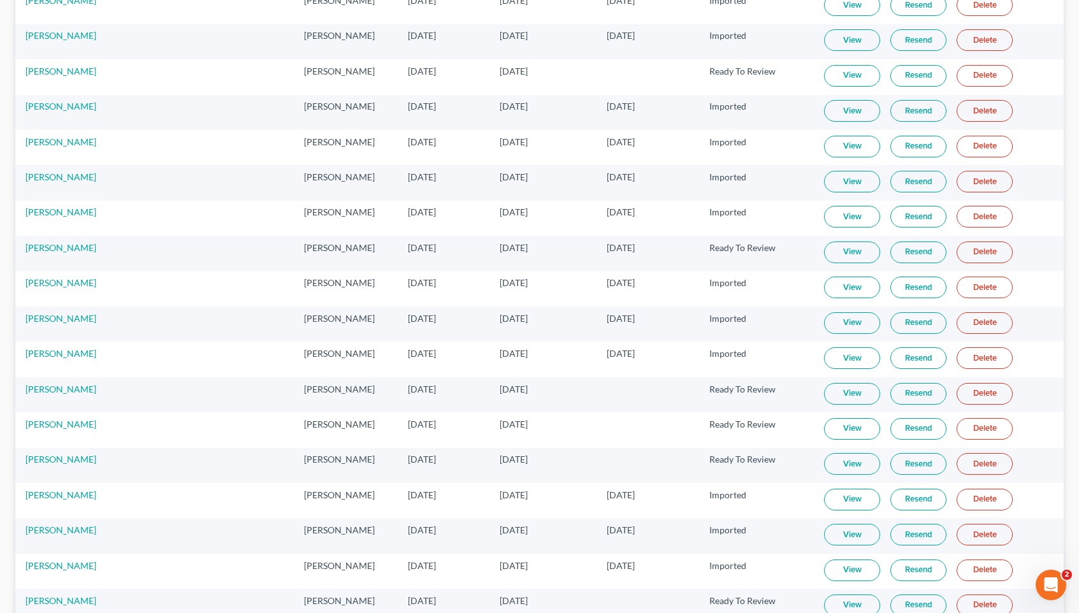
scroll to position [997, 0]
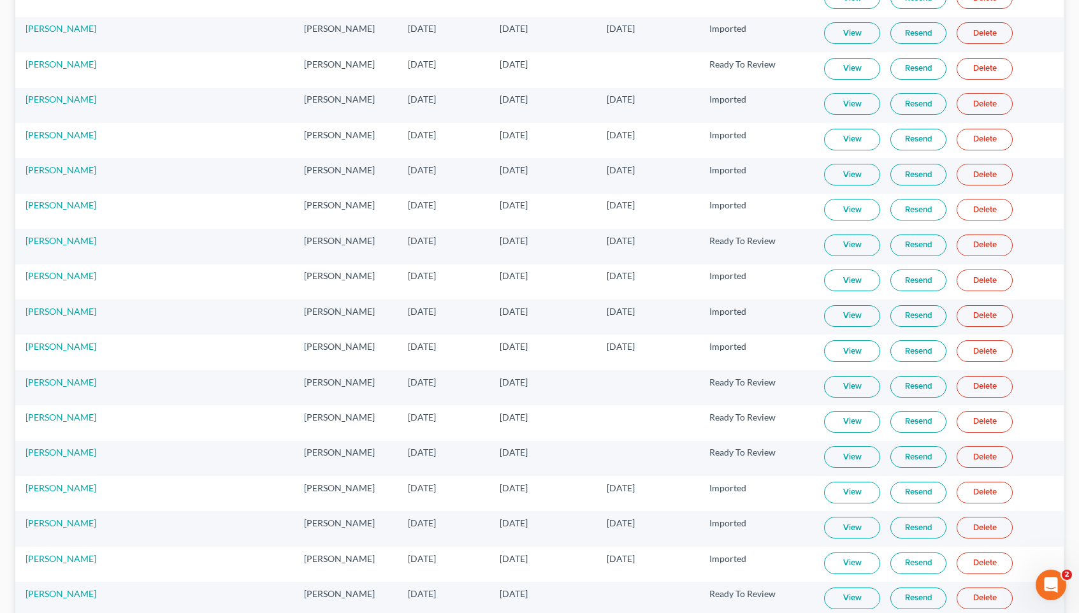
click at [607, 243] on span "Jan 8, 2025" at bounding box center [621, 240] width 28 height 11
drag, startPoint x: 774, startPoint y: 231, endPoint x: 485, endPoint y: 269, distance: 291.7
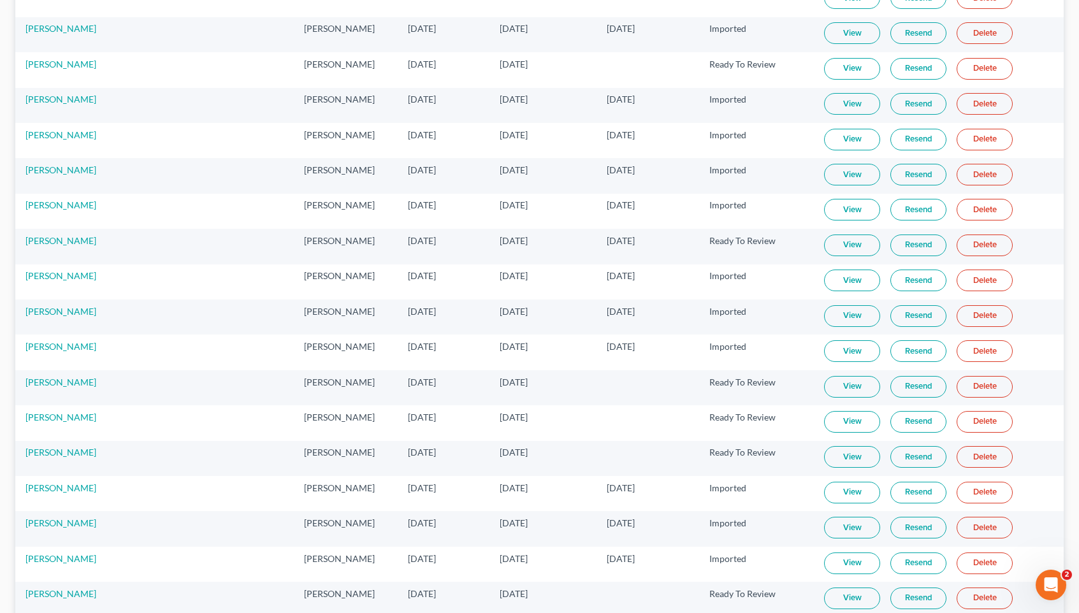
click at [450, 249] on td "Jan 6, 2025" at bounding box center [444, 246] width 92 height 35
drag, startPoint x: 754, startPoint y: 232, endPoint x: 398, endPoint y: 238, distance: 355.6
click at [398, 238] on tr "Siavash Zaki Ryan Keenan Jan 6, 2025 Aug 5, 2025 Jan 8, 2025 Ready To Review Vi…" at bounding box center [539, 246] width 1048 height 35
click at [408, 238] on span "Jan 6, 2025" at bounding box center [422, 240] width 28 height 11
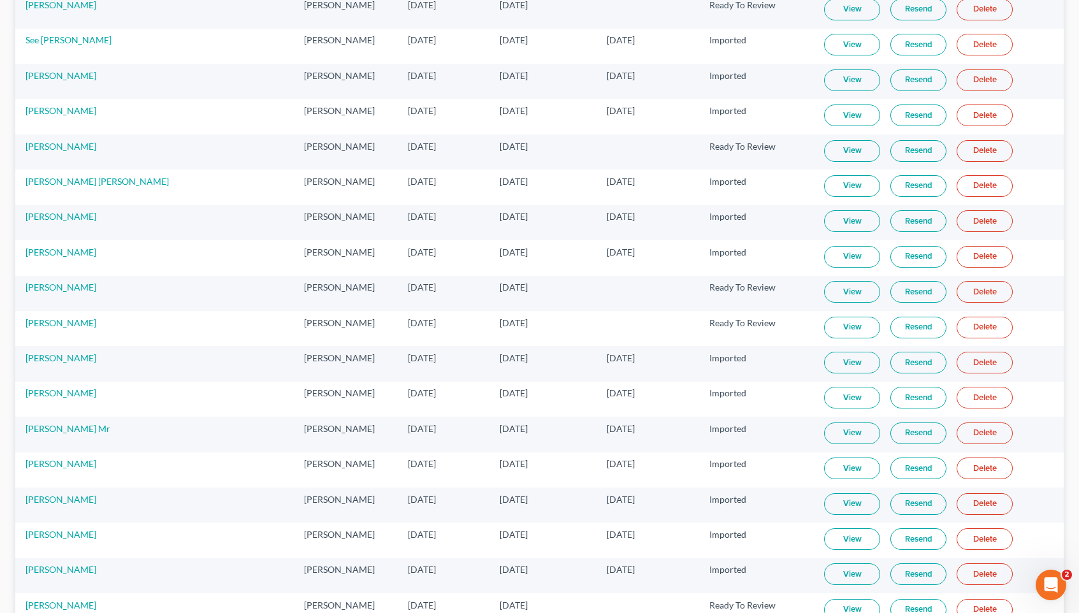
scroll to position [442, 0]
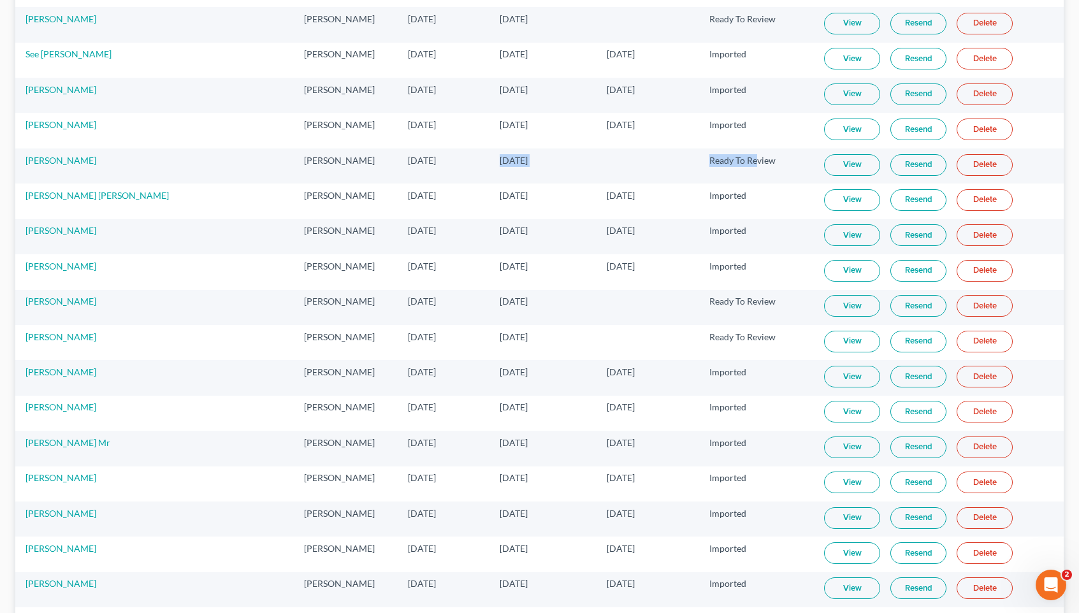
drag, startPoint x: 735, startPoint y: 159, endPoint x: 565, endPoint y: 154, distance: 170.9
click at [565, 154] on tr "Jose Martinez Ryan Keenan Jul 8, 2025 Sep 7, 2025 Ready To Review View Resend D…" at bounding box center [539, 165] width 1048 height 35
click at [494, 169] on td "Sep 7, 2025" at bounding box center [543, 165] width 108 height 35
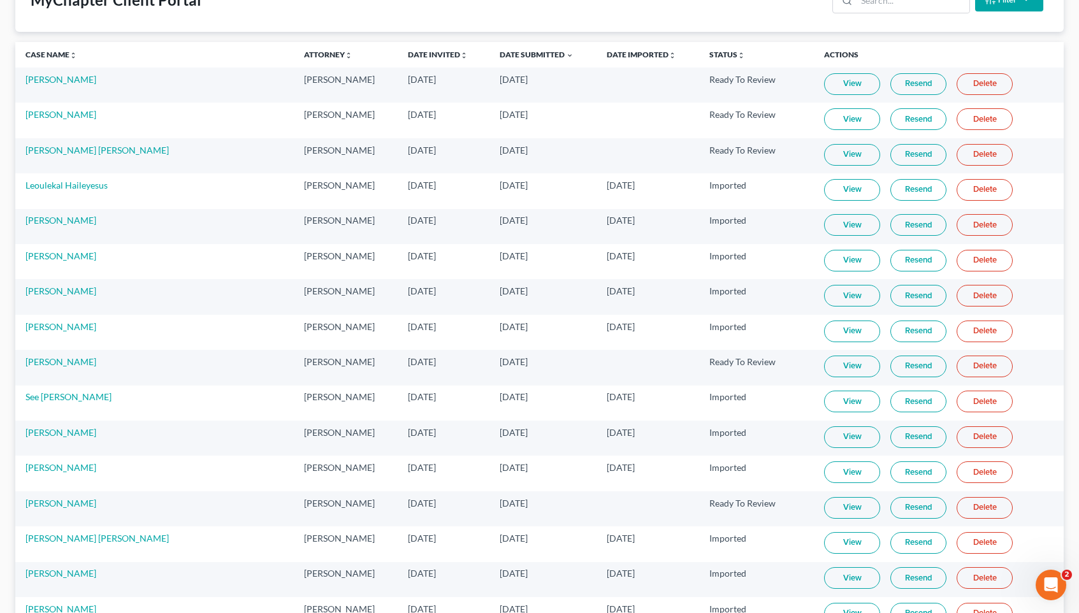
scroll to position [80, 0]
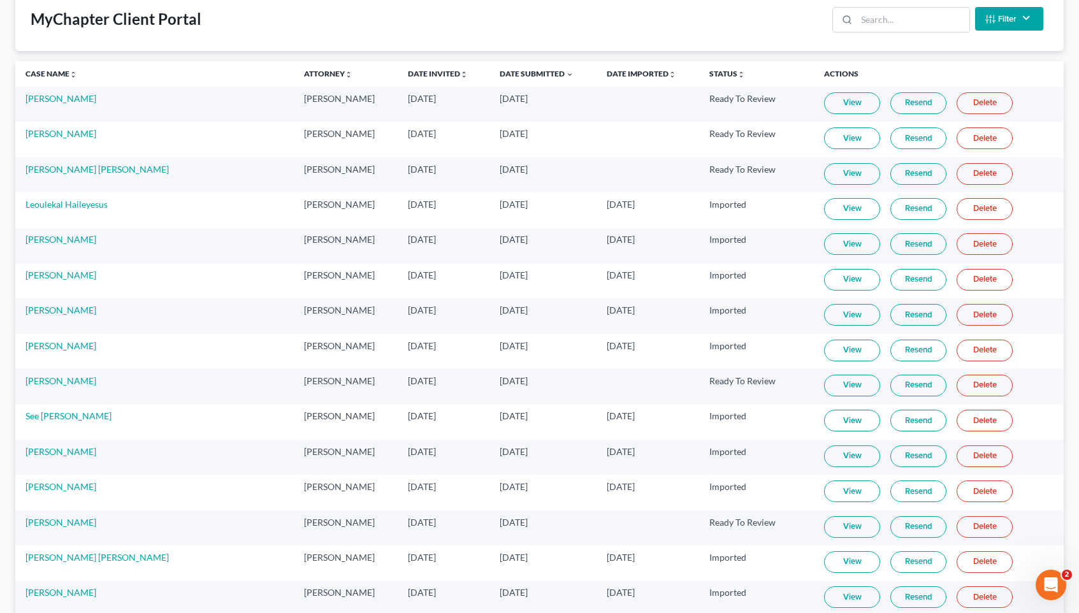
drag, startPoint x: 746, startPoint y: 162, endPoint x: 501, endPoint y: 150, distance: 245.6
click at [500, 165] on span "Sep 29, 2025" at bounding box center [514, 169] width 28 height 11
click at [493, 176] on td "Sep 29, 2025" at bounding box center [543, 174] width 108 height 35
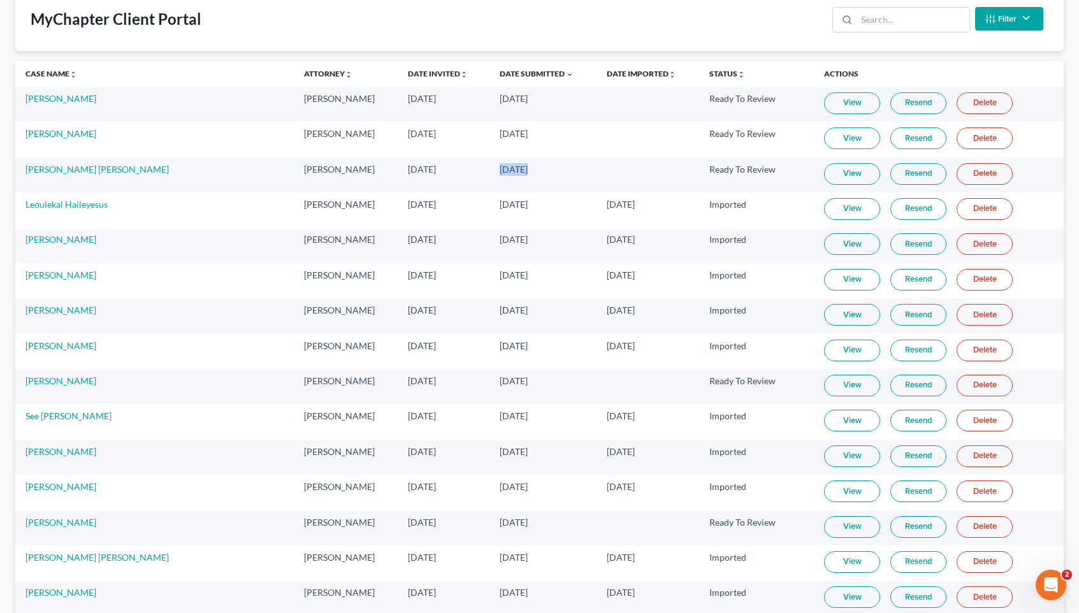
click at [493, 176] on td "Sep 29, 2025" at bounding box center [543, 174] width 108 height 35
drag, startPoint x: 755, startPoint y: 140, endPoint x: 533, endPoint y: 136, distance: 221.8
click at [533, 136] on tr "Nicole Vaughns Ryan Keenan Oct 2, 2025 Oct 2, 2025 Ready To Review View Resend …" at bounding box center [539, 139] width 1048 height 35
click at [525, 136] on td "Oct 2, 2025" at bounding box center [543, 139] width 108 height 35
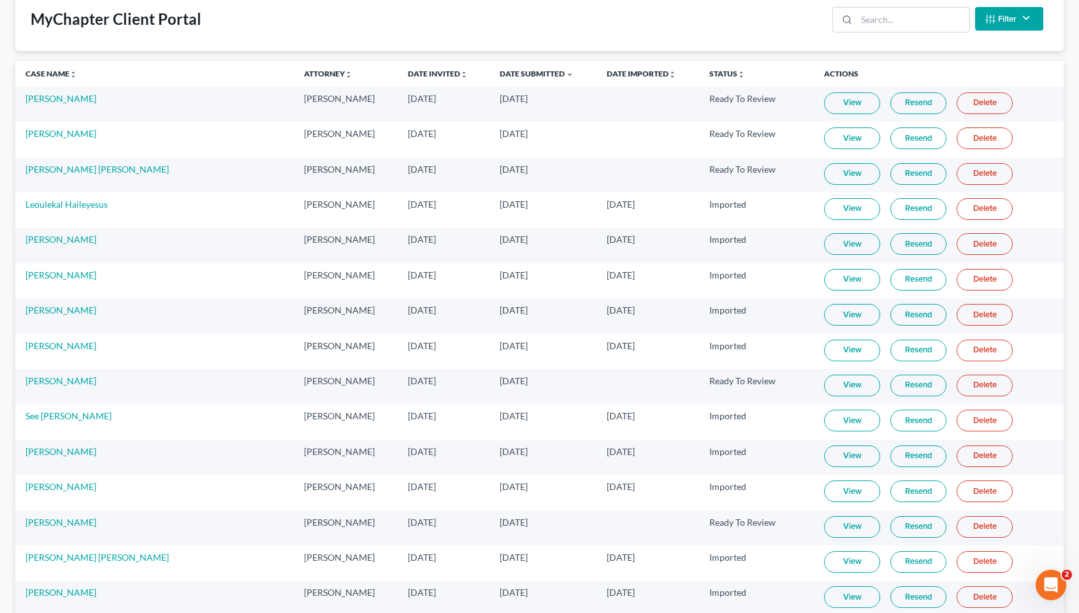
click at [525, 136] on td "Oct 2, 2025" at bounding box center [543, 139] width 108 height 35
click at [446, 133] on td "Oct 2, 2025" at bounding box center [444, 139] width 92 height 35
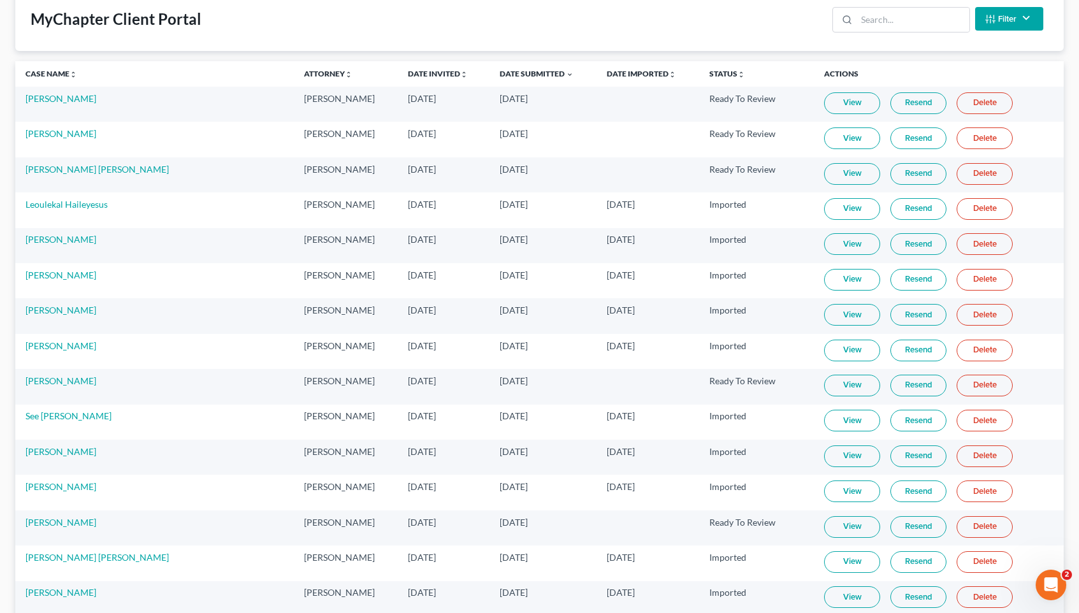
drag, startPoint x: 753, startPoint y: 133, endPoint x: 240, endPoint y: 132, distance: 513.6
click at [240, 131] on tr "Nicole Vaughns Ryan Keenan Oct 2, 2025 Oct 2, 2025 Ready To Review View Resend …" at bounding box center [539, 139] width 1048 height 35
click at [240, 132] on td "Nicole Vaughns" at bounding box center [154, 139] width 278 height 35
drag, startPoint x: 763, startPoint y: 131, endPoint x: 407, endPoint y: 126, distance: 355.6
click at [407, 126] on tr "Nicole Vaughns Ryan Keenan Oct 2, 2025 Oct 2, 2025 Ready To Review View Resend …" at bounding box center [539, 139] width 1048 height 35
